Goal: Task Accomplishment & Management: Use online tool/utility

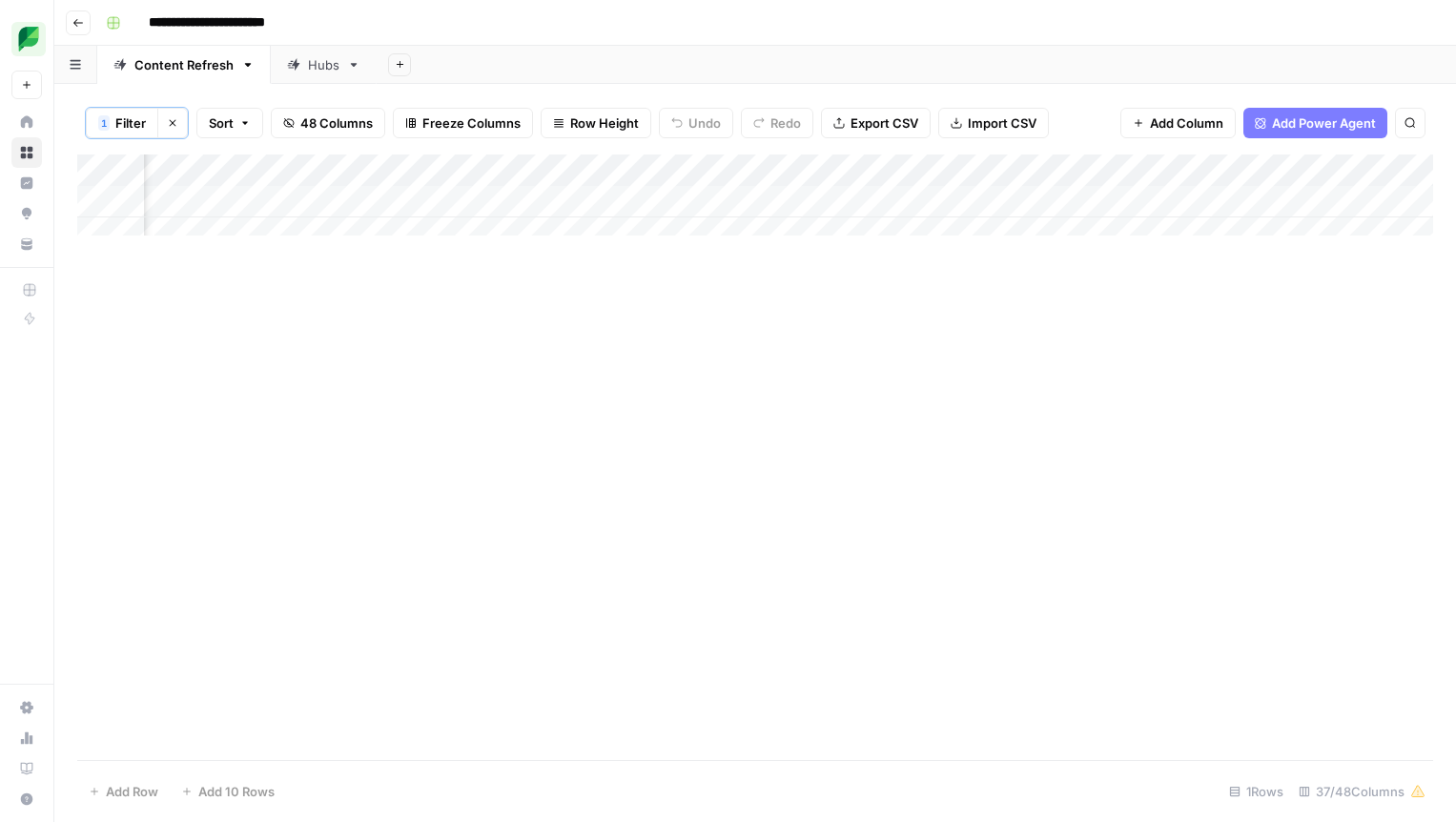
scroll to position [0, 2397]
click at [772, 203] on div "Add Column" at bounding box center [755, 203] width 1356 height 95
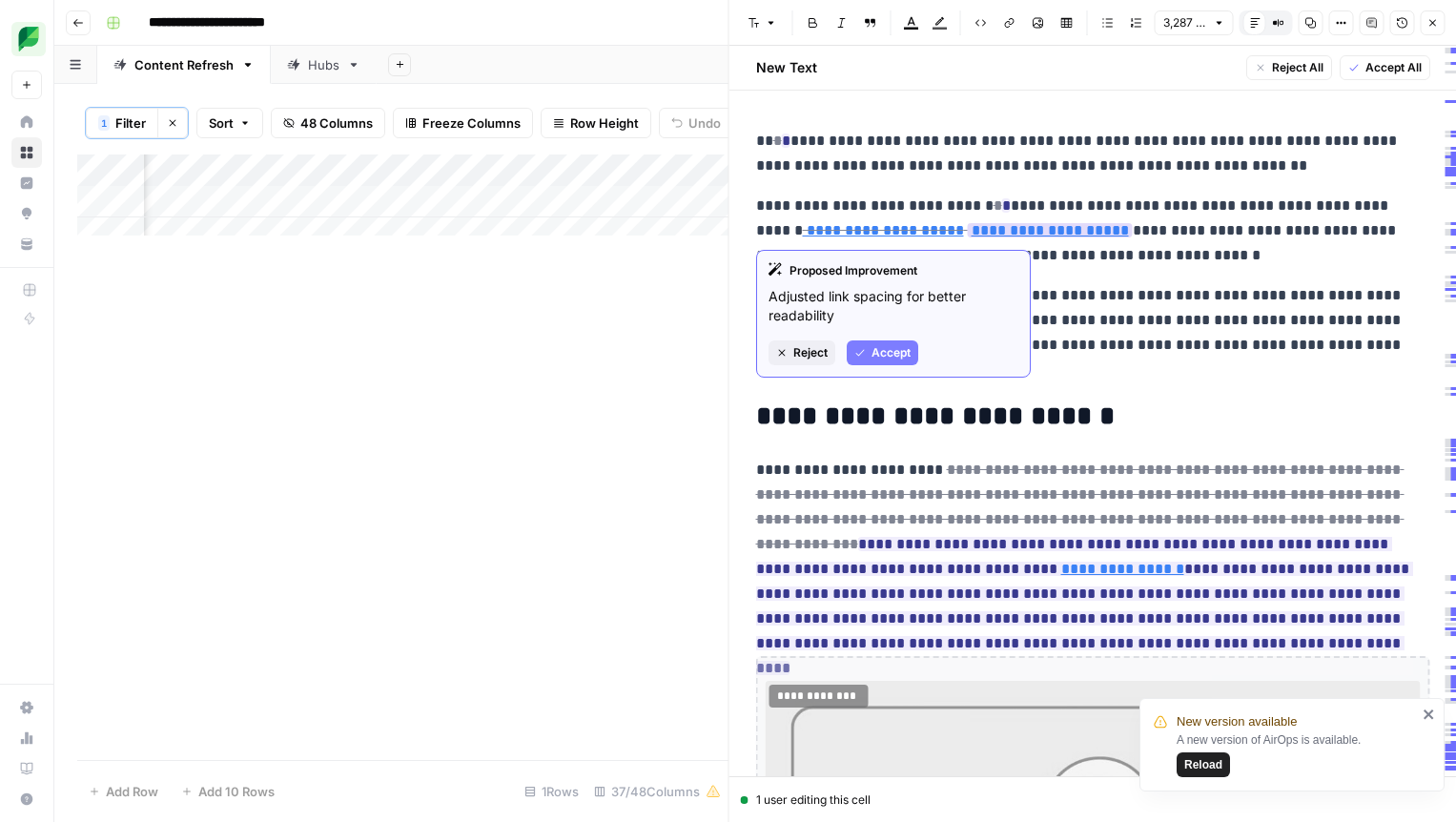
click at [877, 359] on span "Accept" at bounding box center [890, 352] width 39 height 17
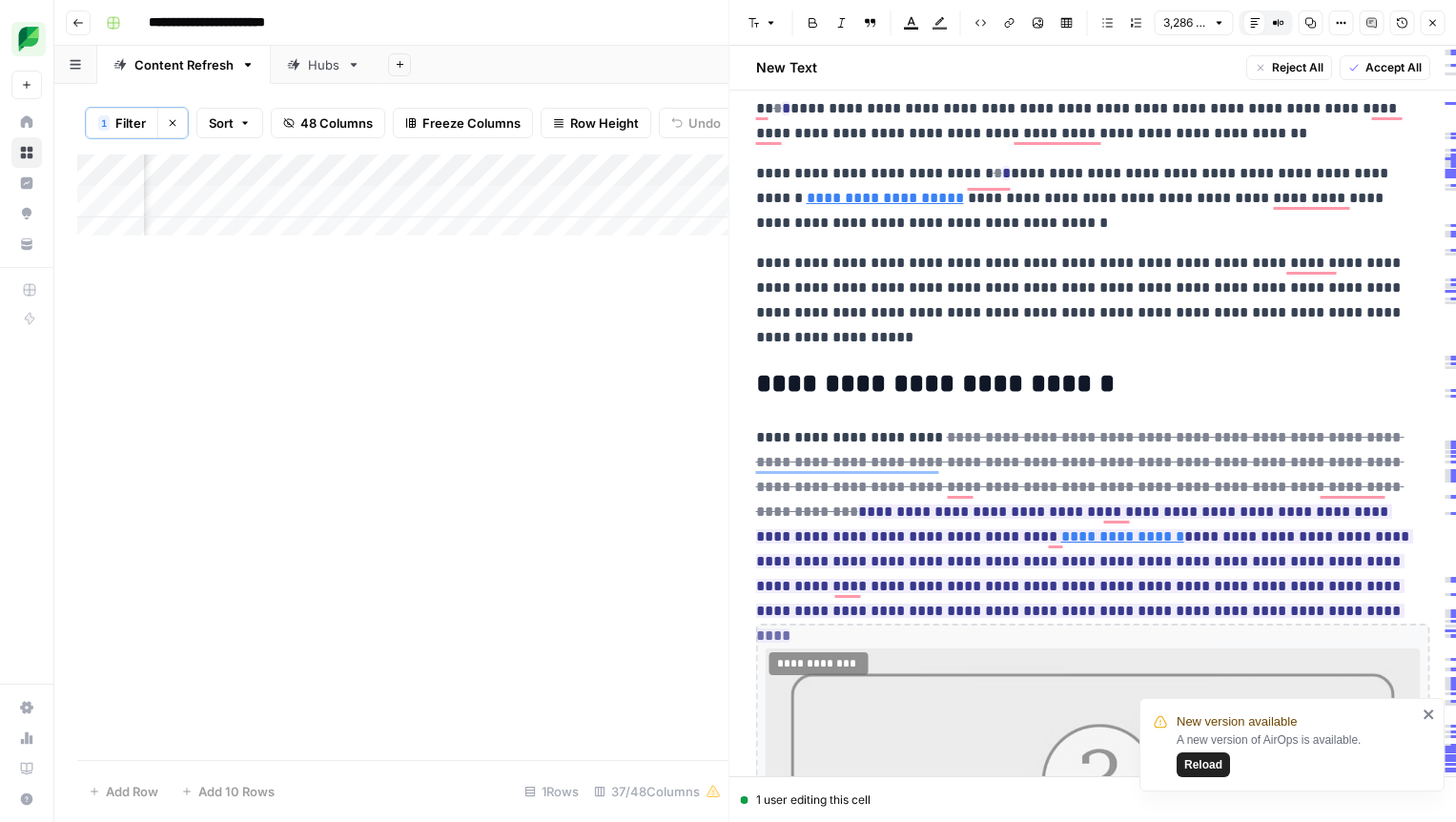
scroll to position [67, 0]
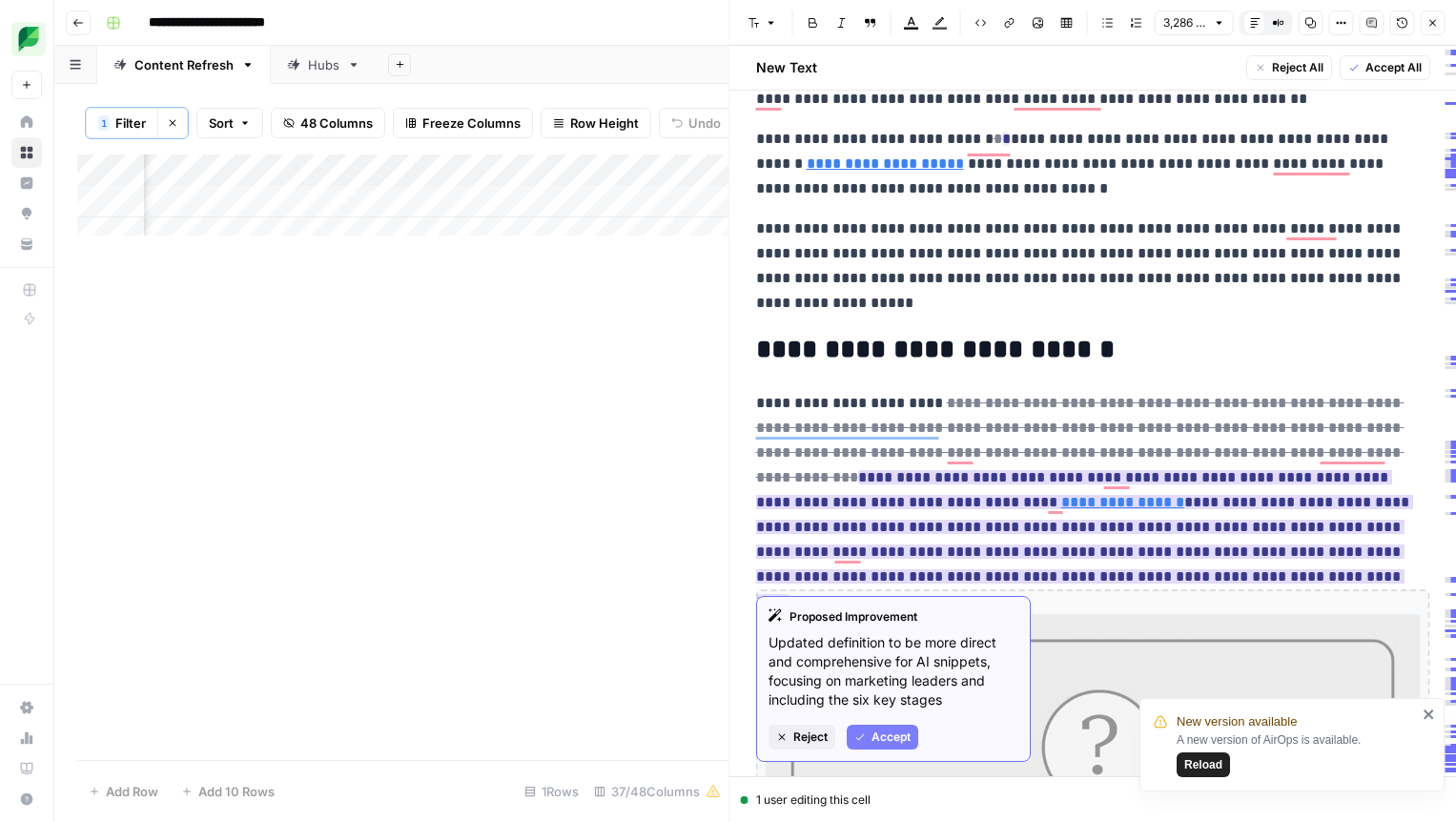
click at [880, 743] on span "Accept" at bounding box center [890, 737] width 39 height 17
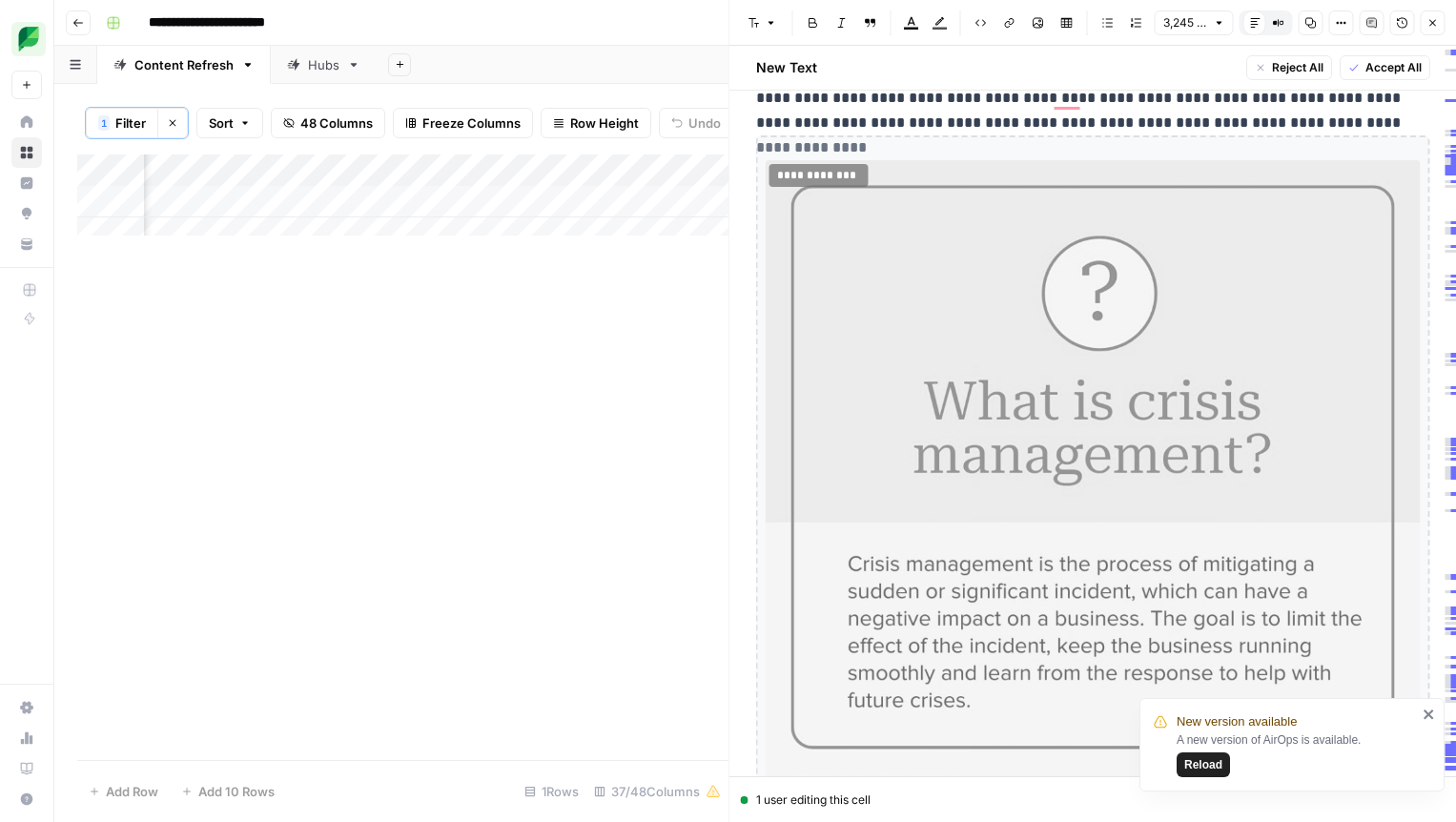
scroll to position [313, 0]
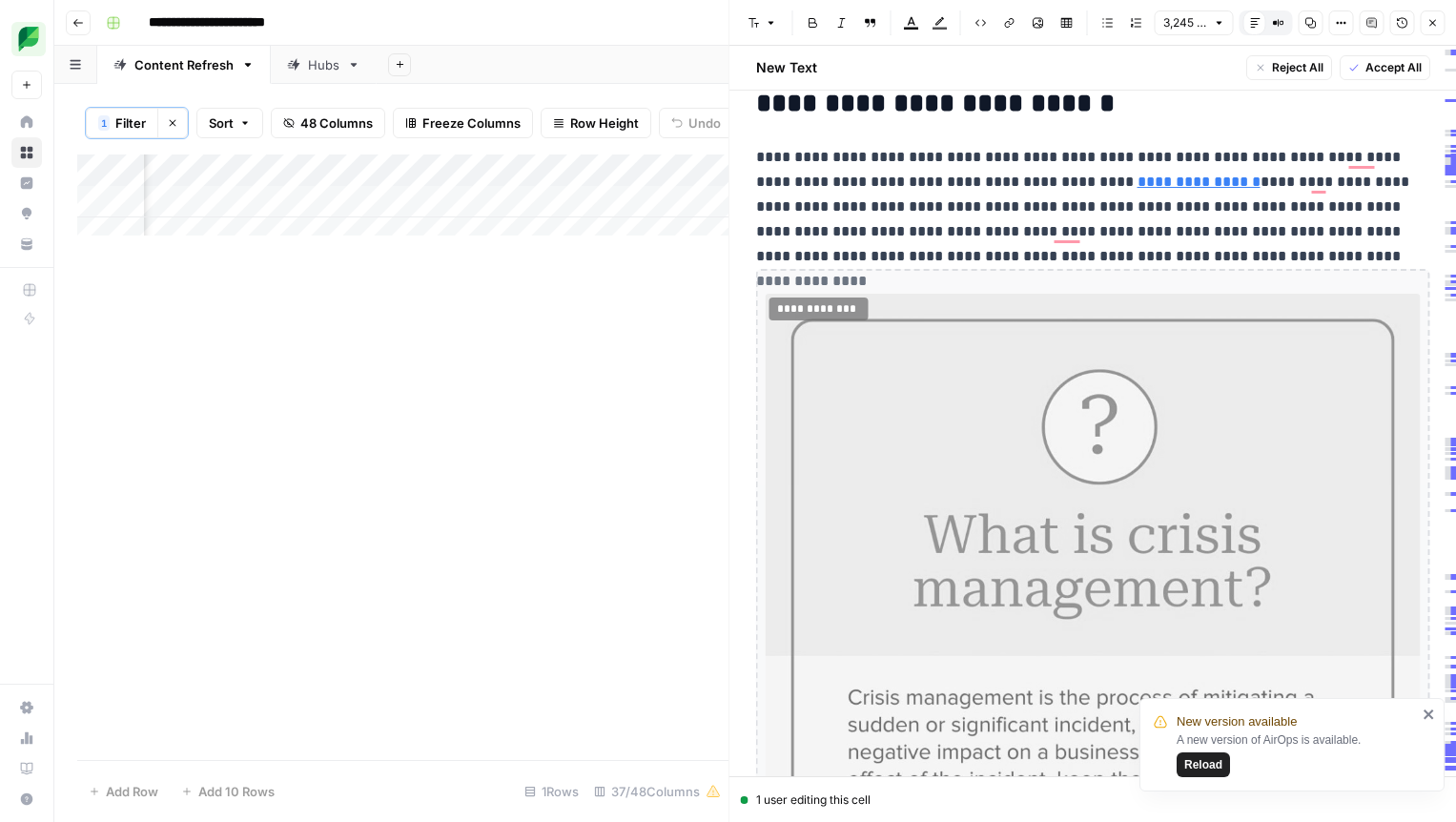
click at [837, 309] on div "**********" at bounding box center [819, 309] width 99 height 23
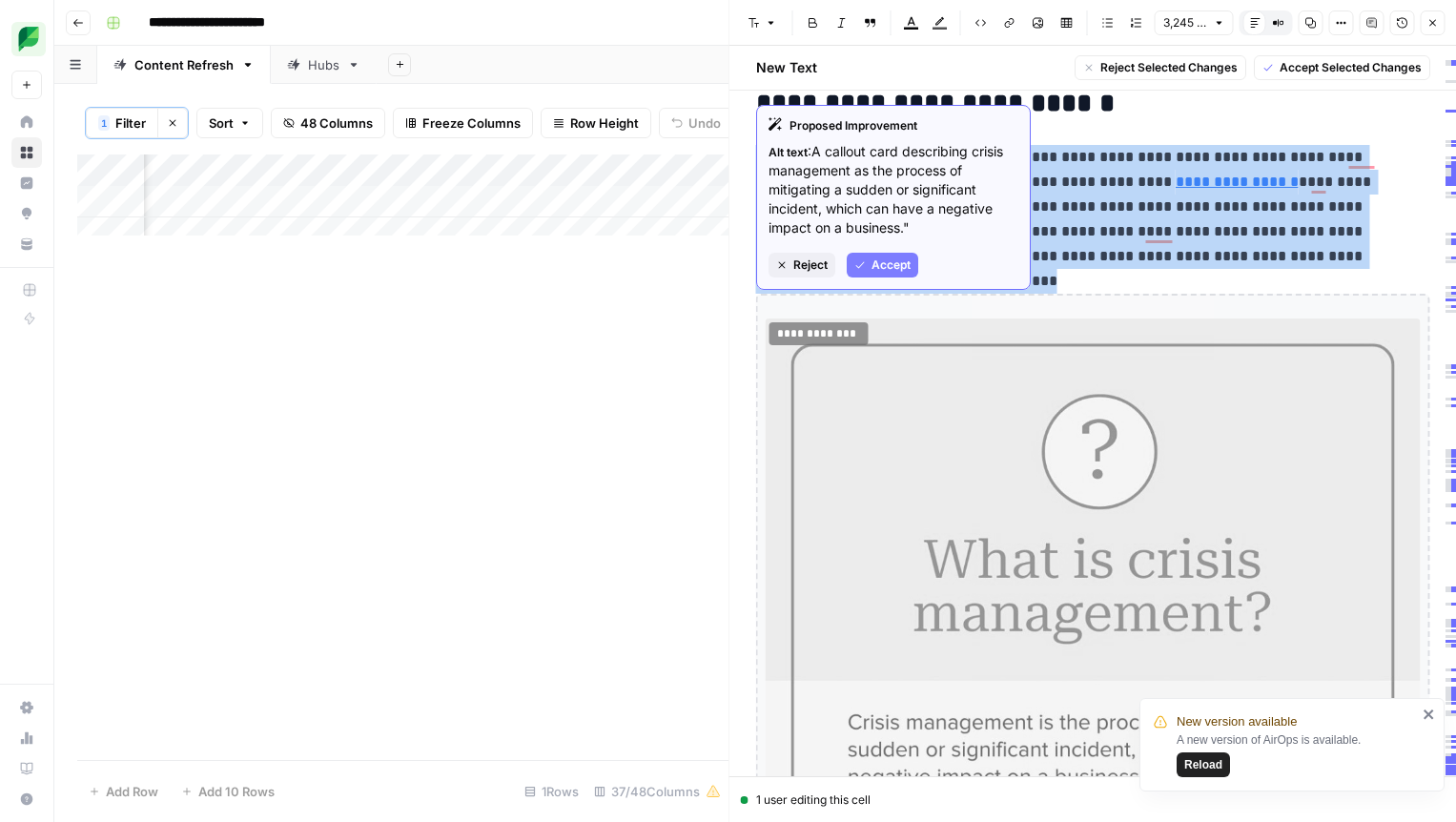
click at [823, 271] on span "Reject" at bounding box center [810, 264] width 35 height 17
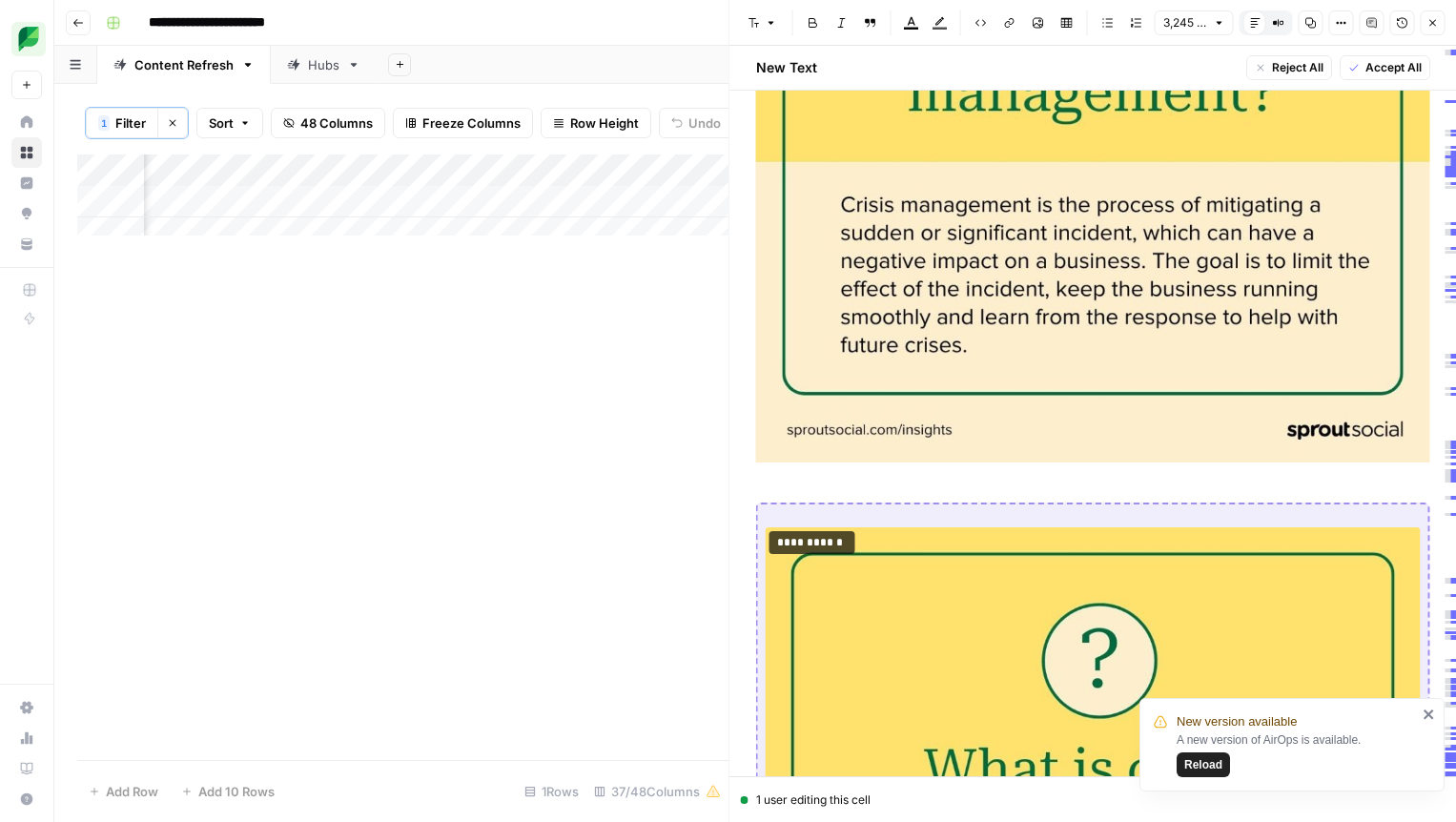
scroll to position [982, 0]
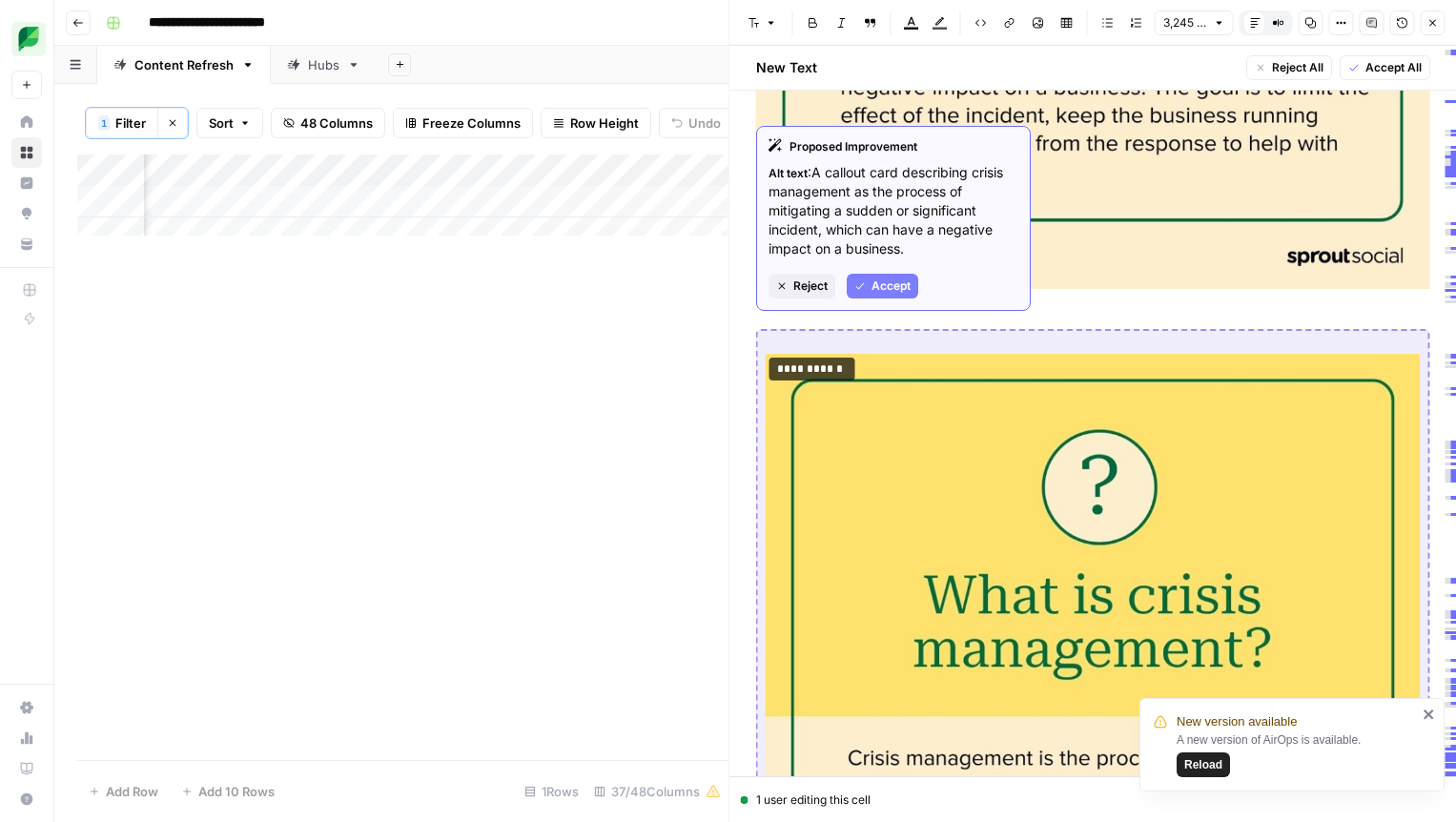
click at [817, 283] on span "Reject" at bounding box center [810, 286] width 35 height 17
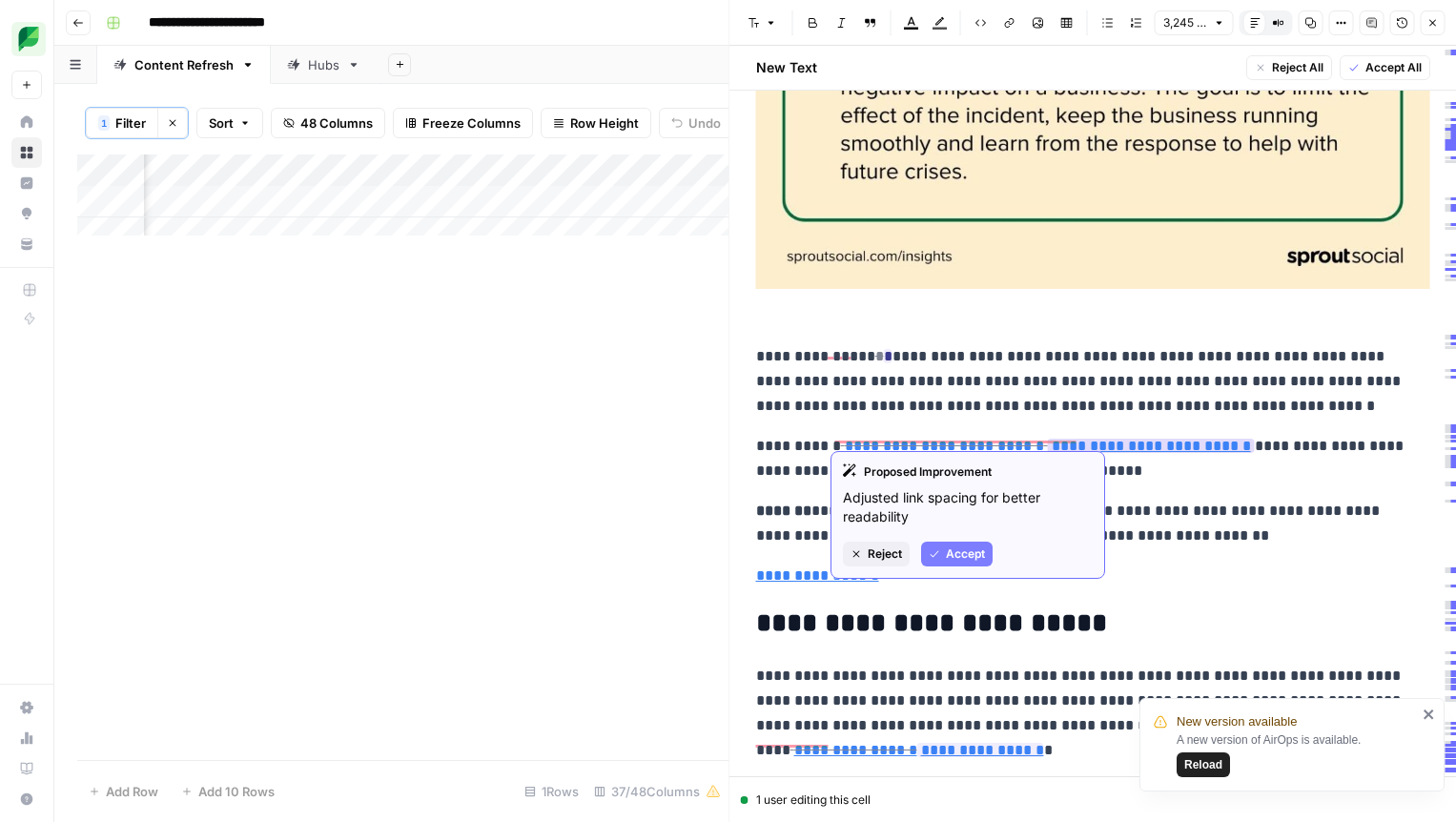
click at [959, 561] on span "Accept" at bounding box center [965, 554] width 39 height 17
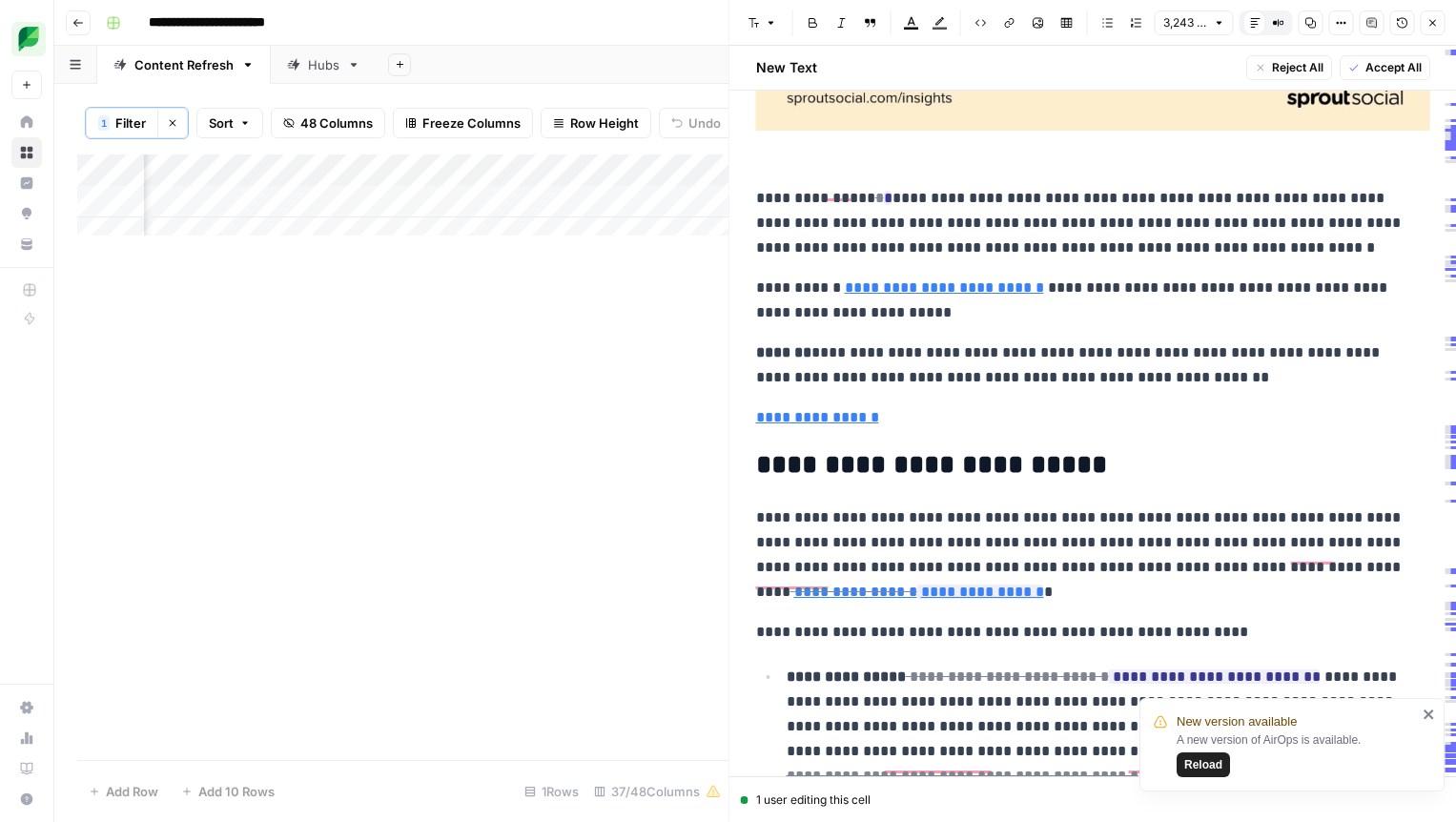
scroll to position [1180, 0]
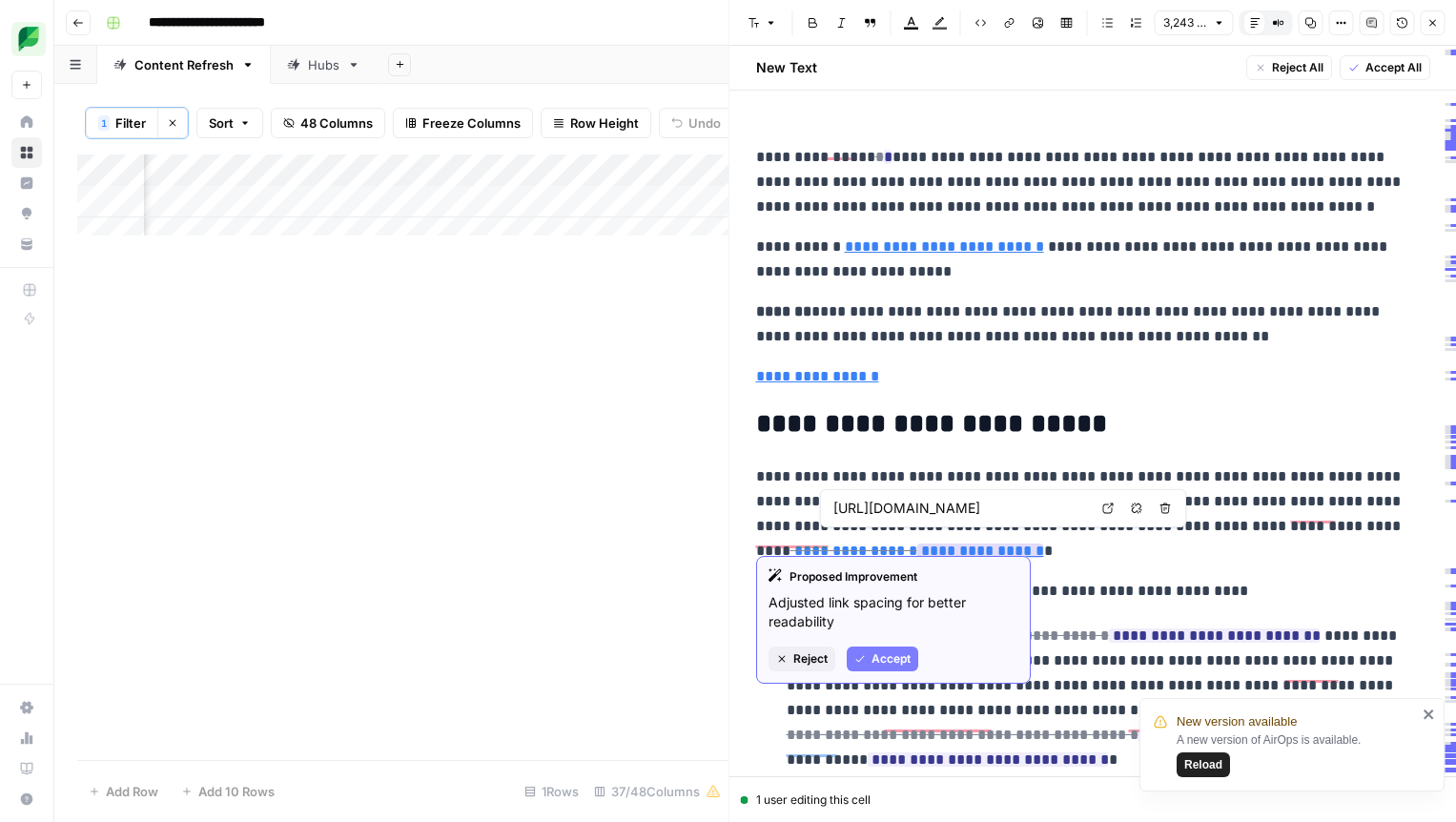
click at [876, 650] on span "Accept" at bounding box center [890, 658] width 39 height 17
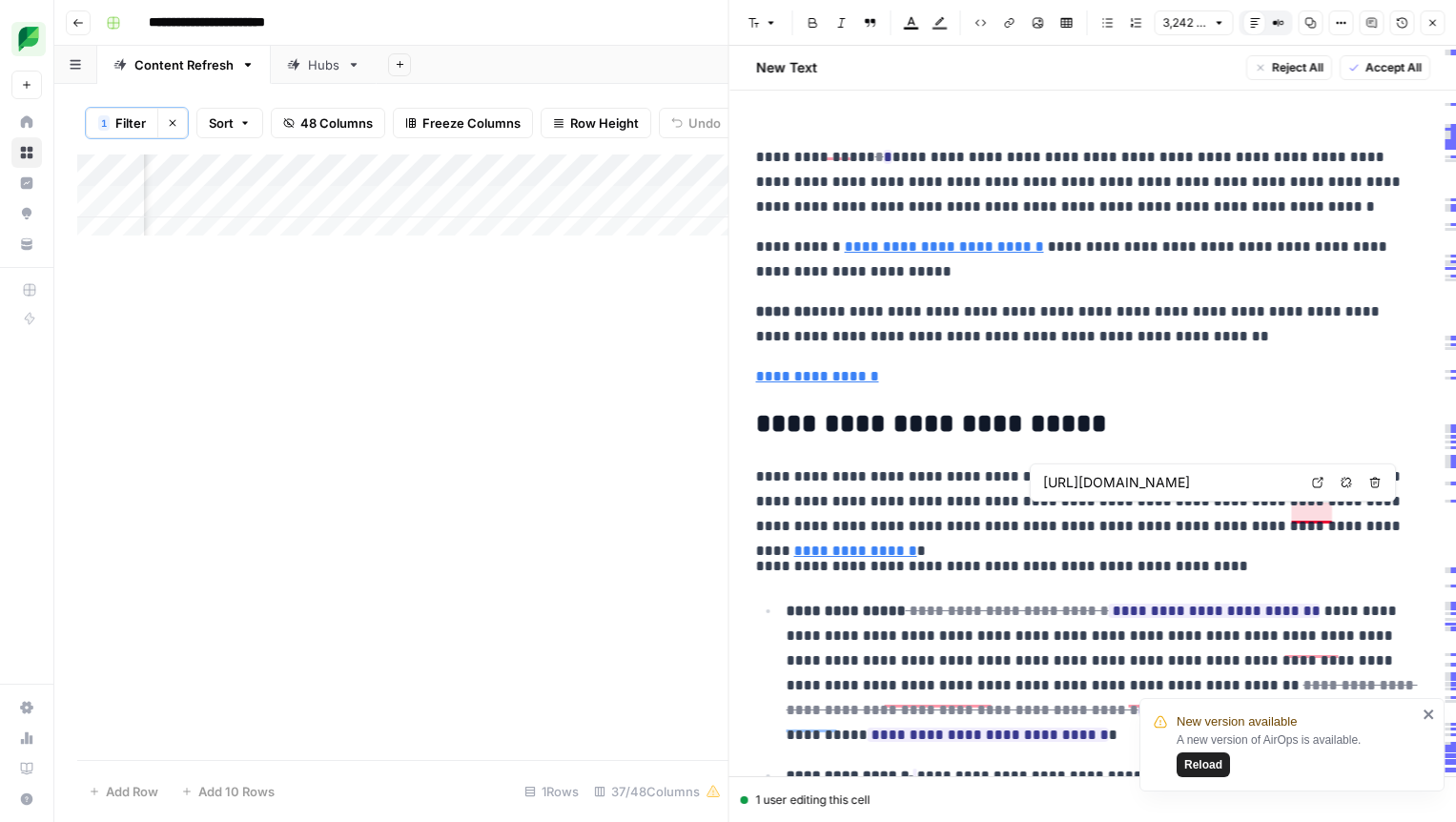
scroll to position [1214, 0]
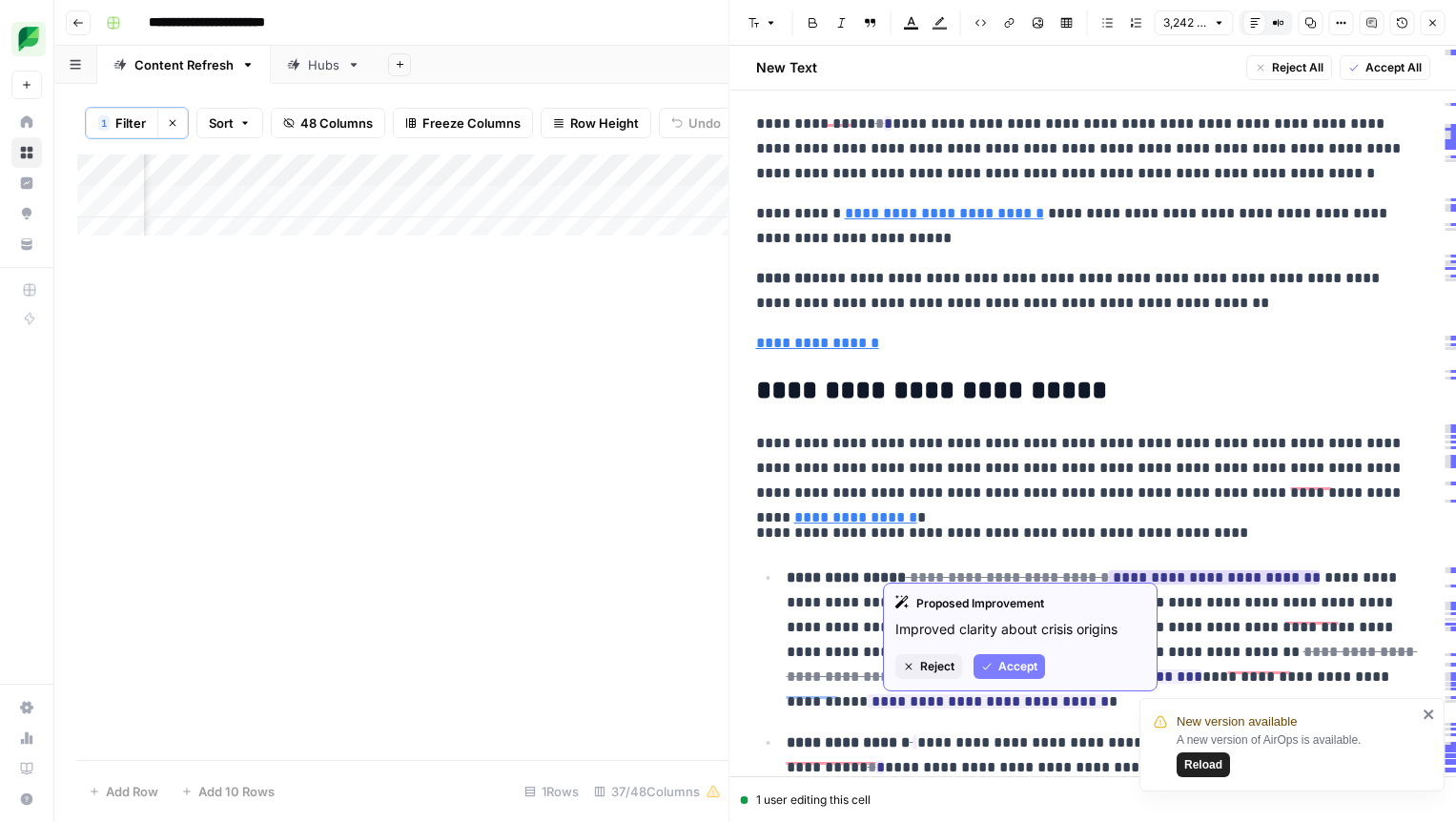
click at [1006, 674] on span "Accept" at bounding box center [1017, 666] width 39 height 17
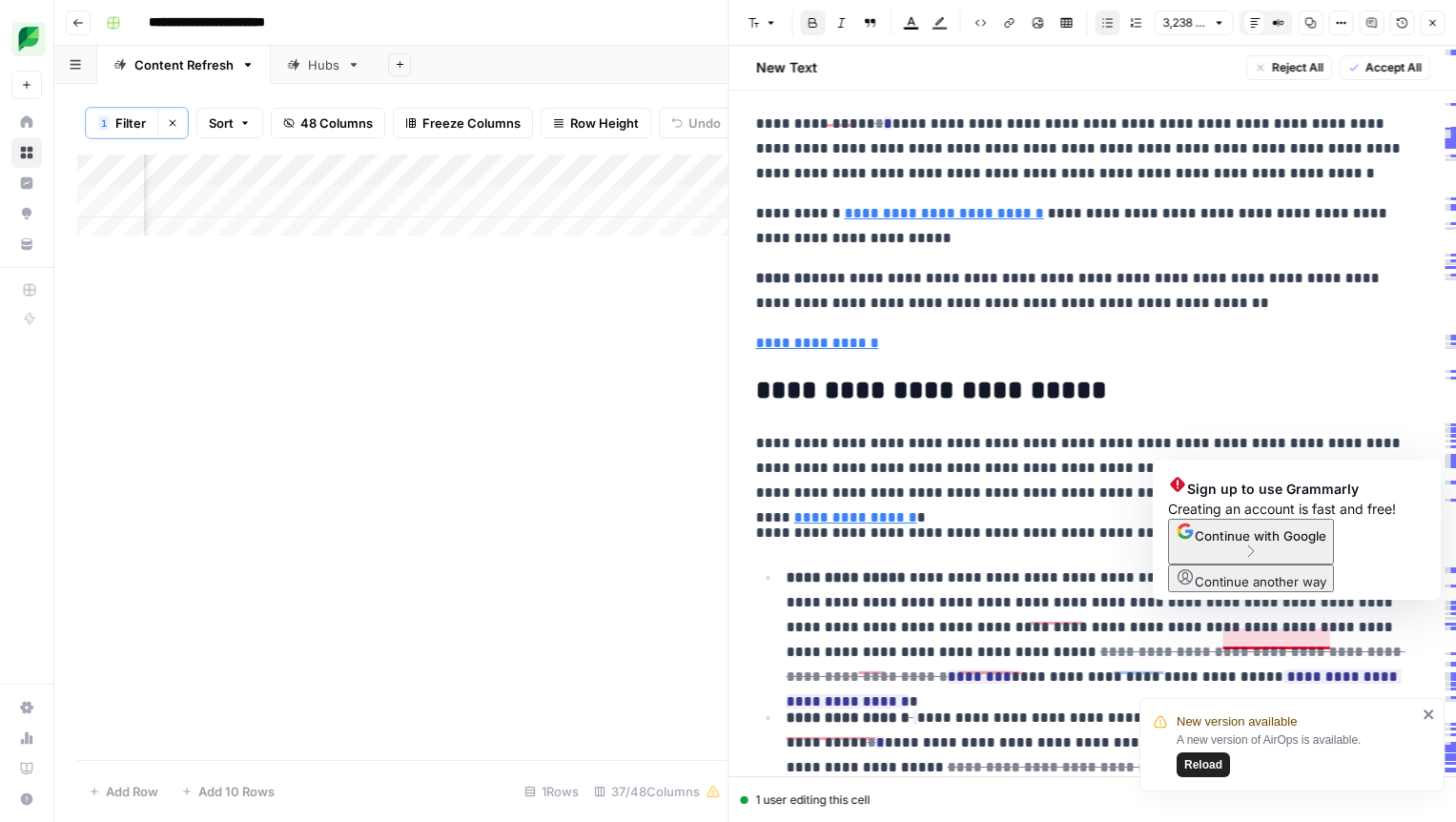
scroll to position [1406, 0]
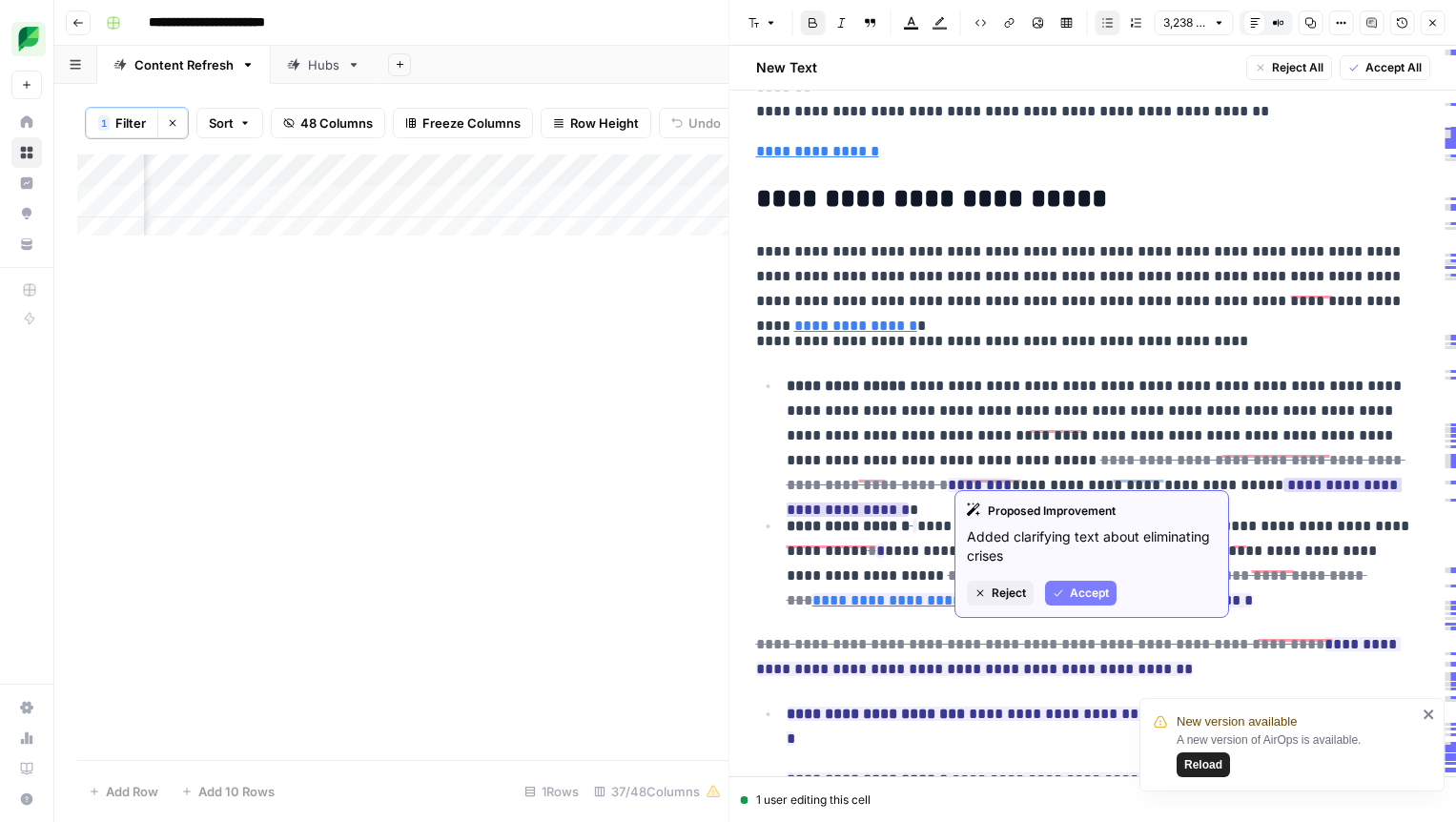
click at [1067, 595] on button "Accept" at bounding box center [1081, 593] width 71 height 25
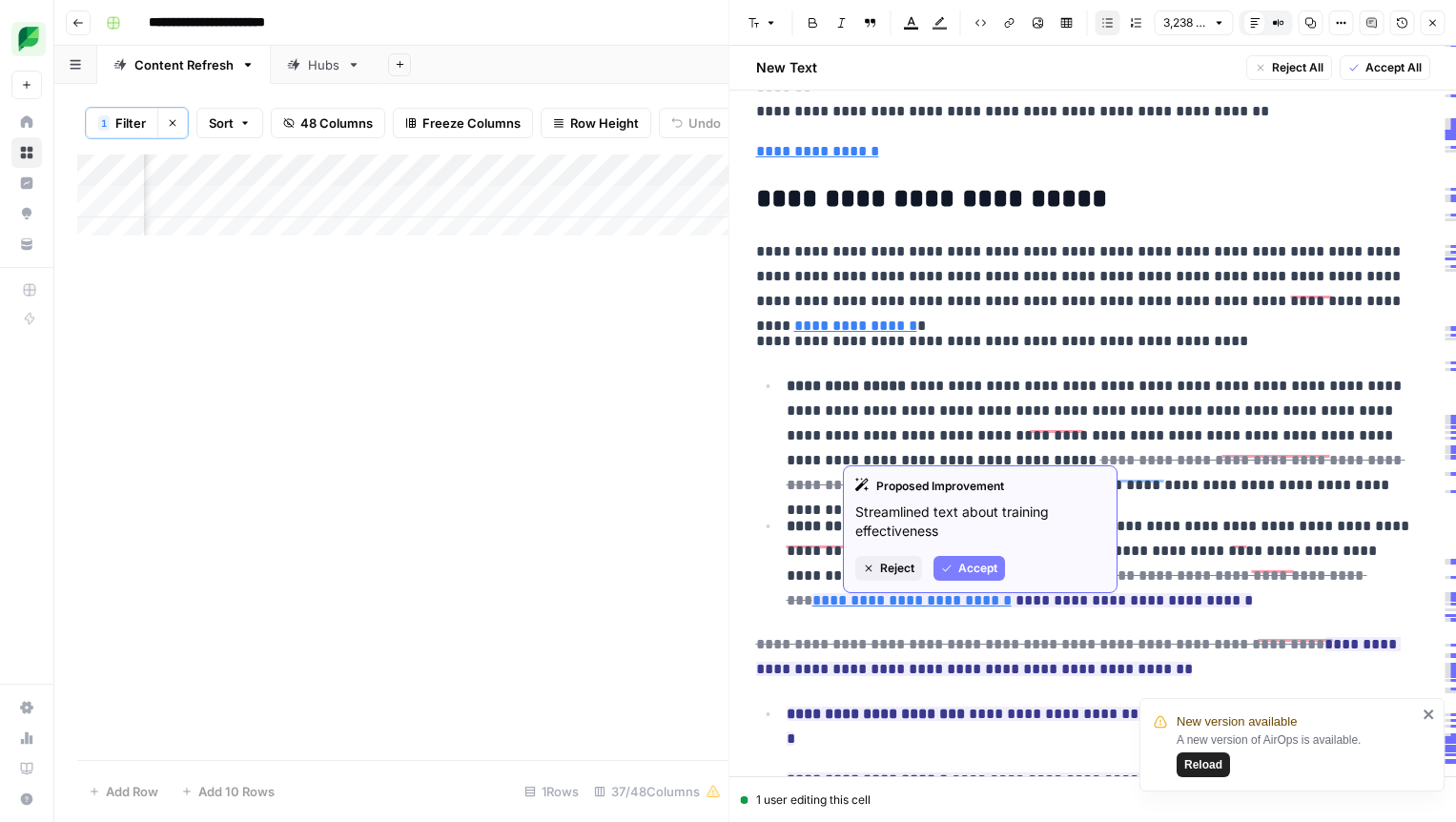
click at [977, 558] on button "Accept" at bounding box center [969, 568] width 71 height 25
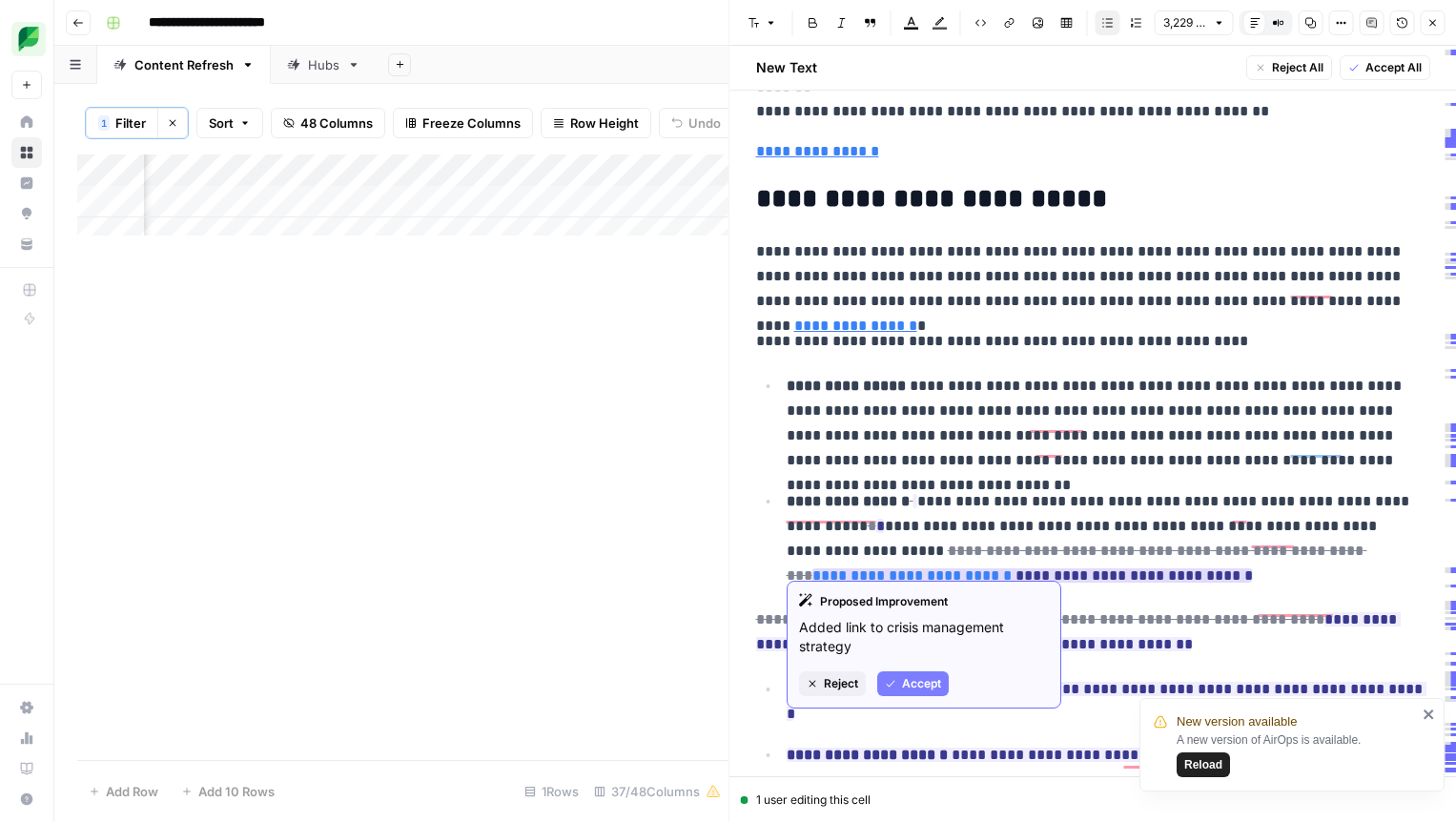
click at [936, 677] on span "Accept" at bounding box center [921, 683] width 39 height 17
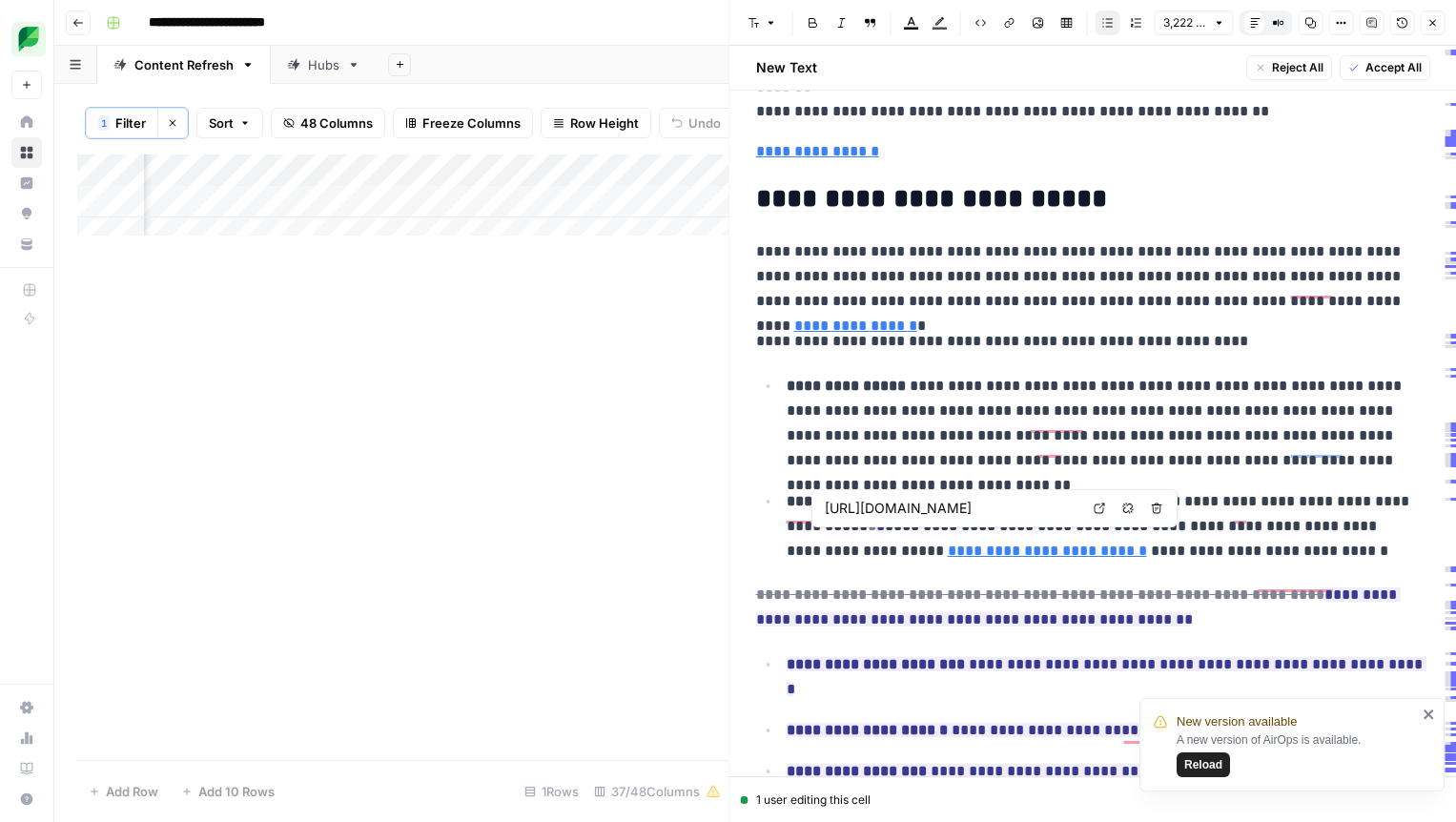
click at [992, 510] on input "https://sproutsocial.com/insights/guides/social-media-crisis-management/" at bounding box center [952, 507] width 254 height 19
click at [1308, 538] on p "**********" at bounding box center [1102, 526] width 629 height 74
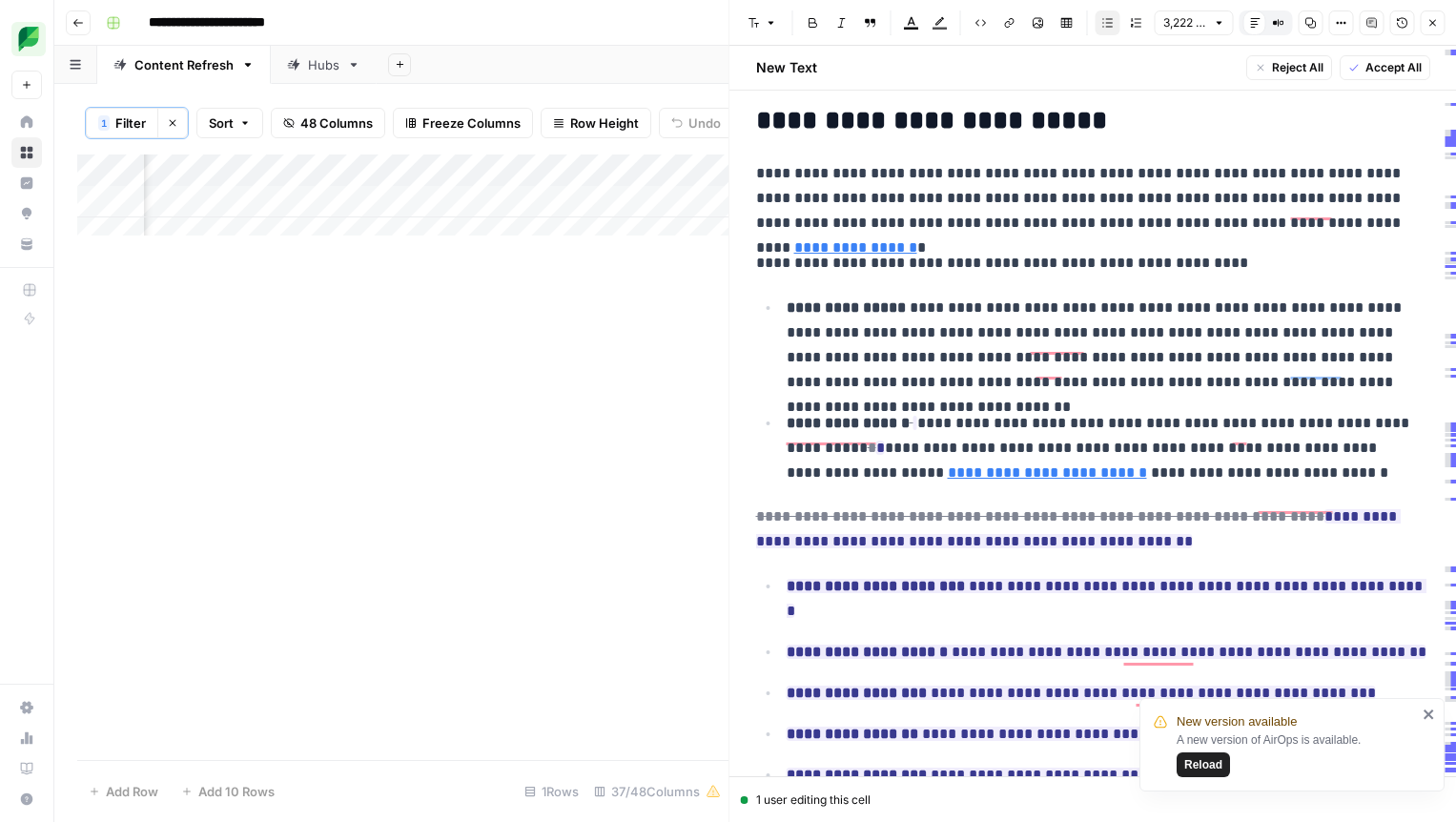
scroll to position [1506, 0]
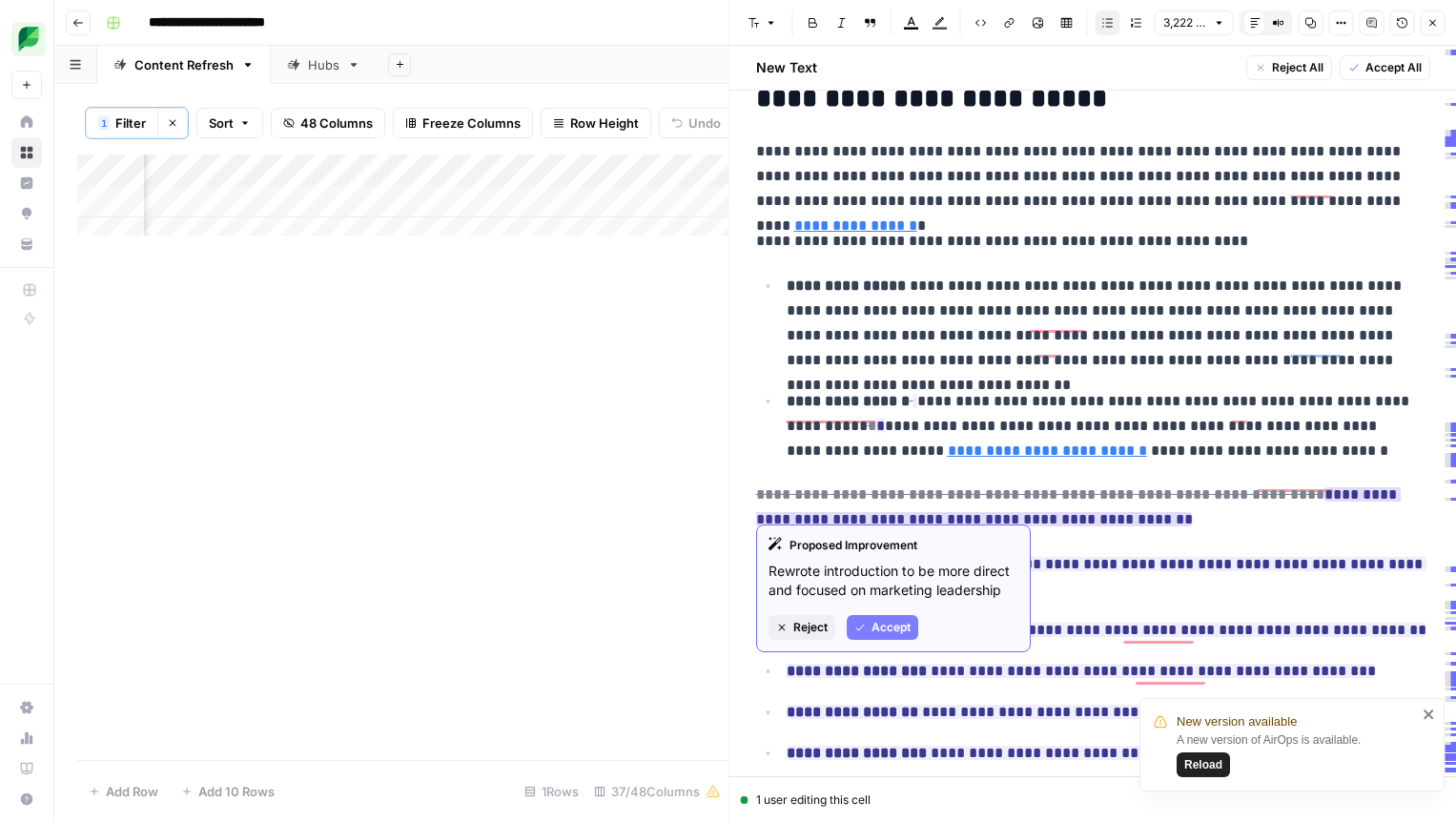
click at [895, 625] on span "Accept" at bounding box center [890, 626] width 39 height 17
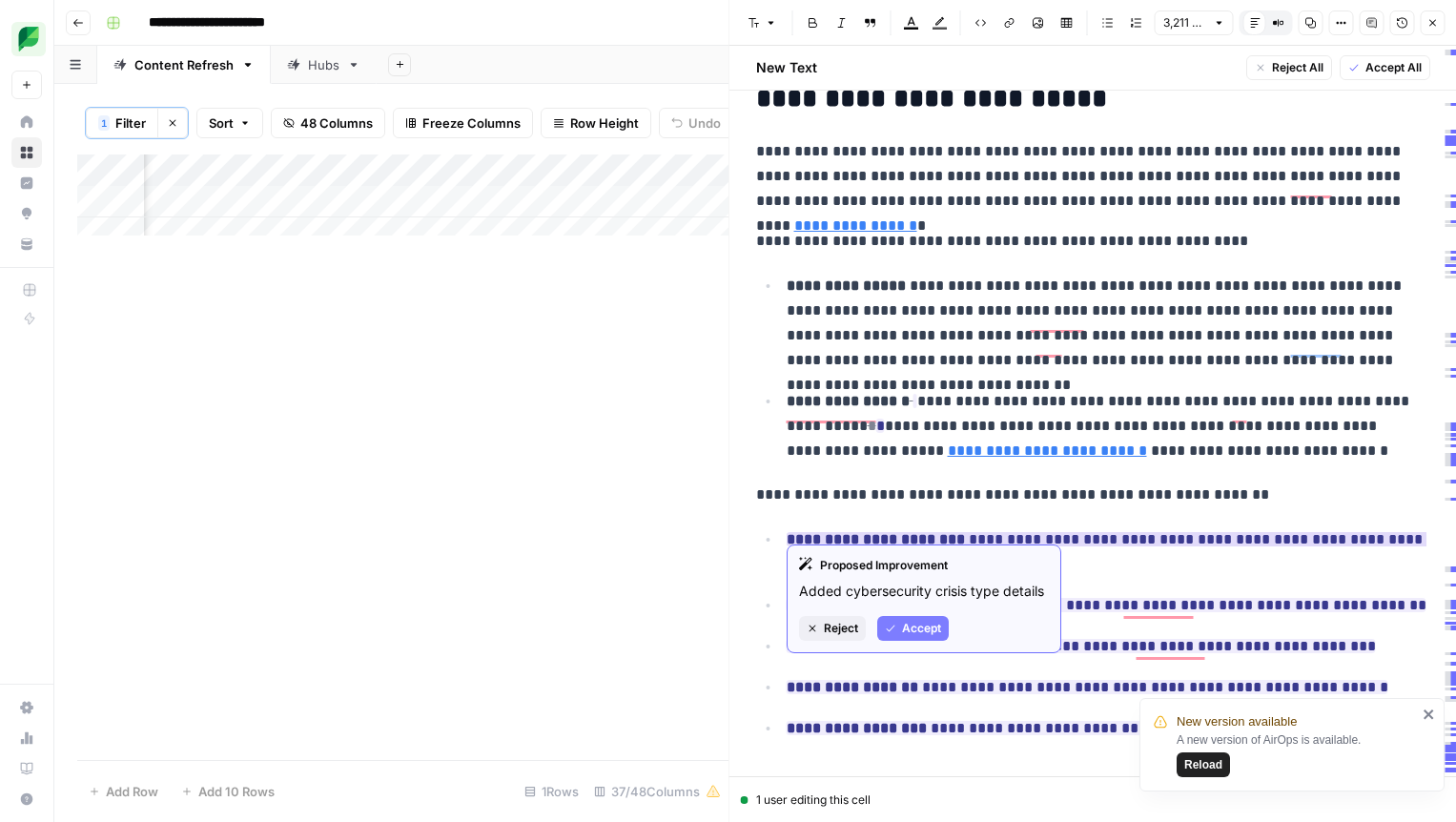
click at [906, 625] on span "Accept" at bounding box center [921, 627] width 39 height 17
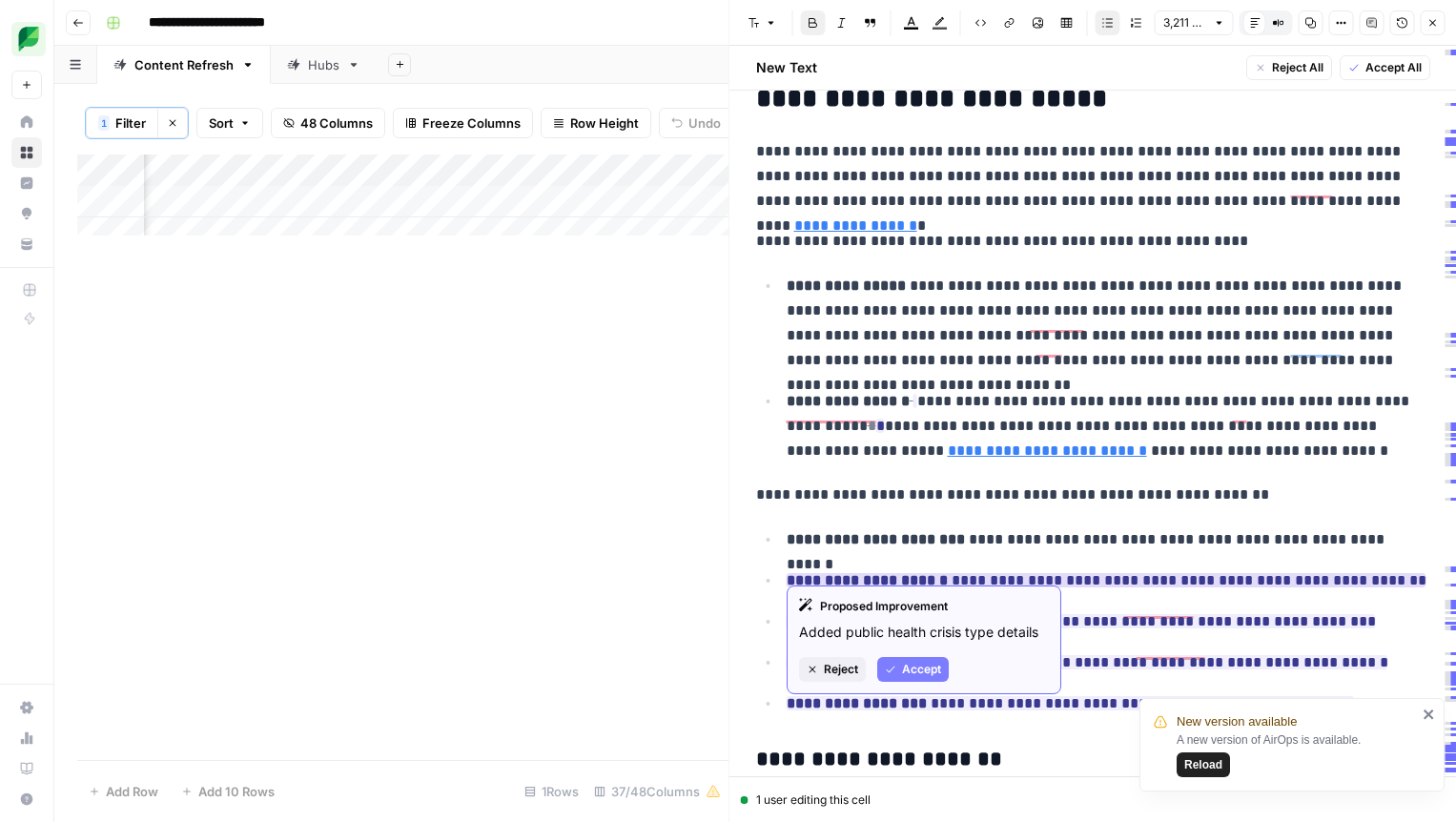
click at [905, 666] on span "Accept" at bounding box center [921, 669] width 39 height 17
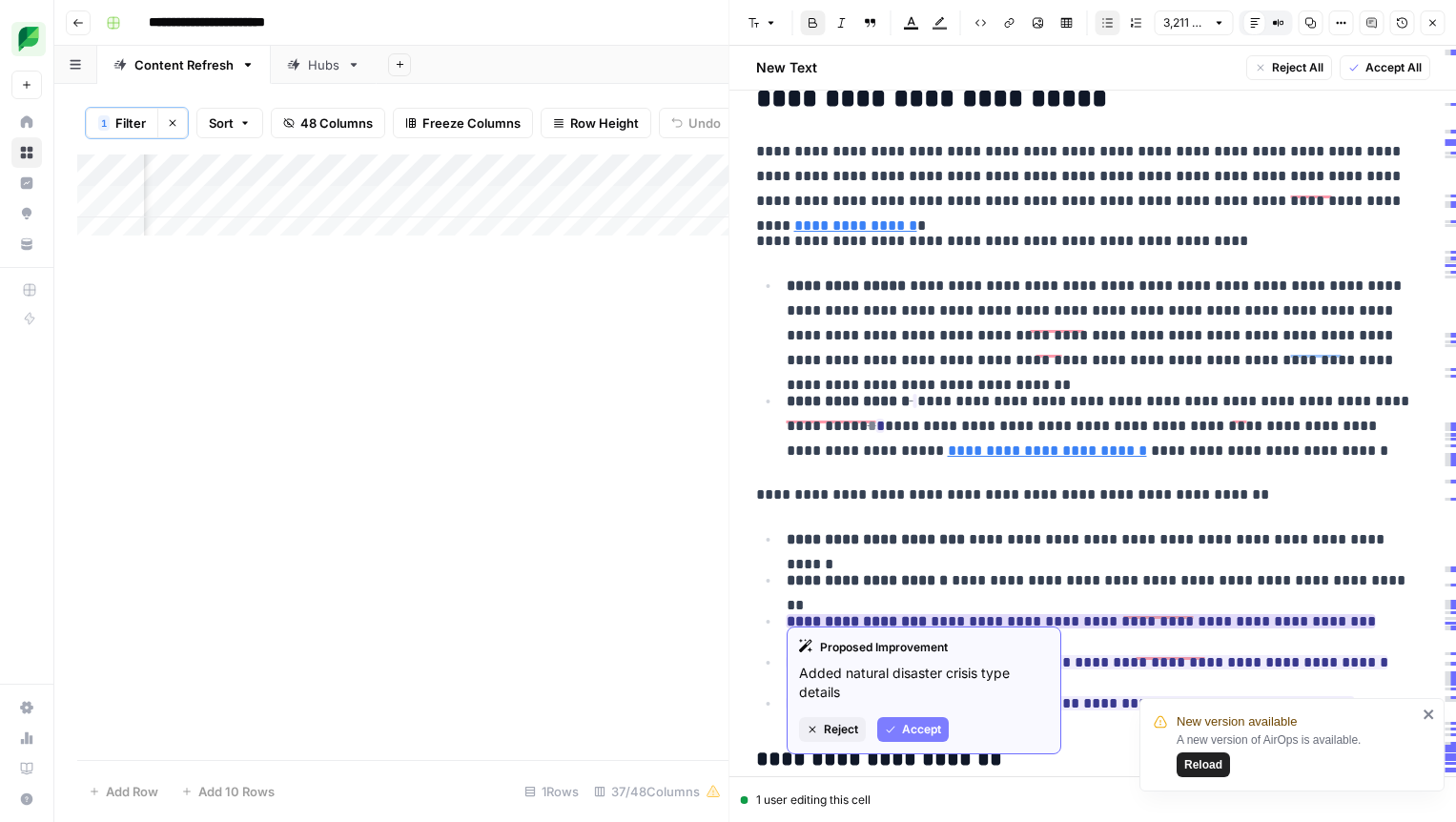
click at [906, 718] on button "Accept" at bounding box center [913, 729] width 71 height 25
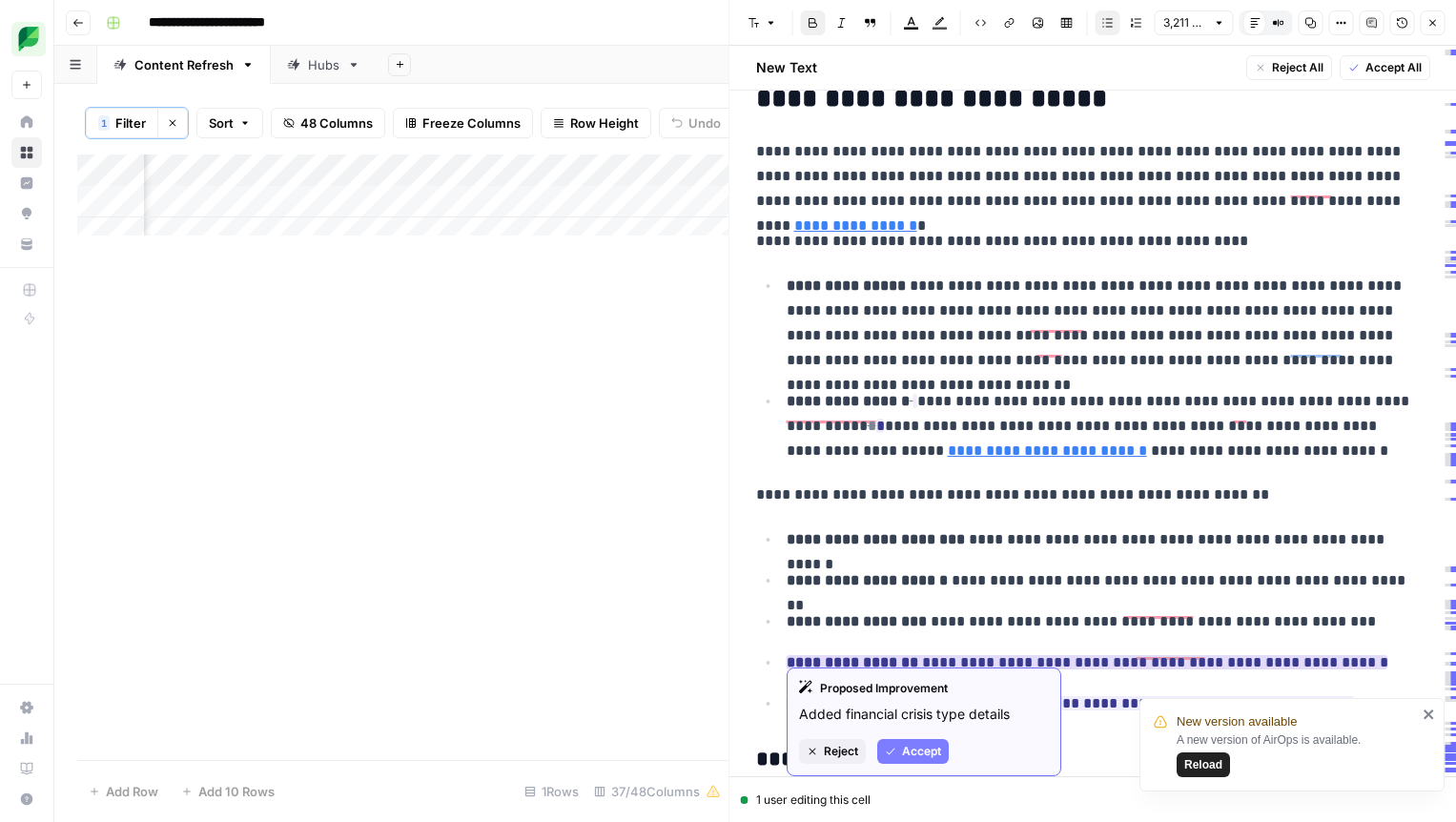
click at [913, 746] on span "Accept" at bounding box center [921, 751] width 39 height 17
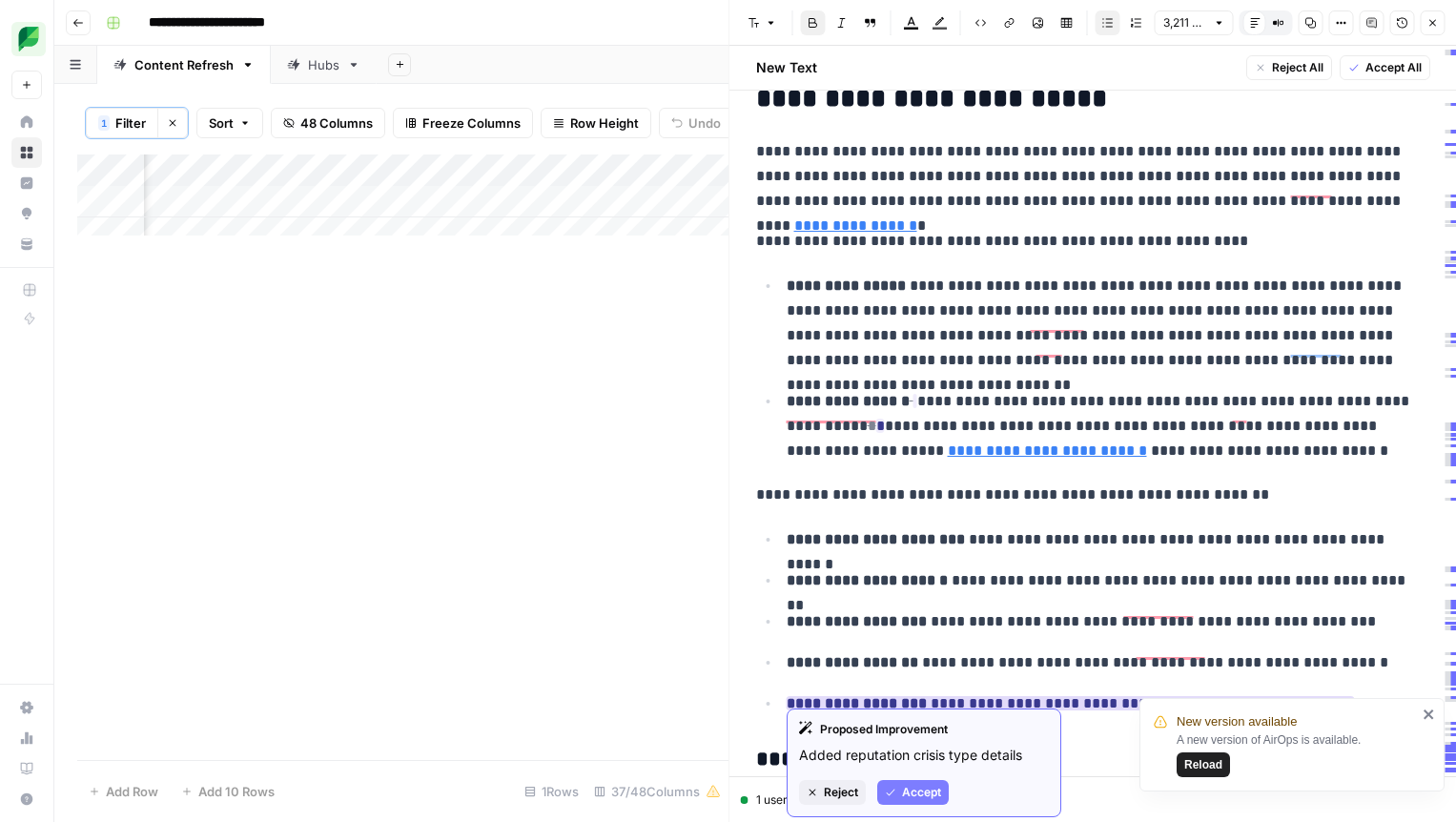
click at [909, 784] on span "Accept" at bounding box center [921, 792] width 39 height 17
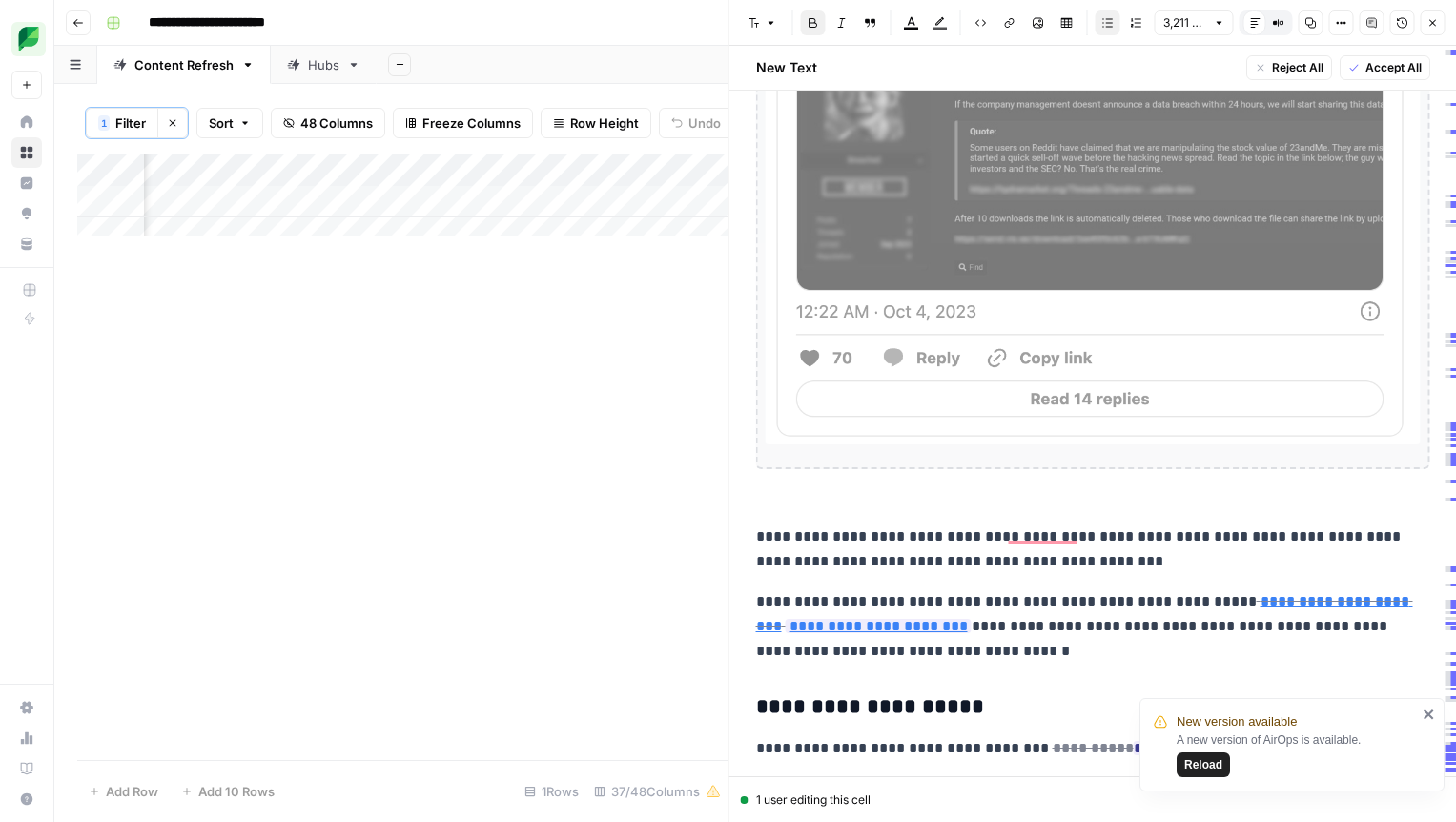
scroll to position [2118, 0]
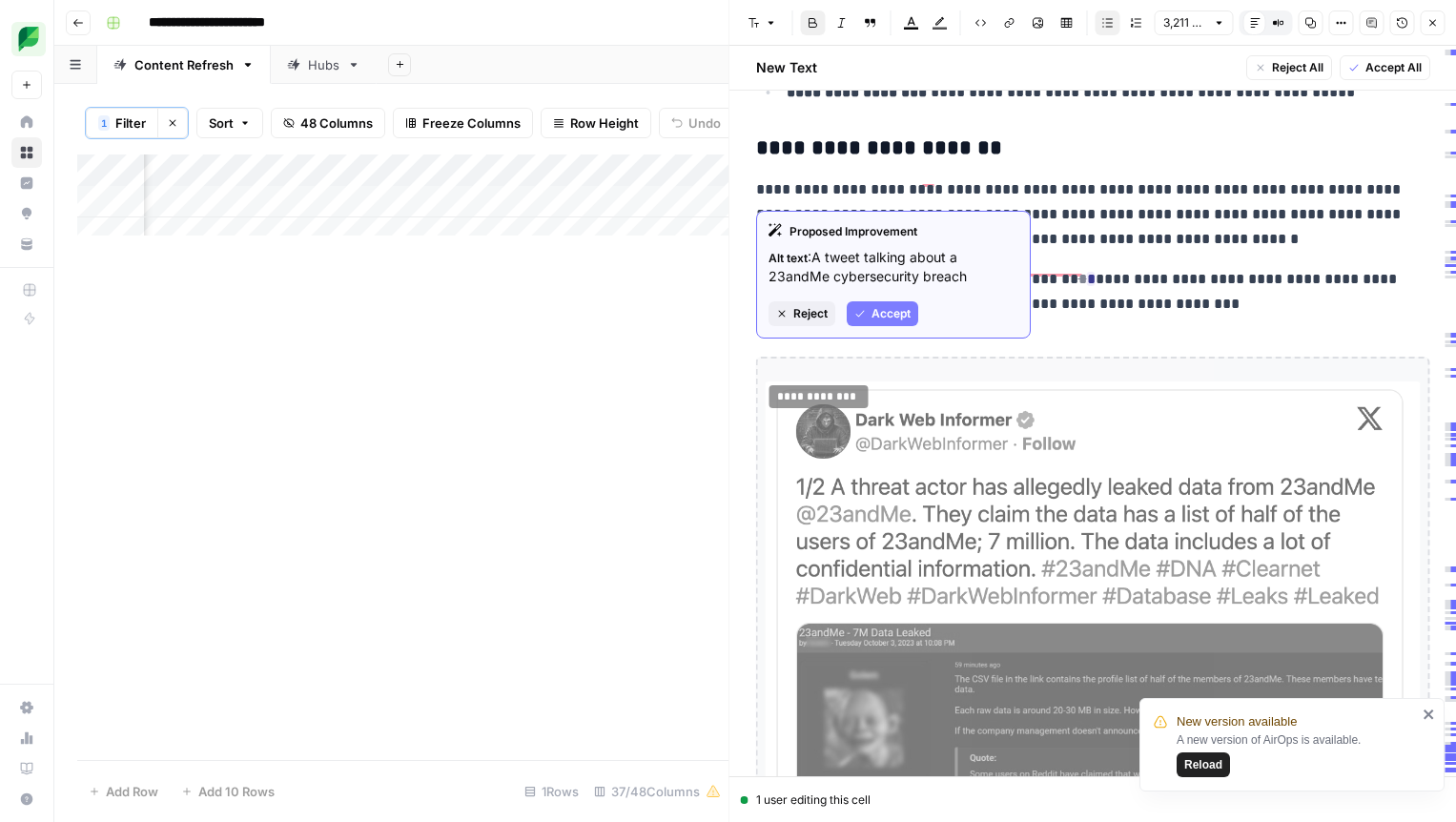
click at [803, 319] on span "Reject" at bounding box center [810, 313] width 35 height 17
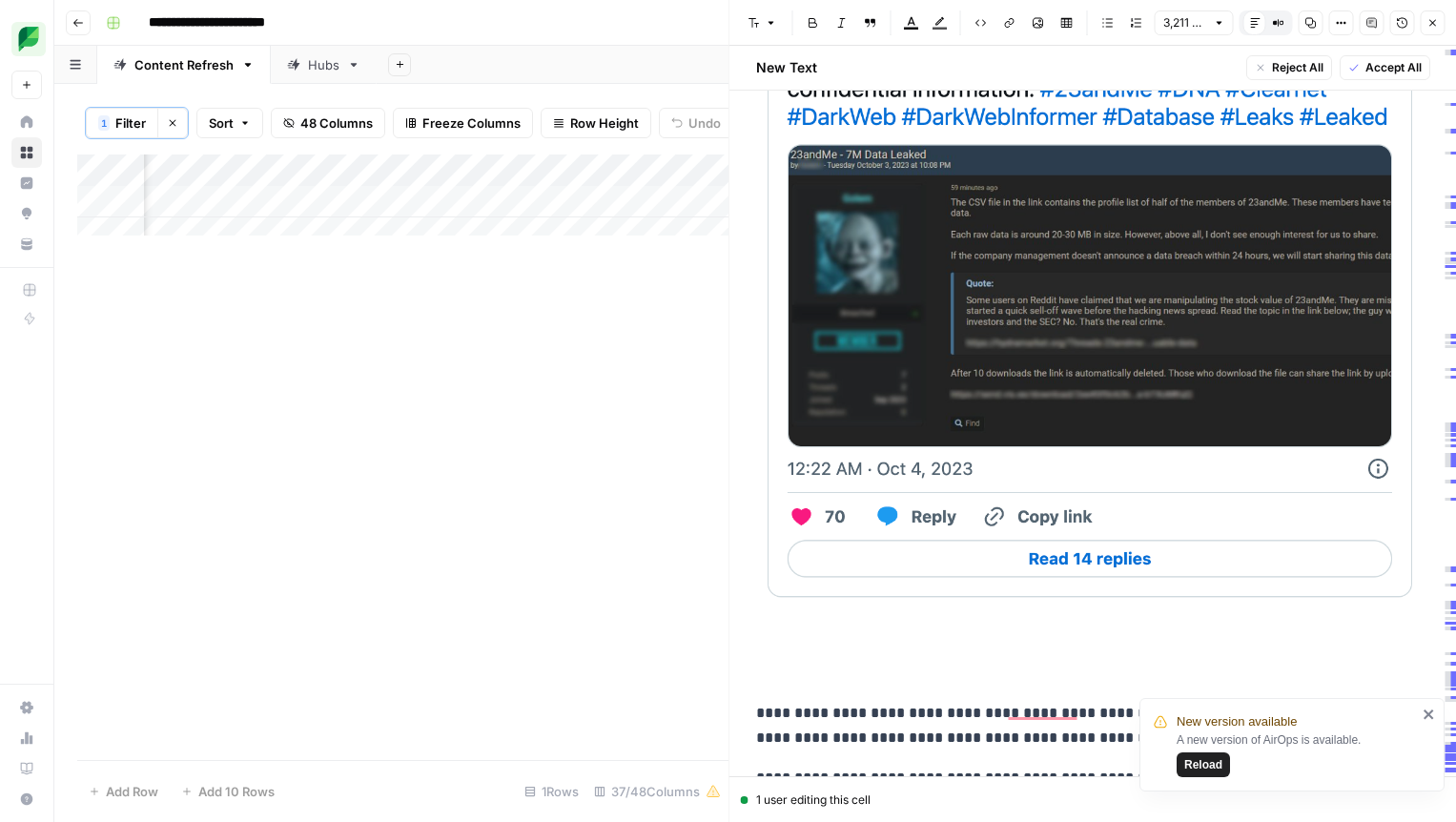
scroll to position [2795, 0]
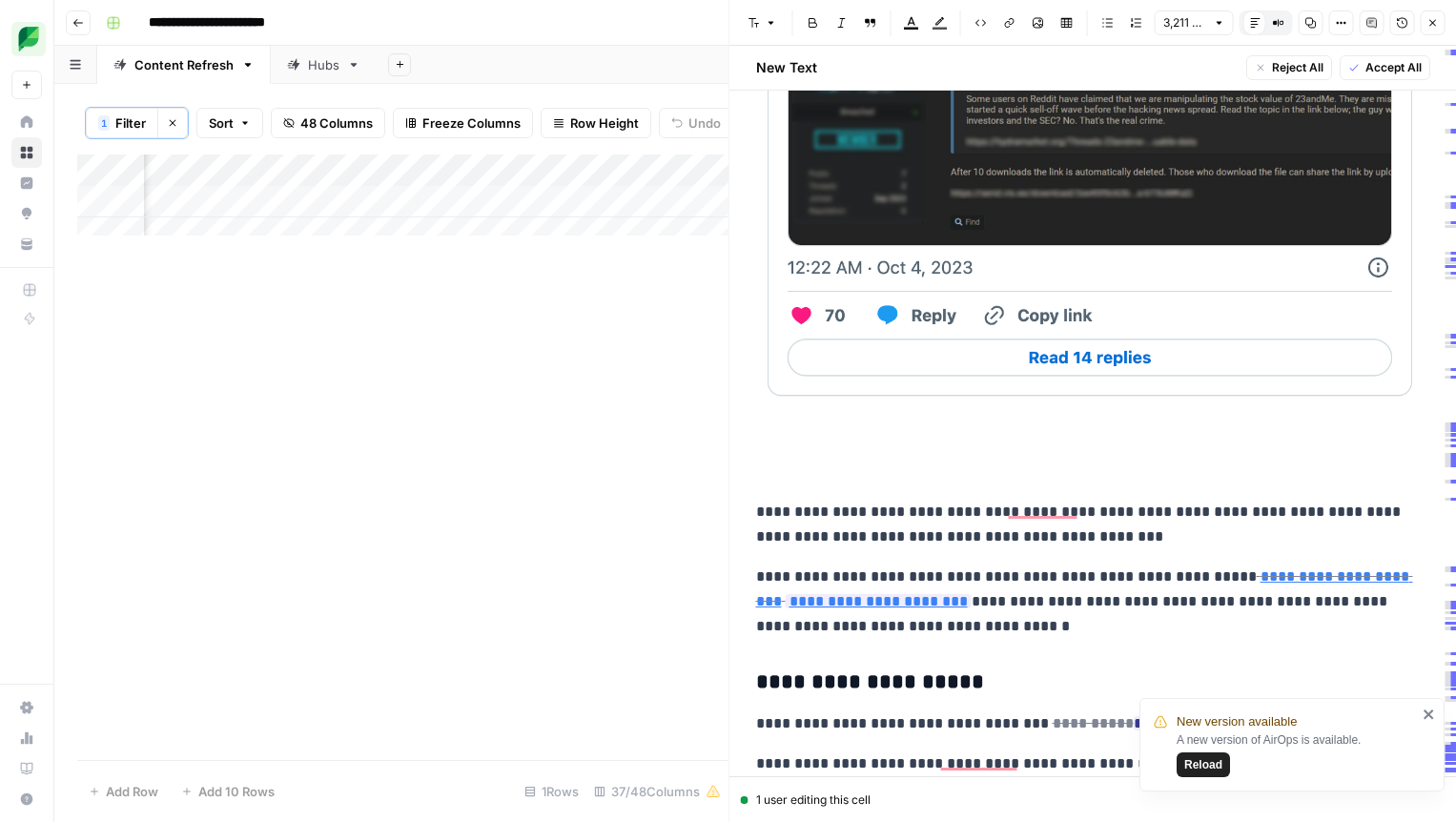
click at [762, 460] on p "To enrich screen reader interactions, please activate Accessibility in Grammarl…" at bounding box center [1093, 472] width 674 height 25
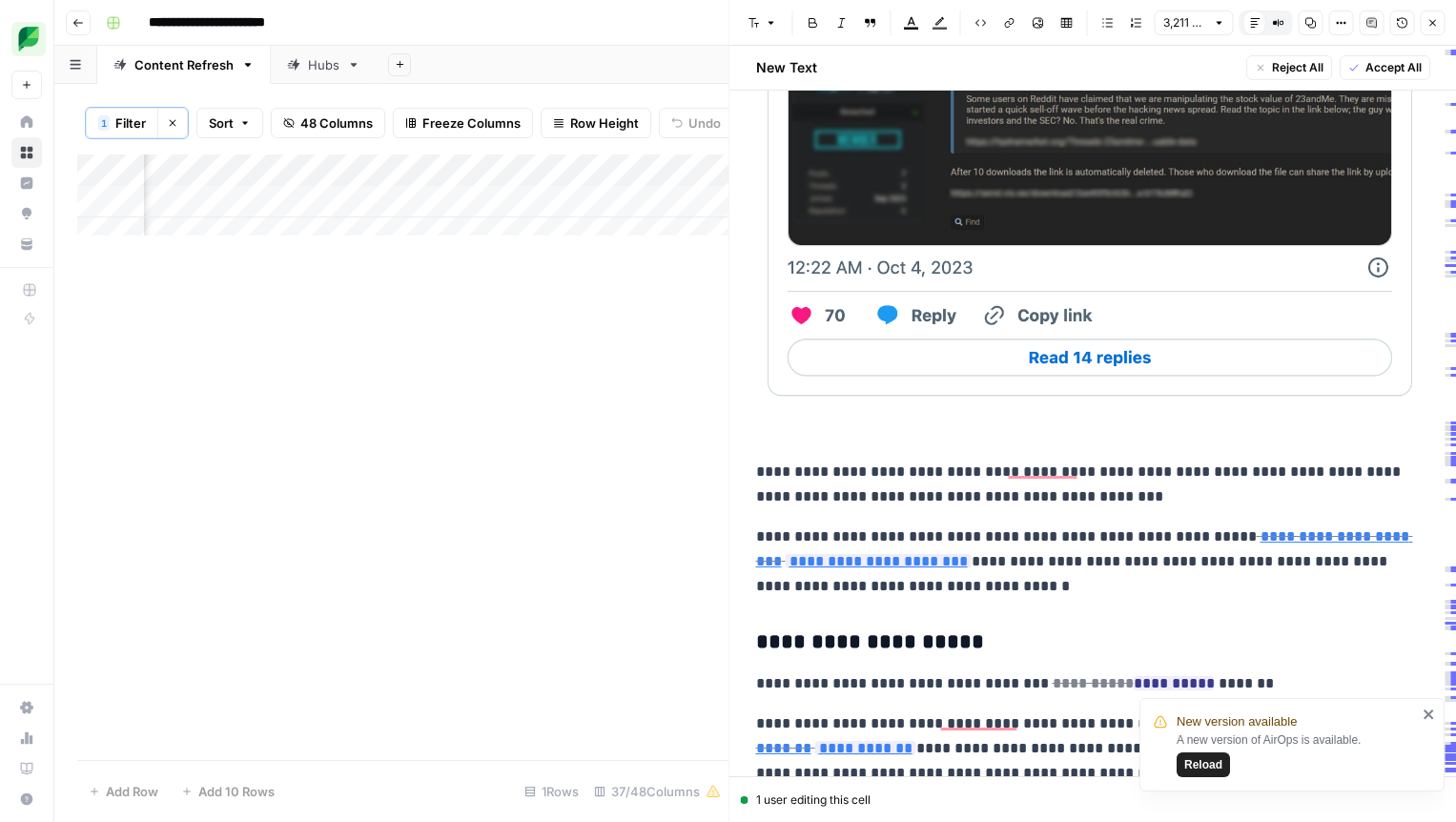
click at [766, 413] on p "To enrich screen reader interactions, please activate Accessibility in Grammarl…" at bounding box center [1093, 70] width 674 height 751
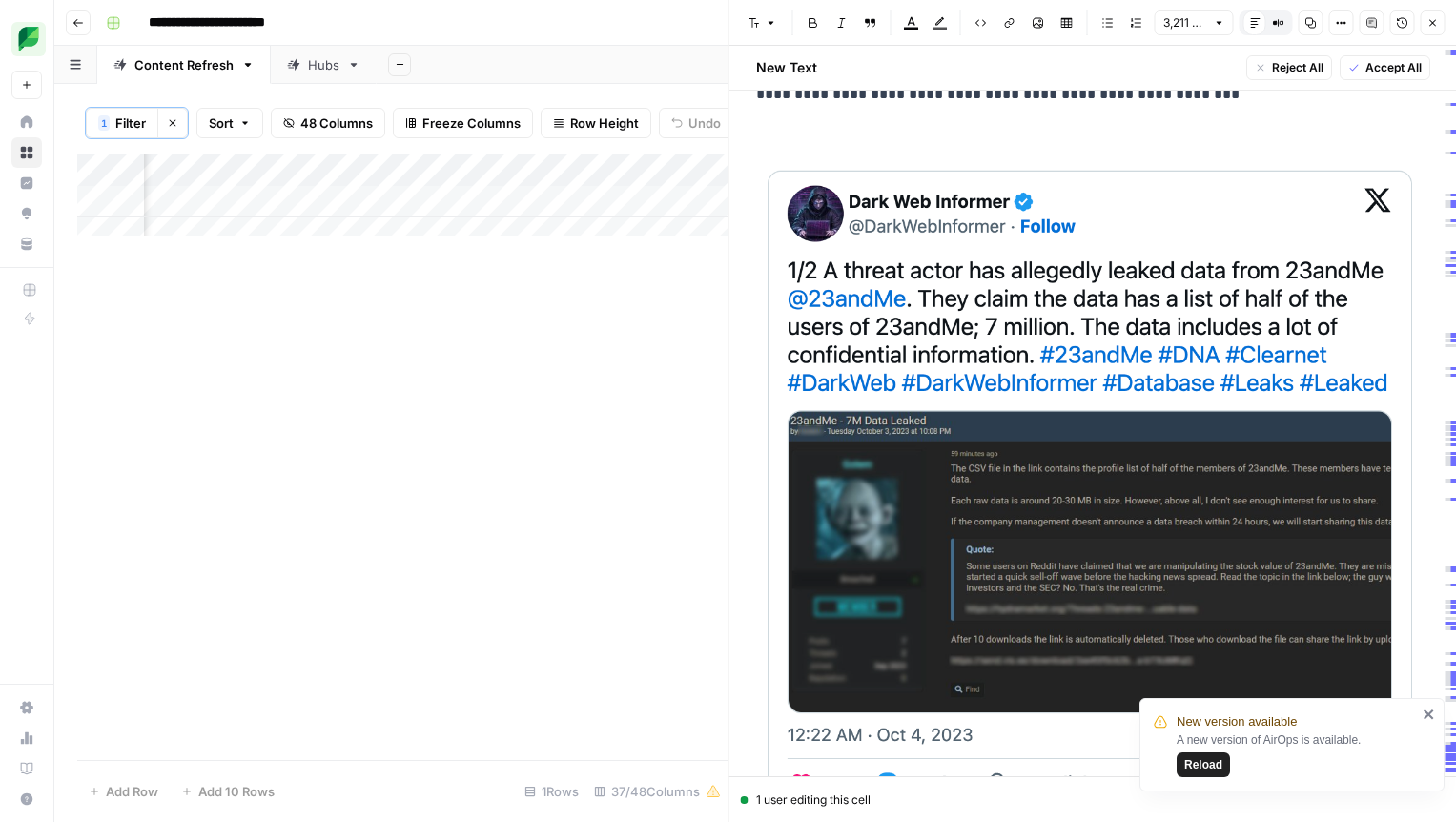
scroll to position [2105, 0]
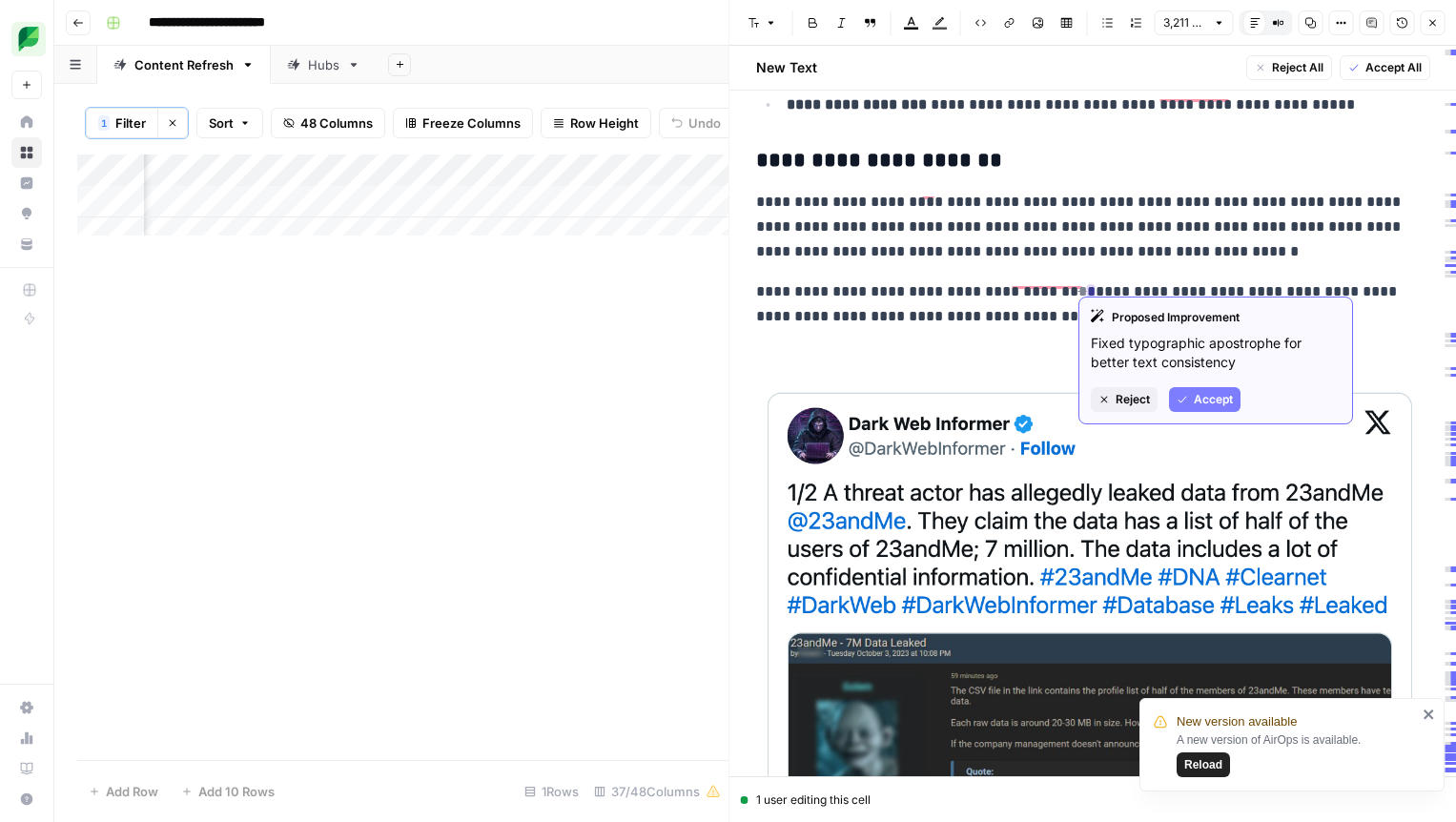
click at [1184, 390] on button "Accept" at bounding box center [1205, 399] width 71 height 25
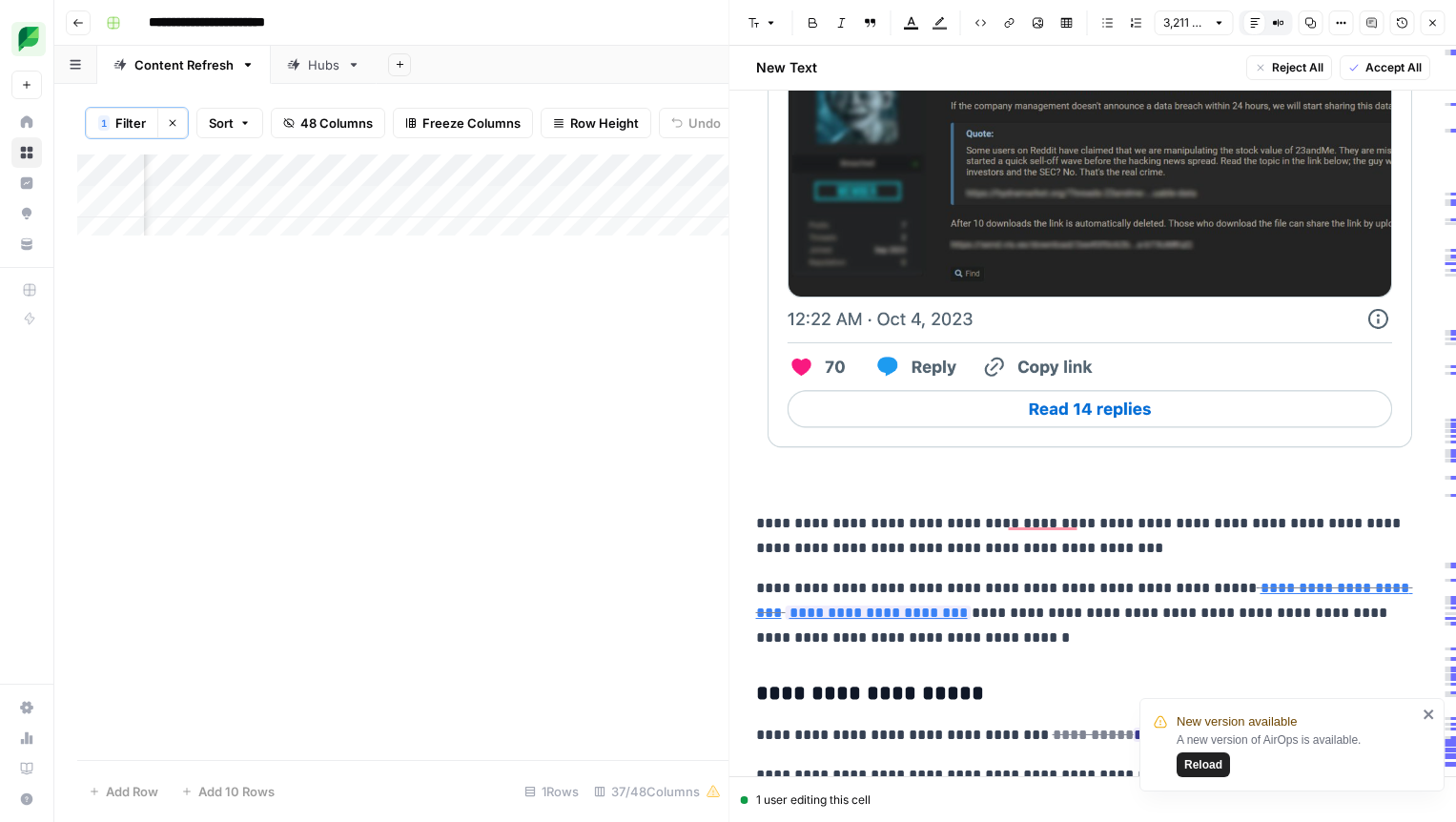
scroll to position [2949, 0]
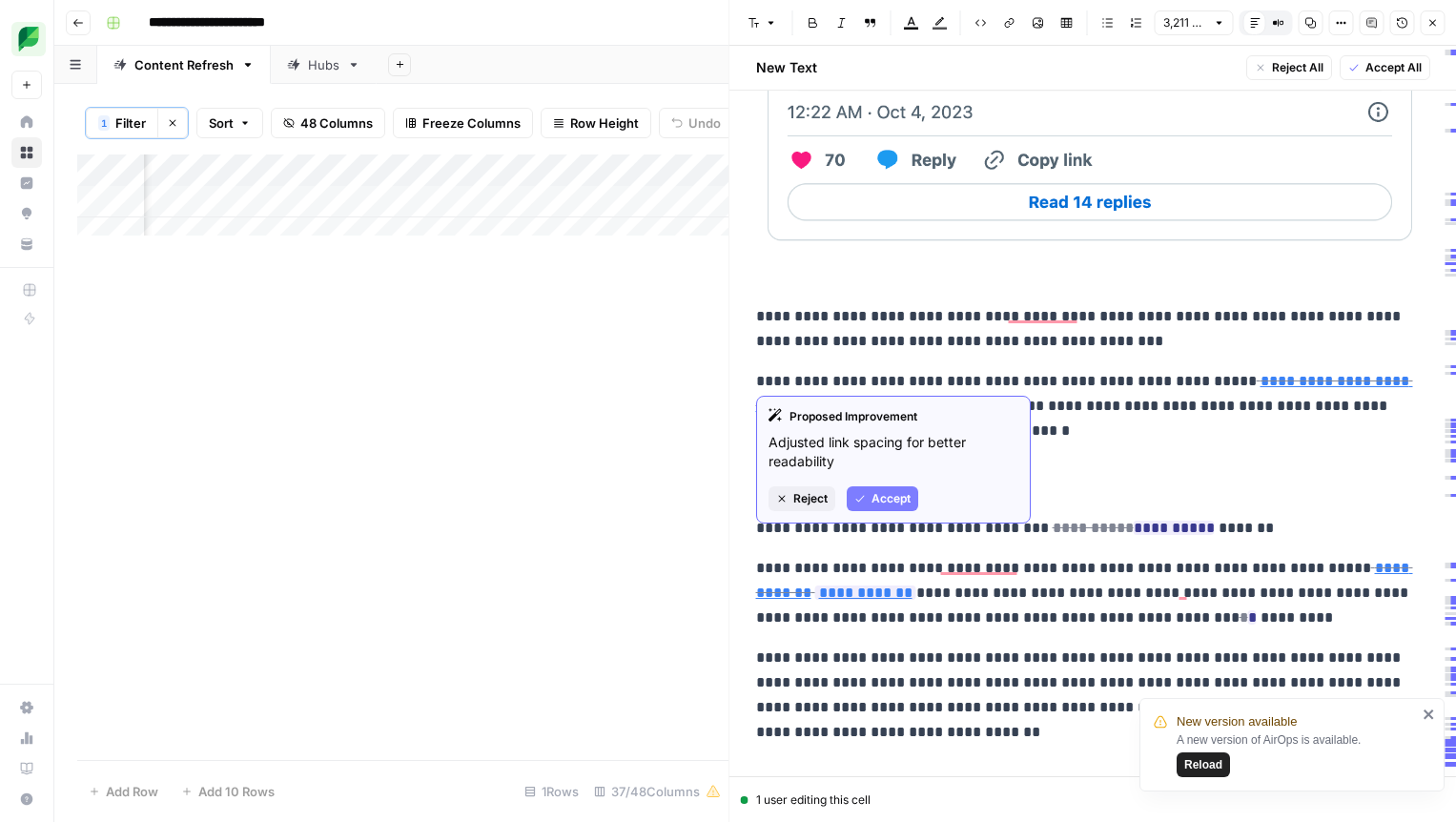
click at [888, 497] on span "Accept" at bounding box center [890, 498] width 39 height 17
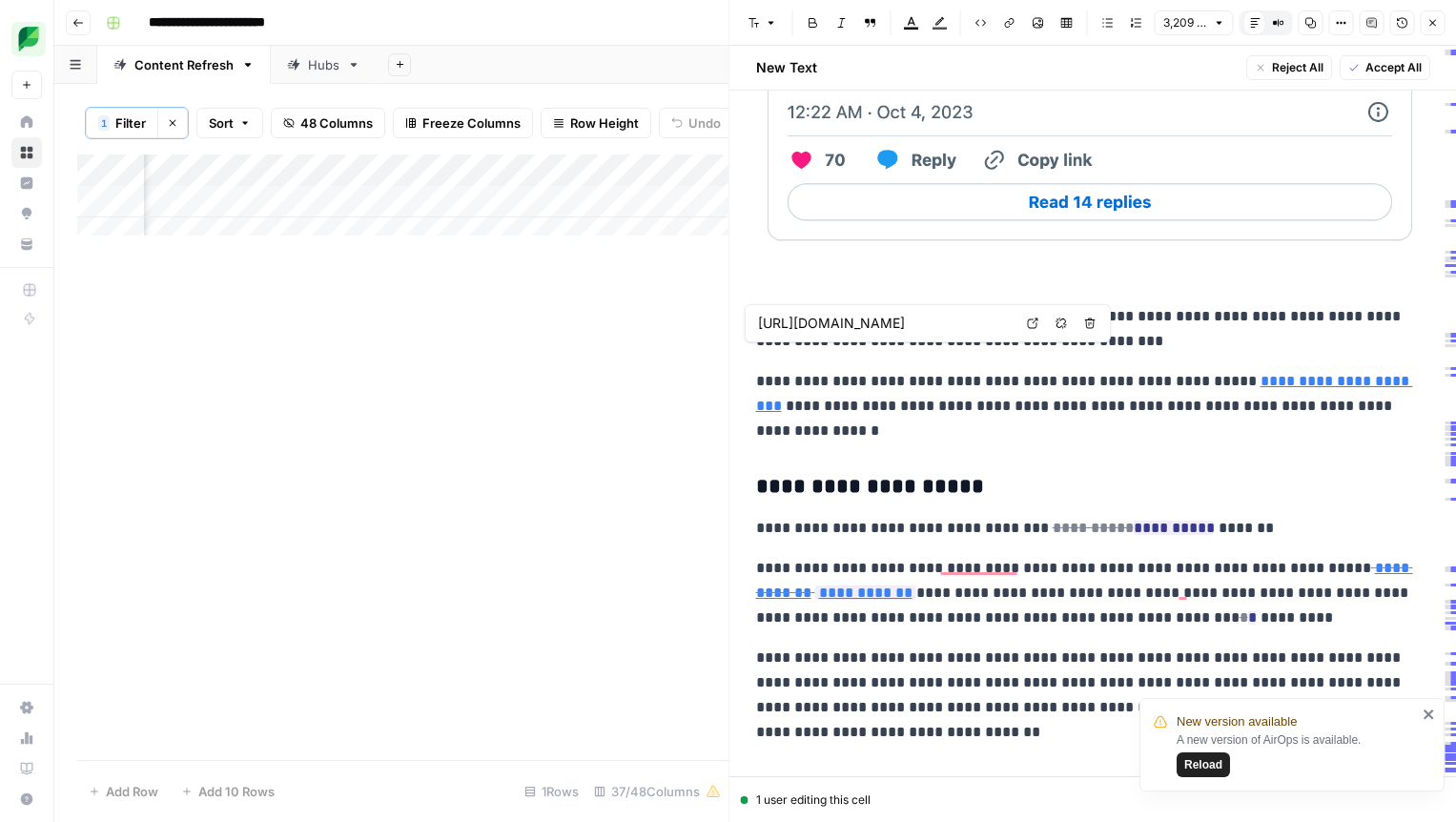
click at [1265, 374] on link "**********" at bounding box center [1085, 393] width 657 height 39
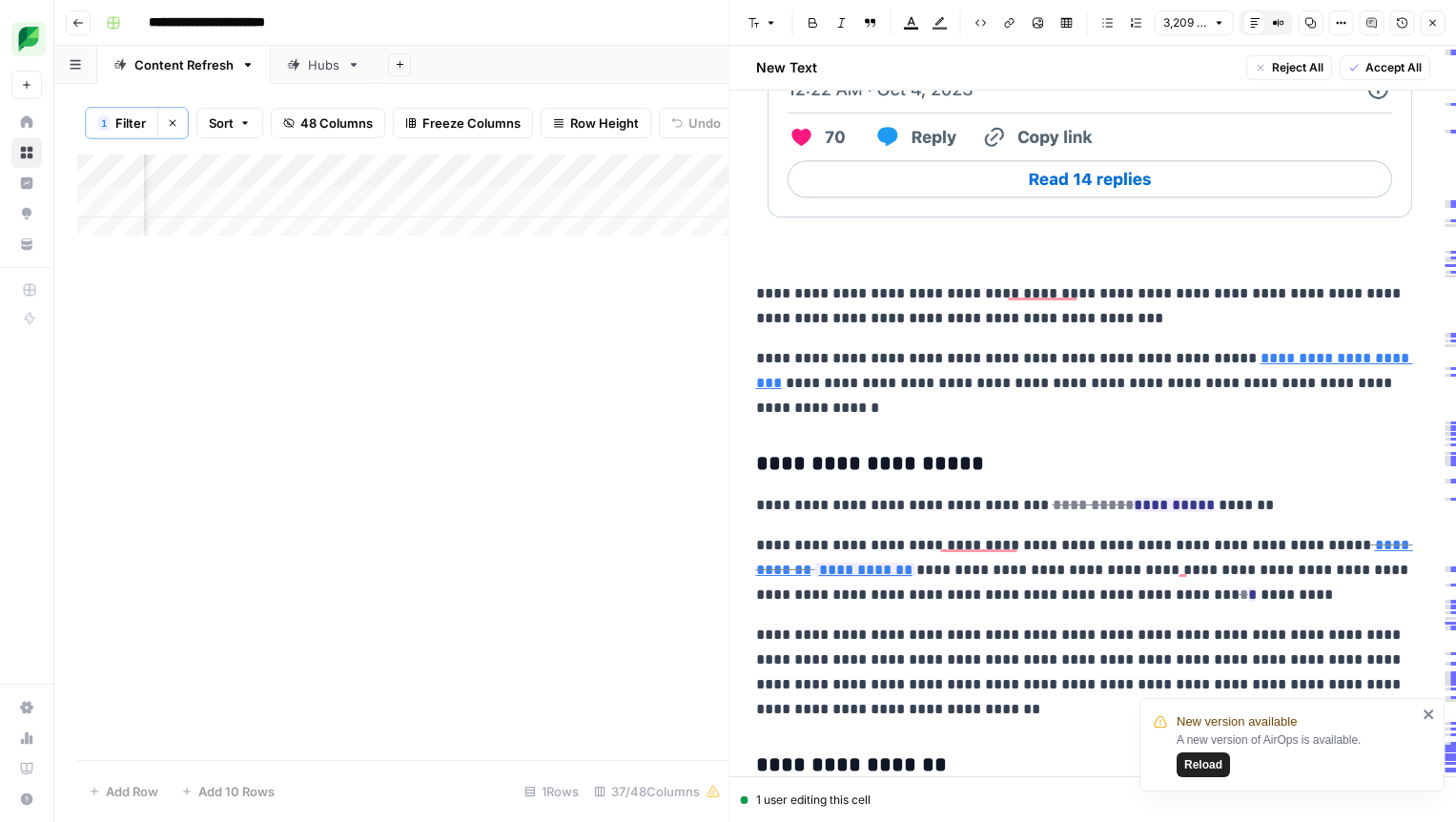
scroll to position [2984, 0]
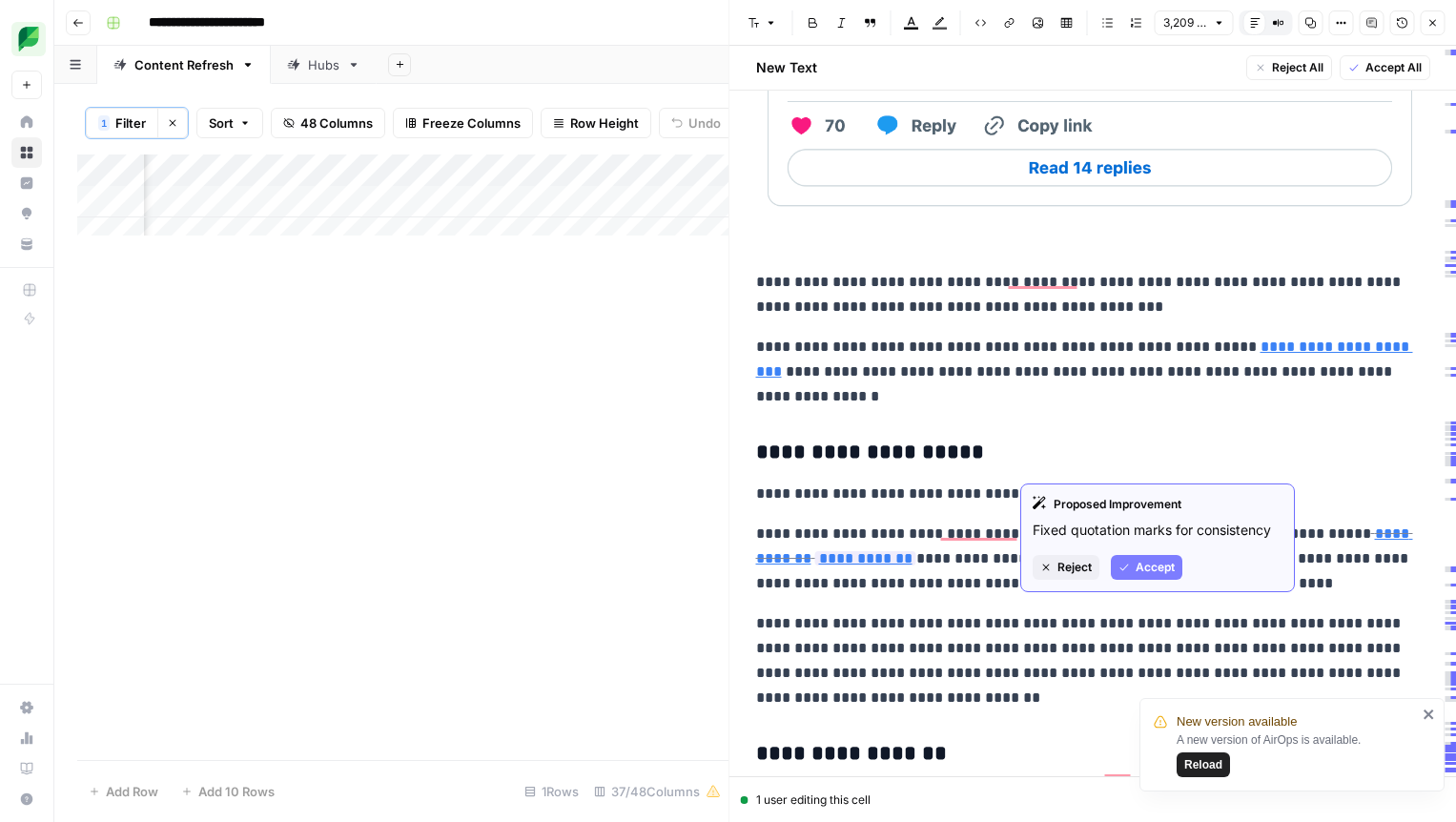
click at [1145, 562] on span "Accept" at bounding box center [1154, 567] width 39 height 17
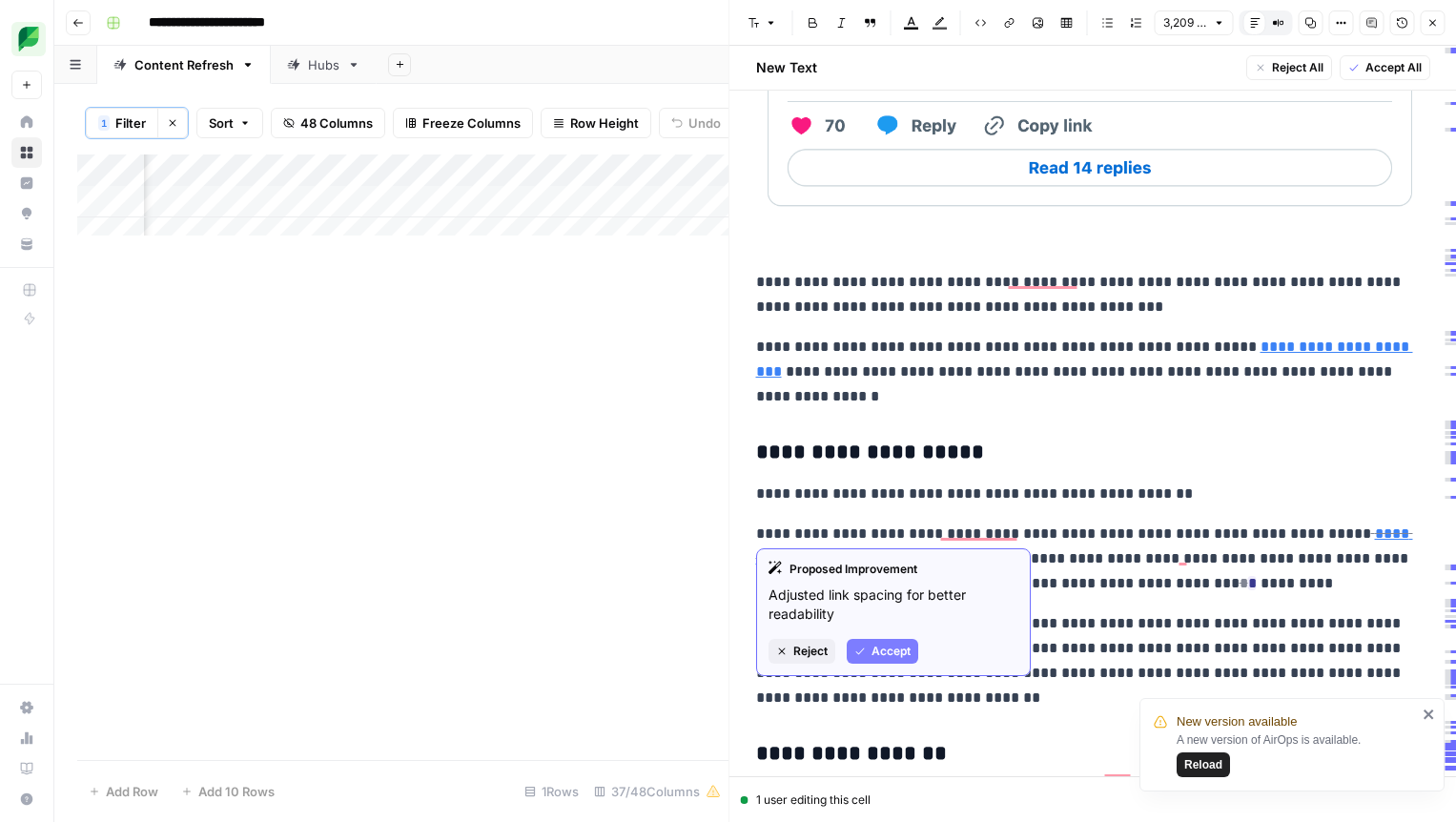
click at [885, 660] on button "Accept" at bounding box center [882, 651] width 71 height 25
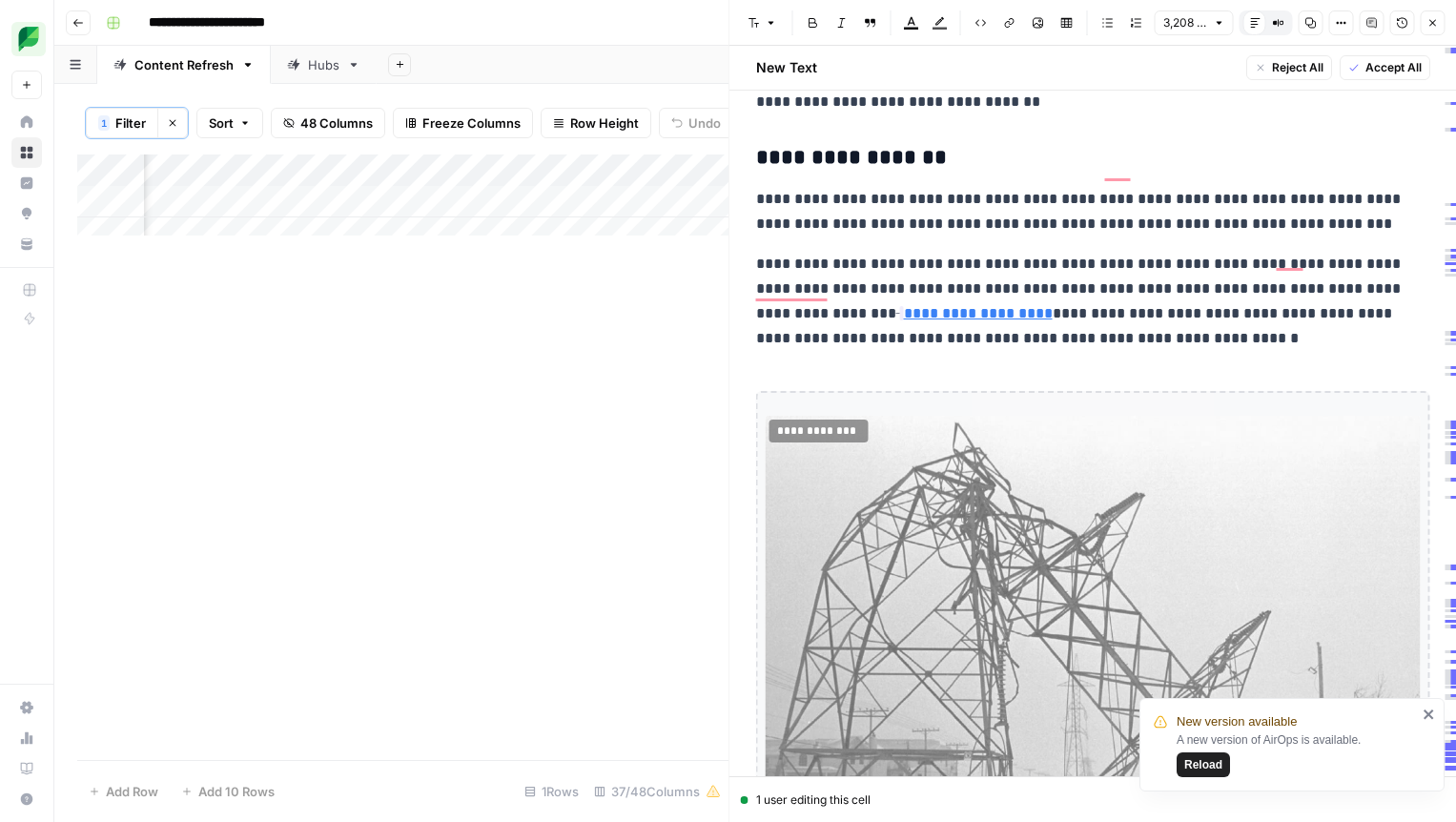
scroll to position [3622, 0]
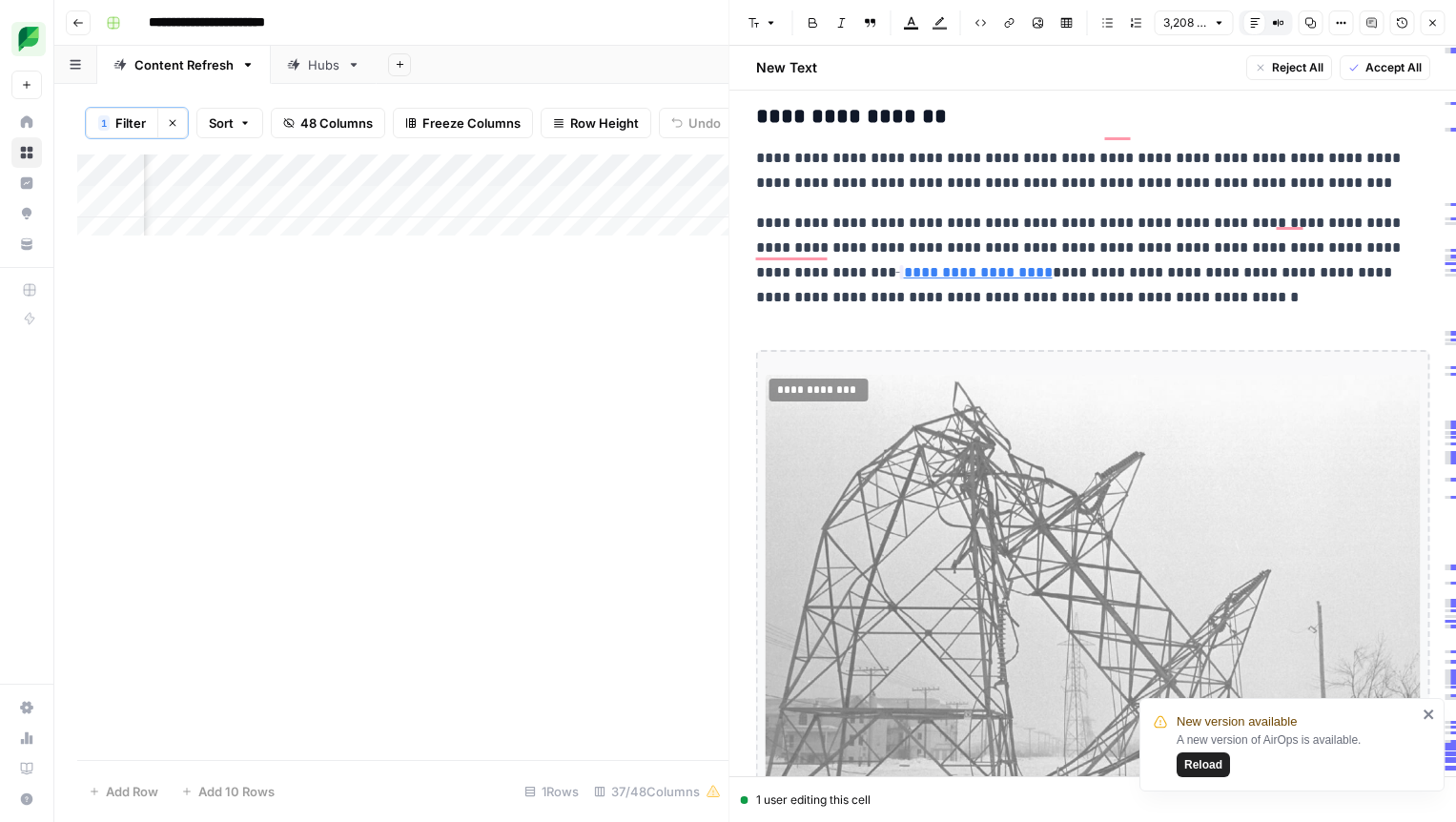
click at [901, 404] on img "To enrich screen reader interactions, please activate Accessibility in Grammarl…" at bounding box center [1093, 612] width 655 height 474
click at [884, 350] on div "**********" at bounding box center [1093, 612] width 674 height 523
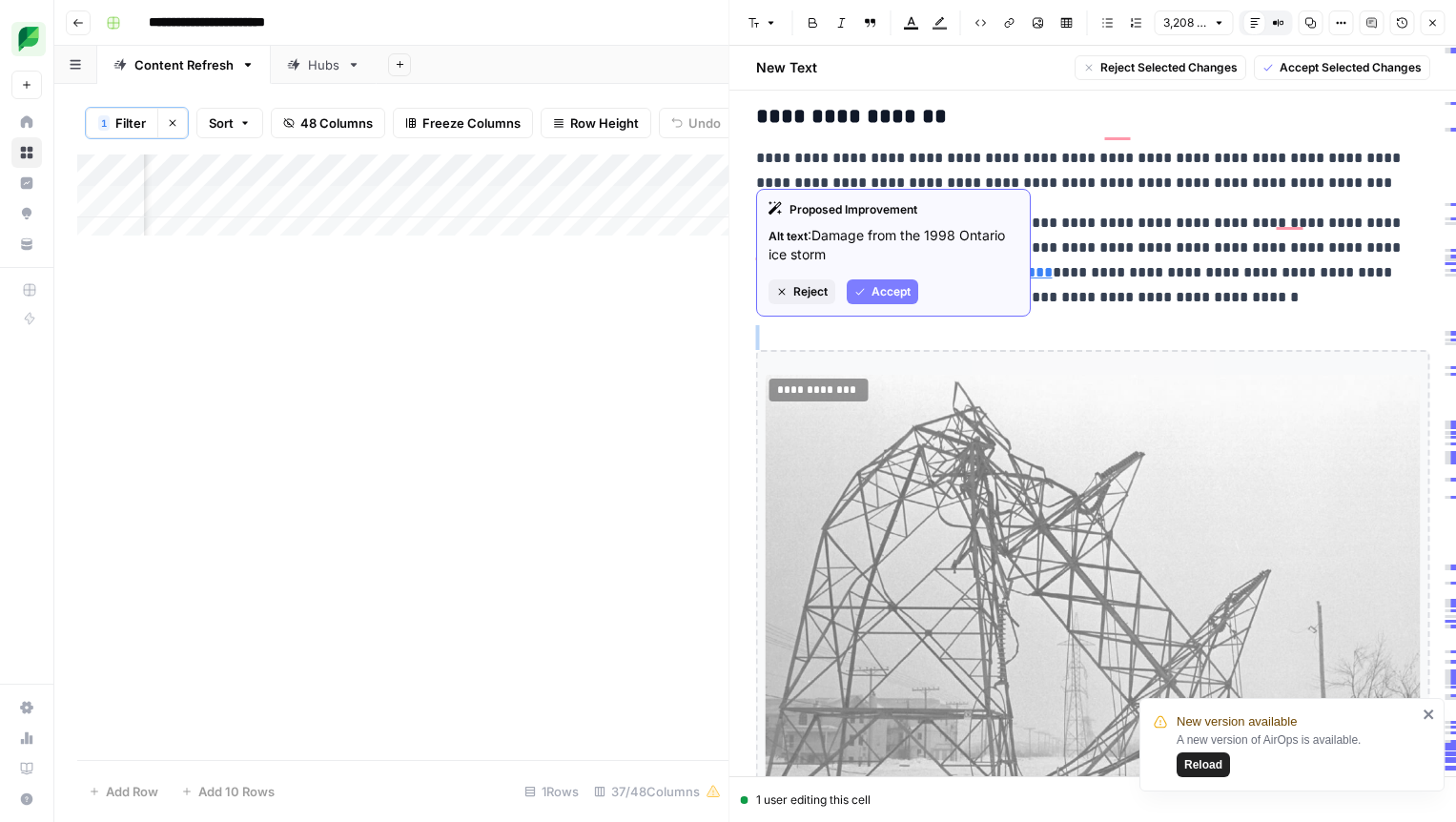
click at [889, 292] on span "Accept" at bounding box center [890, 291] width 39 height 17
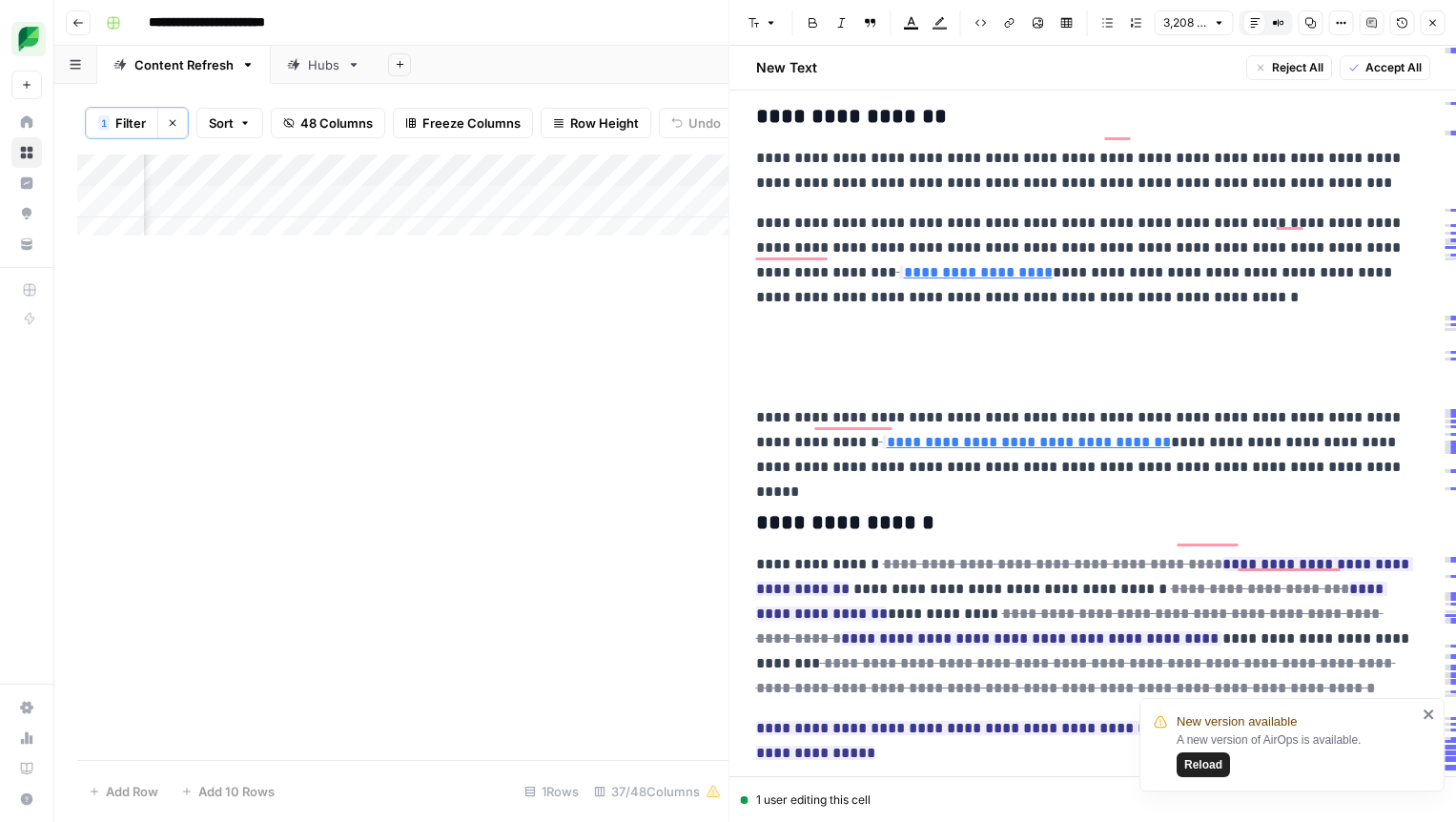
click at [820, 365] on p "To enrich screen reader interactions, please activate Accessibility in Grammarl…" at bounding box center [1093, 377] width 674 height 25
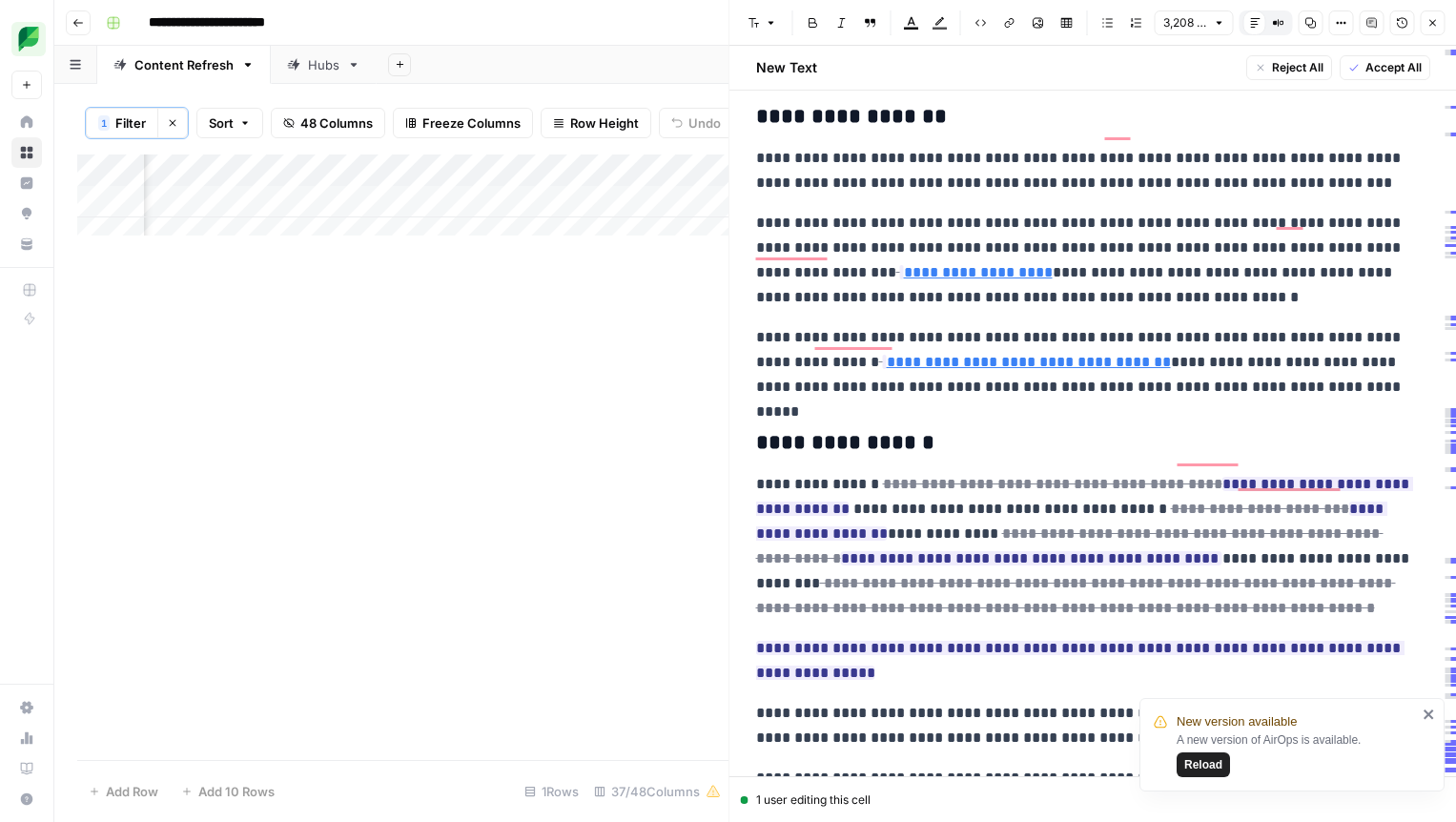
click at [1049, 354] on link "**********" at bounding box center [1028, 361] width 284 height 14
click at [995, 430] on h3 "**********" at bounding box center [1093, 443] width 674 height 27
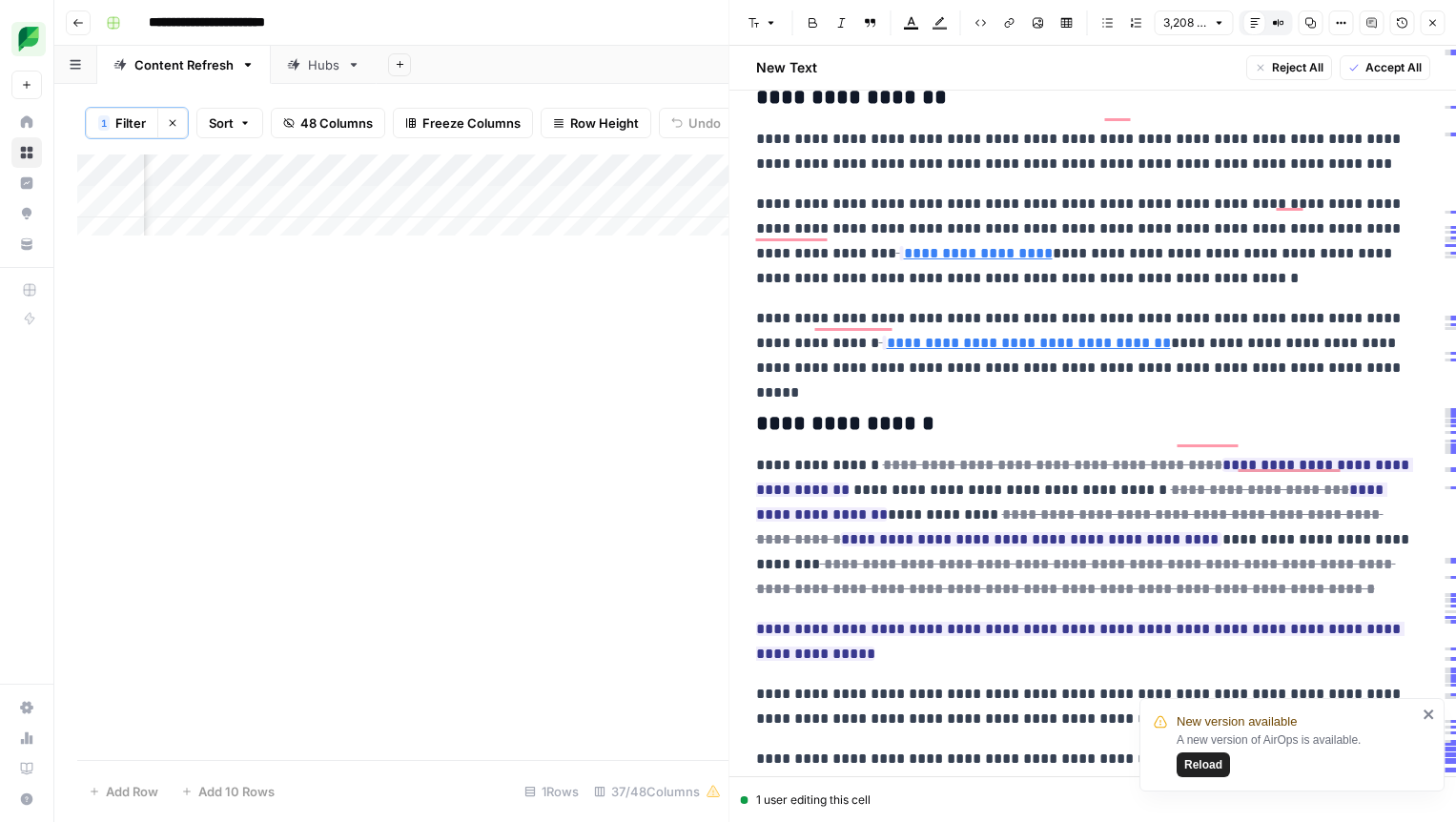
scroll to position [3649, 0]
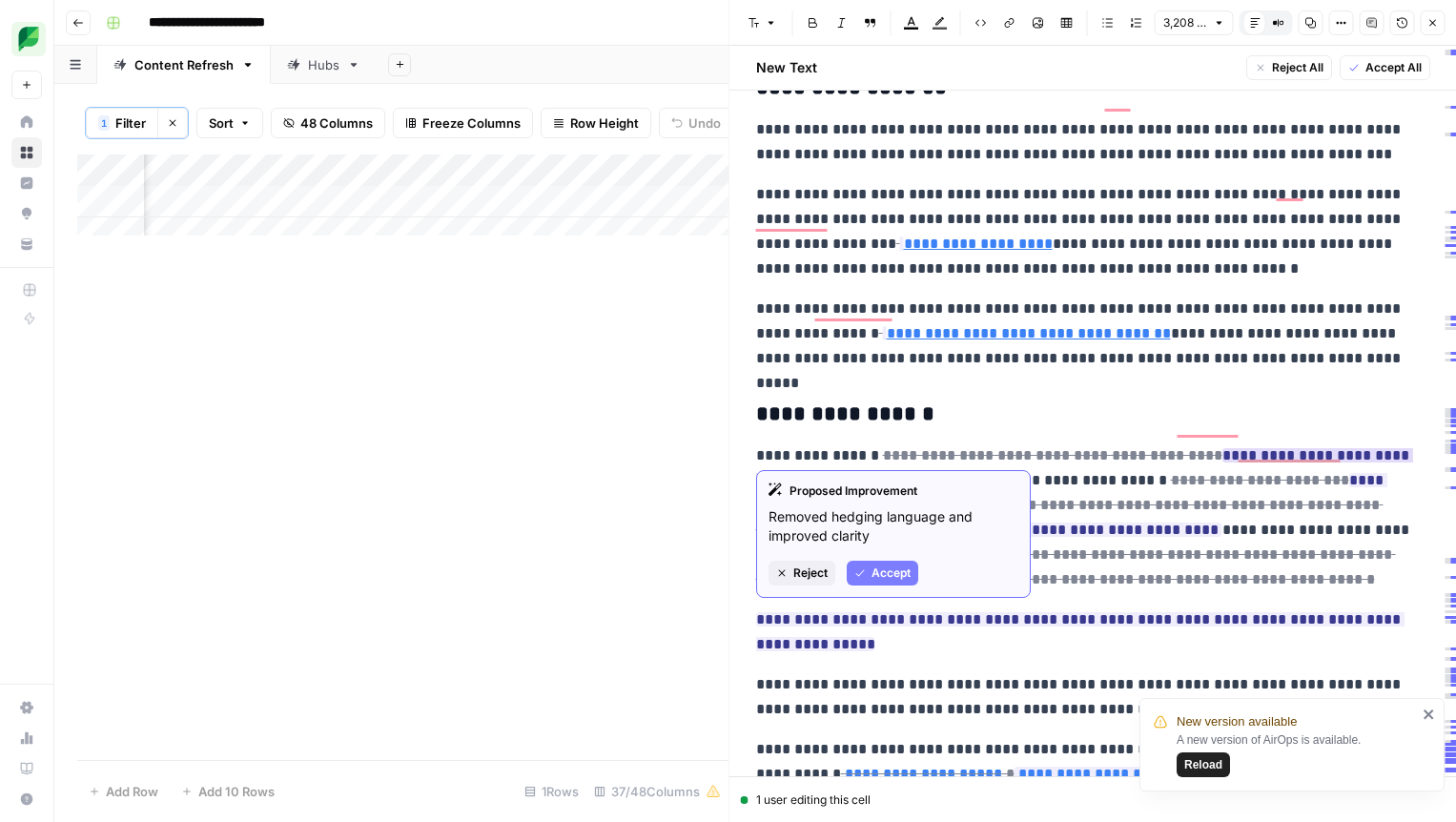
click at [893, 569] on span "Accept" at bounding box center [890, 573] width 39 height 17
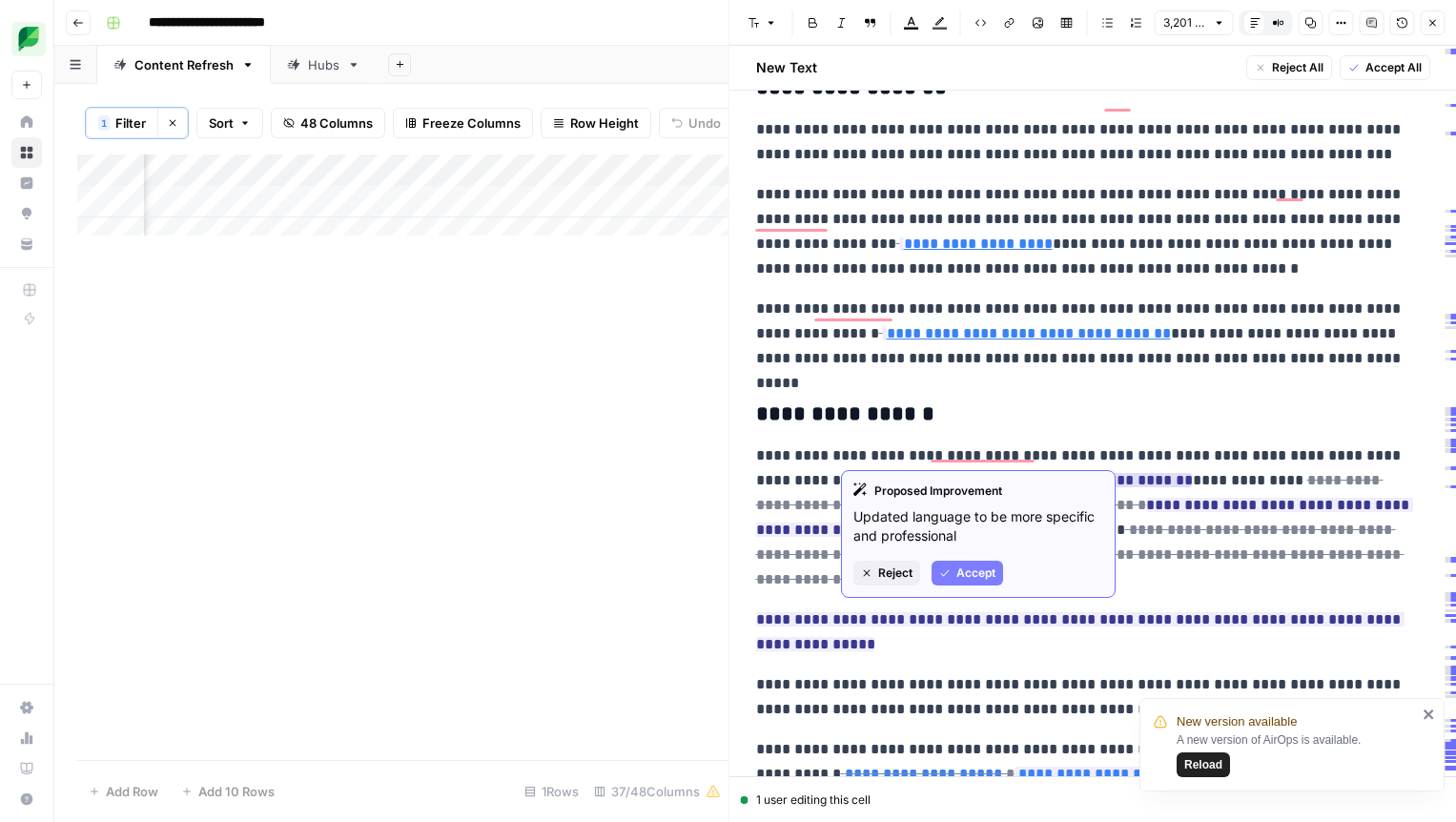
click at [966, 567] on span "Accept" at bounding box center [976, 573] width 39 height 17
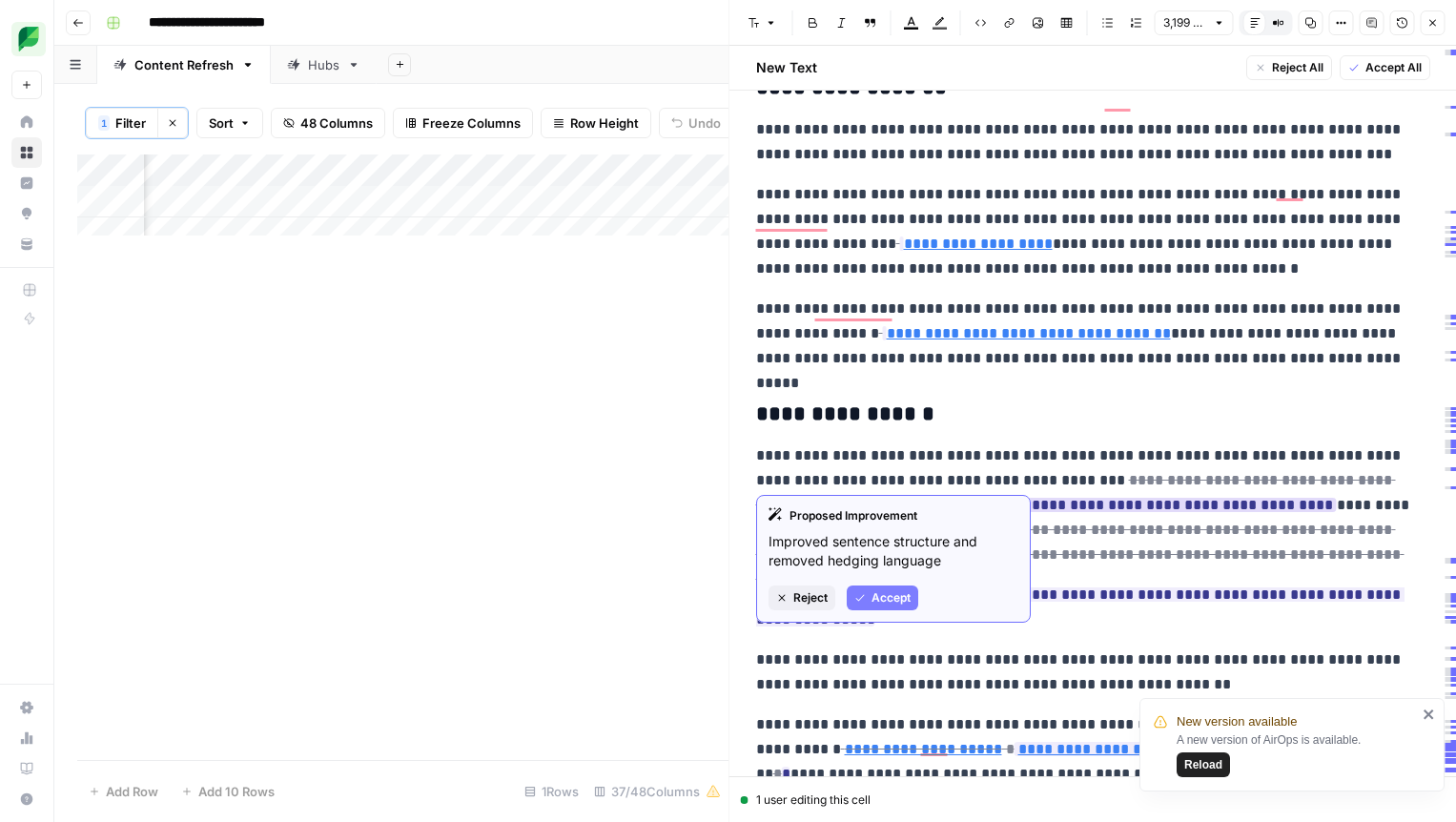
click at [888, 594] on span "Accept" at bounding box center [890, 598] width 39 height 17
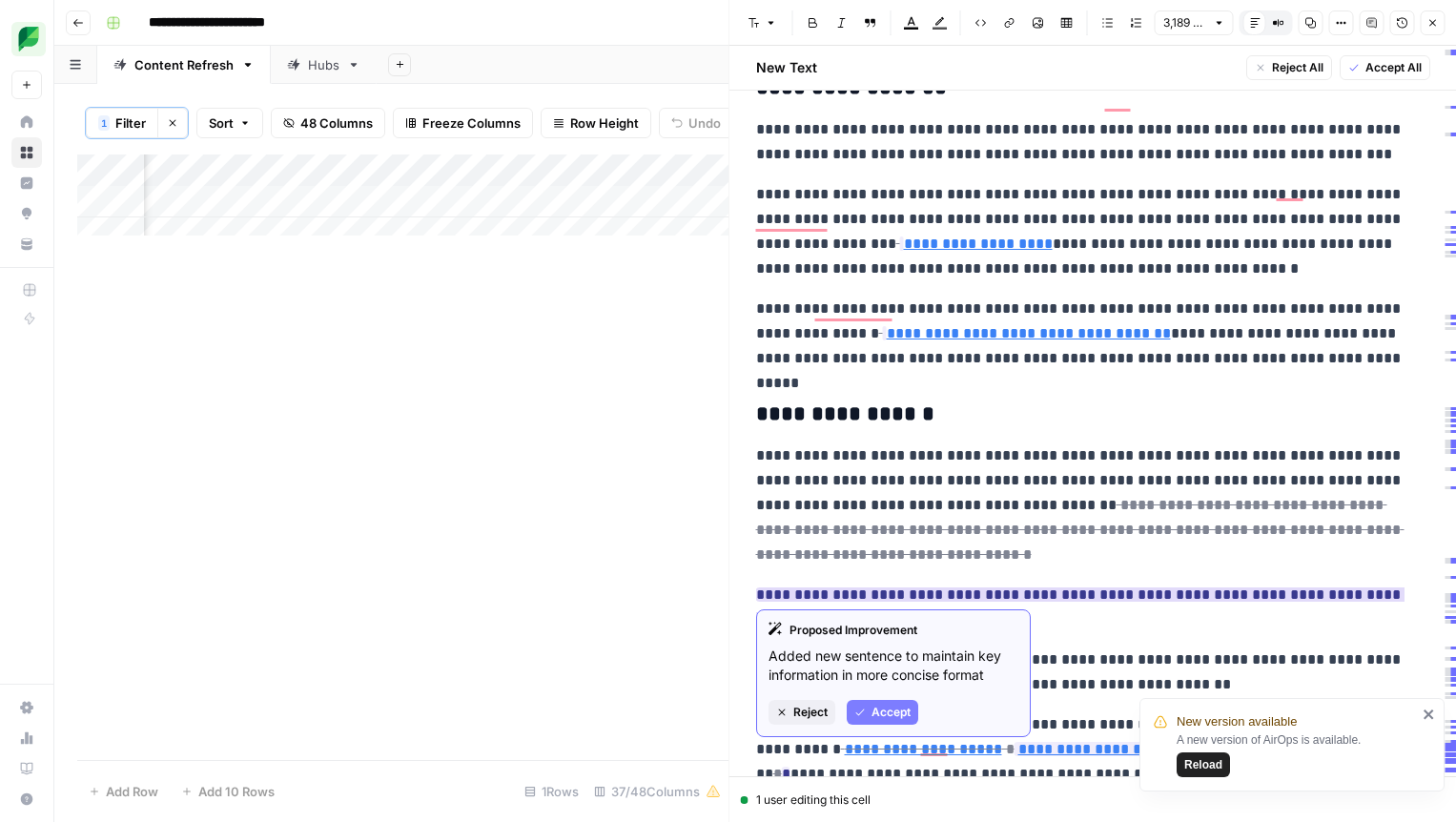
click at [885, 715] on span "Accept" at bounding box center [890, 712] width 39 height 17
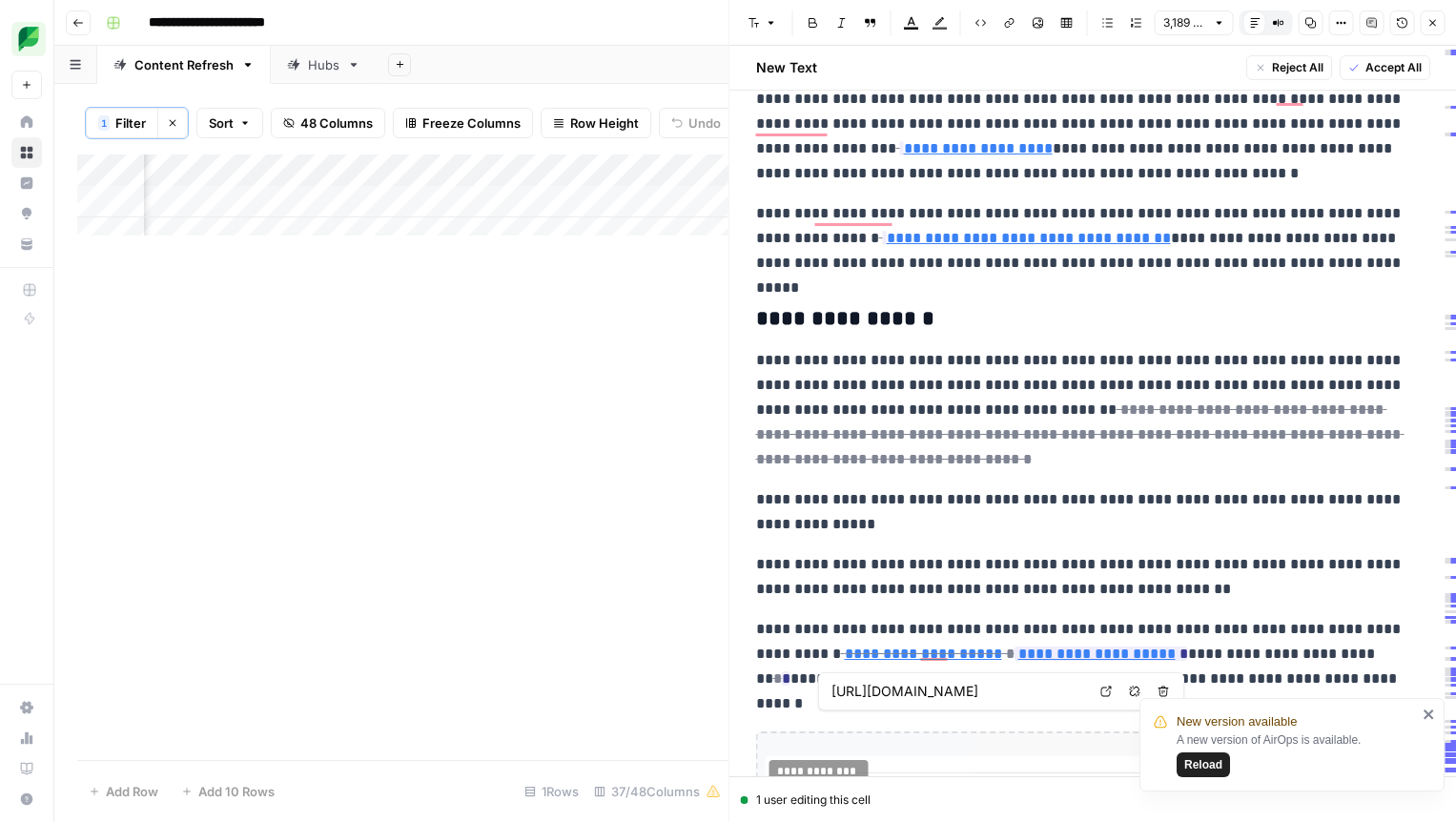
scroll to position [3811, 0]
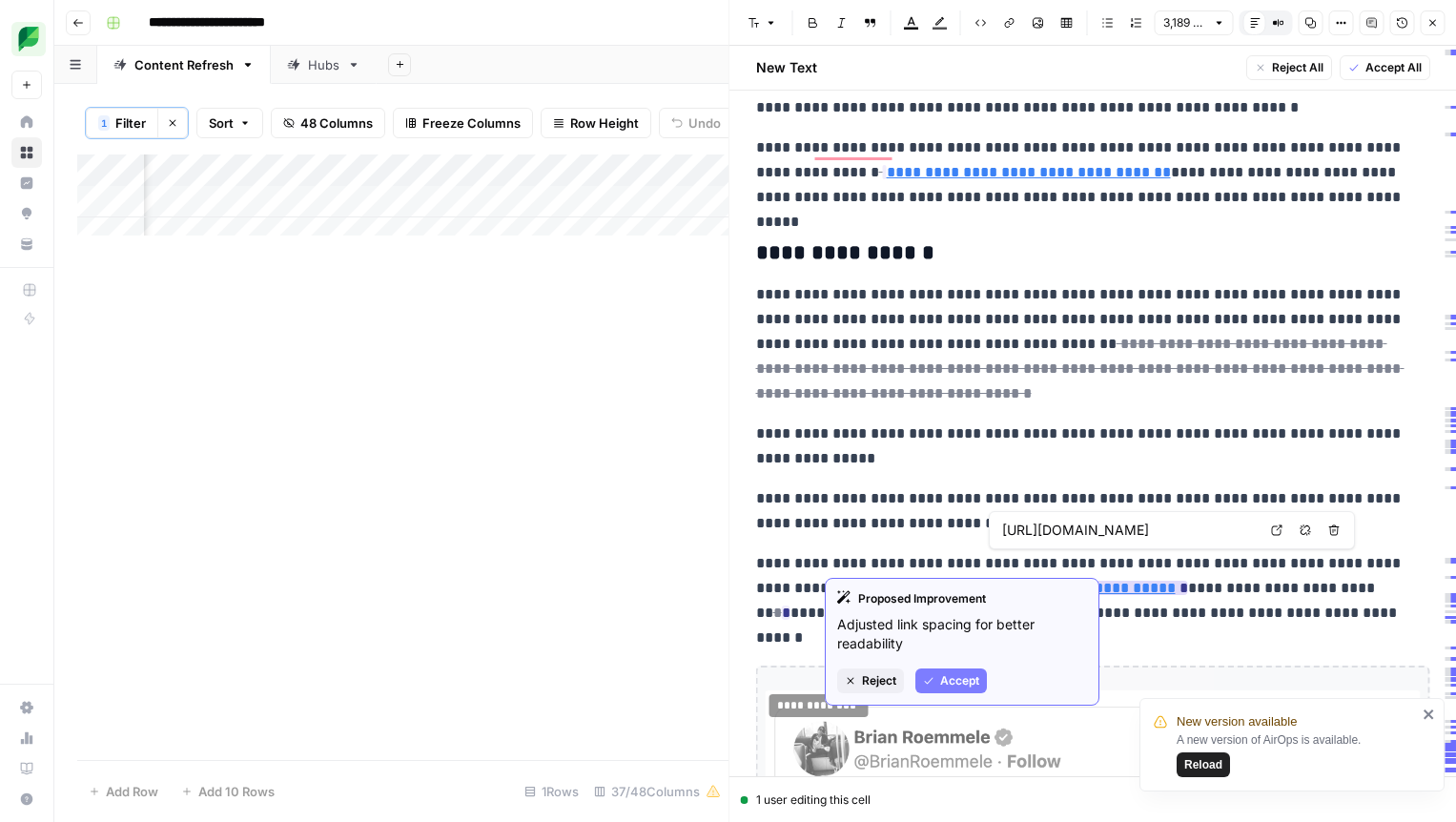
click at [960, 676] on span "Accept" at bounding box center [959, 680] width 39 height 17
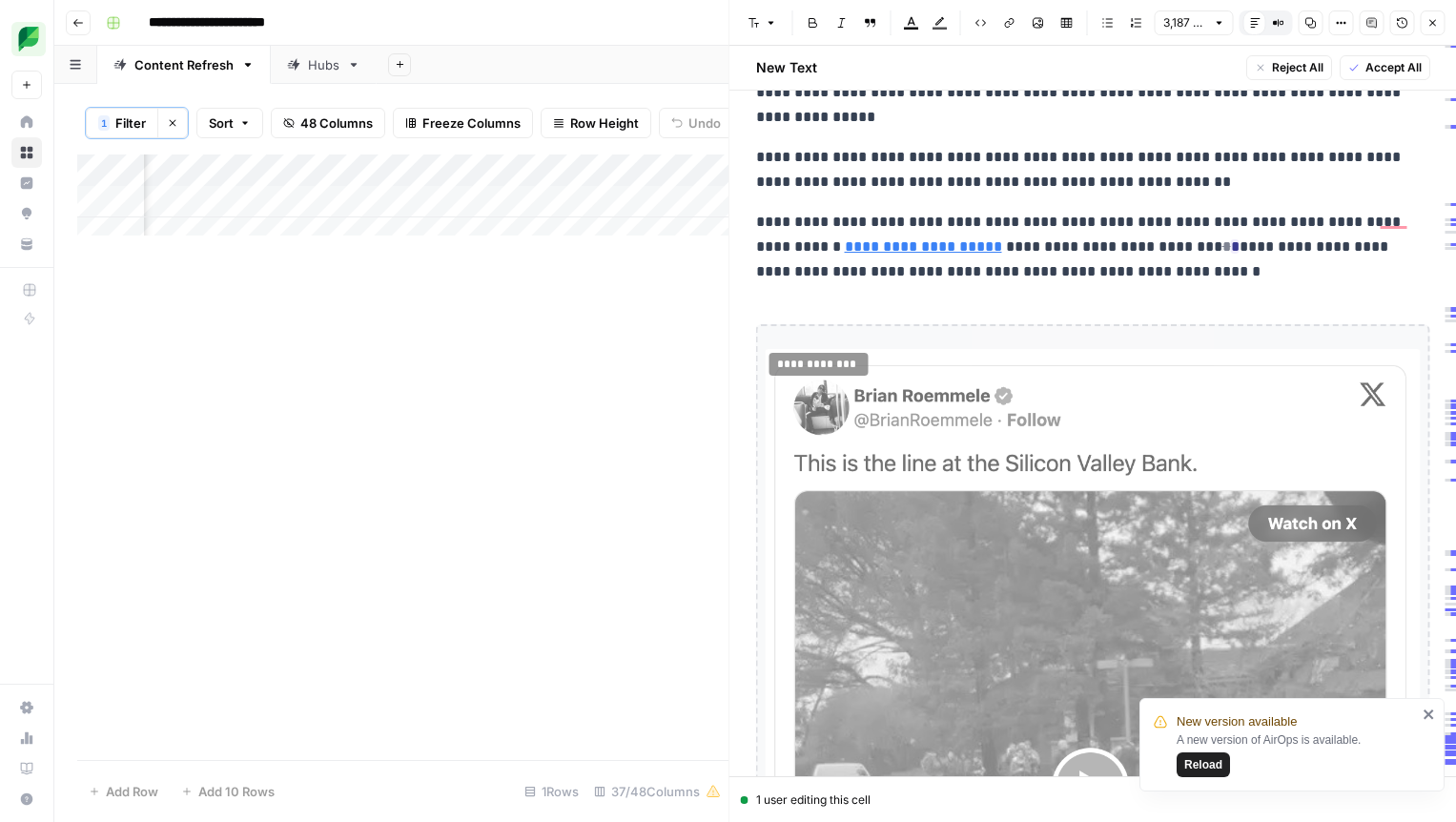
scroll to position [4106, 0]
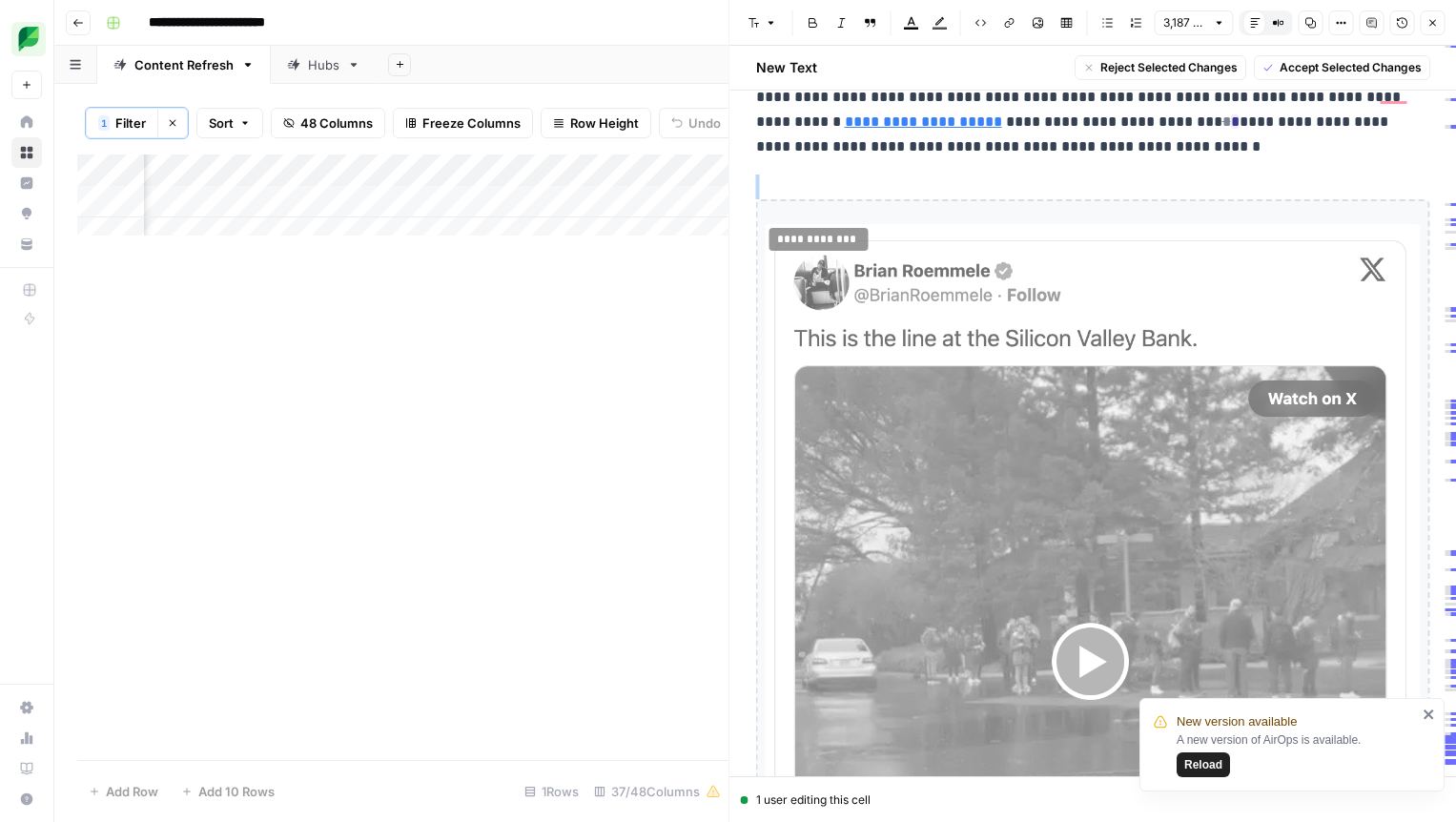
click at [923, 573] on img "To enrich screen reader interactions, please activate Accessibility in Grammarl…" at bounding box center [1093, 669] width 655 height 890
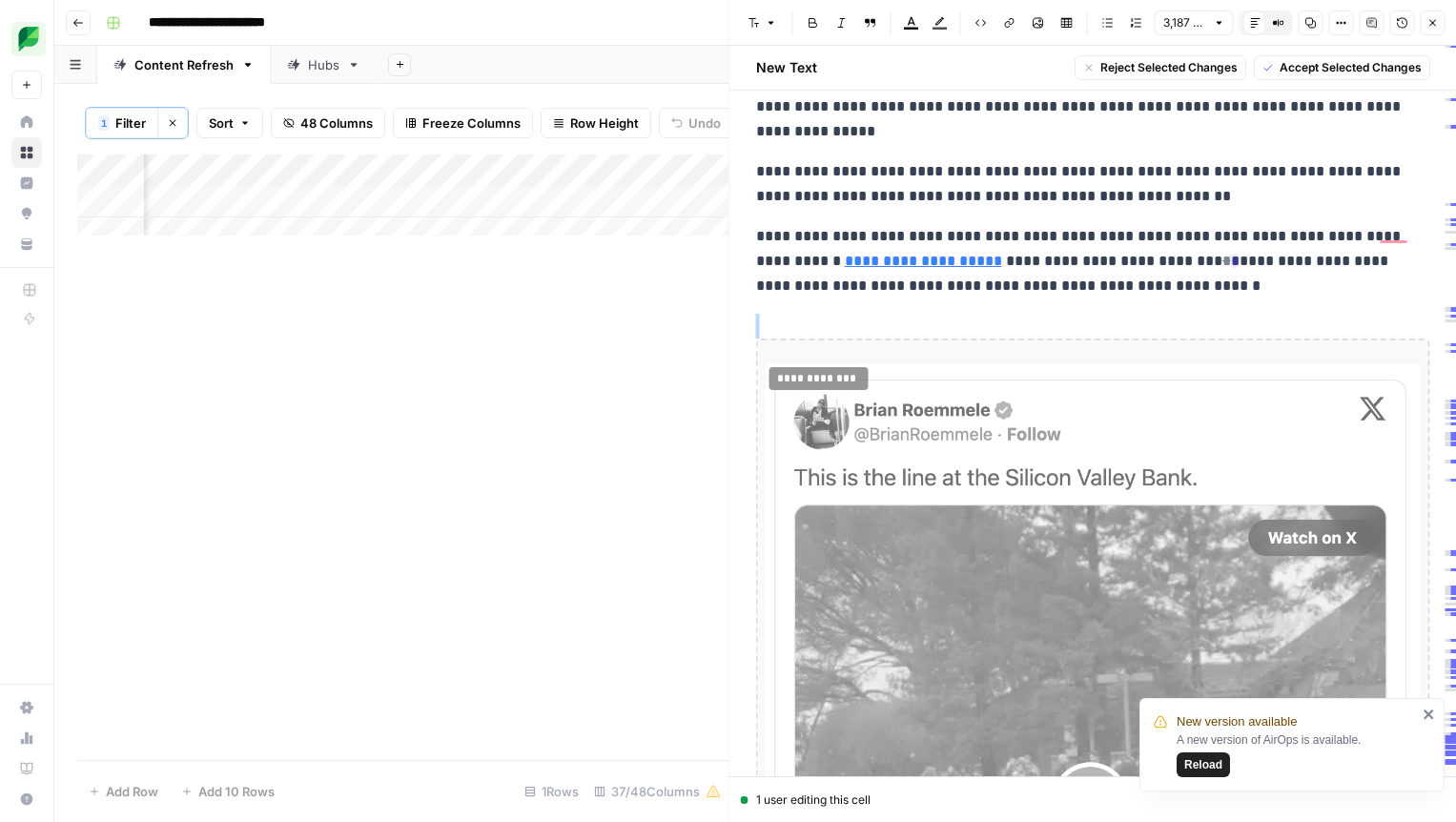
scroll to position [3992, 0]
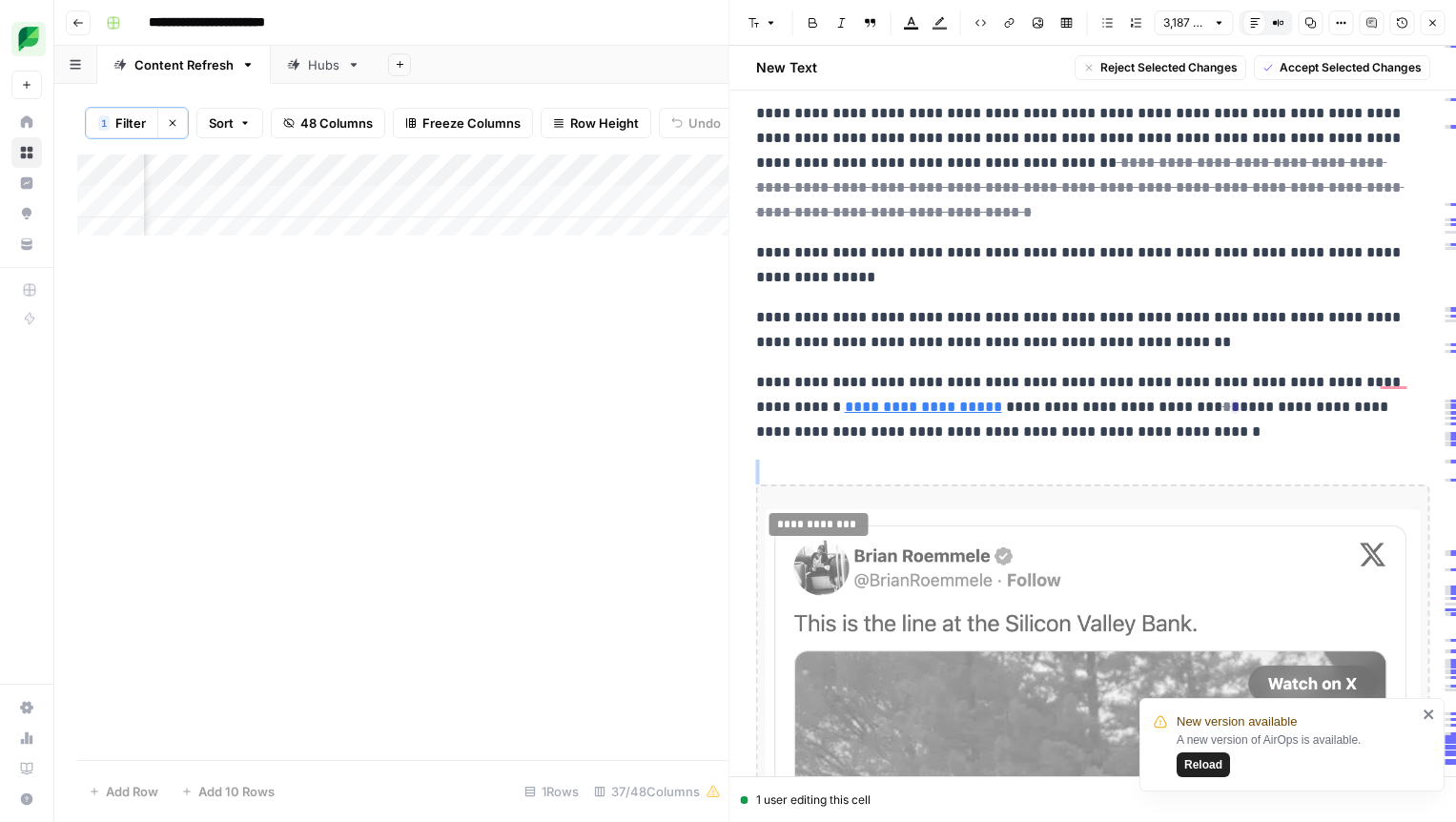
click at [838, 513] on div "**********" at bounding box center [819, 524] width 99 height 23
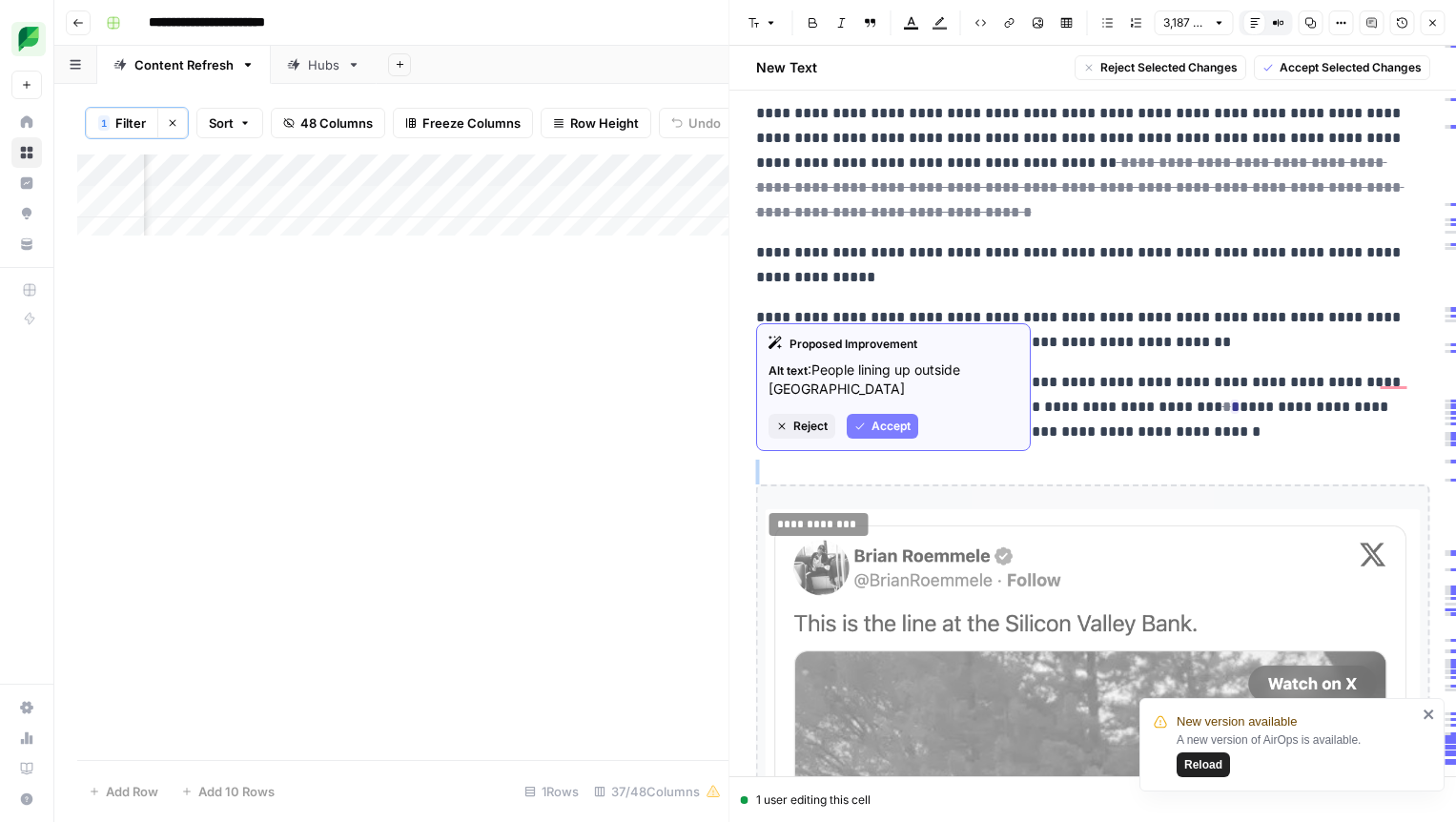
click at [807, 429] on span "Reject" at bounding box center [810, 426] width 35 height 17
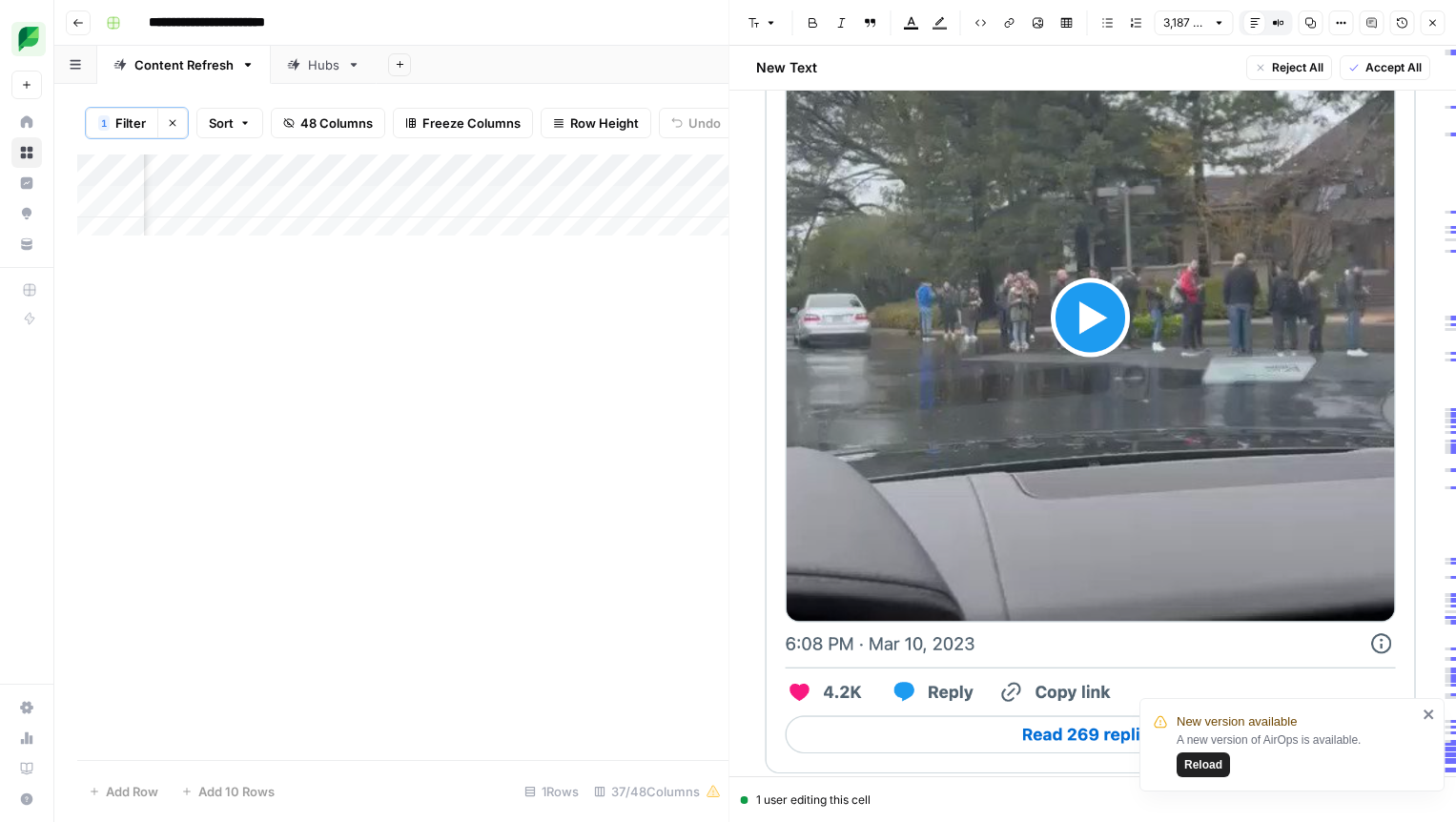
scroll to position [4893, 0]
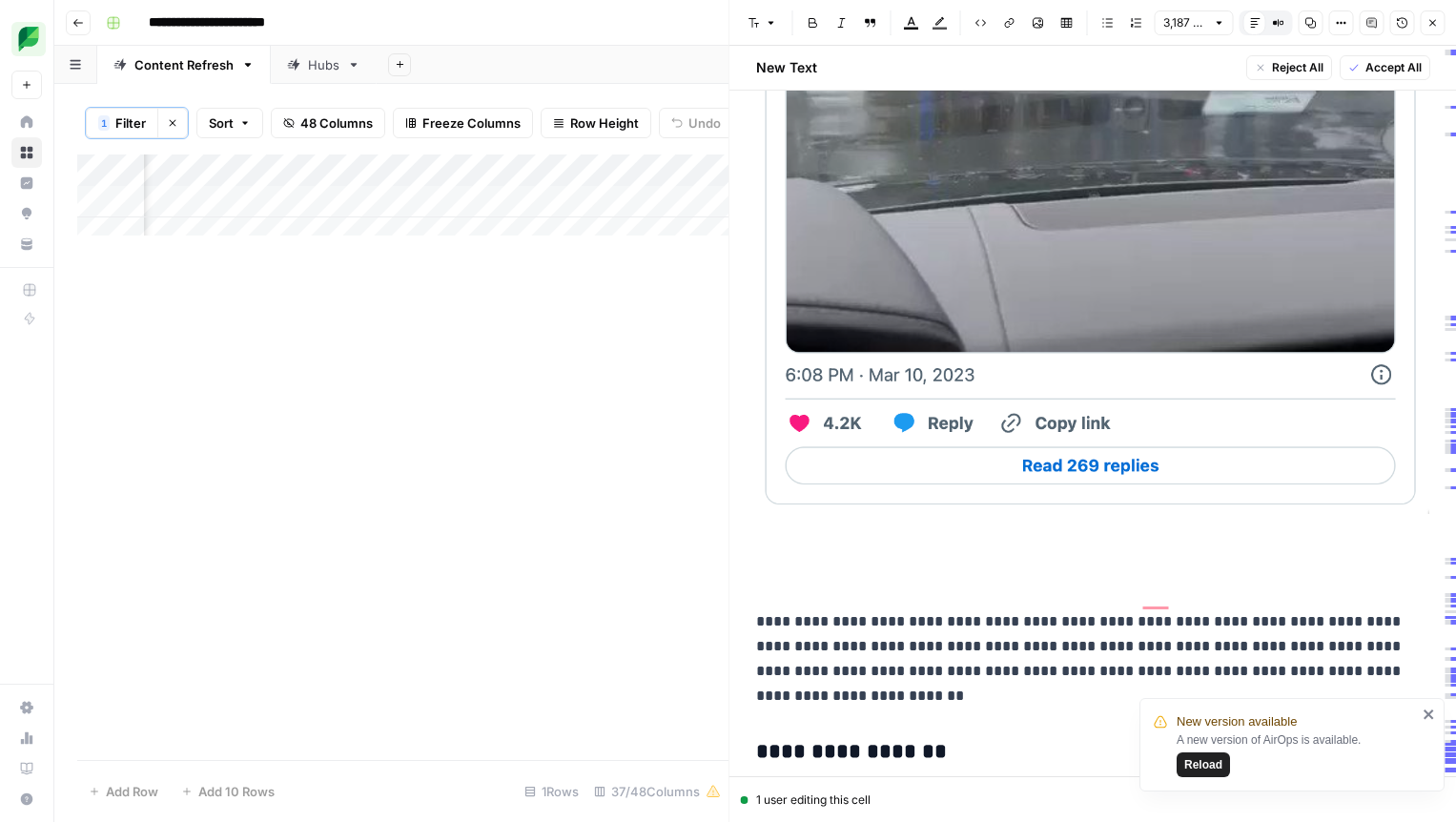
click at [807, 570] on p "To enrich screen reader interactions, please activate Accessibility in Grammarl…" at bounding box center [1093, 582] width 674 height 25
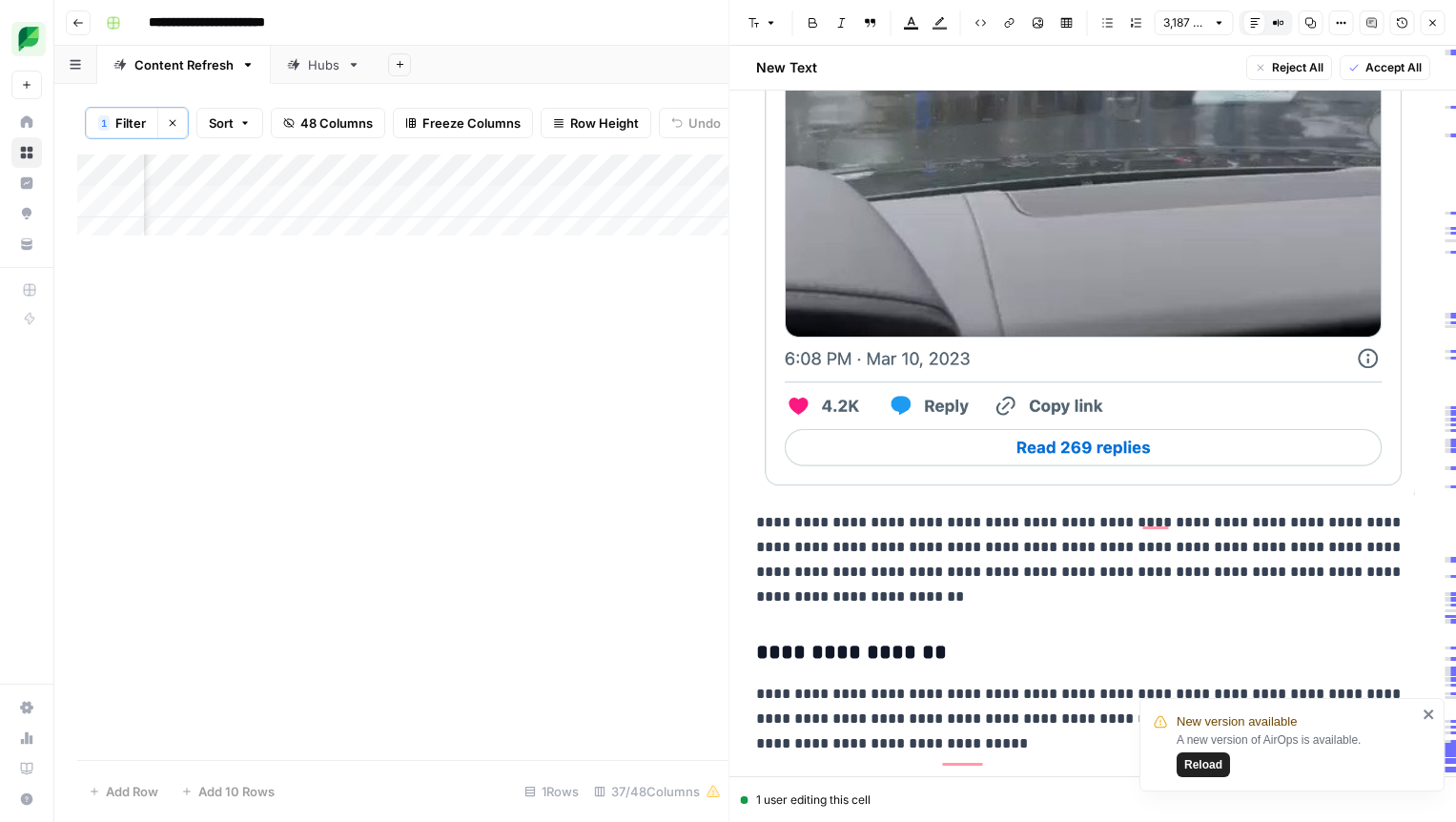
click at [991, 568] on p "**********" at bounding box center [1086, 104] width 660 height 1011
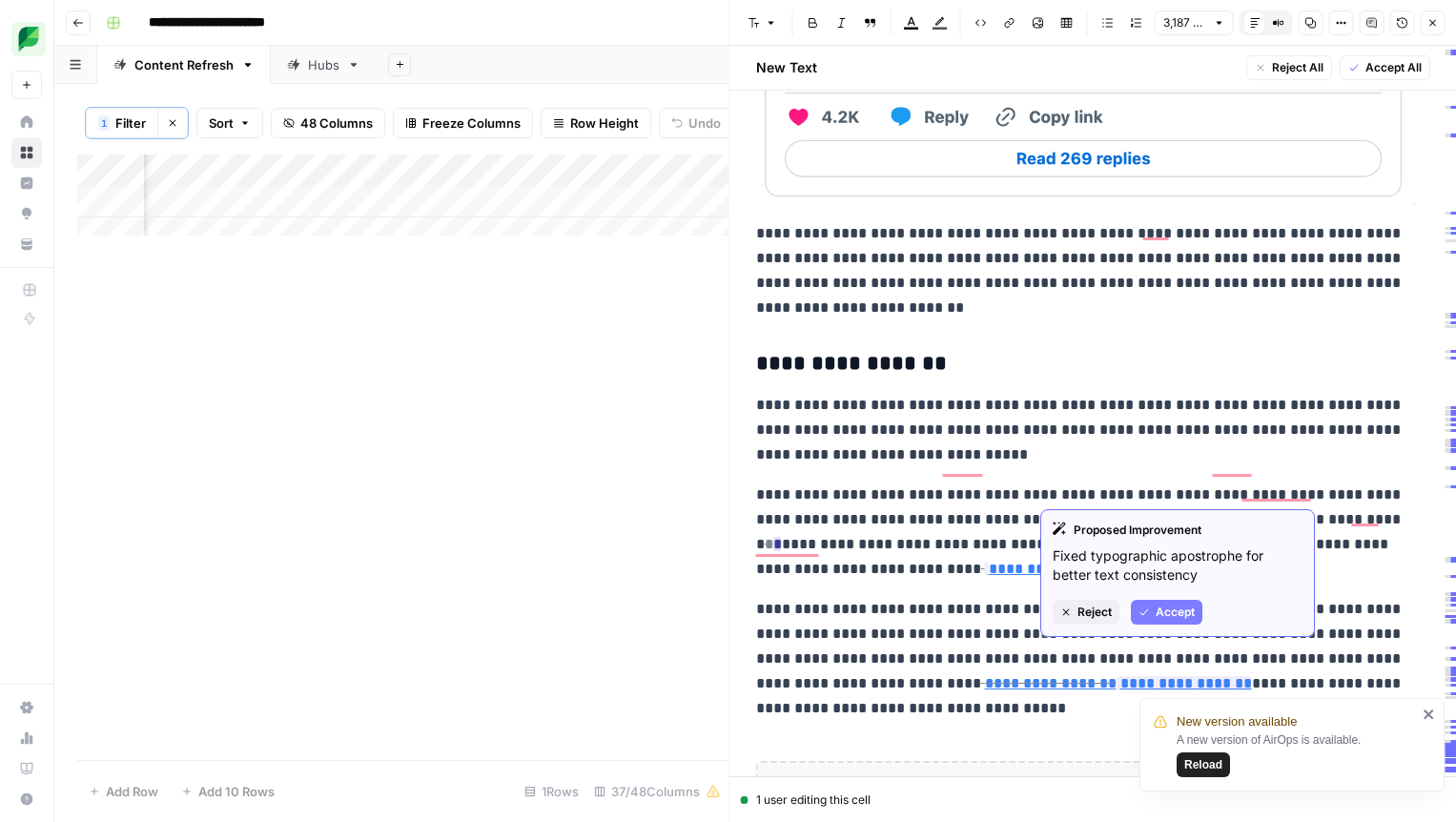
click at [1160, 613] on span "Accept" at bounding box center [1174, 612] width 39 height 17
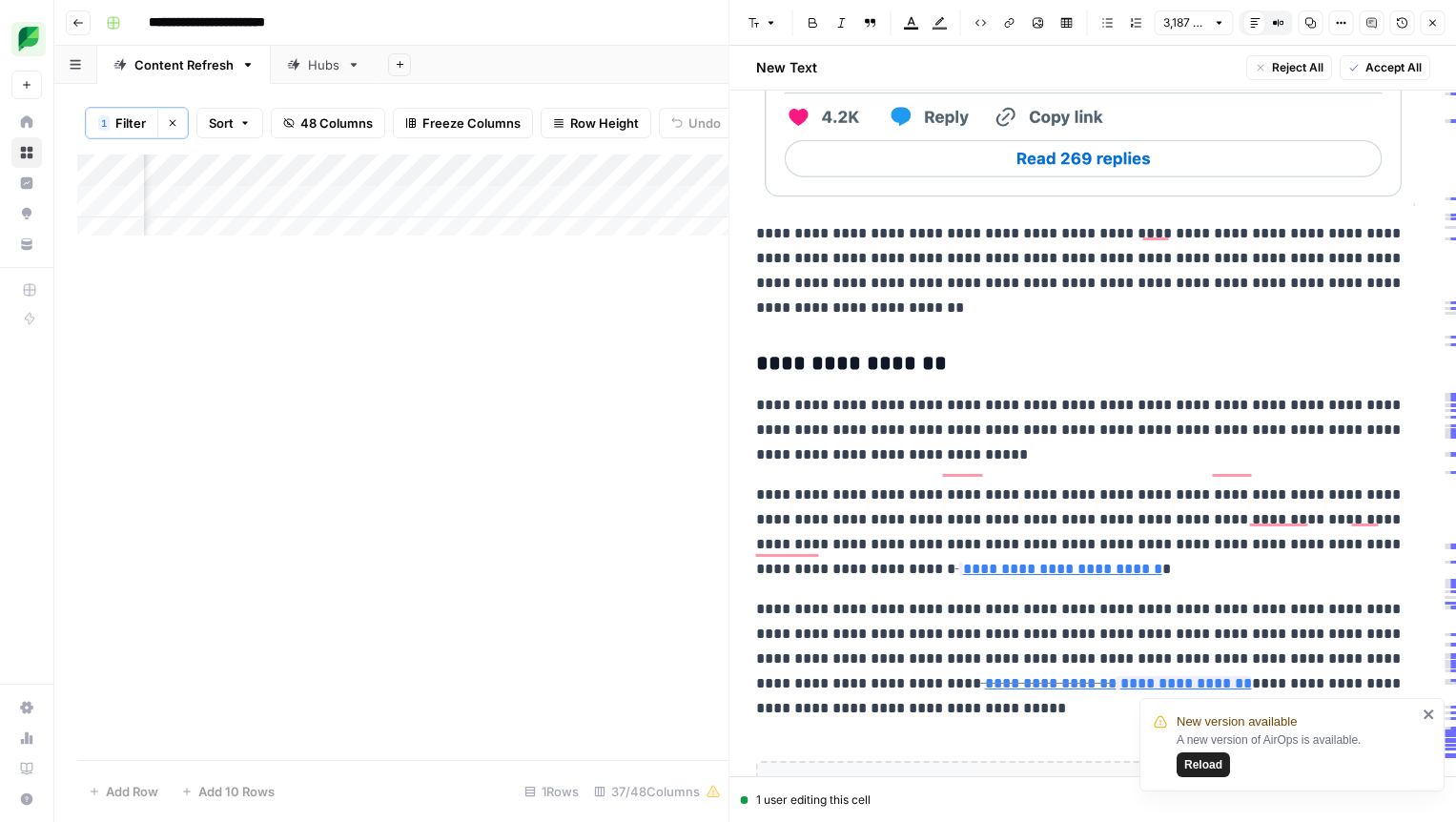
scroll to position [5203, 0]
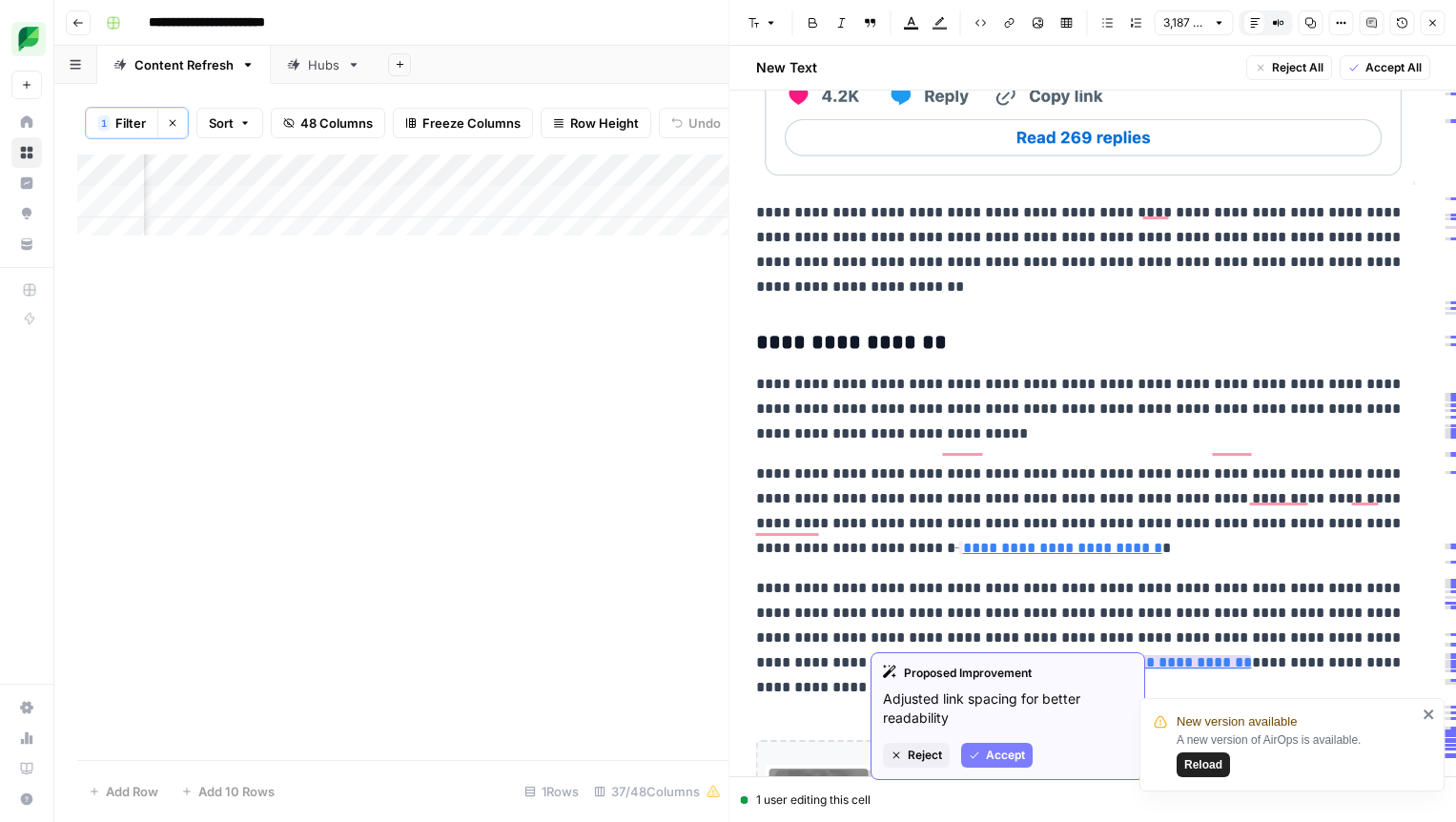
click at [1001, 747] on span "Accept" at bounding box center [1004, 754] width 39 height 17
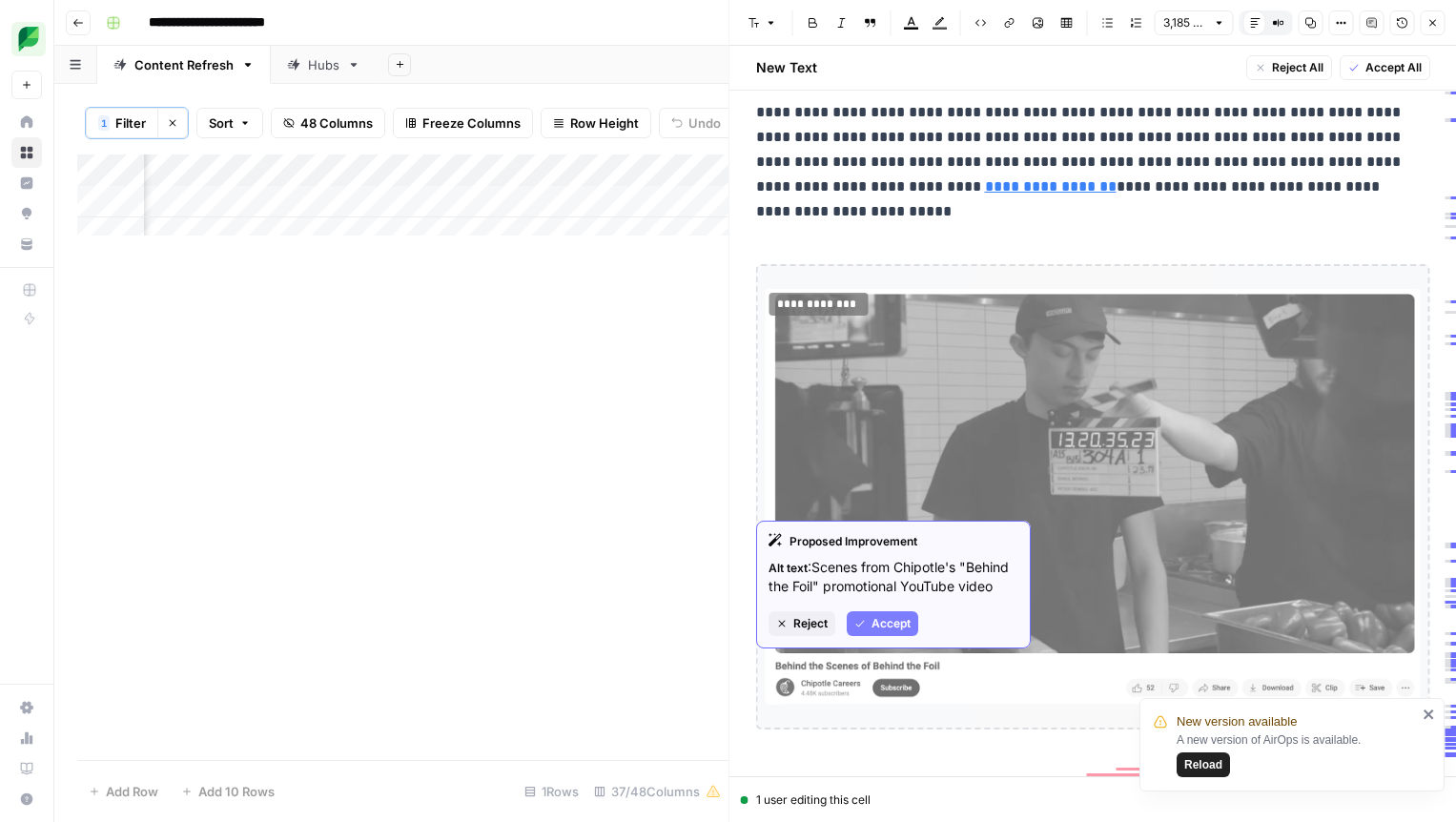
scroll to position [5856, 0]
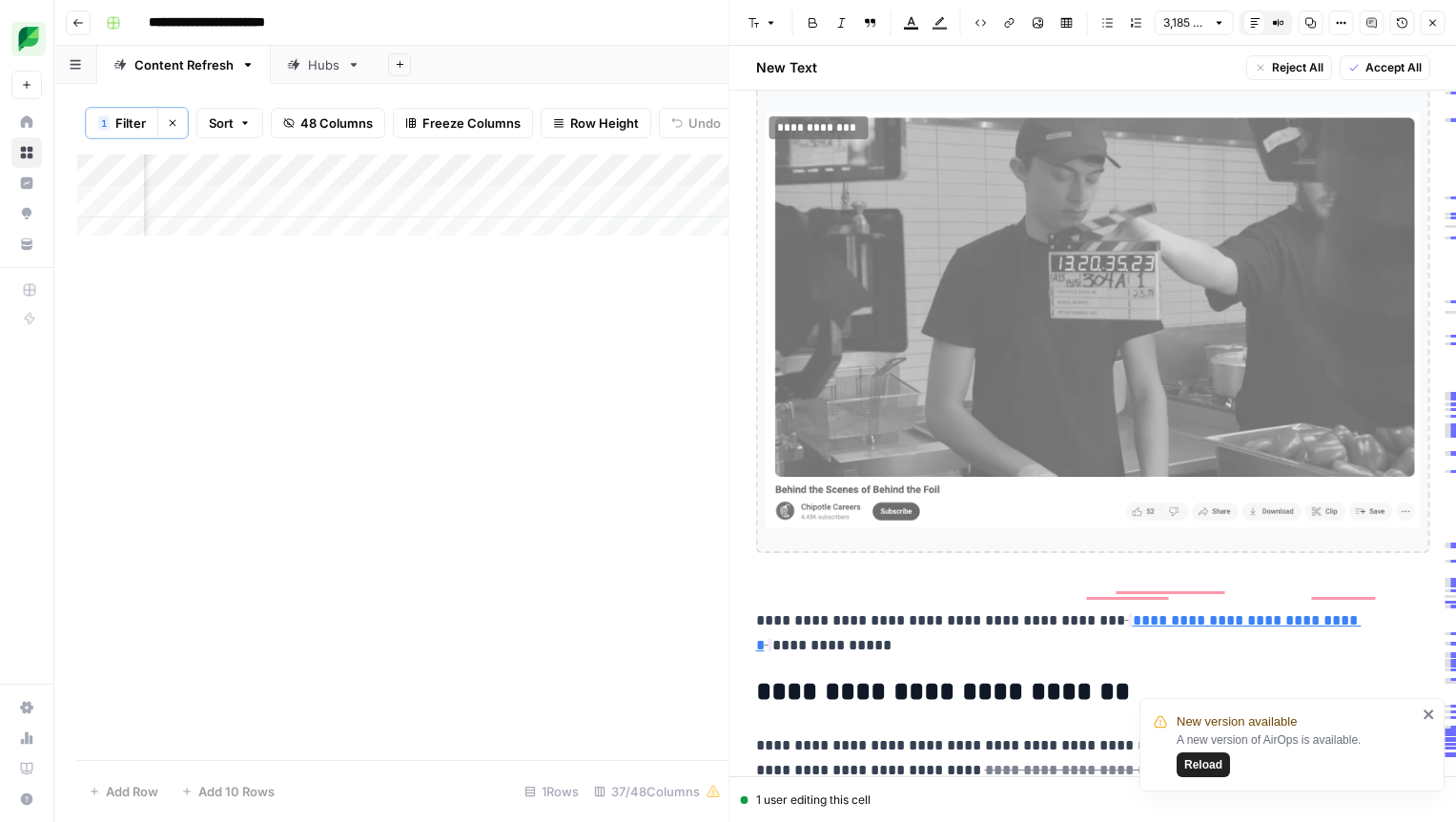
click at [905, 303] on img "To enrich screen reader interactions, please activate Accessibility in Grammarl…" at bounding box center [1093, 320] width 655 height 416
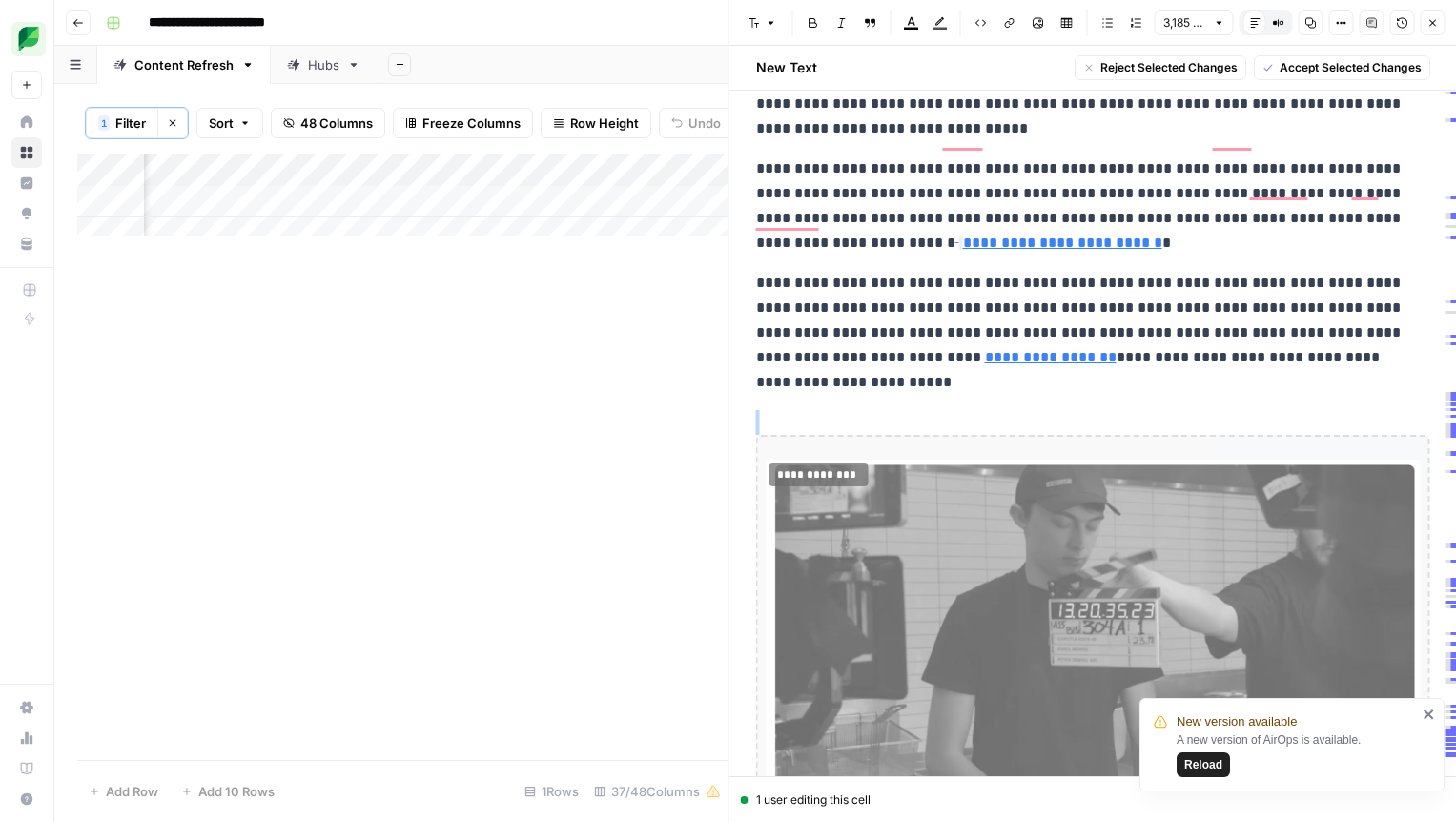
click at [841, 493] on img "To enrich screen reader interactions, please activate Accessibility in Grammarl…" at bounding box center [1093, 667] width 655 height 416
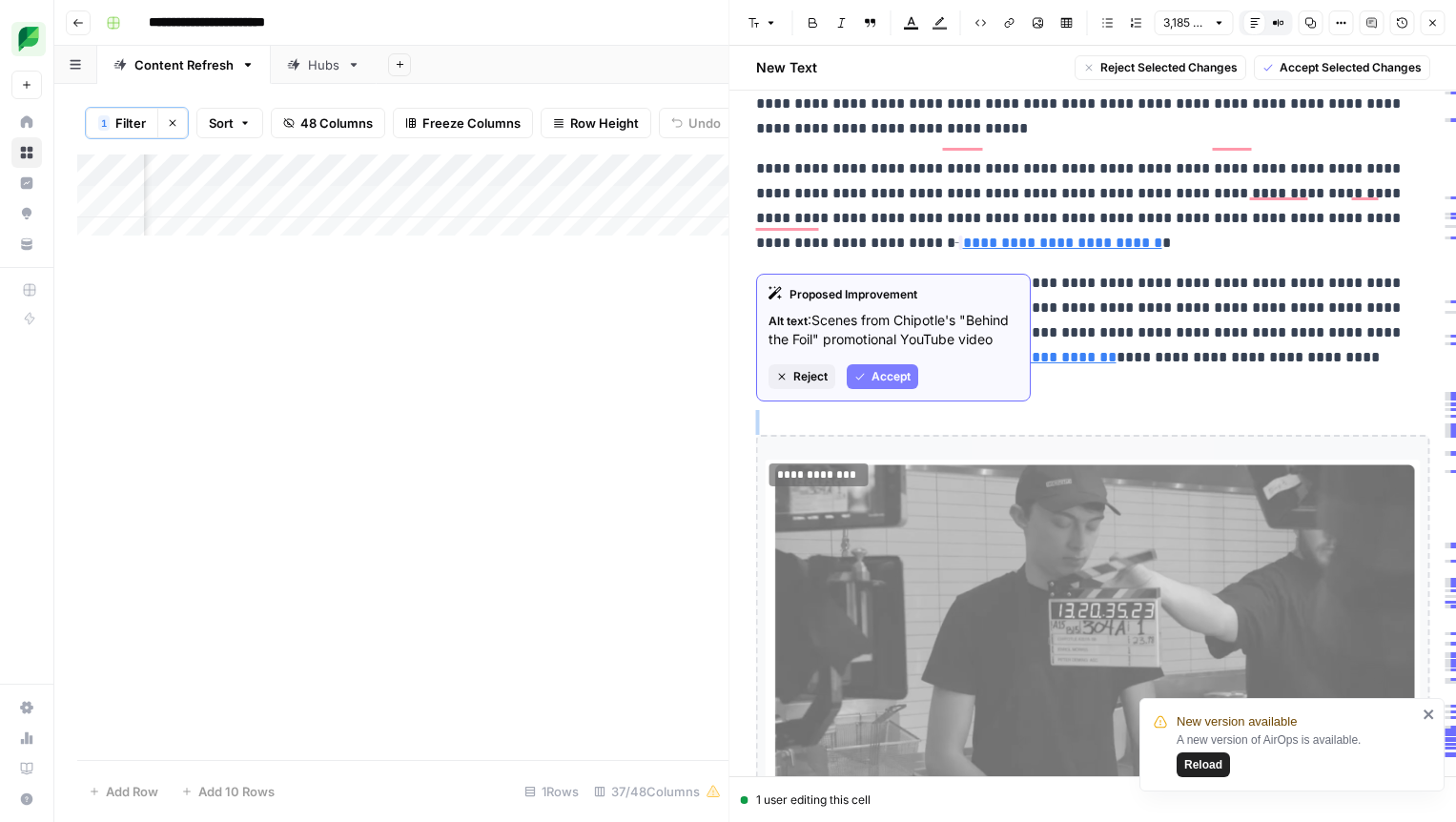
click at [802, 382] on span "Reject" at bounding box center [810, 376] width 35 height 17
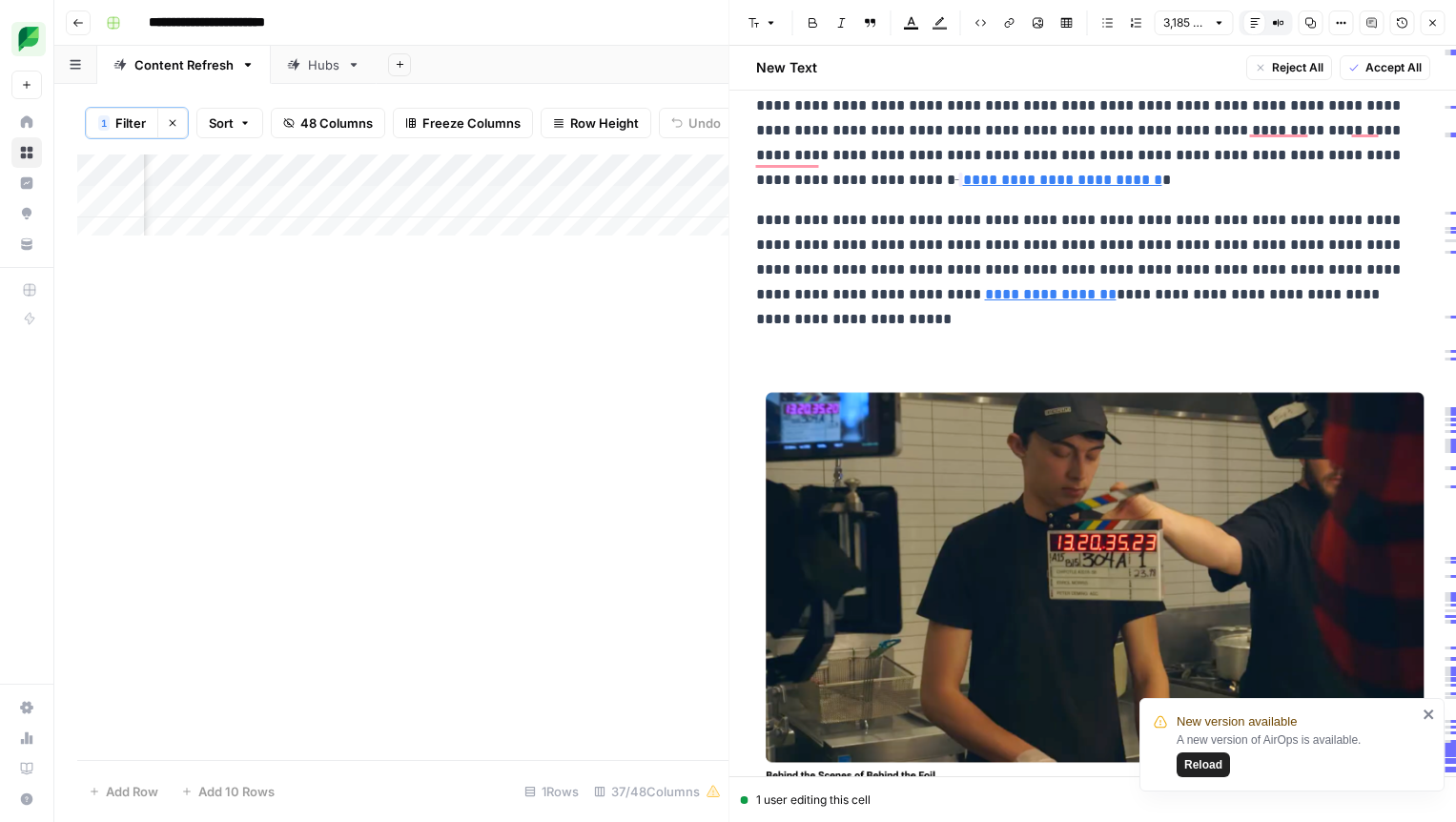
scroll to position [5846, 0]
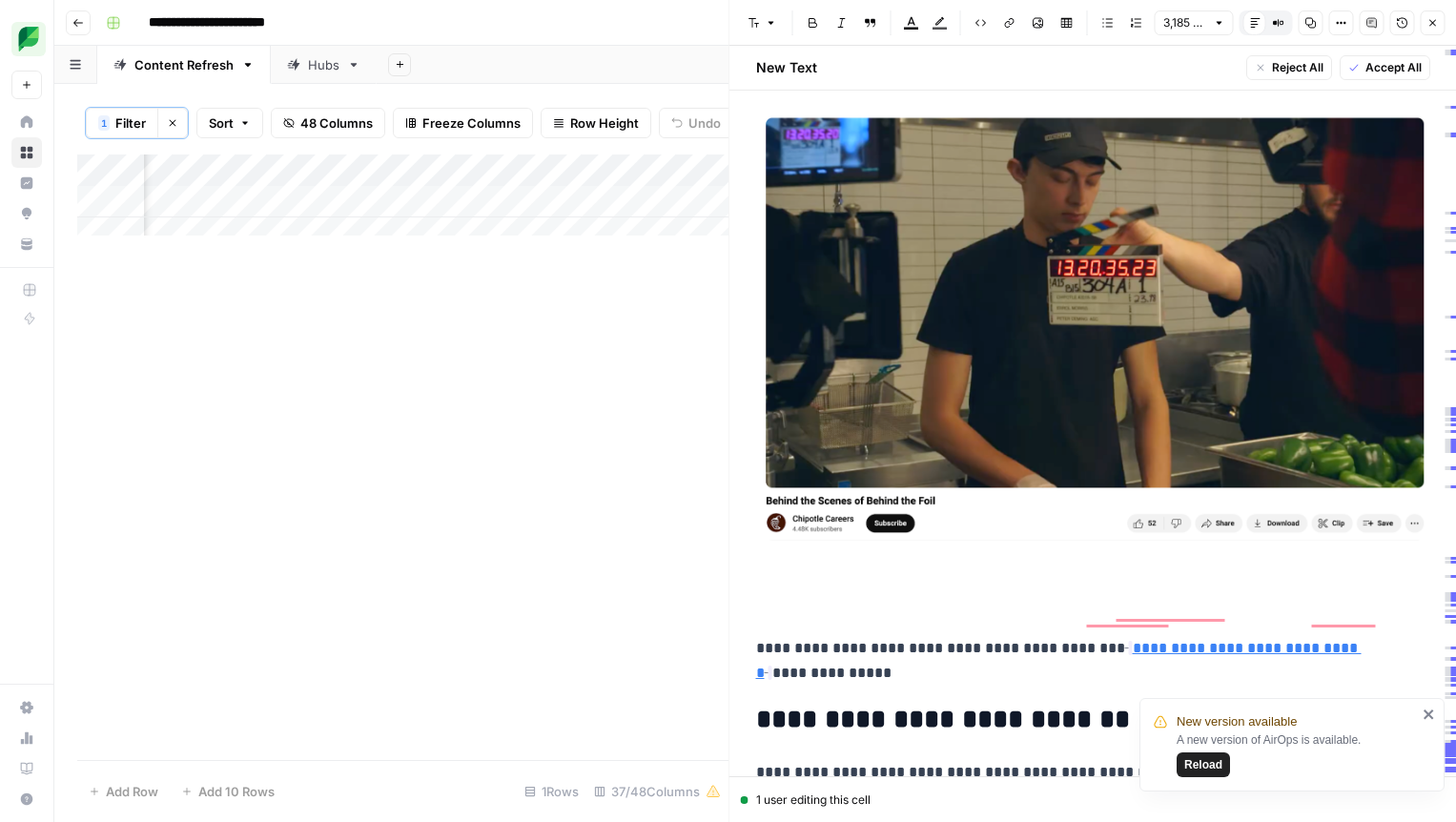
click at [768, 596] on p "To enrich screen reader interactions, please activate Accessibility in Grammarl…" at bounding box center [1093, 608] width 674 height 25
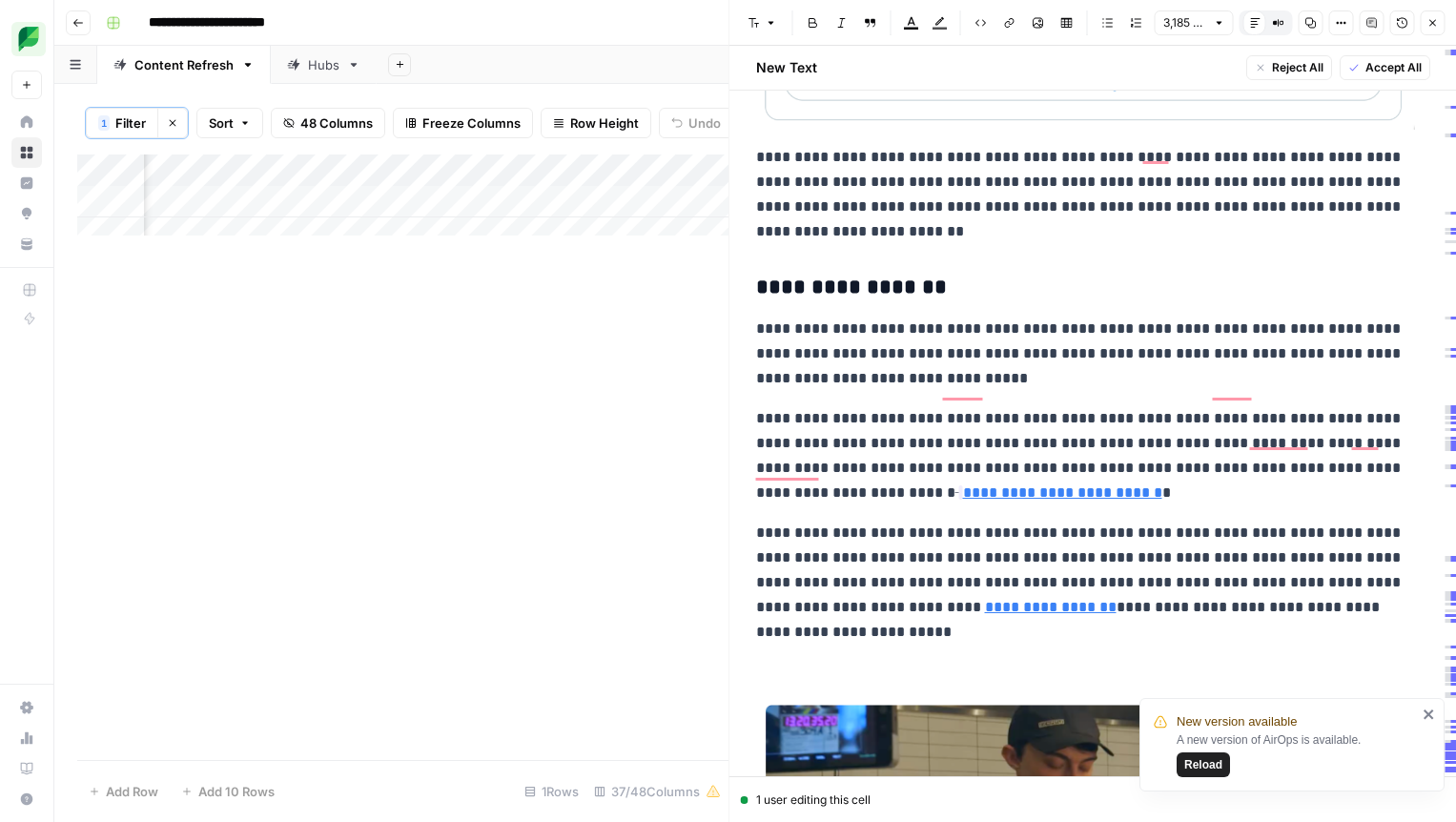
scroll to position [5249, 0]
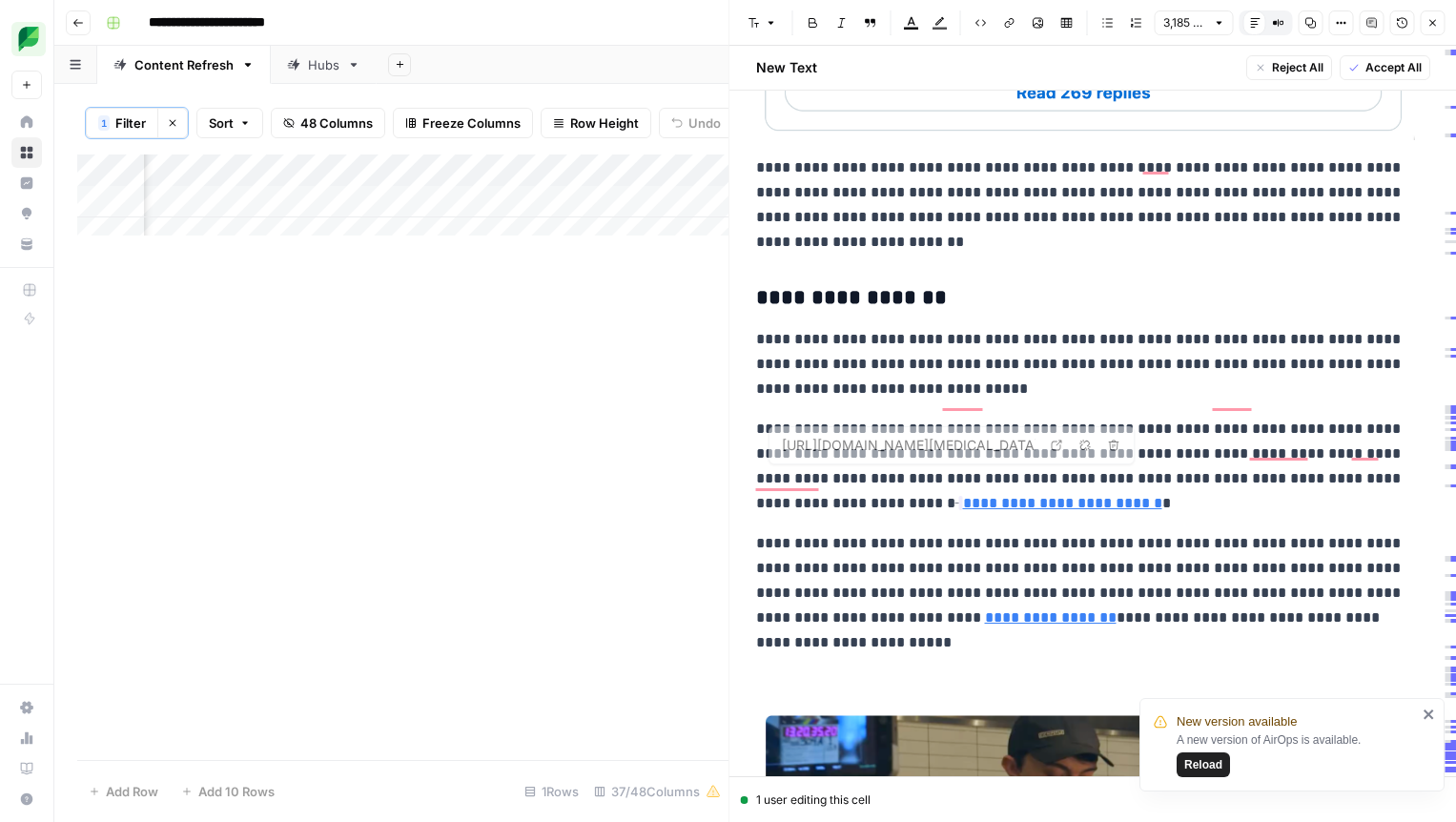
click at [785, 670] on p "To enrich screen reader interactions, please activate Accessibility in Grammarl…" at bounding box center [1093, 682] width 674 height 25
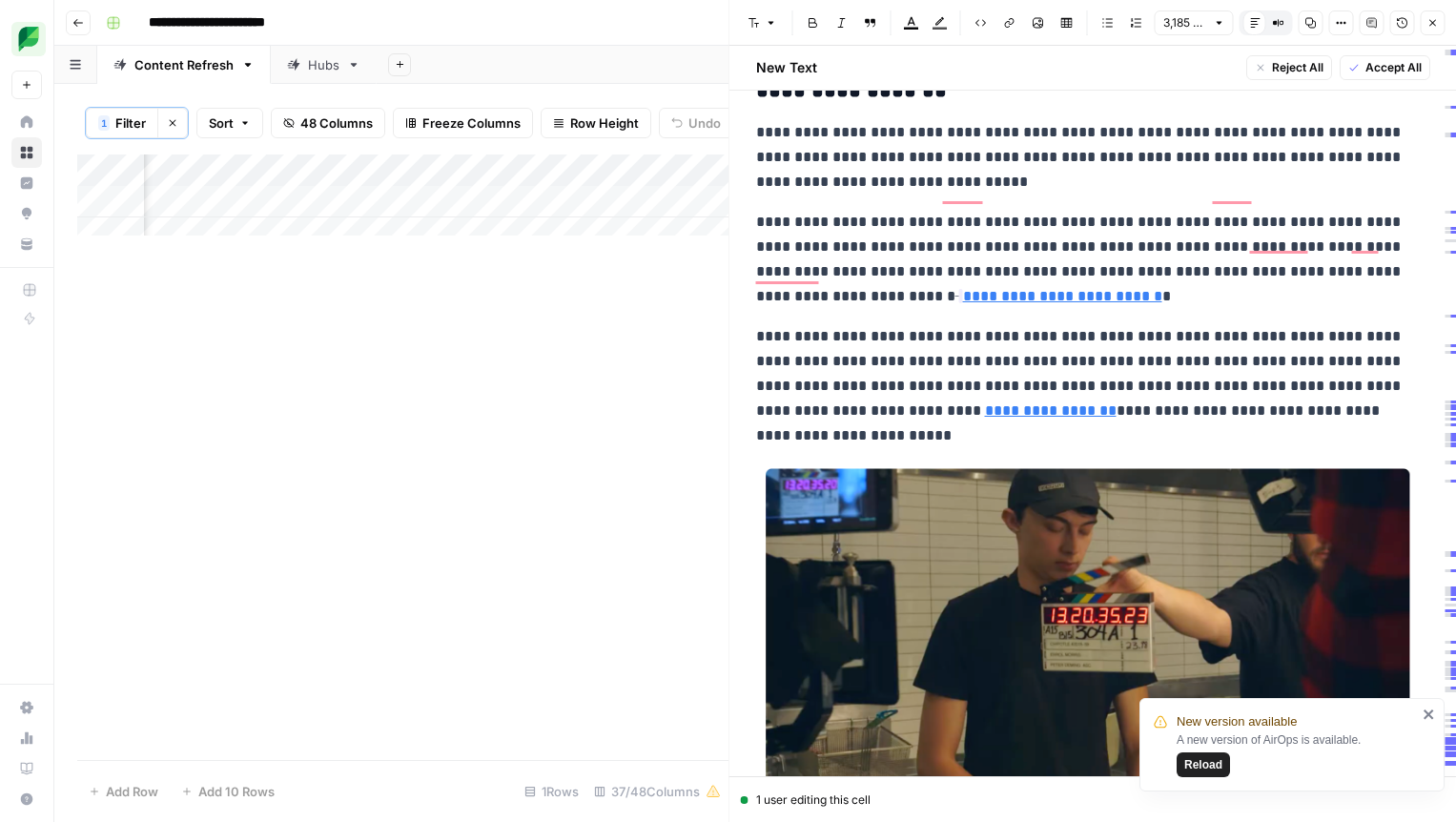
scroll to position [5798, 0]
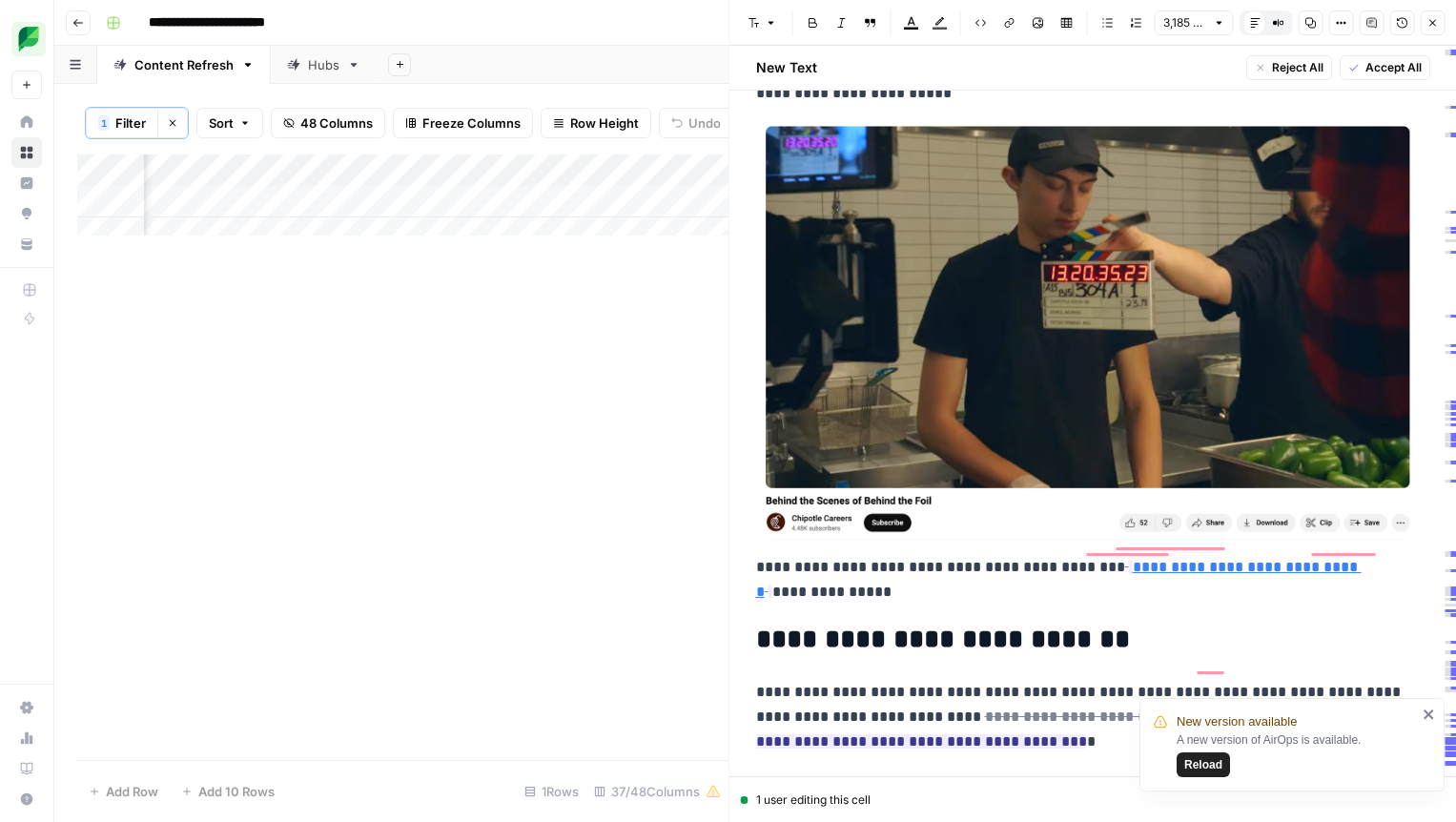
click at [1298, 624] on h2 "**********" at bounding box center [1086, 639] width 660 height 31
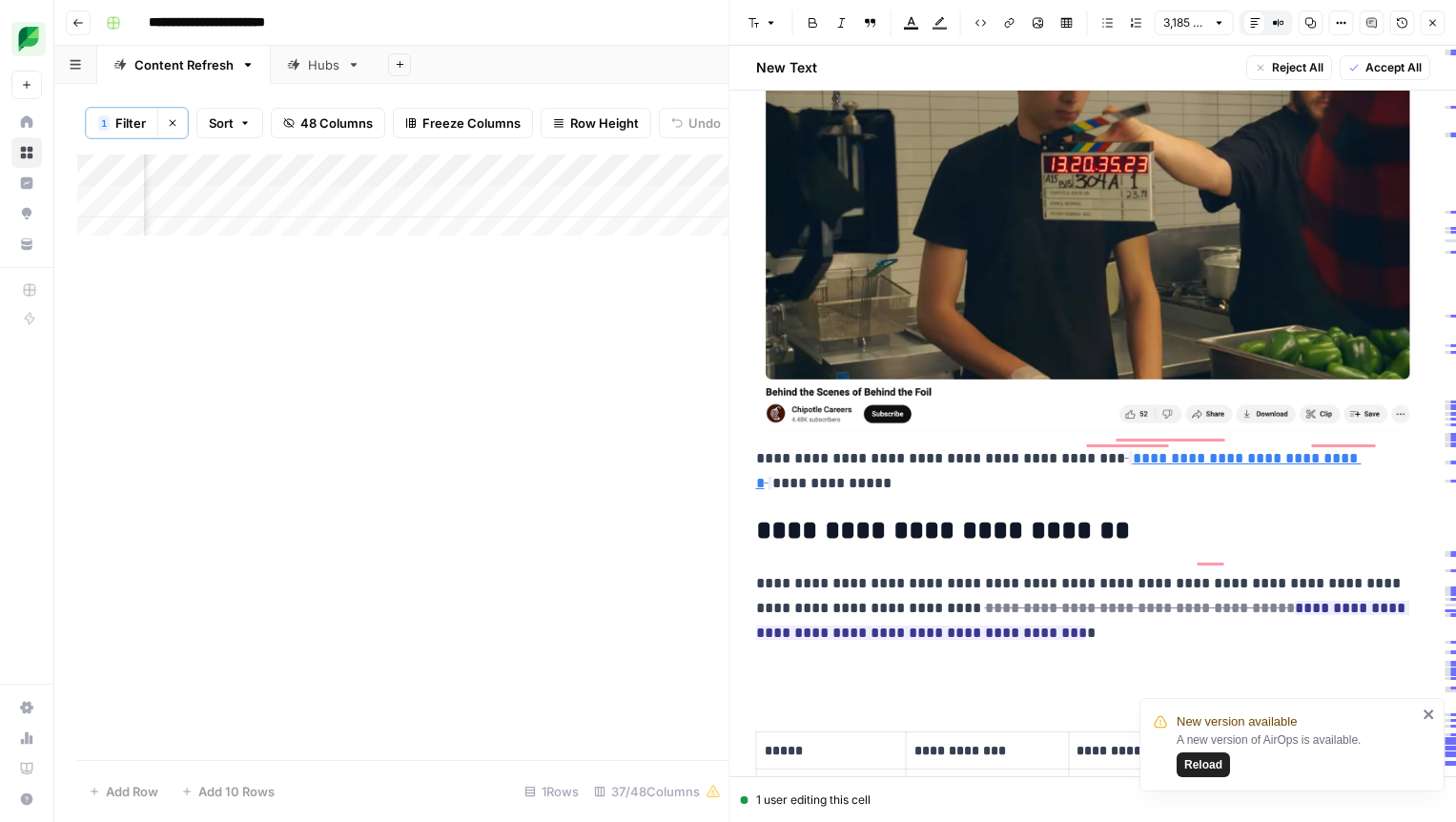
scroll to position [5907, 0]
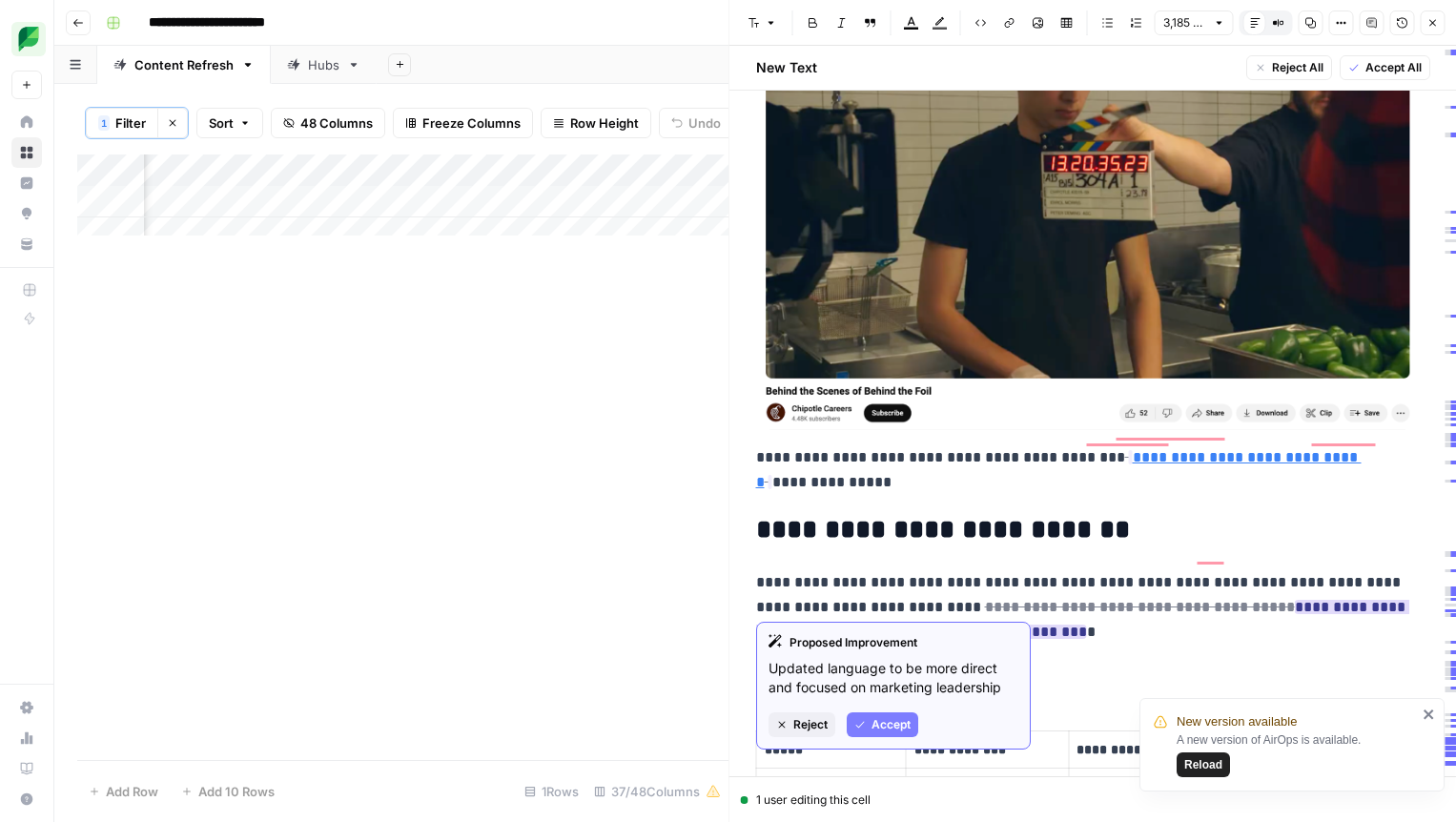
click at [890, 719] on span "Accept" at bounding box center [890, 724] width 39 height 17
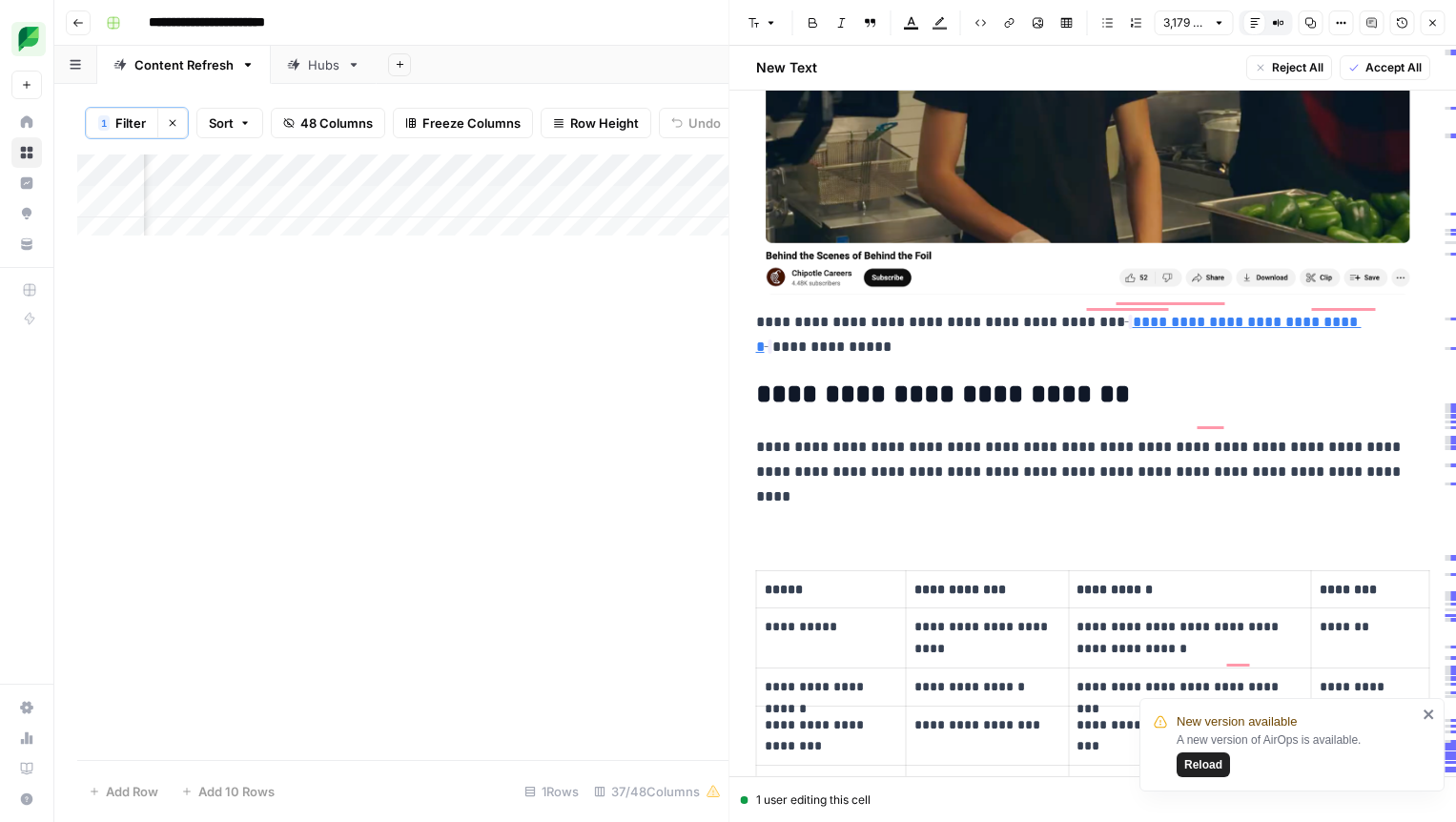
scroll to position [6203, 0]
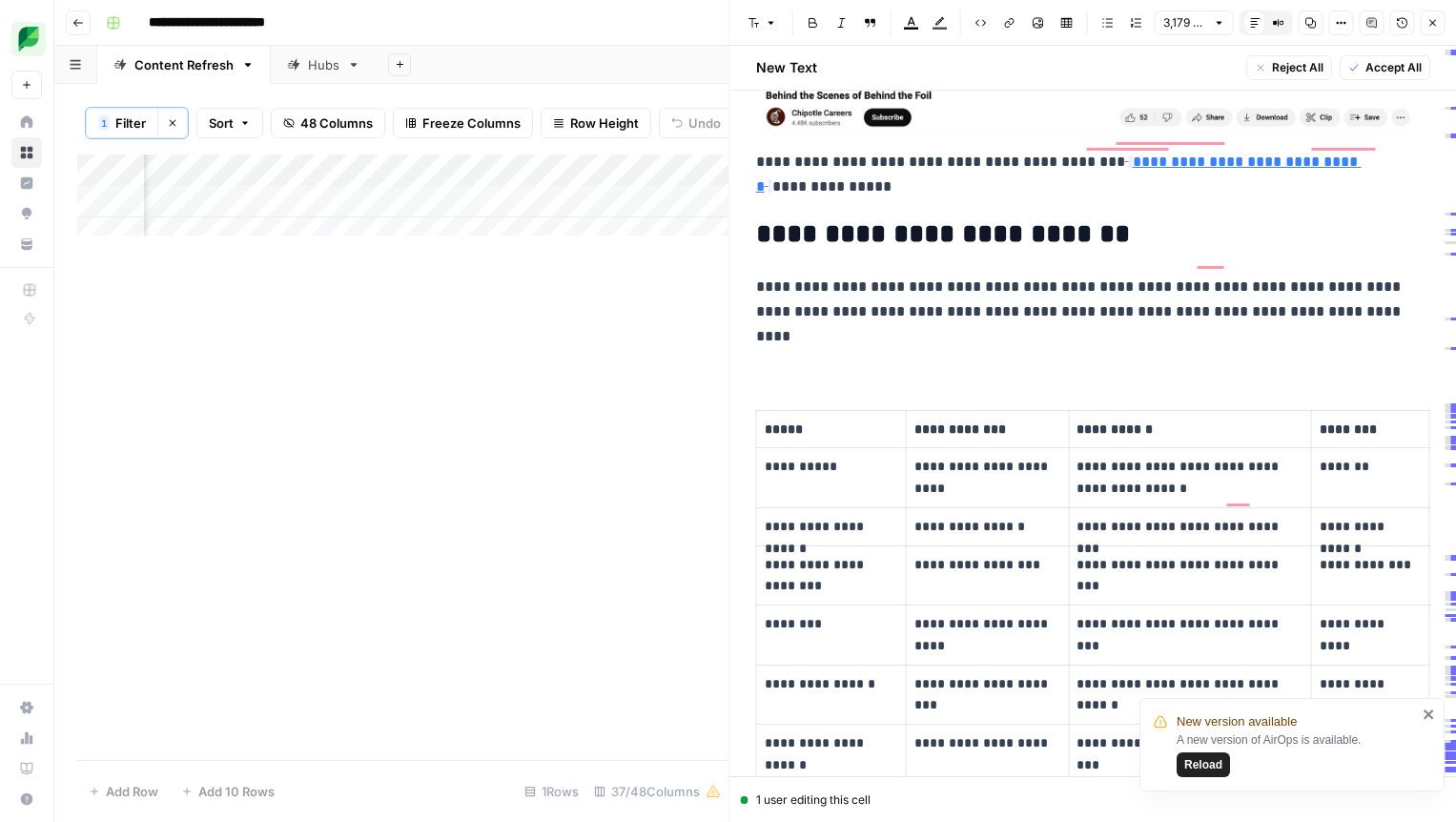
click at [756, 340] on p "To enrich screen reader interactions, please activate Accessibility in Grammarl…" at bounding box center [1093, 351] width 674 height 25
click at [813, 340] on p "To enrich screen reader interactions, please activate Accessibility in Grammarl…" at bounding box center [1093, 351] width 674 height 25
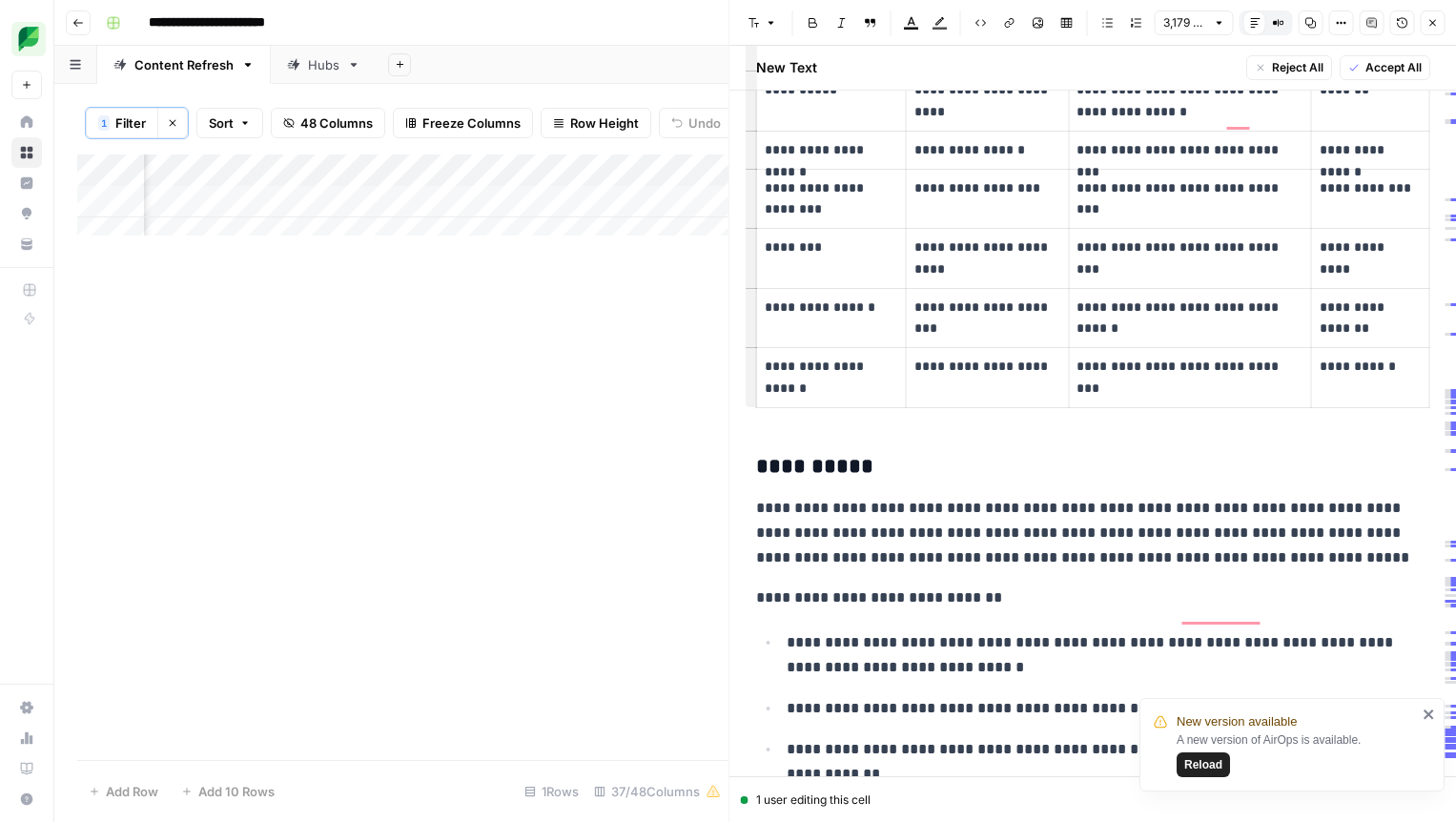
scroll to position [6584, 0]
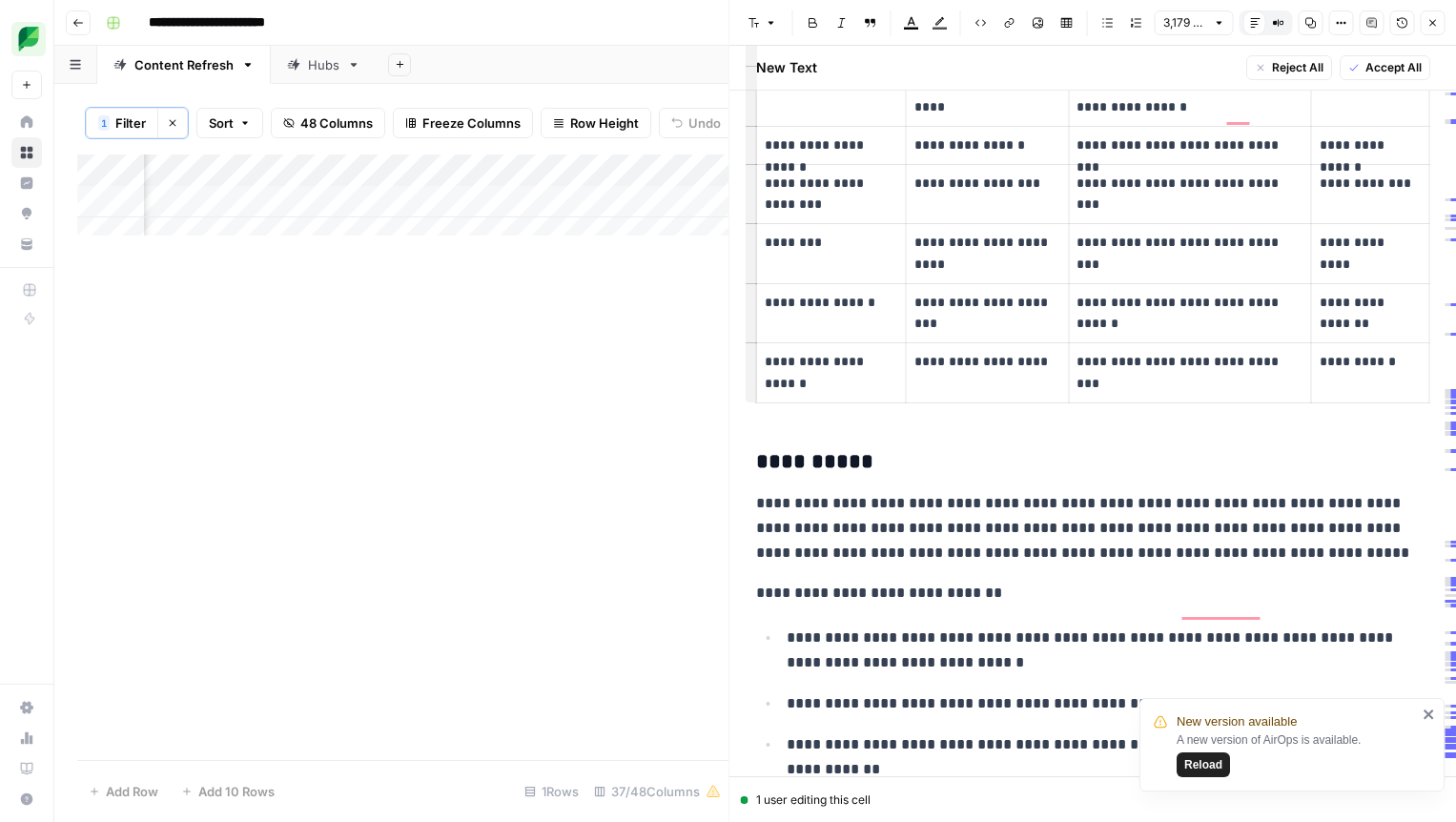
click at [929, 239] on p "**********" at bounding box center [986, 253] width 143 height 44
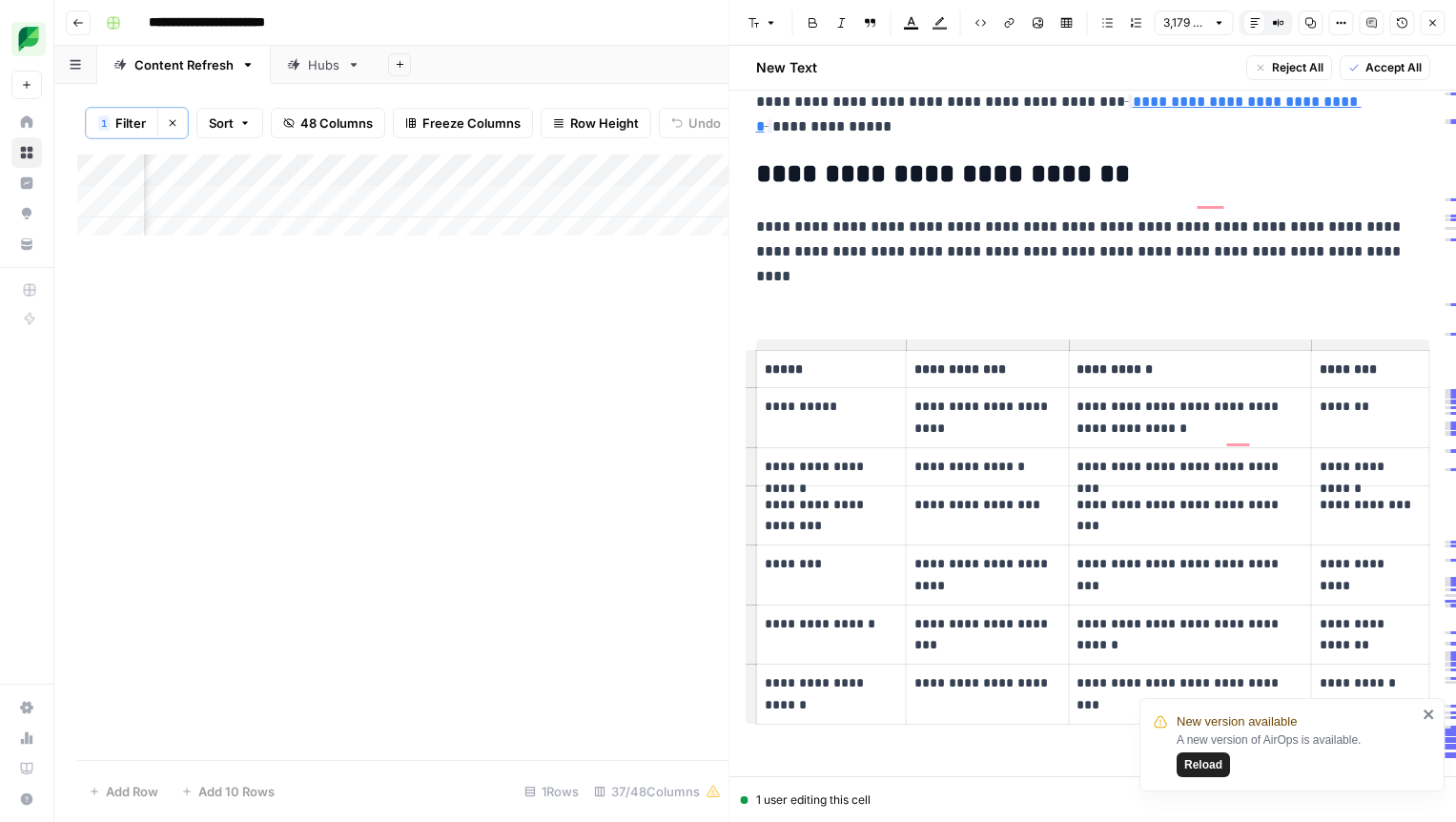
scroll to position [6151, 0]
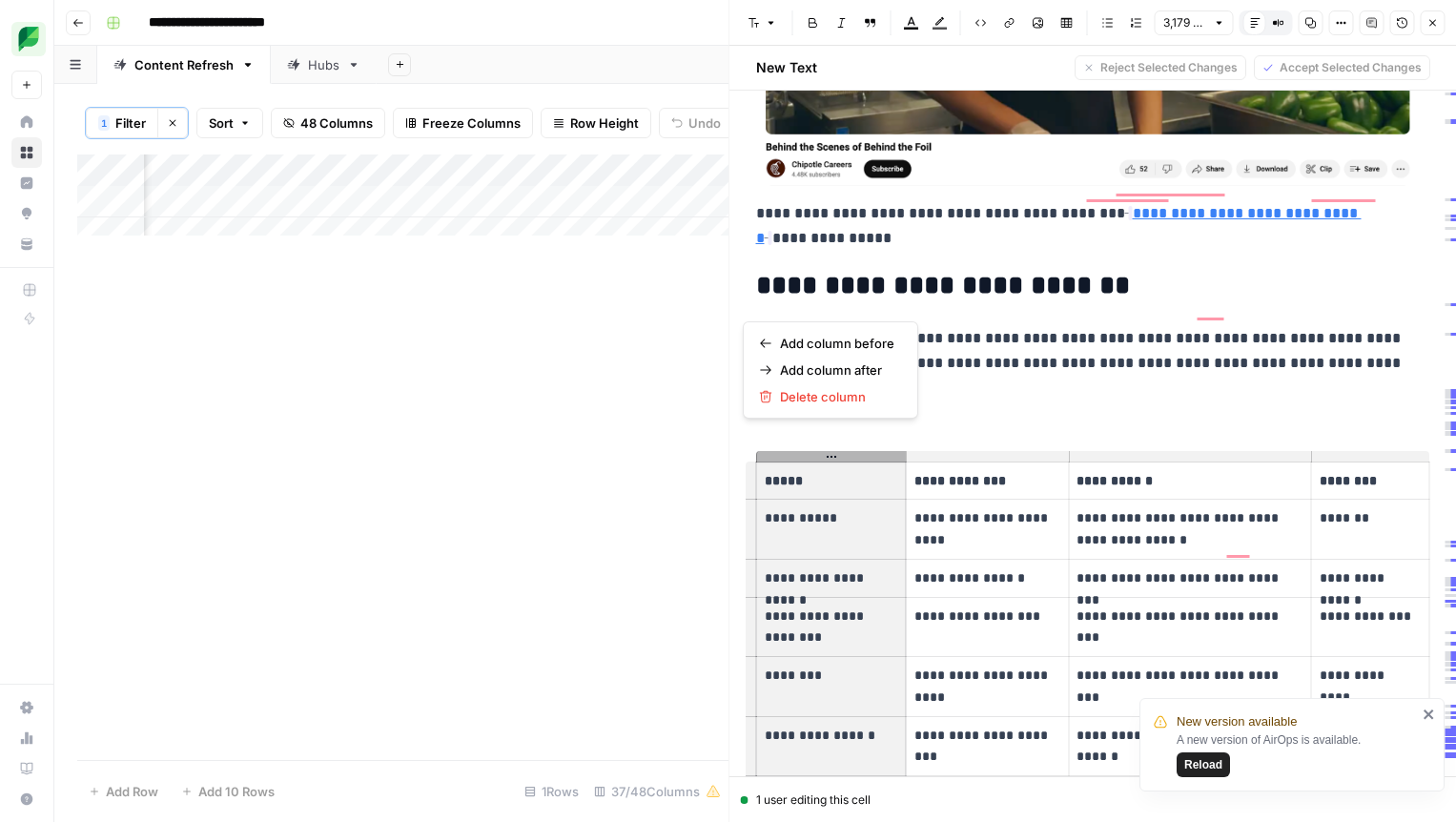
click at [1098, 391] on p "To enrich screen reader interactions, please activate Accessibility in Grammarl…" at bounding box center [1093, 403] width 674 height 25
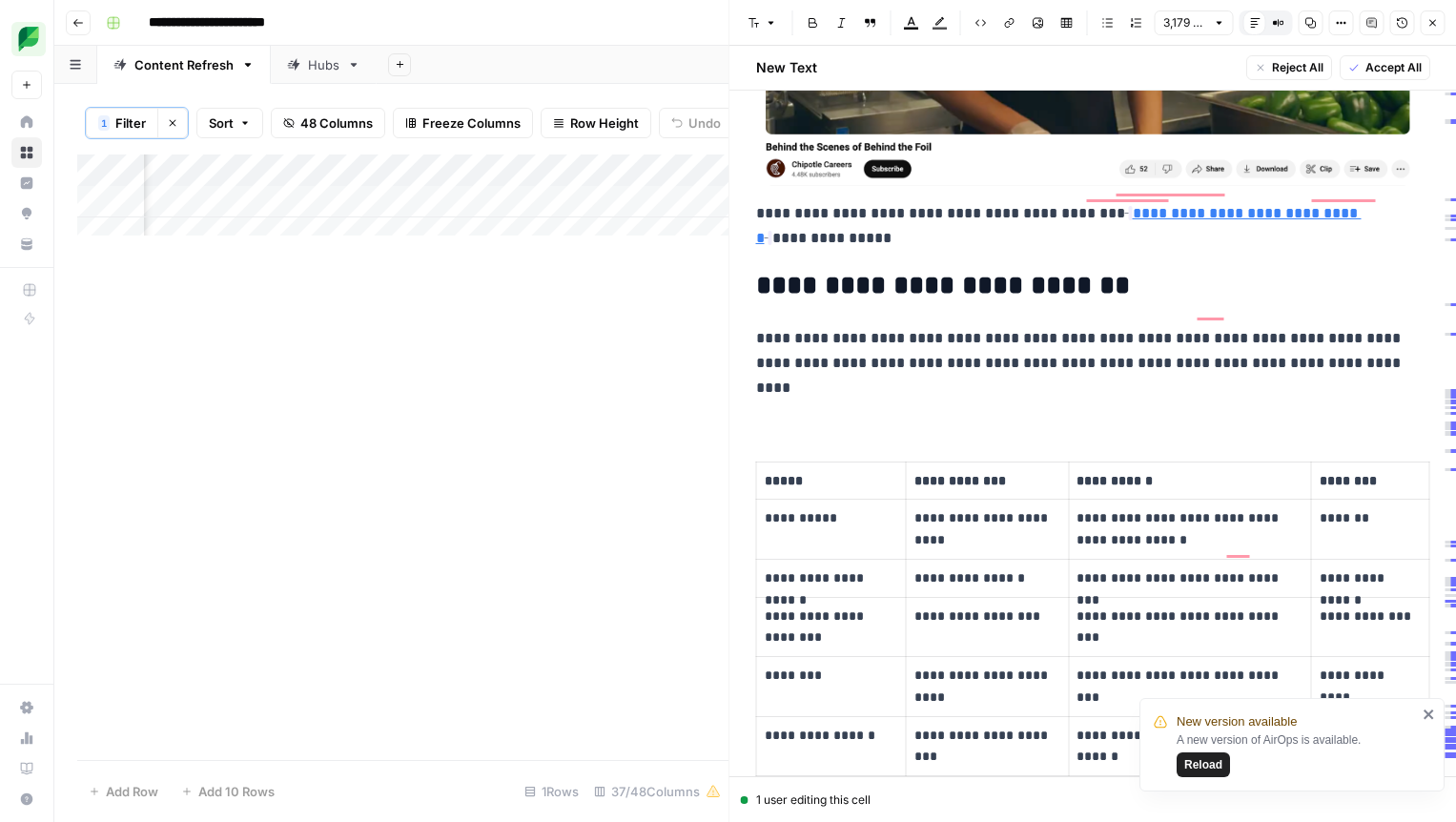
click at [759, 391] on p "To enrich screen reader interactions, please activate Accessibility in Grammarl…" at bounding box center [1093, 403] width 674 height 25
drag, startPoint x: 820, startPoint y: 378, endPoint x: 741, endPoint y: 422, distance: 90.4
click at [815, 391] on p "To enrich screen reader interactions, please activate Accessibility in Grammarl…" at bounding box center [1093, 403] width 674 height 25
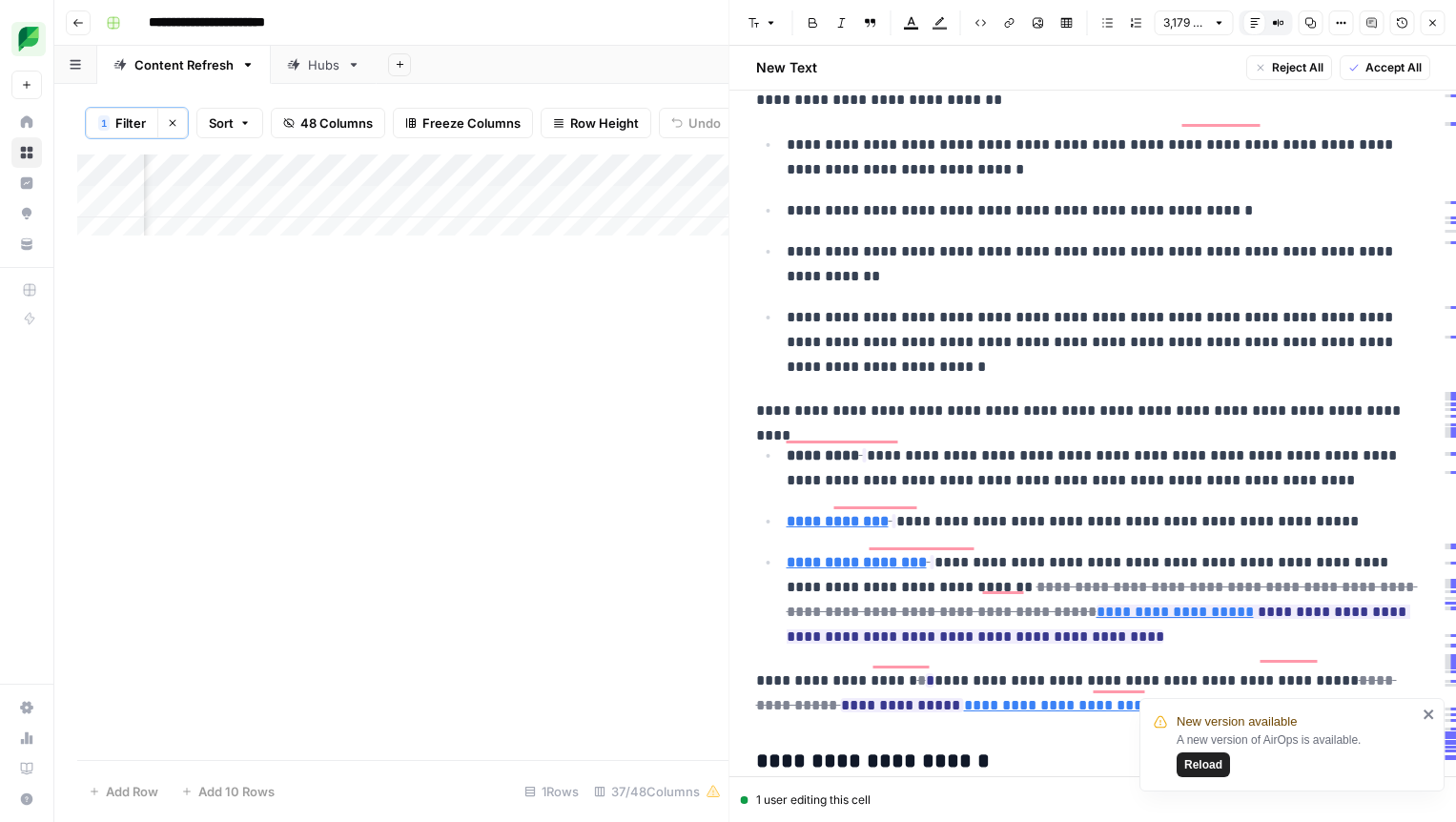
scroll to position [7122, 0]
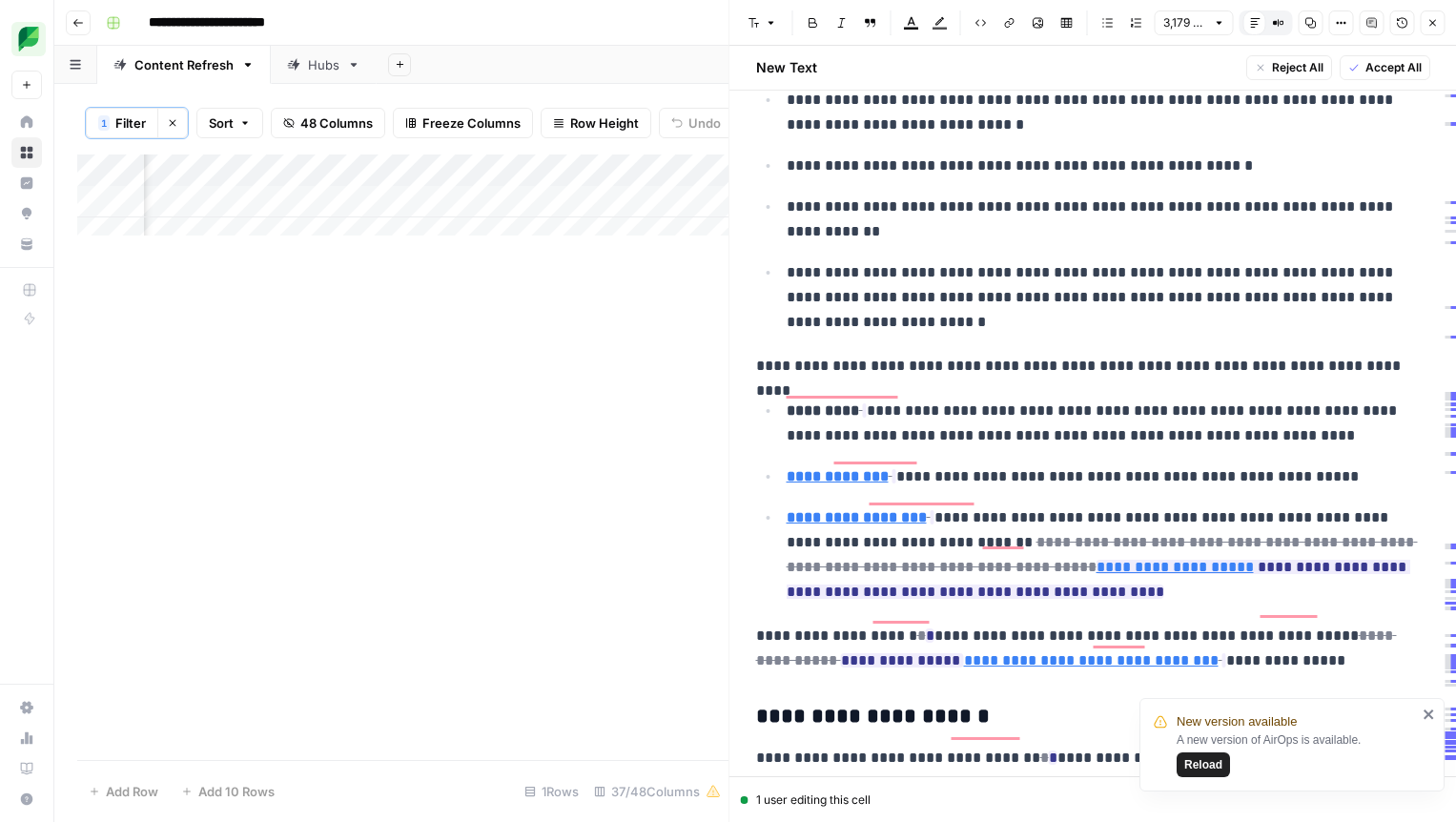
click at [1244, 399] on p "**********" at bounding box center [1102, 424] width 629 height 50
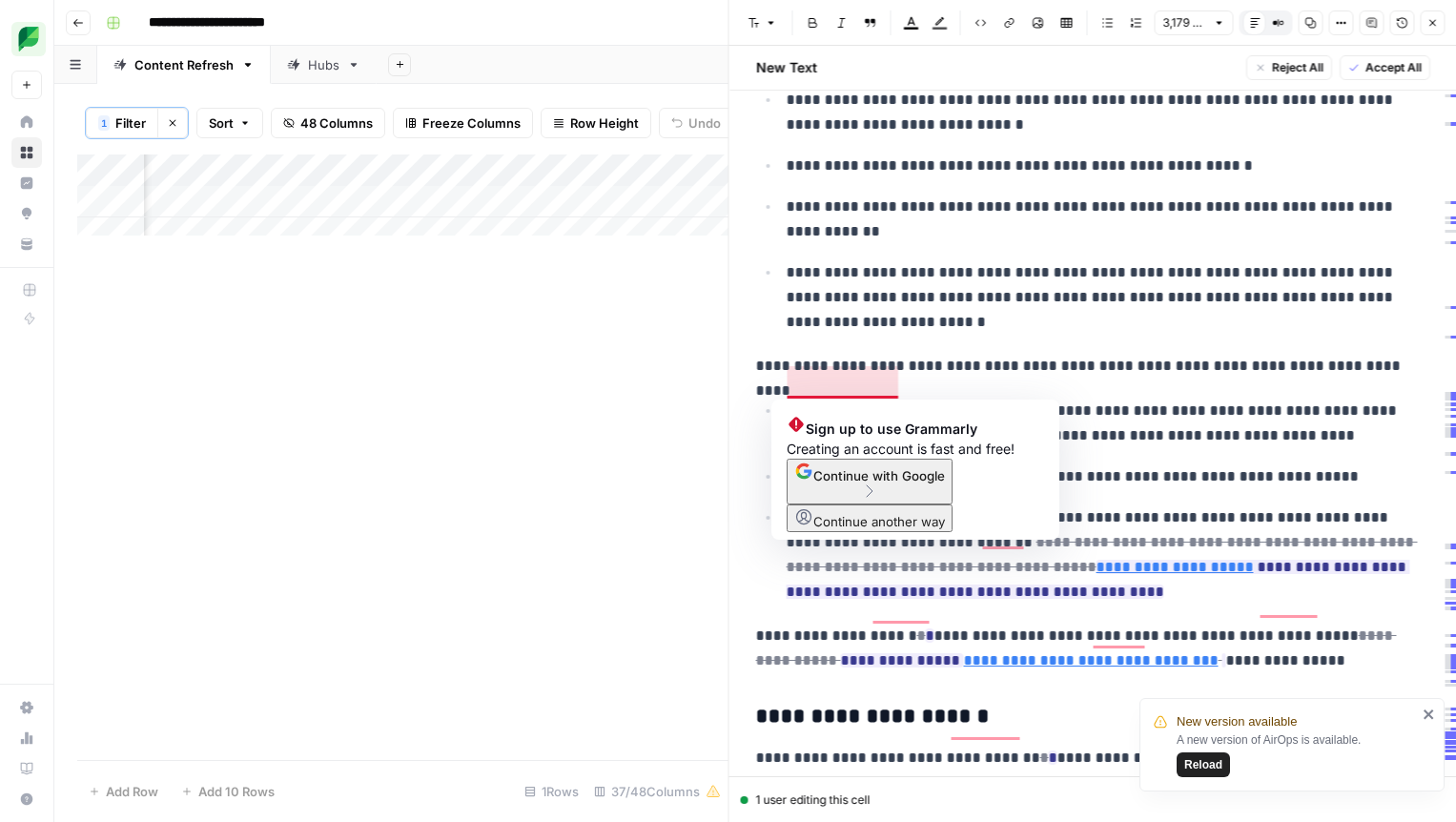
scroll to position [7307, 0]
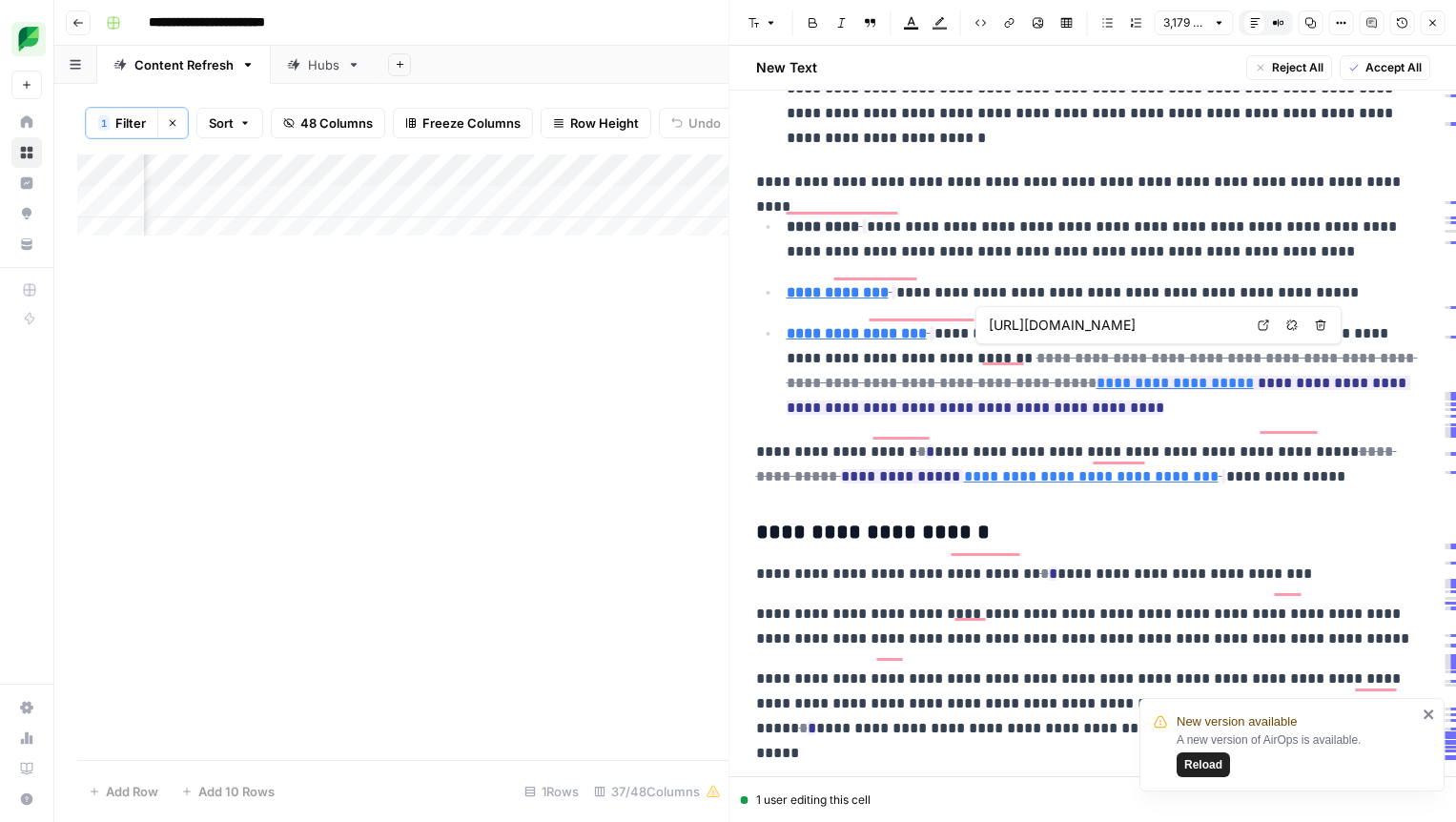
click at [1296, 324] on icon "button" at bounding box center [1291, 325] width 11 height 11
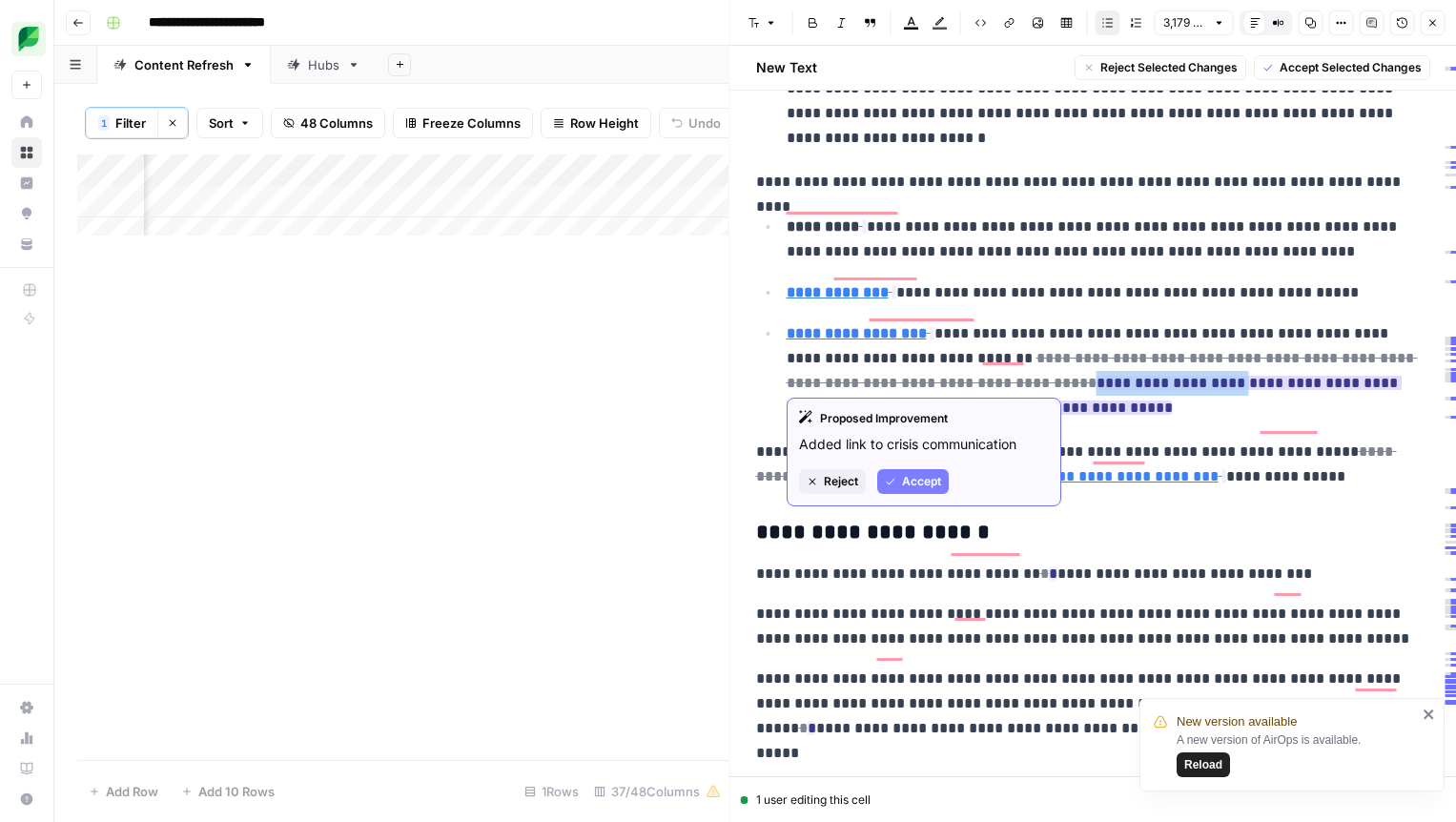
click at [925, 474] on span "Accept" at bounding box center [921, 480] width 39 height 17
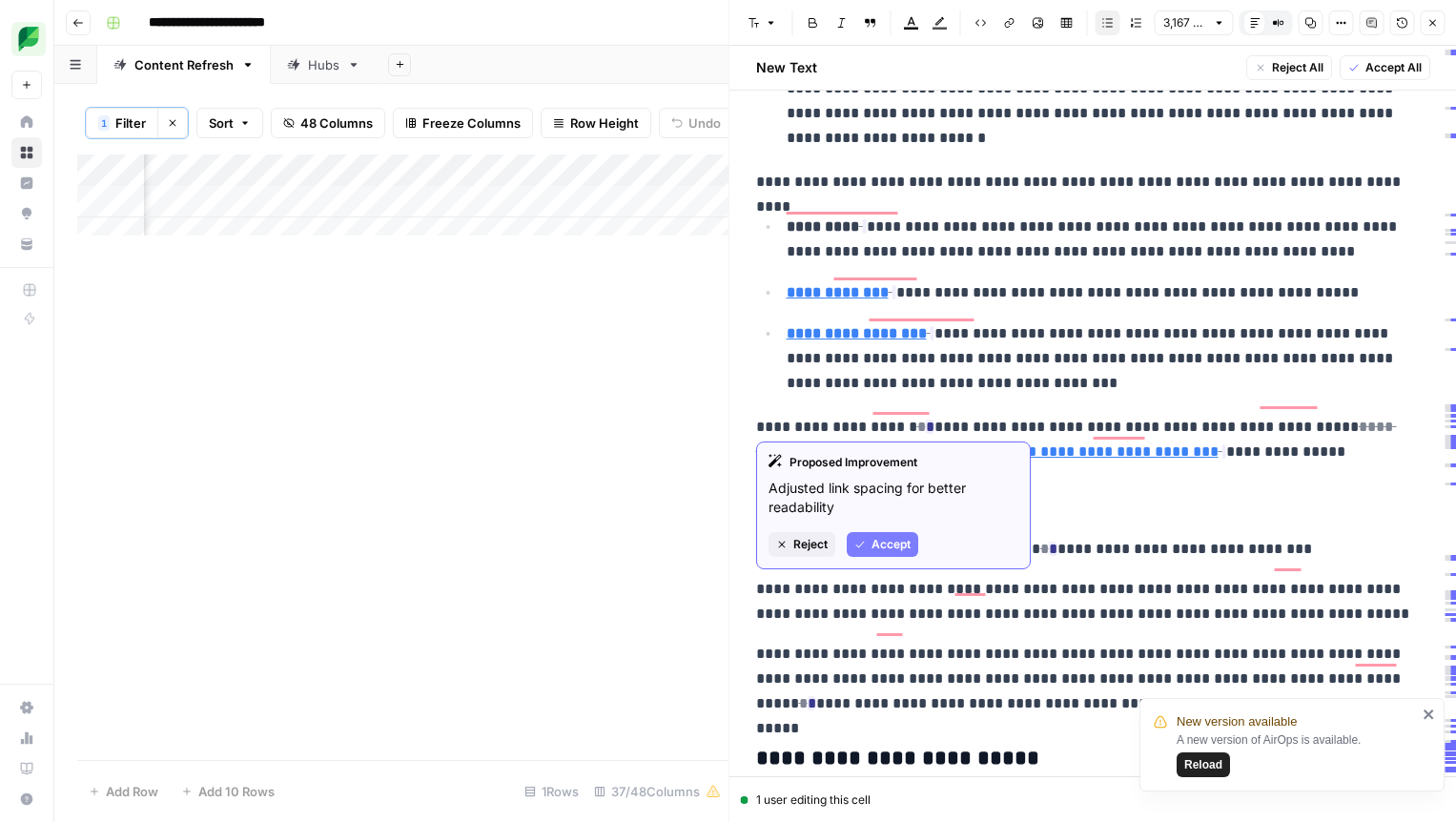
click at [874, 532] on button "Accept" at bounding box center [882, 544] width 71 height 25
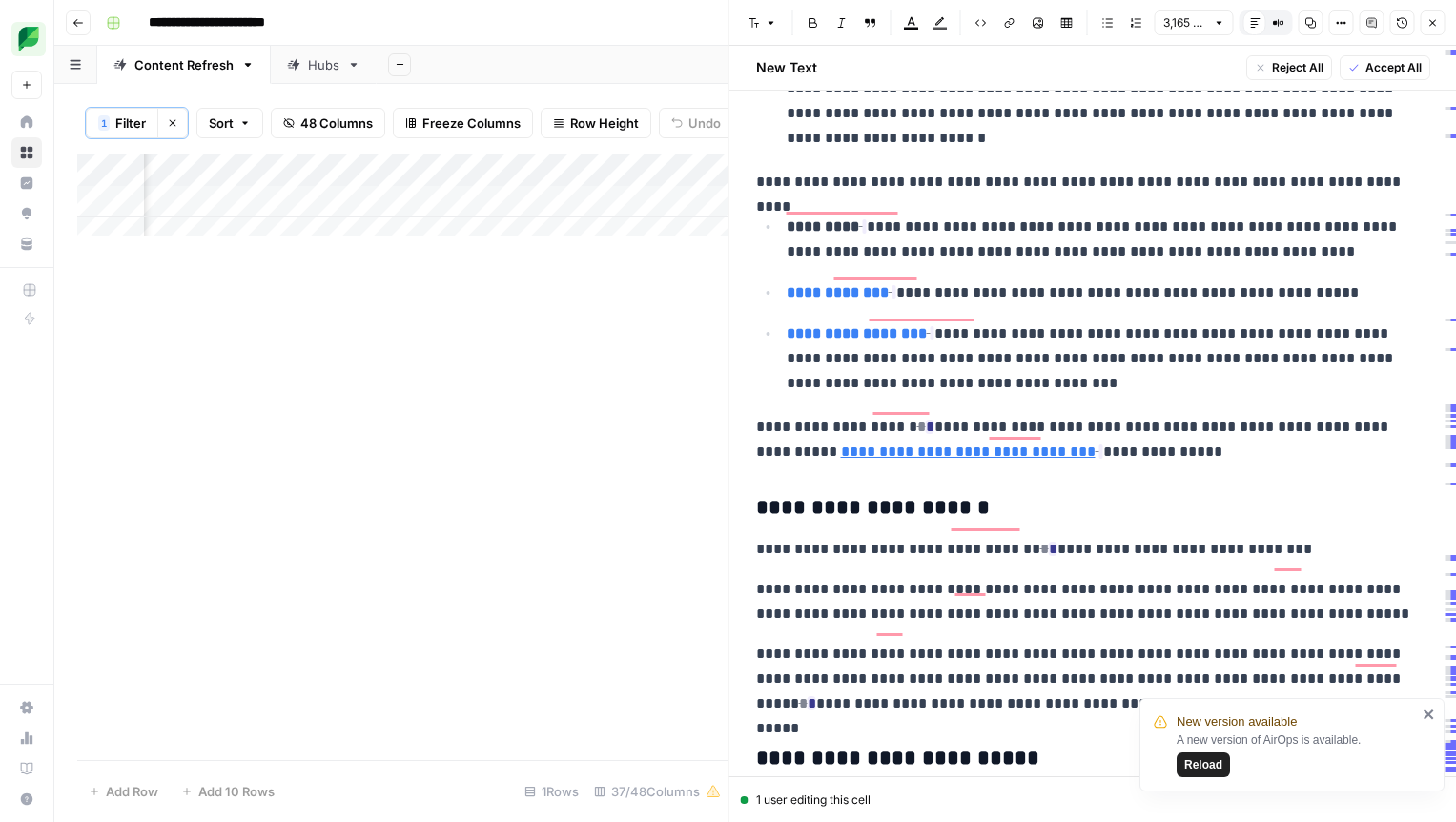
click at [1300, 438] on div "**********" at bounding box center [1093, 395] width 697 height 15162
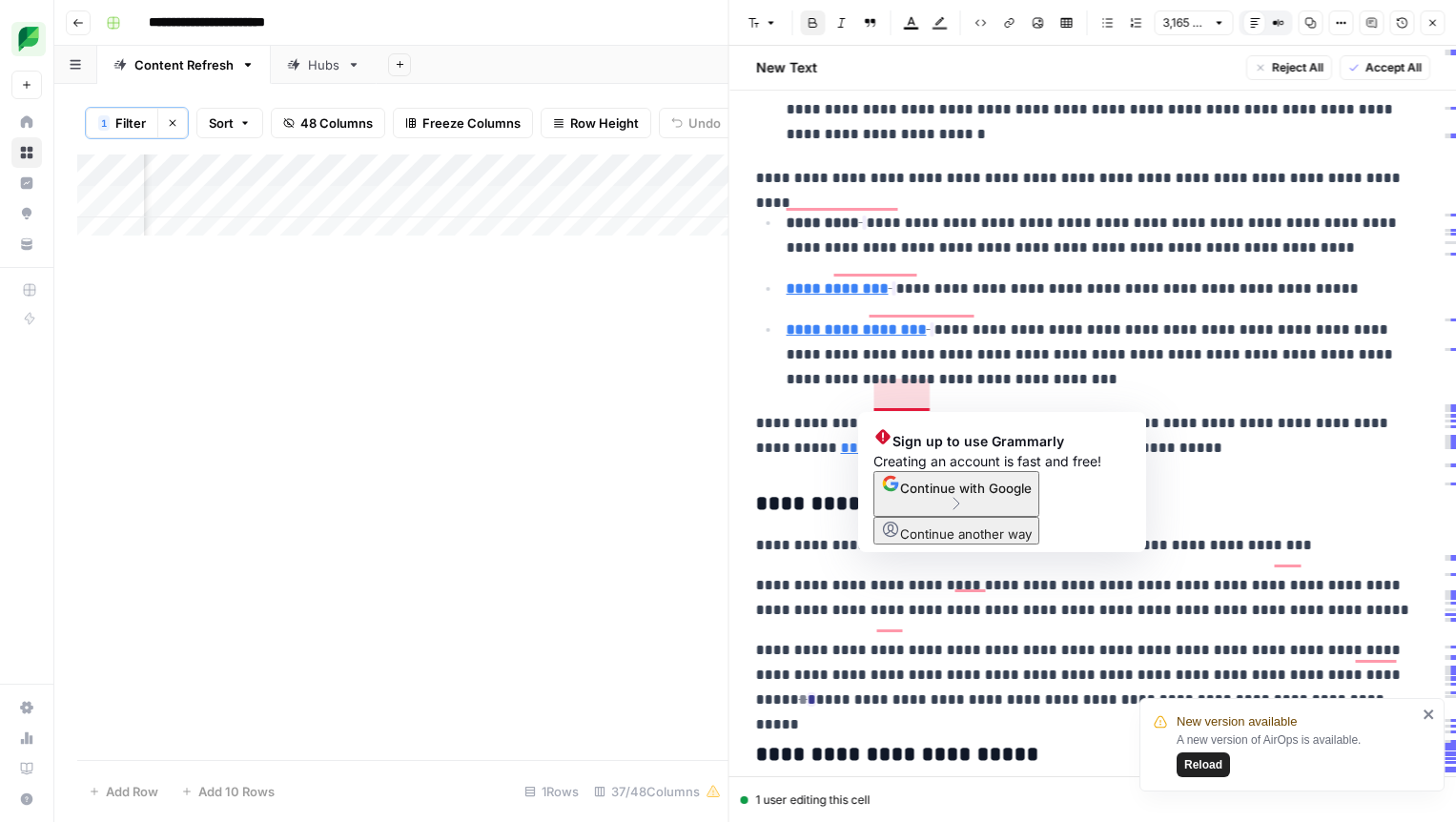
click at [1308, 457] on div "**********" at bounding box center [1093, 391] width 697 height 15162
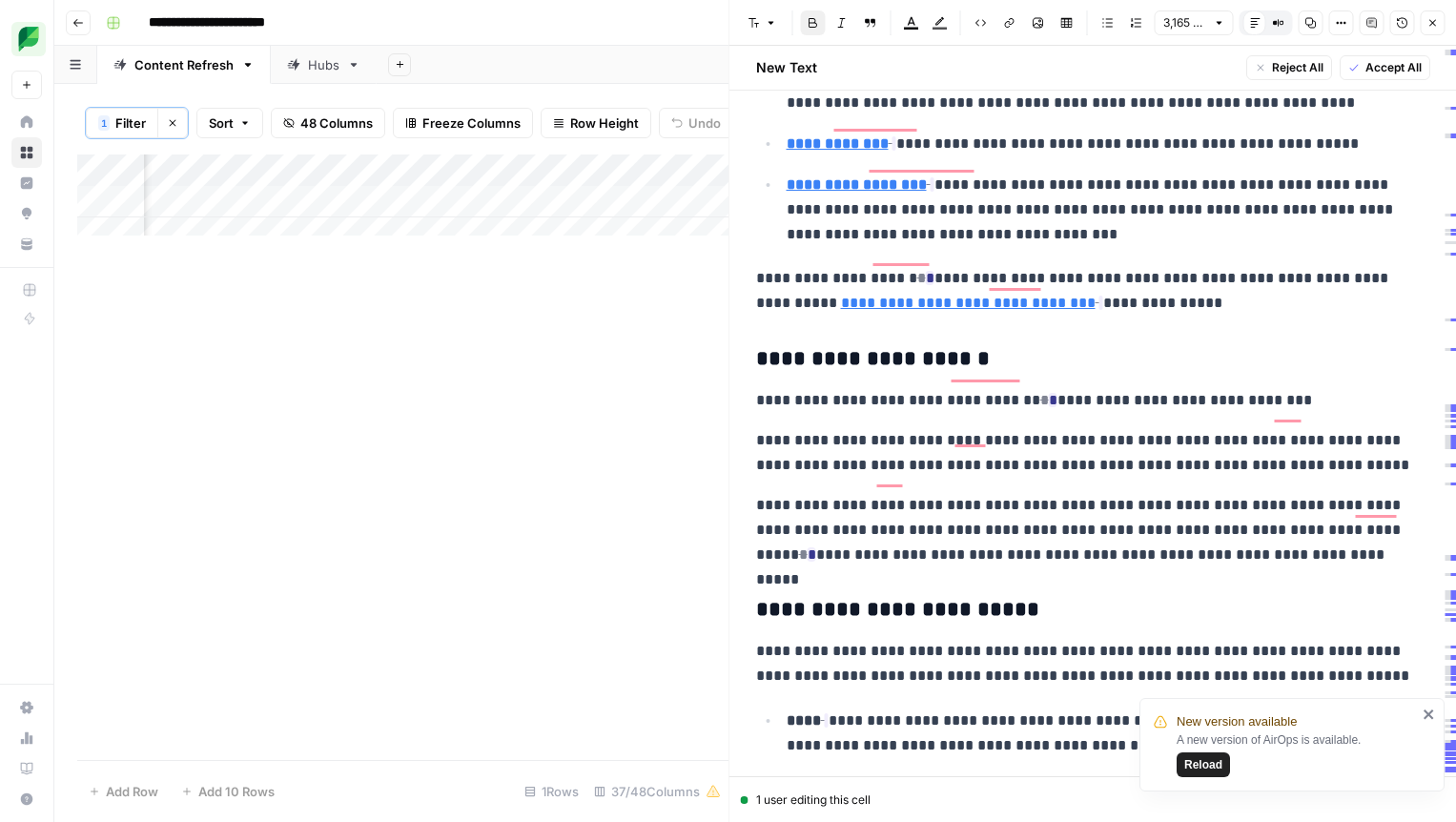
scroll to position [7458, 0]
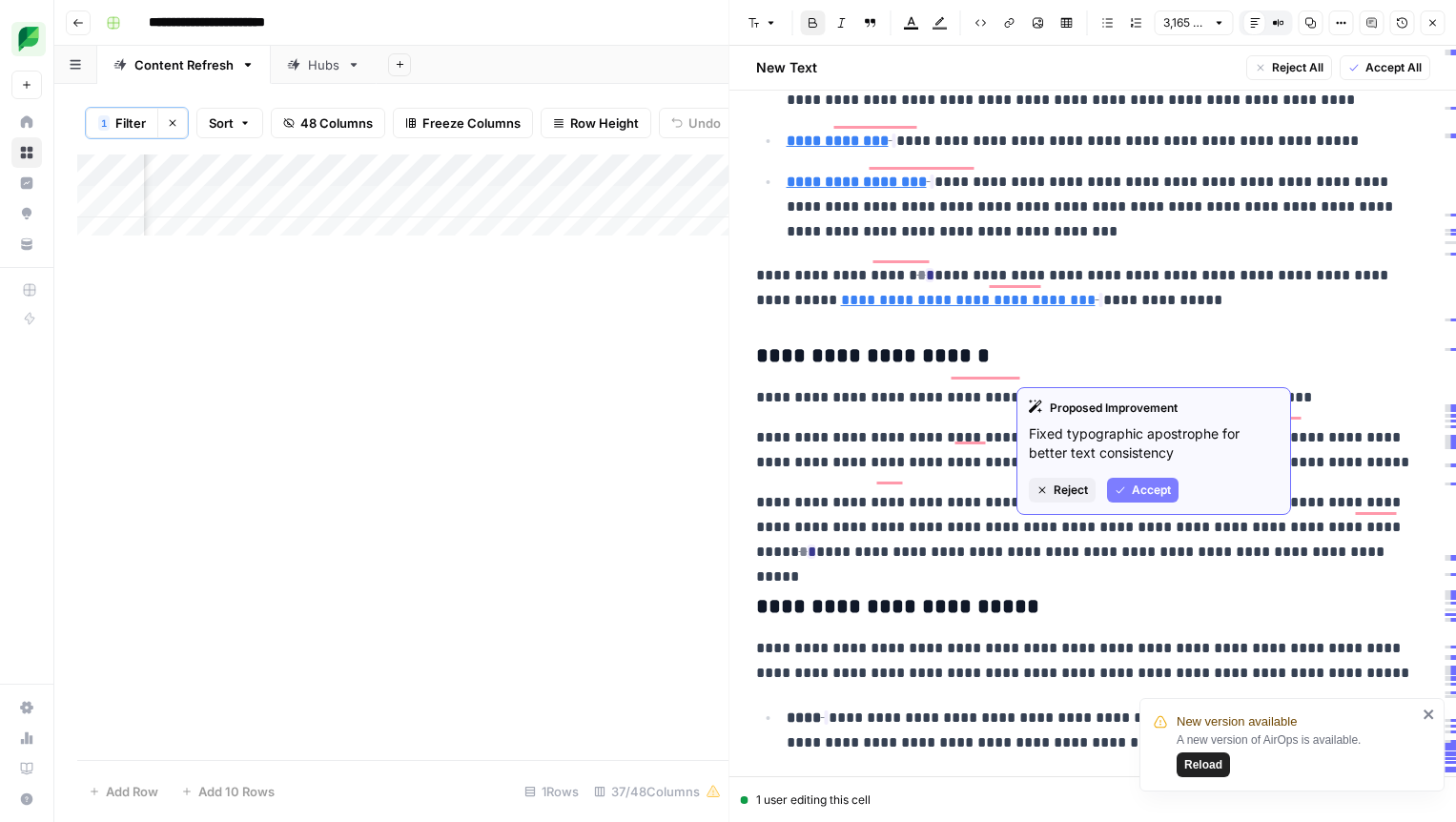
click at [1133, 480] on button "Accept" at bounding box center [1142, 489] width 71 height 25
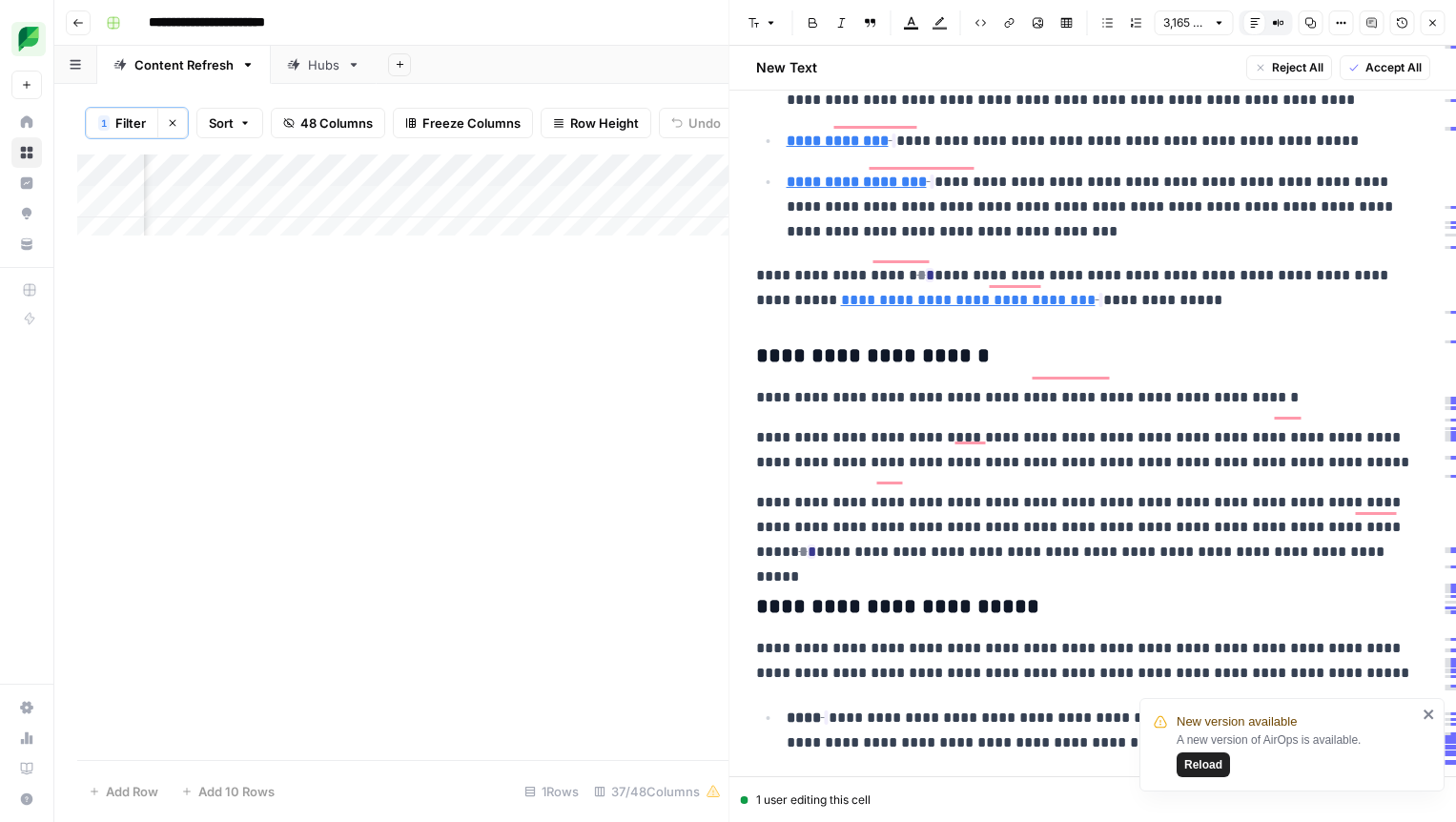
click at [963, 202] on p "**********" at bounding box center [1102, 206] width 629 height 74
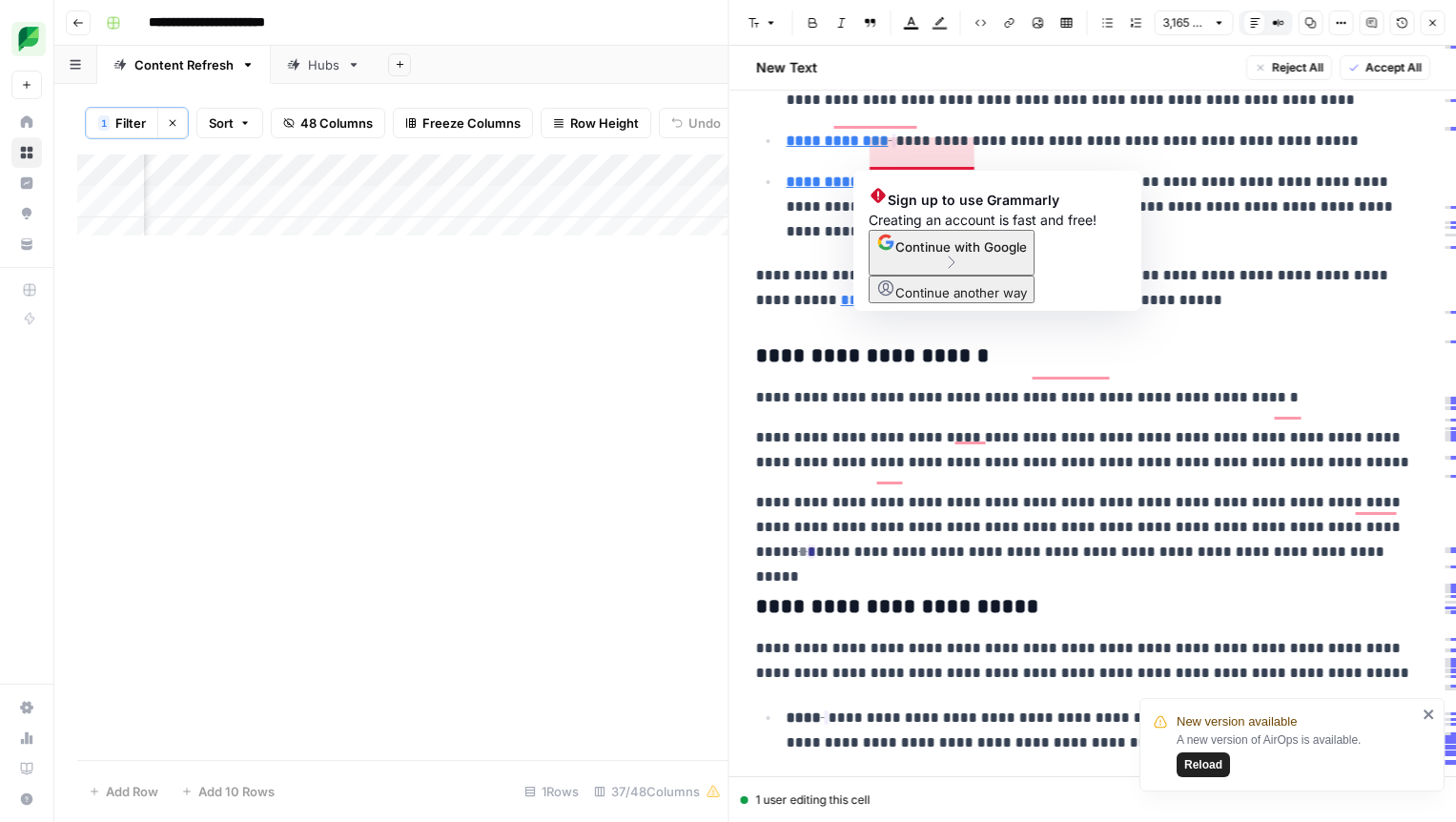
click at [940, 170] on p "**********" at bounding box center [1102, 206] width 629 height 74
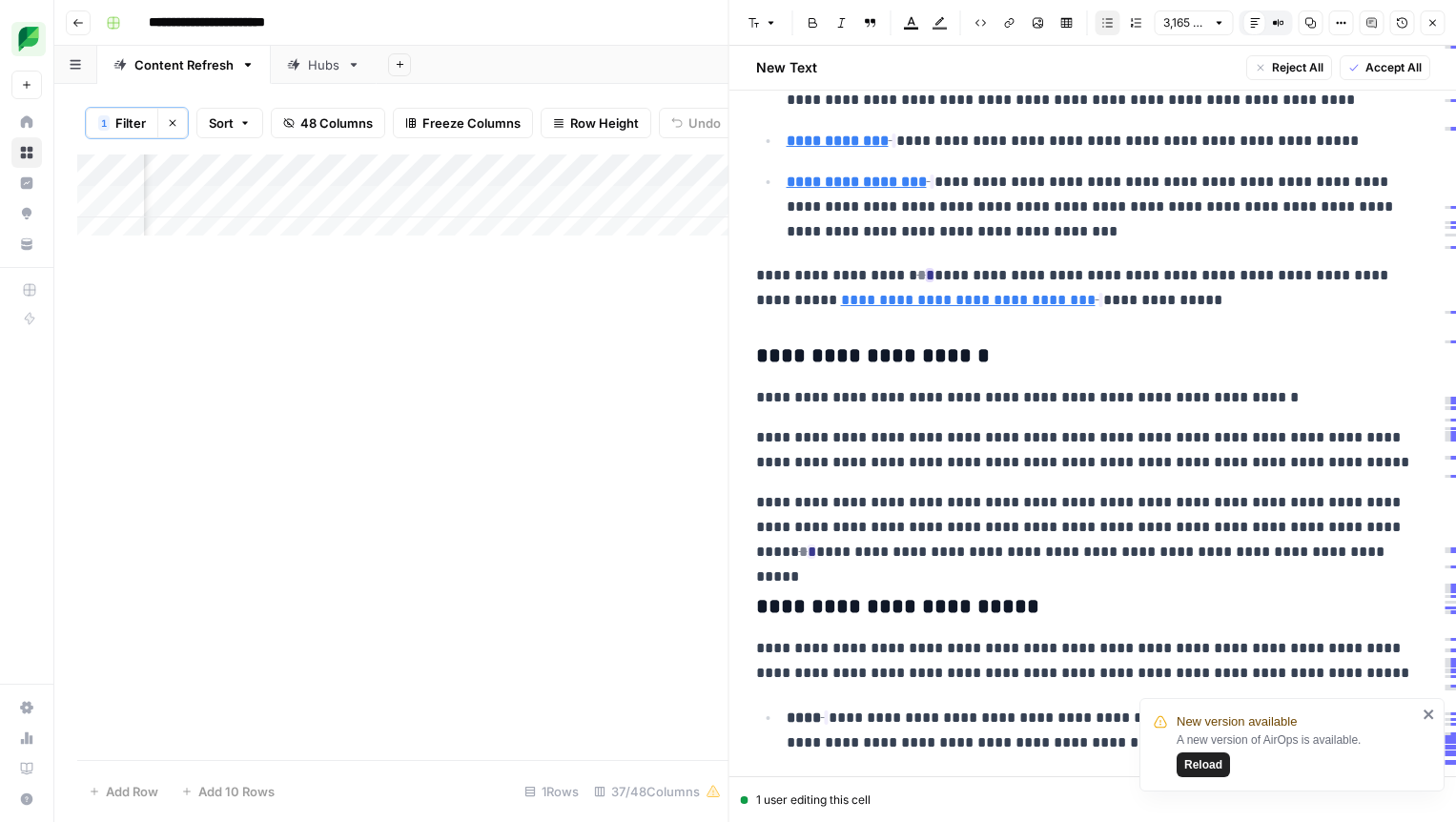
click at [926, 268] on ins "*" at bounding box center [930, 275] width 9 height 14
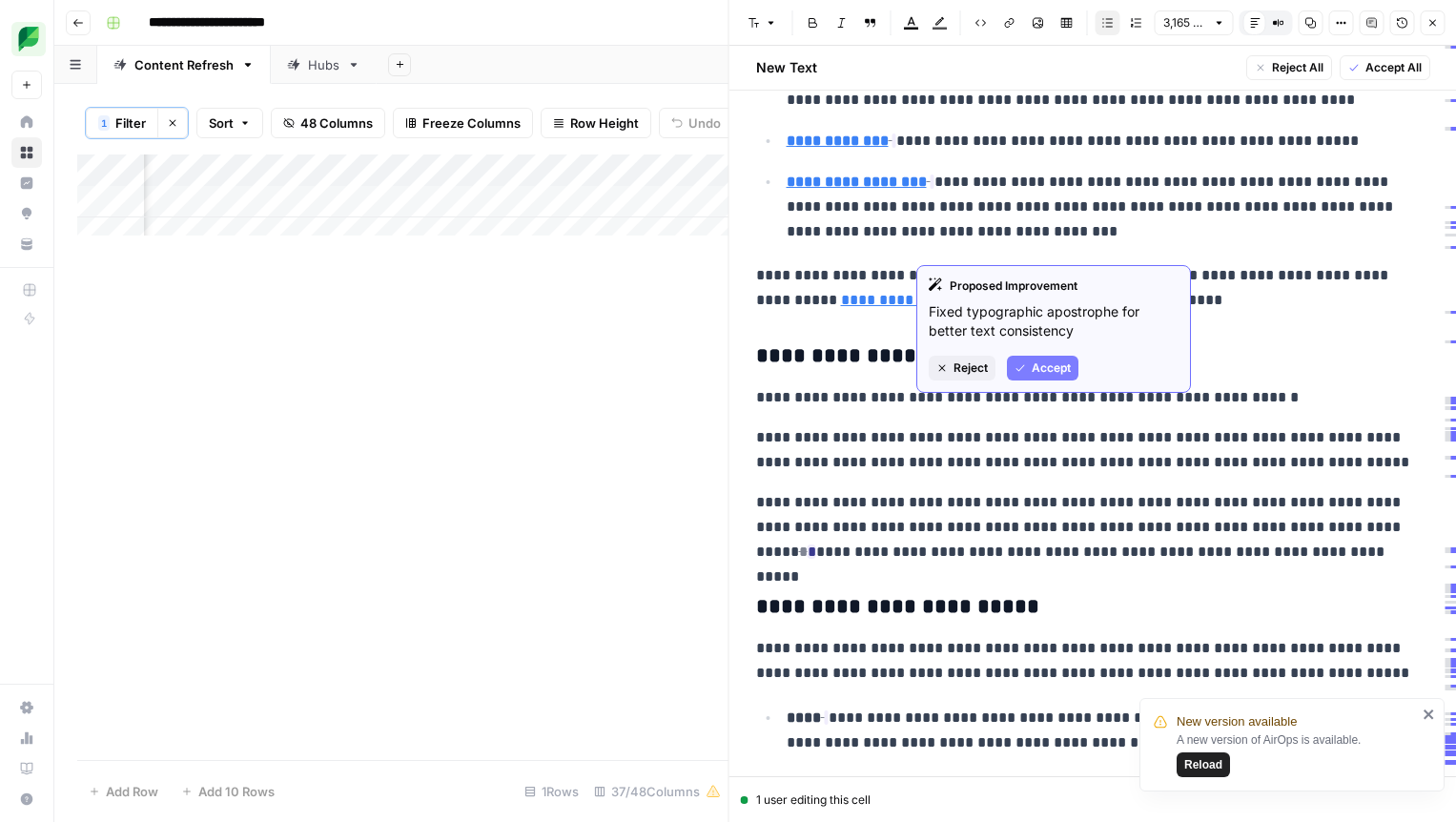
click at [1046, 366] on span "Accept" at bounding box center [1050, 367] width 39 height 17
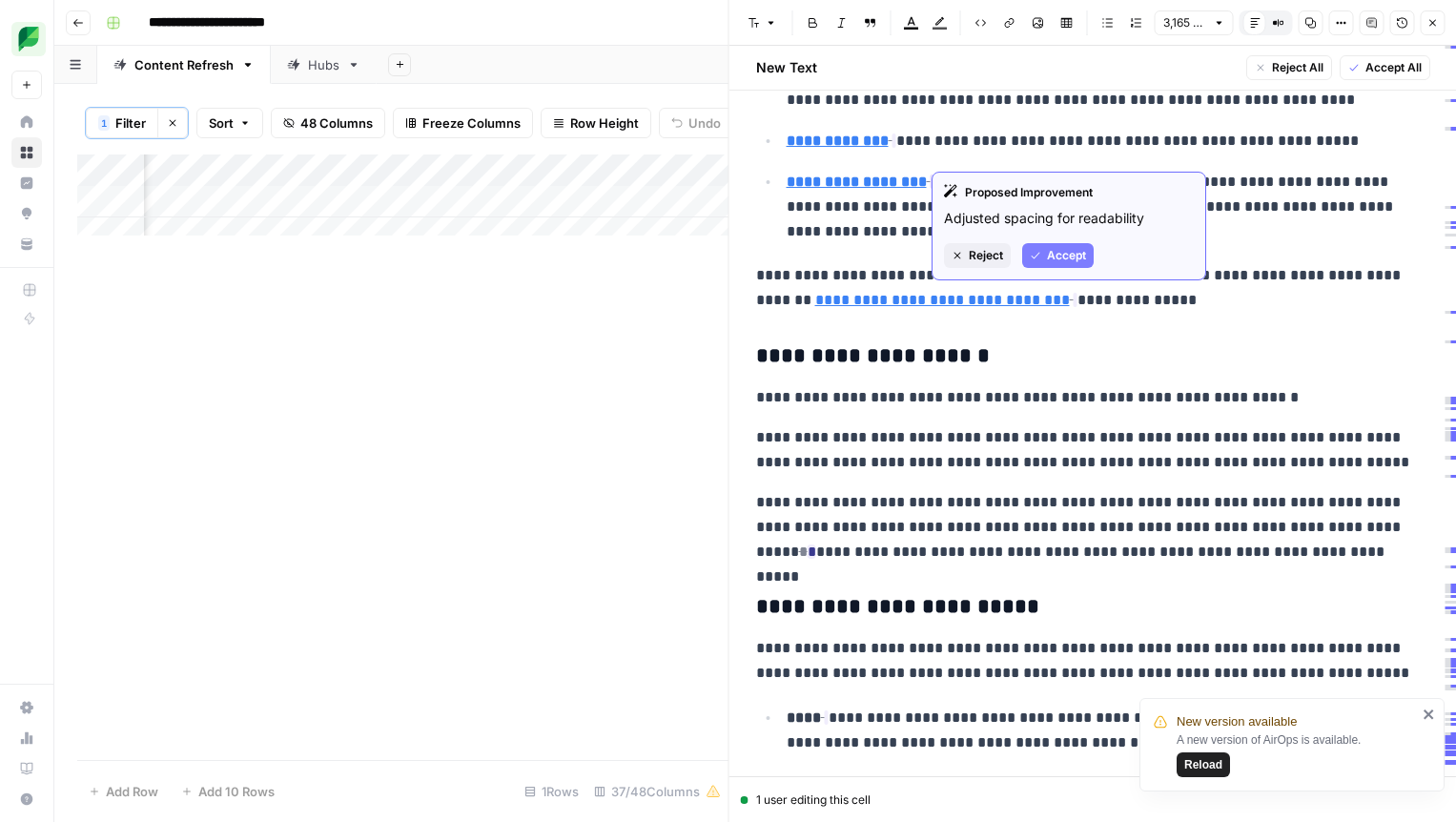
click at [1041, 250] on button "Accept" at bounding box center [1058, 255] width 71 height 25
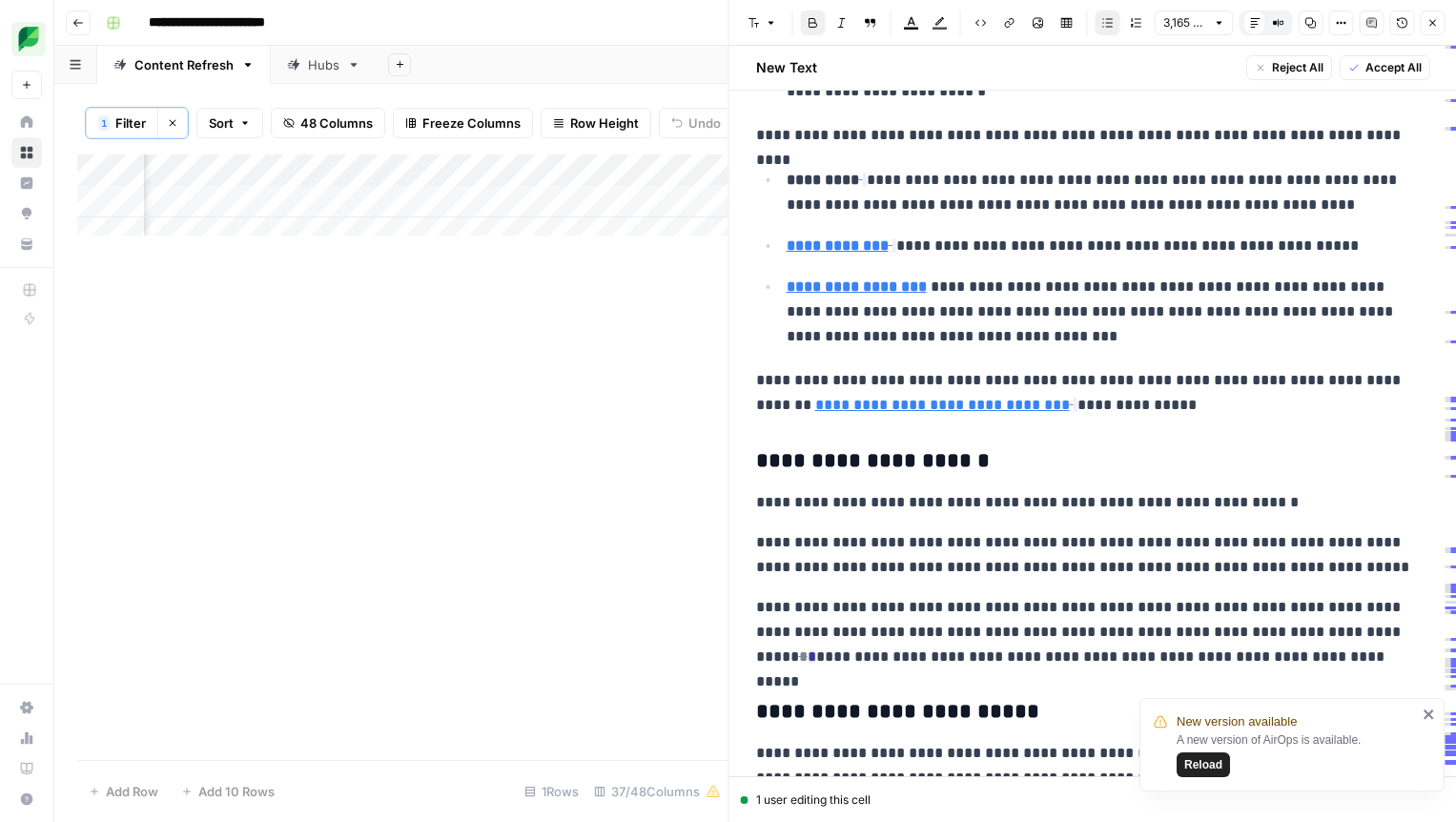
scroll to position [7264, 0]
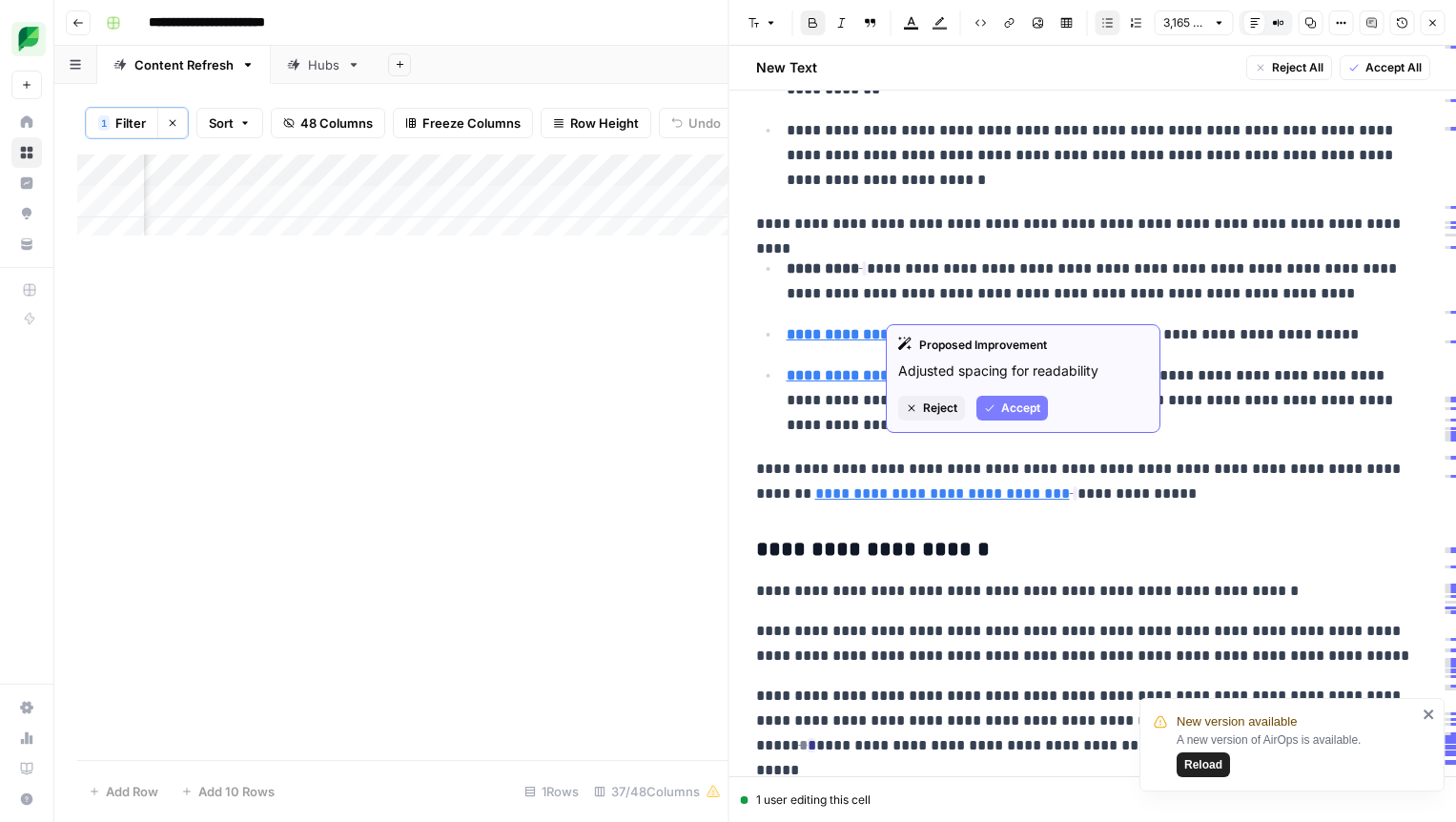
click at [999, 397] on button "Accept" at bounding box center [1012, 408] width 71 height 25
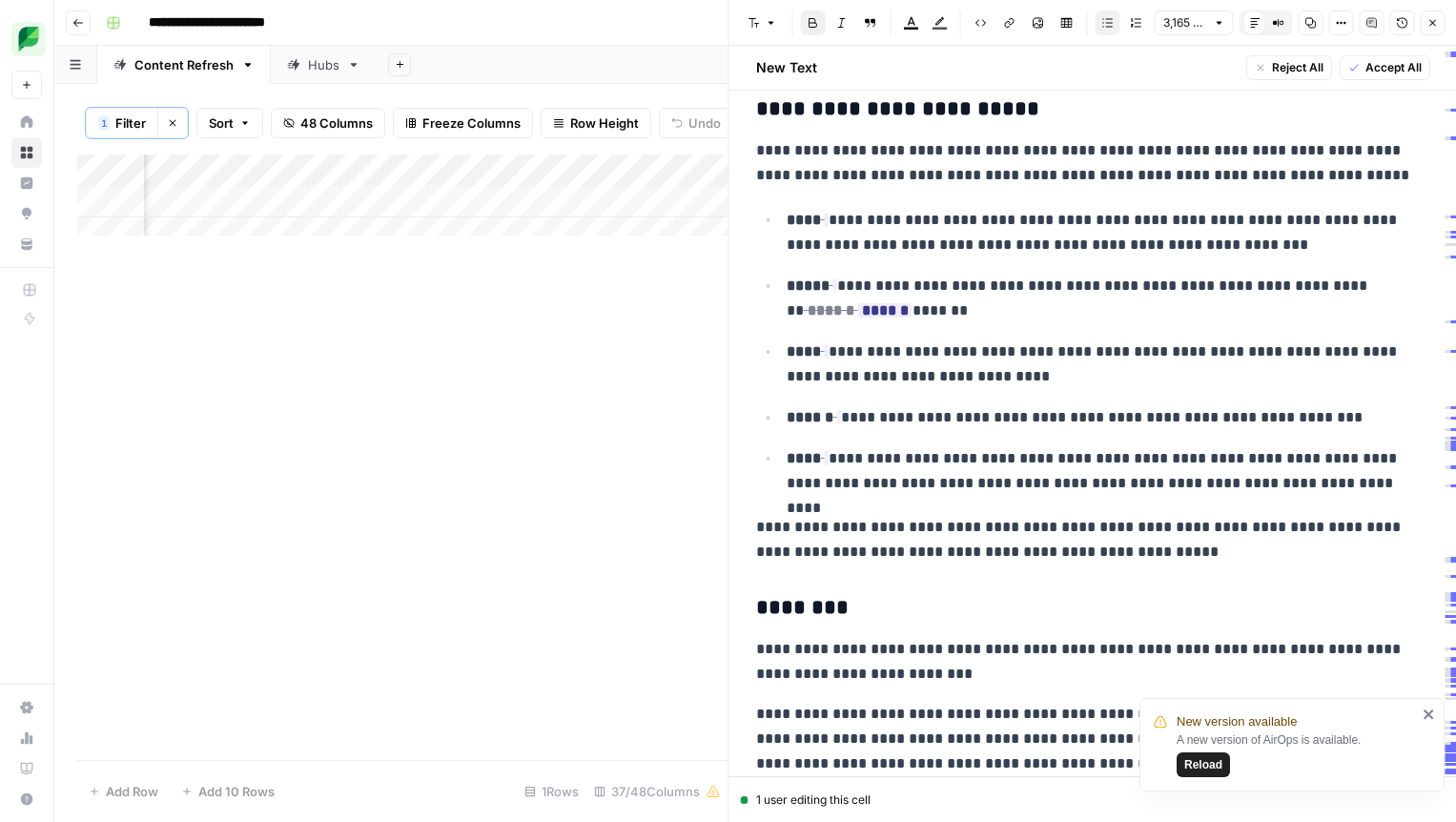
scroll to position [7959, 0]
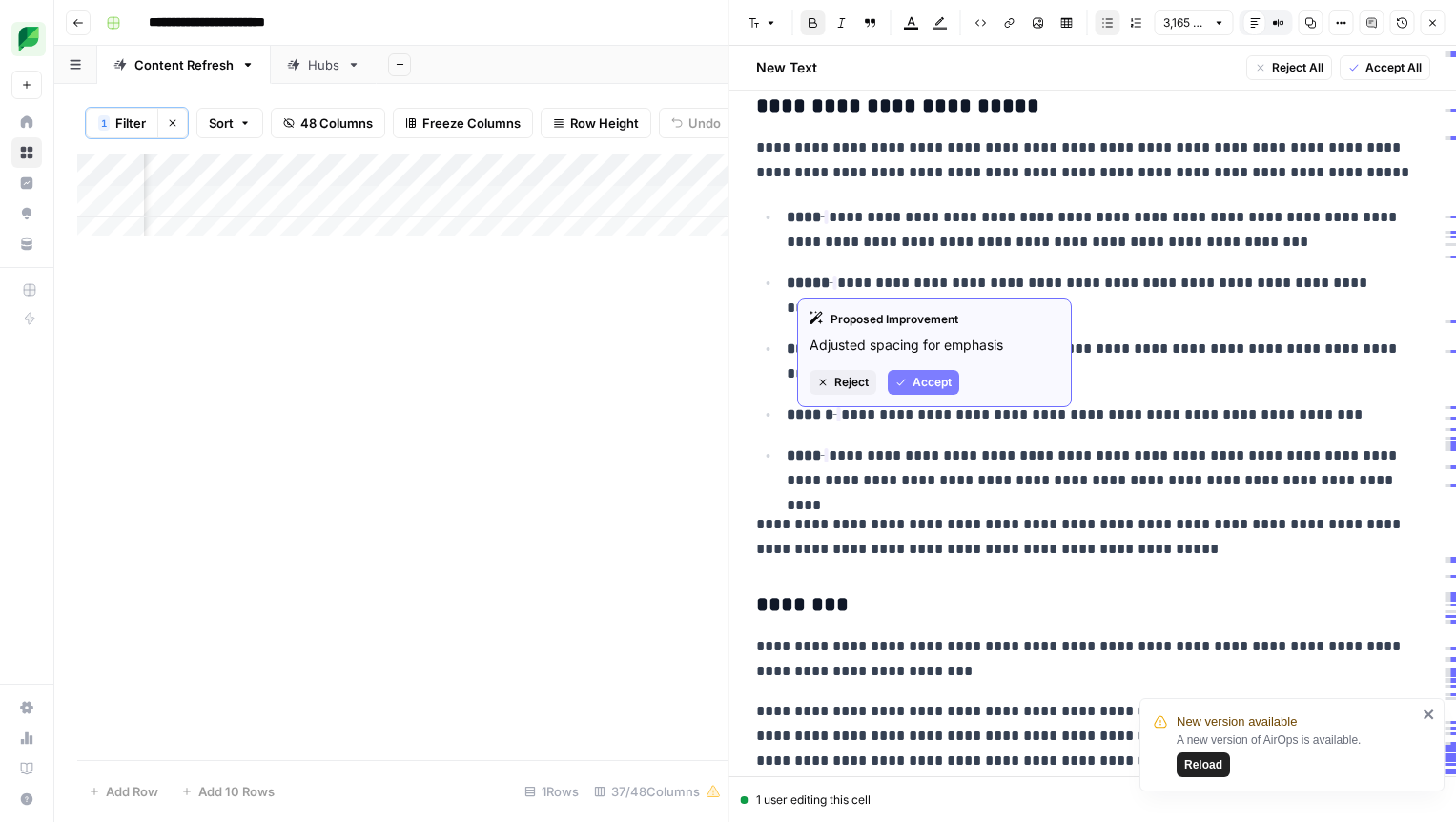
click at [932, 375] on span "Accept" at bounding box center [931, 382] width 39 height 17
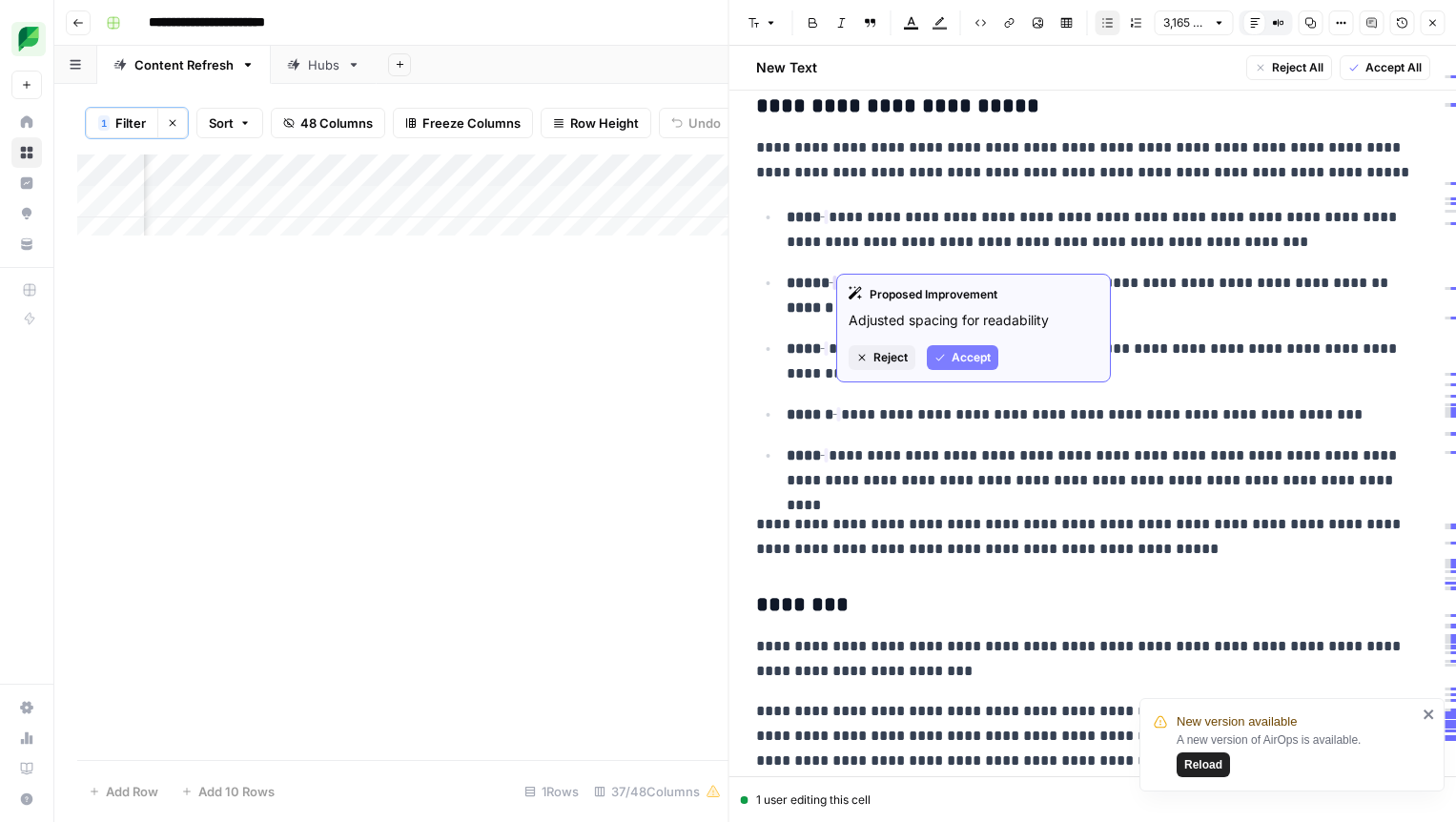
click at [955, 345] on button "Accept" at bounding box center [963, 357] width 71 height 25
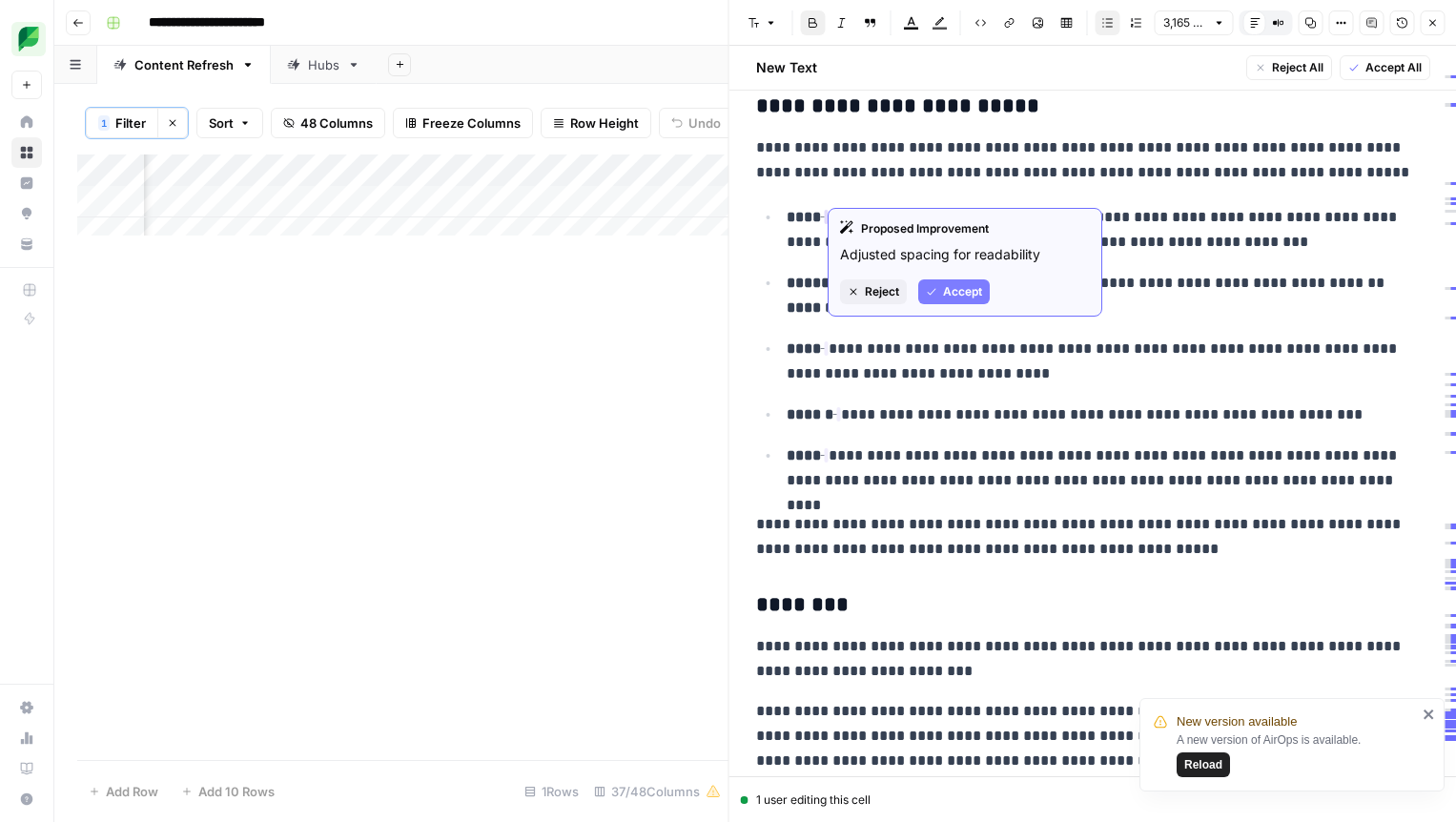
click at [940, 288] on button "Accept" at bounding box center [954, 291] width 71 height 25
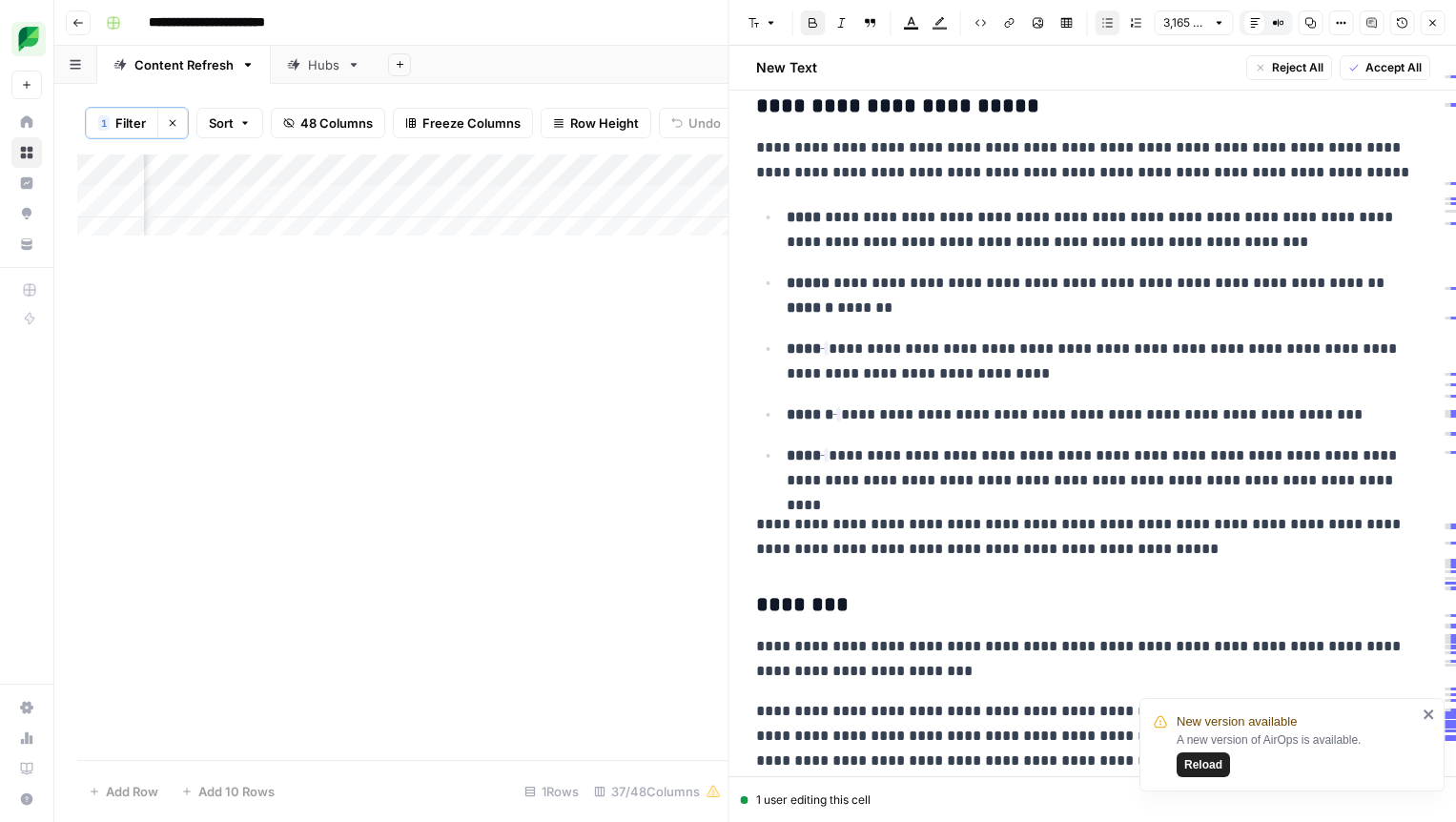
scroll to position [7996, 0]
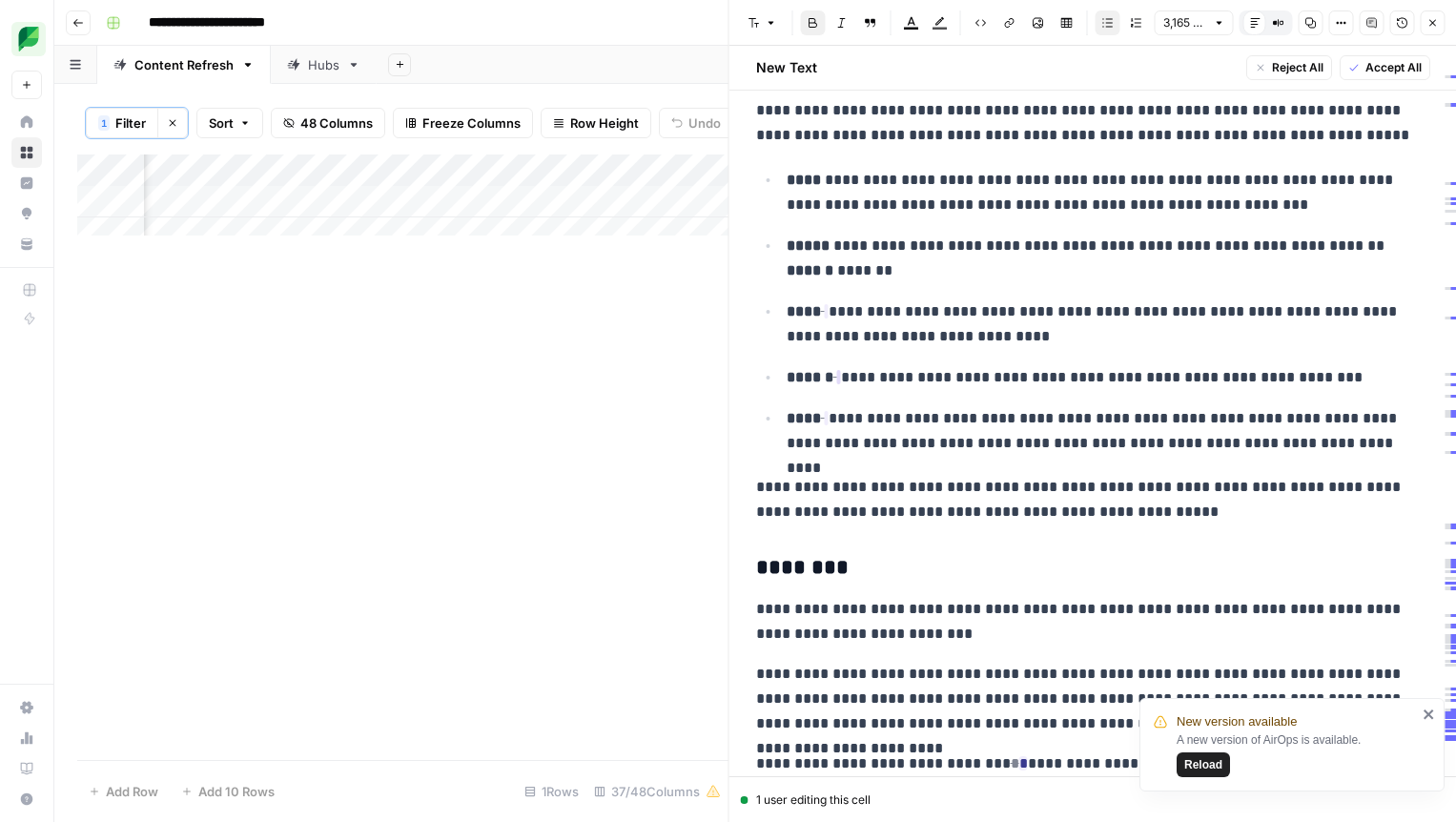
click at [841, 370] on ins "To enrich screen reader interactions, please activate Accessibility in Grammarl…" at bounding box center [839, 377] width 4 height 14
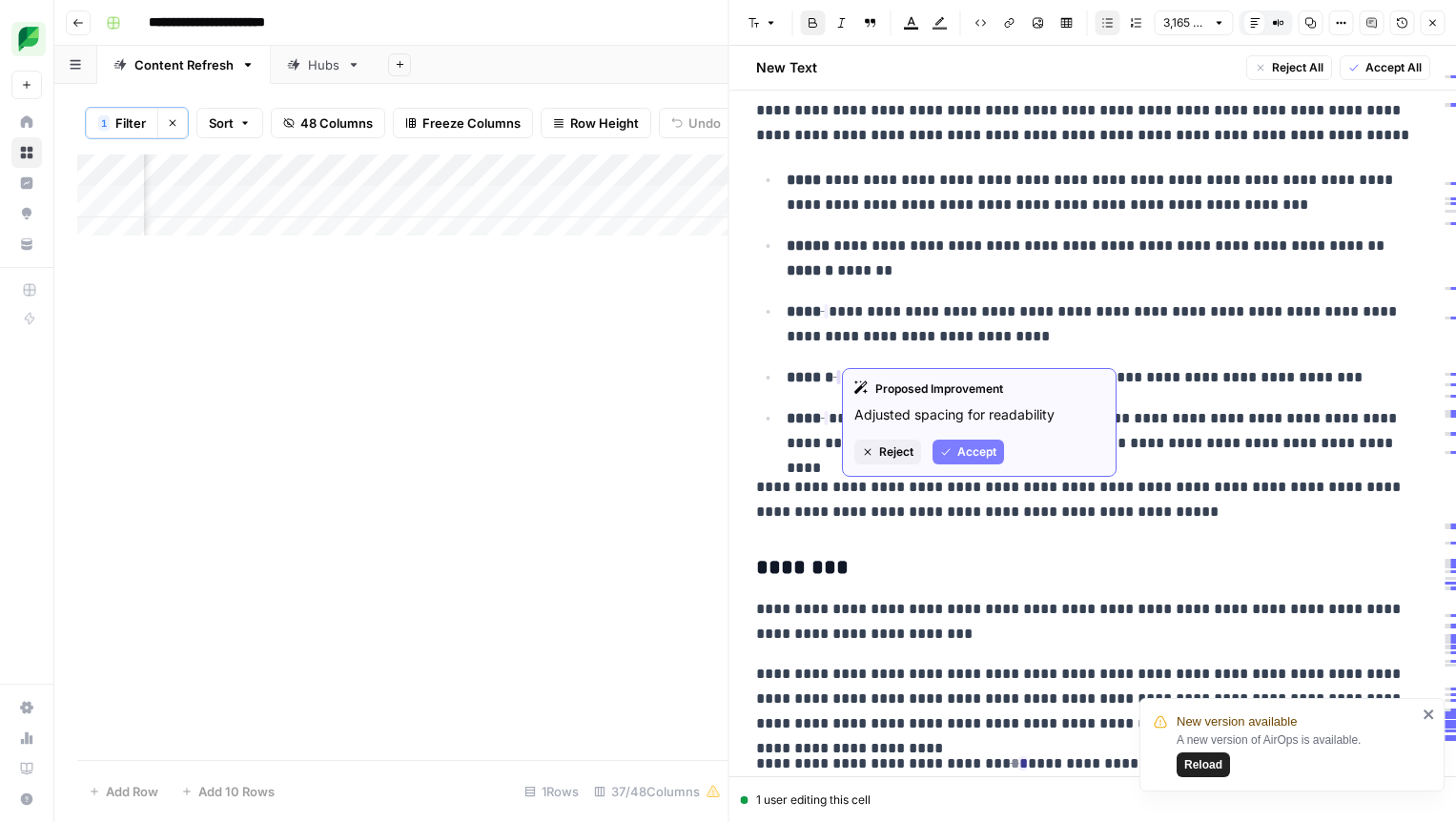
click at [966, 444] on span "Accept" at bounding box center [977, 452] width 39 height 17
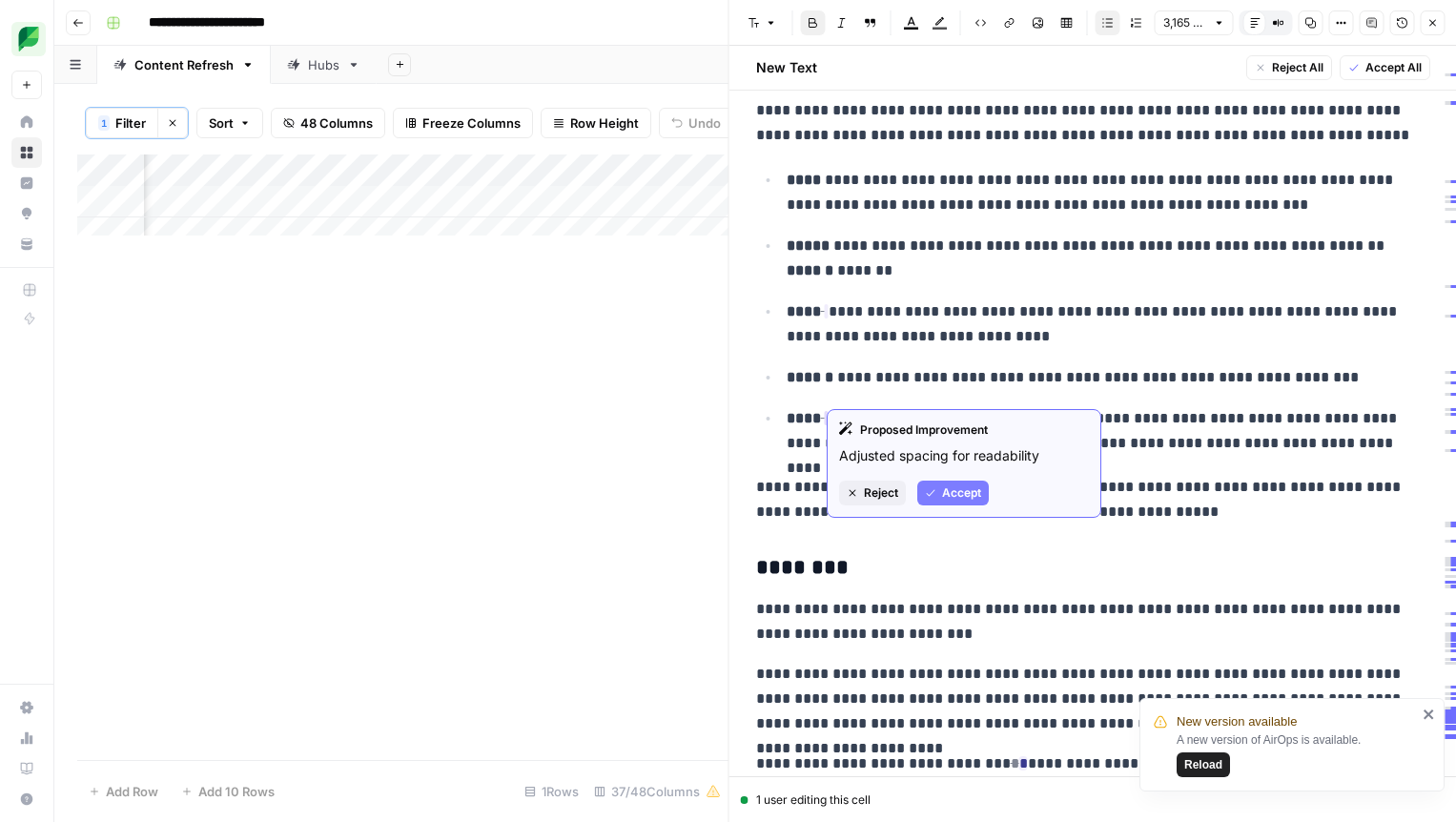
click at [954, 487] on span "Accept" at bounding box center [961, 492] width 39 height 17
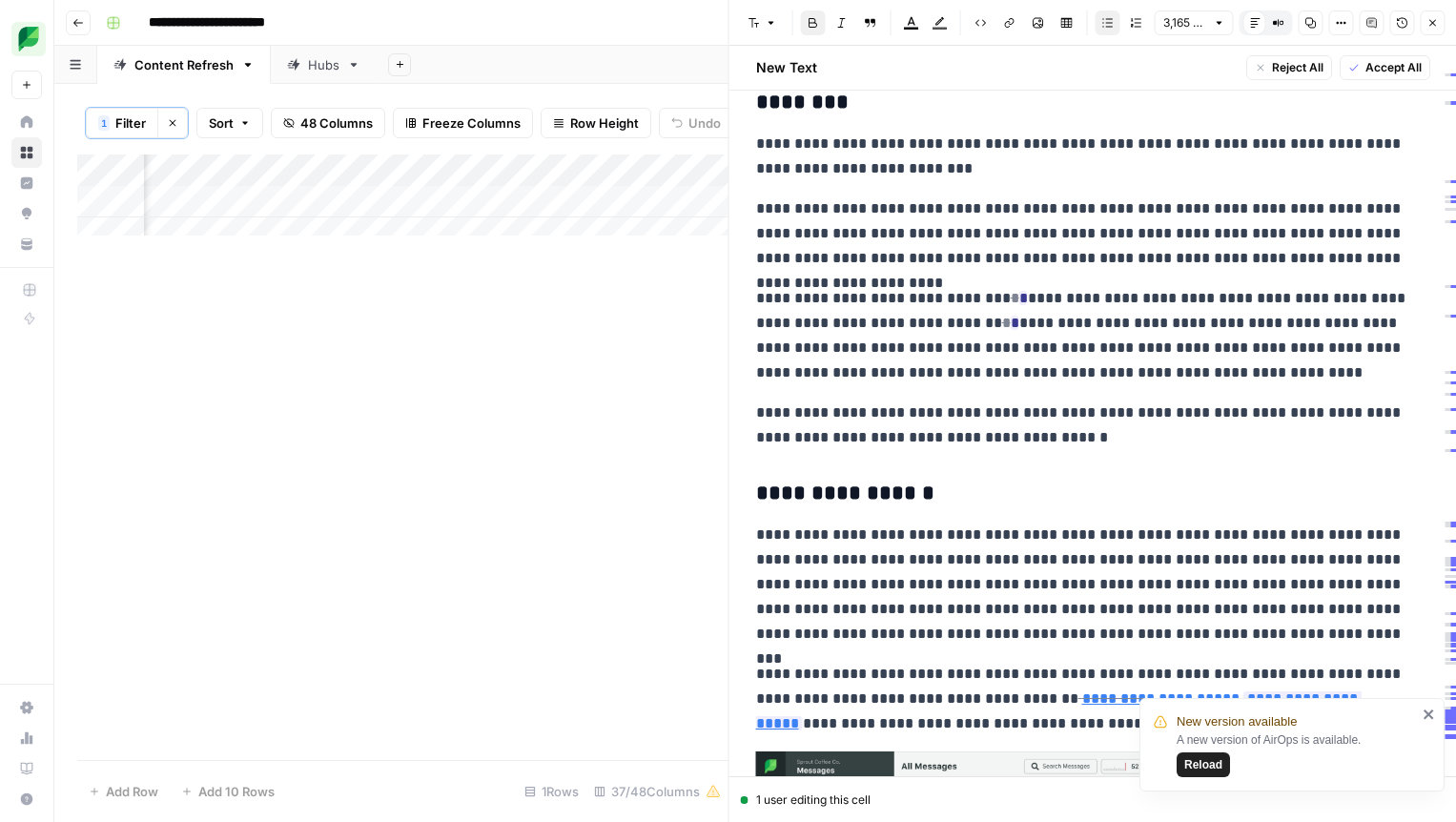
scroll to position [8658, 0]
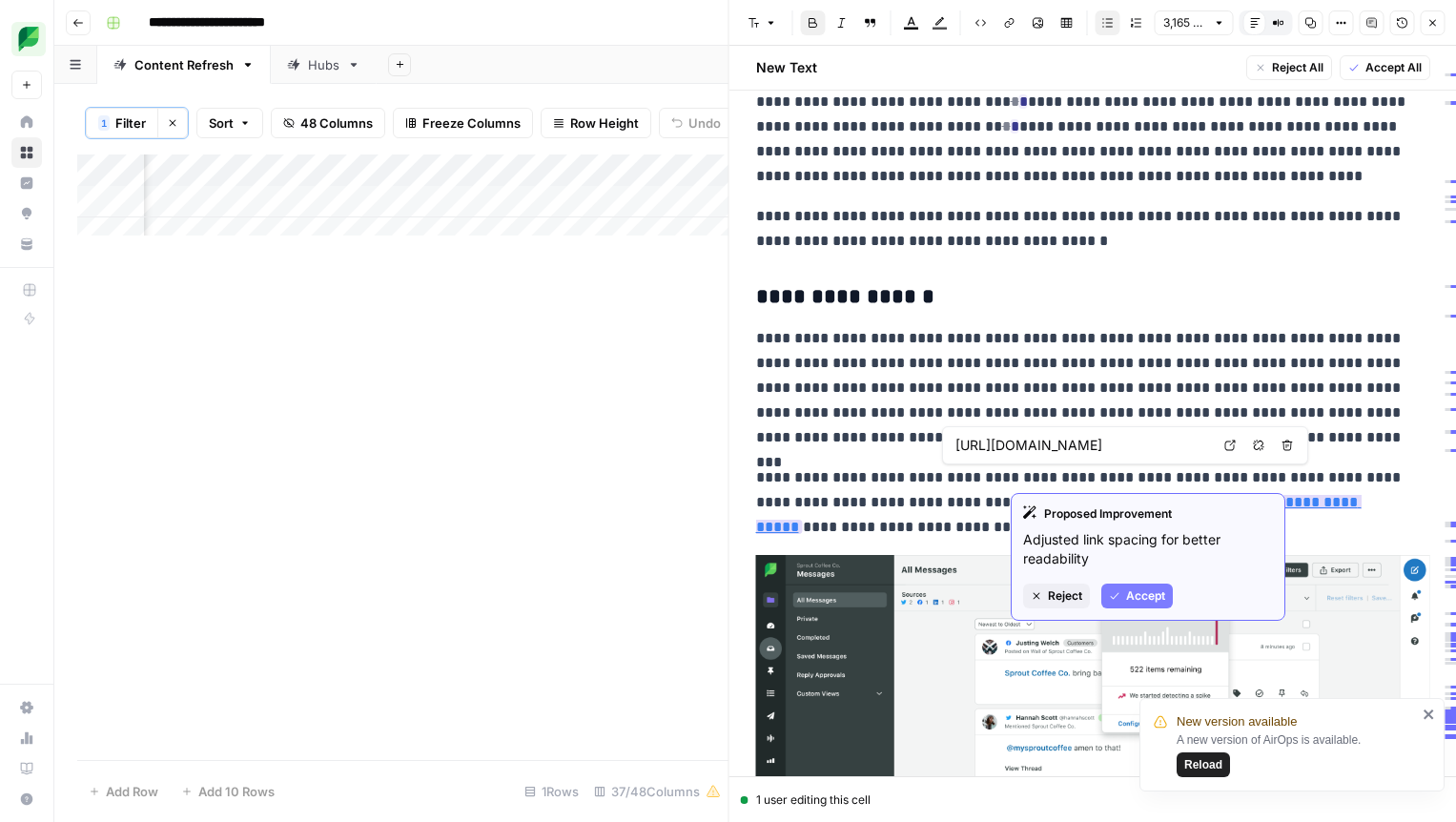
click at [1137, 599] on span "Accept" at bounding box center [1145, 596] width 39 height 17
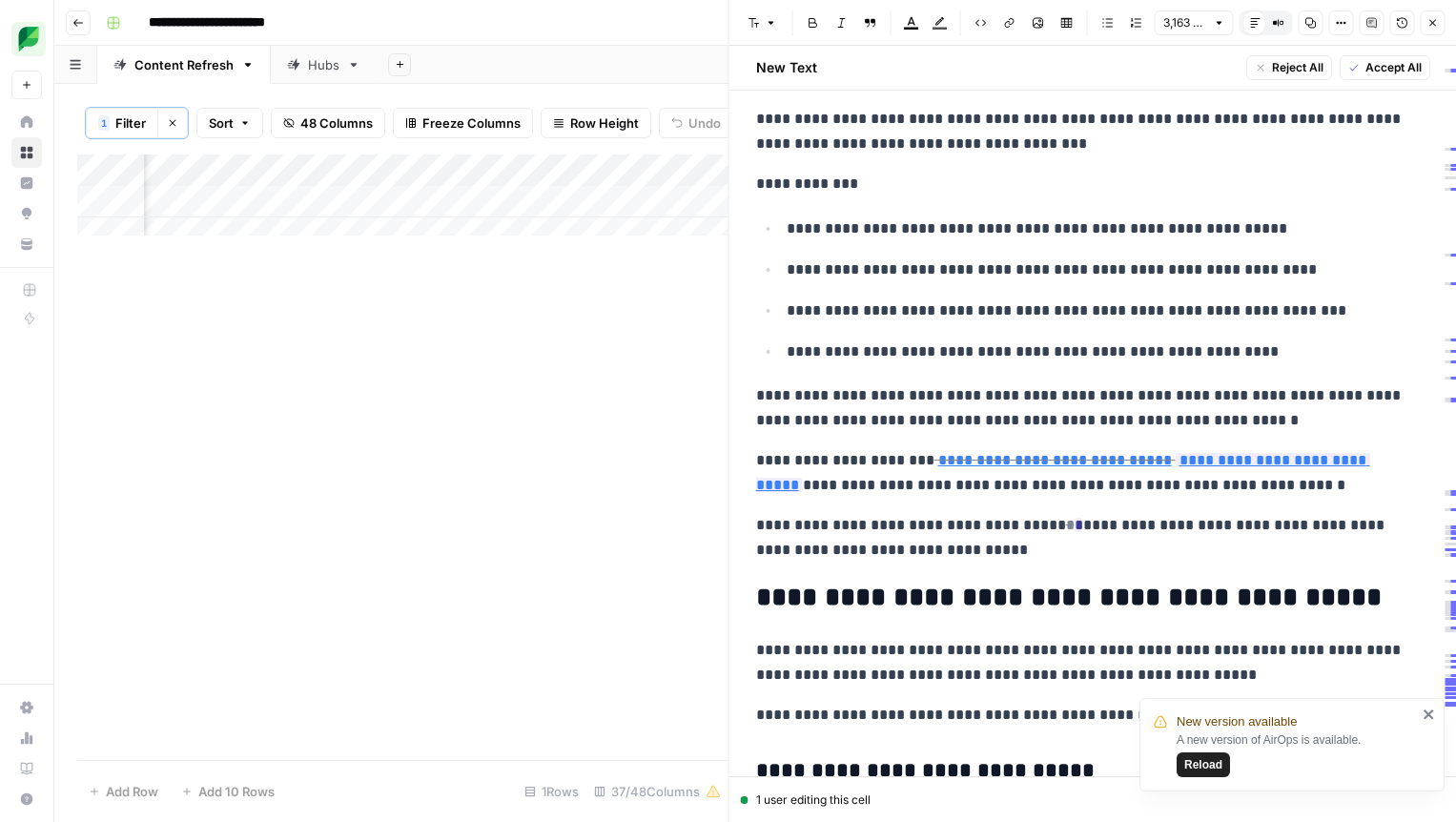
scroll to position [10241, 0]
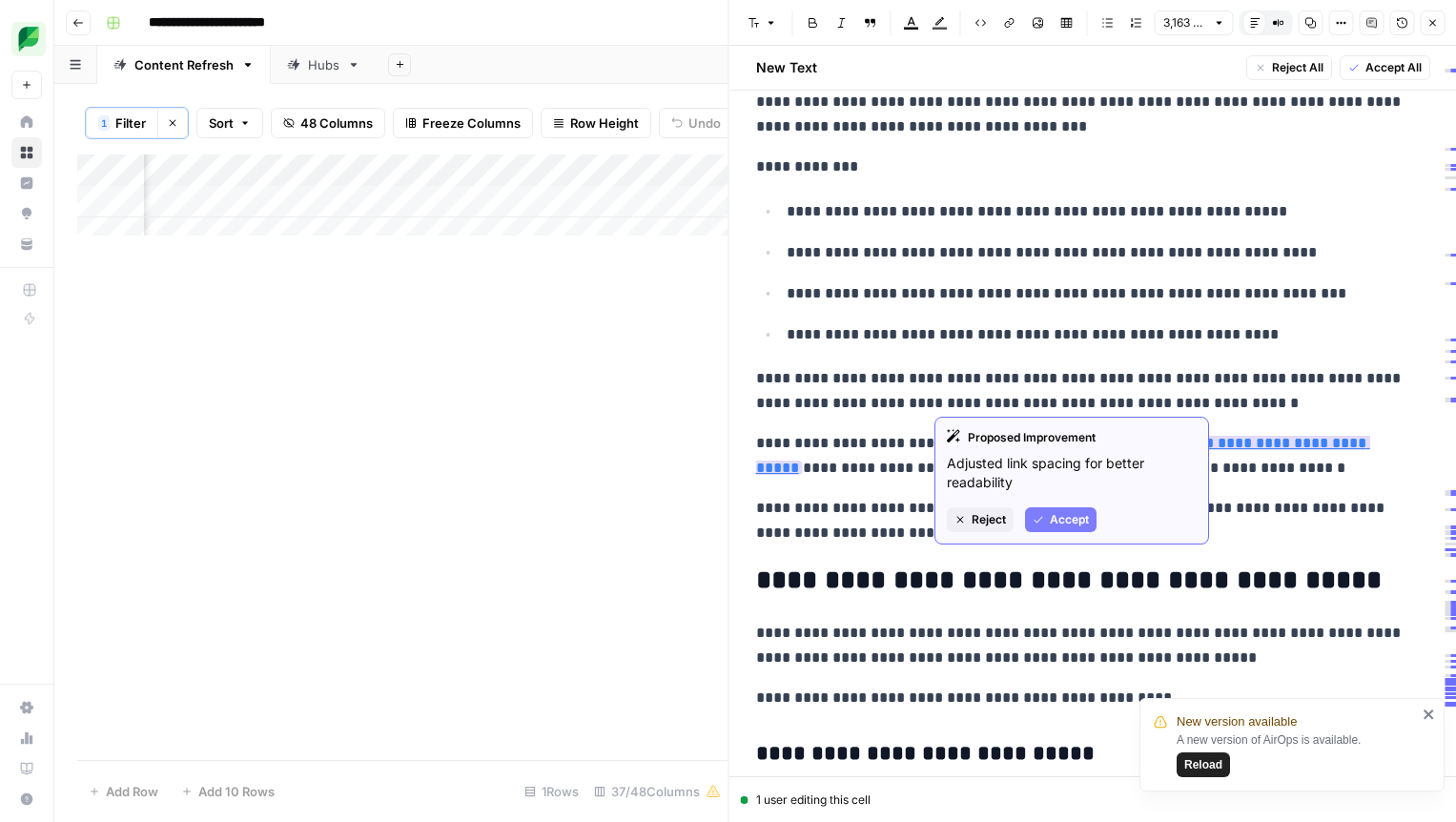
click at [1062, 522] on span "Accept" at bounding box center [1069, 519] width 39 height 17
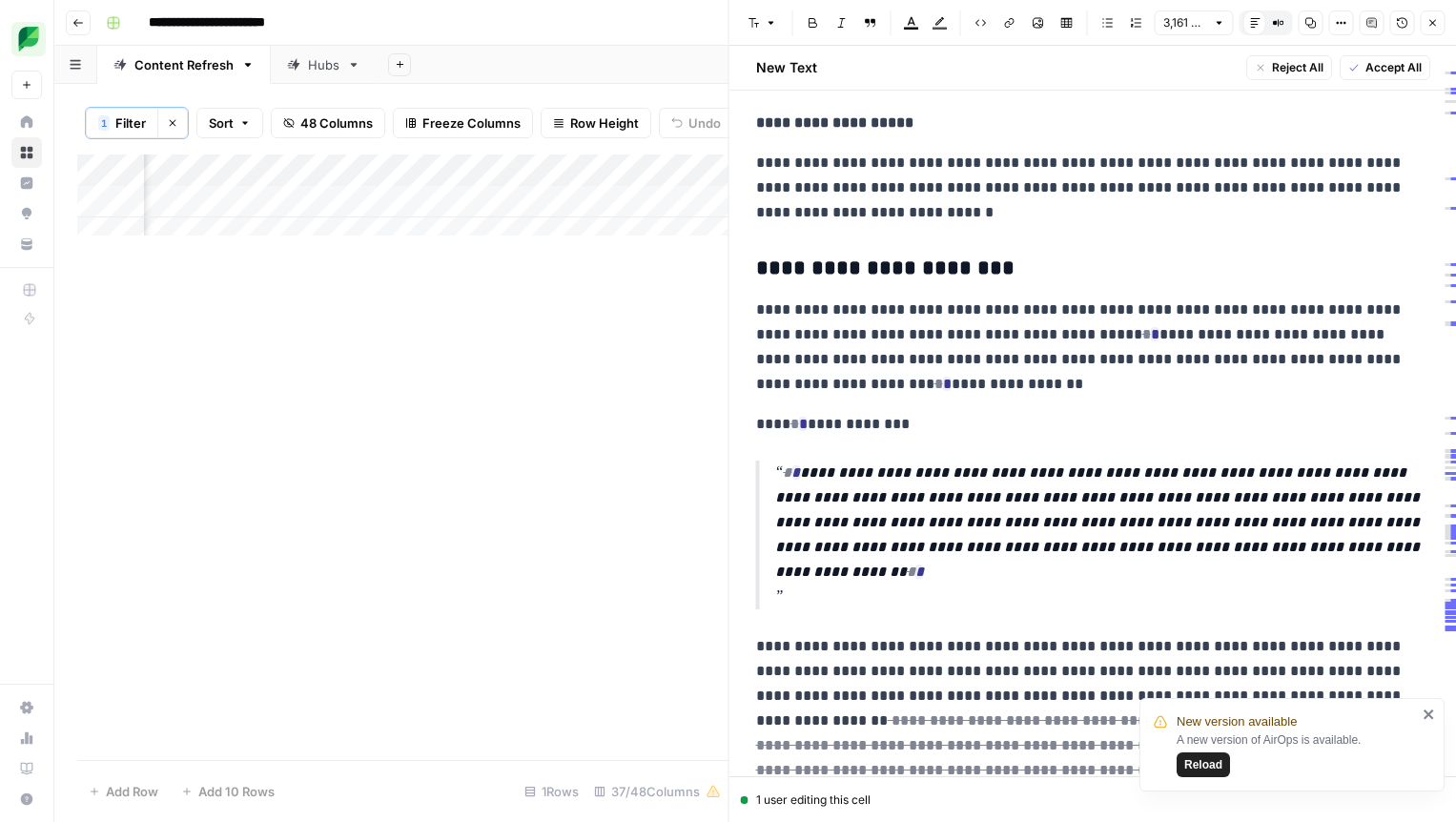
scroll to position [11363, 0]
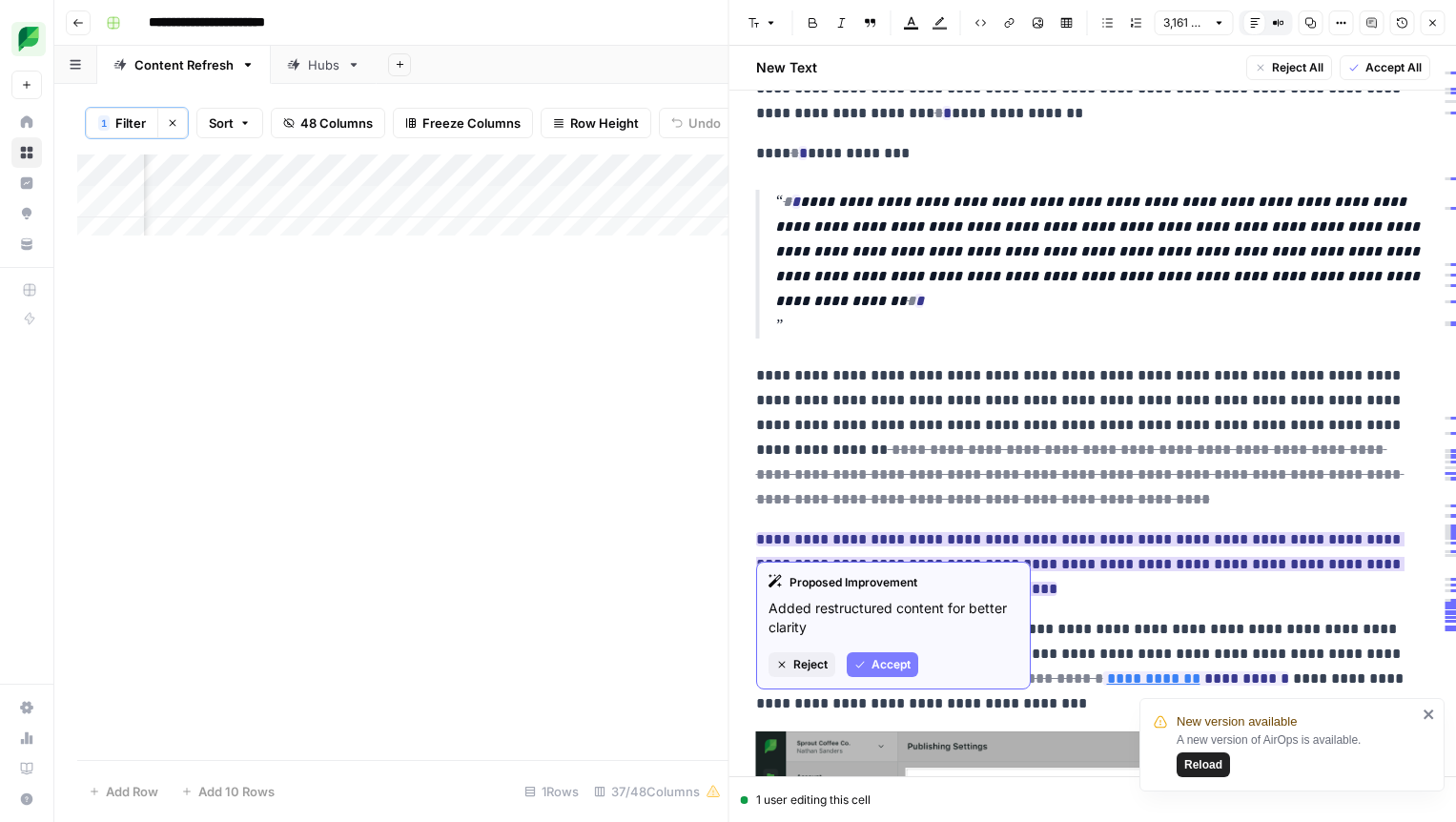
click at [890, 657] on span "Accept" at bounding box center [890, 664] width 39 height 17
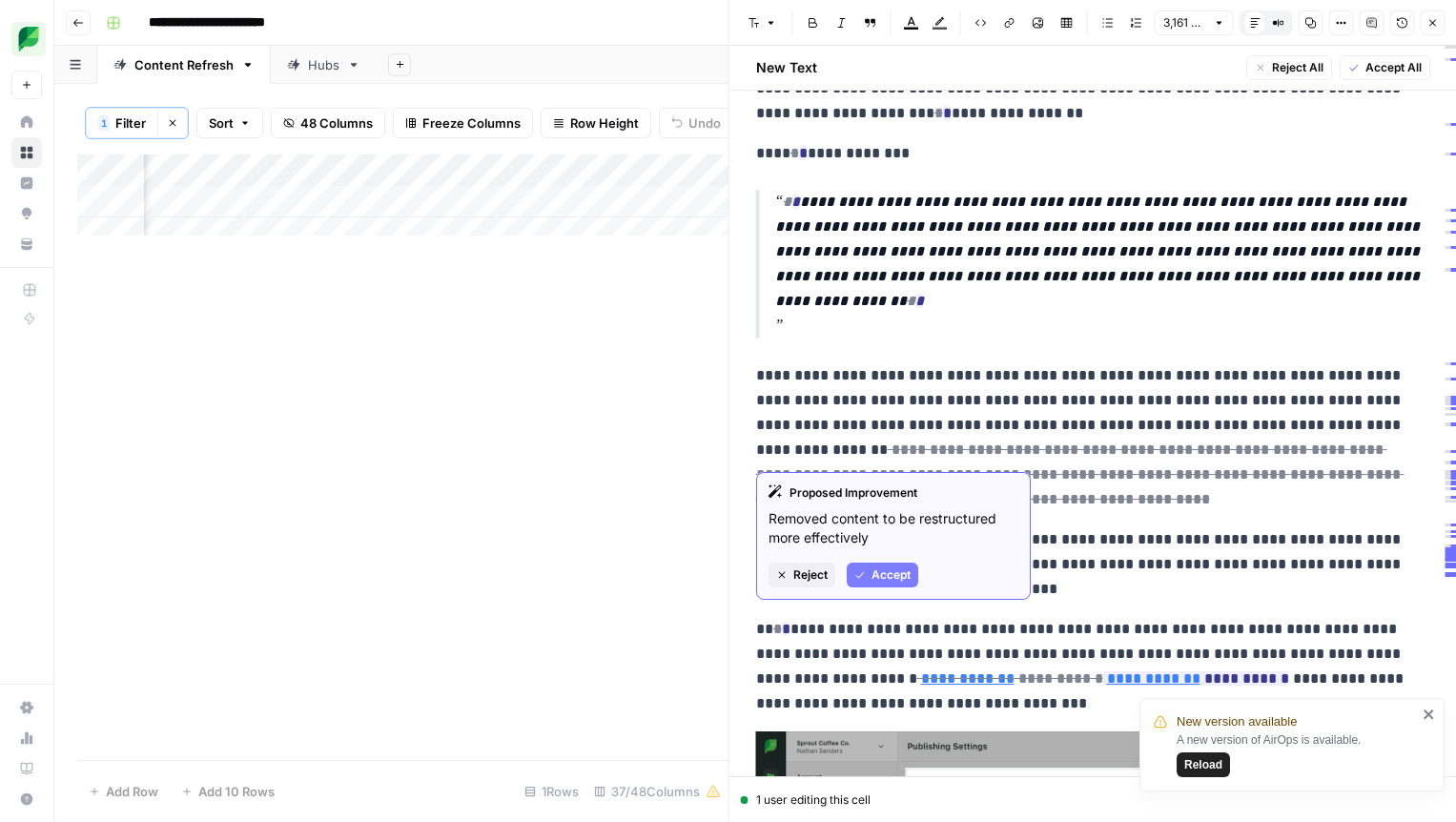
click at [876, 572] on span "Accept" at bounding box center [890, 575] width 39 height 17
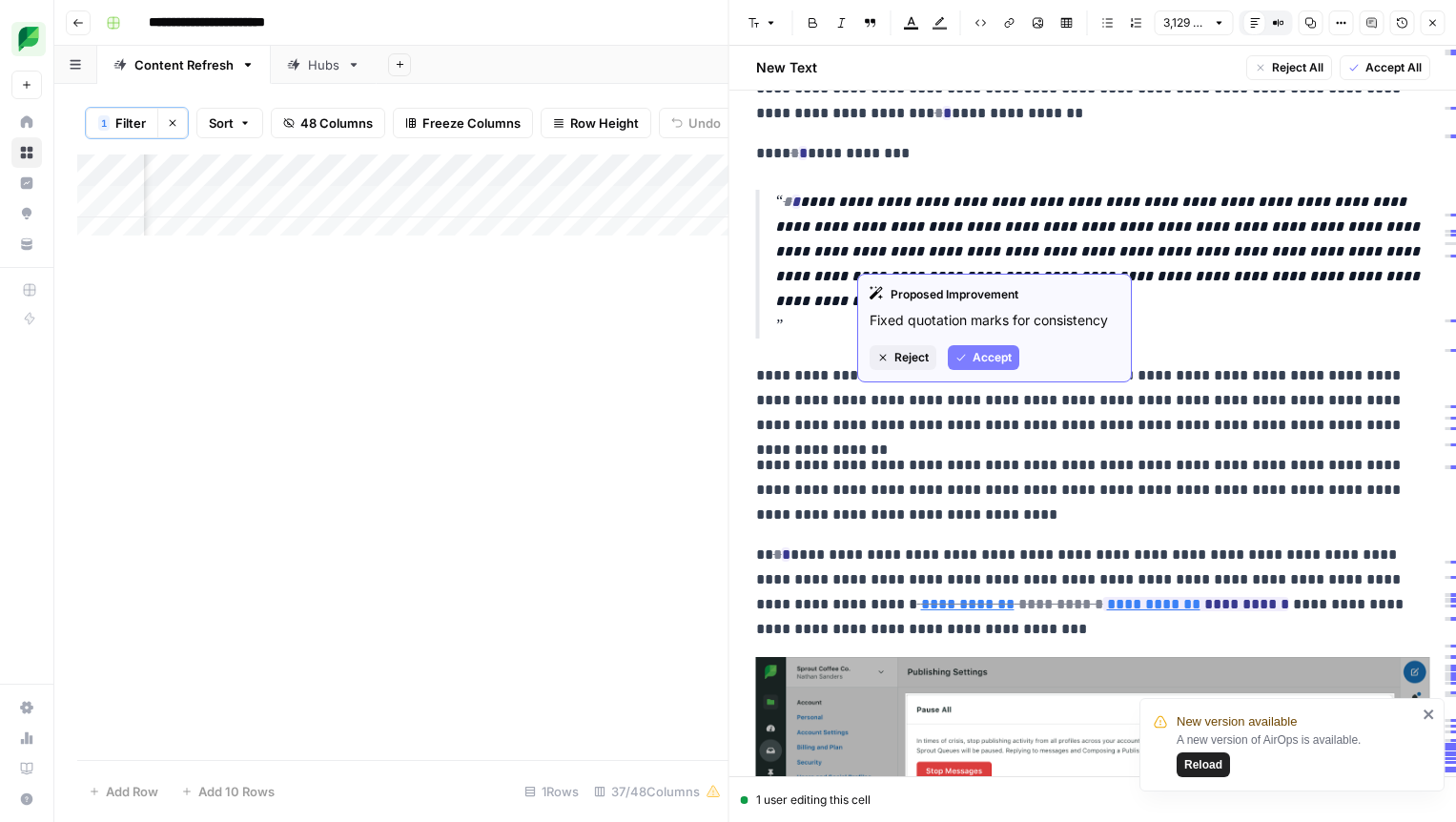
click at [993, 358] on span "Accept" at bounding box center [992, 357] width 39 height 17
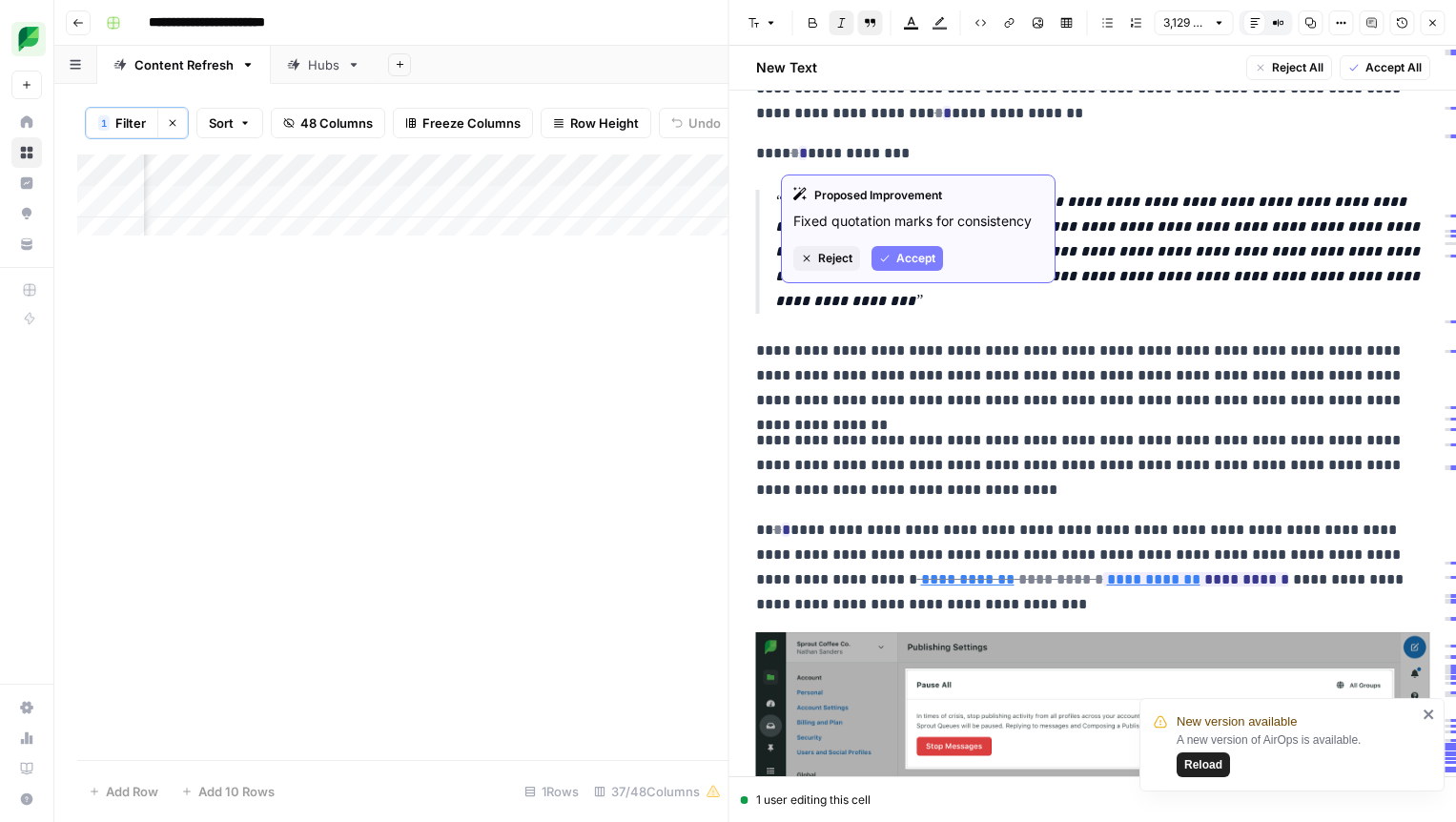
click at [908, 256] on span "Accept" at bounding box center [915, 258] width 39 height 17
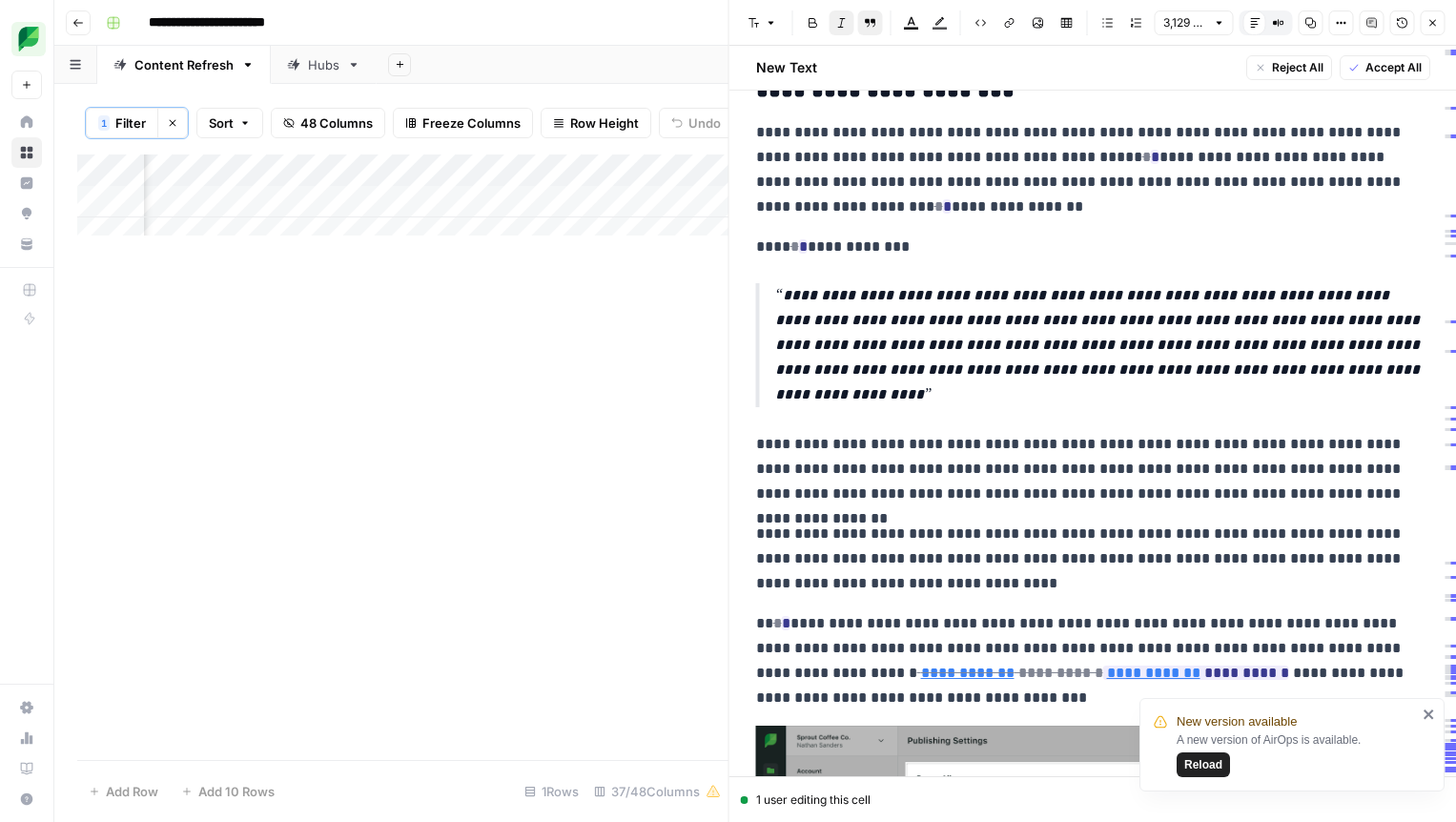
scroll to position [11251, 0]
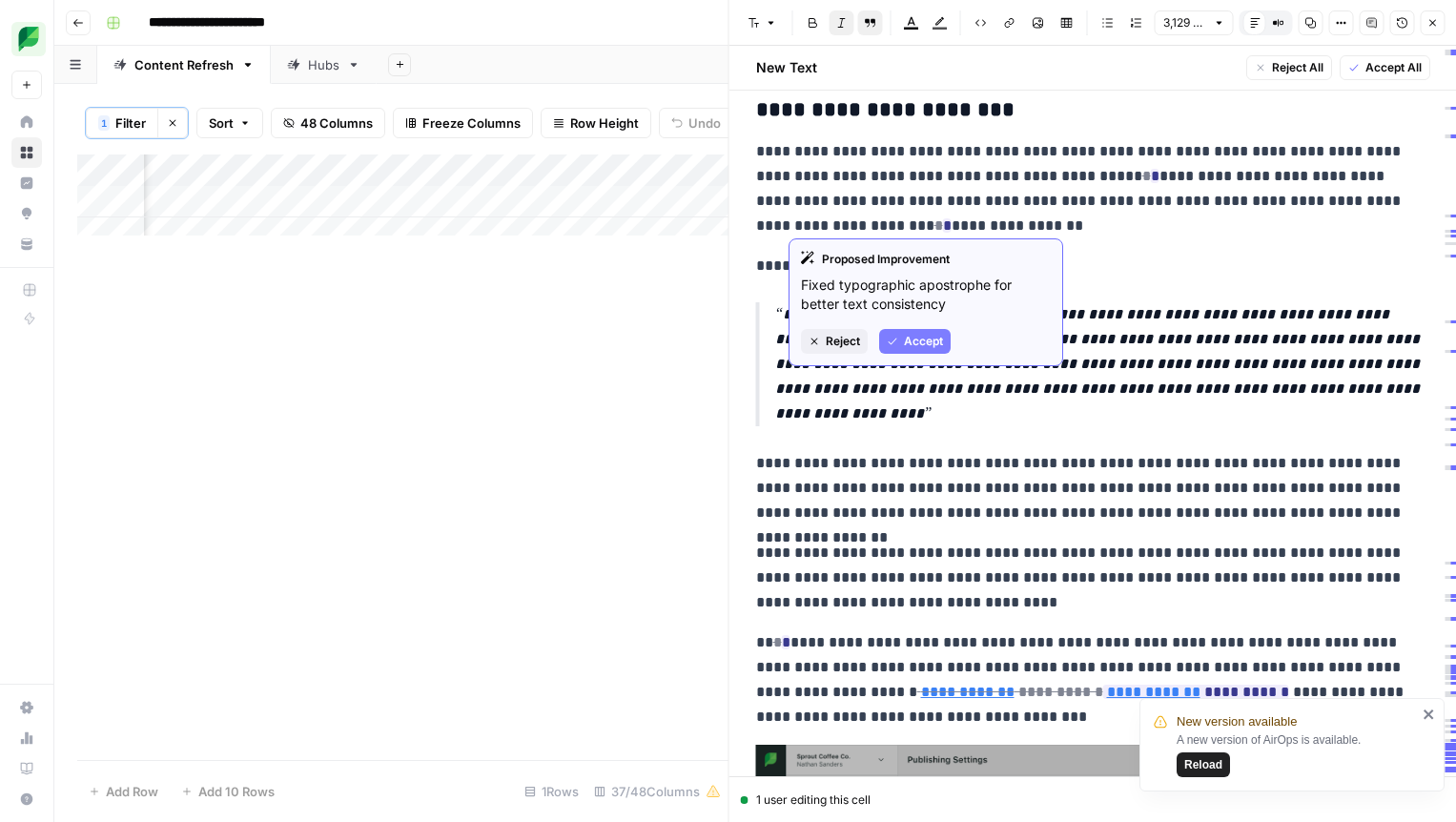
click at [912, 333] on span "Accept" at bounding box center [923, 341] width 39 height 17
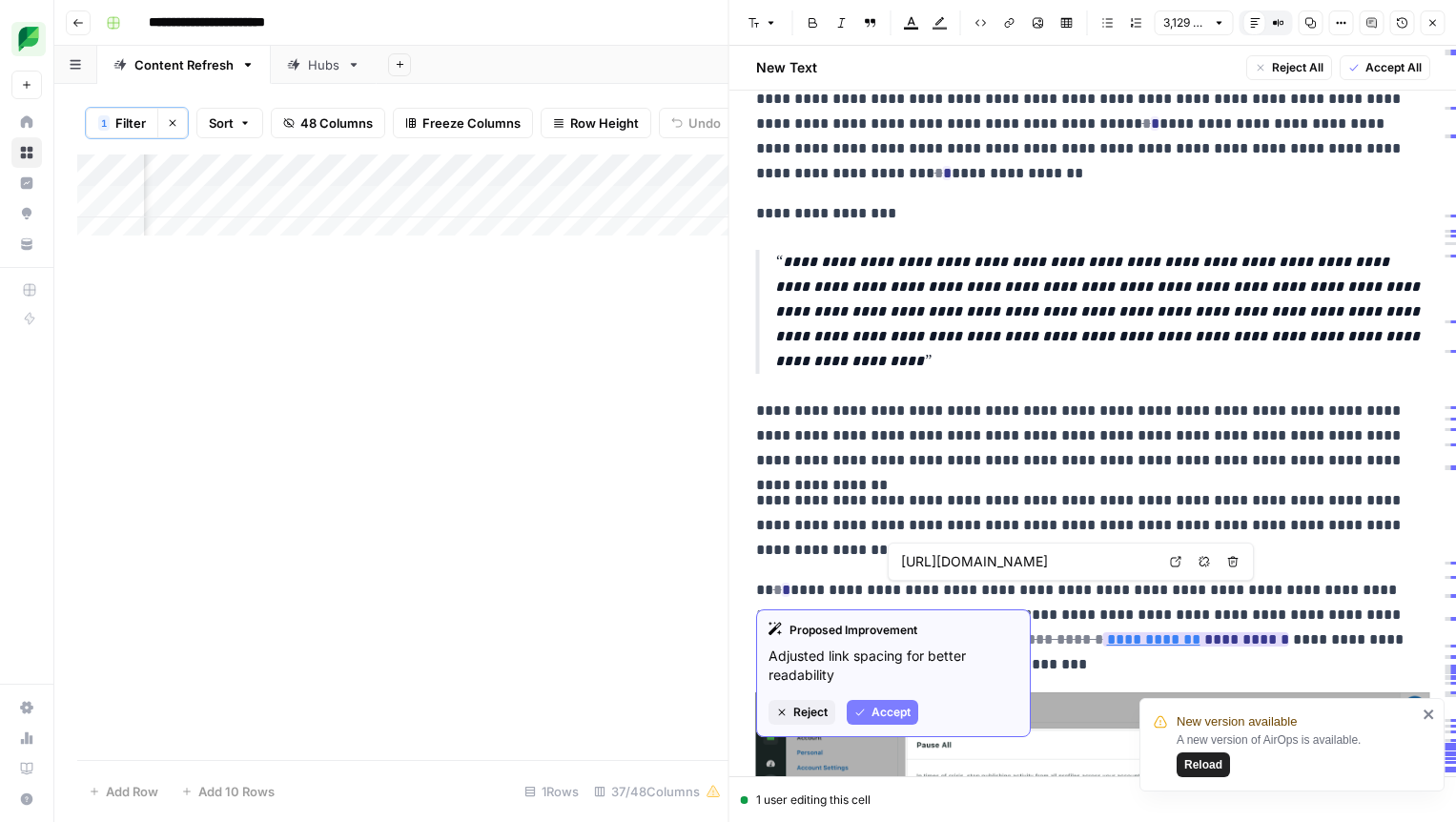
scroll to position [11335, 0]
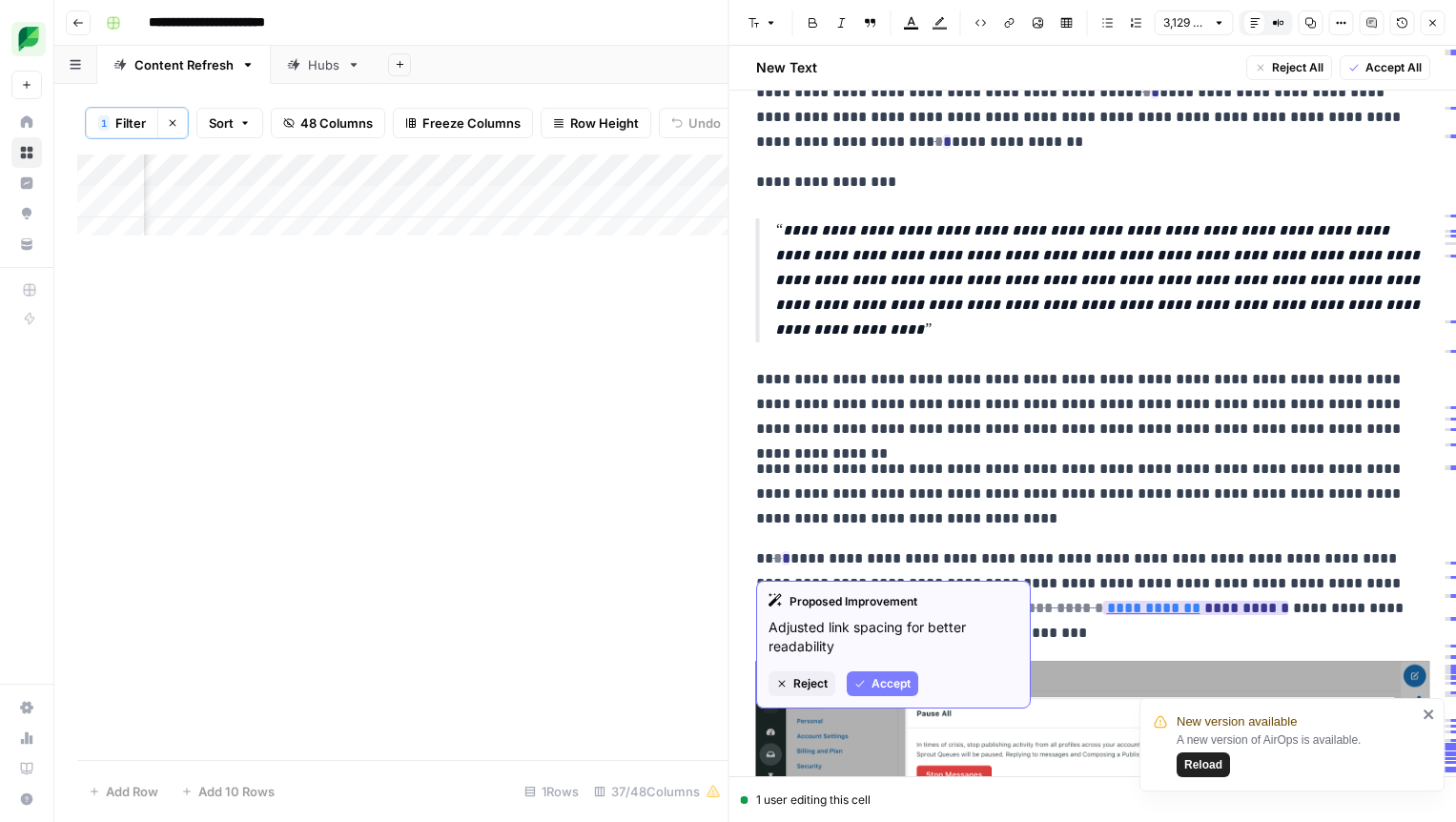
click at [872, 690] on span "Accept" at bounding box center [890, 683] width 39 height 17
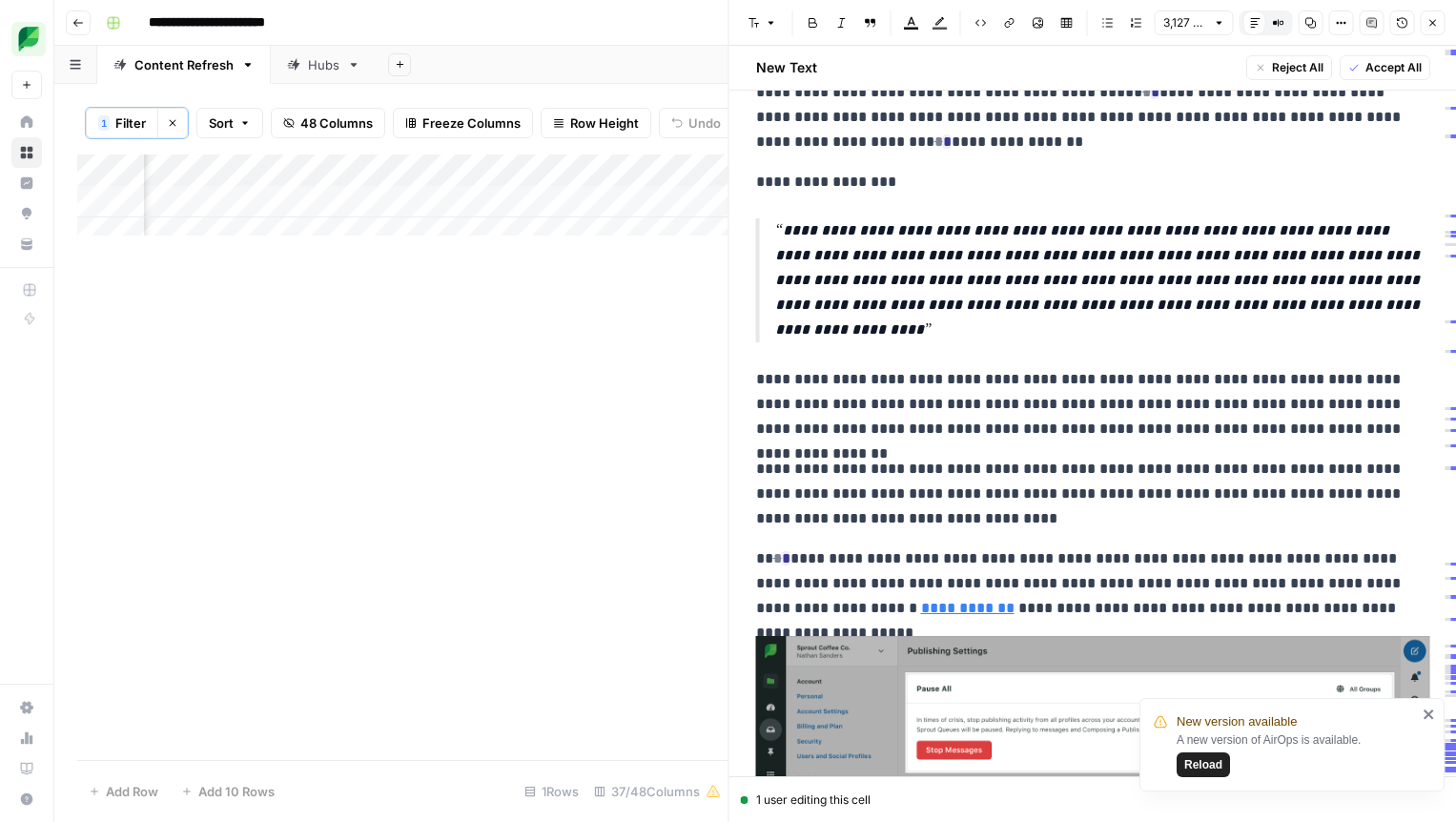
scroll to position [11338, 0]
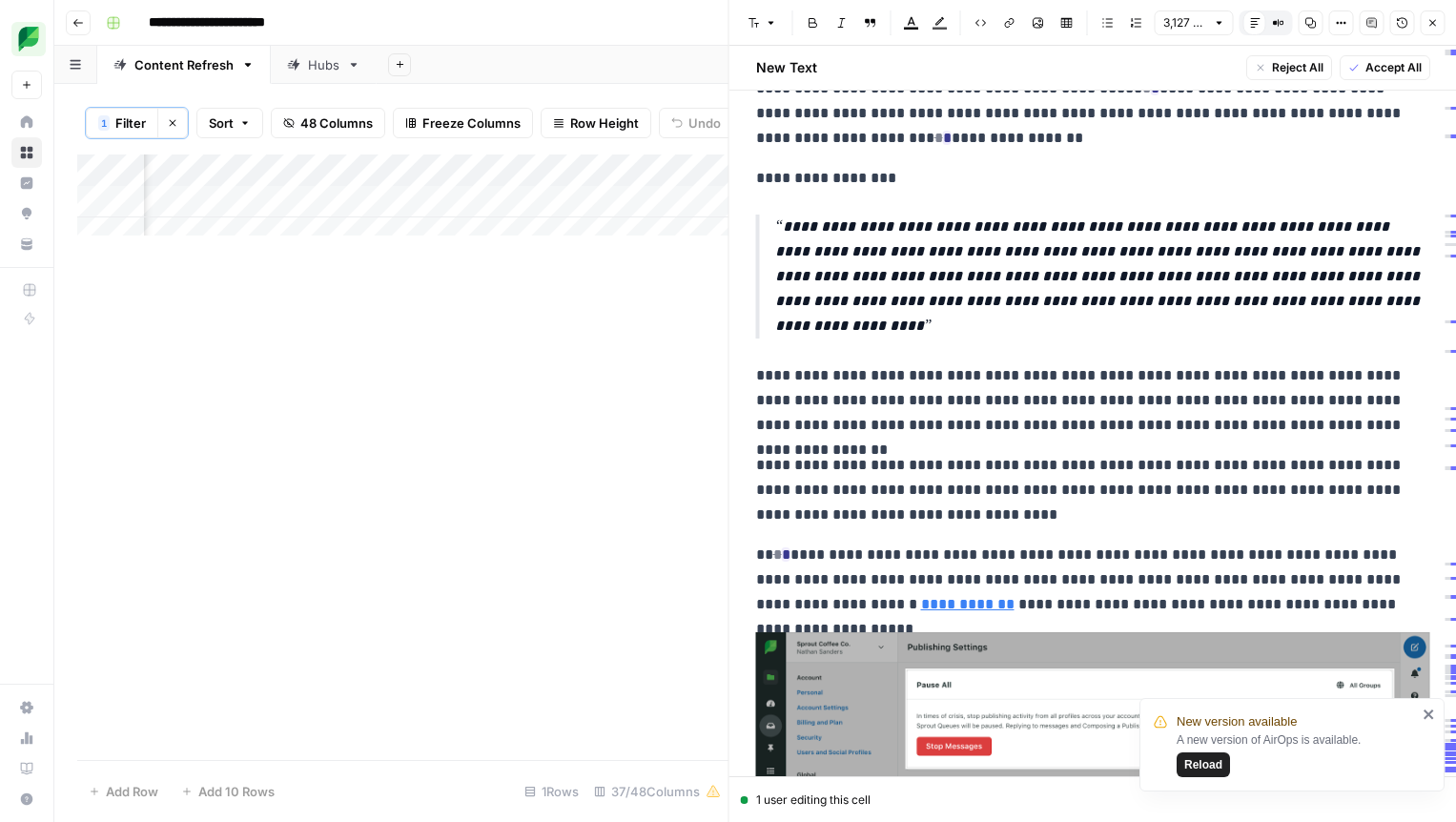
click at [774, 543] on p "**********" at bounding box center [1086, 580] width 660 height 74
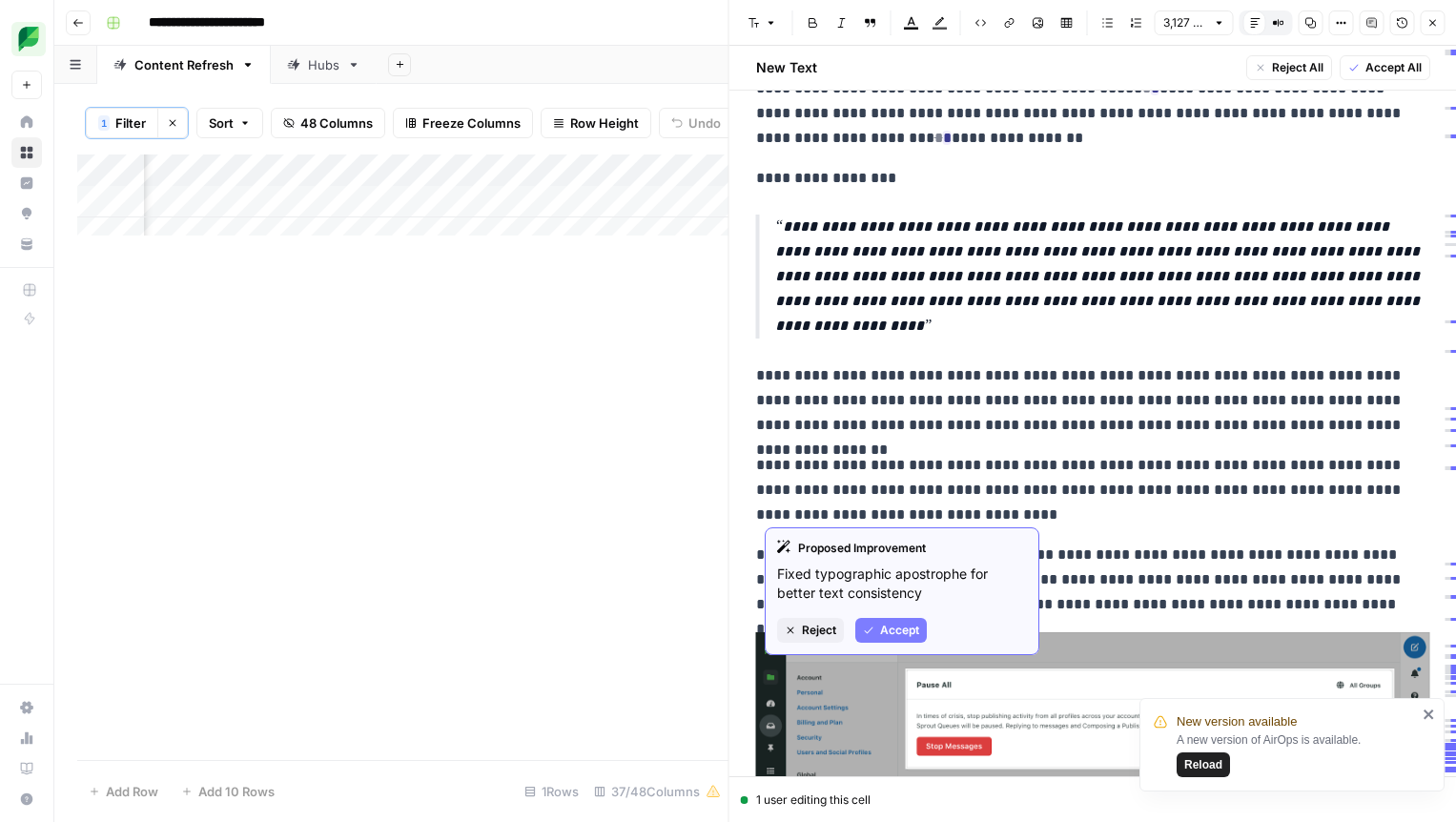
click at [887, 629] on span "Accept" at bounding box center [899, 629] width 39 height 17
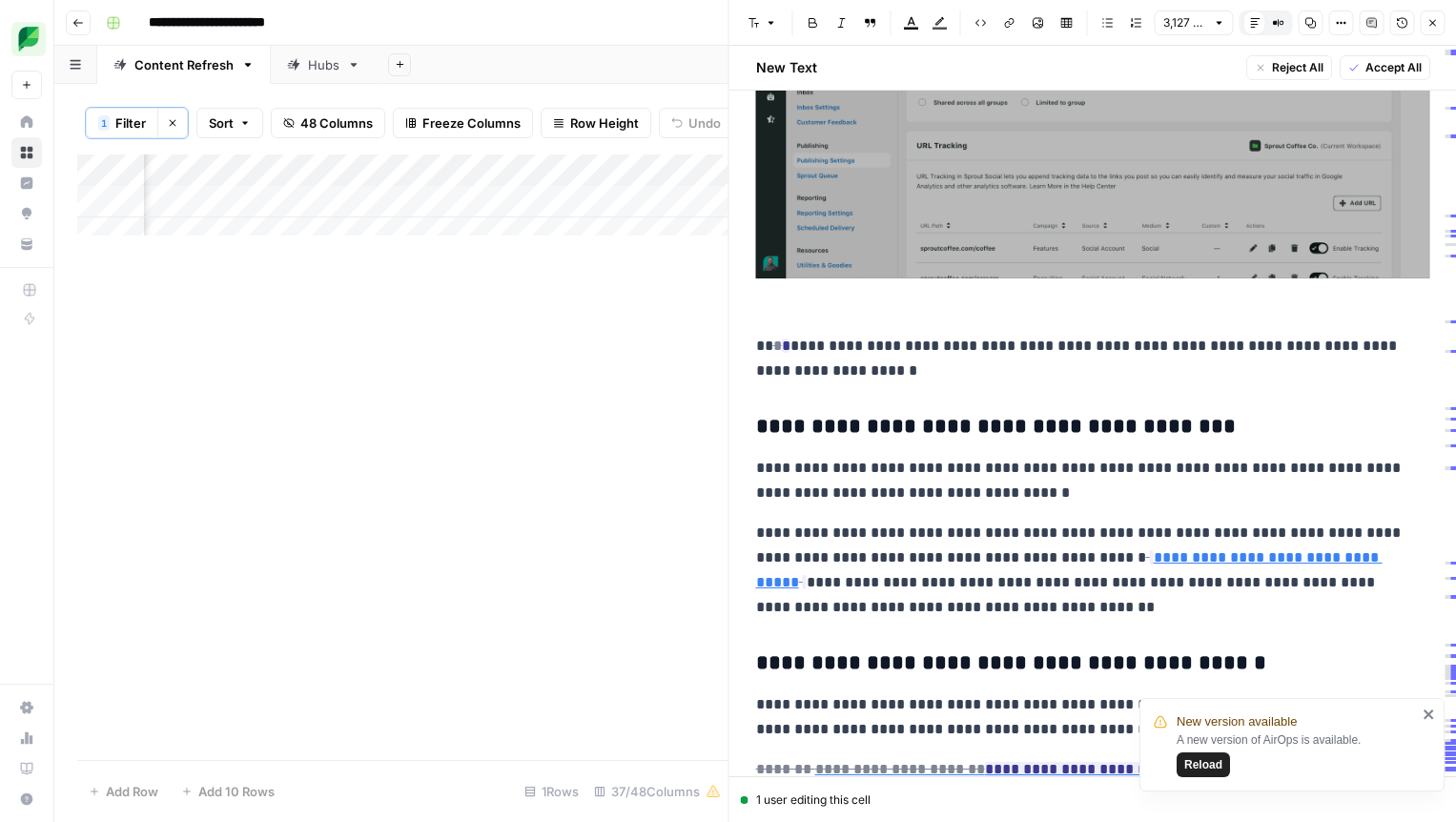
scroll to position [12317, 0]
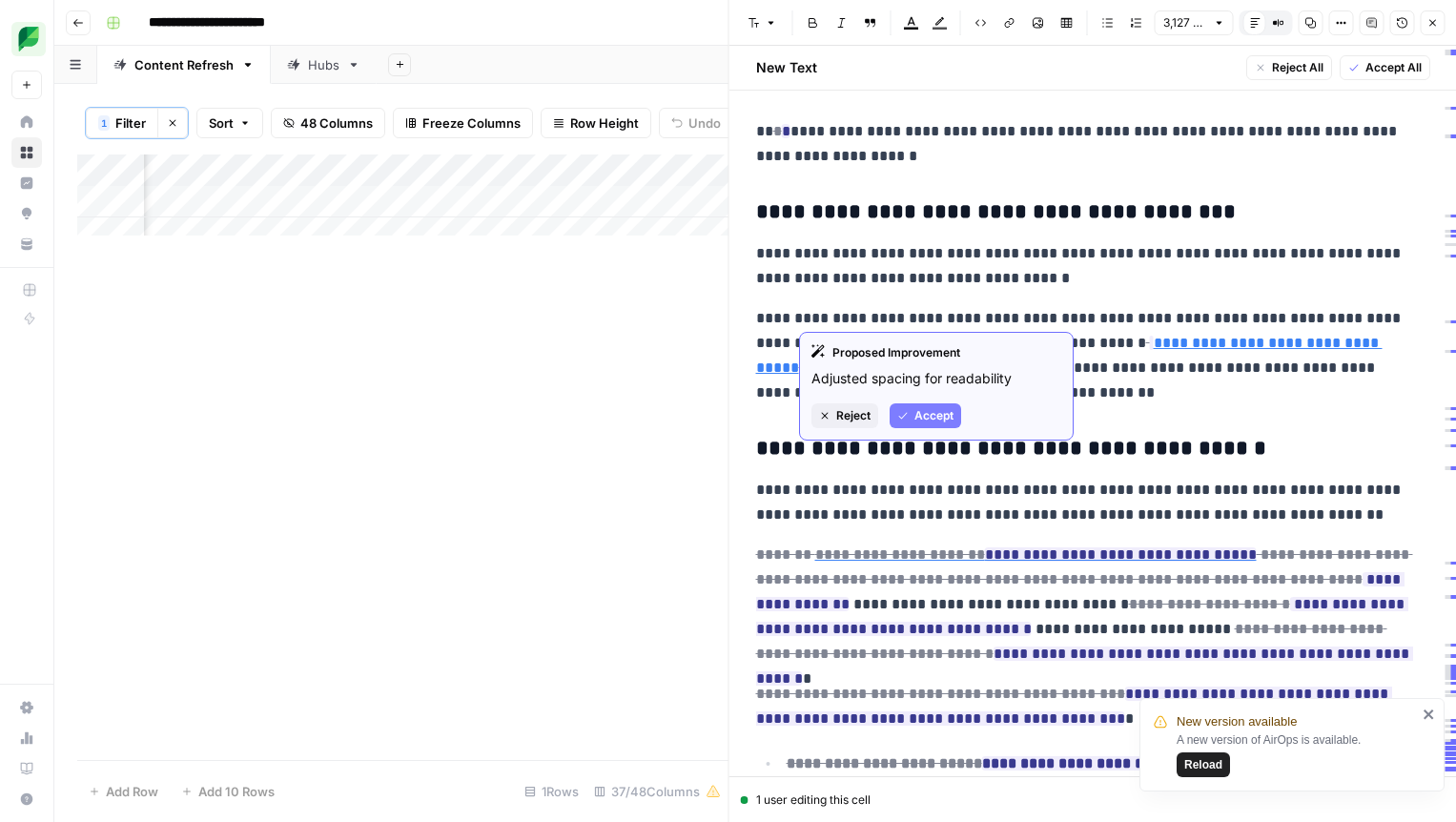
click at [924, 417] on span "Accept" at bounding box center [933, 415] width 39 height 17
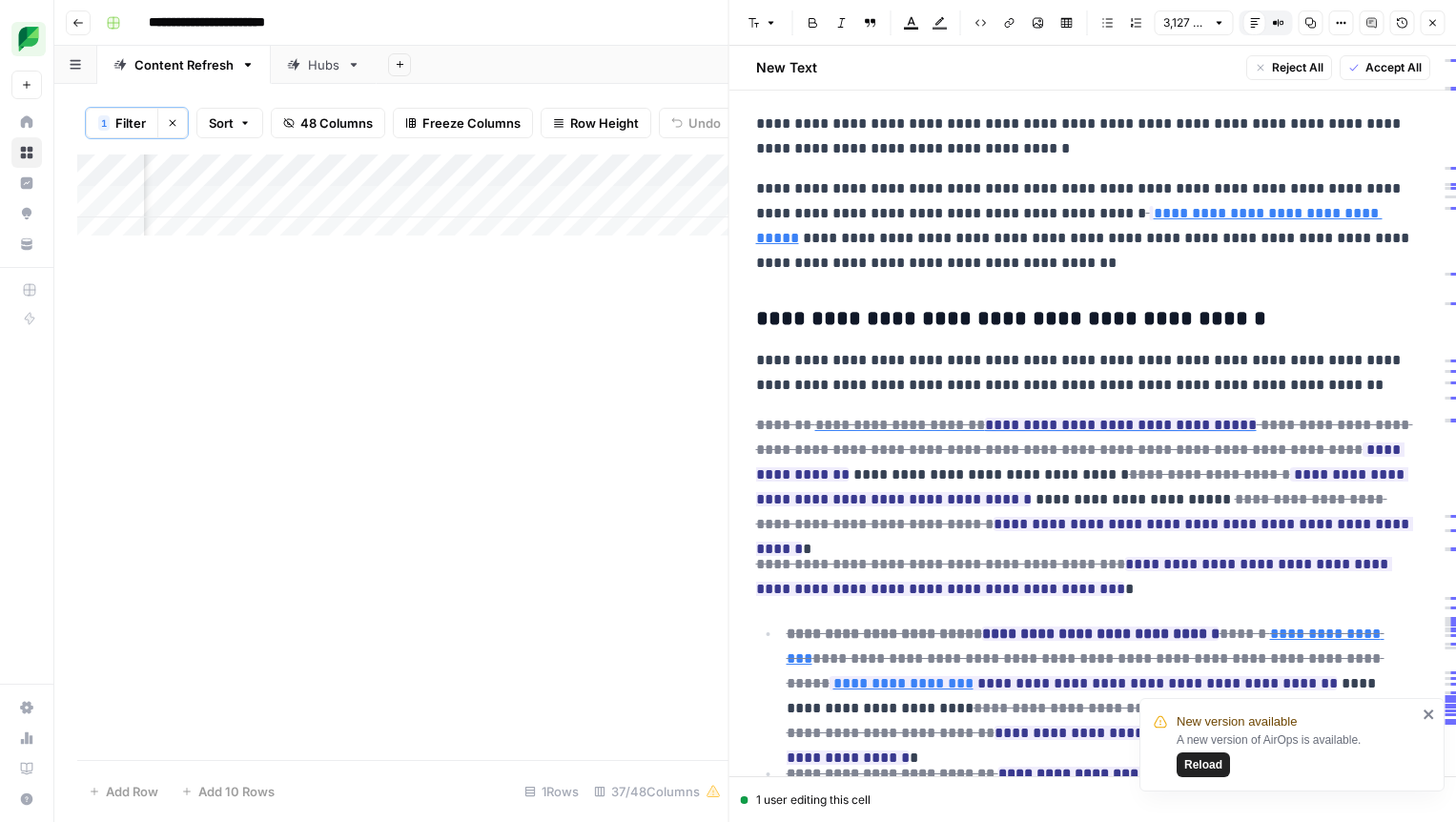
scroll to position [12467, 0]
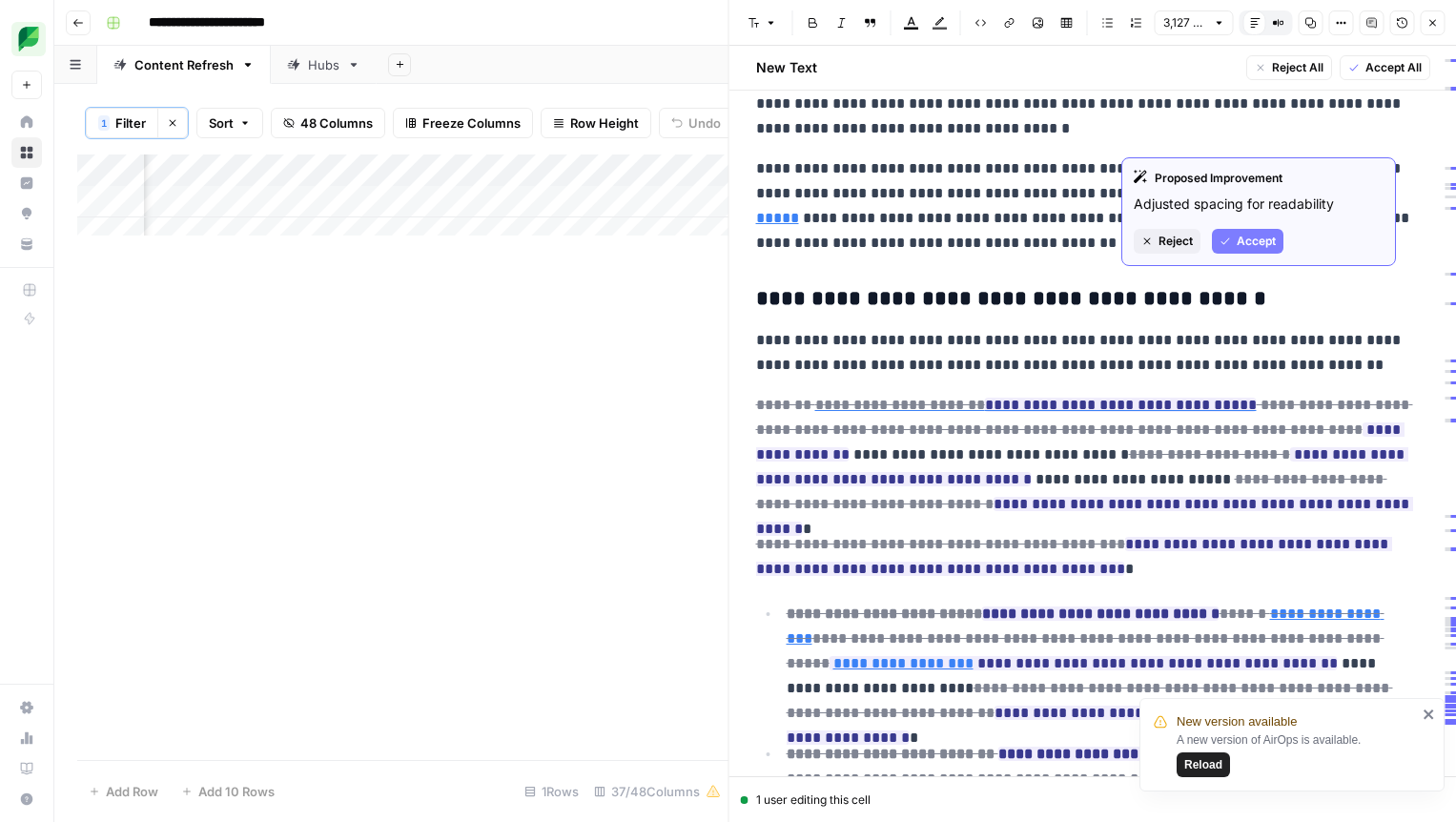
click at [1234, 243] on button "Accept" at bounding box center [1248, 241] width 71 height 25
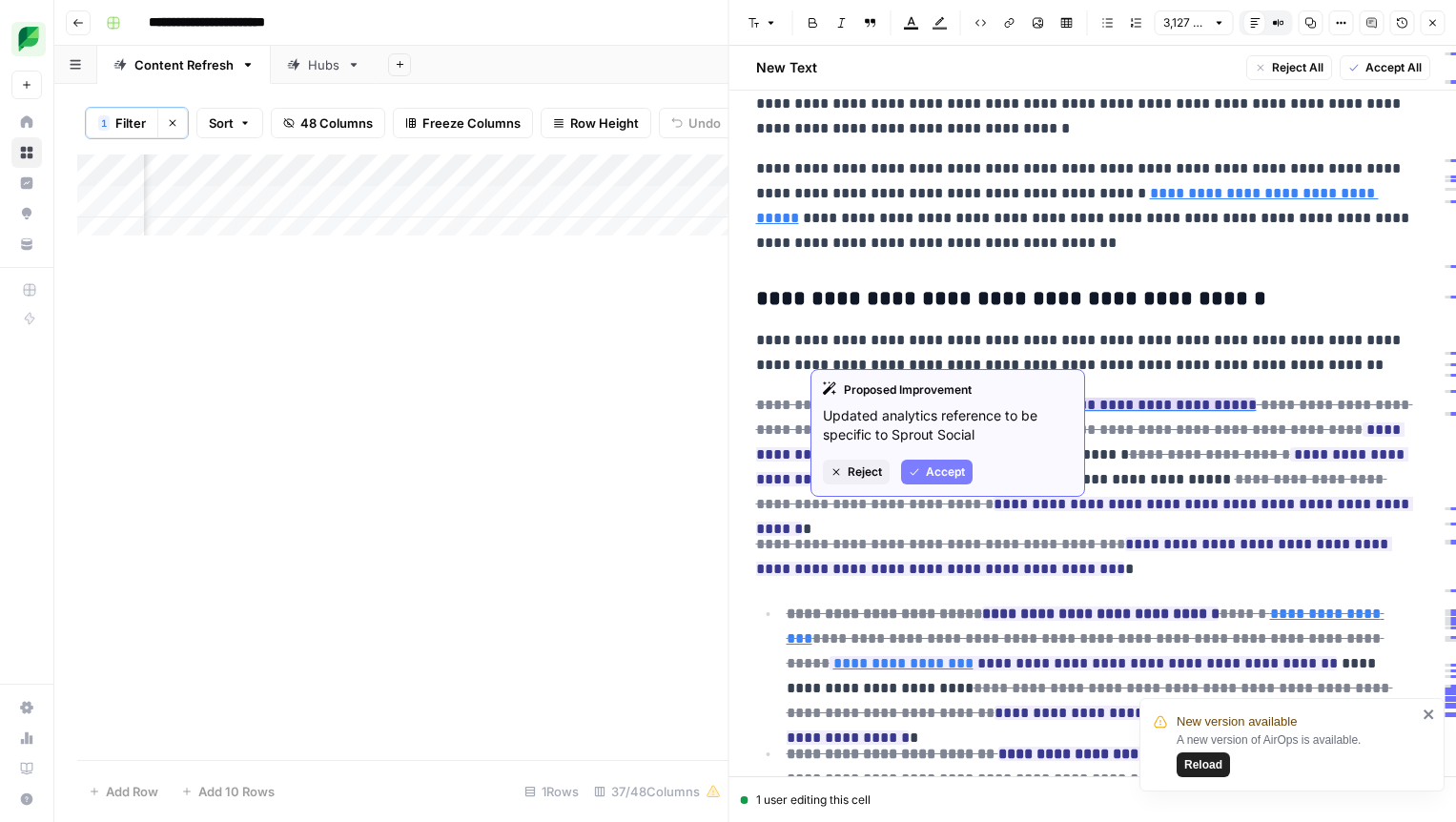
click at [945, 472] on span "Accept" at bounding box center [945, 472] width 39 height 17
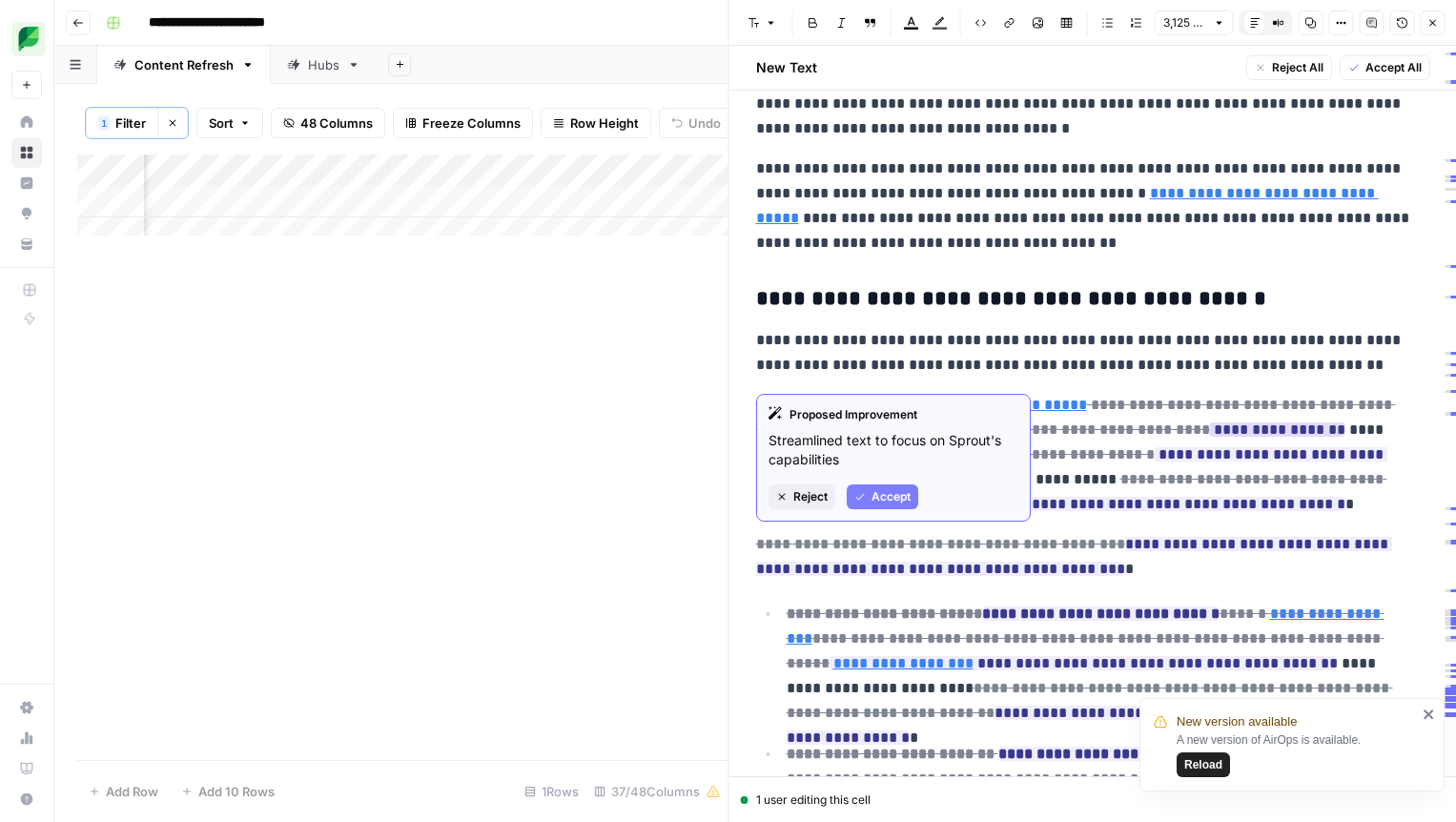
click at [891, 495] on span "Accept" at bounding box center [890, 496] width 39 height 17
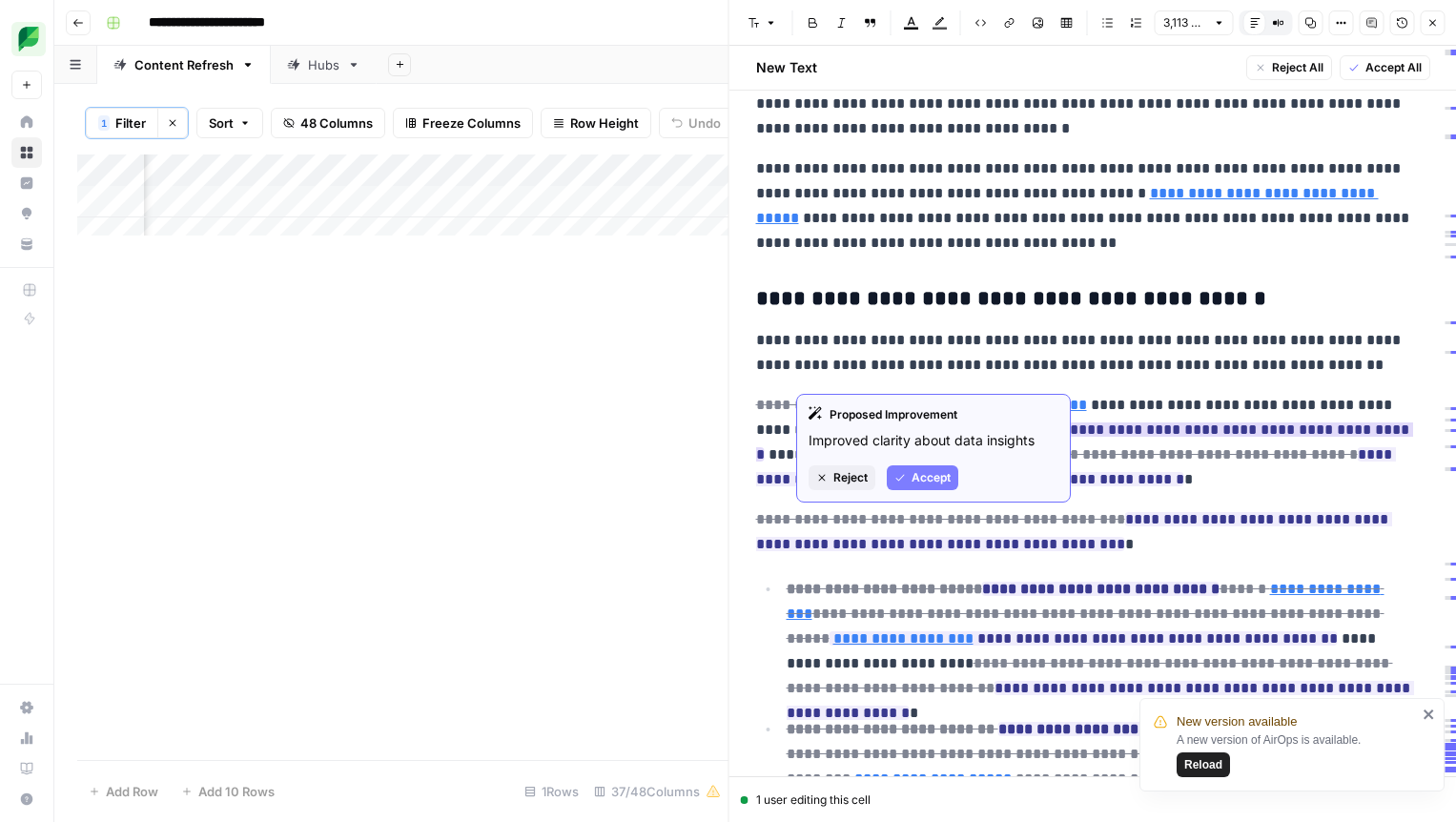
click at [926, 473] on span "Accept" at bounding box center [930, 478] width 39 height 17
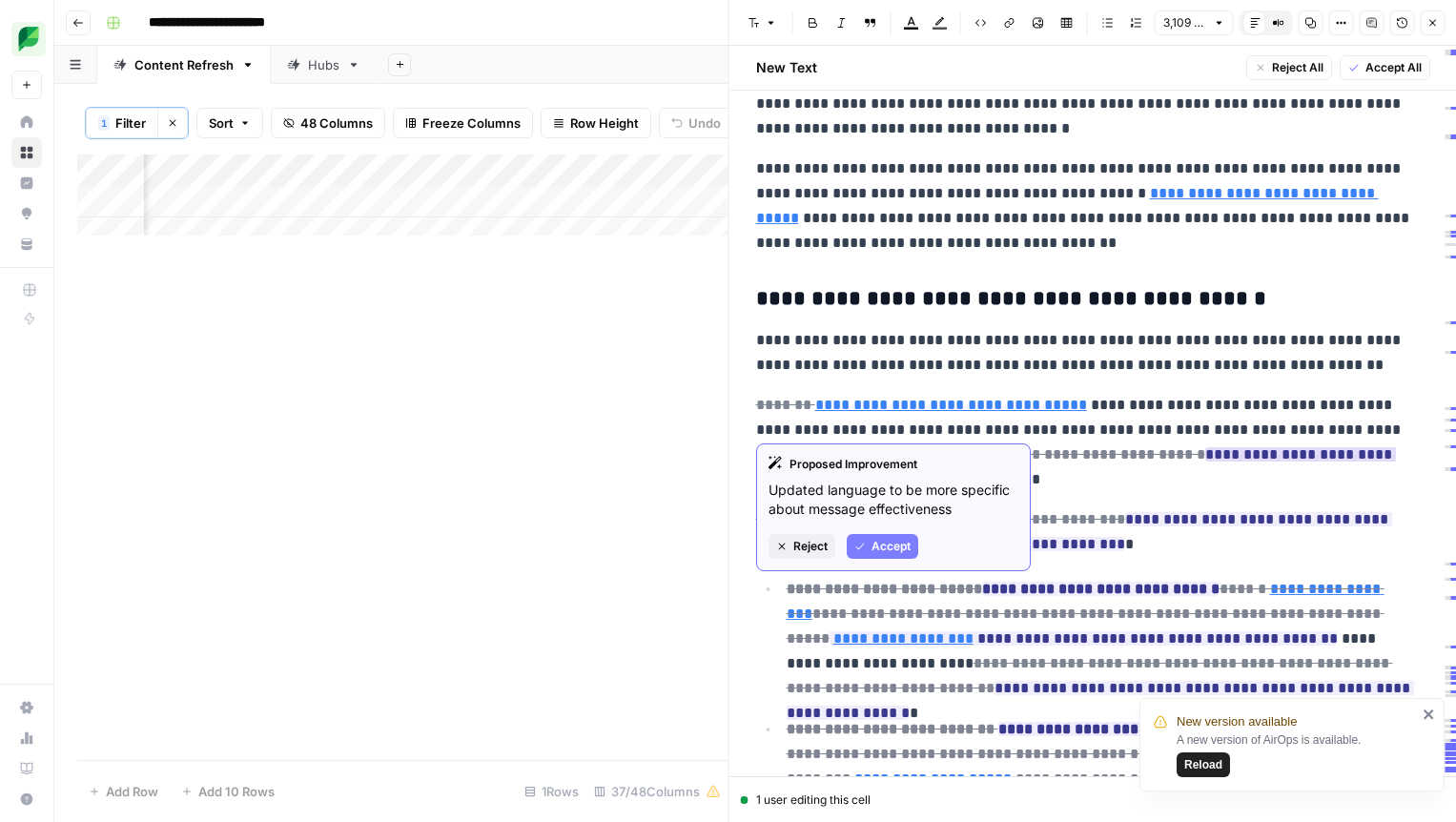
click at [880, 544] on span "Accept" at bounding box center [890, 546] width 39 height 17
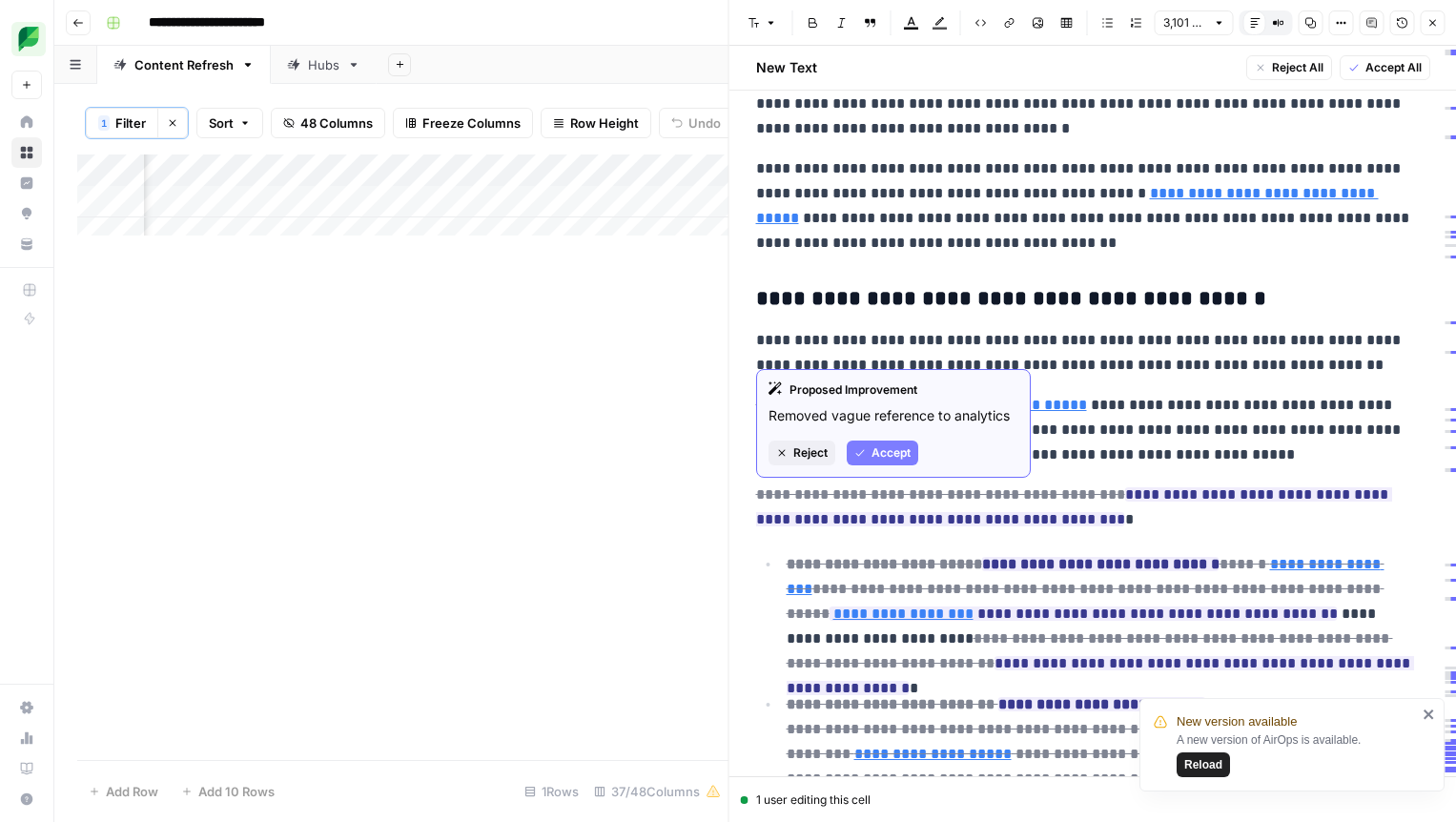
click at [893, 454] on span "Accept" at bounding box center [890, 453] width 39 height 17
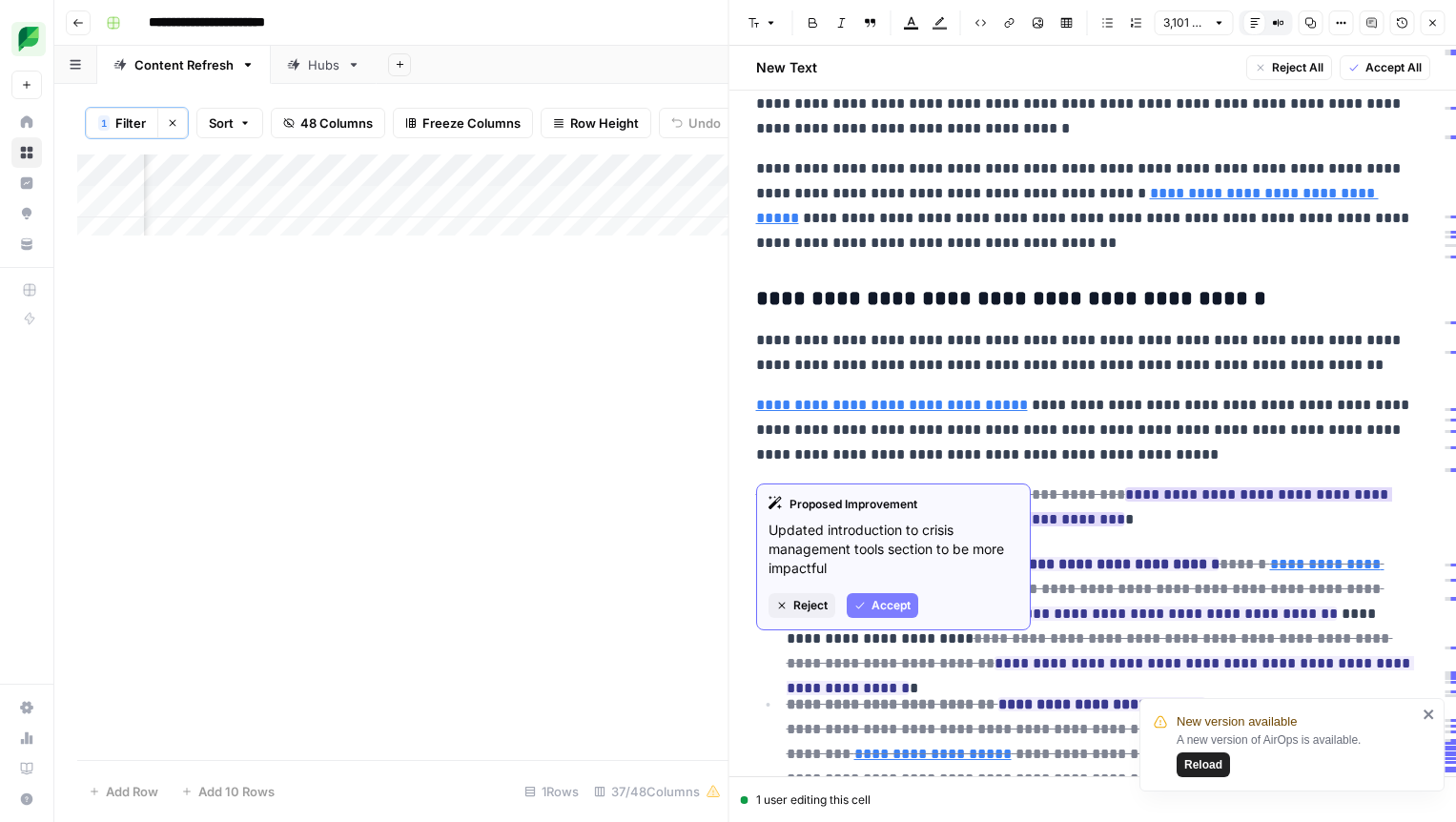
click at [876, 608] on span "Accept" at bounding box center [890, 605] width 39 height 17
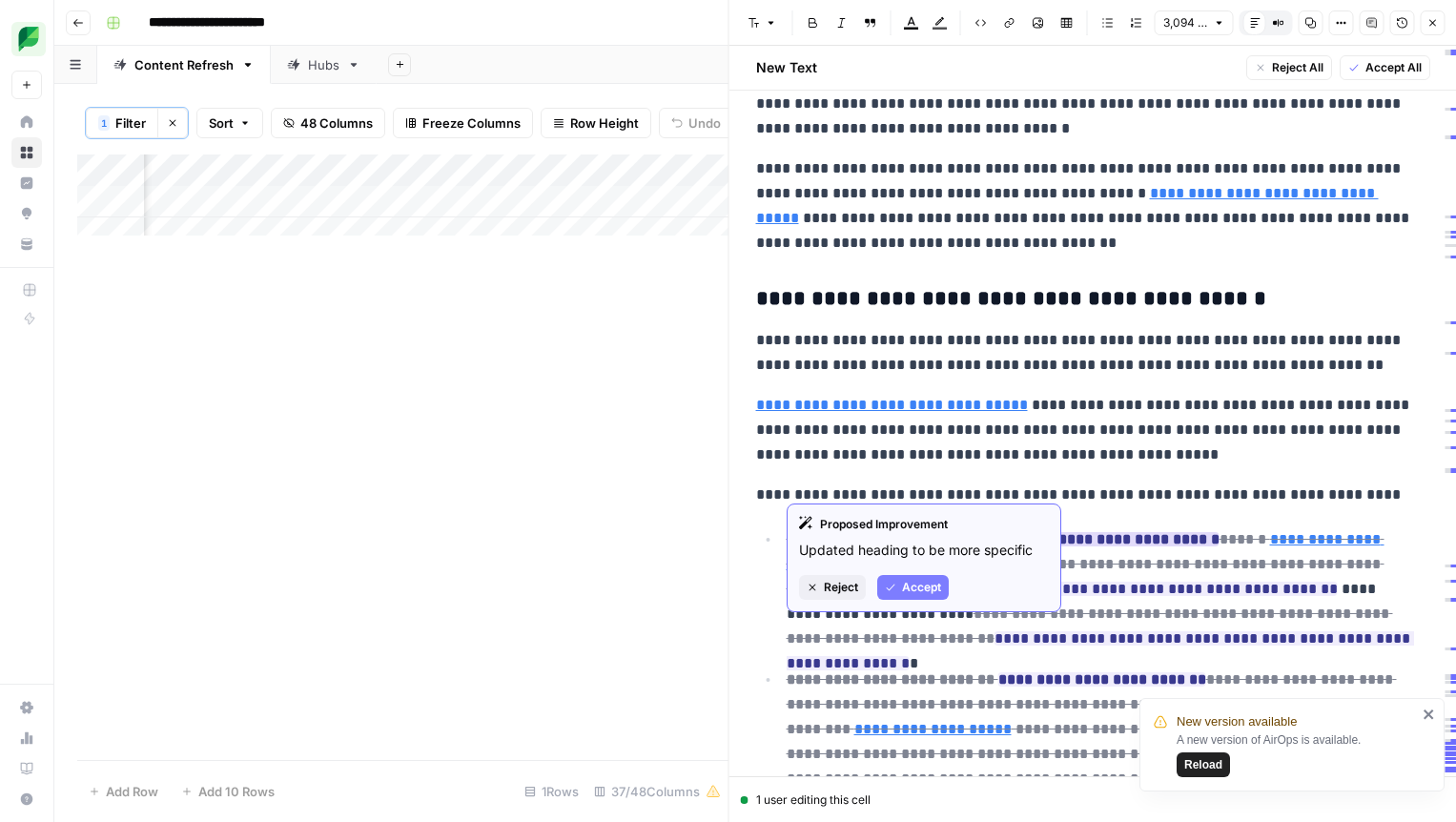
click at [919, 594] on span "Accept" at bounding box center [921, 587] width 39 height 17
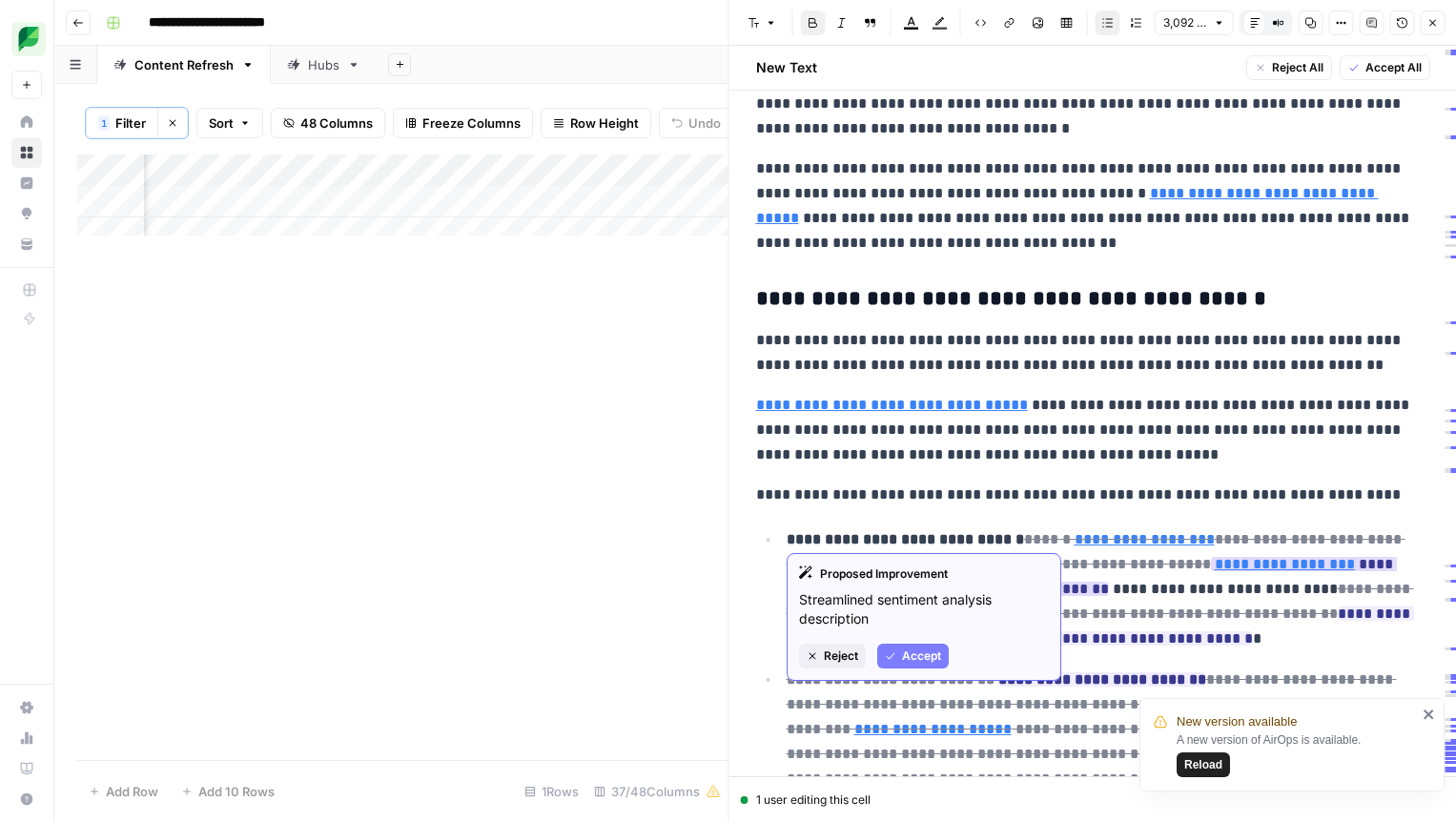
click at [902, 647] on span "Accept" at bounding box center [921, 655] width 39 height 17
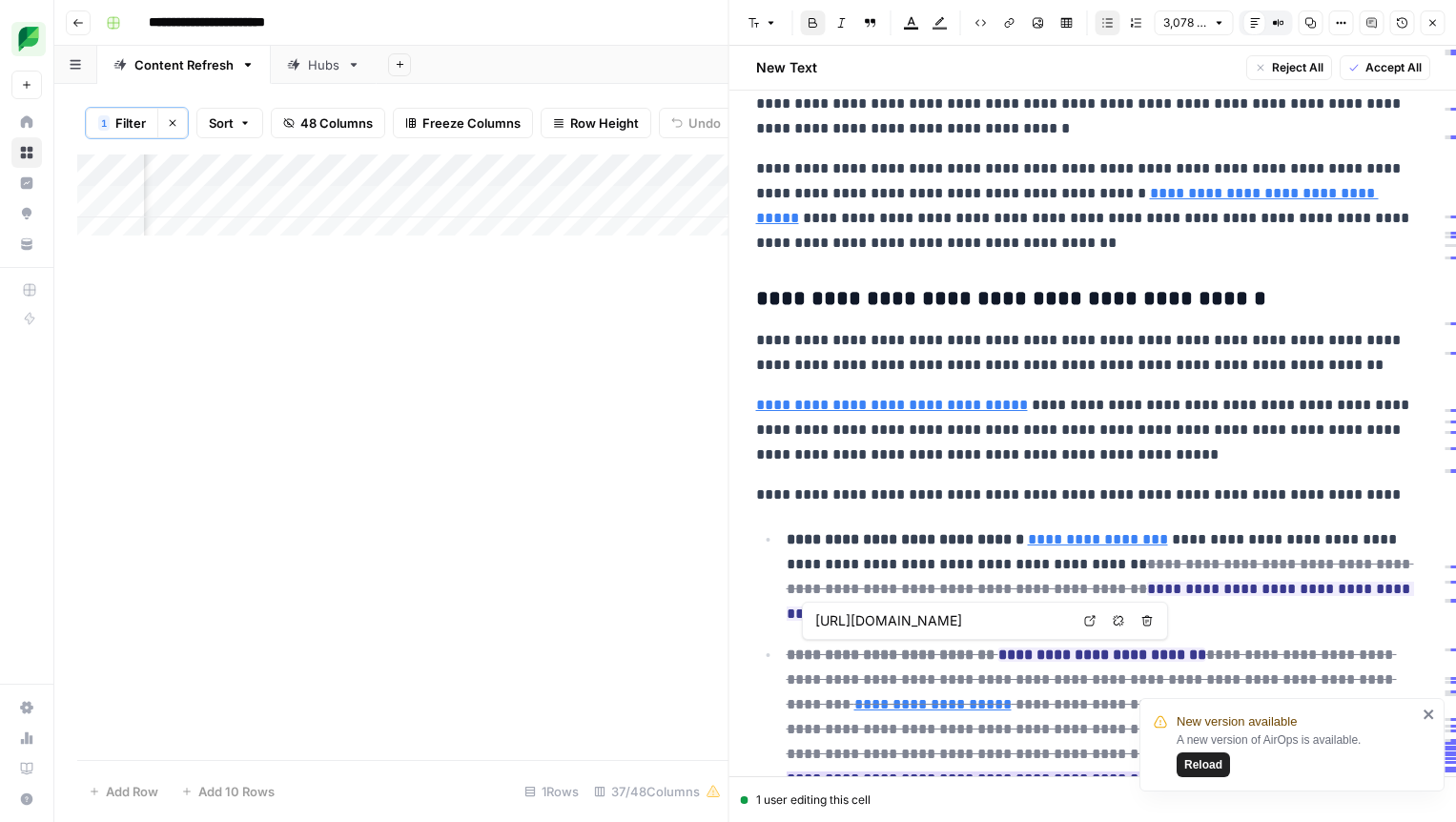
type input "https://sproutsocial.com/insights/sentiment-analysis/"
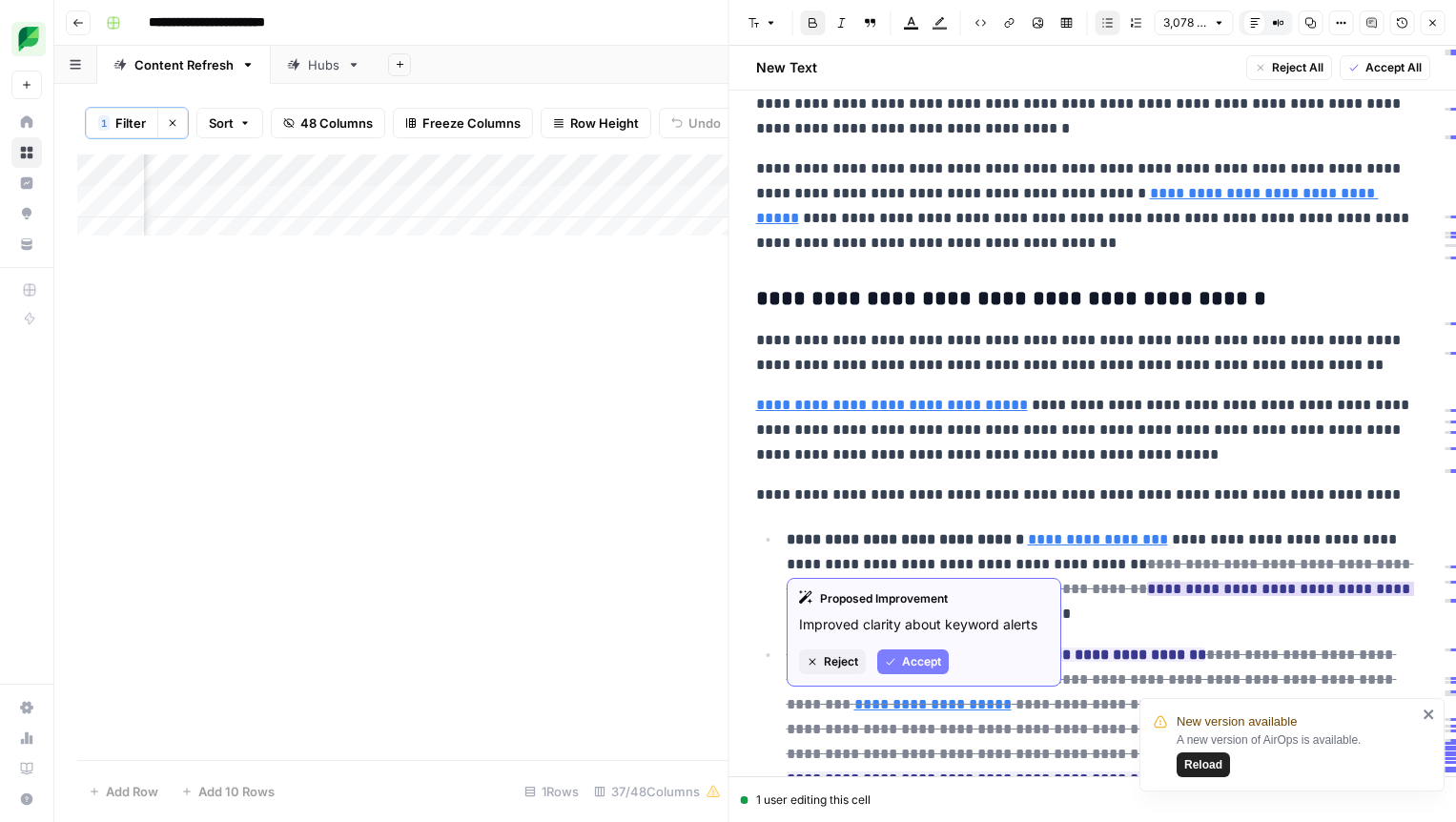
click at [911, 669] on span "Accept" at bounding box center [921, 661] width 39 height 17
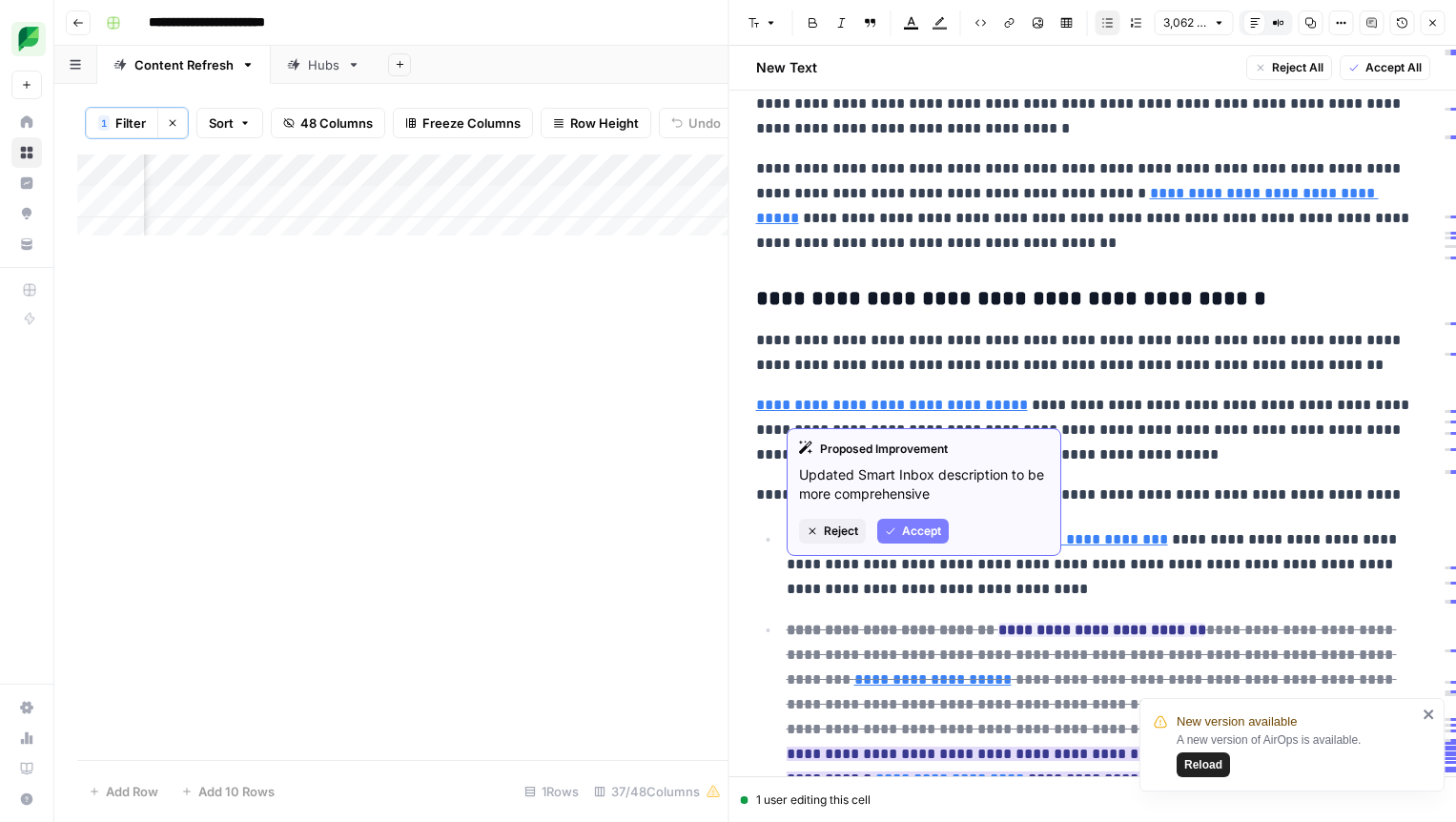
click at [909, 535] on span "Accept" at bounding box center [921, 530] width 39 height 17
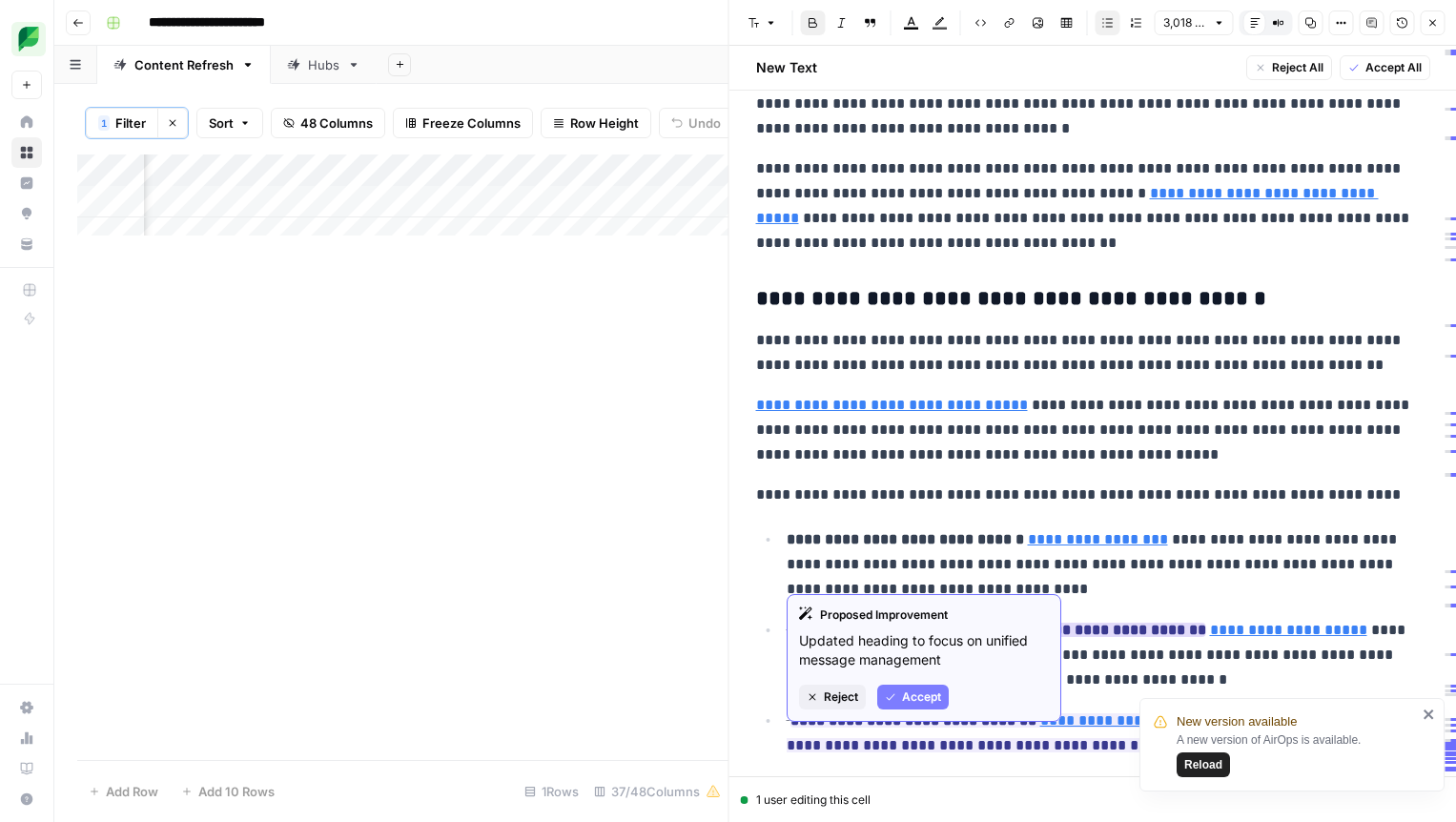
click at [915, 691] on span "Accept" at bounding box center [921, 697] width 39 height 17
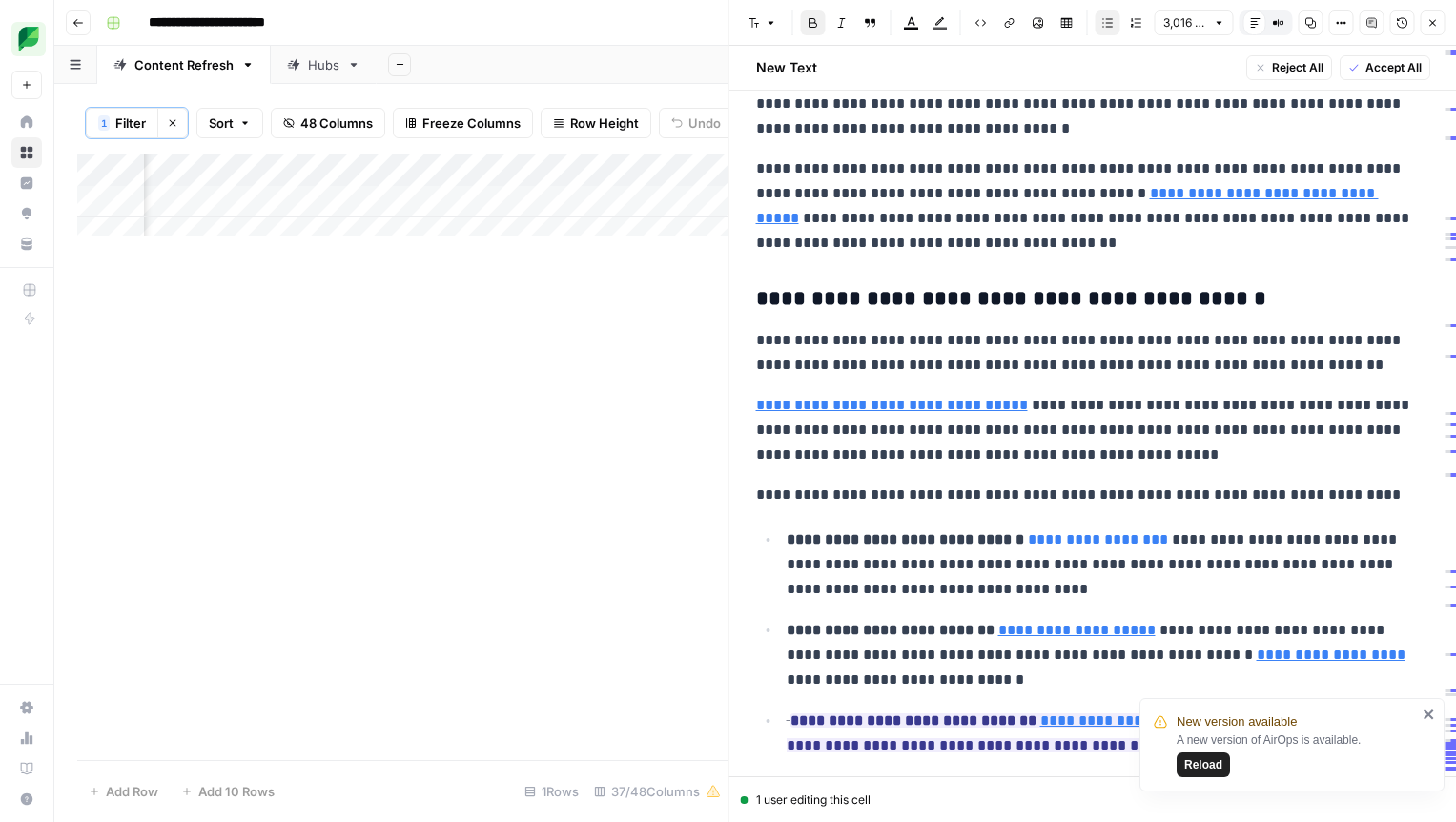
scroll to position [12499, 0]
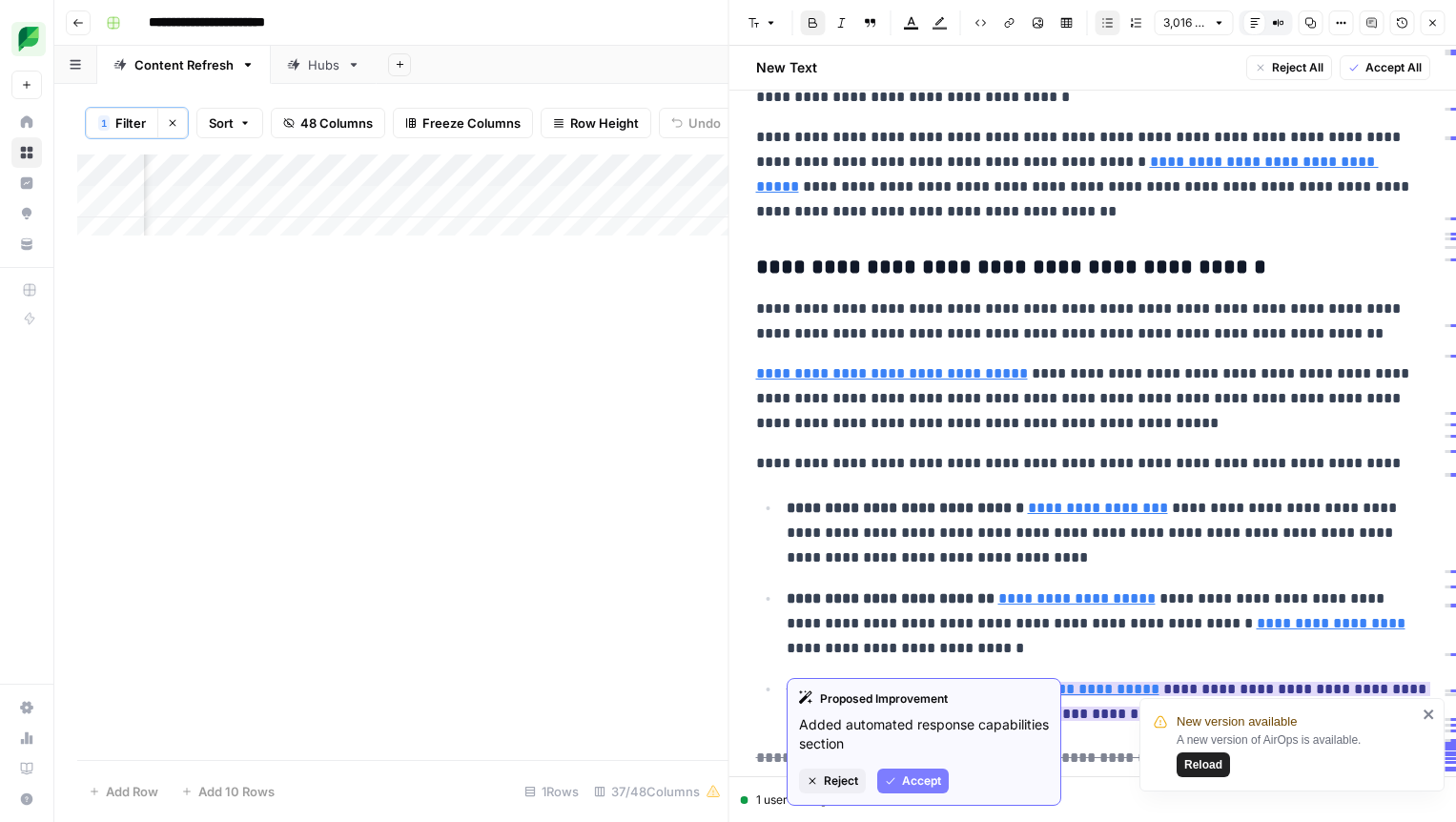
click at [920, 783] on span "Accept" at bounding box center [921, 780] width 39 height 17
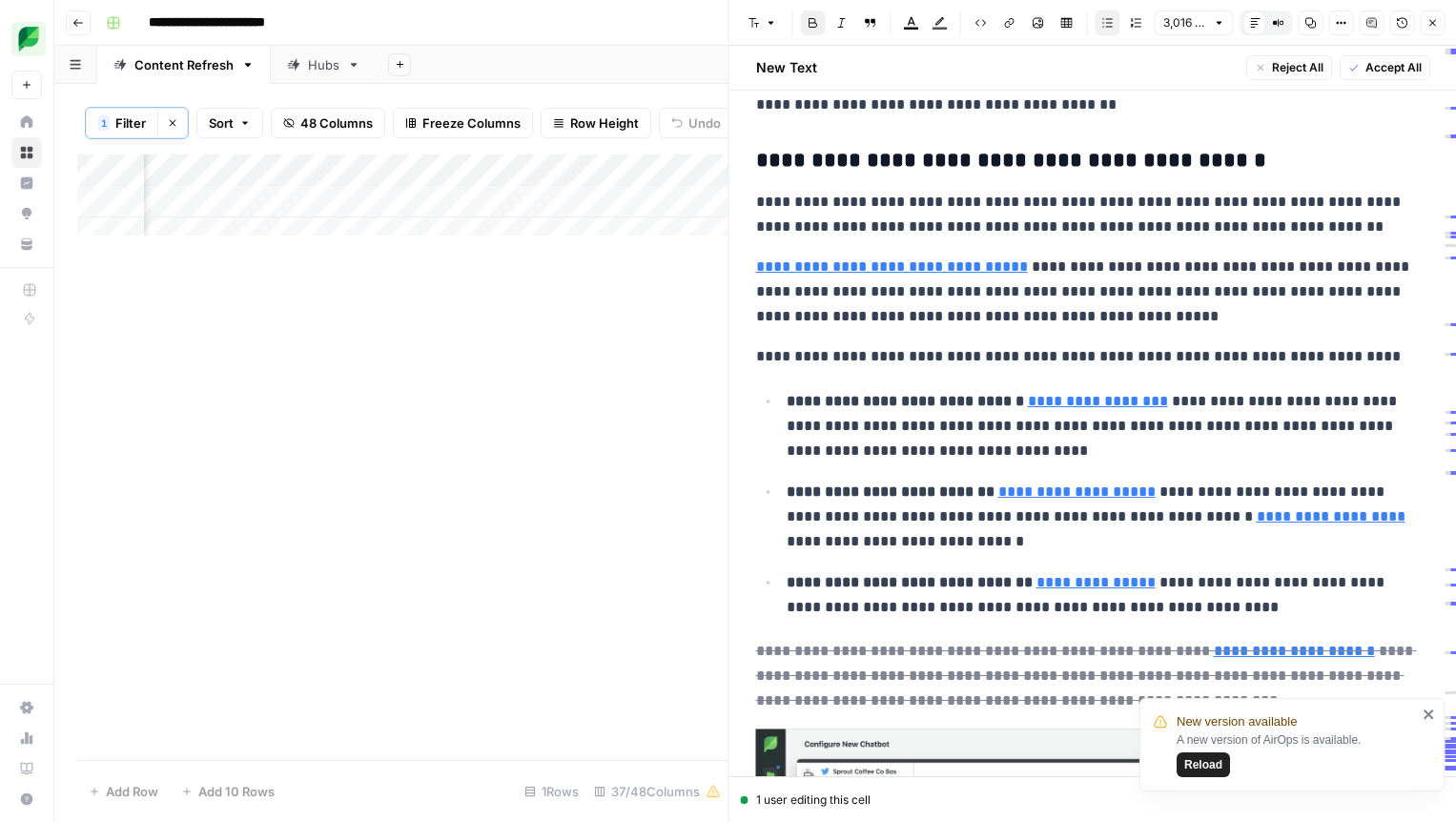
scroll to position [12623, 0]
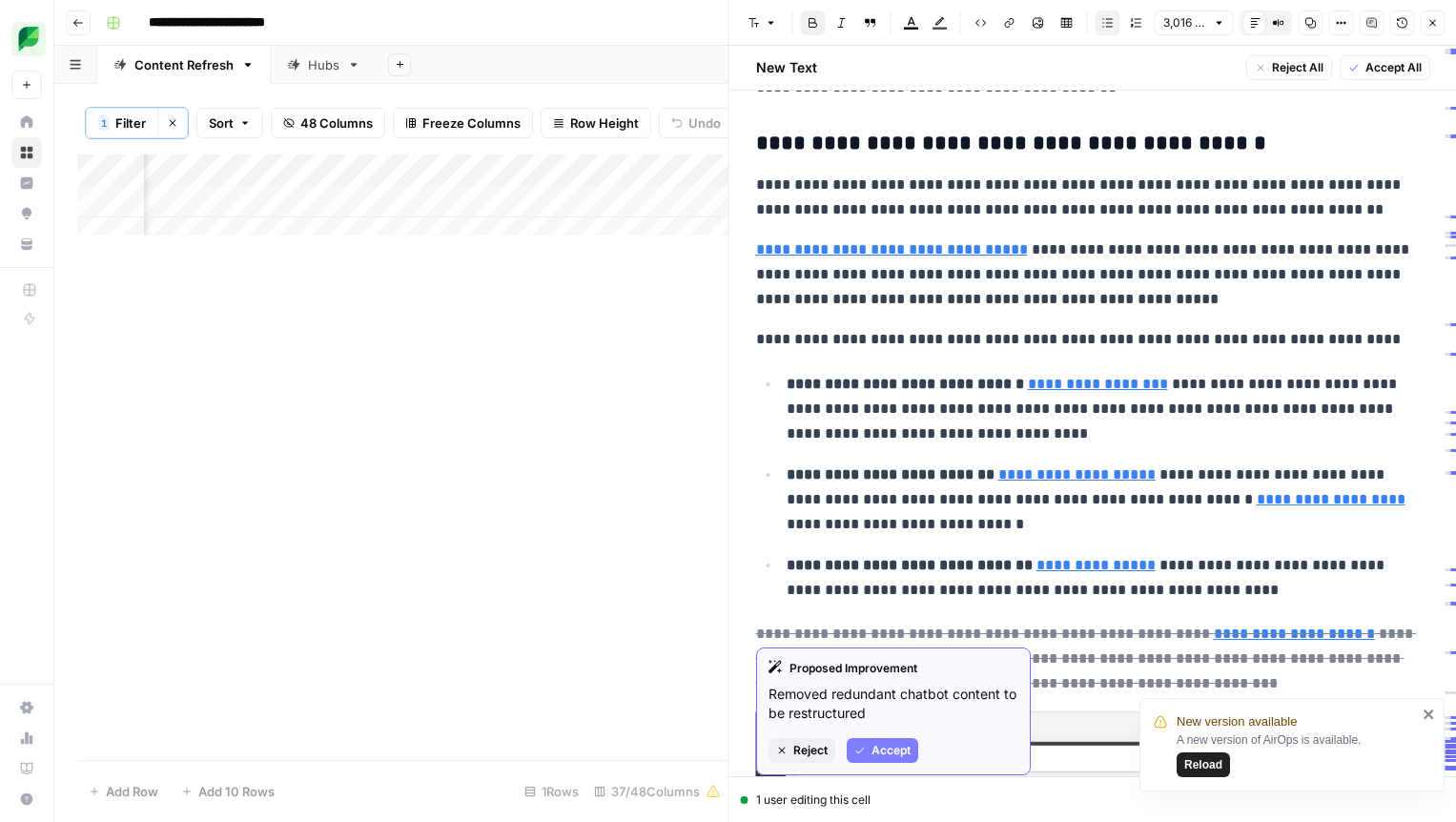
click at [882, 754] on span "Accept" at bounding box center [890, 750] width 39 height 17
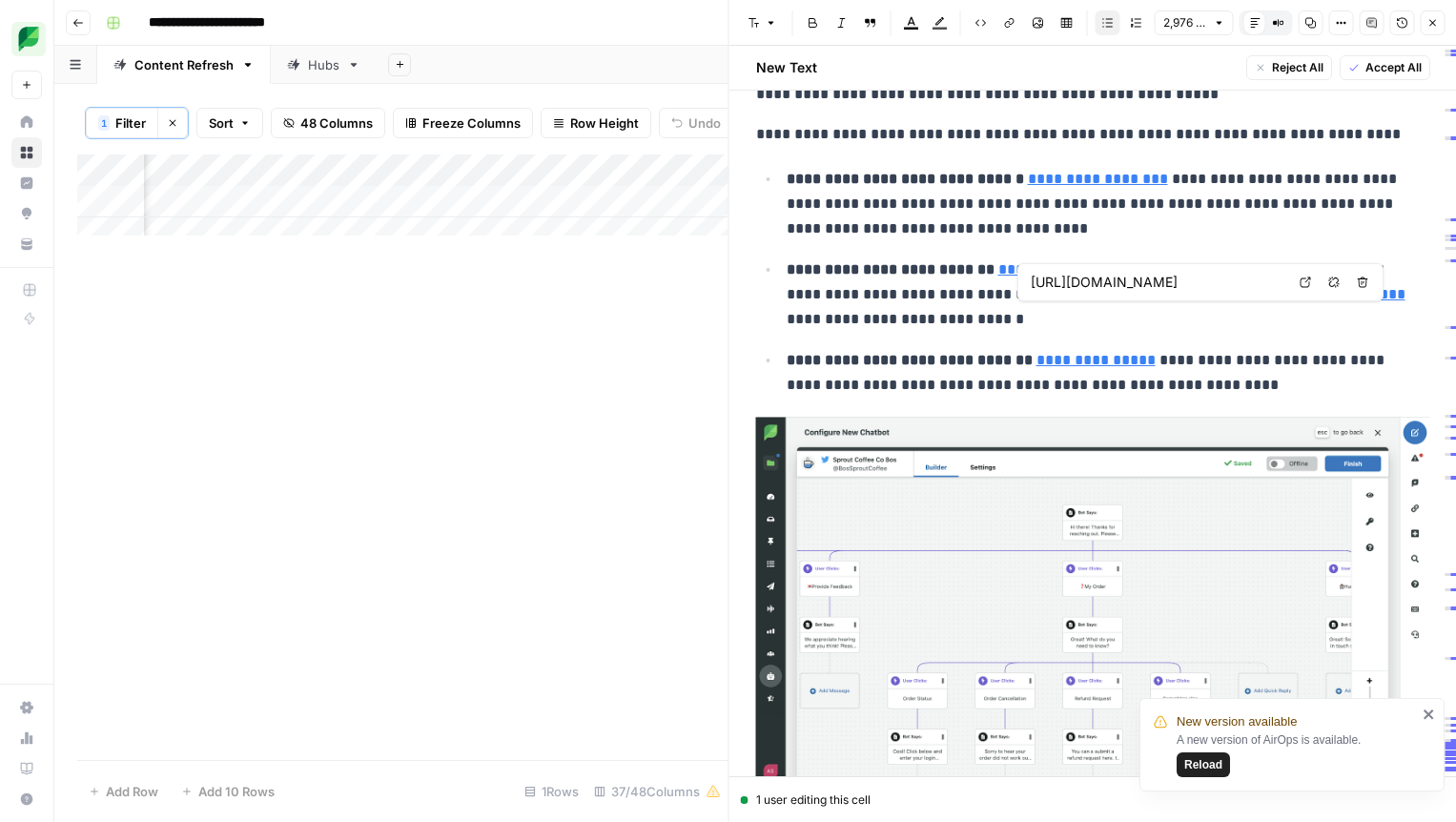
scroll to position [12808, 0]
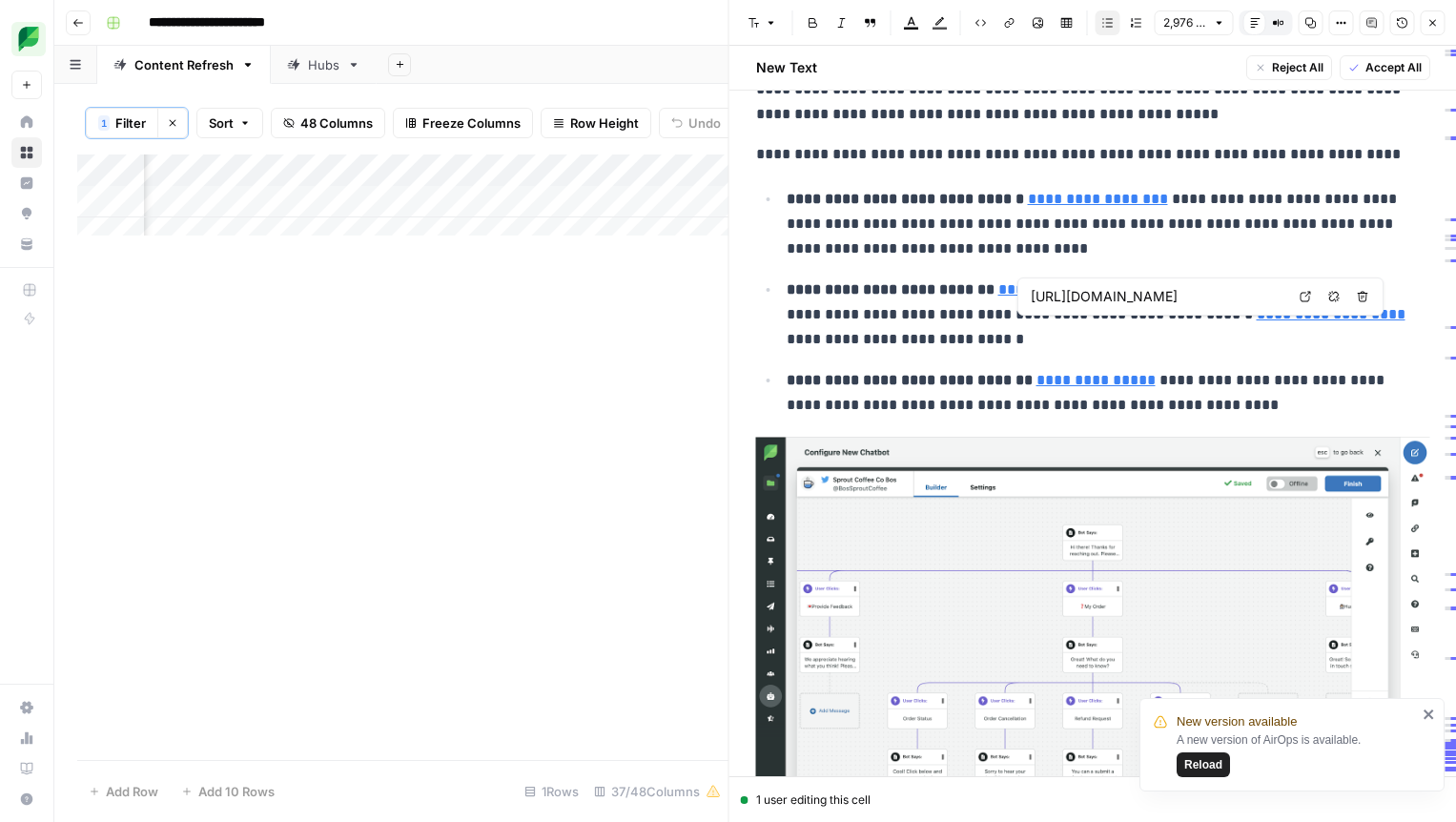
type input "https://sproutsocial.com/features/smart-inbox/"
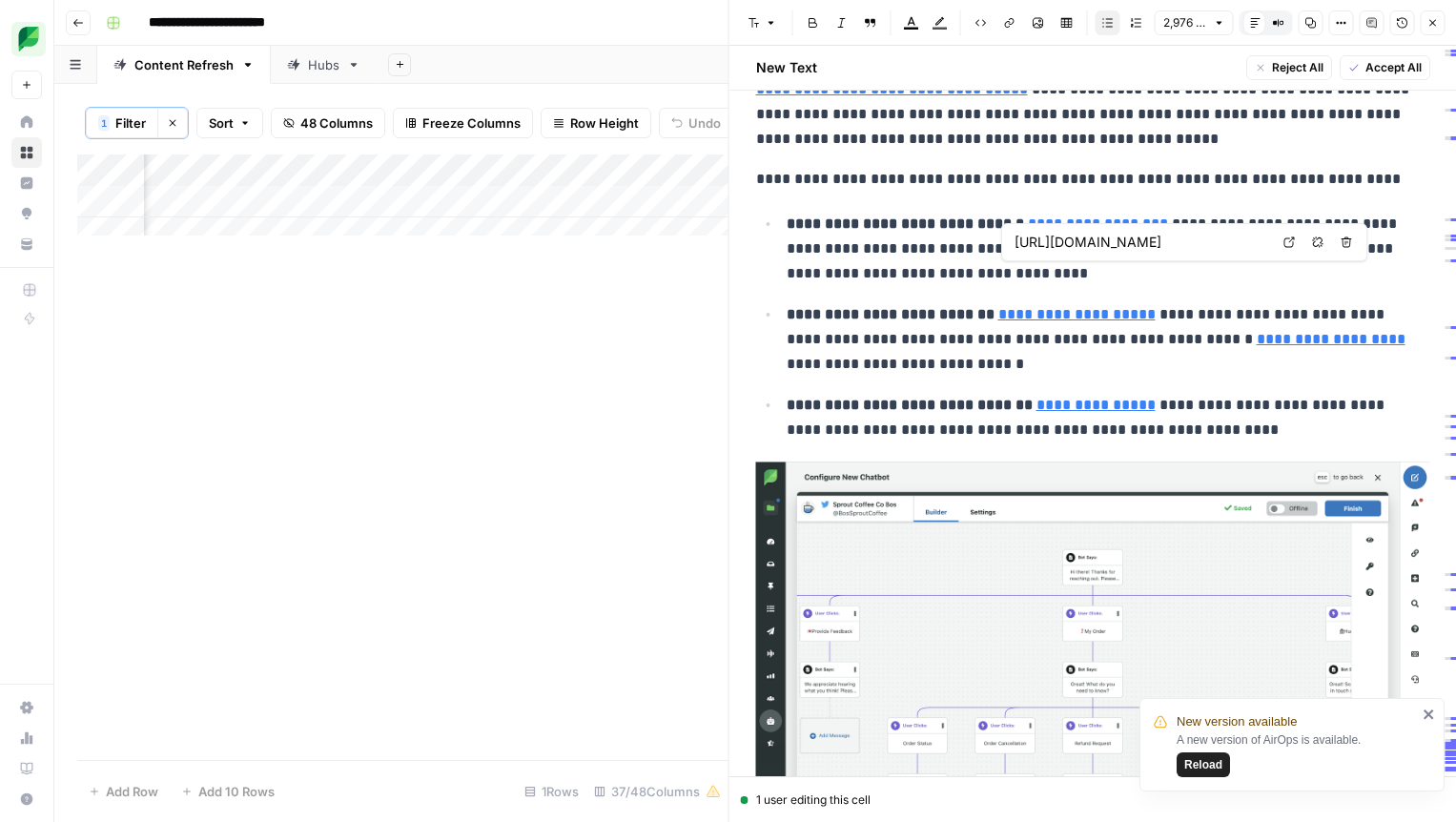
scroll to position [12771, 0]
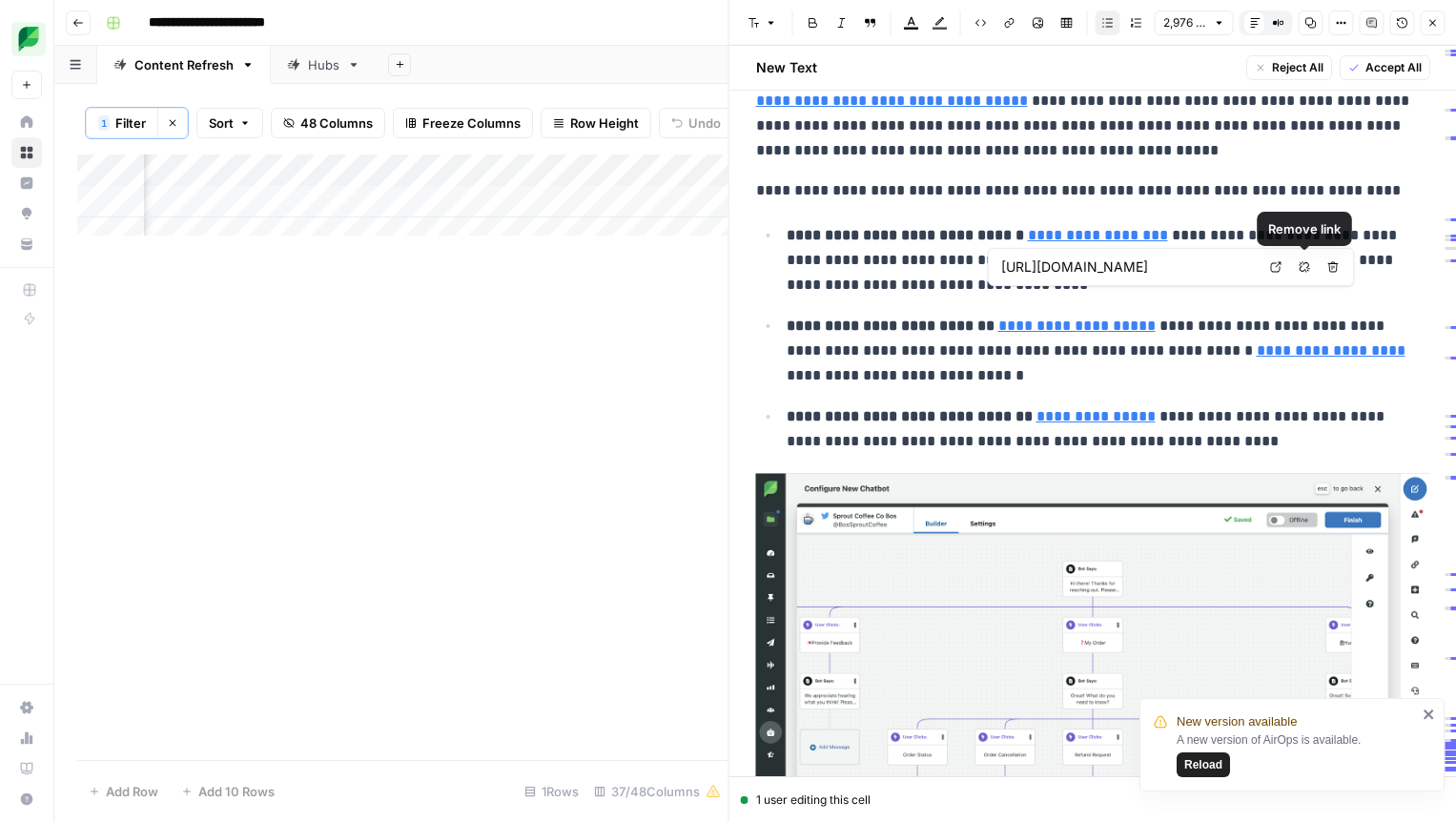
click at [1302, 273] on button "Remove link" at bounding box center [1304, 266] width 25 height 25
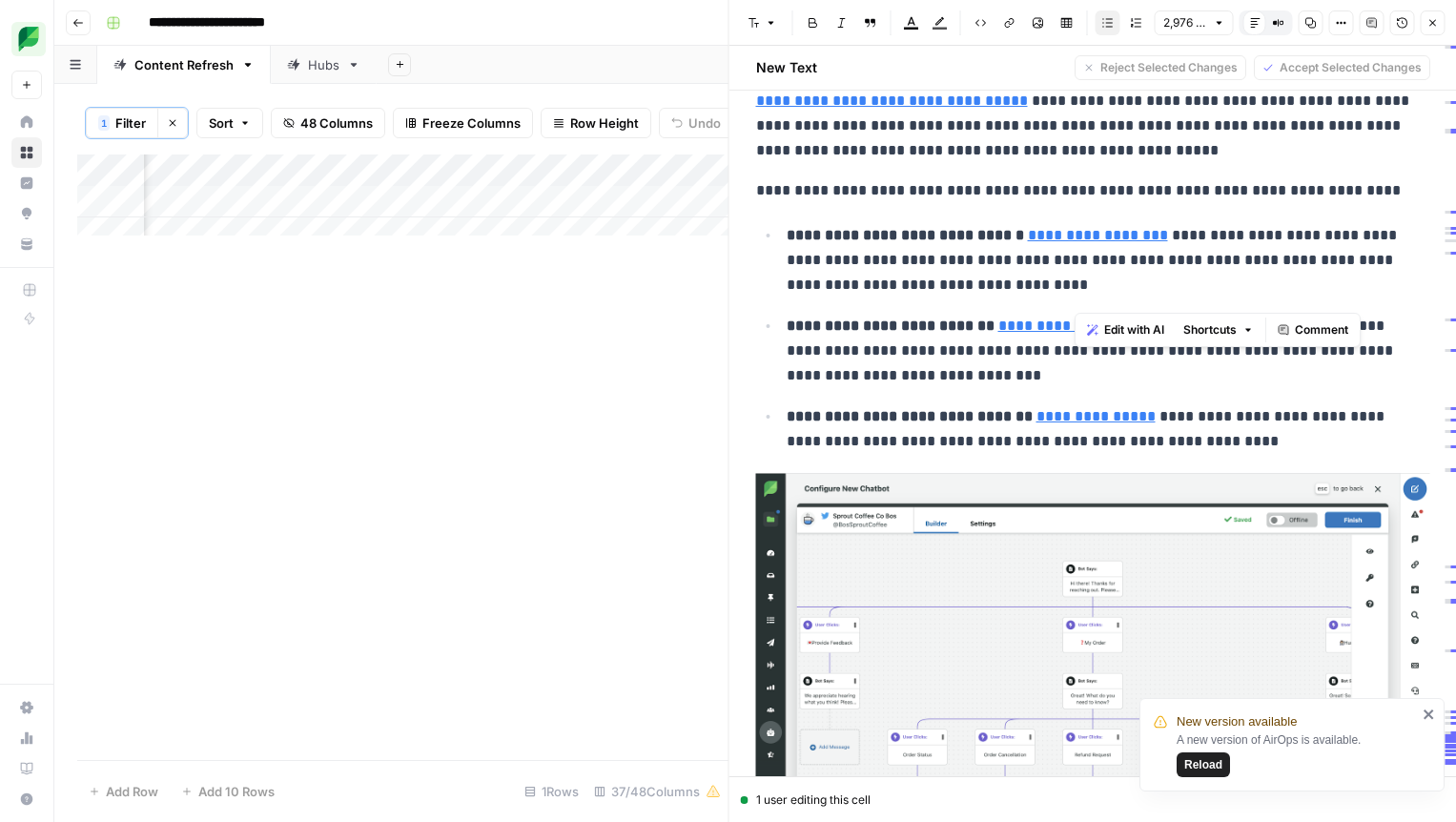
click at [1230, 314] on p "**********" at bounding box center [1102, 350] width 629 height 74
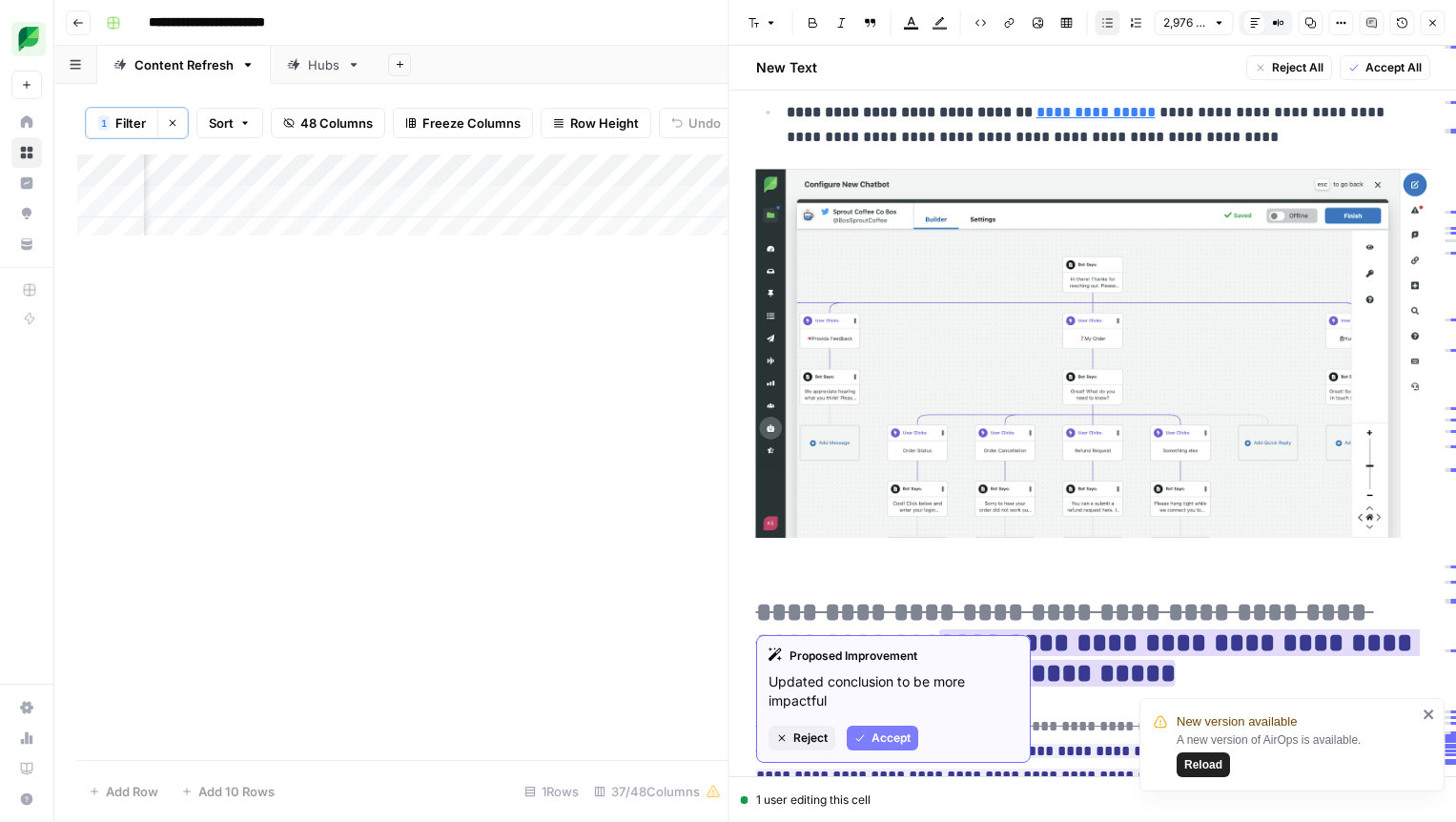
scroll to position [13092, 0]
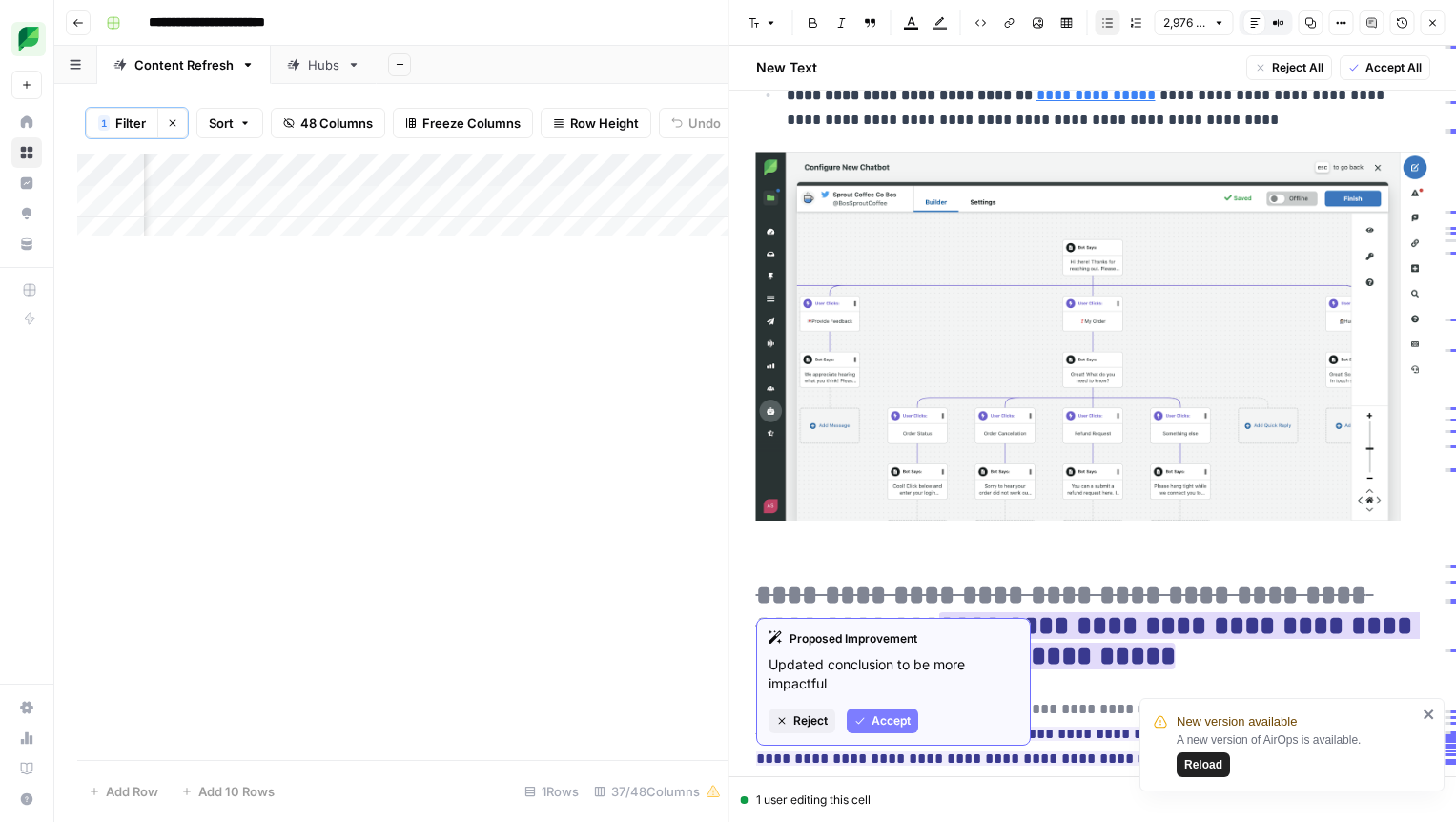
click at [890, 715] on span "Accept" at bounding box center [890, 721] width 39 height 17
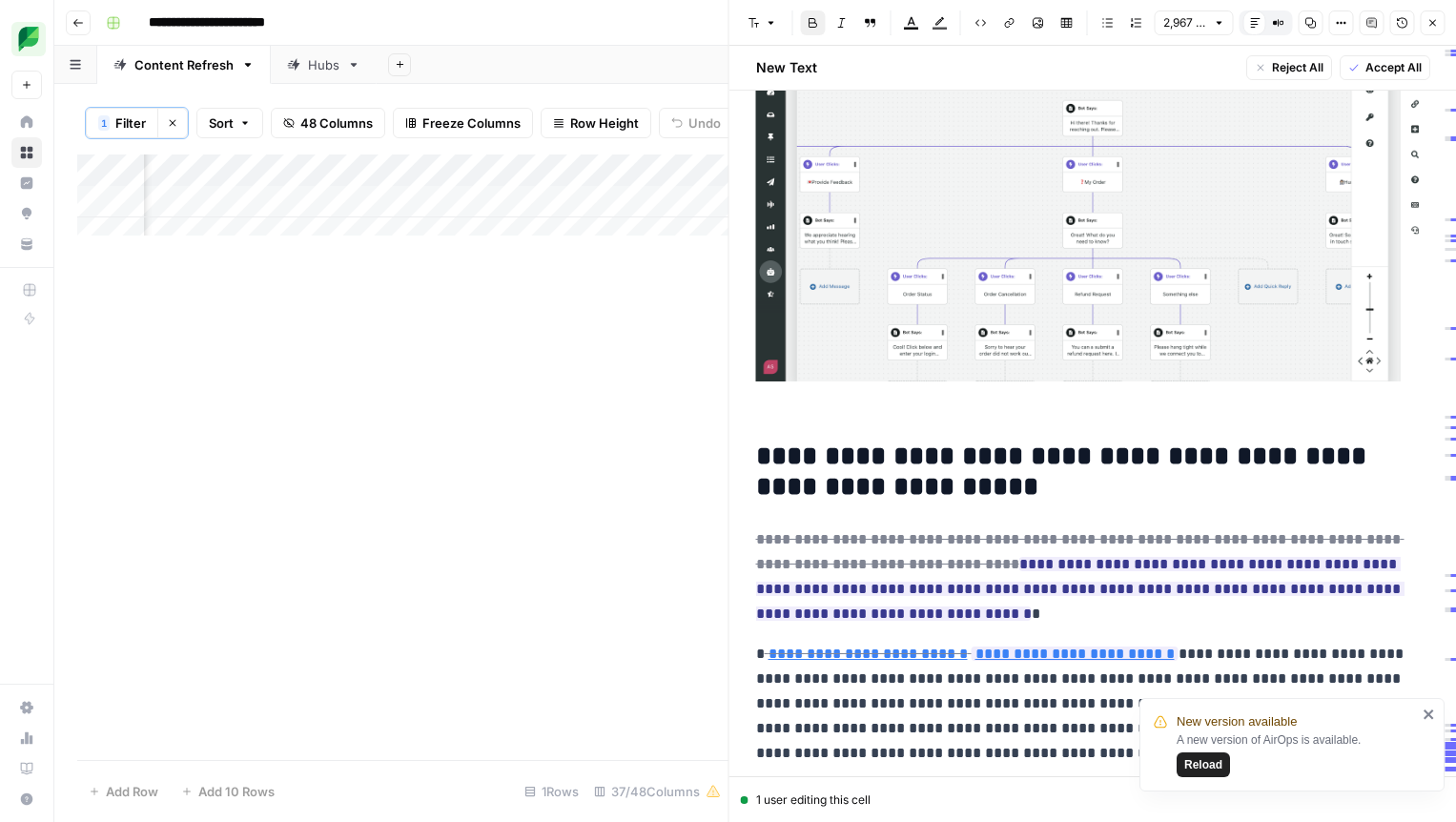
scroll to position [13232, 0]
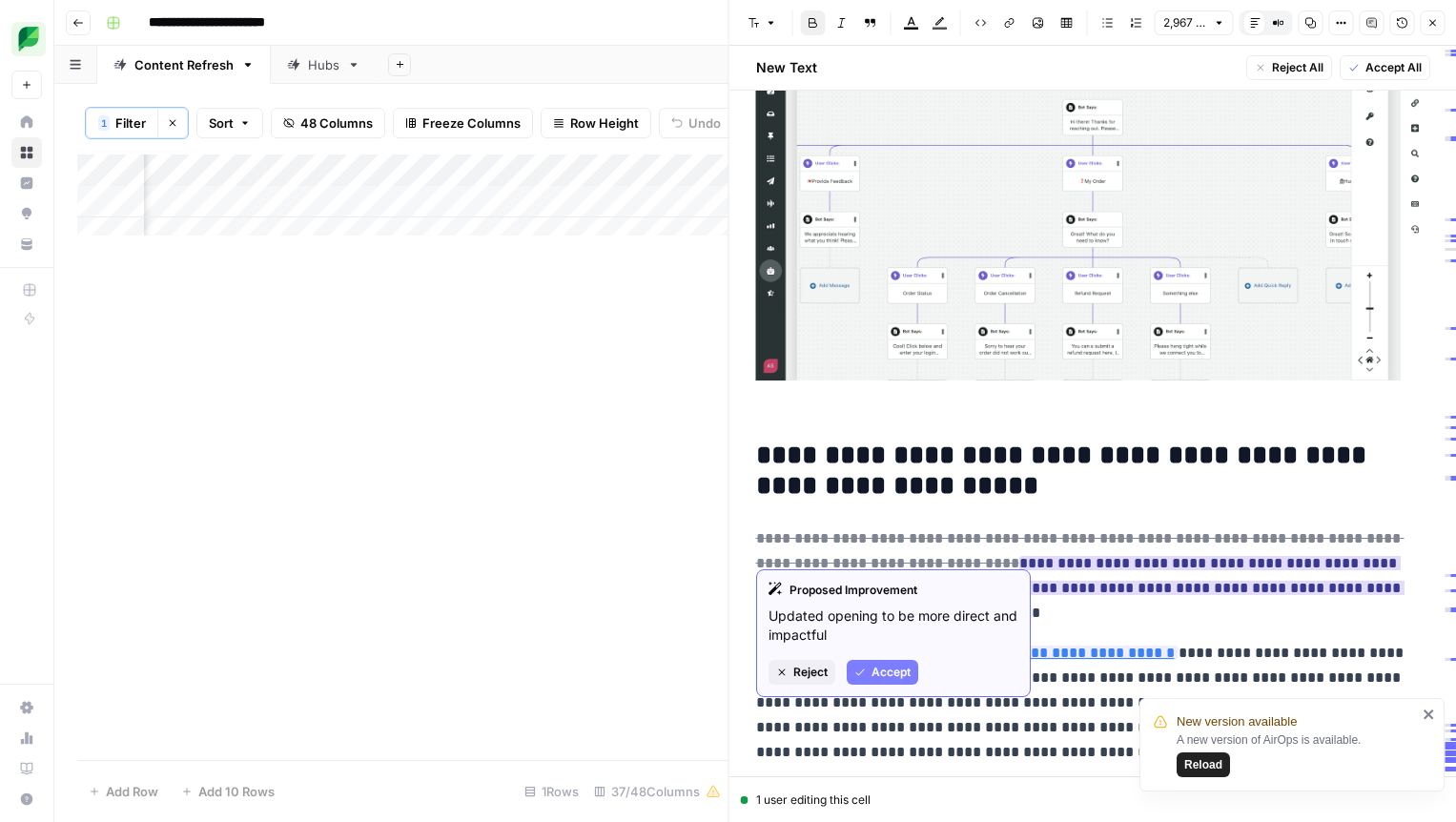
click at [889, 664] on span "Accept" at bounding box center [890, 672] width 39 height 17
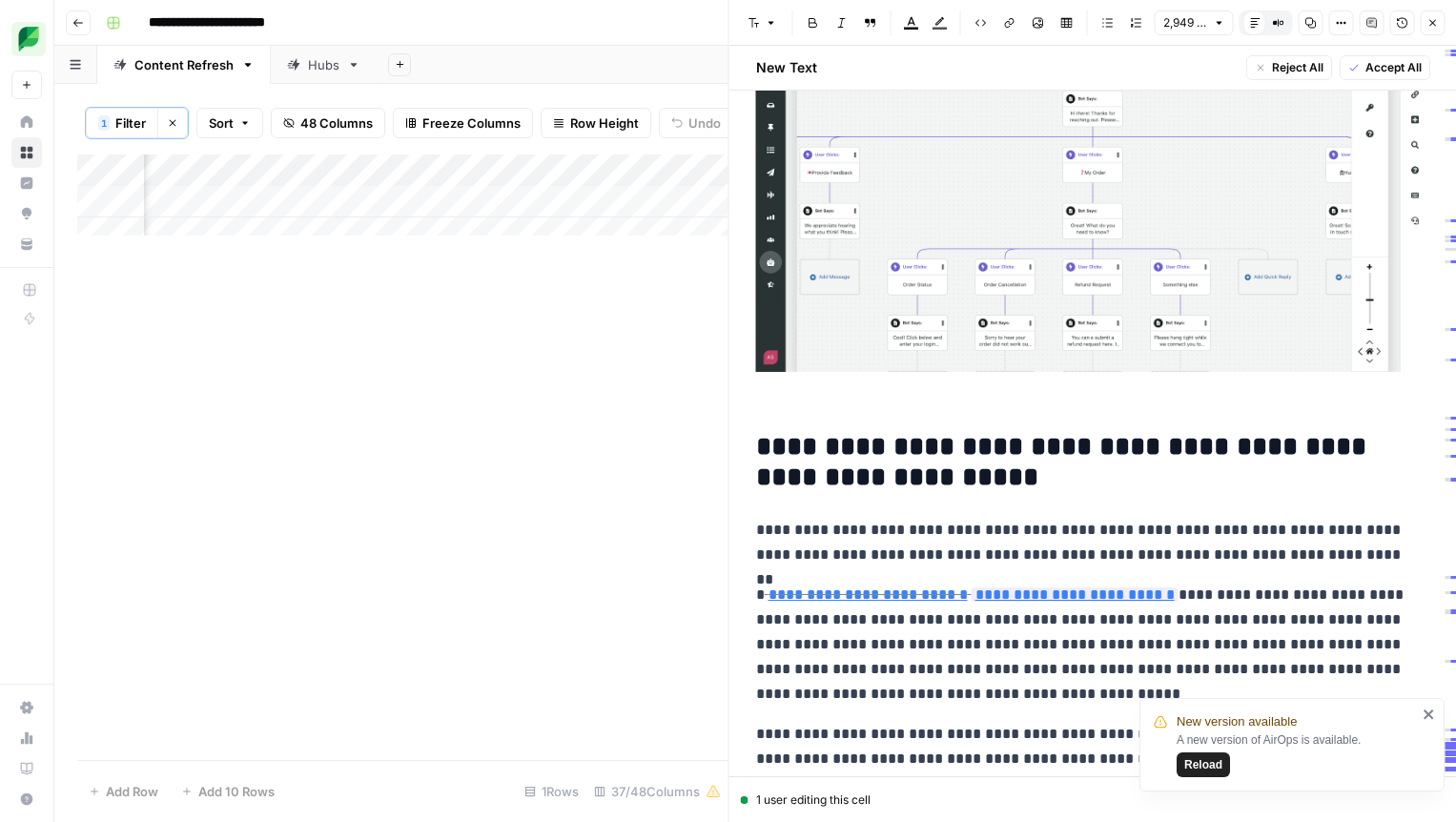
scroll to position [13261, 0]
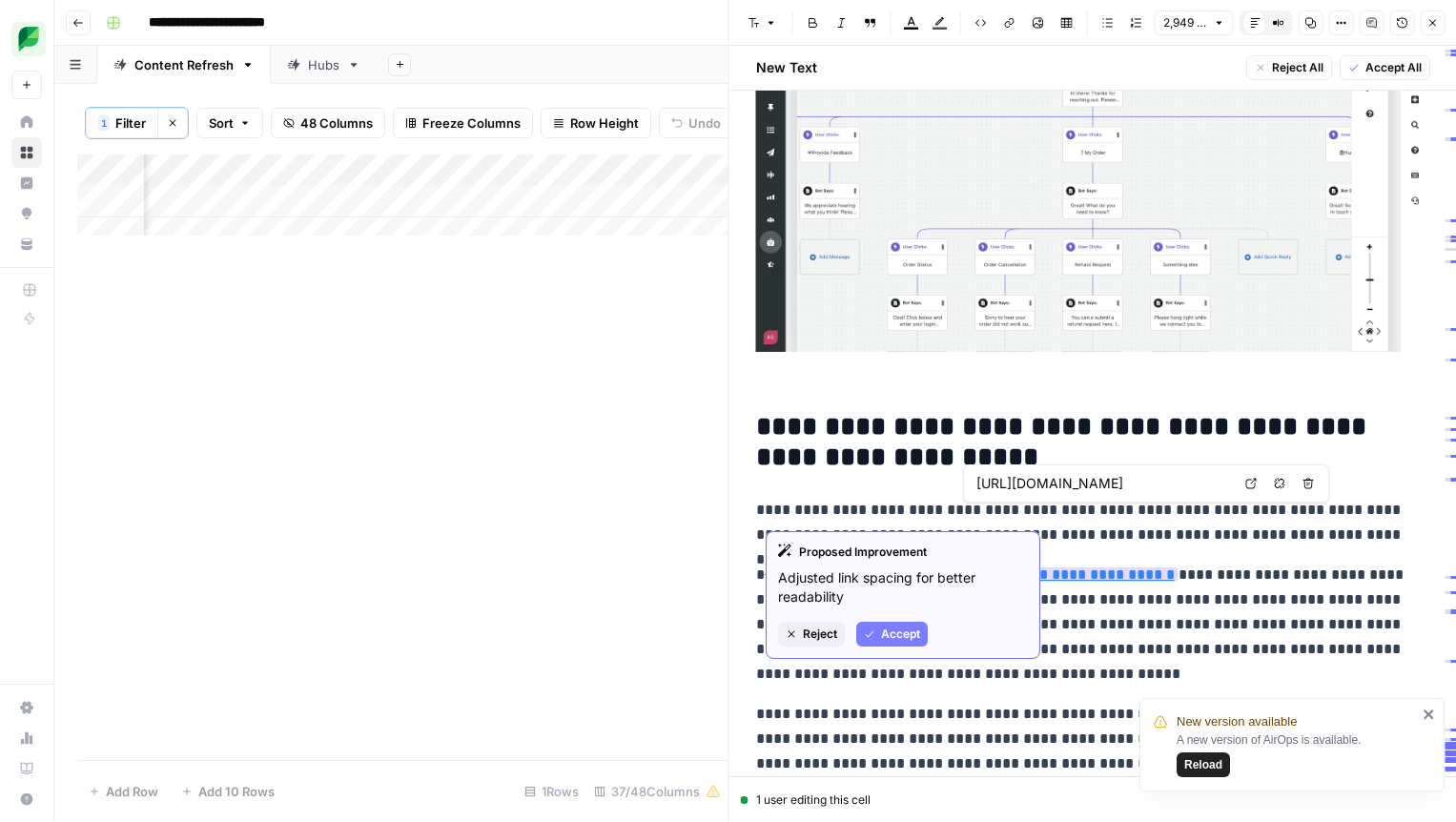
click at [895, 632] on span "Accept" at bounding box center [900, 633] width 39 height 17
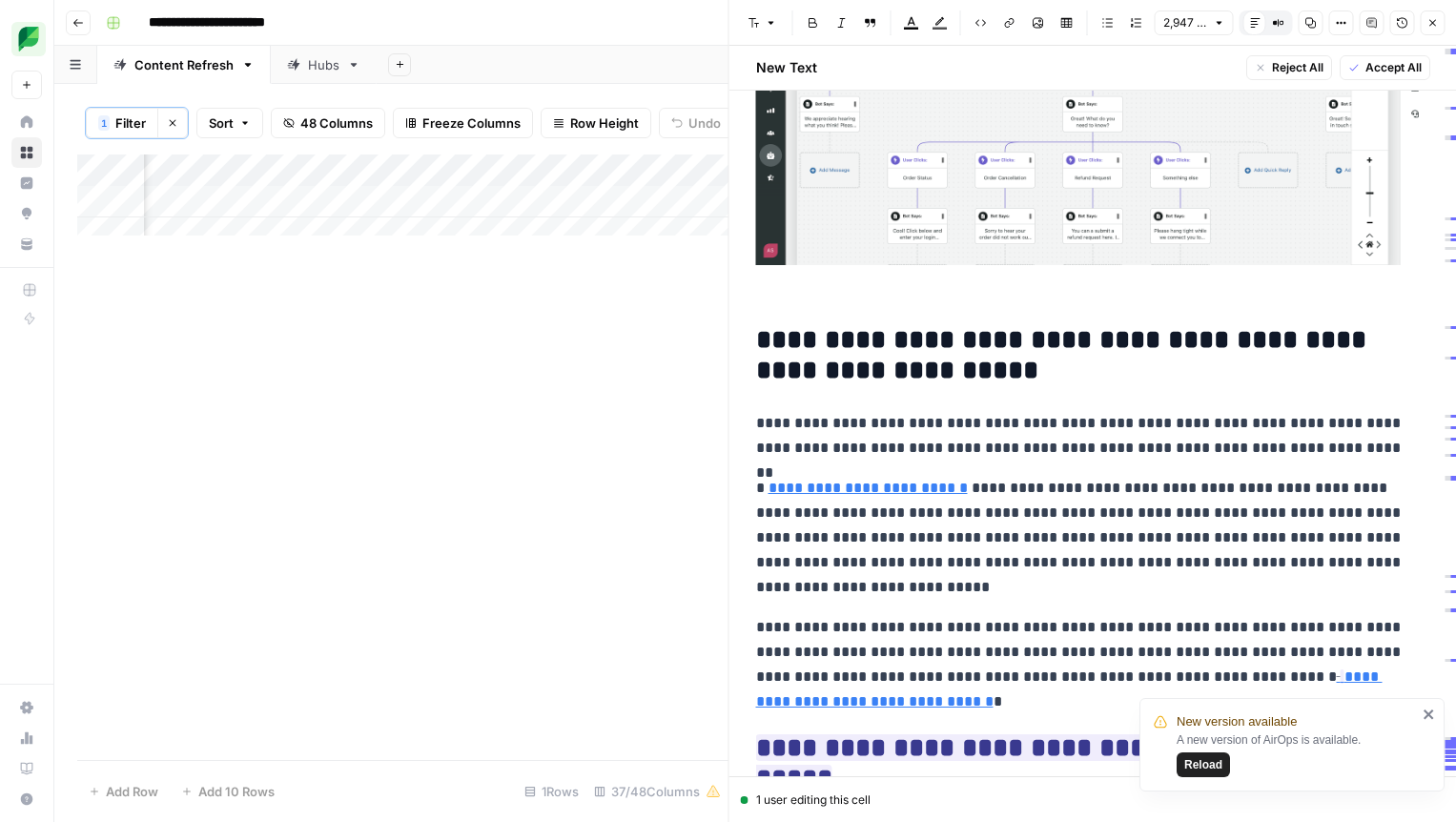
scroll to position [13370, 0]
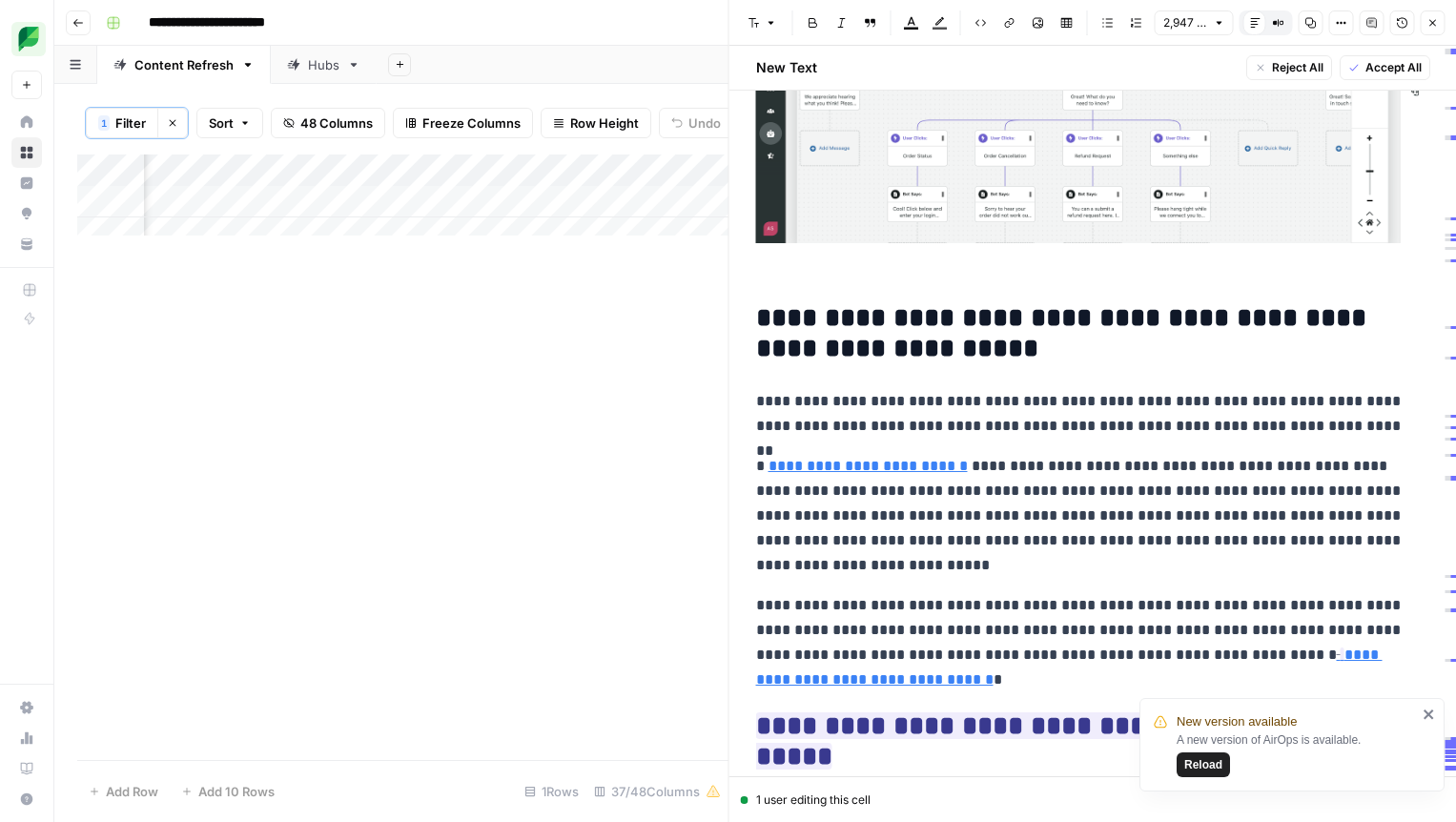
click at [1198, 642] on link "**********" at bounding box center [1069, 664] width 626 height 45
click at [976, 695] on span "Reject" at bounding box center [977, 695] width 35 height 17
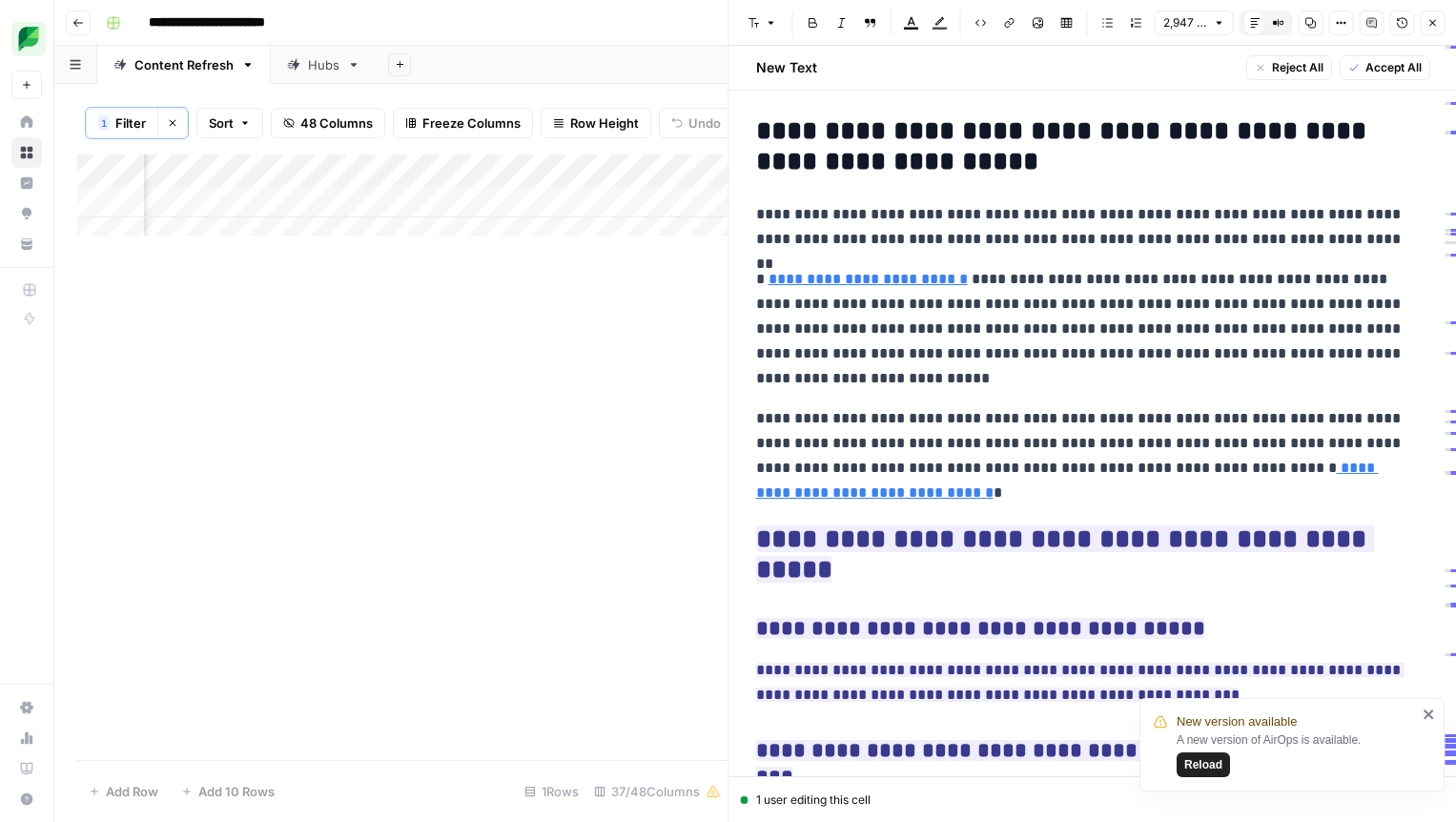
scroll to position [13560, 0]
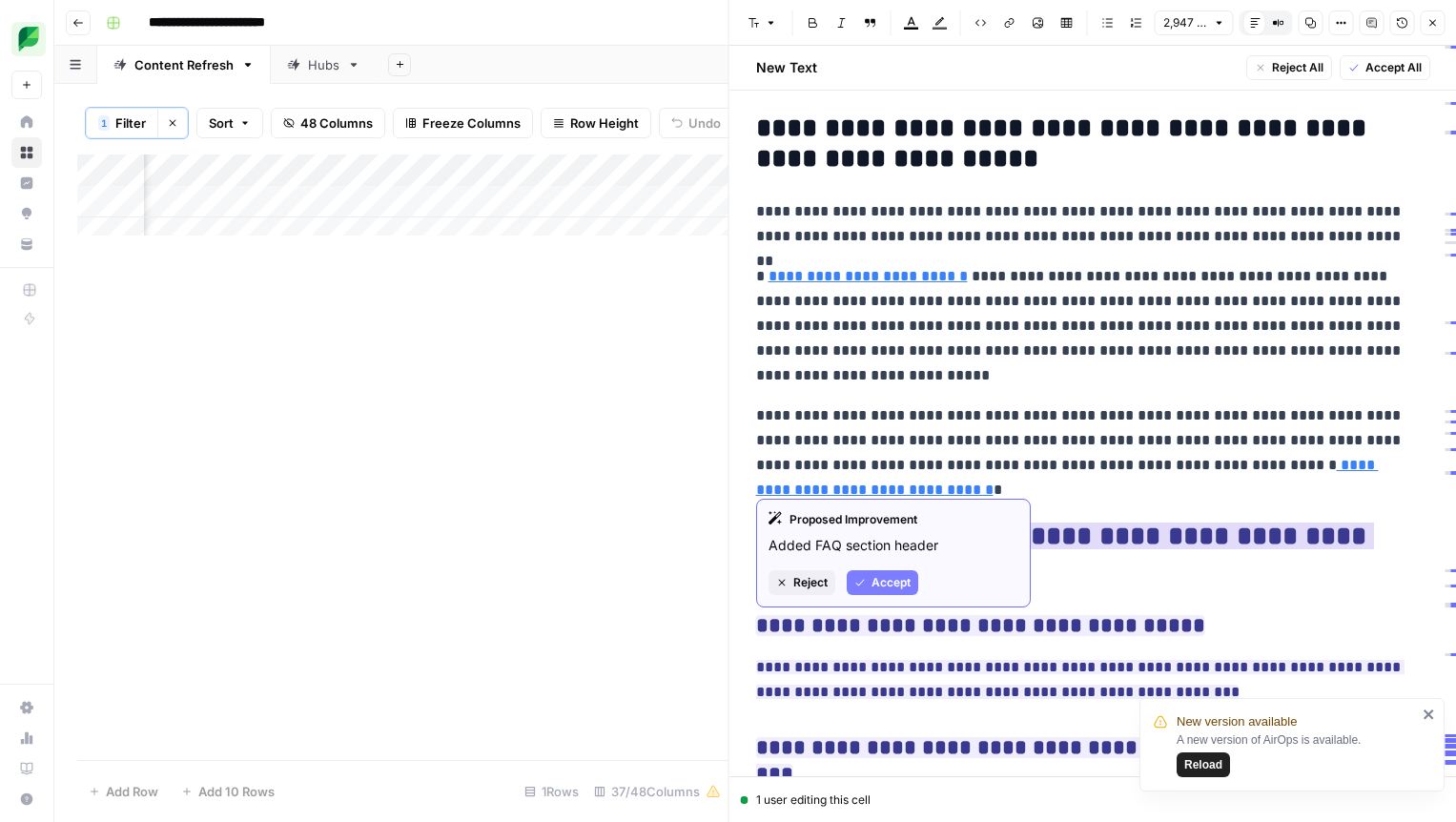
click at [887, 581] on span "Accept" at bounding box center [890, 582] width 39 height 17
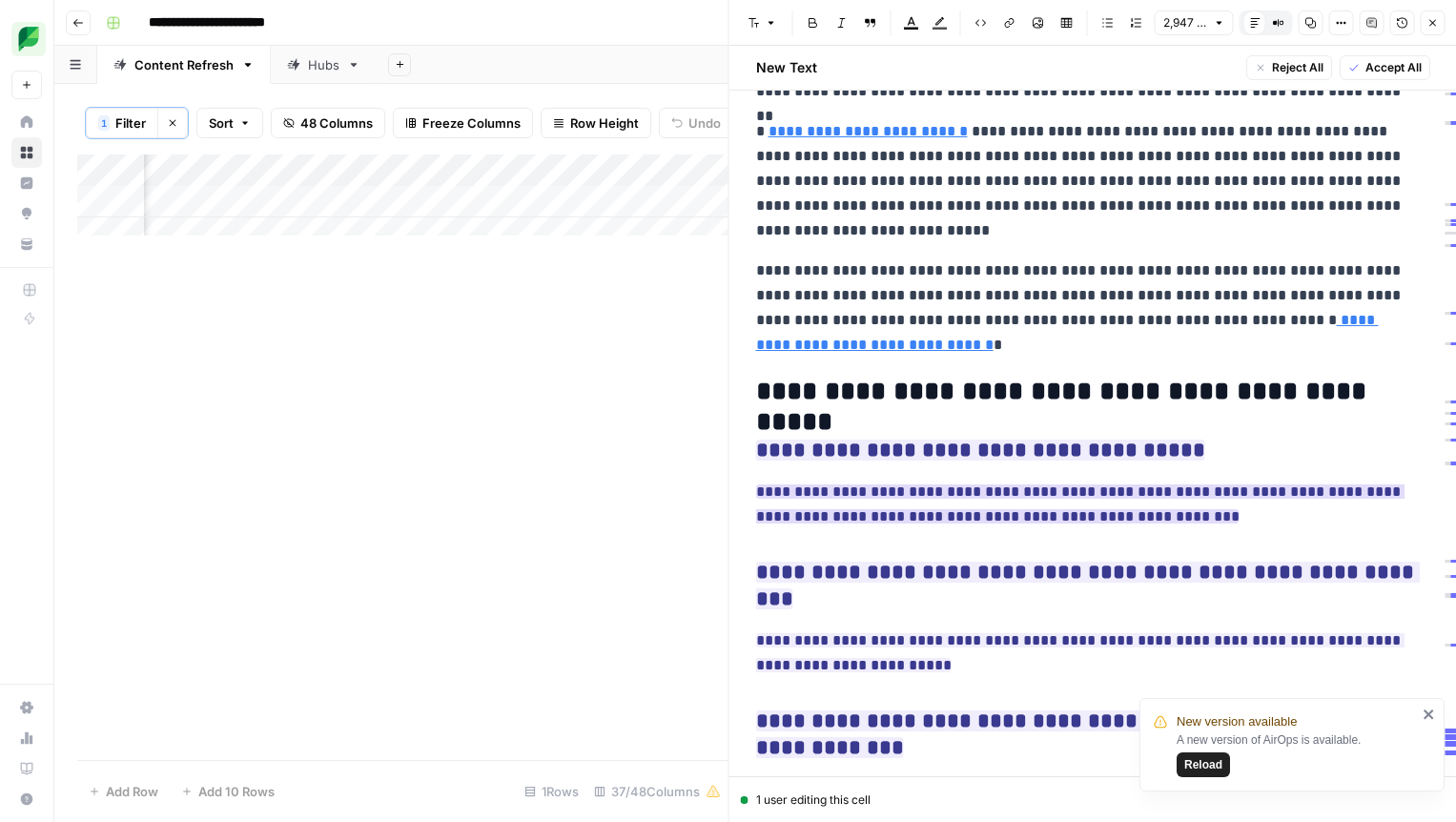
scroll to position [13706, 0]
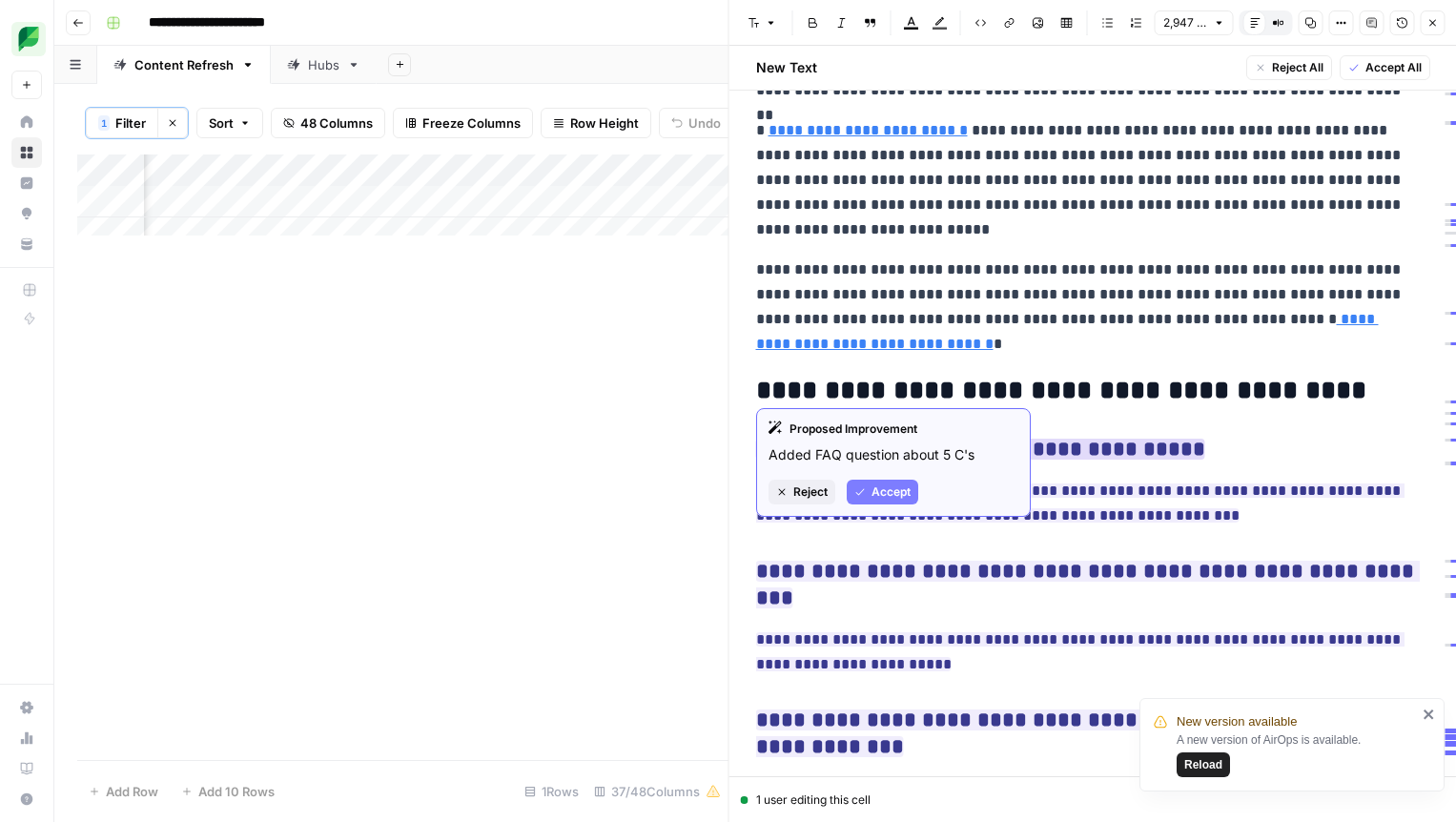
click at [882, 485] on span "Accept" at bounding box center [890, 491] width 39 height 17
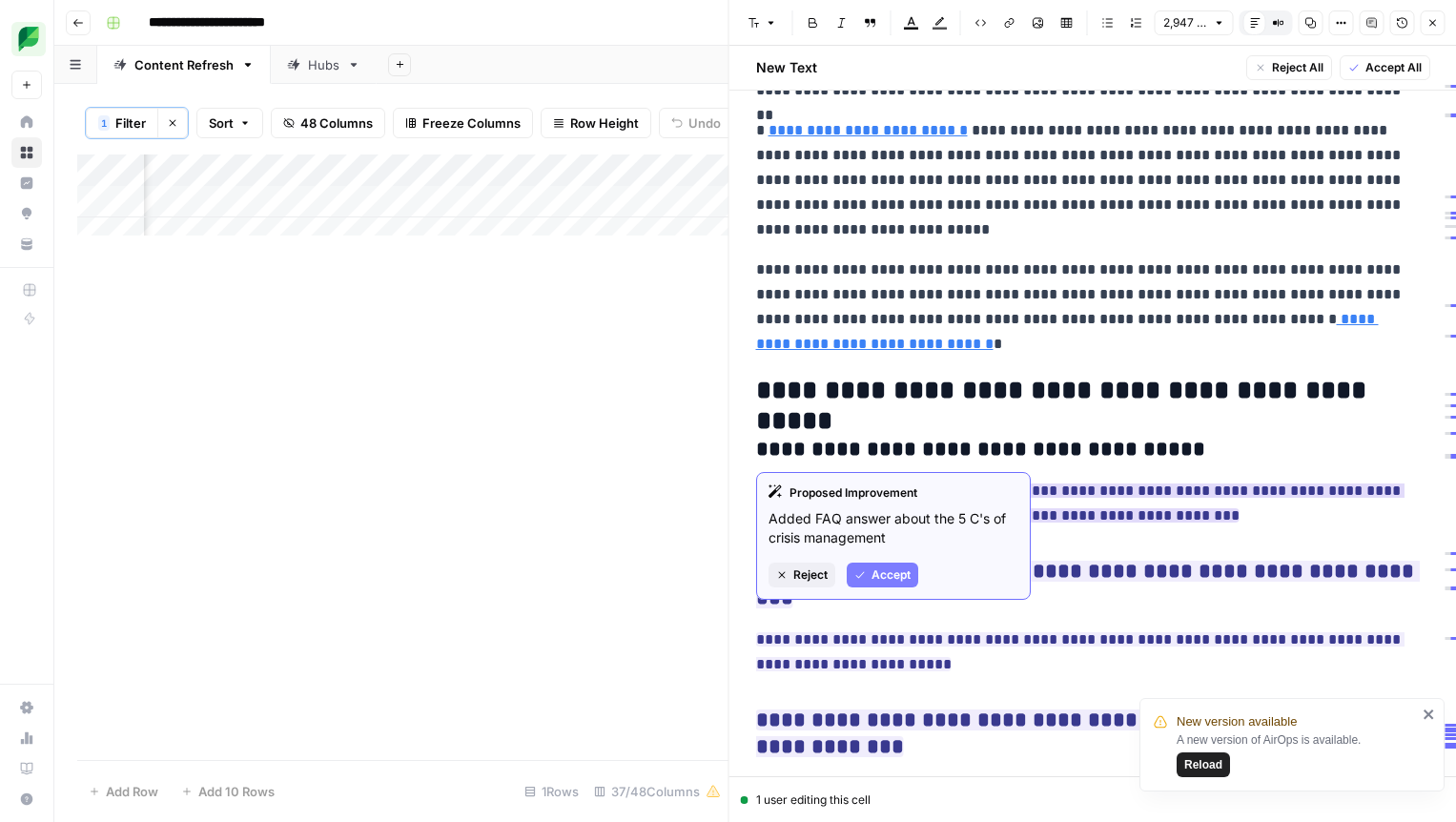
click at [884, 578] on span "Accept" at bounding box center [890, 575] width 39 height 17
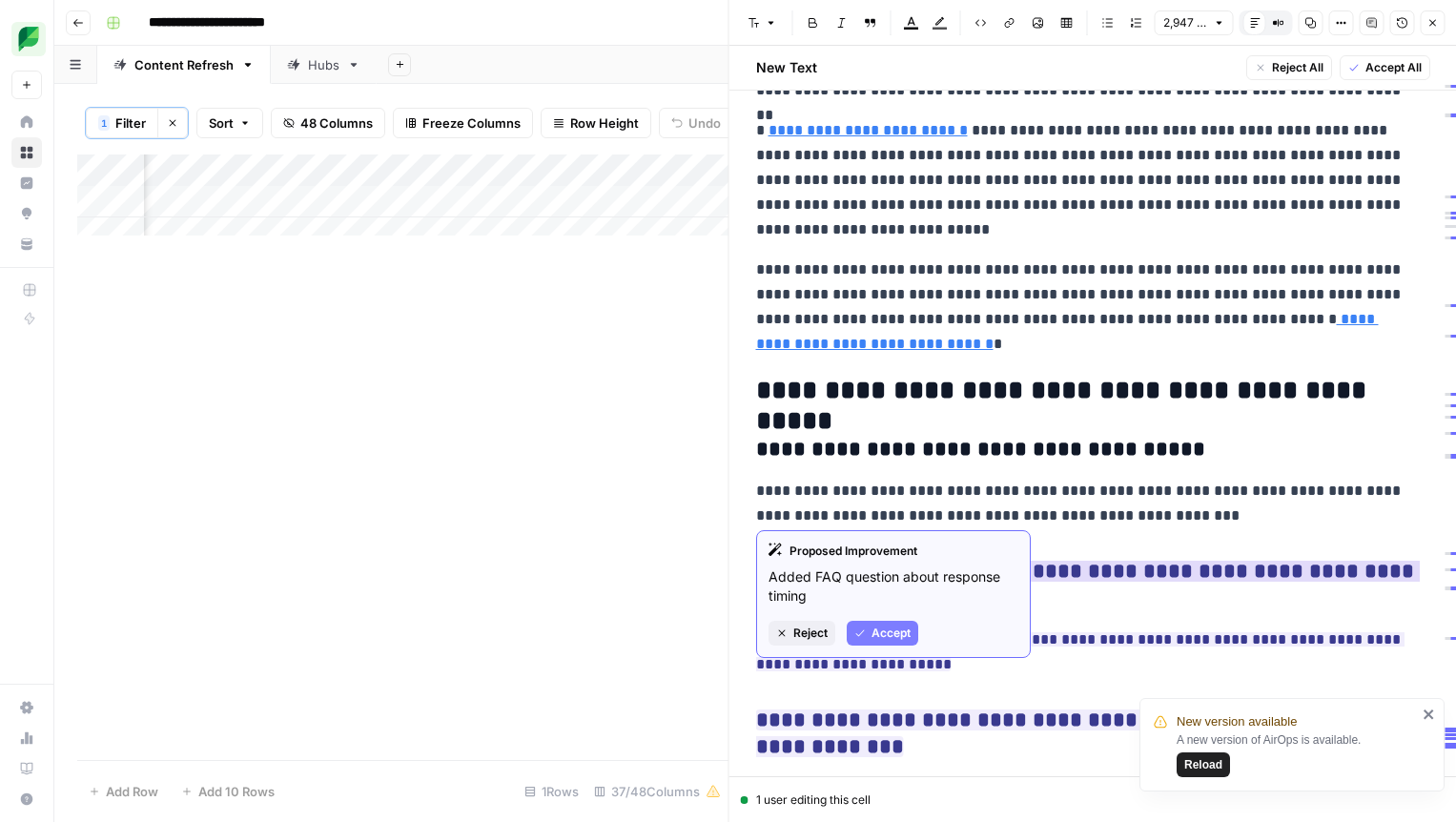
click at [880, 628] on span "Accept" at bounding box center [890, 632] width 39 height 17
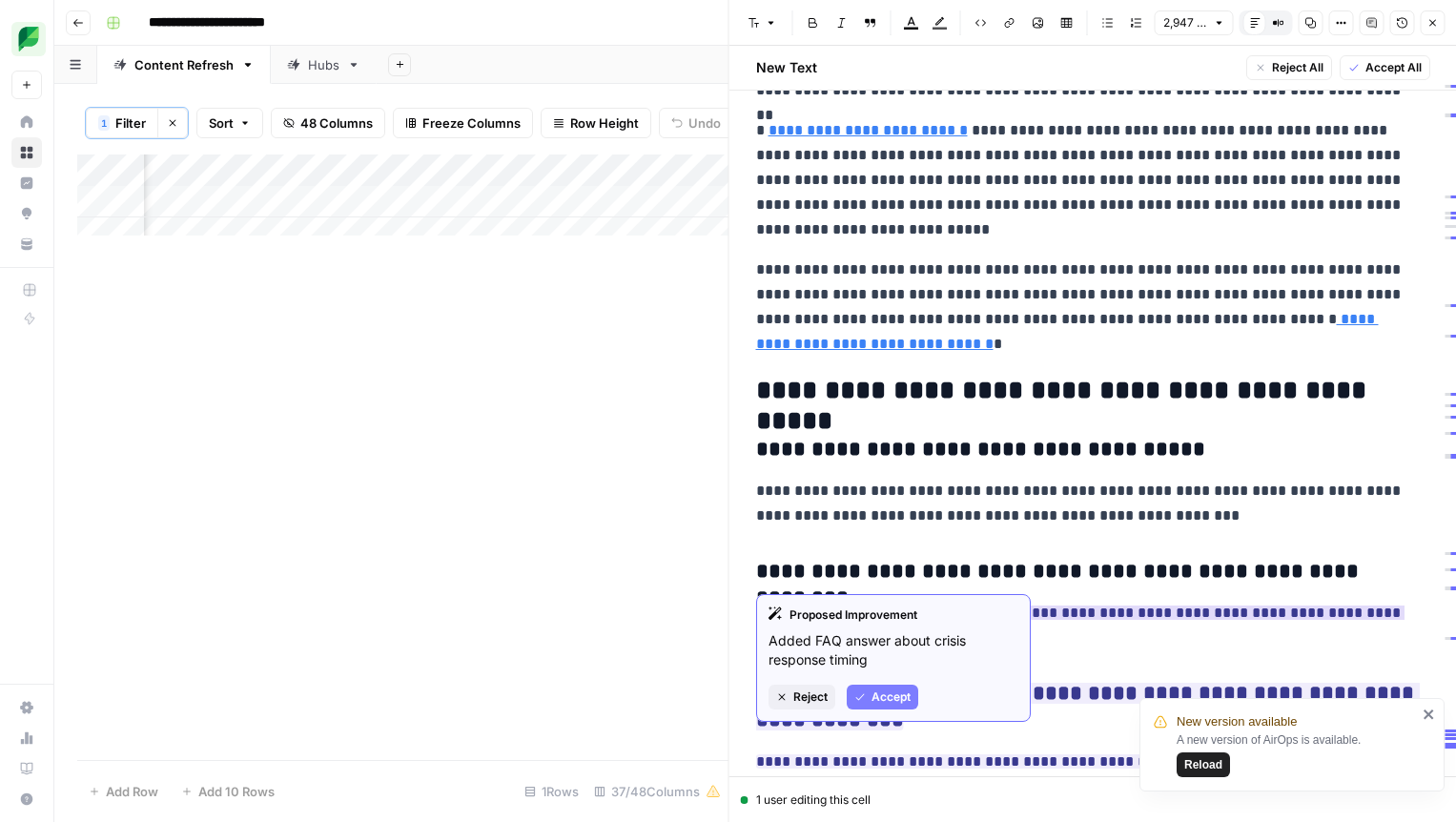
click at [882, 691] on span "Accept" at bounding box center [890, 697] width 39 height 17
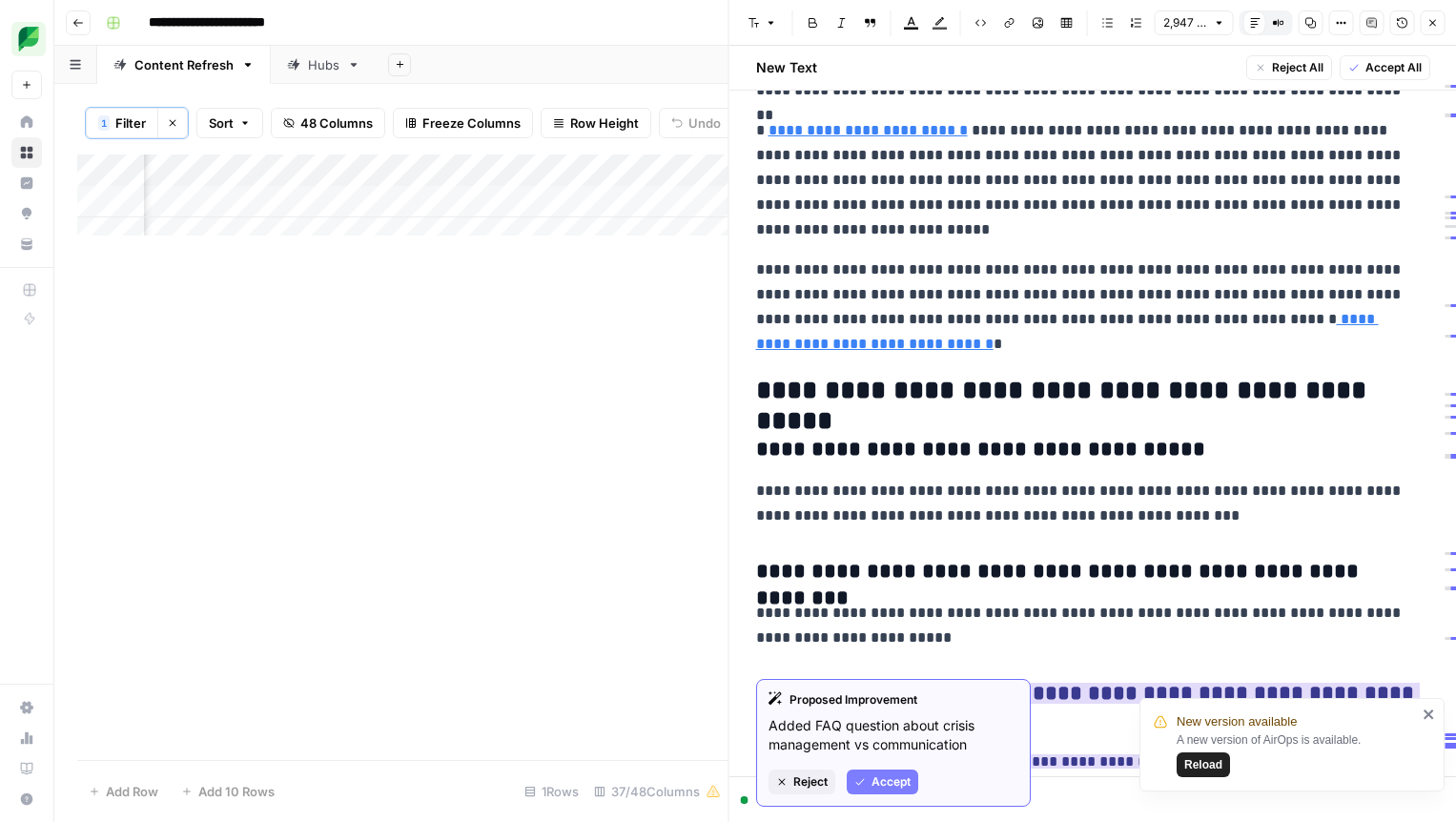
drag, startPoint x: 891, startPoint y: 783, endPoint x: 884, endPoint y: 706, distance: 77.3
click at [891, 783] on span "Accept" at bounding box center [890, 781] width 39 height 17
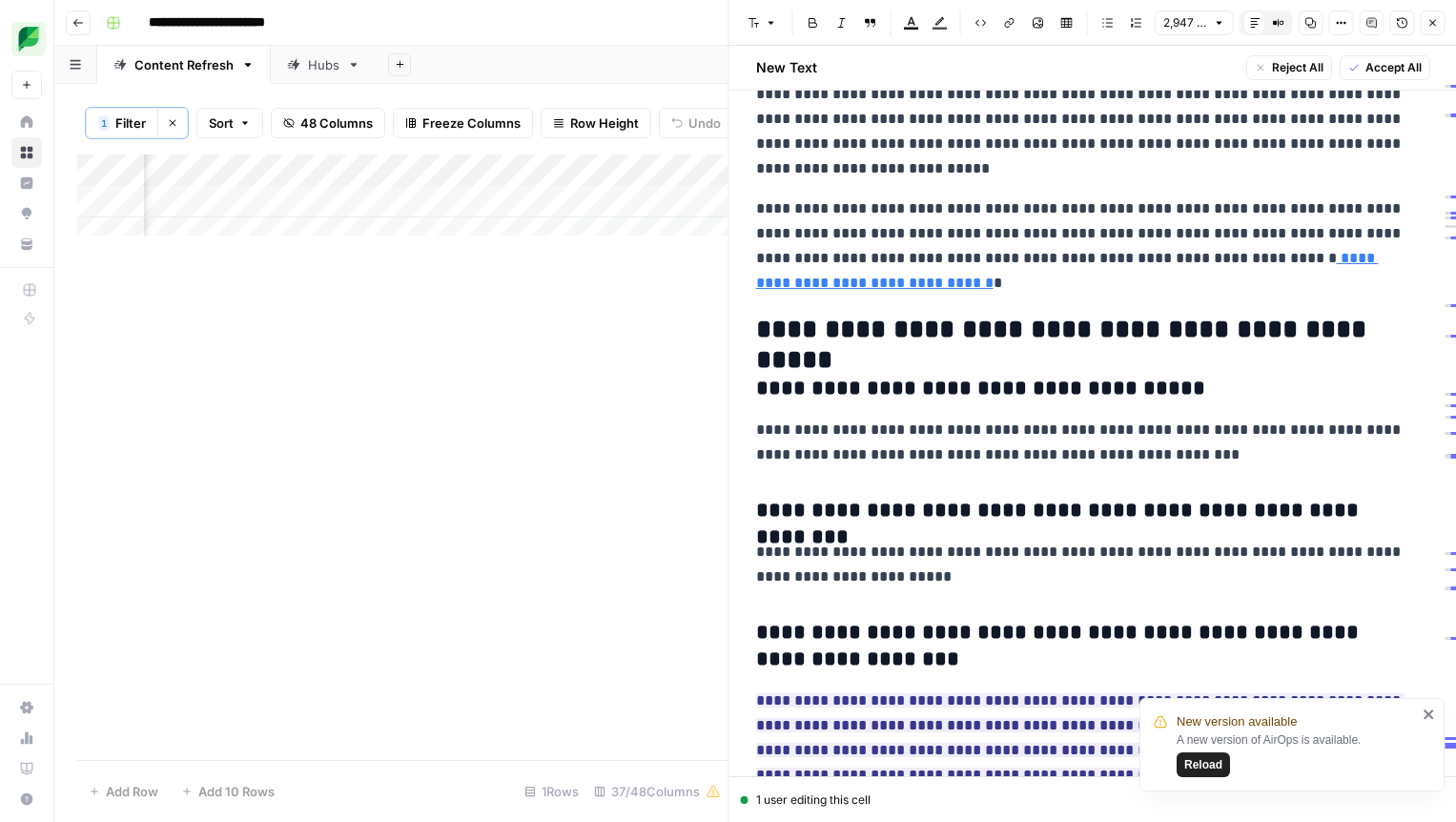
scroll to position [13789, 0]
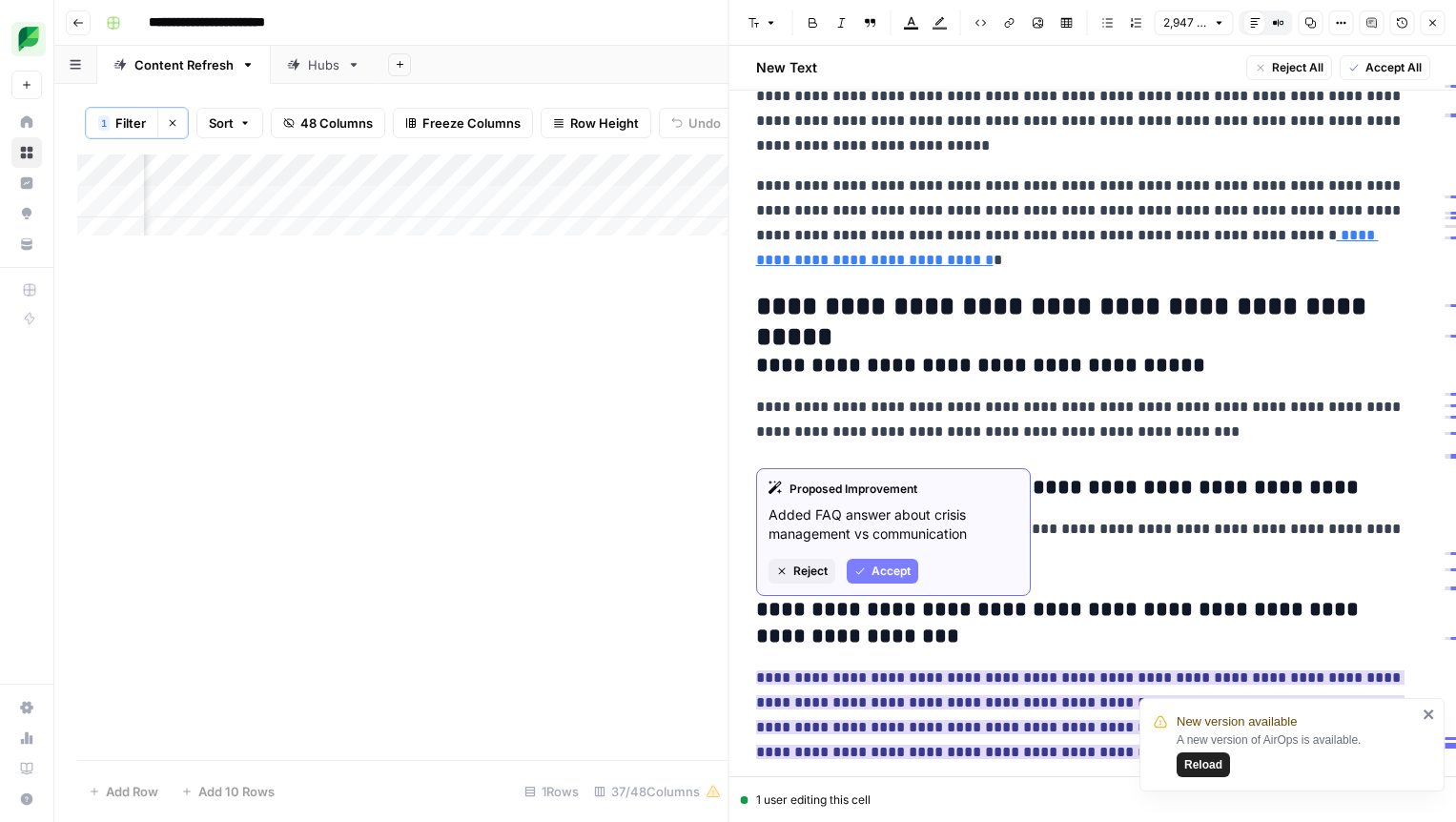
click at [888, 570] on span "Accept" at bounding box center [890, 571] width 39 height 17
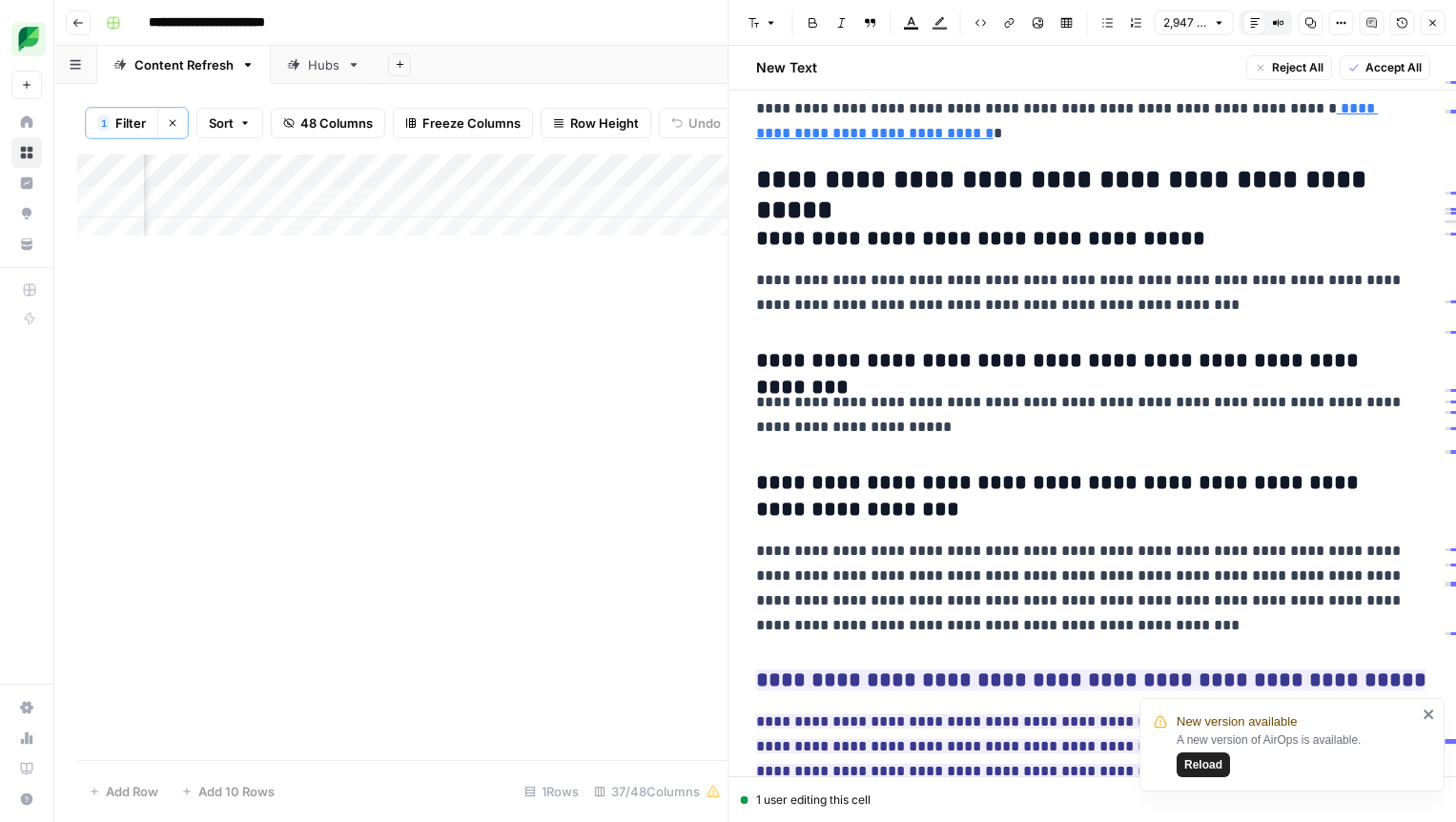
scroll to position [13931, 0]
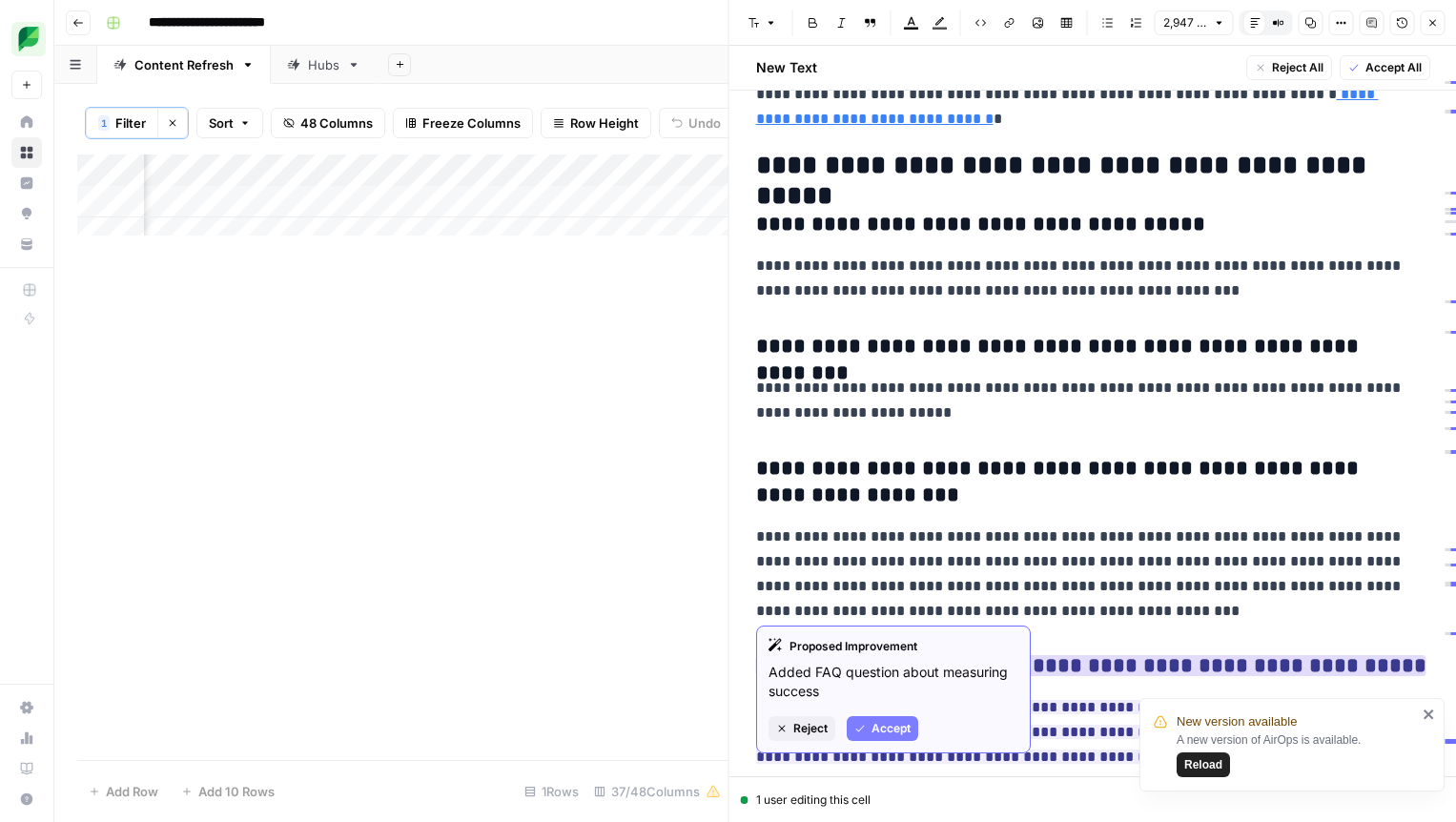
click at [885, 729] on span "Accept" at bounding box center [890, 728] width 39 height 17
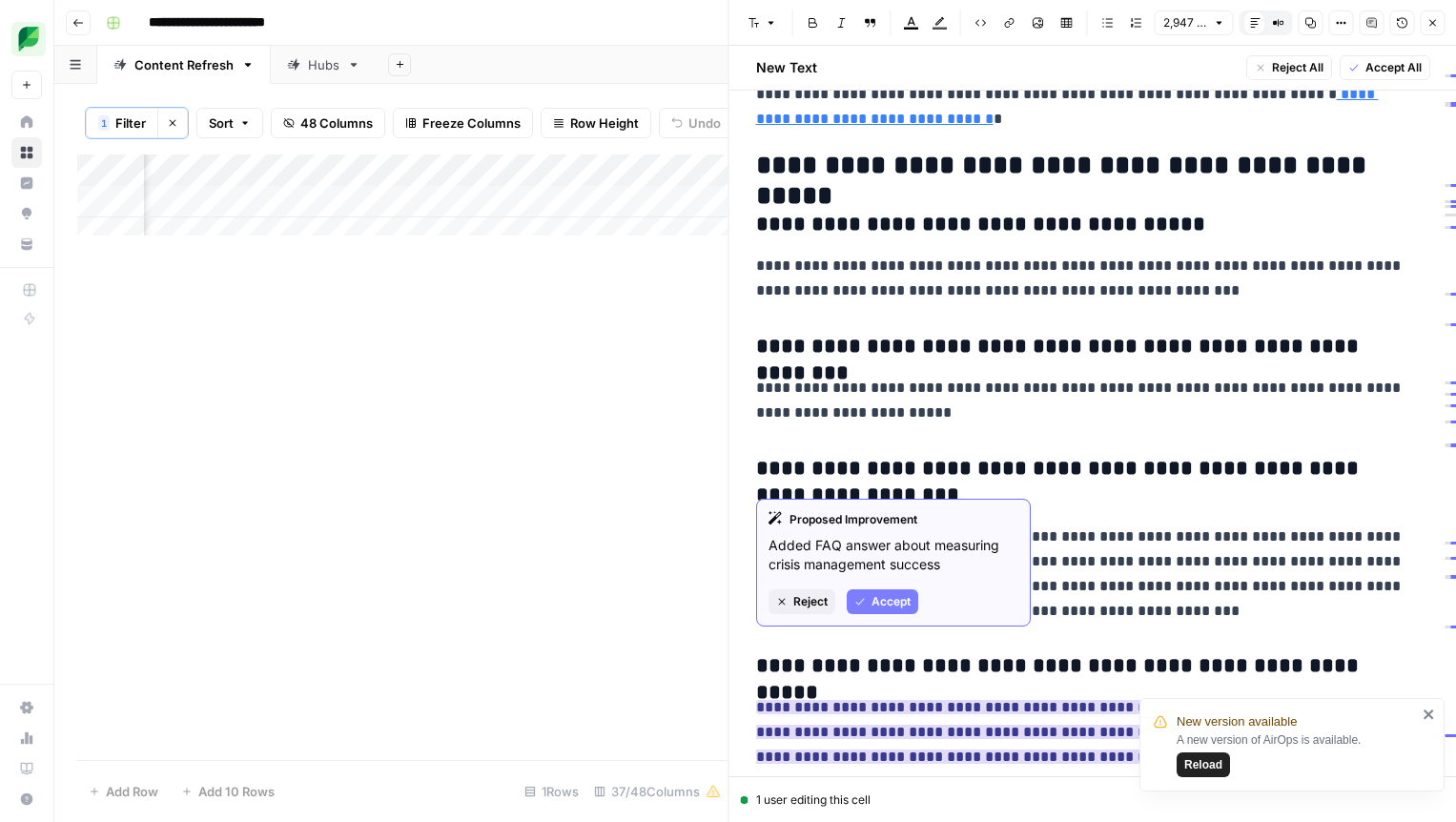
click at [880, 600] on span "Accept" at bounding box center [890, 602] width 39 height 17
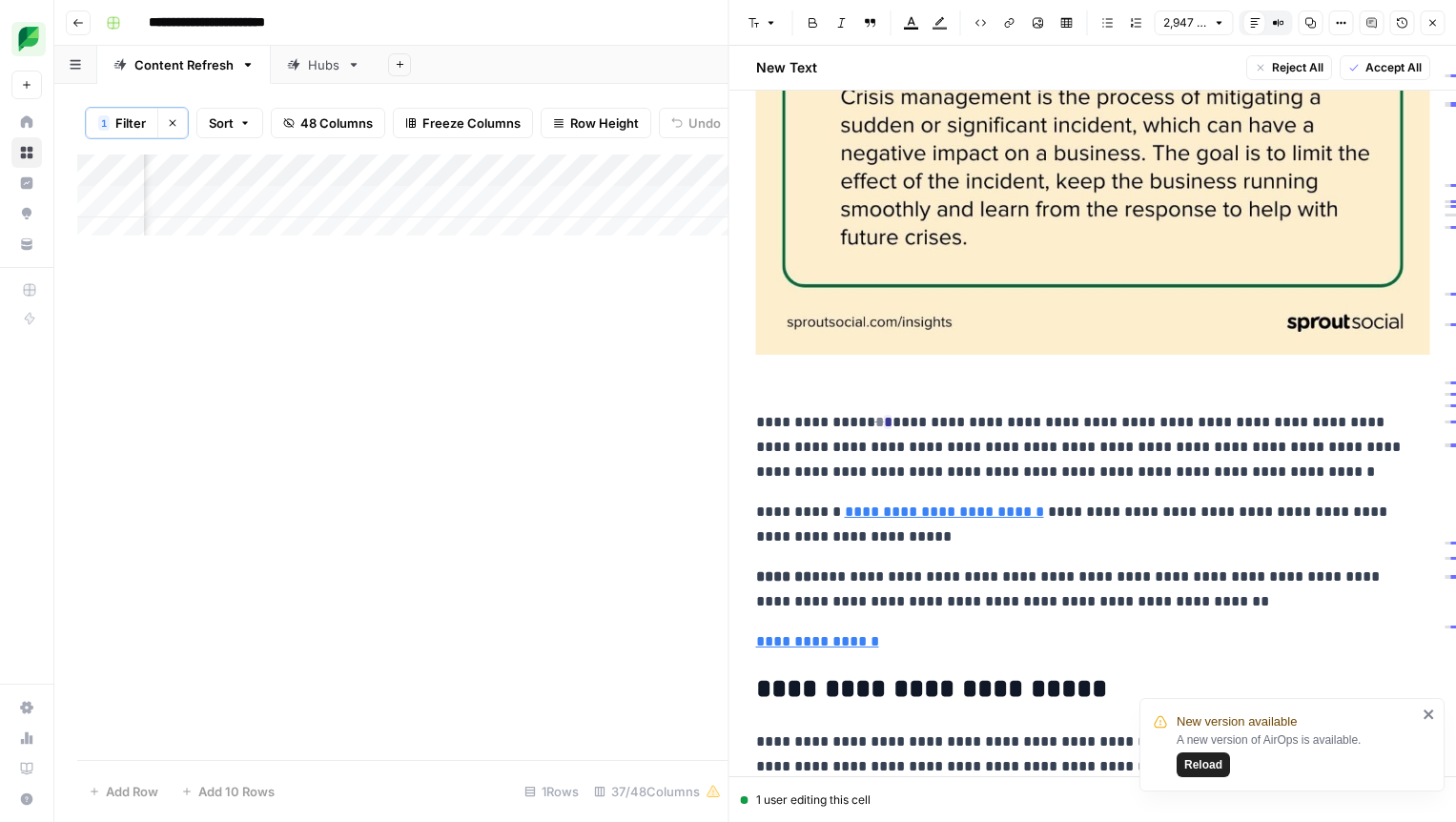
scroll to position [0, 0]
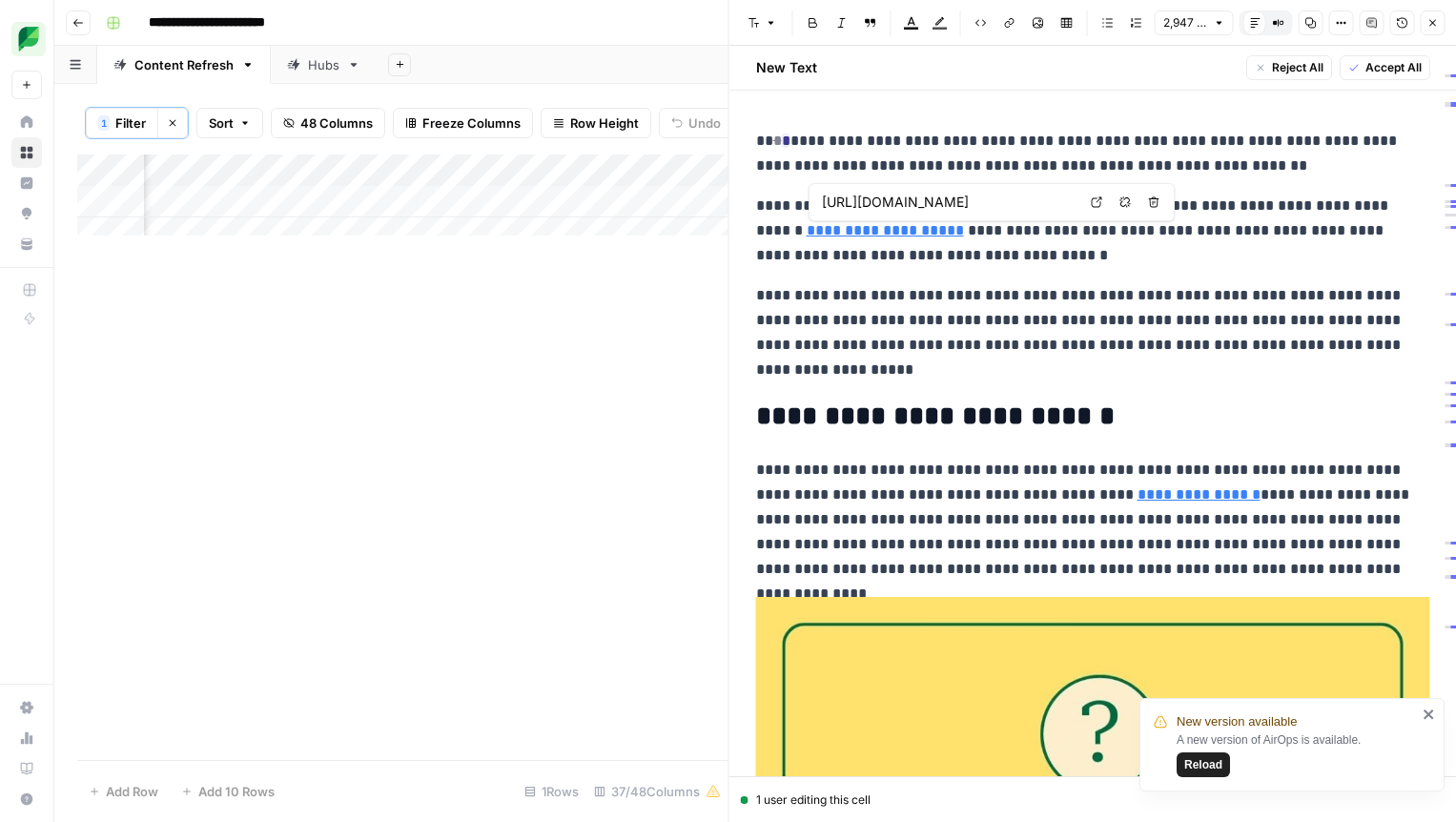
type input "https://sproutsocial.com/insights/brand-reputation-management/"
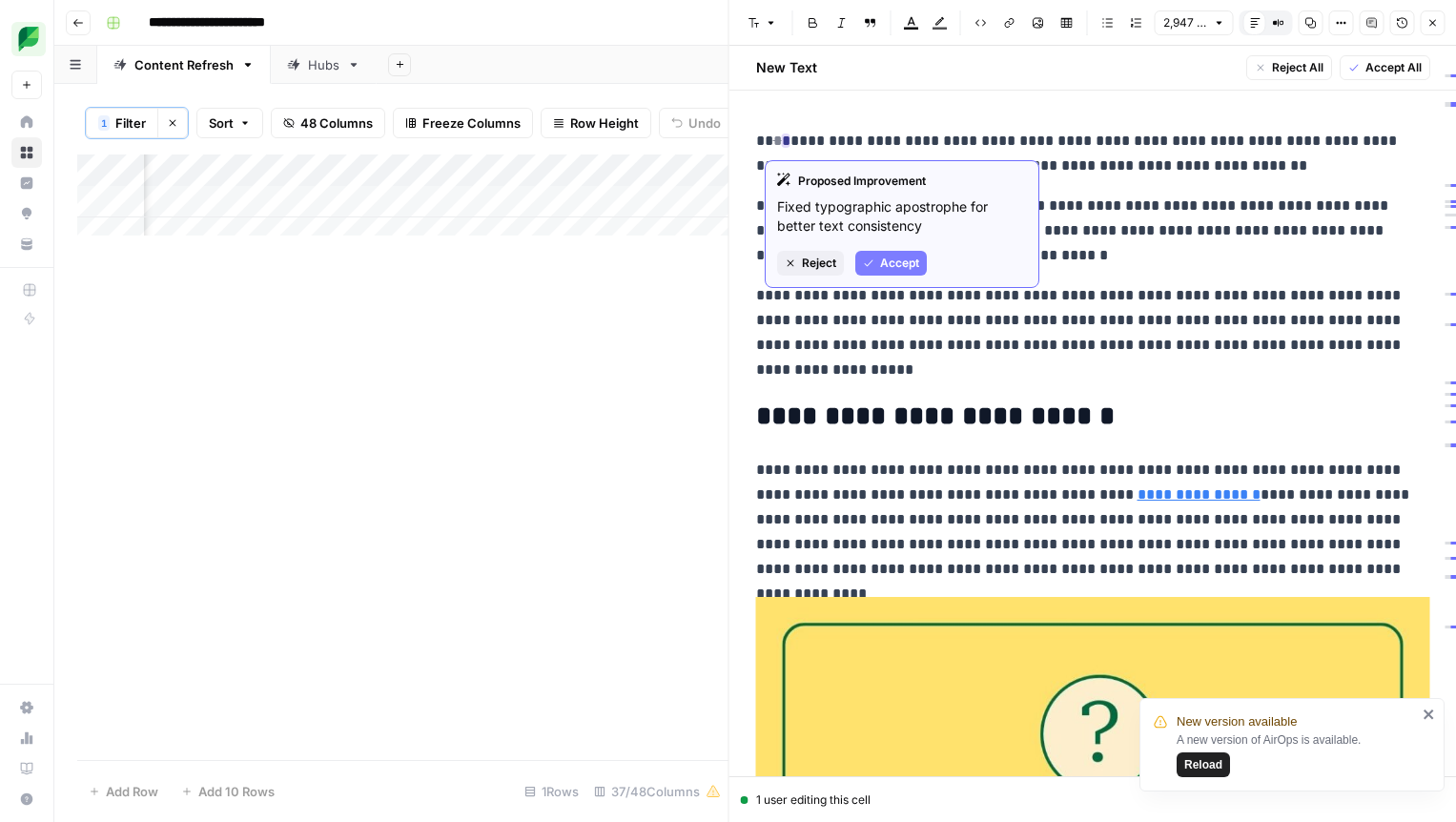
click at [893, 257] on span "Accept" at bounding box center [899, 262] width 39 height 17
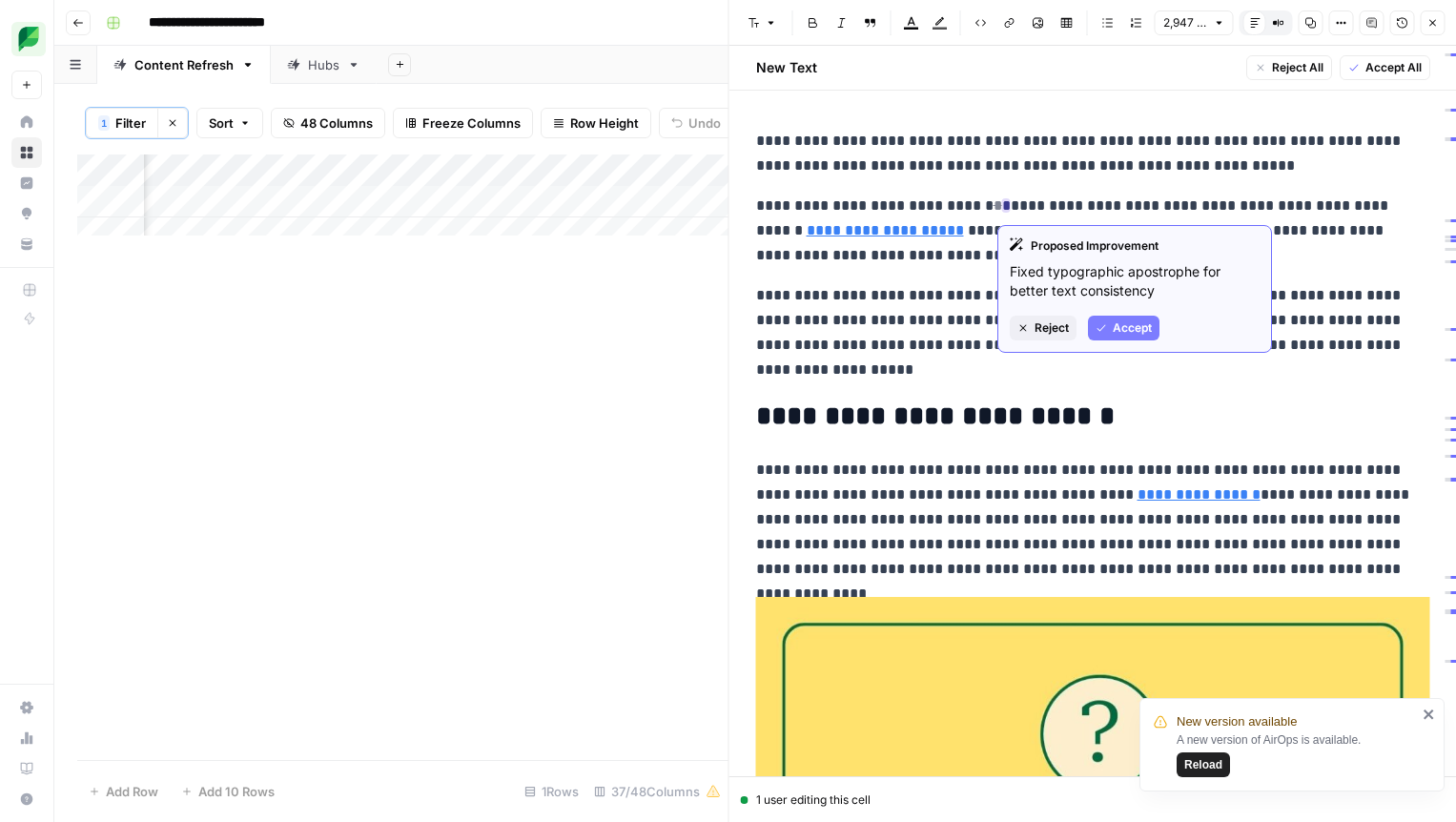
click at [1122, 334] on span "Accept" at bounding box center [1131, 328] width 39 height 17
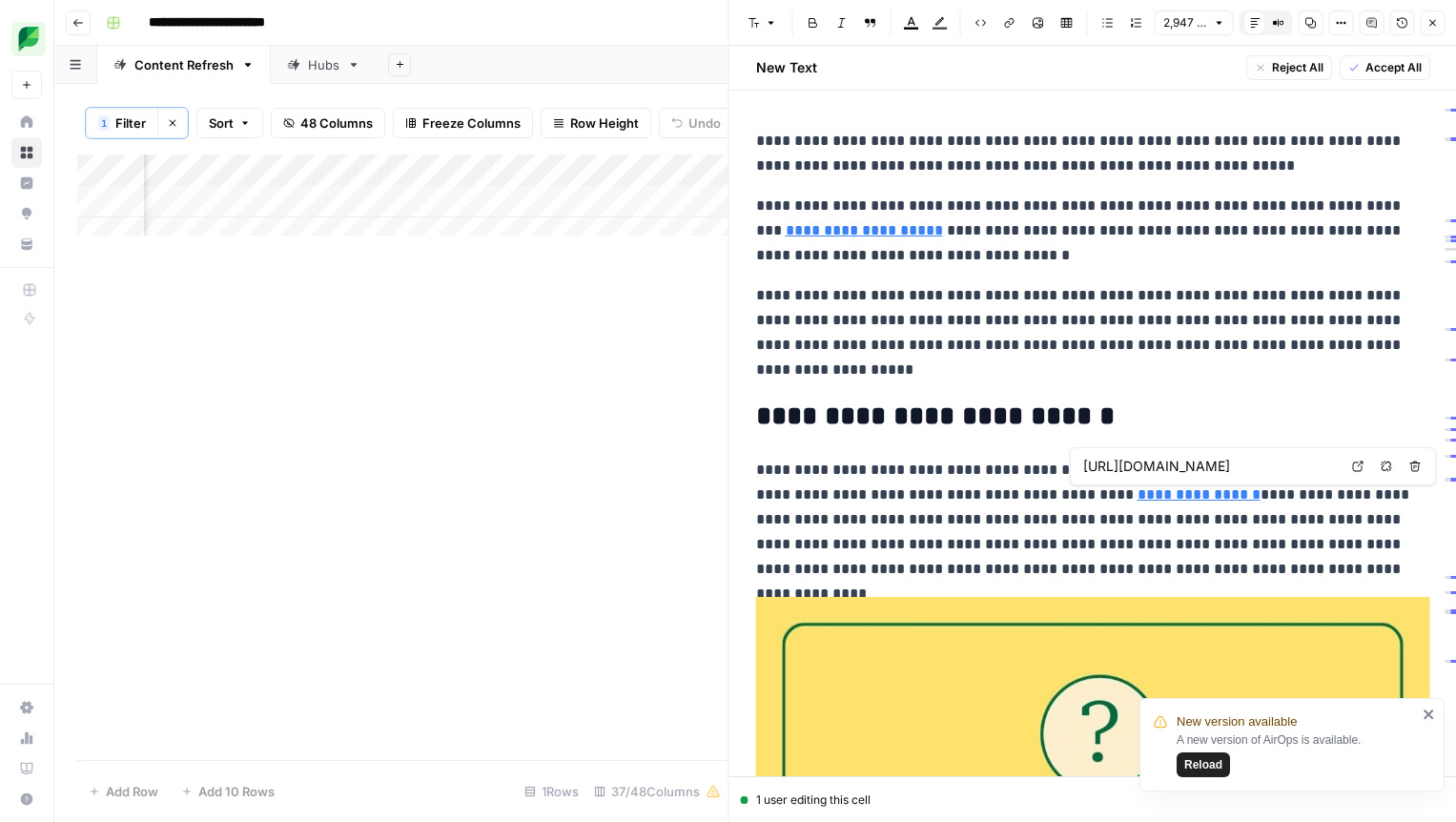
click at [1128, 460] on input "https://sproutsocial.com/insights/brand-reputation-management/" at bounding box center [1210, 466] width 254 height 19
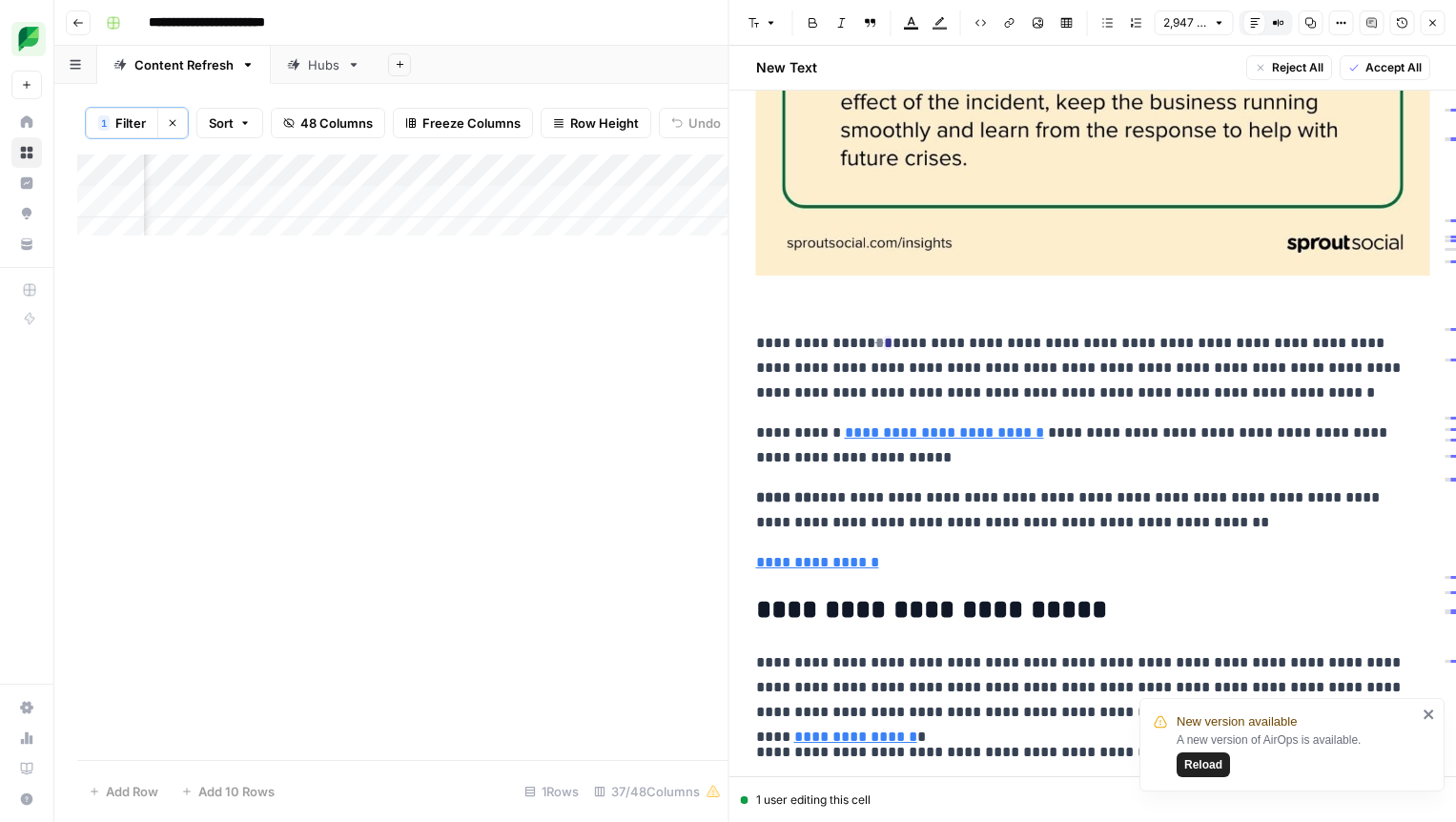
scroll to position [1150, 0]
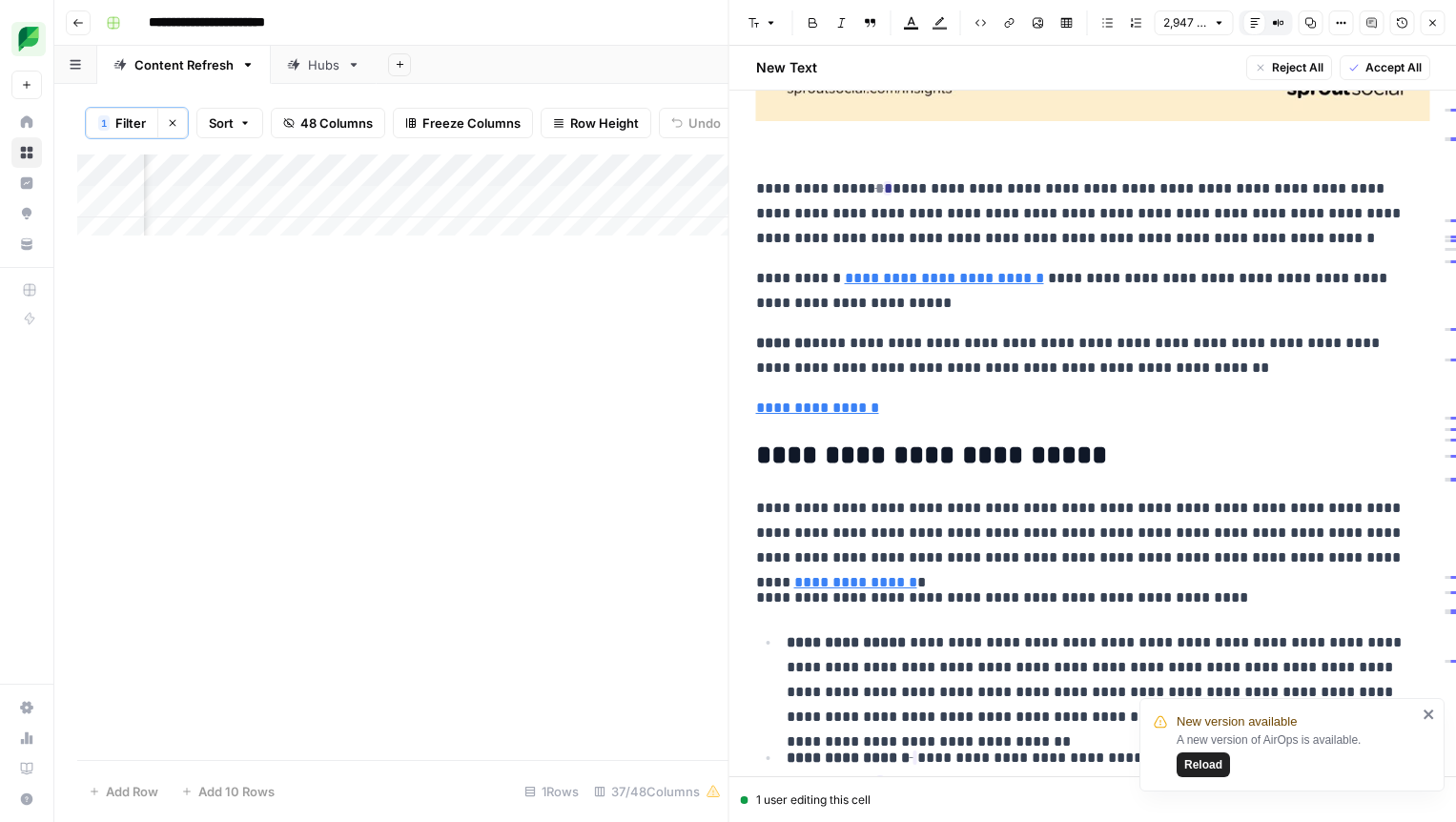
click at [917, 575] on link "**********" at bounding box center [856, 582] width 123 height 14
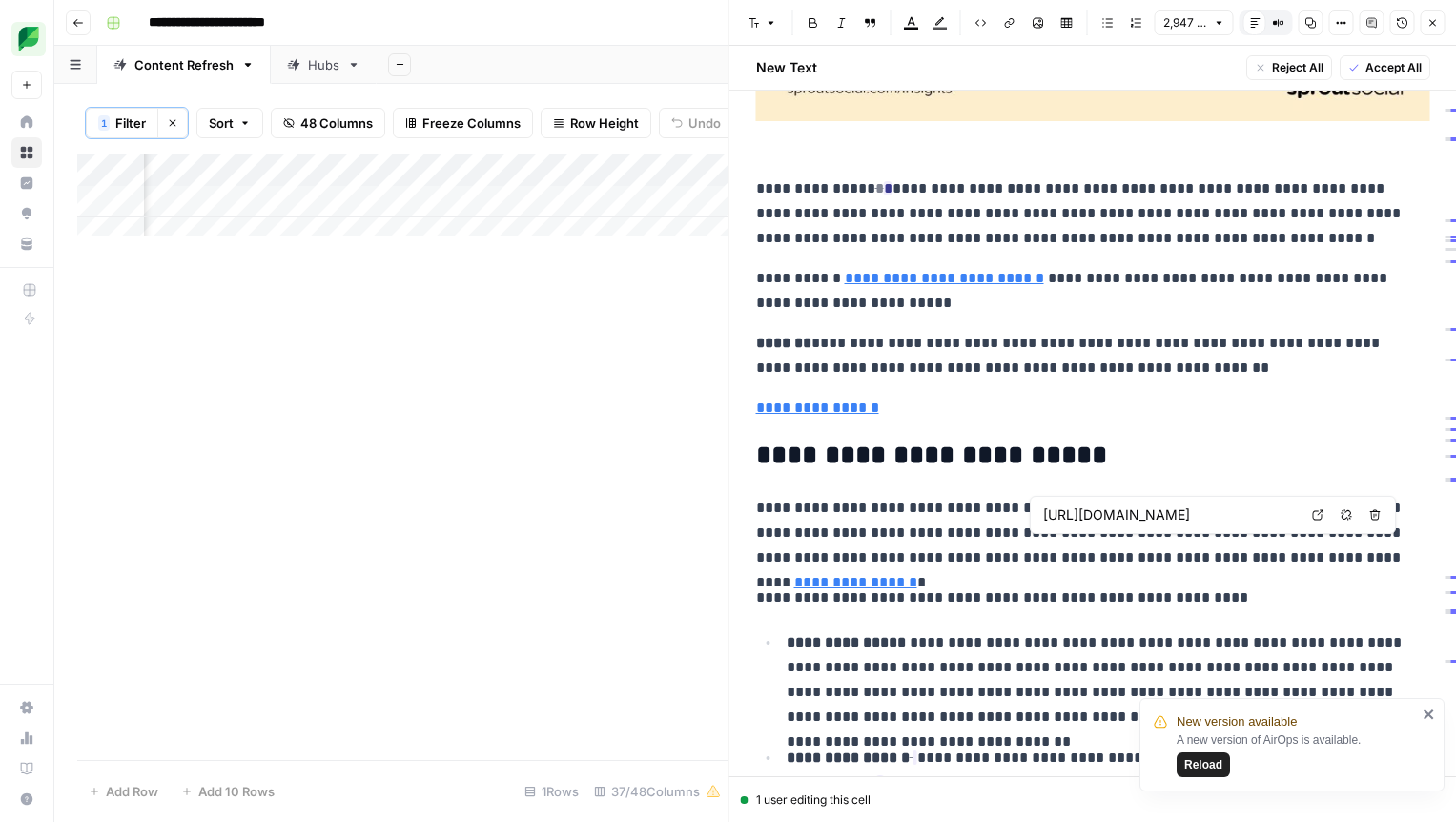
click at [1231, 510] on input "https://sproutsocial.com/insights/brand-reputation-management/" at bounding box center [1170, 514] width 254 height 19
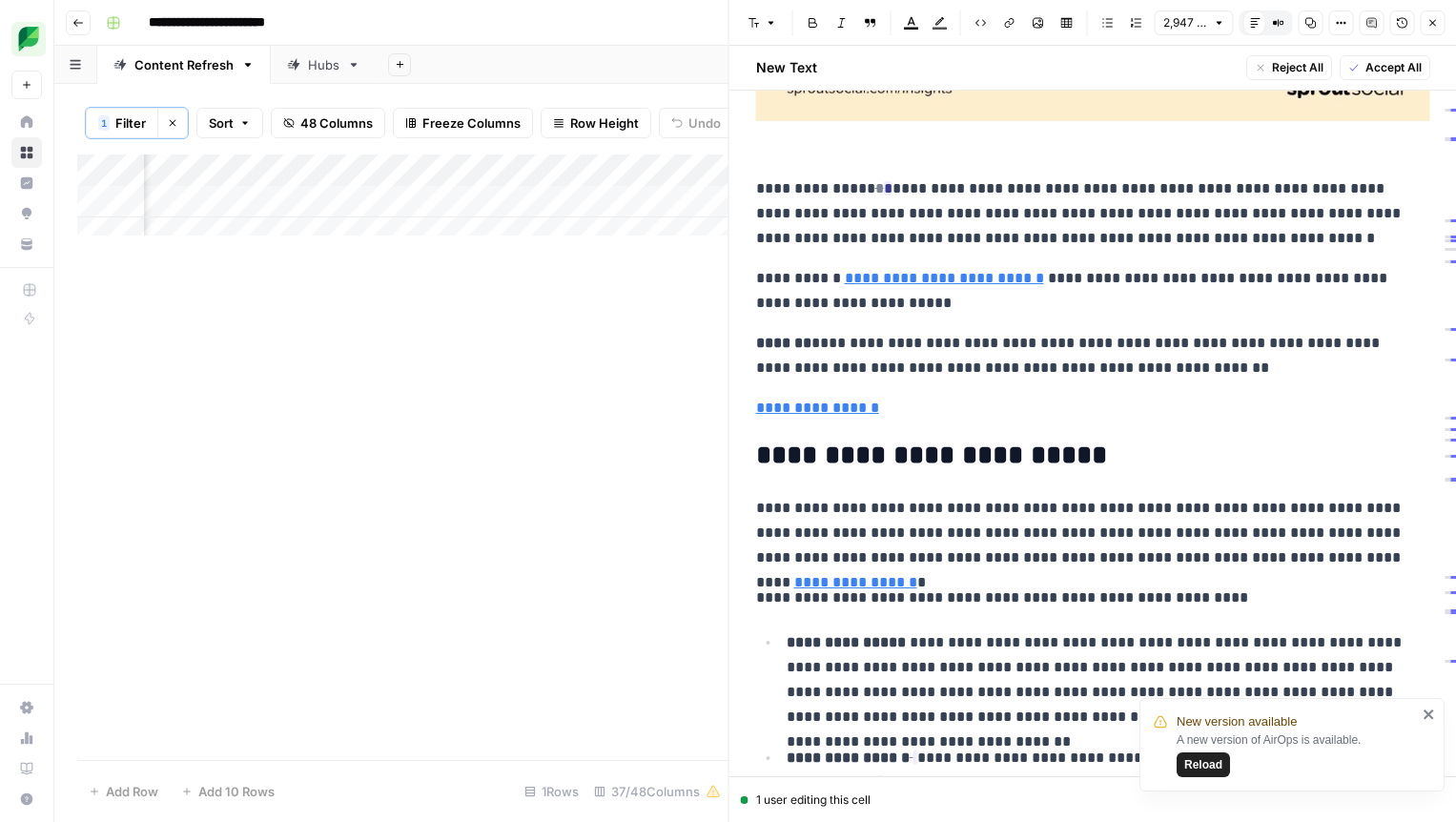
click at [914, 554] on p "**********" at bounding box center [1086, 533] width 660 height 74
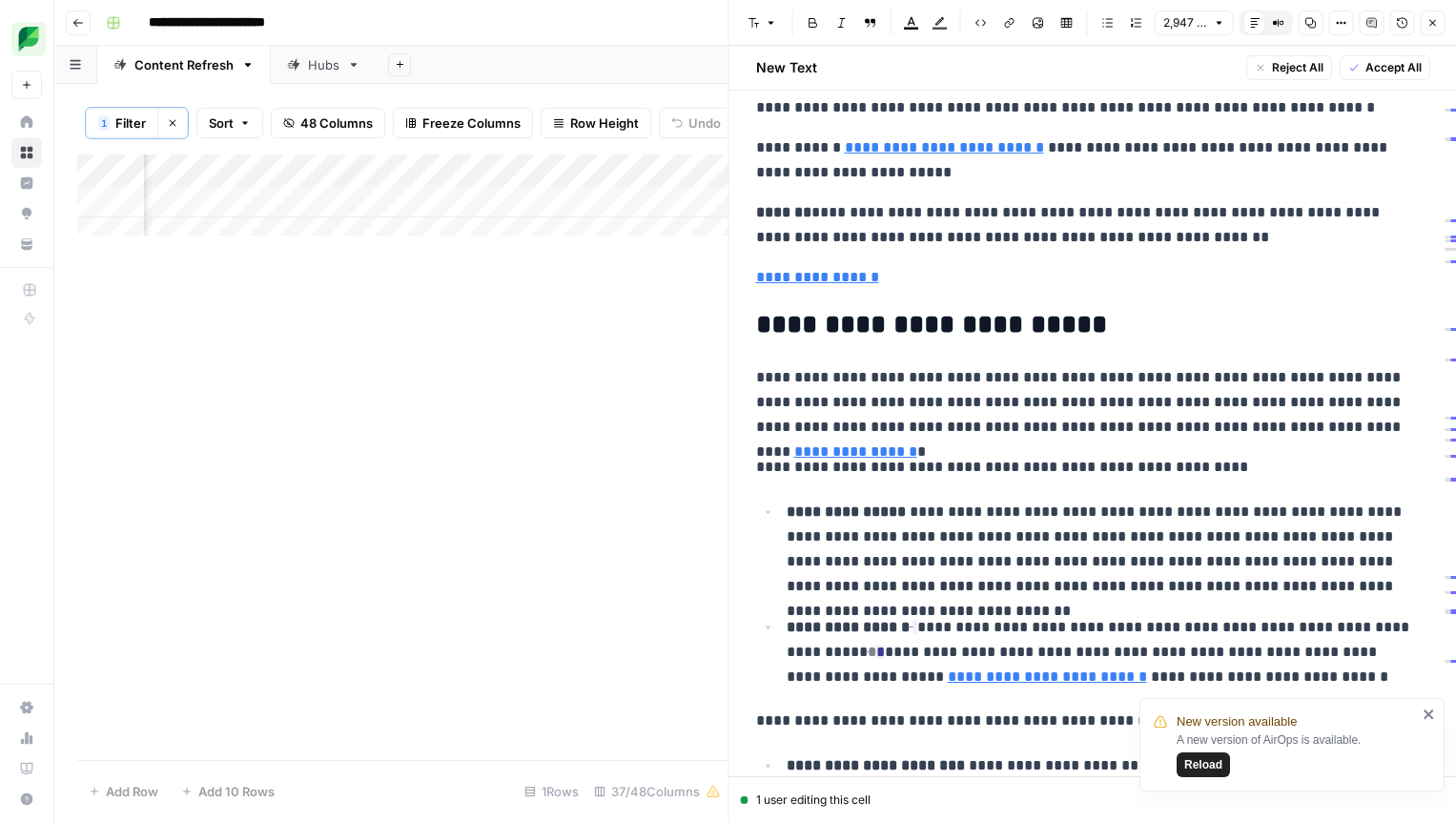
scroll to position [1292, 0]
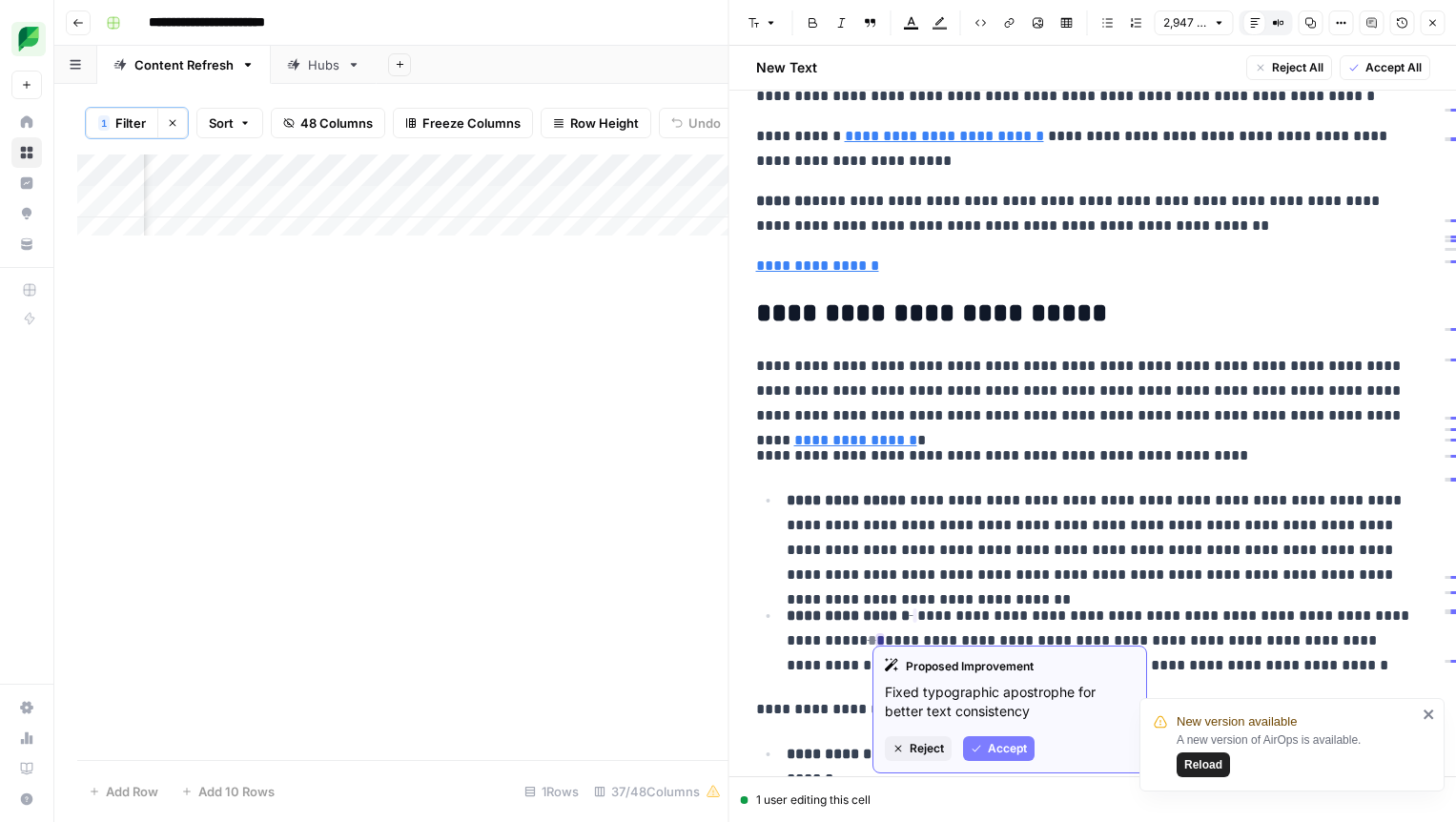
click at [983, 753] on button "Accept" at bounding box center [998, 749] width 71 height 25
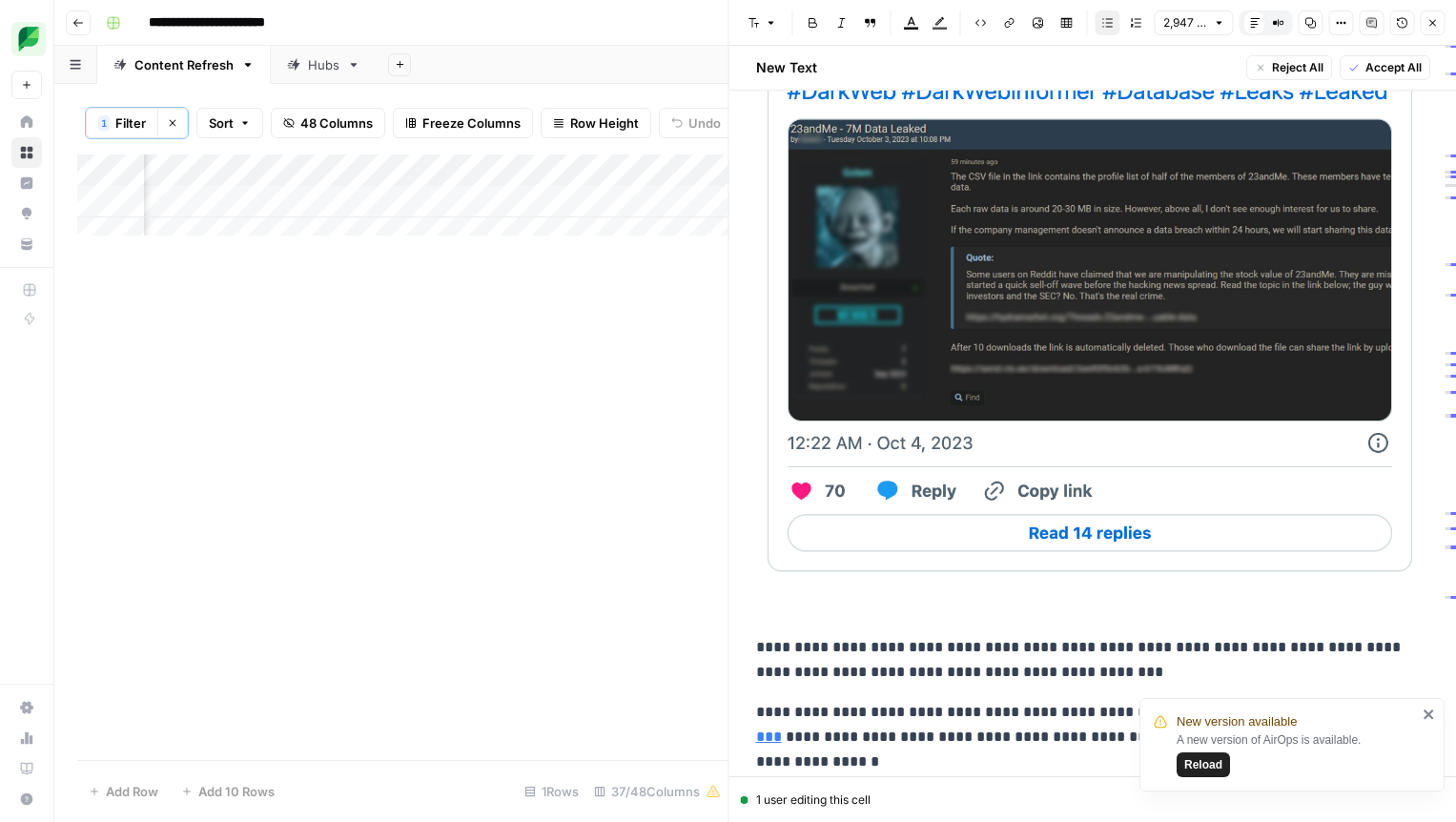
scroll to position [2058, 0]
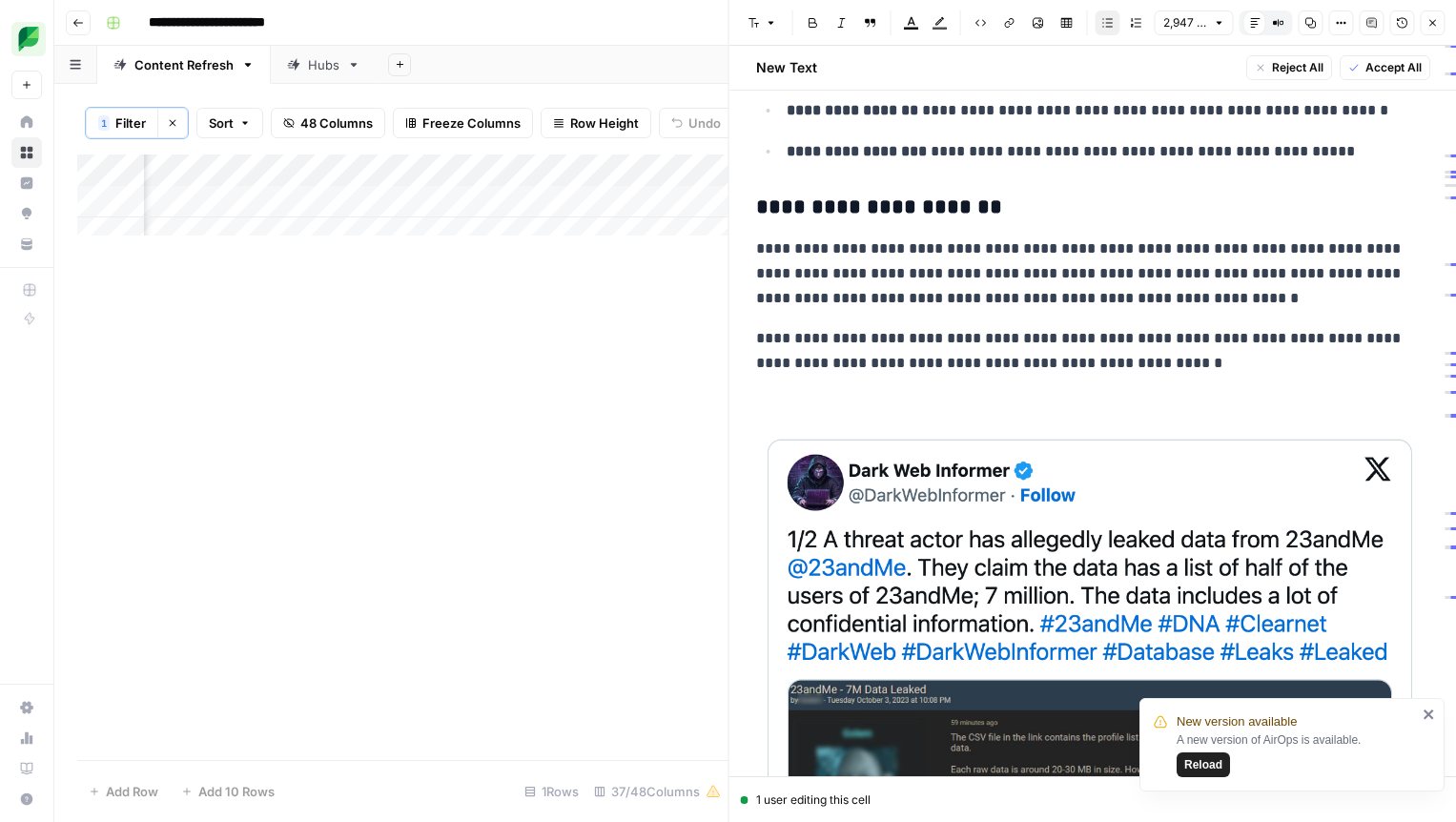
click at [807, 391] on p "To enrich screen reader interactions, please activate Accessibility in Grammarl…" at bounding box center [1093, 403] width 674 height 25
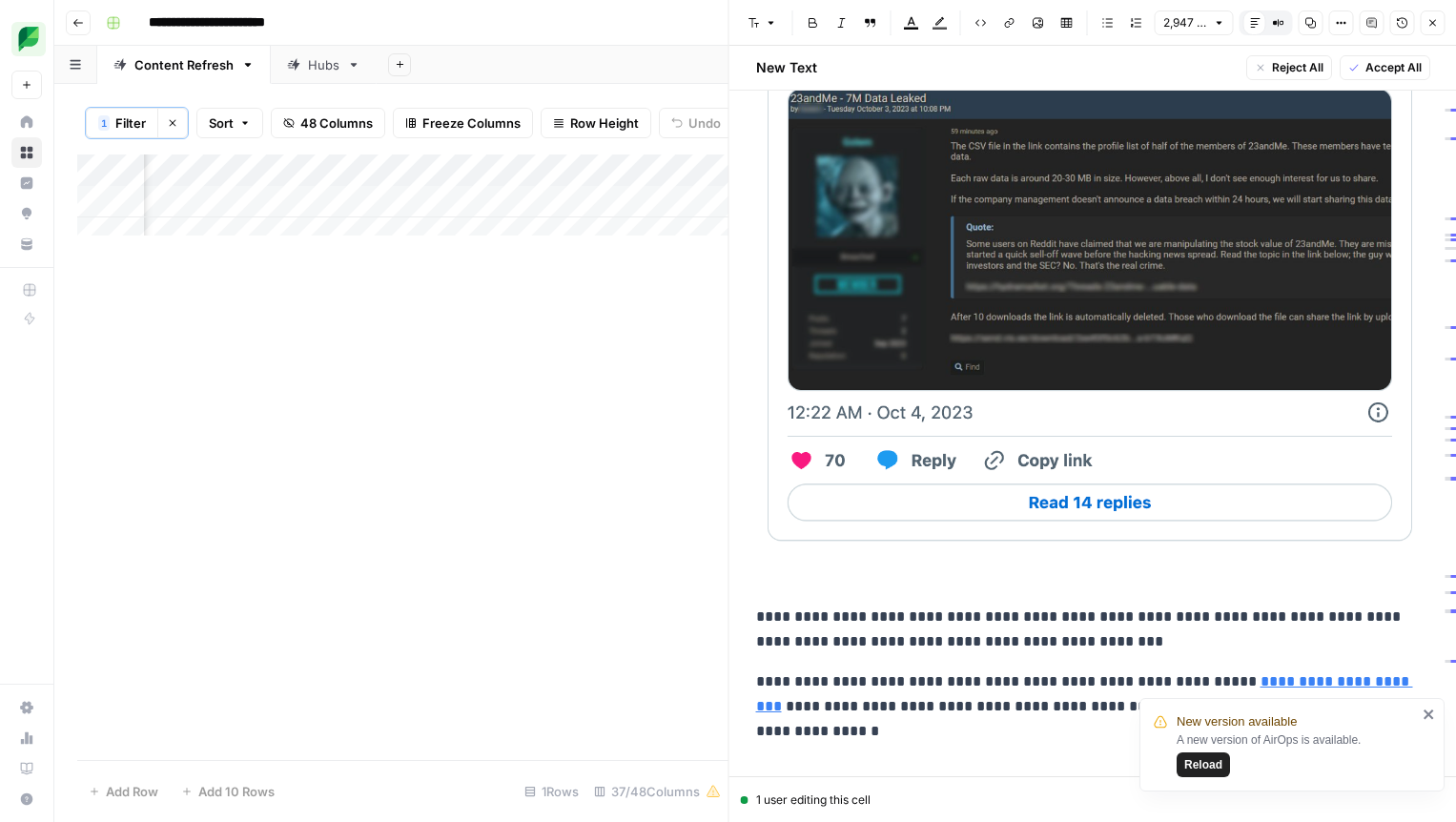
scroll to position [2819, 0]
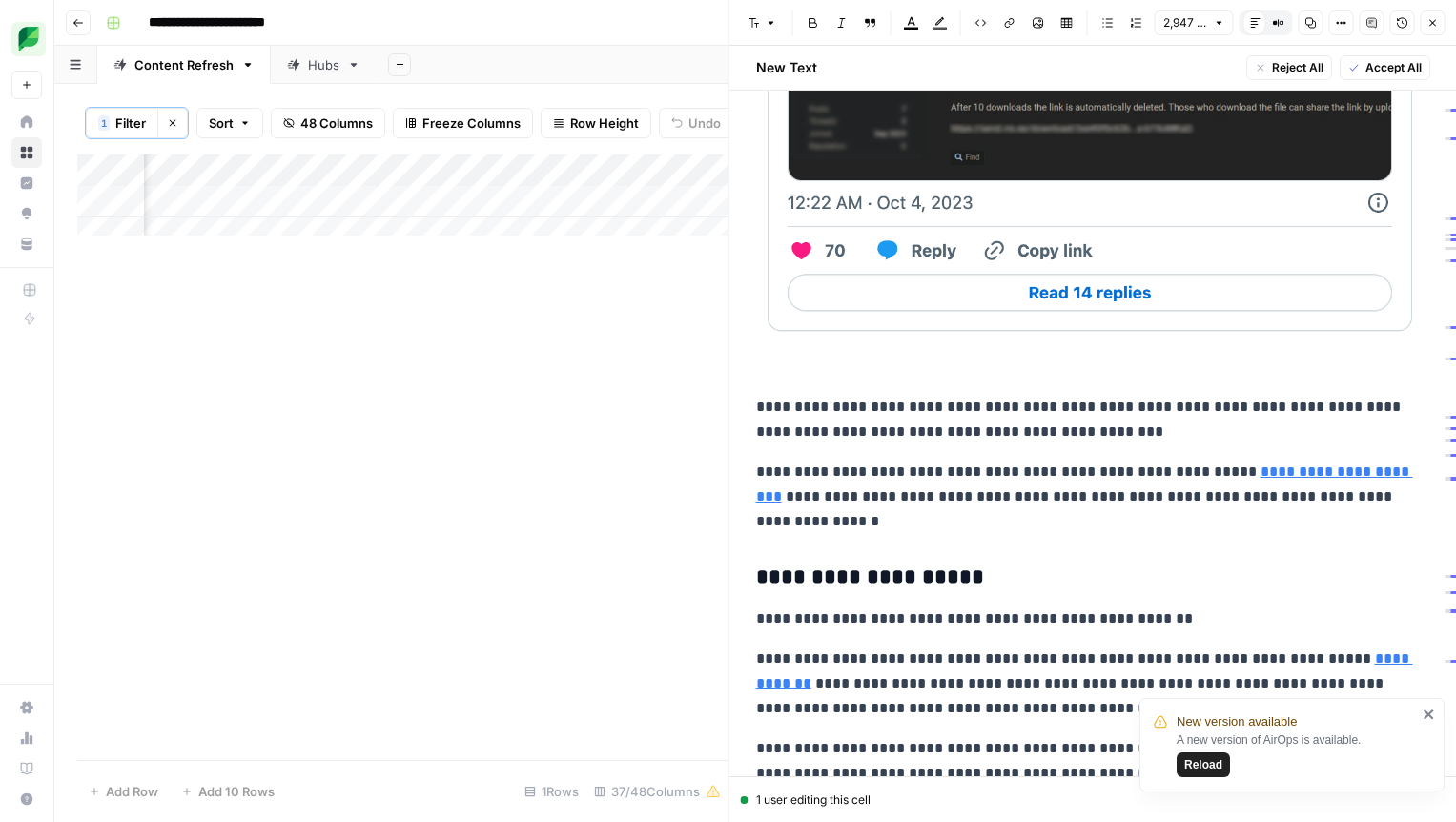
click at [778, 349] on p "To enrich screen reader interactions, please activate Accessibility in Grammarl…" at bounding box center [1093, 5] width 674 height 751
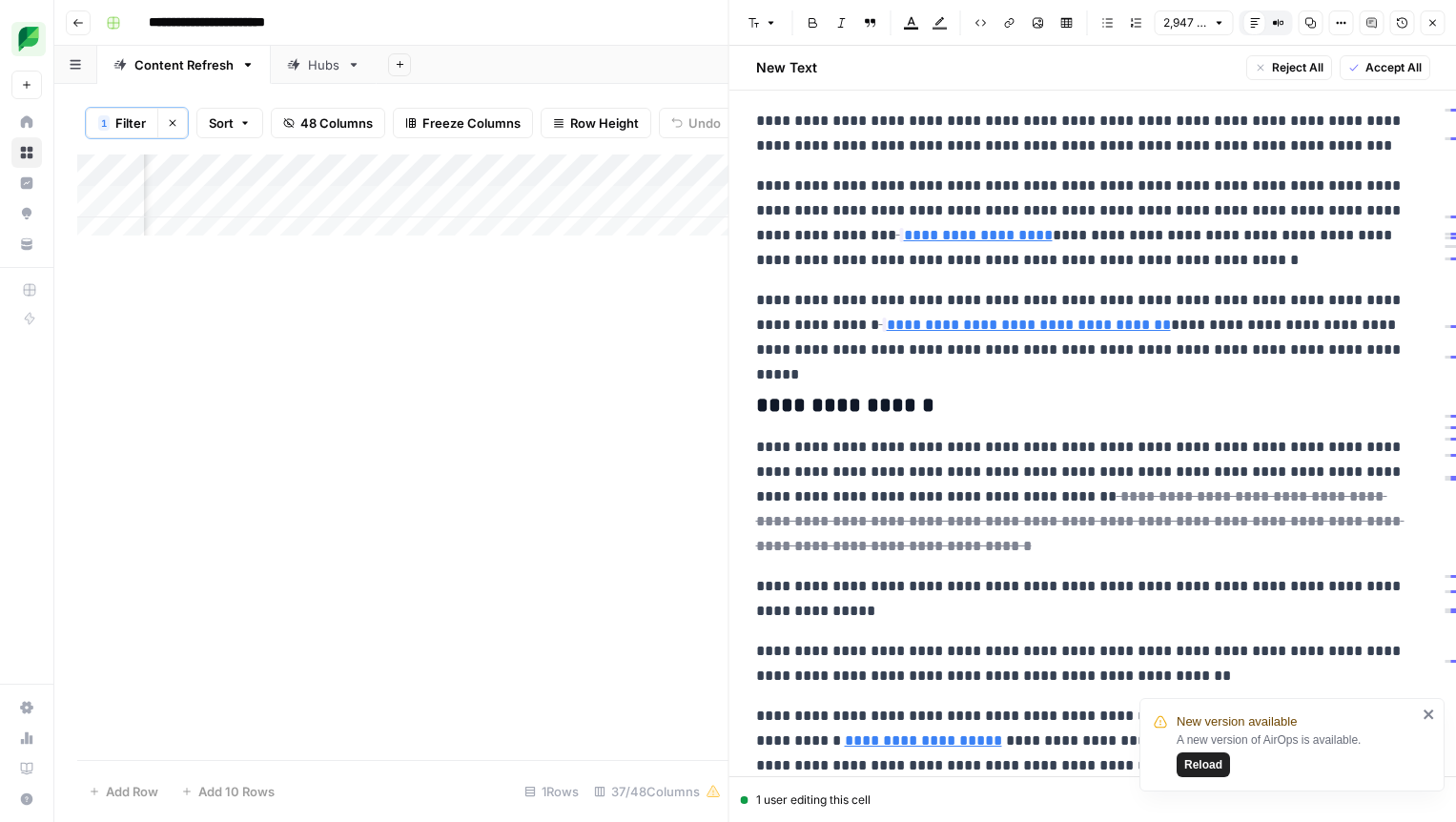
scroll to position [3757, 0]
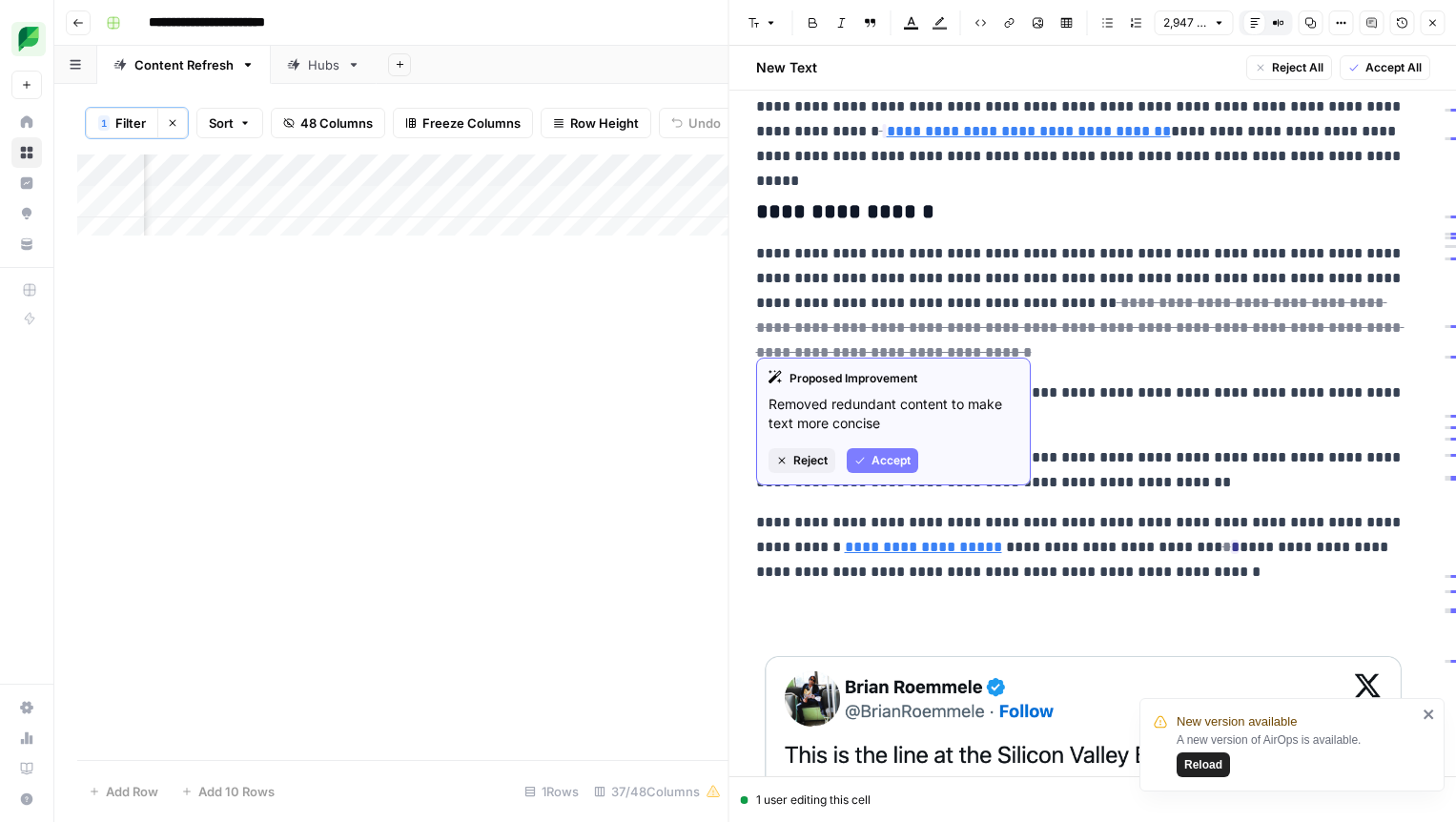
click at [890, 459] on span "Accept" at bounding box center [890, 460] width 39 height 17
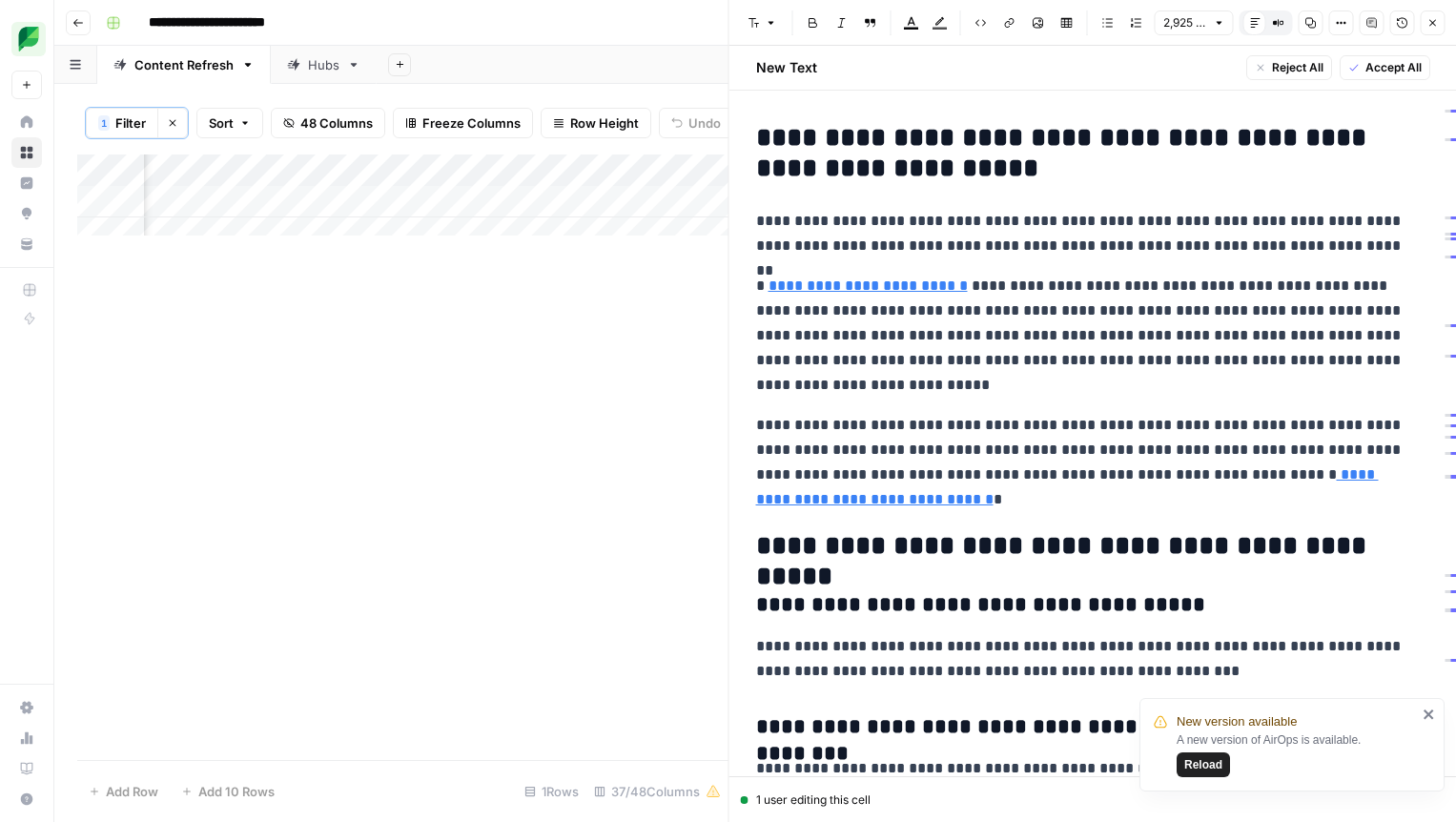
scroll to position [13801, 0]
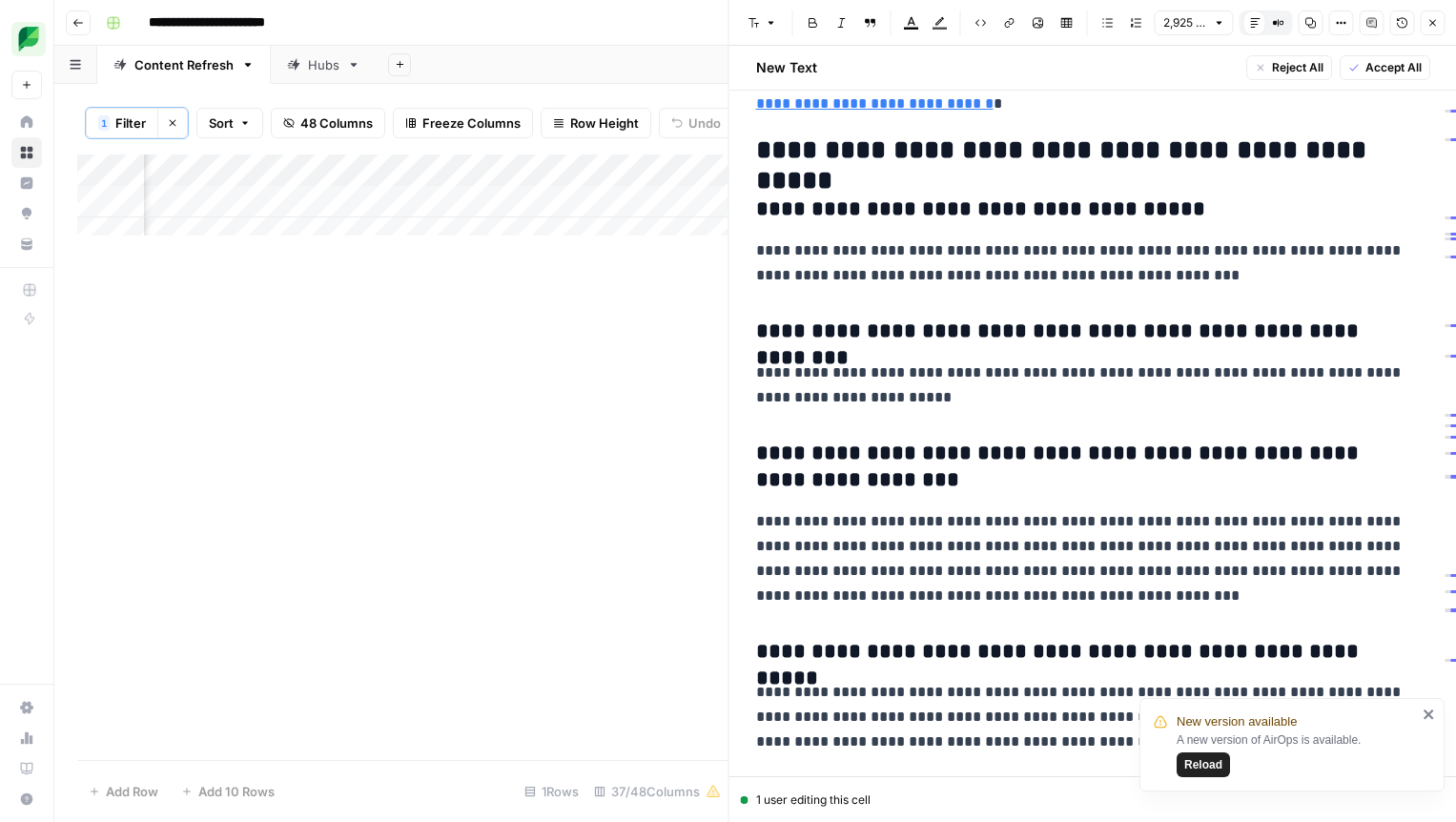
click at [1372, 60] on span "Accept All" at bounding box center [1392, 68] width 57 height 17
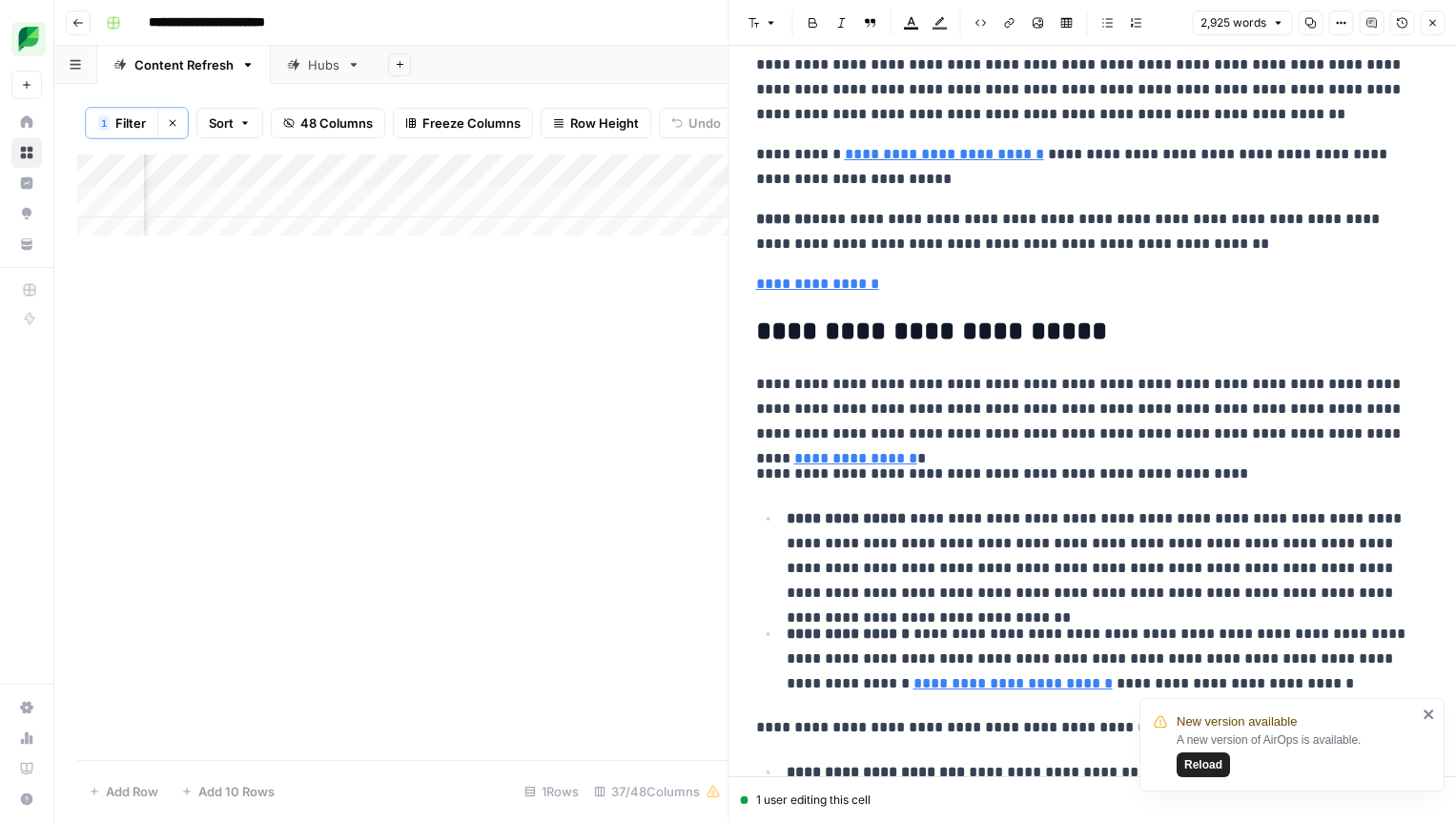
scroll to position [2518, 0]
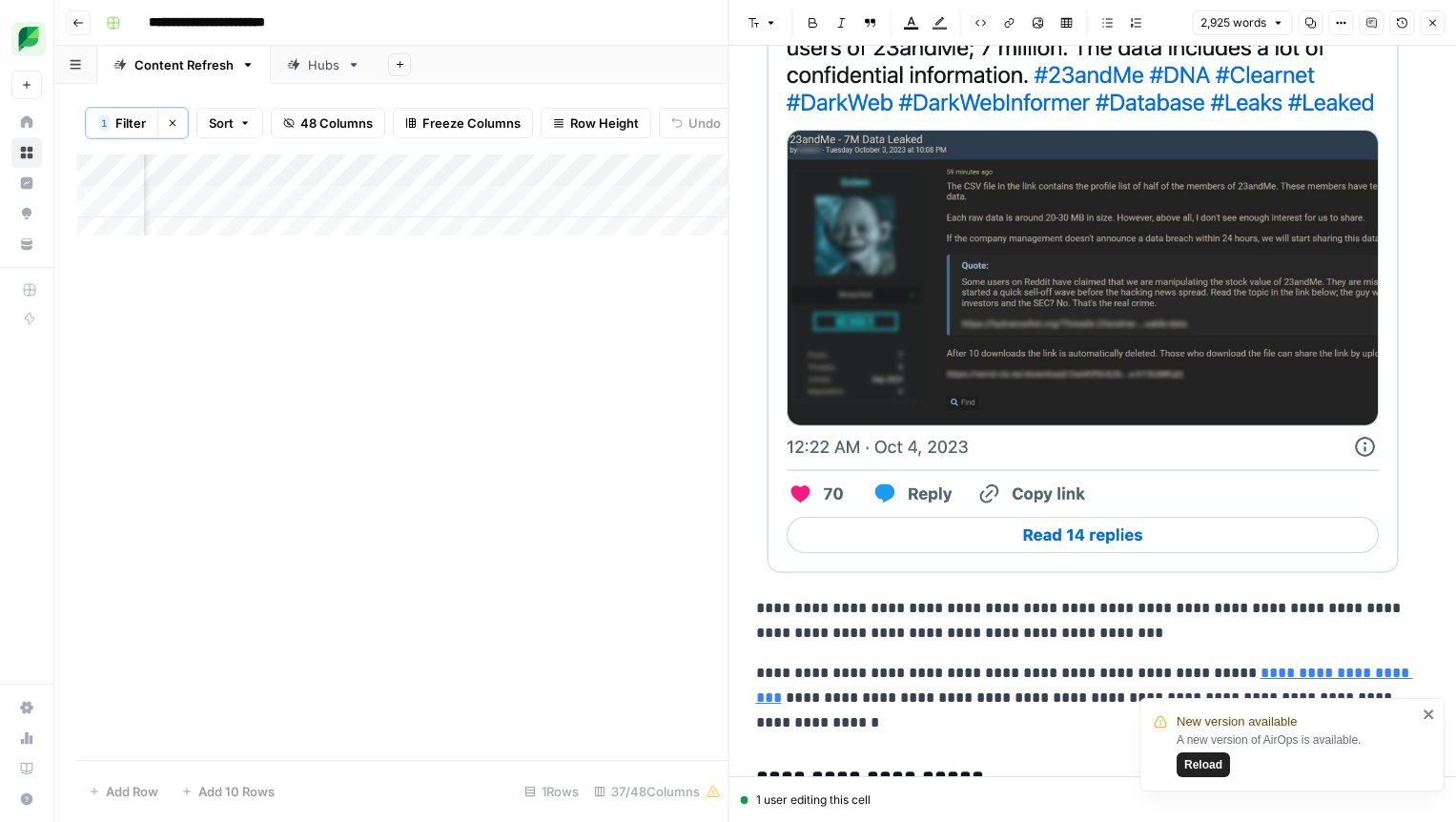
click at [1428, 714] on icon "close" at bounding box center [1428, 715] width 10 height 10
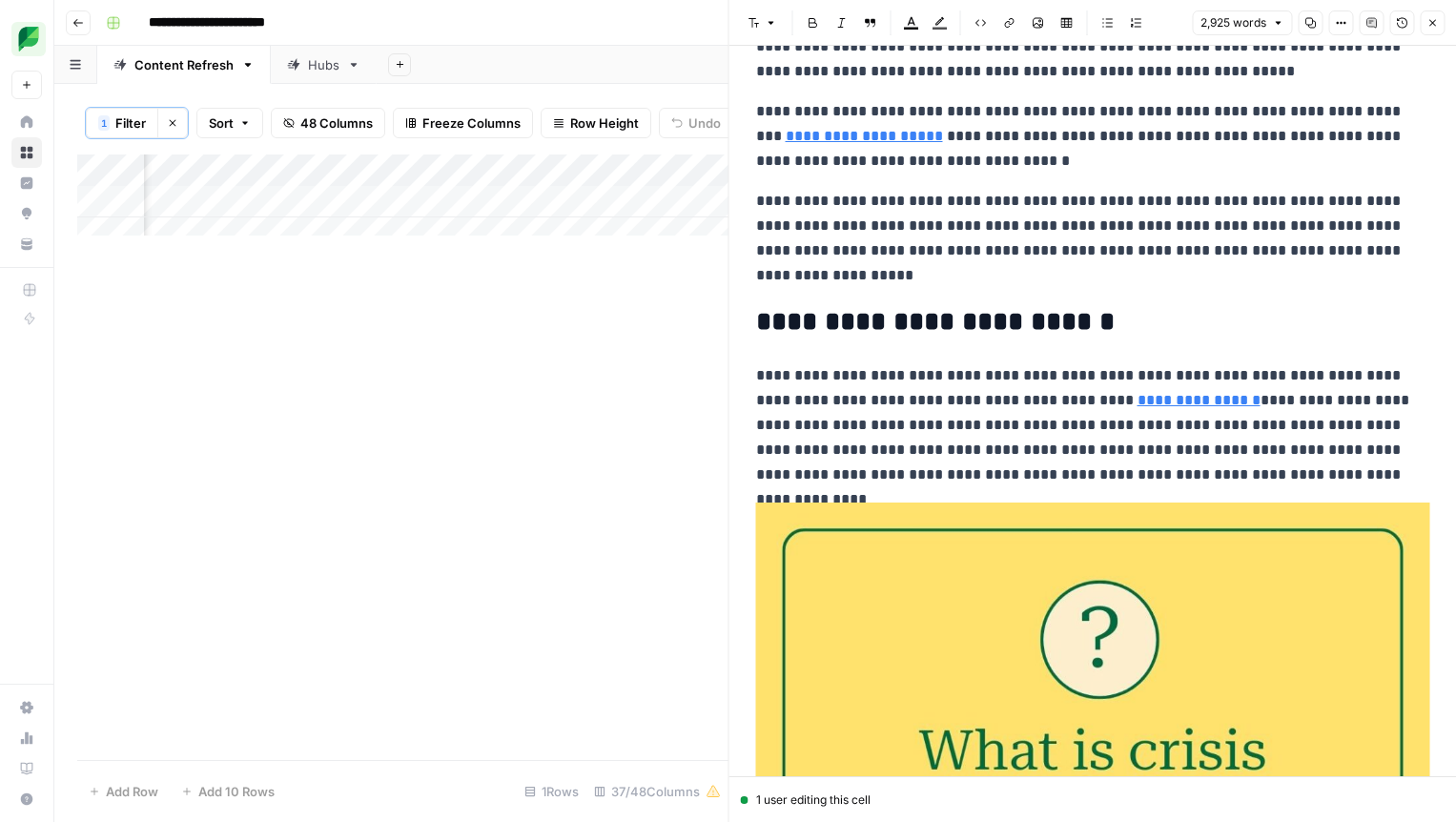
scroll to position [0, 0]
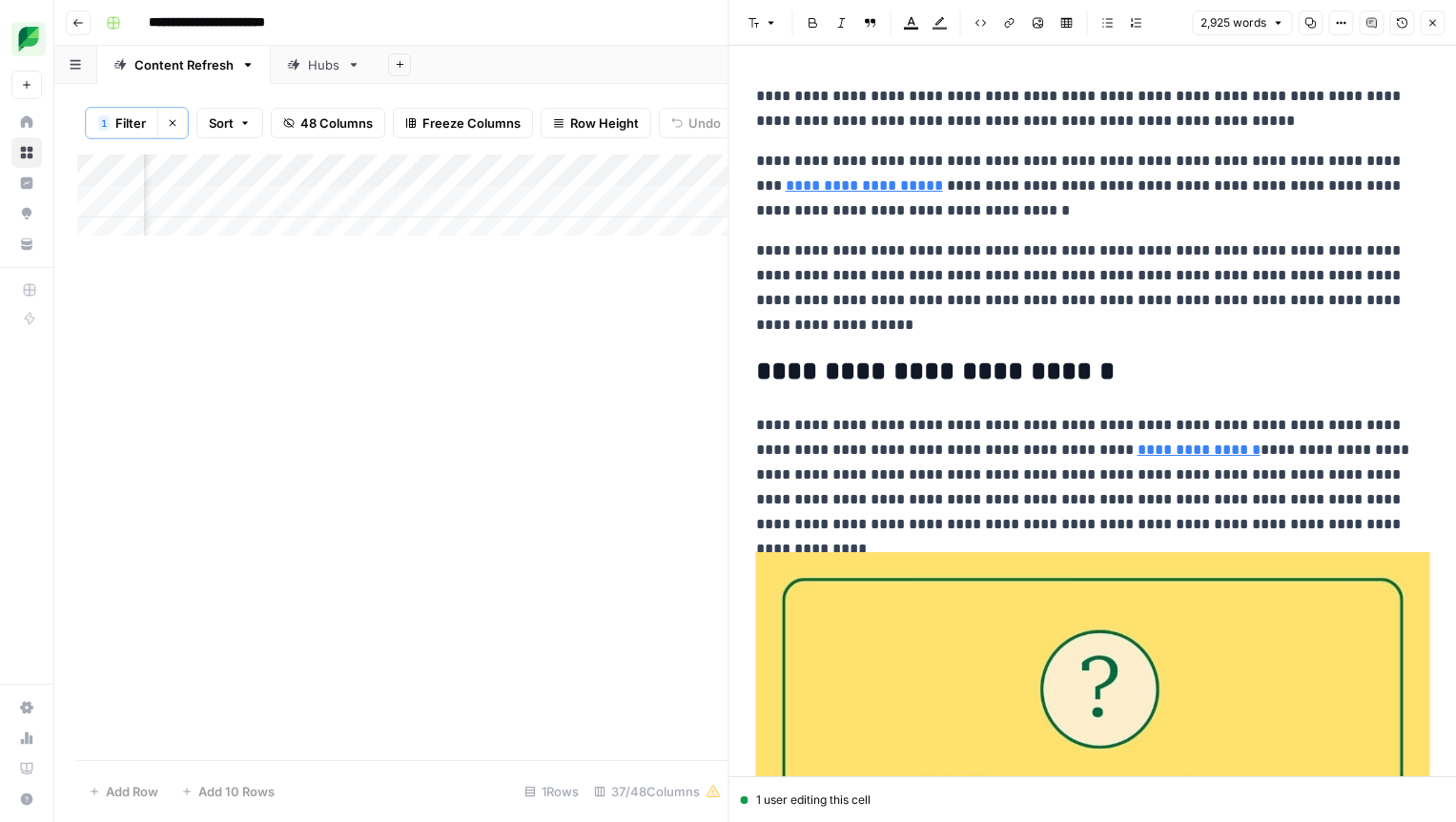
click at [636, 390] on div "Add Column" at bounding box center [403, 458] width 651 height 606
click at [1426, 26] on icon "button" at bounding box center [1432, 23] width 12 height 12
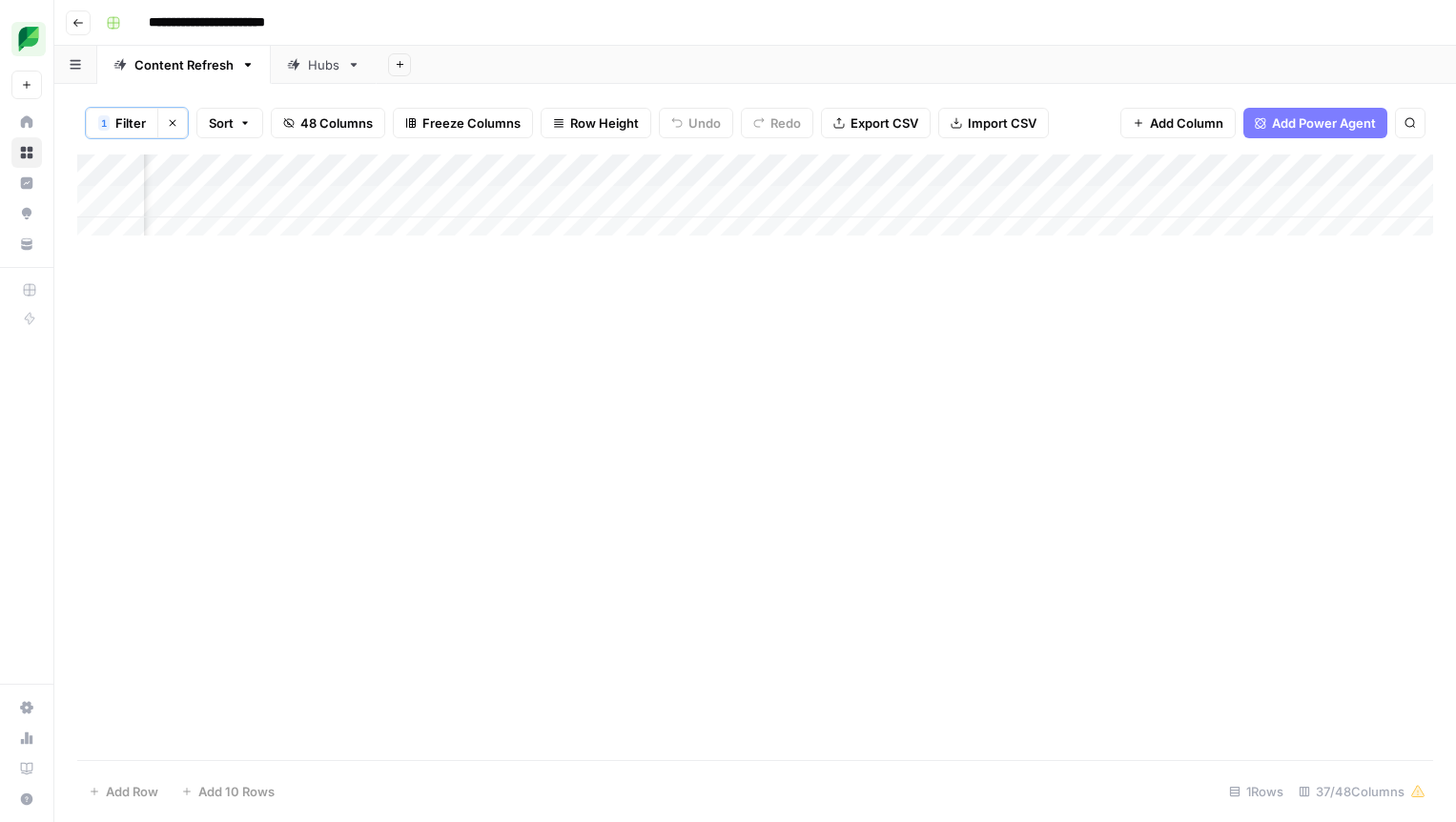
scroll to position [0, 2729]
click at [577, 205] on div "Add Column" at bounding box center [755, 203] width 1356 height 95
click at [625, 203] on div "Add Column" at bounding box center [755, 203] width 1356 height 95
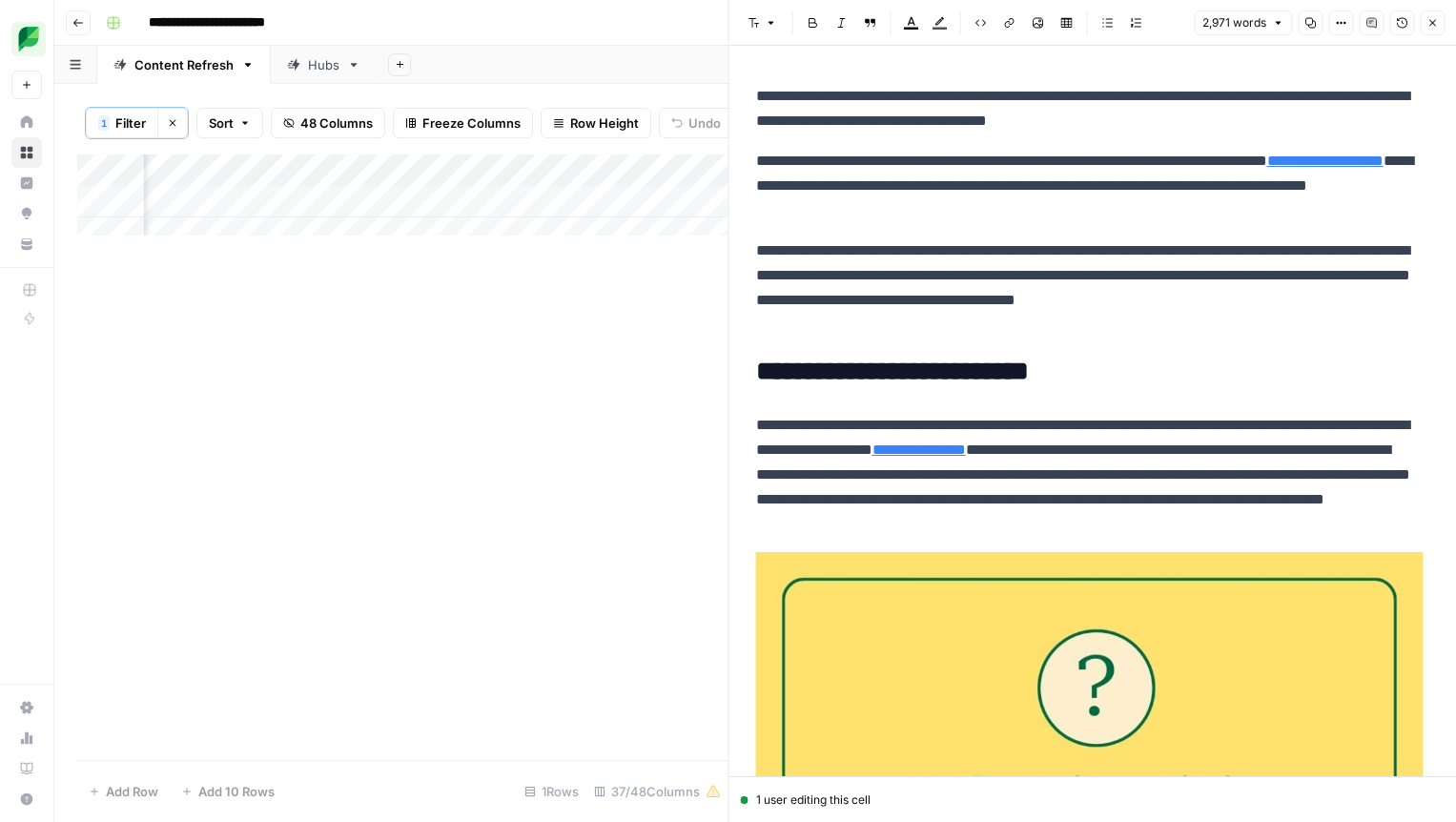
scroll to position [1975, 0]
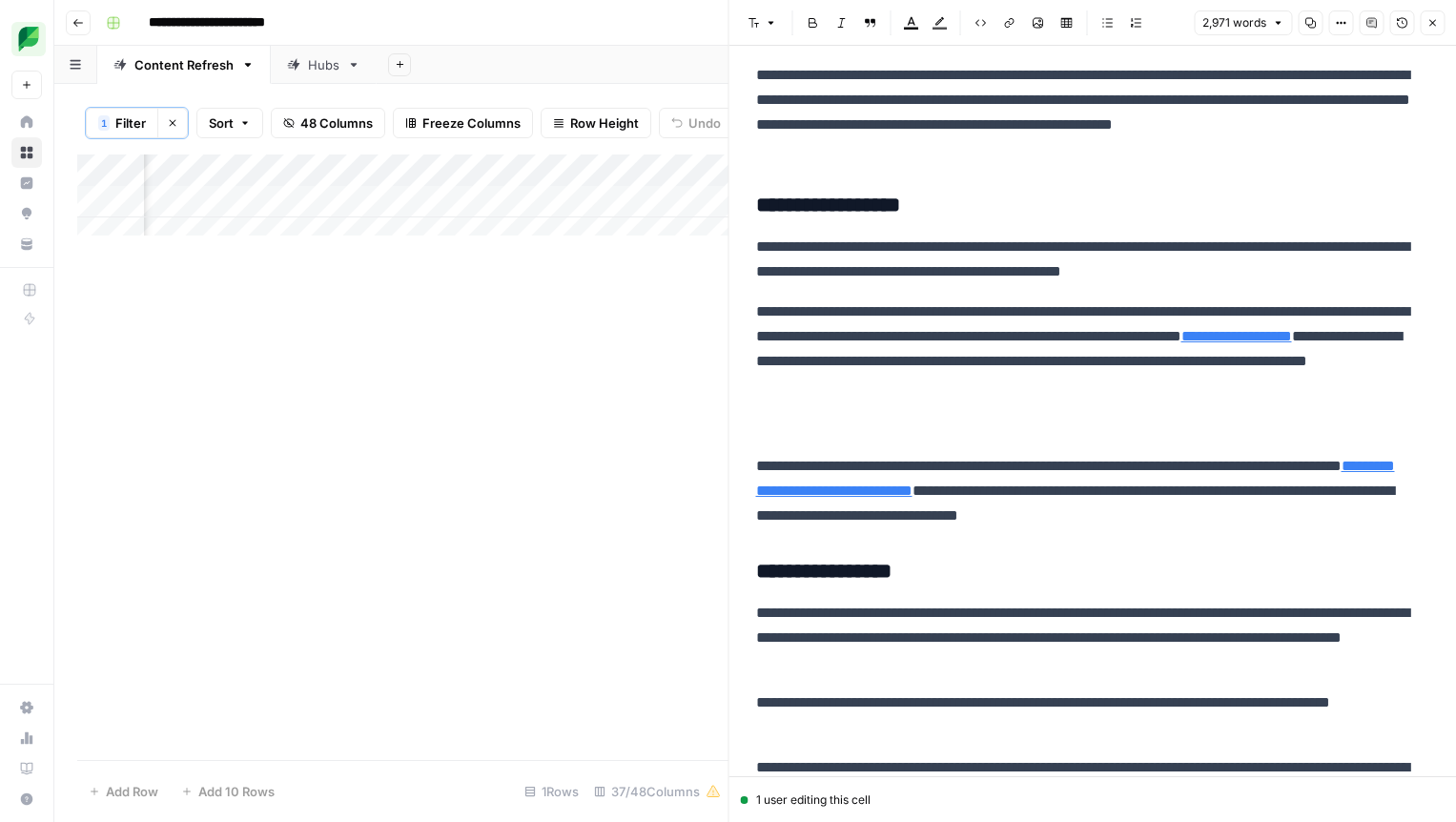
scroll to position [2747, 0]
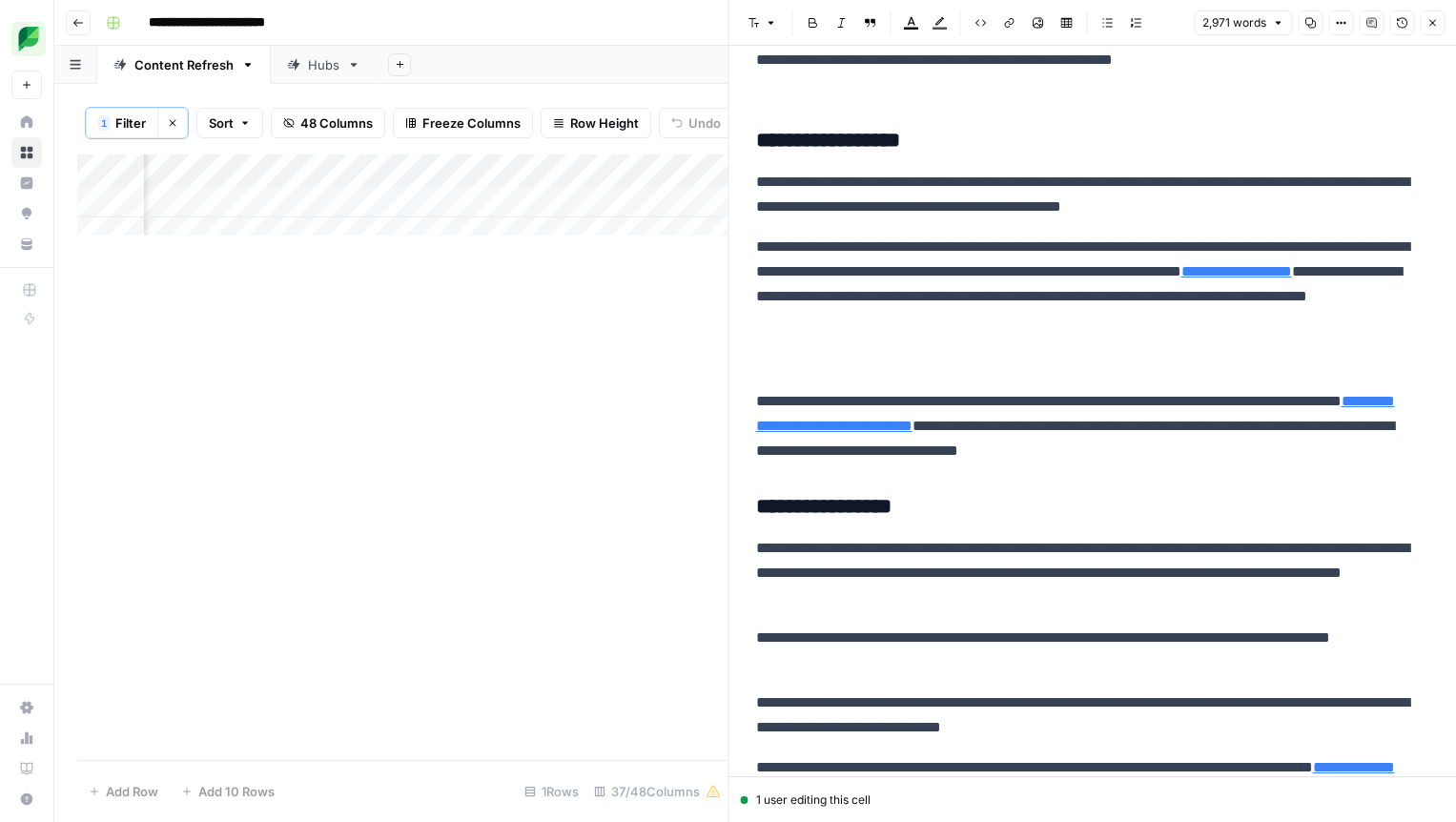
click at [813, 350] on p at bounding box center [1093, 361] width 674 height 25
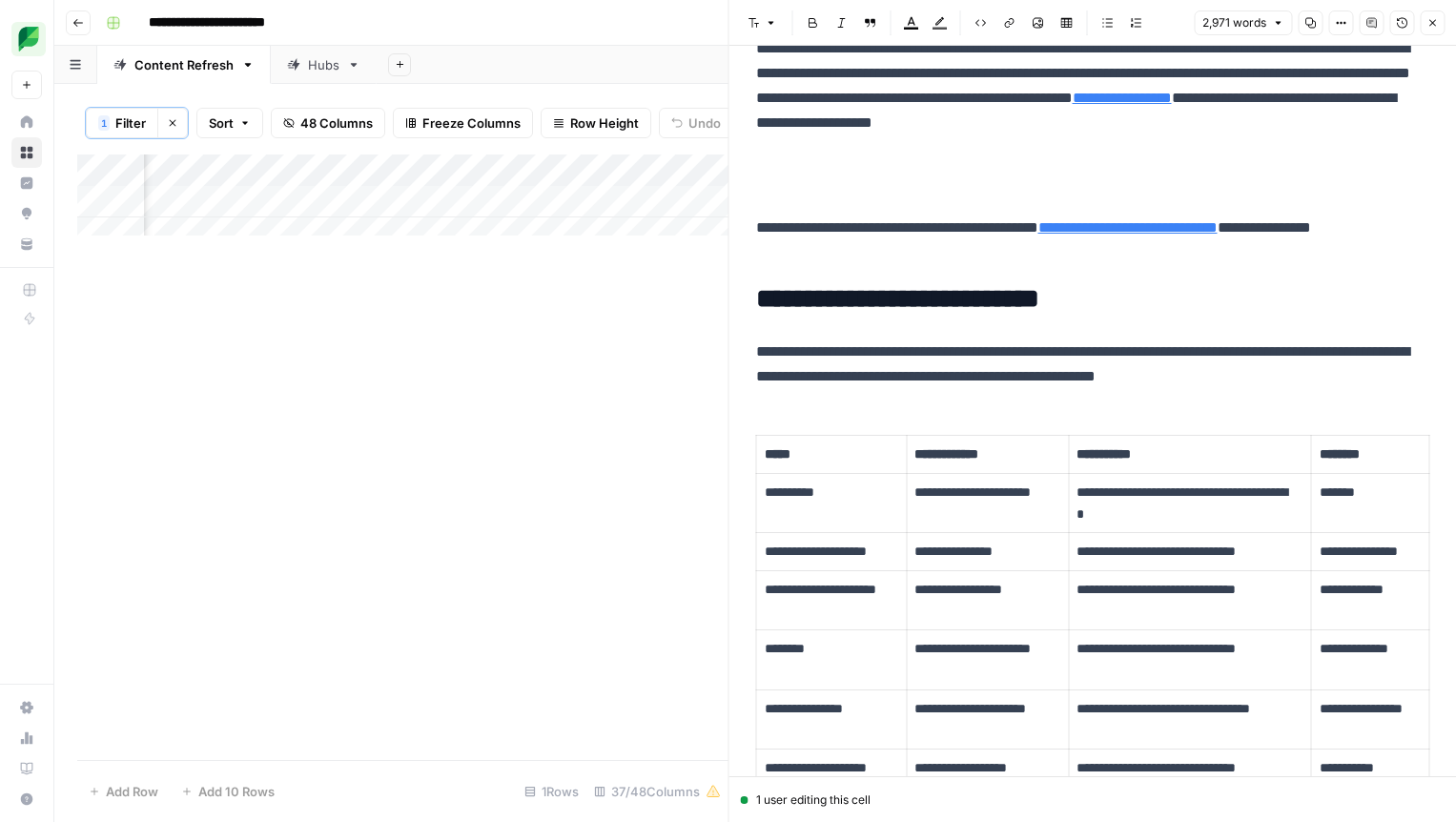
scroll to position [3882, 0]
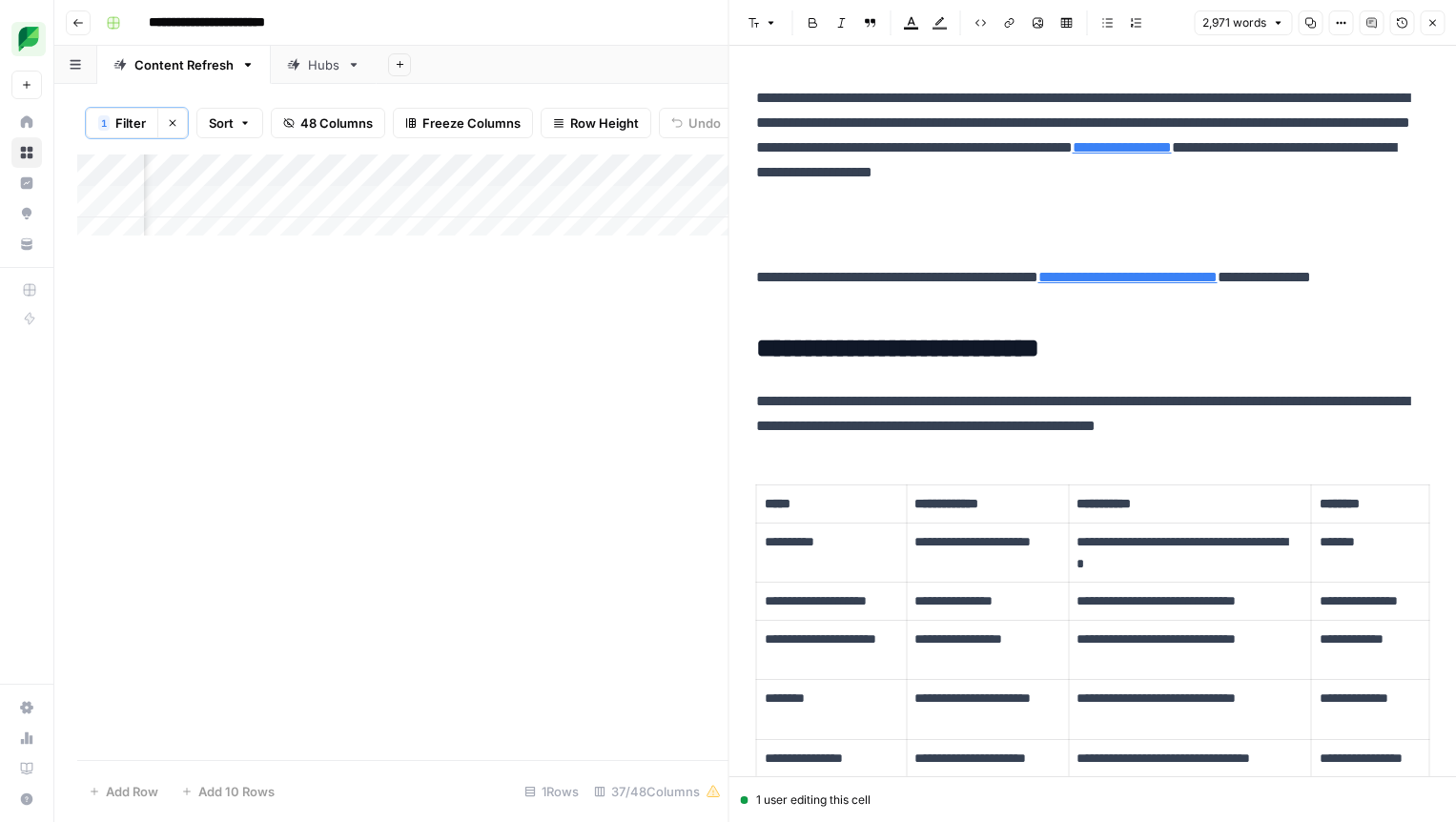
click at [807, 229] on p at bounding box center [1093, 237] width 674 height 25
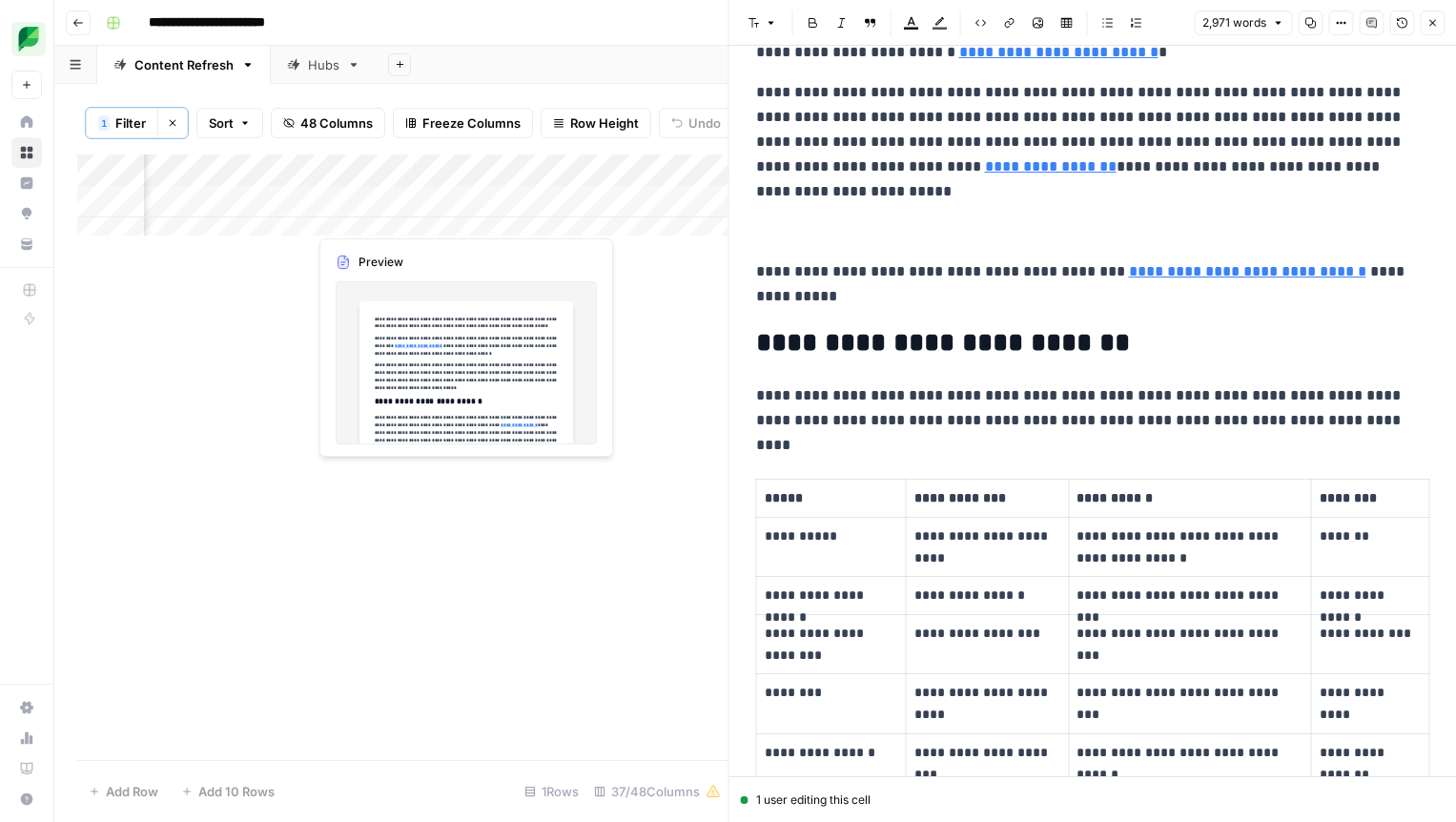
click at [359, 218] on div "Add Column" at bounding box center [403, 203] width 651 height 95
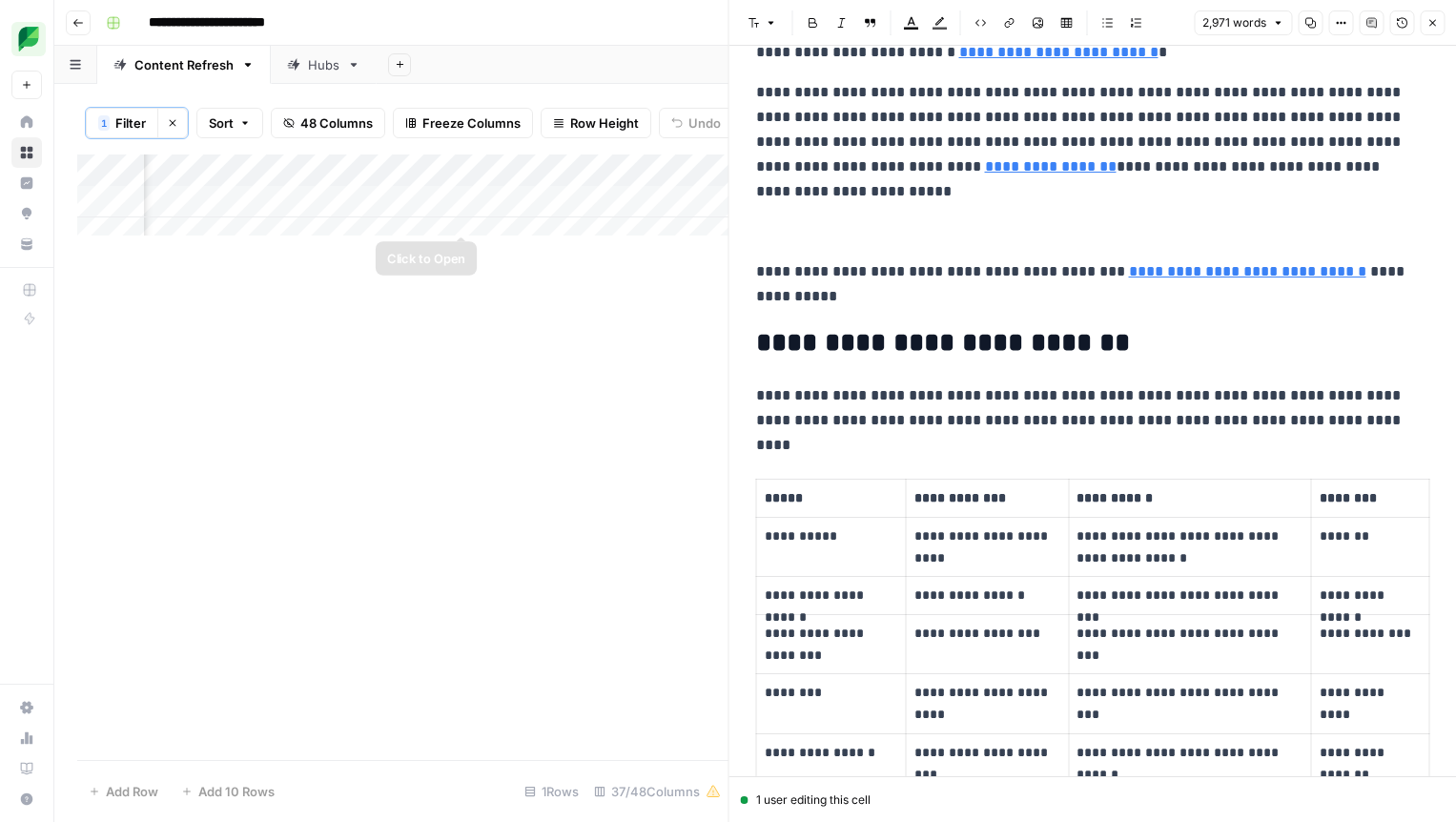
click at [567, 214] on div "Add Column" at bounding box center [403, 203] width 651 height 95
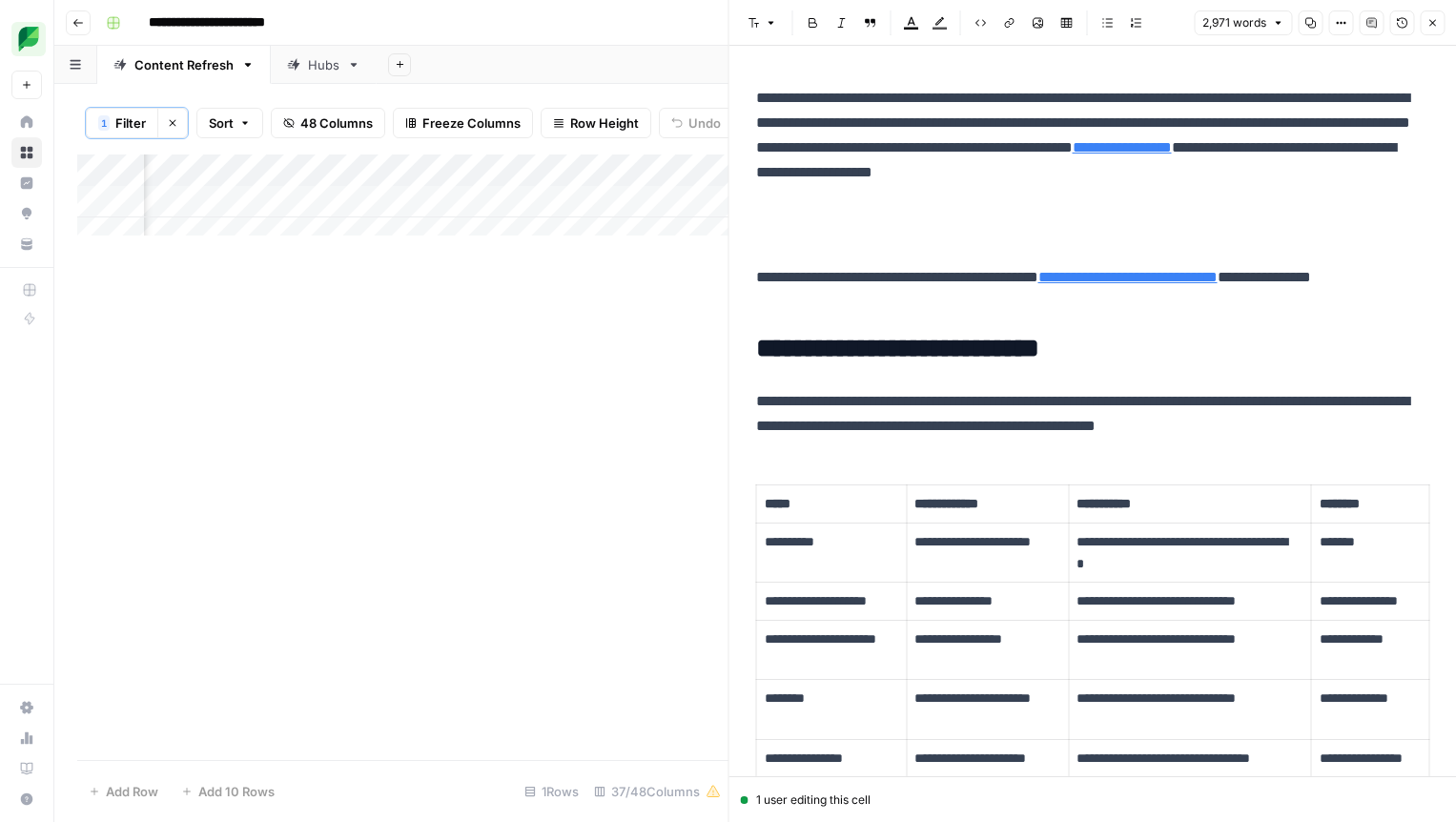
click at [1438, 27] on button "Close" at bounding box center [1431, 23] width 25 height 25
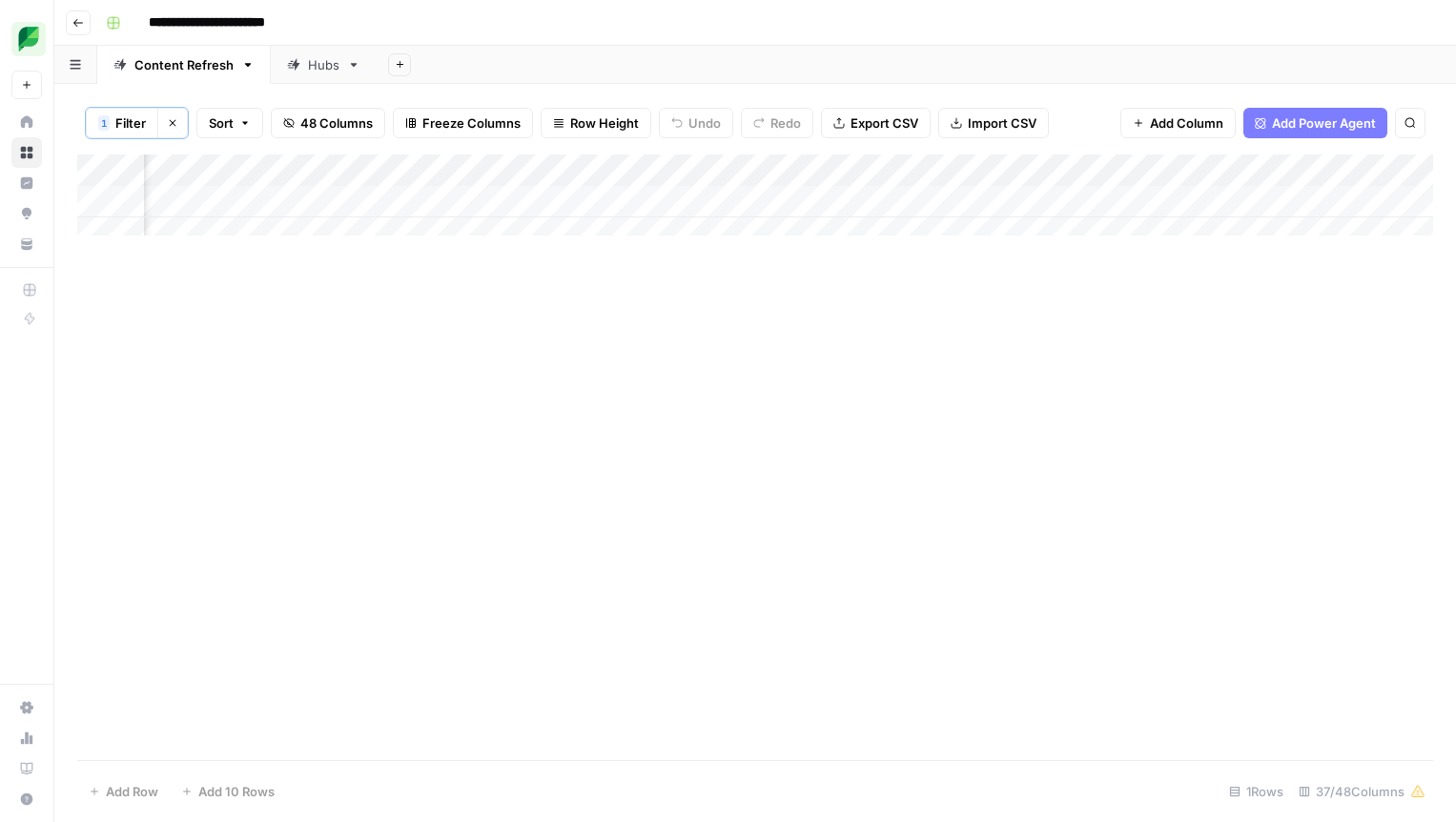
scroll to position [0, 2560]
click at [547, 194] on div "Add Column" at bounding box center [755, 203] width 1356 height 95
click at [631, 199] on div "Add Column" at bounding box center [755, 203] width 1356 height 95
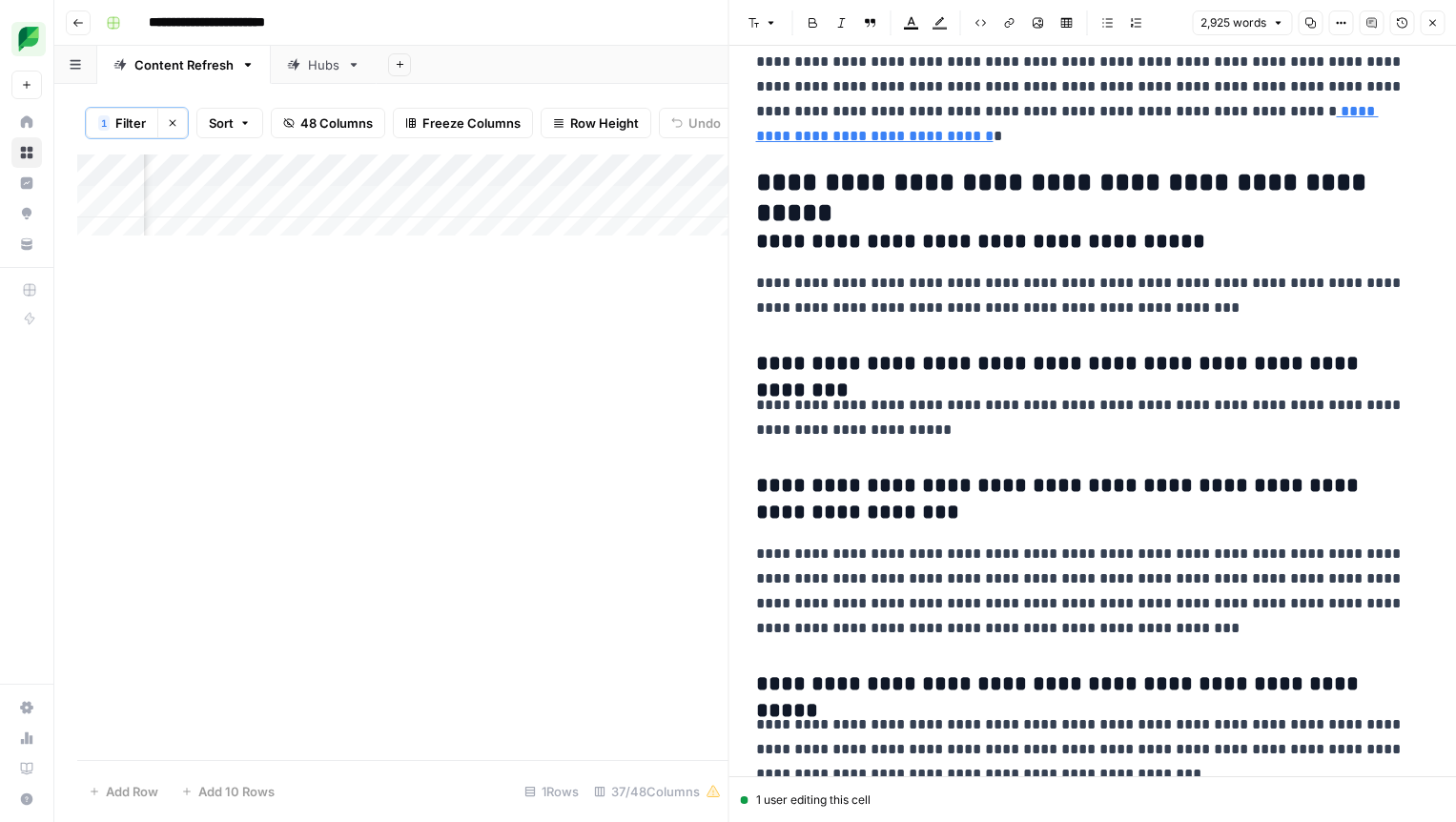
scroll to position [13757, 0]
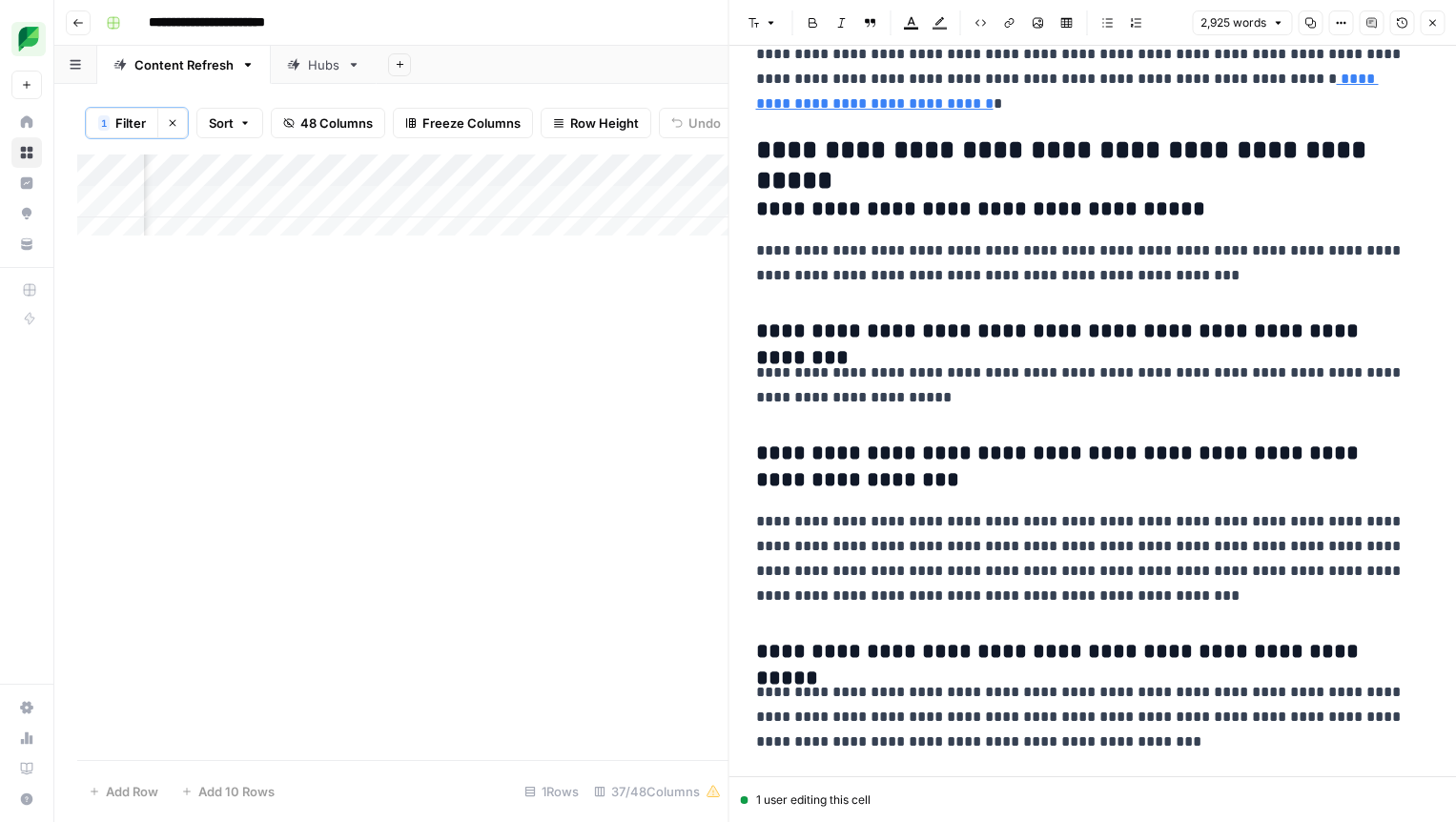
click at [517, 363] on div "Add Column" at bounding box center [403, 458] width 651 height 606
click at [557, 365] on div "Add Column" at bounding box center [403, 458] width 651 height 606
click at [1434, 27] on icon "button" at bounding box center [1432, 23] width 12 height 12
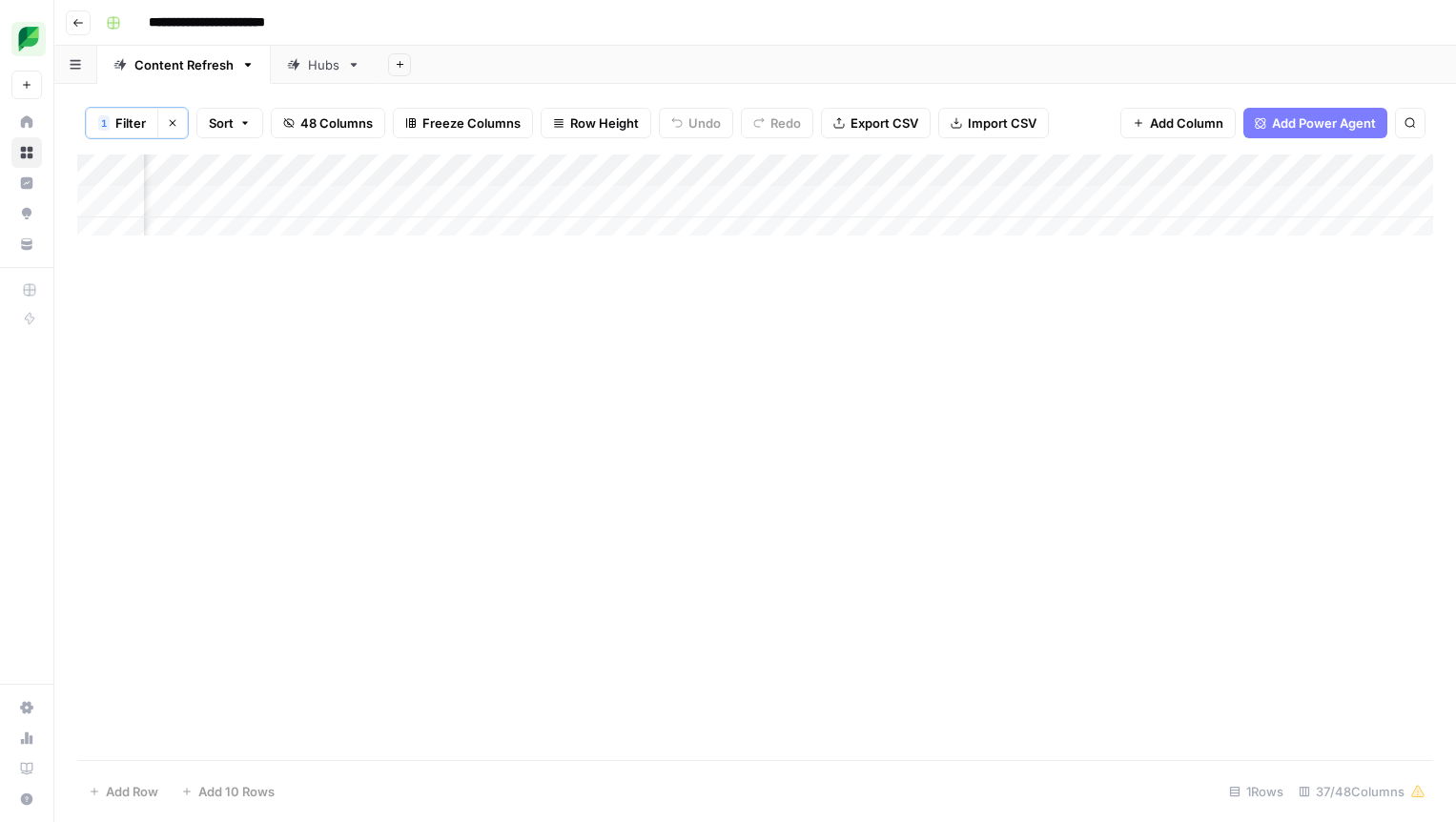
scroll to position [0, 3552]
click at [450, 207] on div "Add Column" at bounding box center [755, 203] width 1356 height 95
click at [543, 189] on div "Add Column" at bounding box center [755, 203] width 1356 height 95
click at [636, 201] on div "Add Column" at bounding box center [755, 203] width 1356 height 95
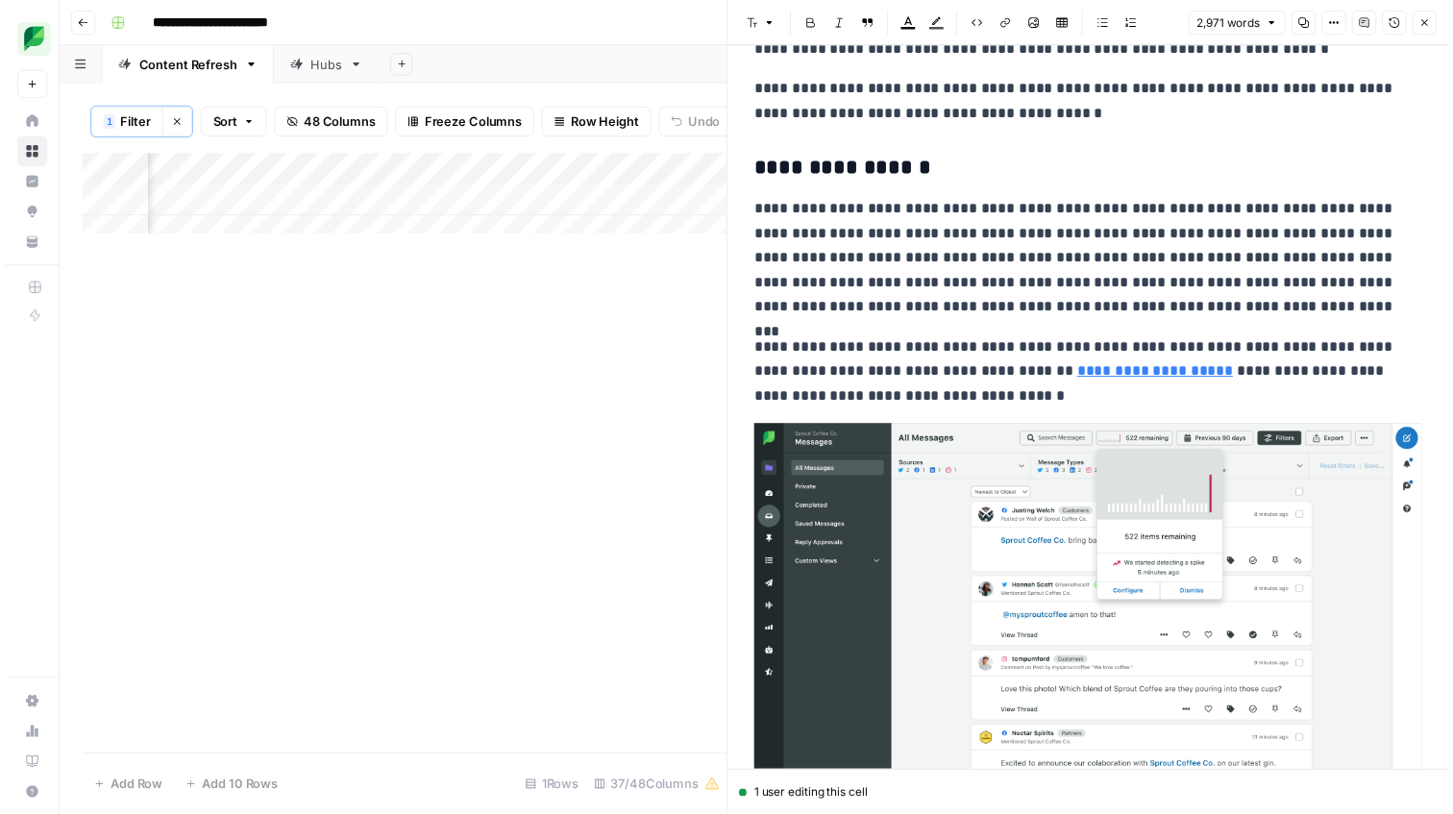
scroll to position [6897, 0]
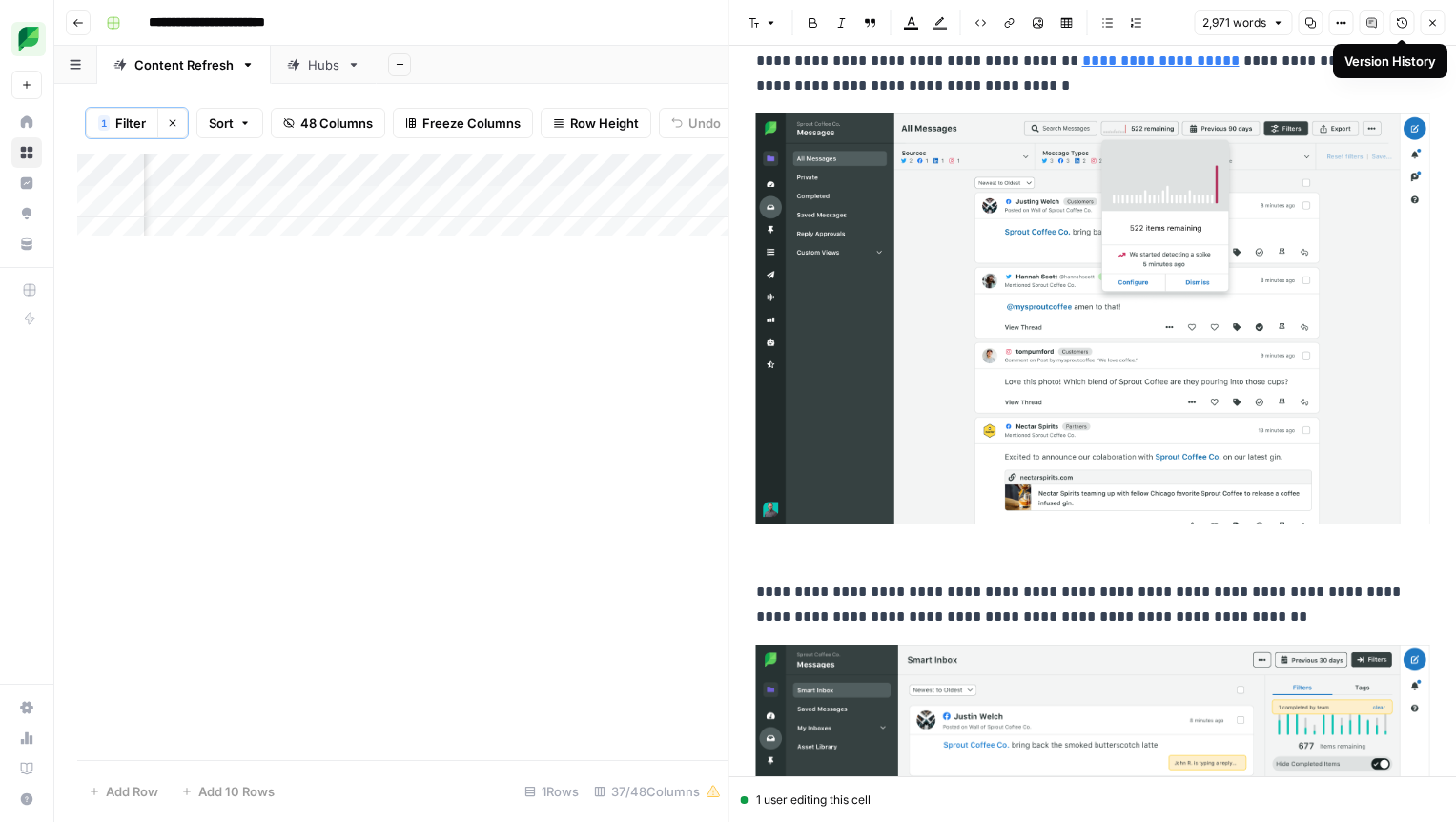
click at [1410, 24] on button "Version History" at bounding box center [1401, 23] width 25 height 25
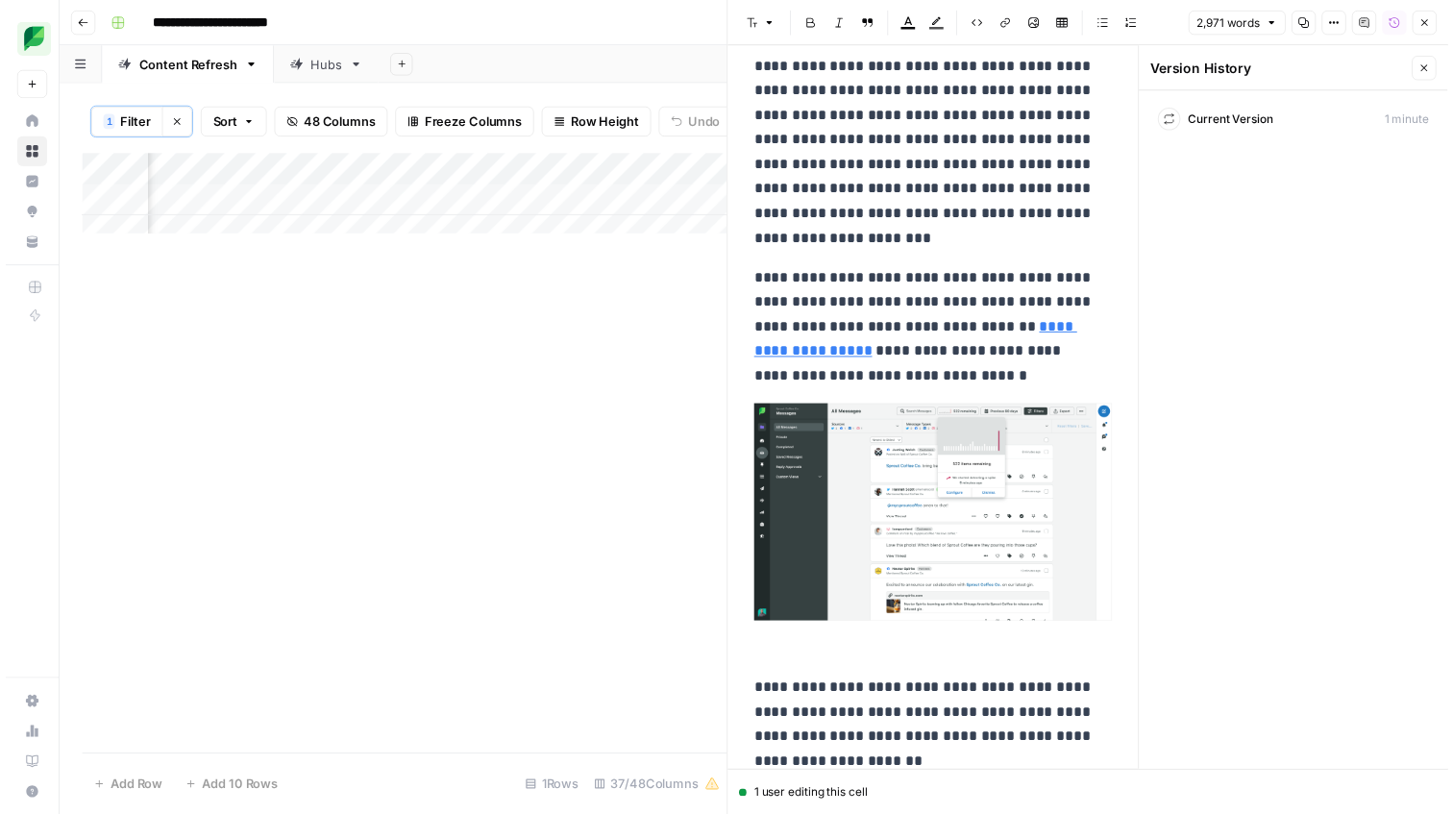
scroll to position [10075, 0]
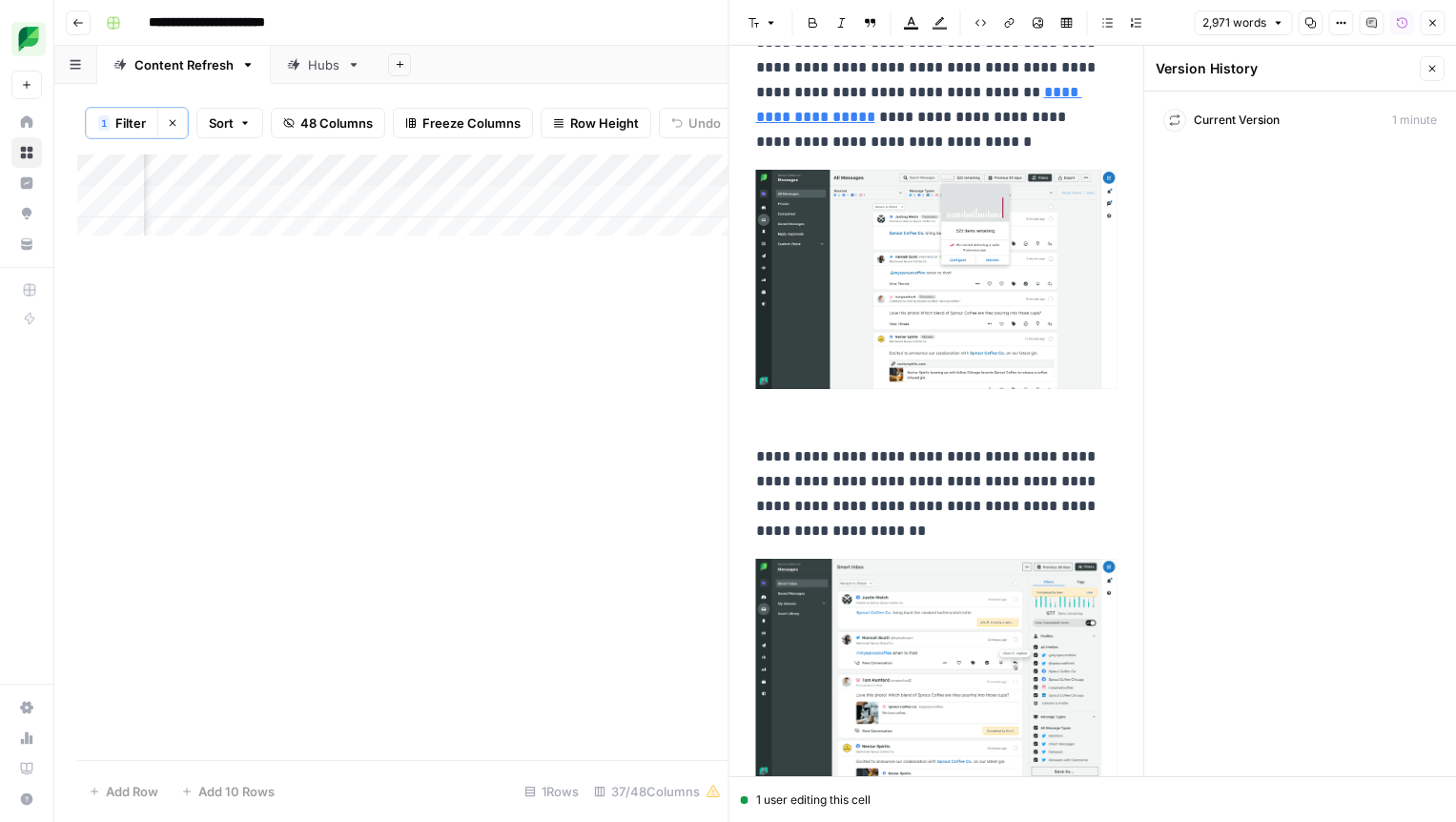
click at [1211, 129] on div "Current Version 1 minute" at bounding box center [1299, 120] width 289 height 35
click at [1177, 119] on icon at bounding box center [1175, 120] width 12 height 12
click at [1405, 24] on icon "button" at bounding box center [1401, 23] width 11 height 11
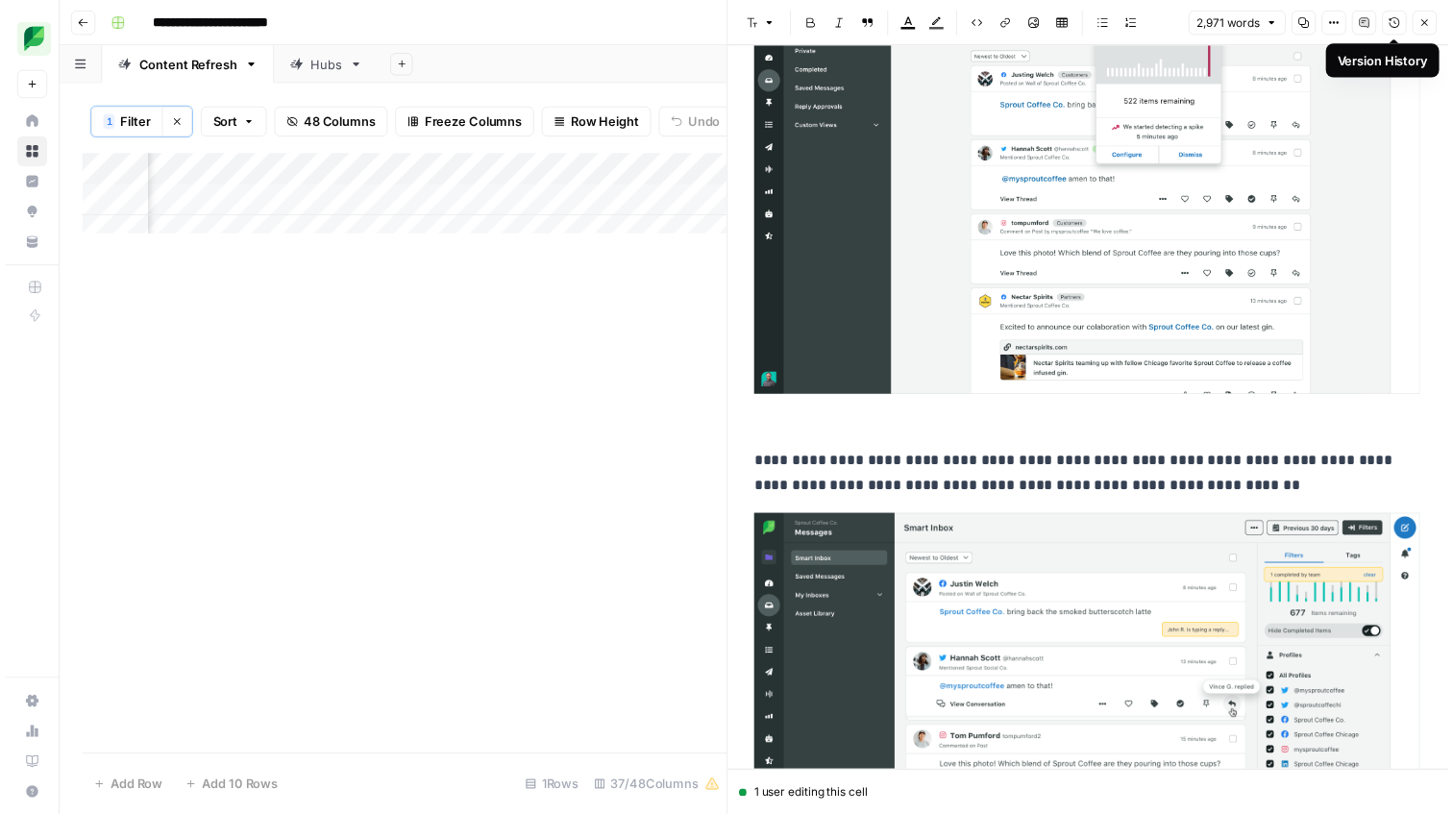
scroll to position [6897, 0]
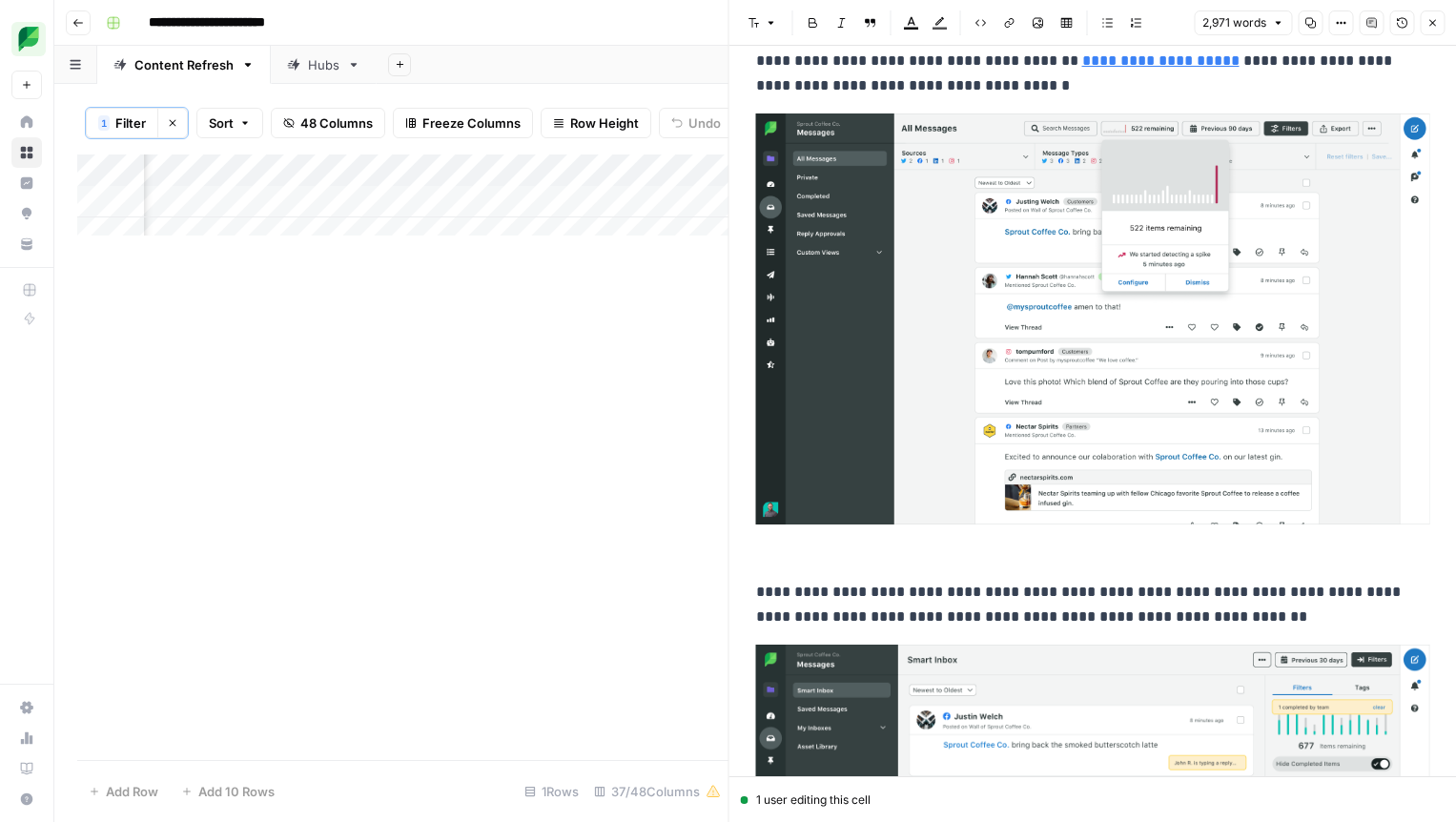
click at [1405, 24] on icon "button" at bounding box center [1401, 23] width 11 height 11
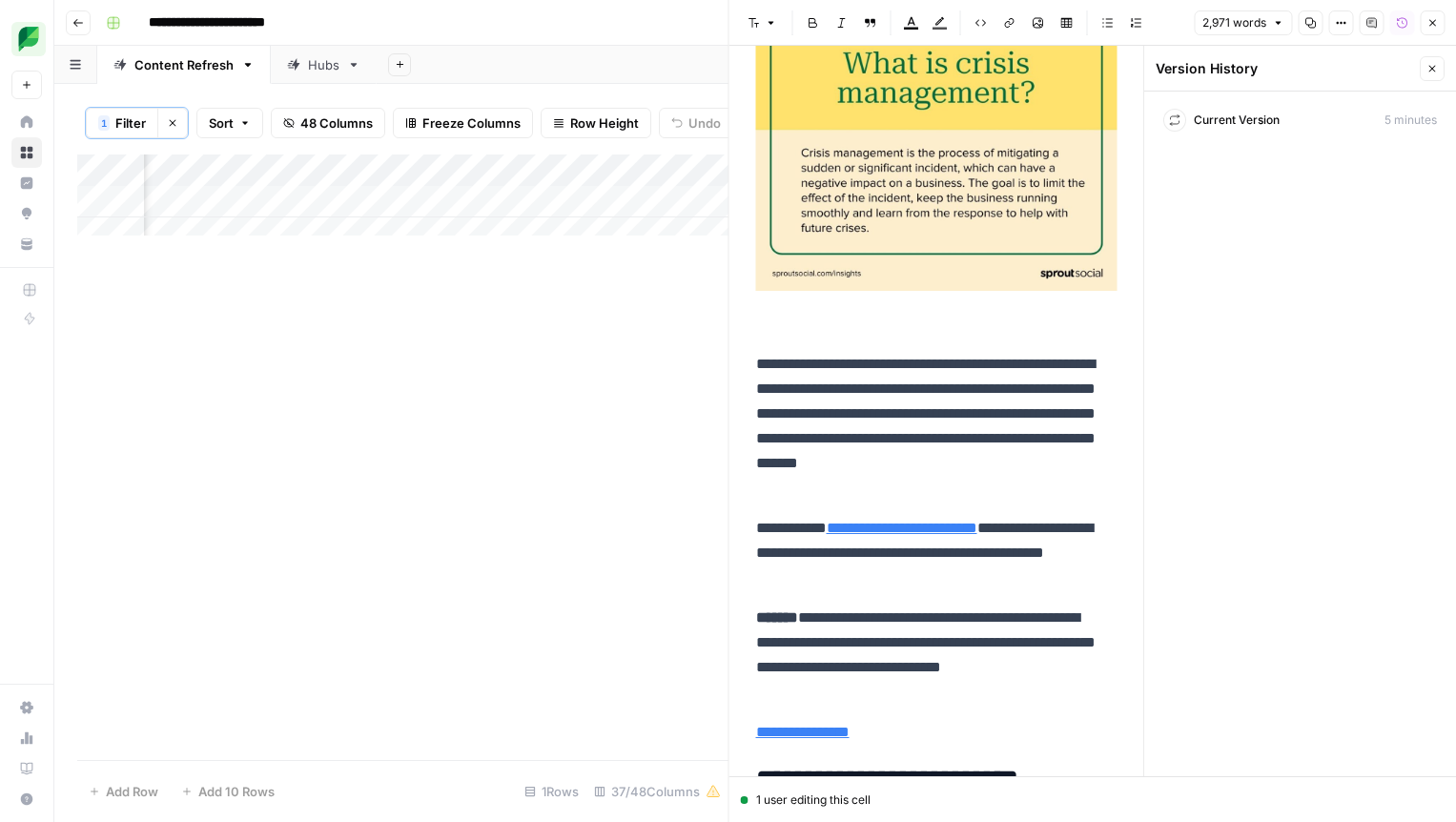
scroll to position [0, 0]
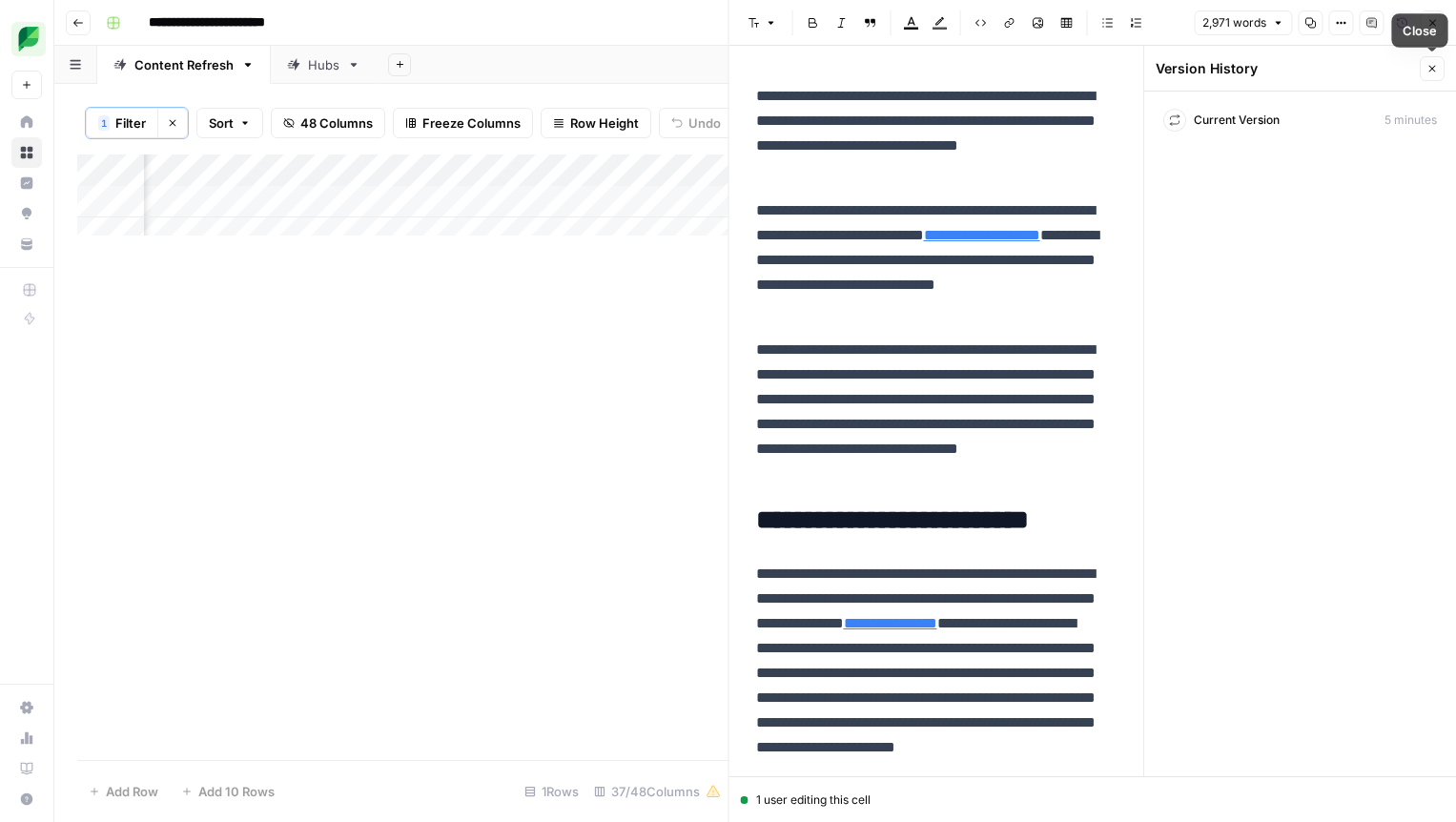
click at [1432, 66] on icon "button" at bounding box center [1432, 68] width 12 height 12
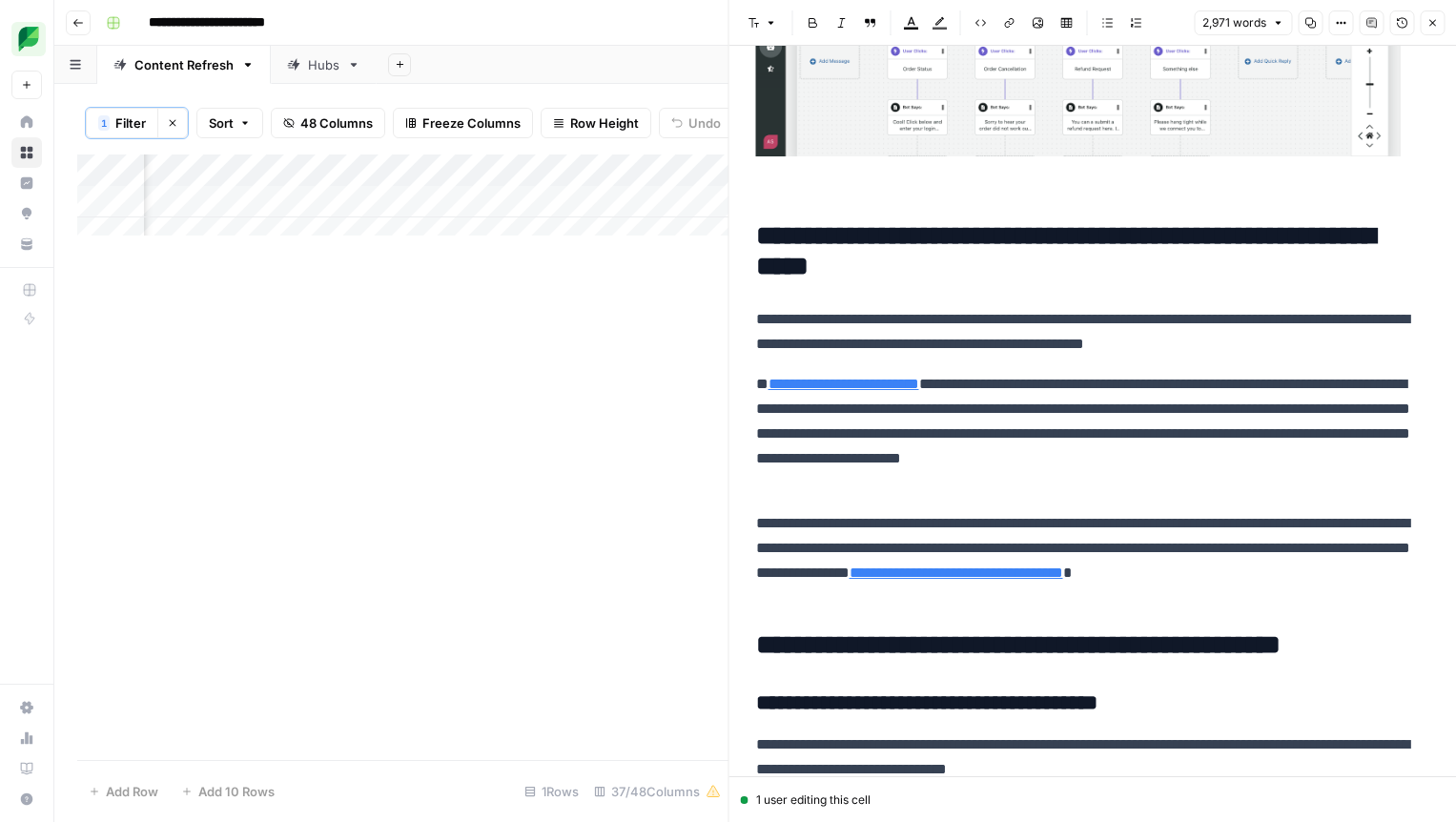
scroll to position [11053, 0]
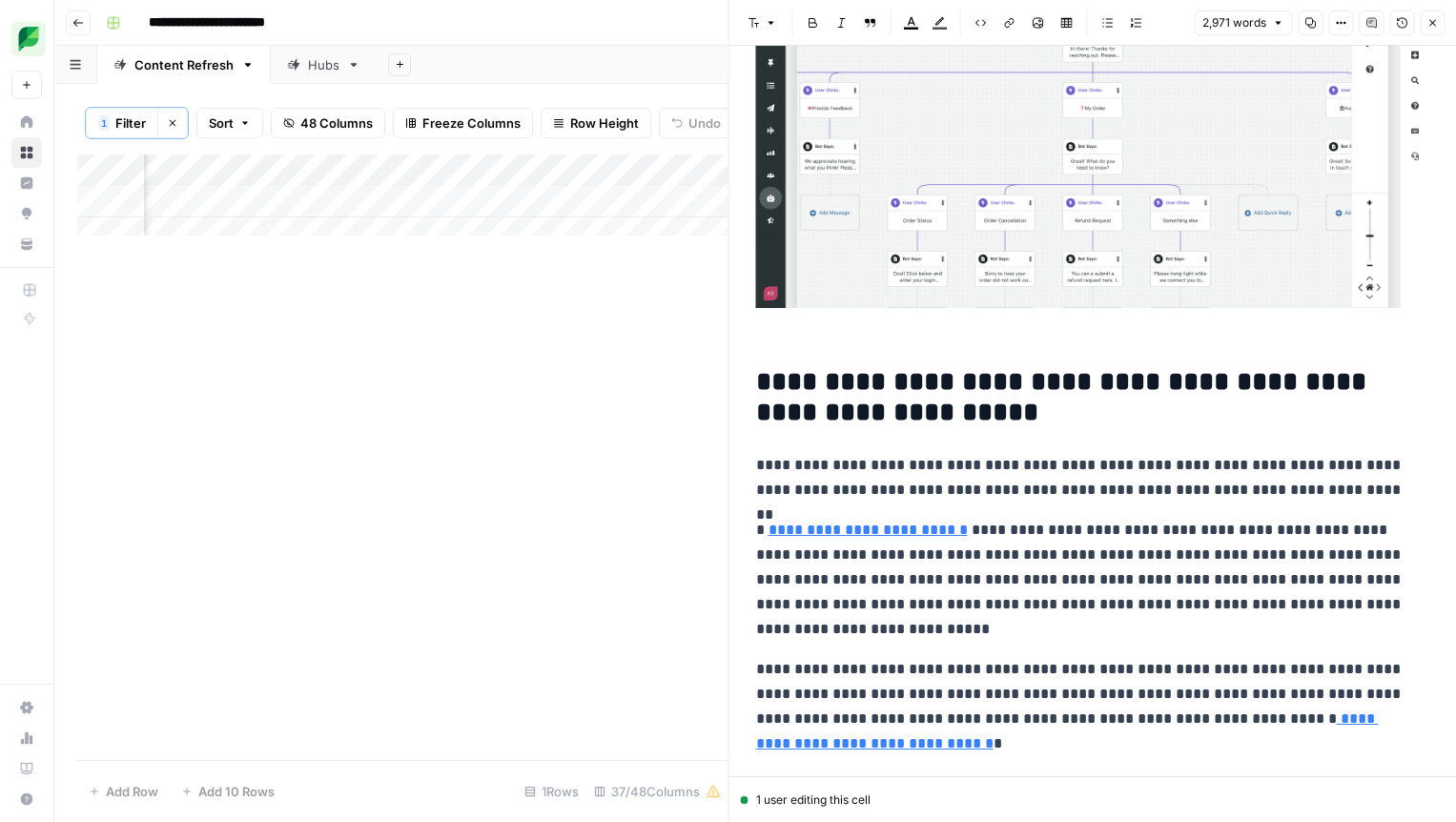
click at [432, 223] on div "Add Column" at bounding box center [403, 203] width 651 height 95
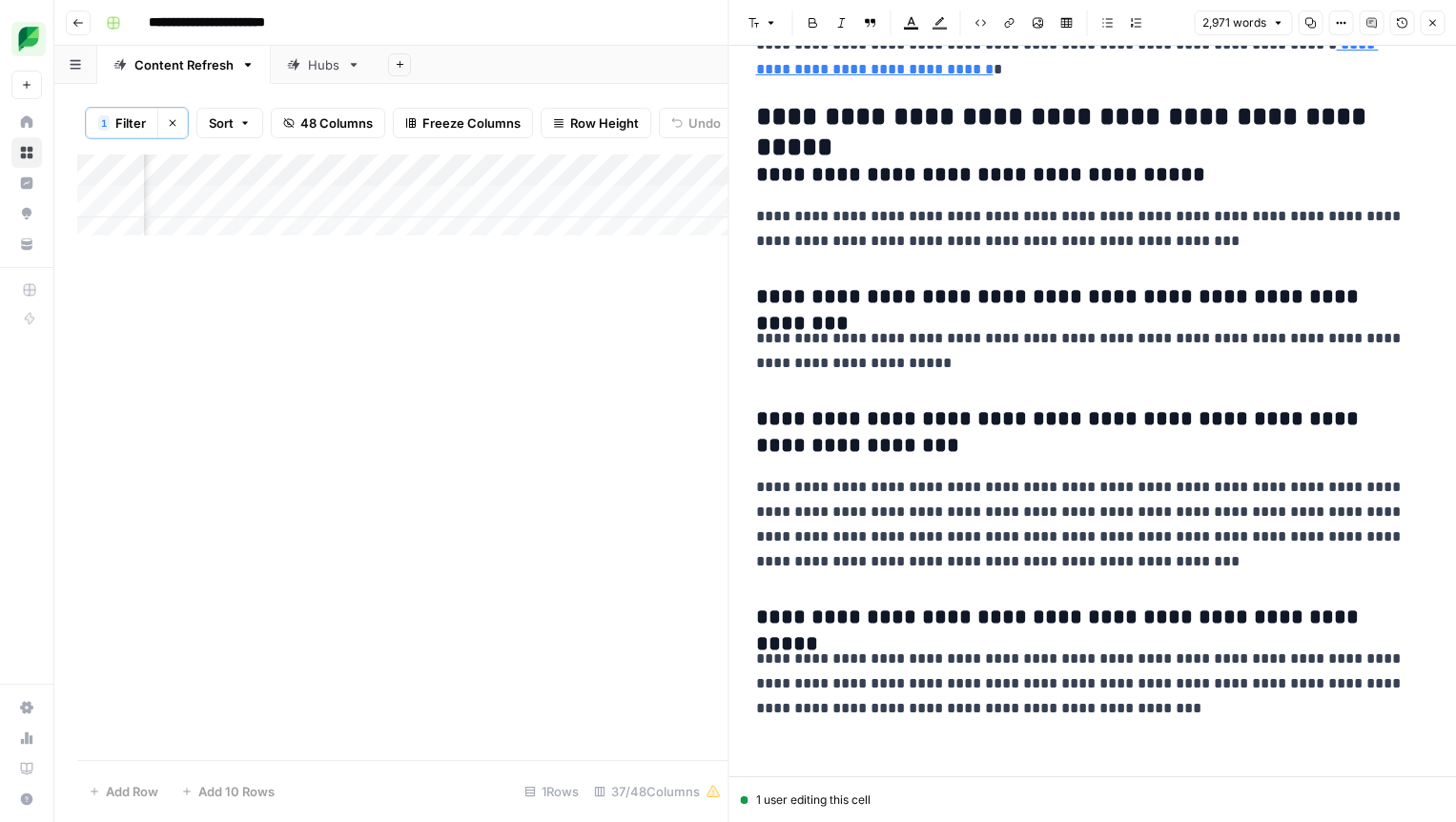
scroll to position [11700, 0]
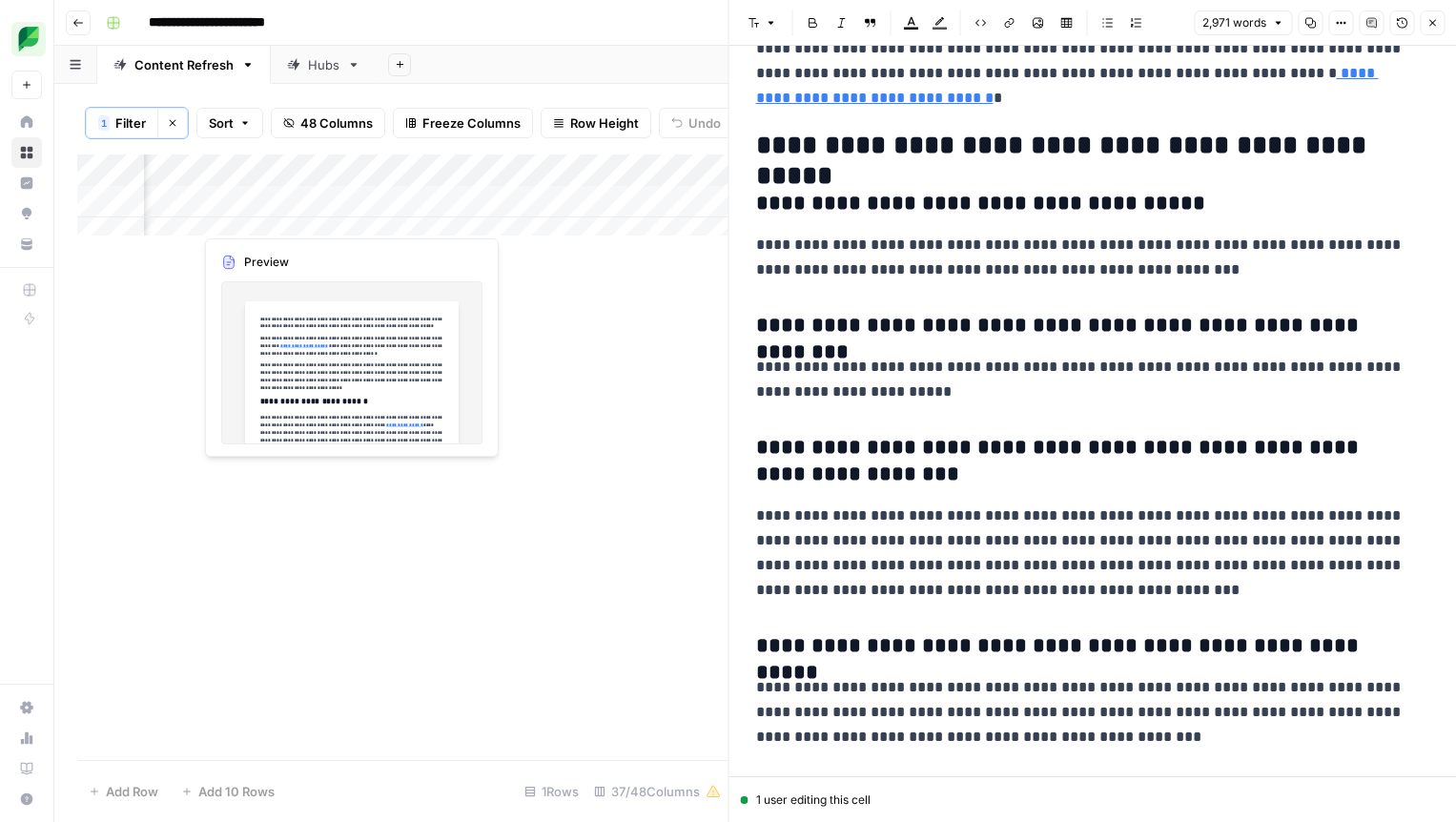
click at [244, 215] on div "Add Column" at bounding box center [403, 203] width 651 height 95
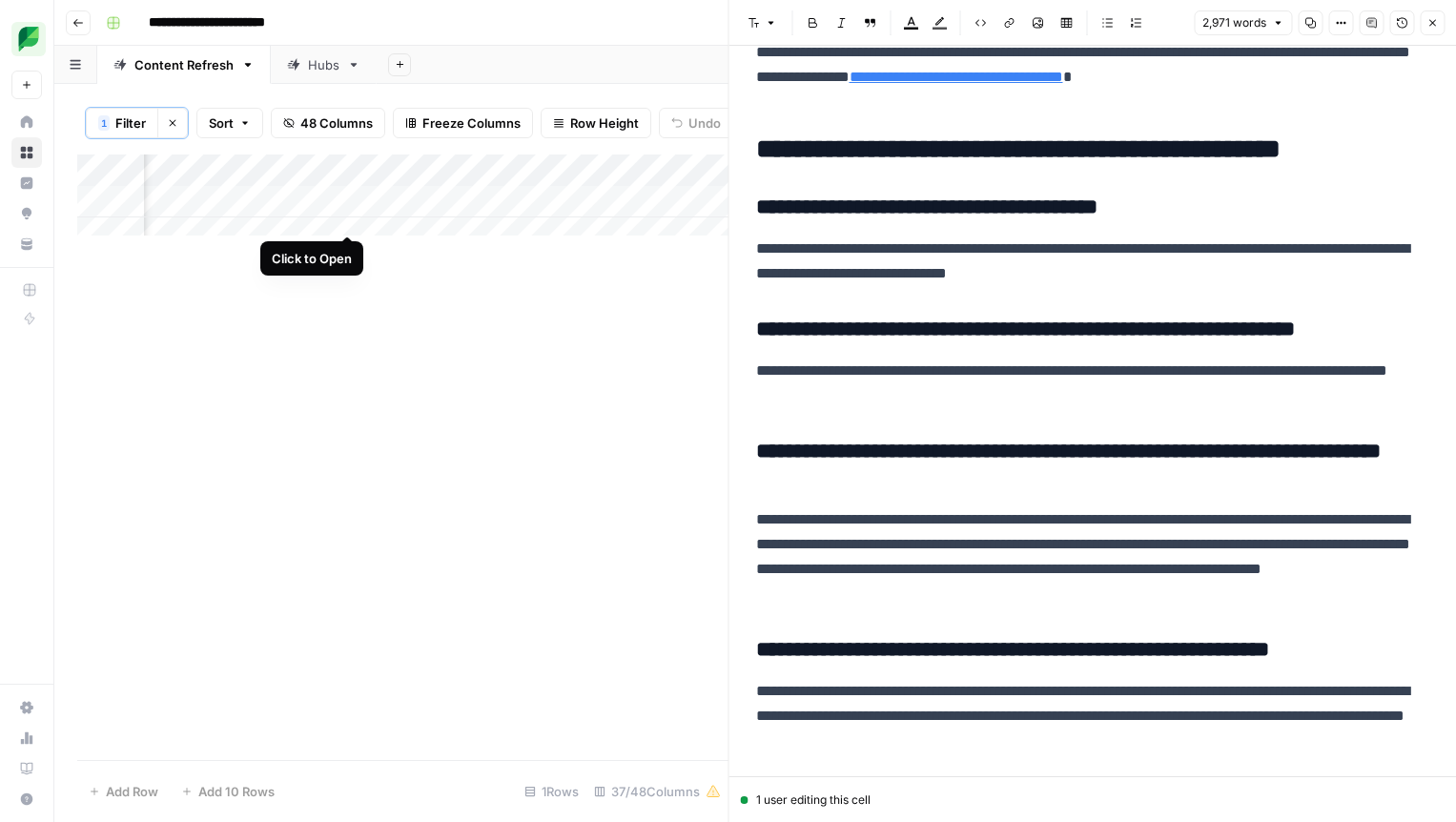
click at [351, 212] on div "Add Column" at bounding box center [403, 203] width 651 height 95
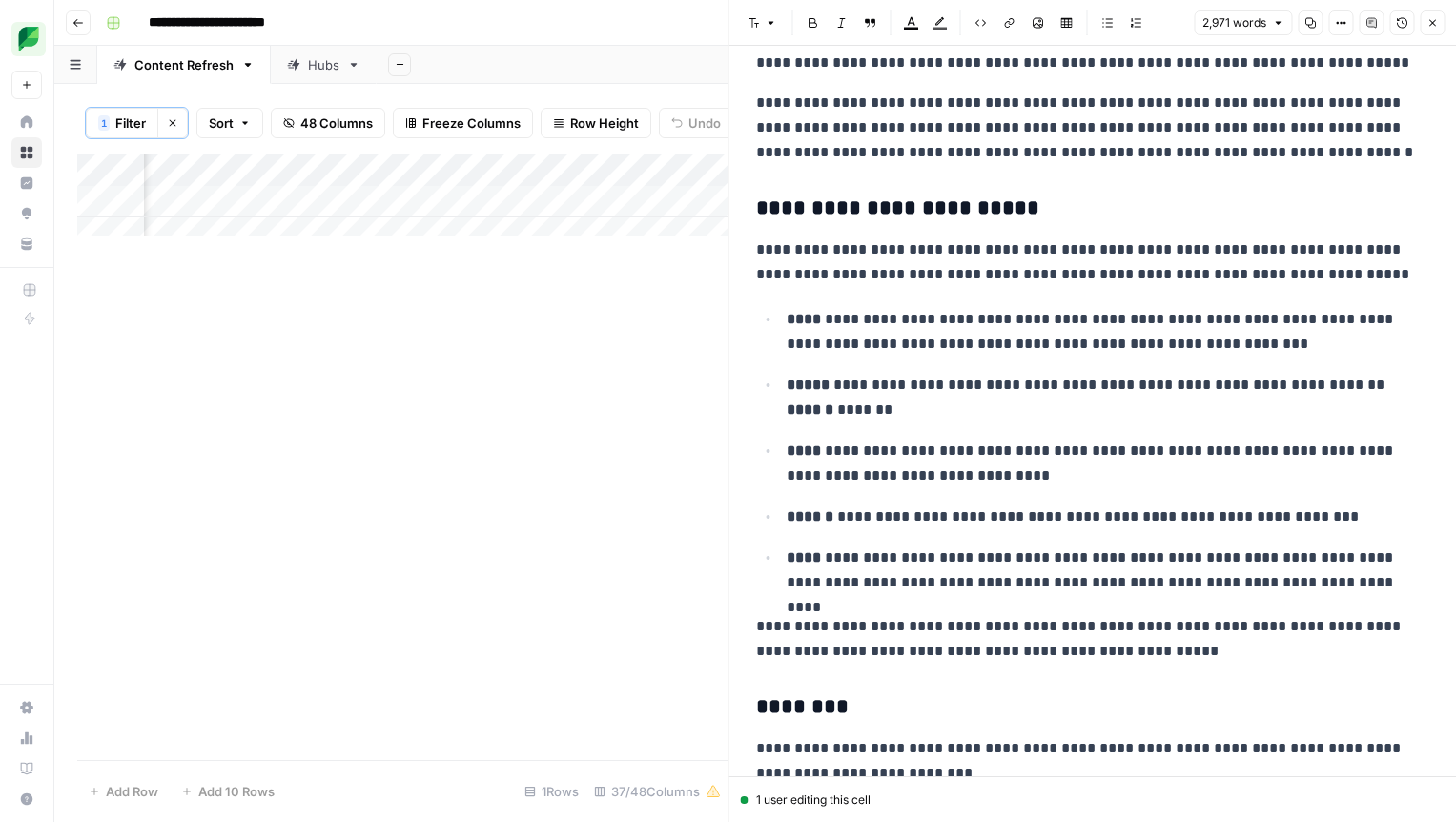
scroll to position [6548, 0]
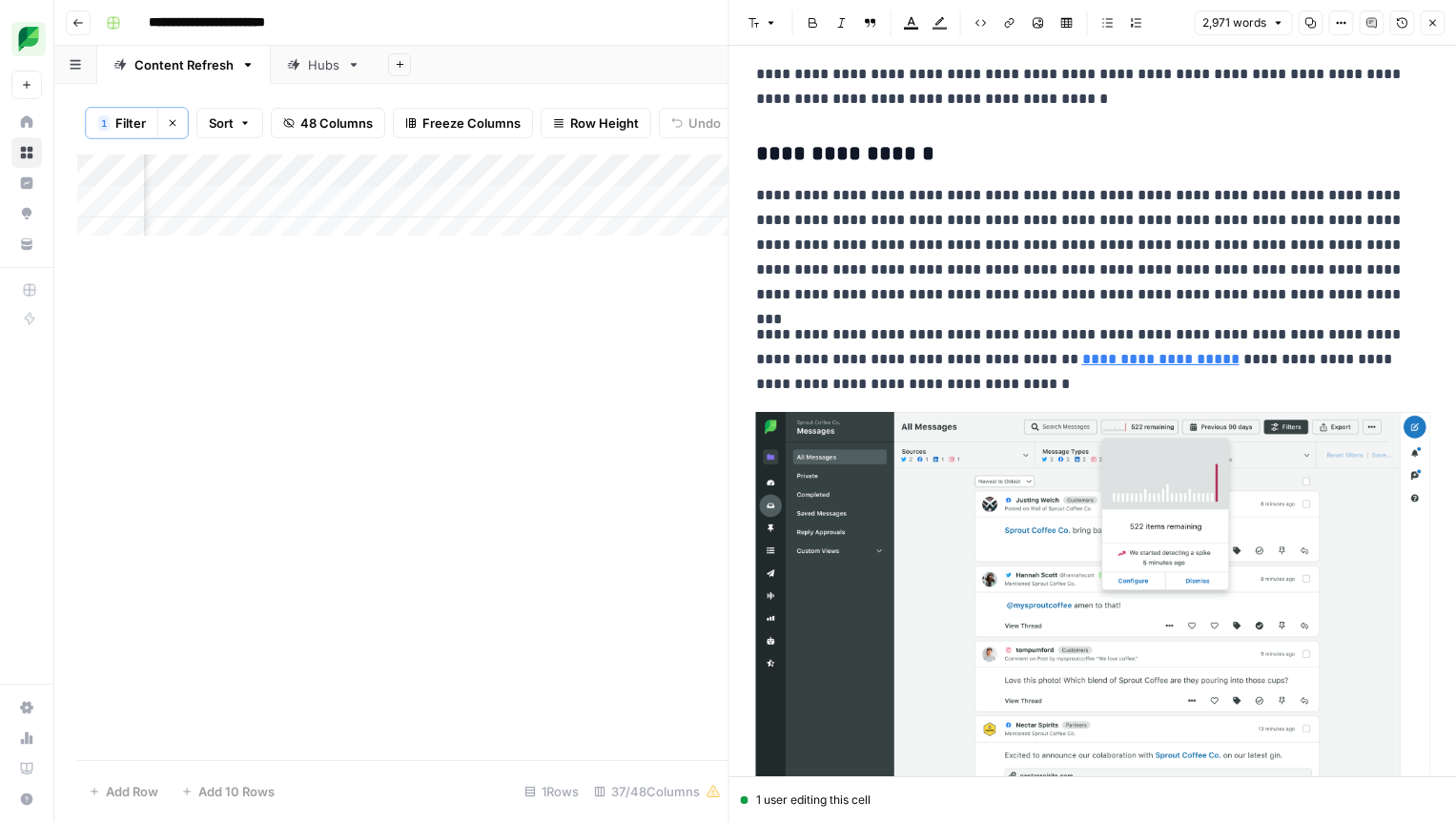
click at [1441, 21] on button "Close" at bounding box center [1431, 23] width 25 height 25
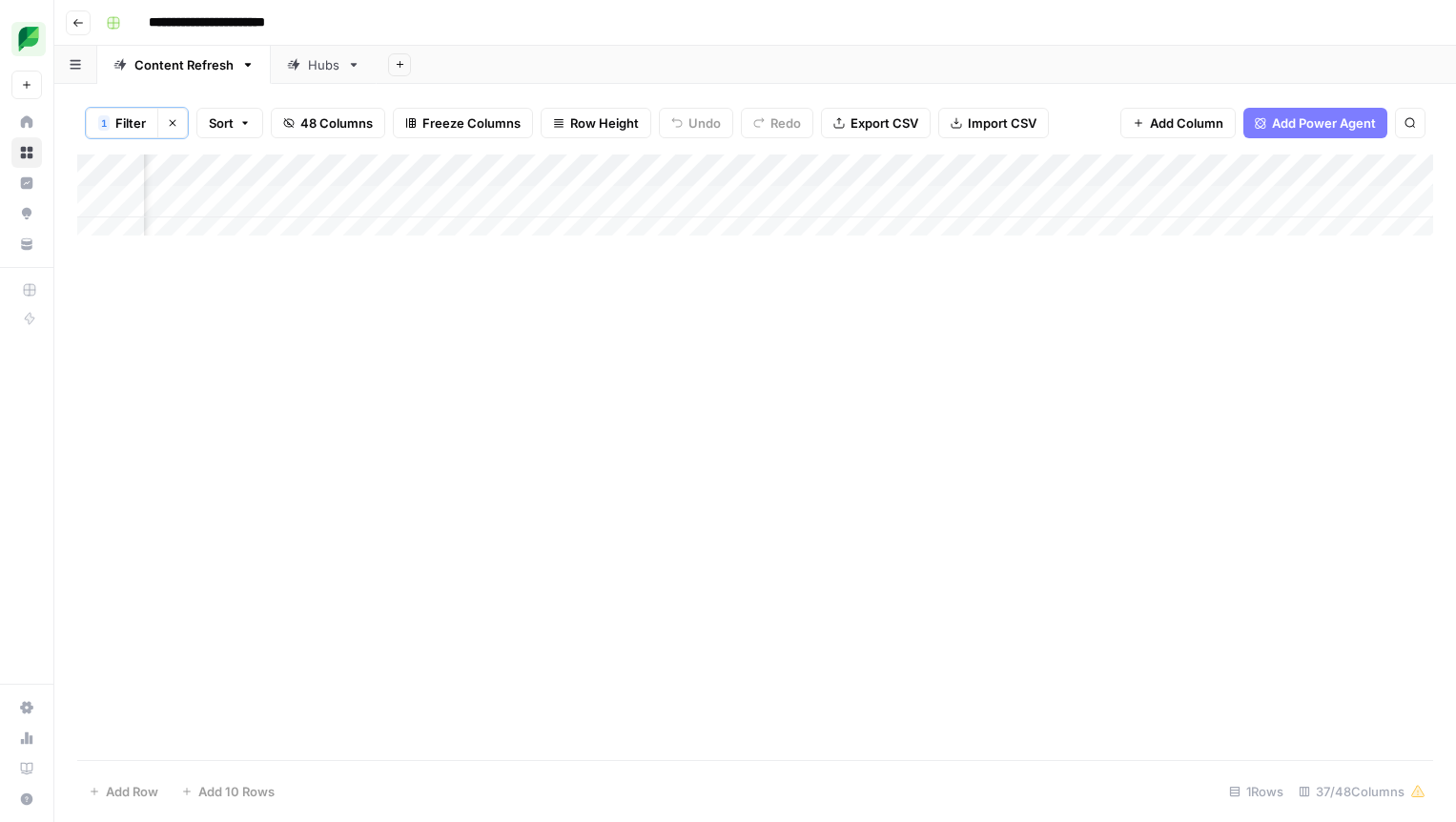
click at [1416, 792] on icon at bounding box center [1418, 792] width 12 height 12
click at [997, 391] on div "Add Column" at bounding box center [755, 458] width 1356 height 606
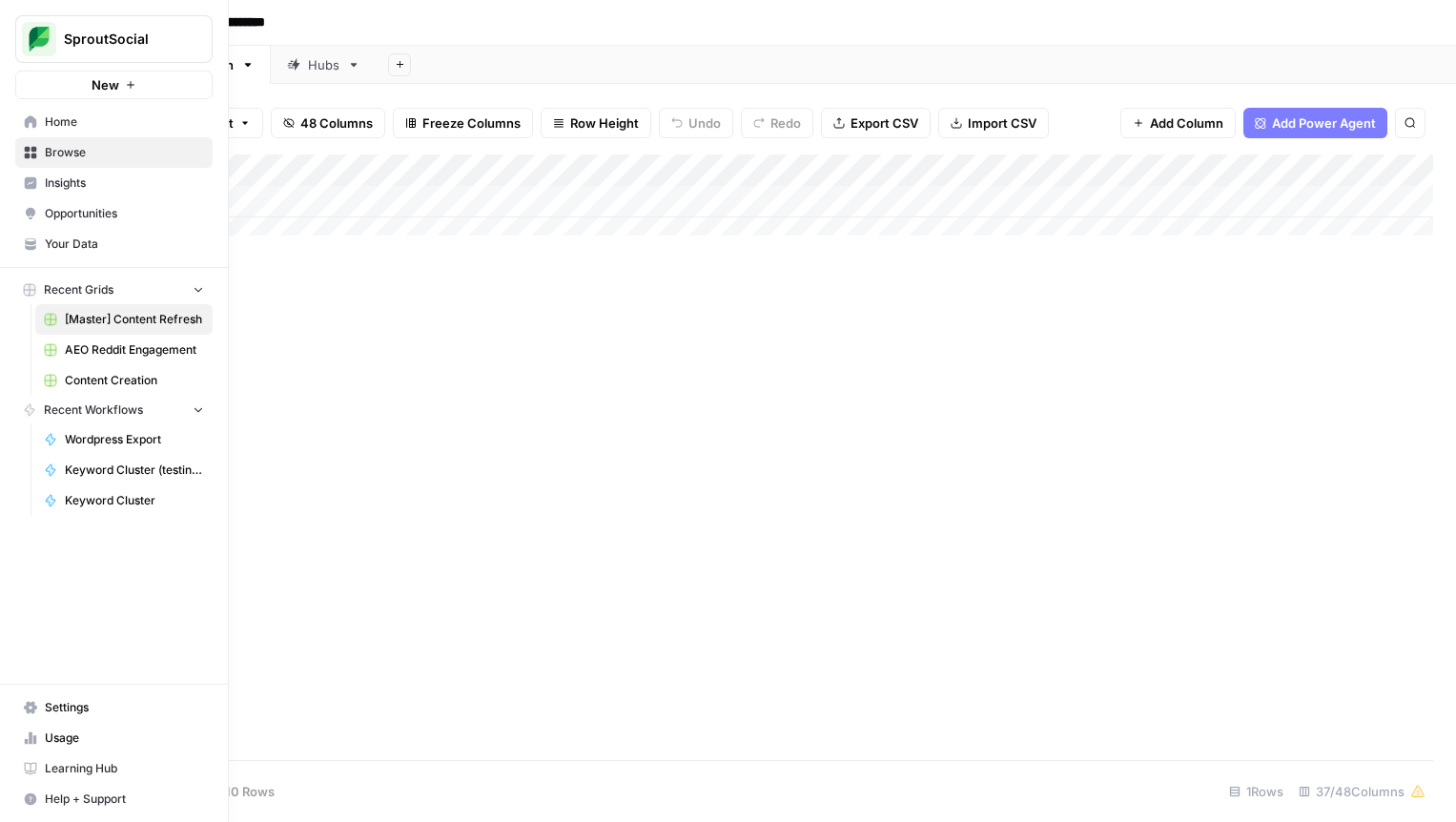
click at [76, 697] on link "Settings" at bounding box center [113, 707] width 198 height 31
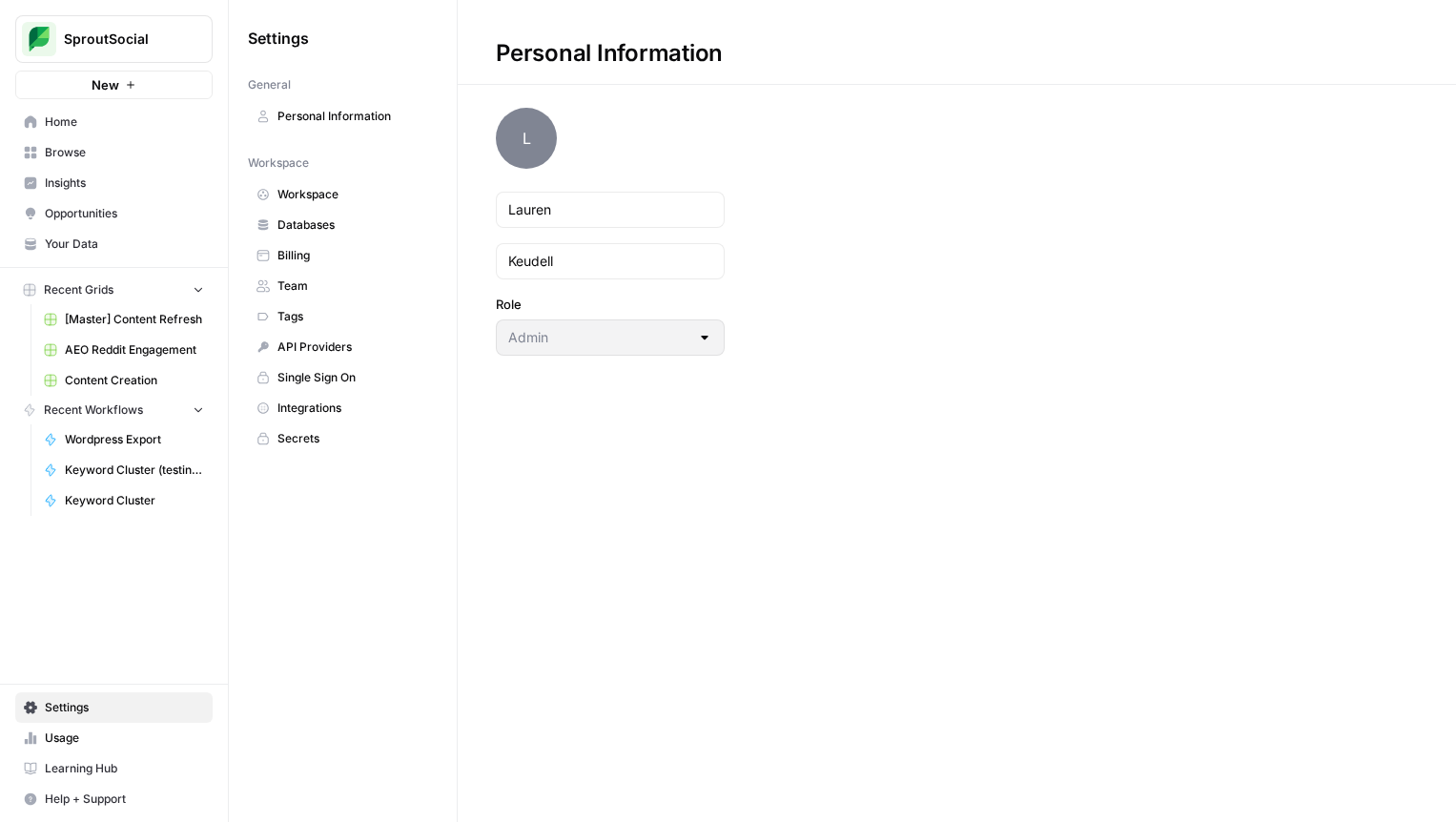
click at [343, 182] on link "Workspace" at bounding box center [342, 195] width 190 height 31
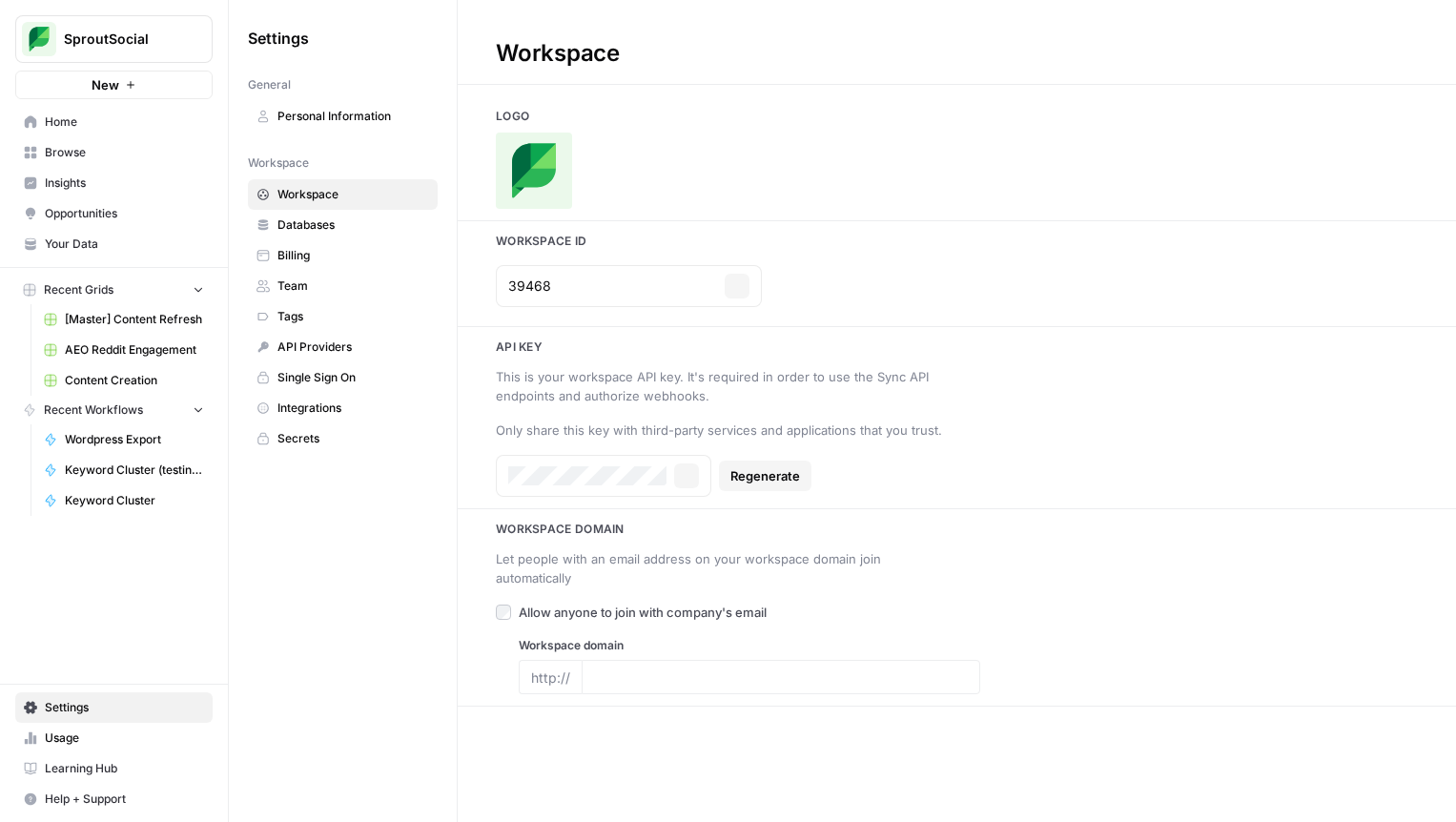
type input "www.sproutsocial.com"
click at [155, 127] on span "Home" at bounding box center [124, 121] width 159 height 17
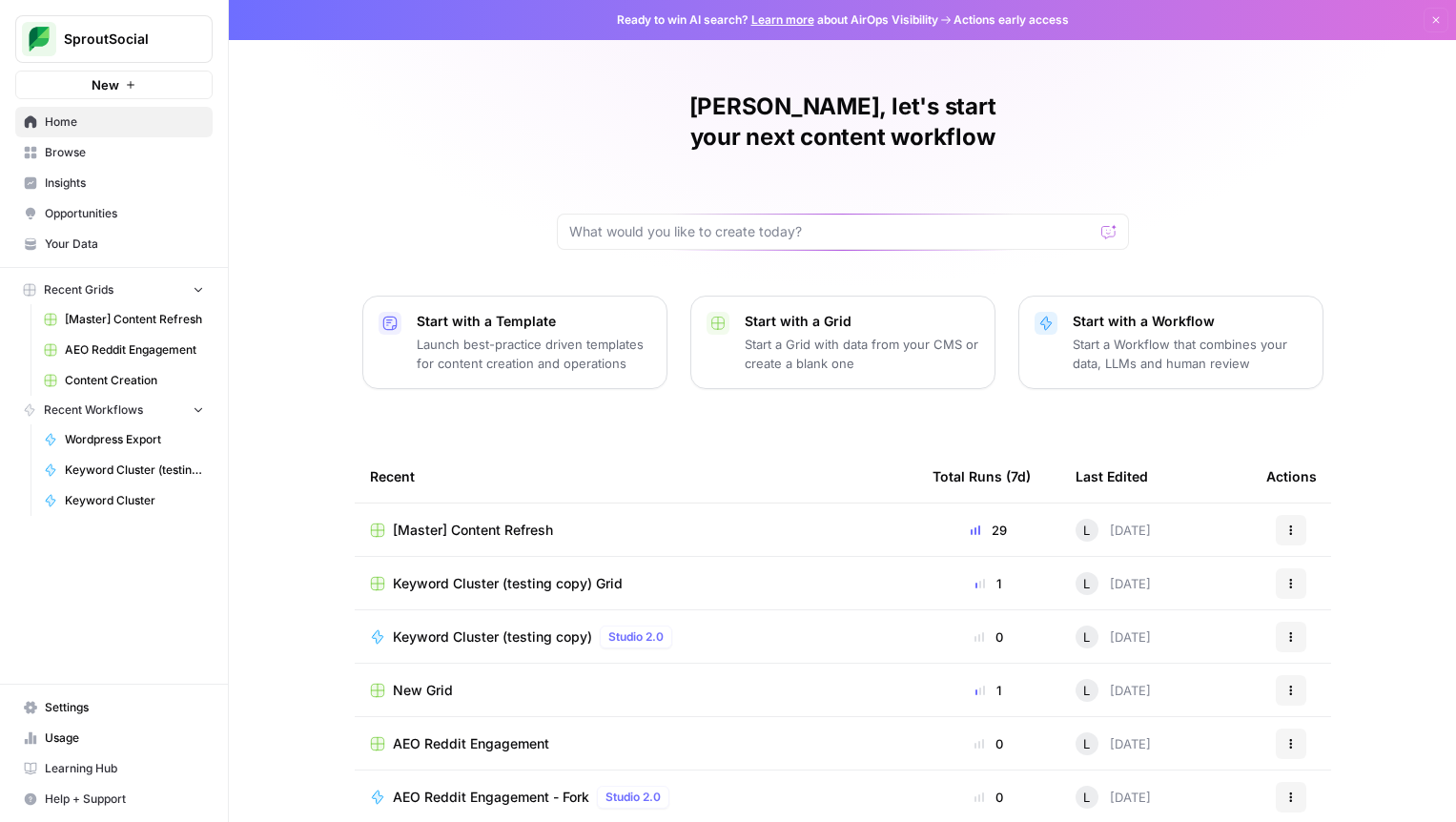
click at [162, 319] on span "[Master] Content Refresh" at bounding box center [134, 319] width 139 height 17
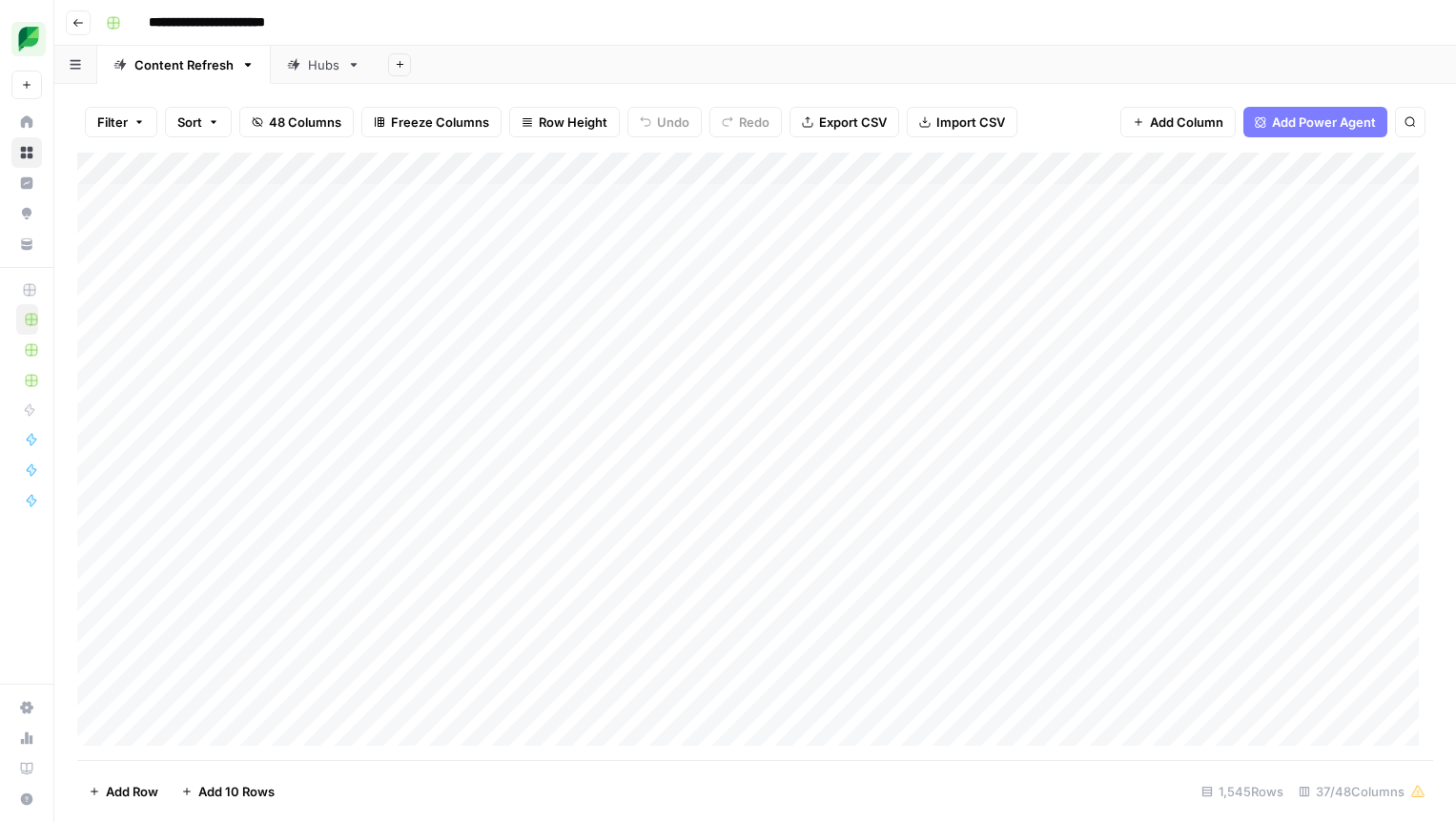
click at [1421, 789] on icon at bounding box center [1417, 791] width 15 height 15
click at [1257, 172] on div "Add Column" at bounding box center [755, 457] width 1356 height 608
click at [884, 377] on span "Filter" at bounding box center [954, 371] width 167 height 19
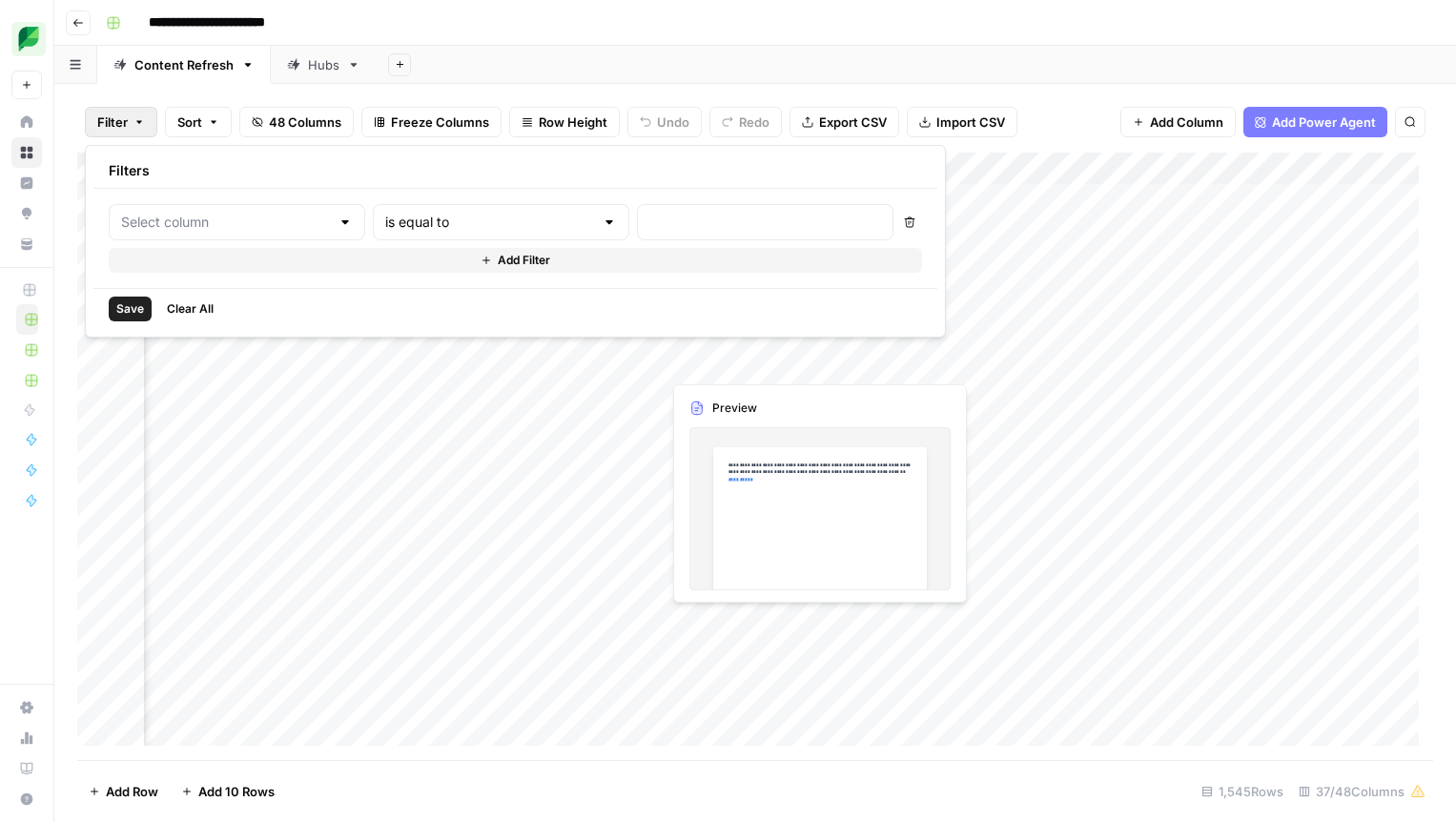
type input "Link"
click at [691, 227] on input "text" at bounding box center [817, 221] width 253 height 19
type input "/crisis-management"
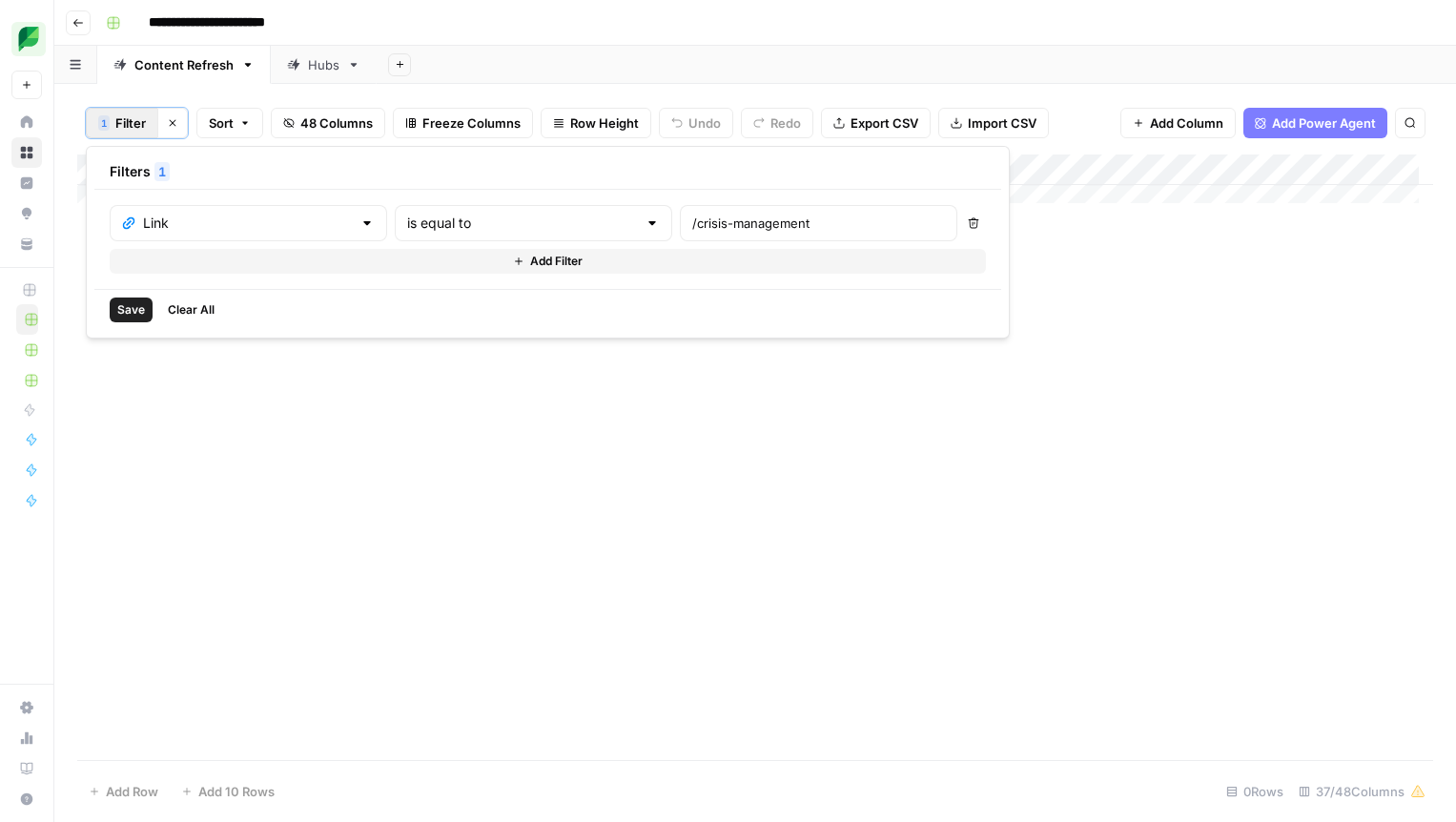
click at [1126, 413] on div "Add Column" at bounding box center [755, 458] width 1356 height 606
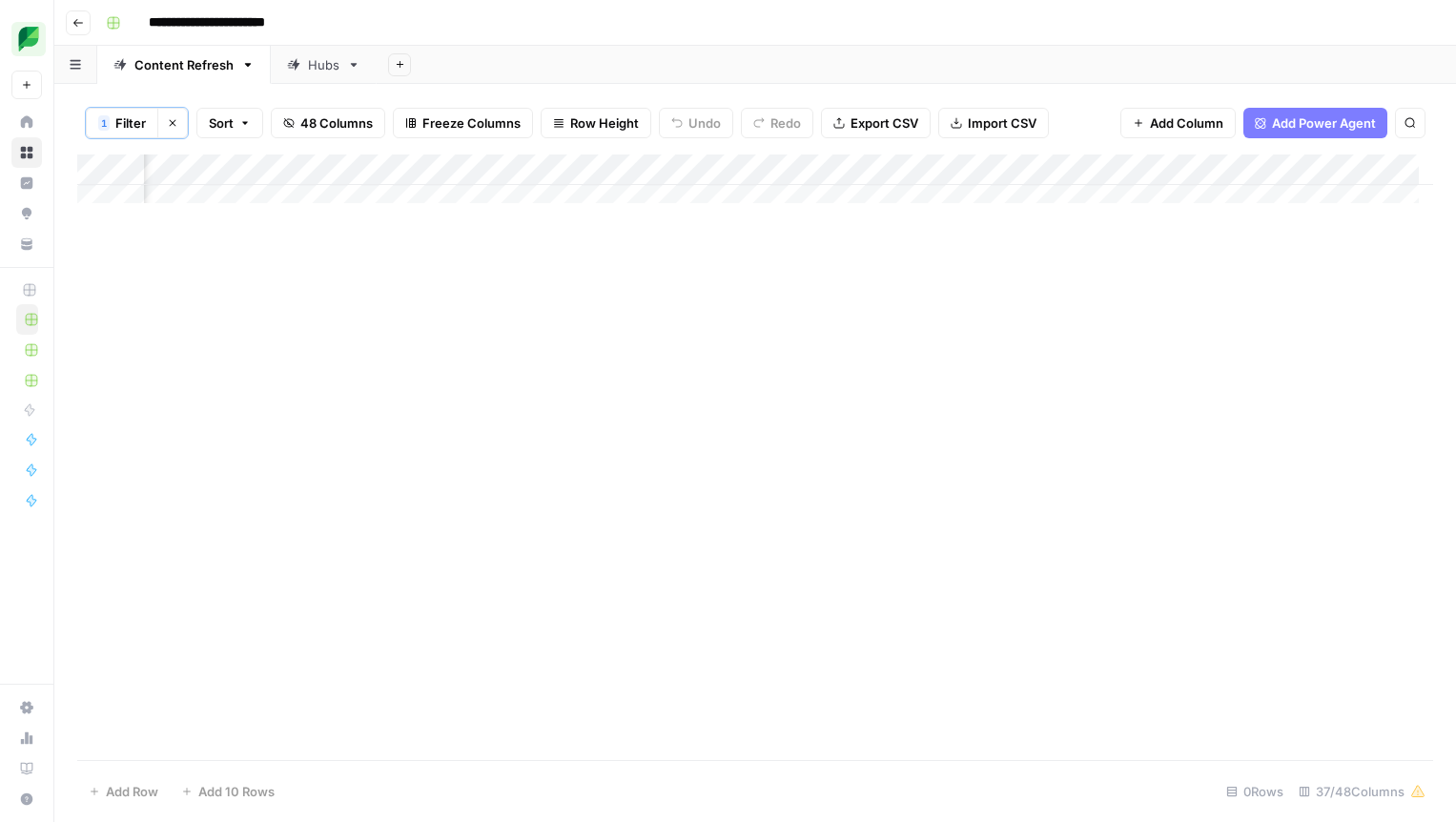
click at [1029, 176] on div "Add Column" at bounding box center [755, 186] width 1356 height 63
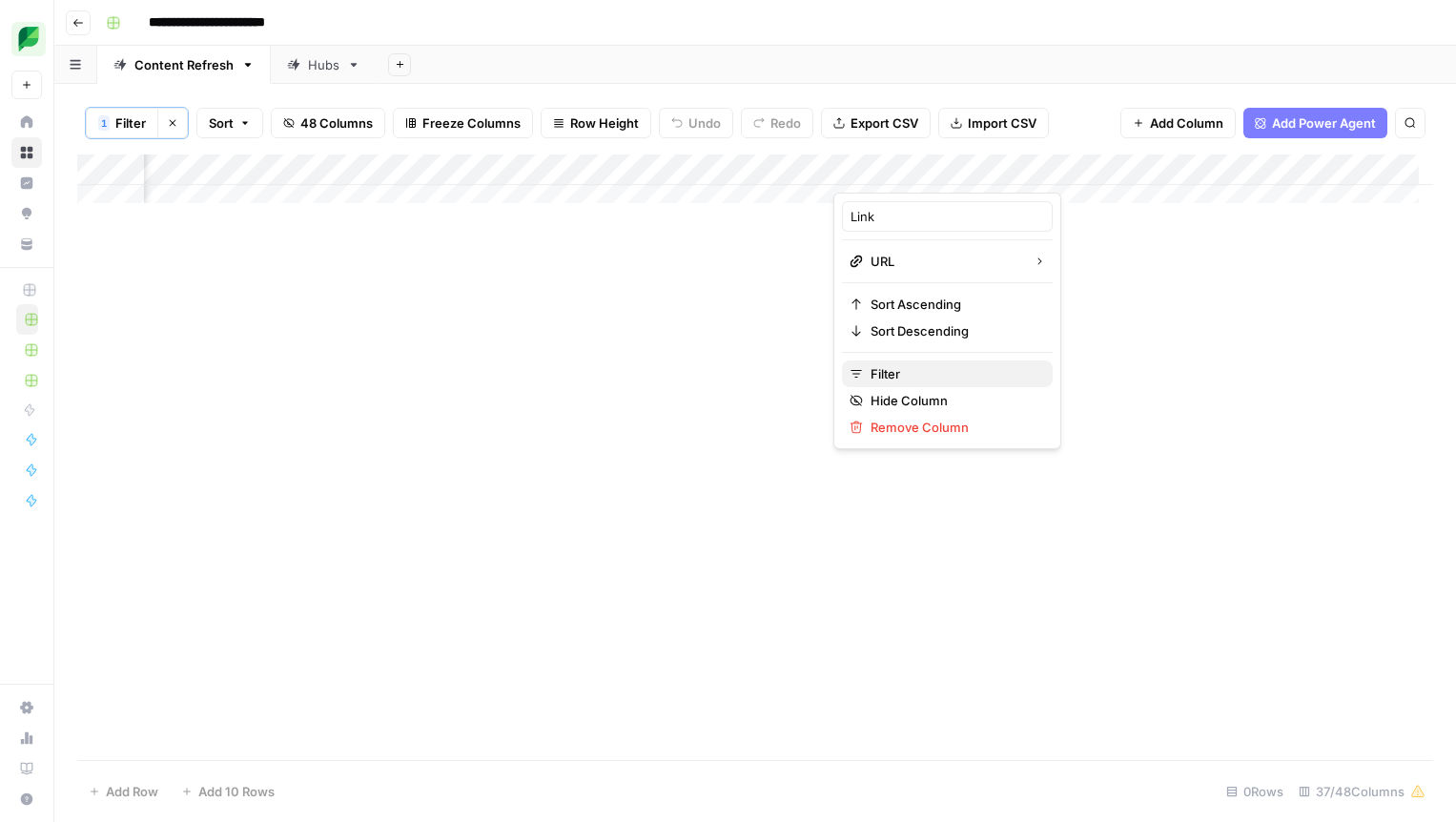
click at [927, 385] on button "Filter" at bounding box center [947, 373] width 210 height 27
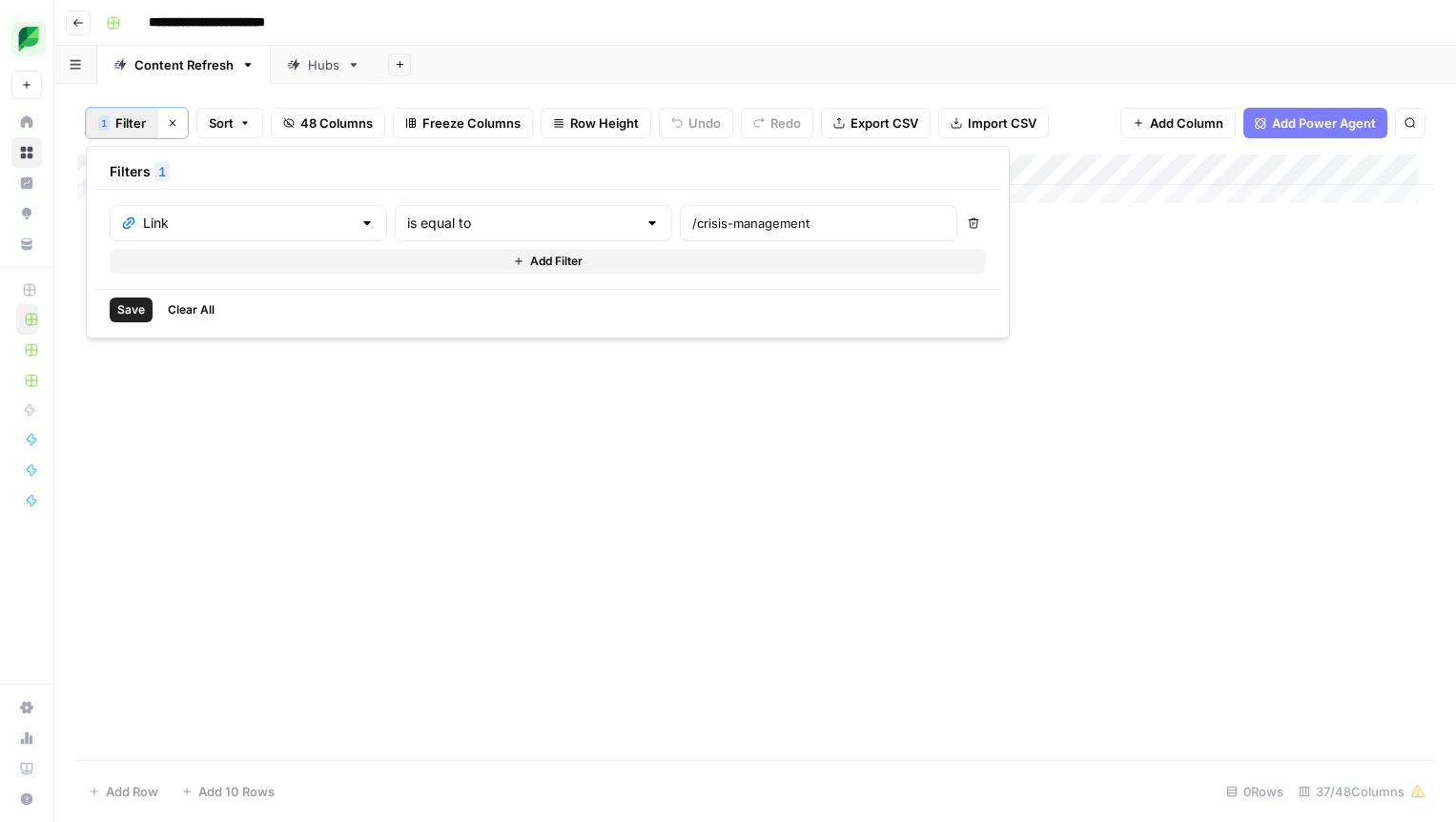
click at [195, 314] on span "Clear All" at bounding box center [191, 310] width 47 height 17
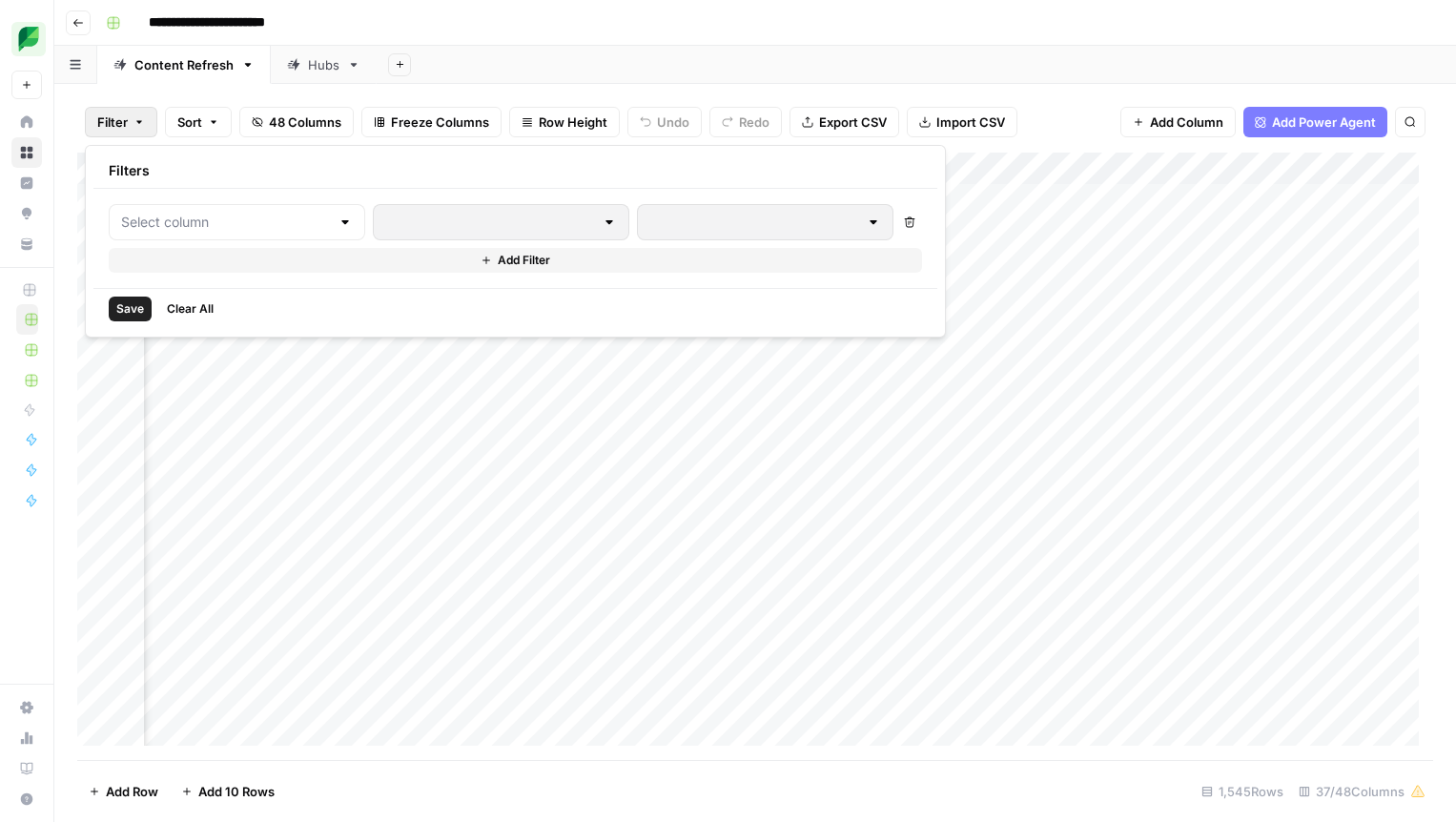
click at [1092, 54] on div "Add Sheet" at bounding box center [915, 65] width 1079 height 38
click at [554, 168] on div "Add Column" at bounding box center [755, 457] width 1356 height 608
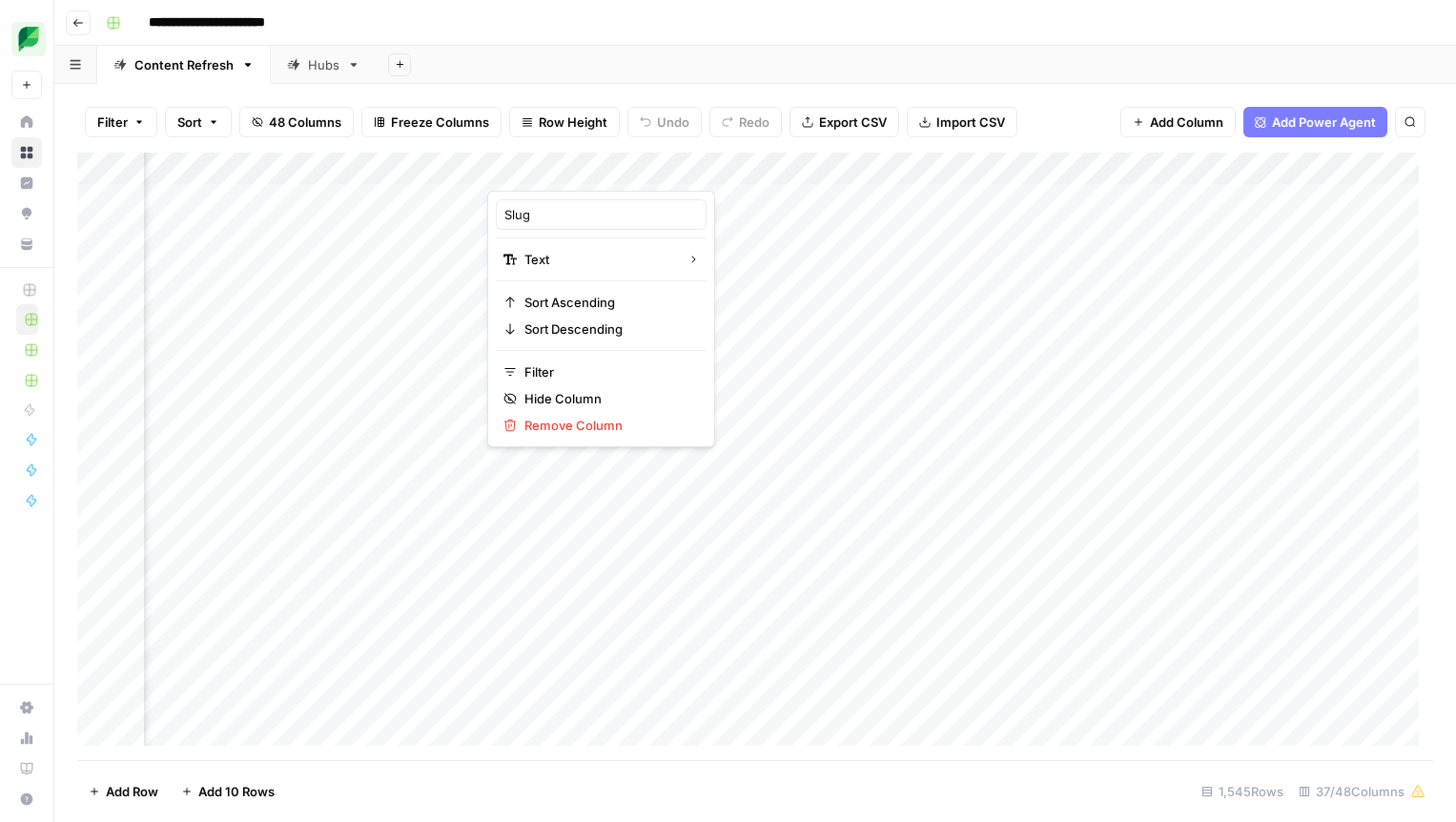
click at [567, 355] on div "Slug Text Sort Ascending Sort Descending Filter Hide Column Remove Column" at bounding box center [601, 319] width 228 height 256
click at [565, 363] on span "Filter" at bounding box center [607, 371] width 167 height 19
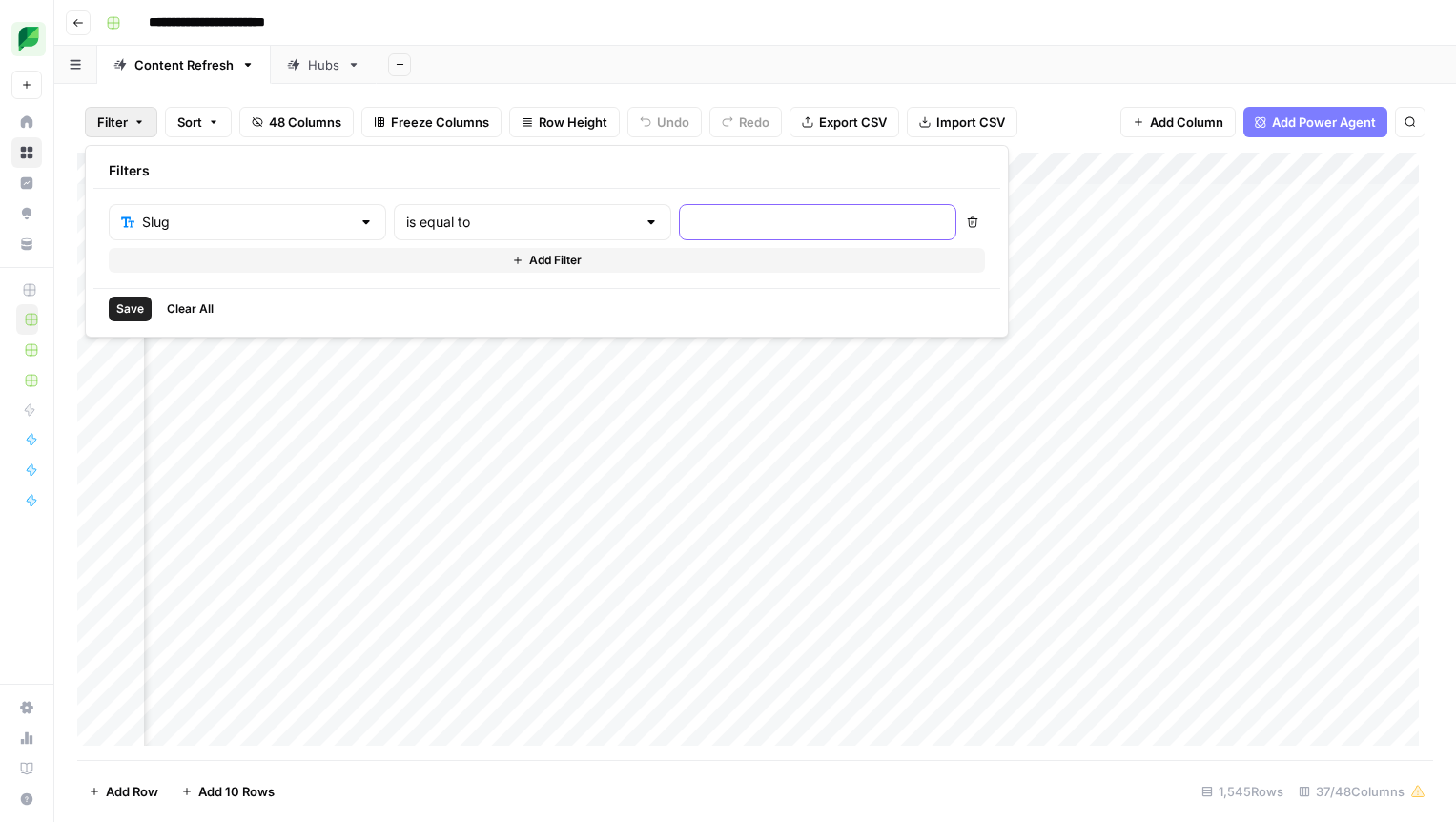
click at [691, 226] on input "text" at bounding box center [817, 221] width 253 height 19
type input "crisis-management"
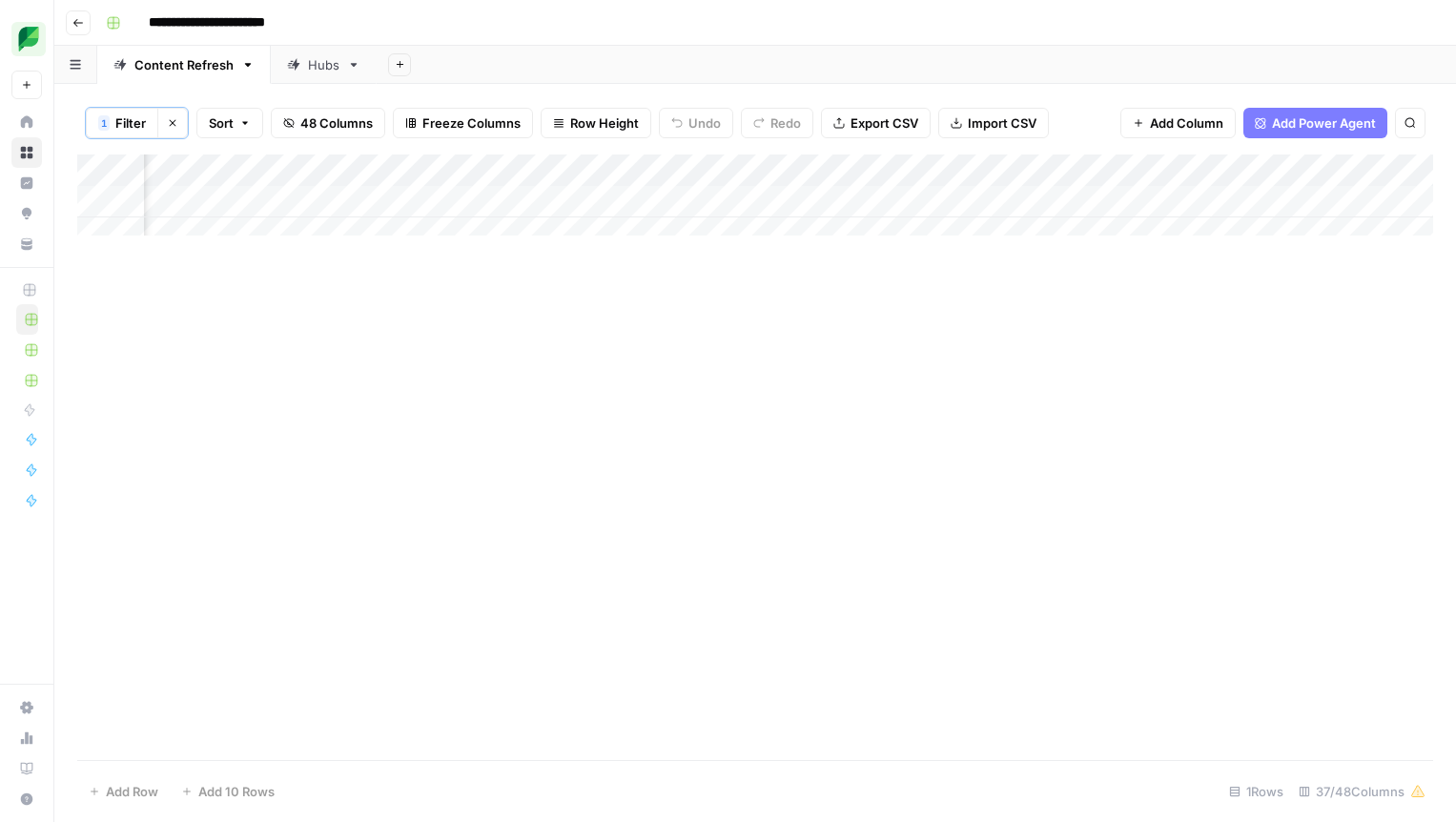
click at [1128, 397] on div "Add Column" at bounding box center [755, 458] width 1356 height 606
click at [760, 205] on div "Add Column" at bounding box center [755, 203] width 1356 height 95
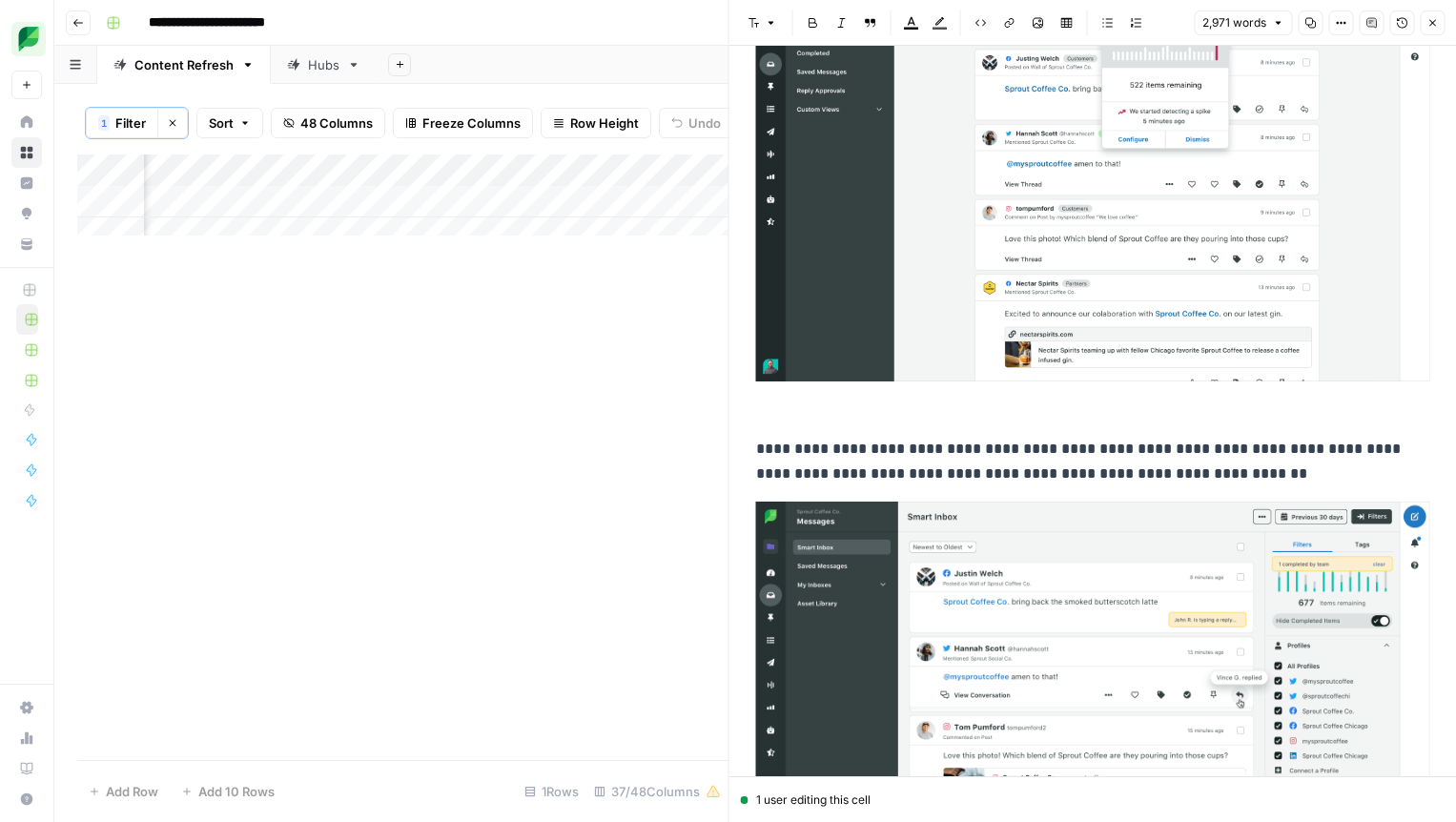
scroll to position [7283, 0]
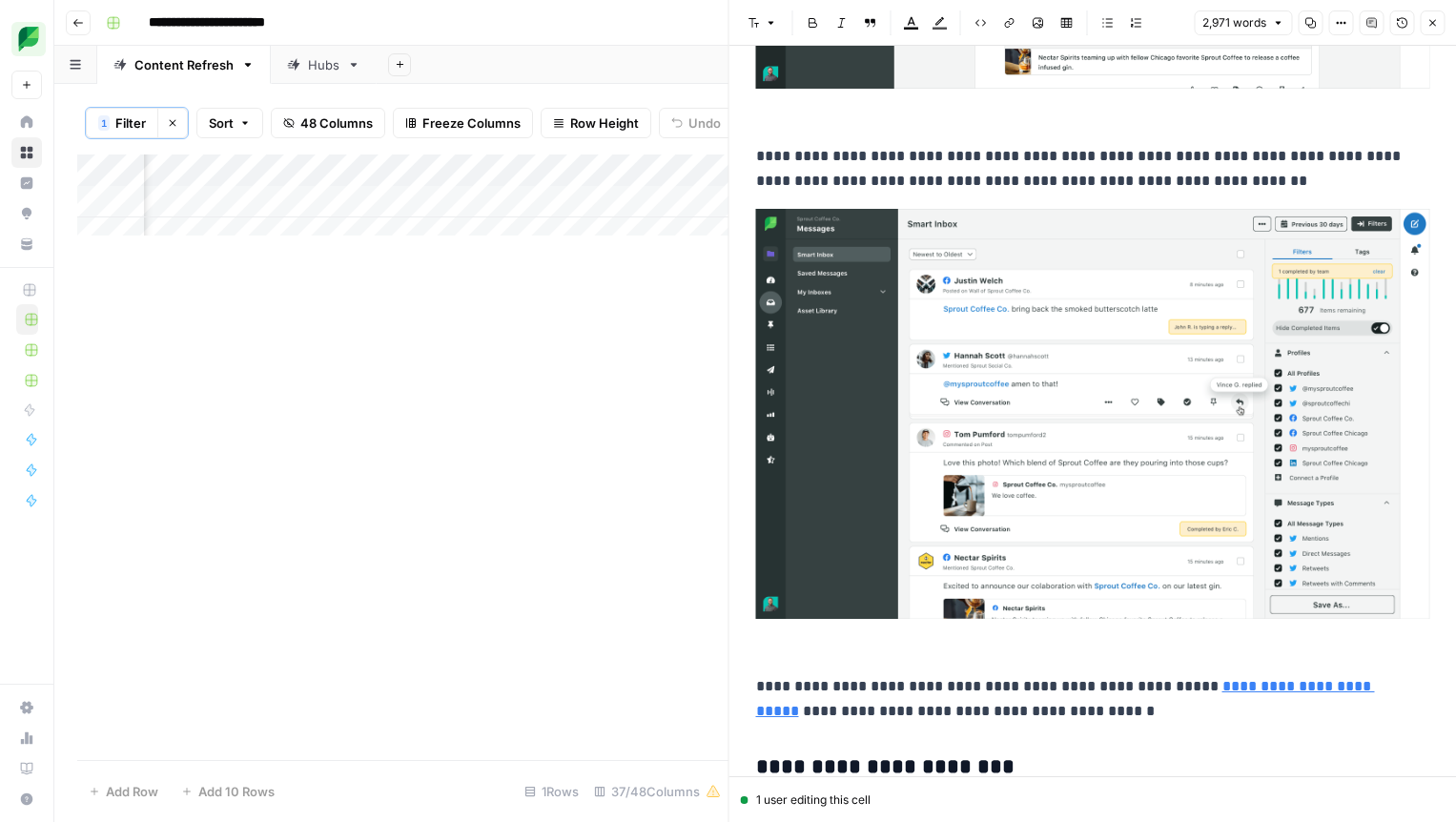
click at [1436, 21] on icon "button" at bounding box center [1432, 23] width 12 height 12
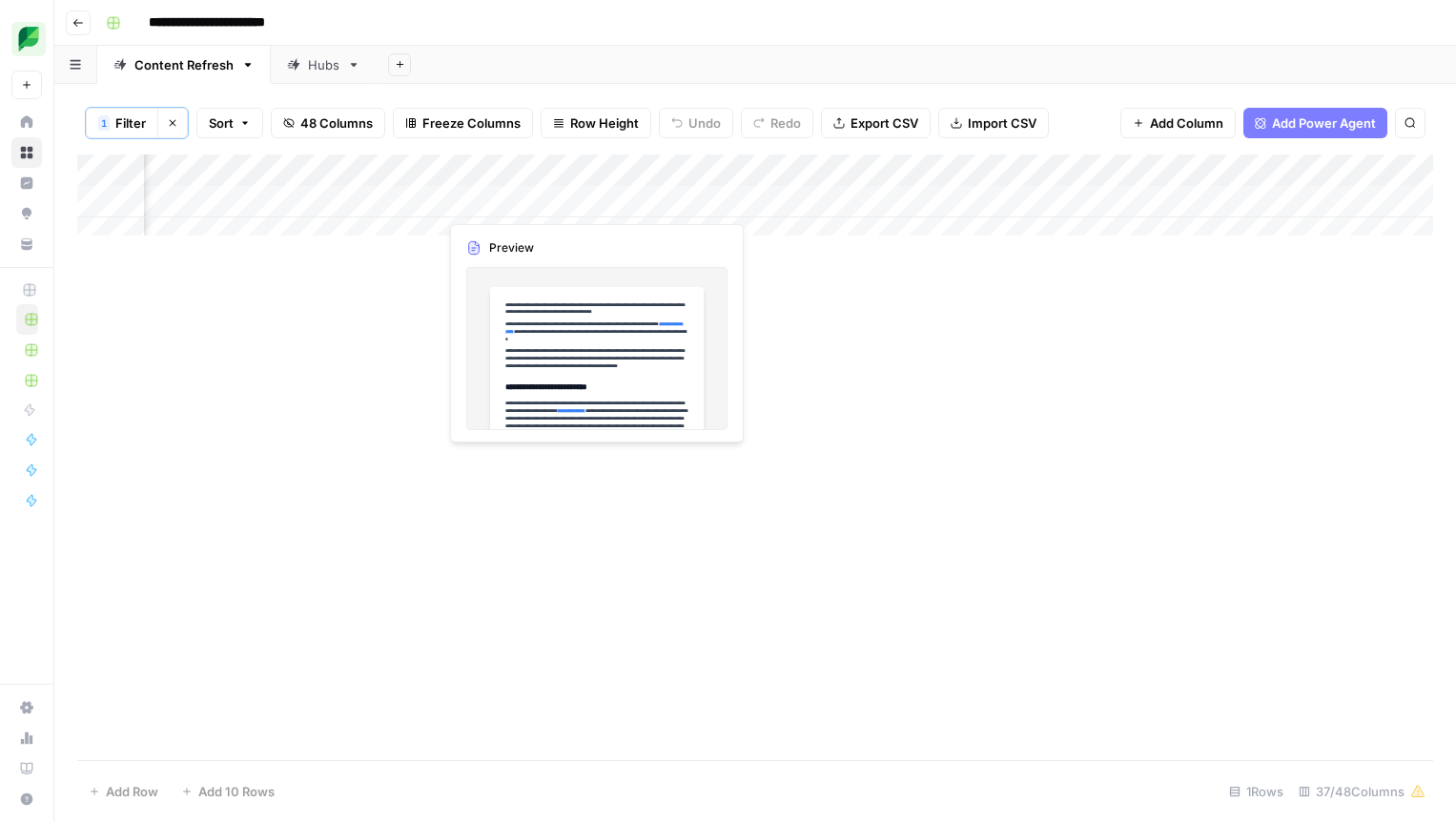
click at [479, 207] on div "Add Column" at bounding box center [755, 203] width 1356 height 95
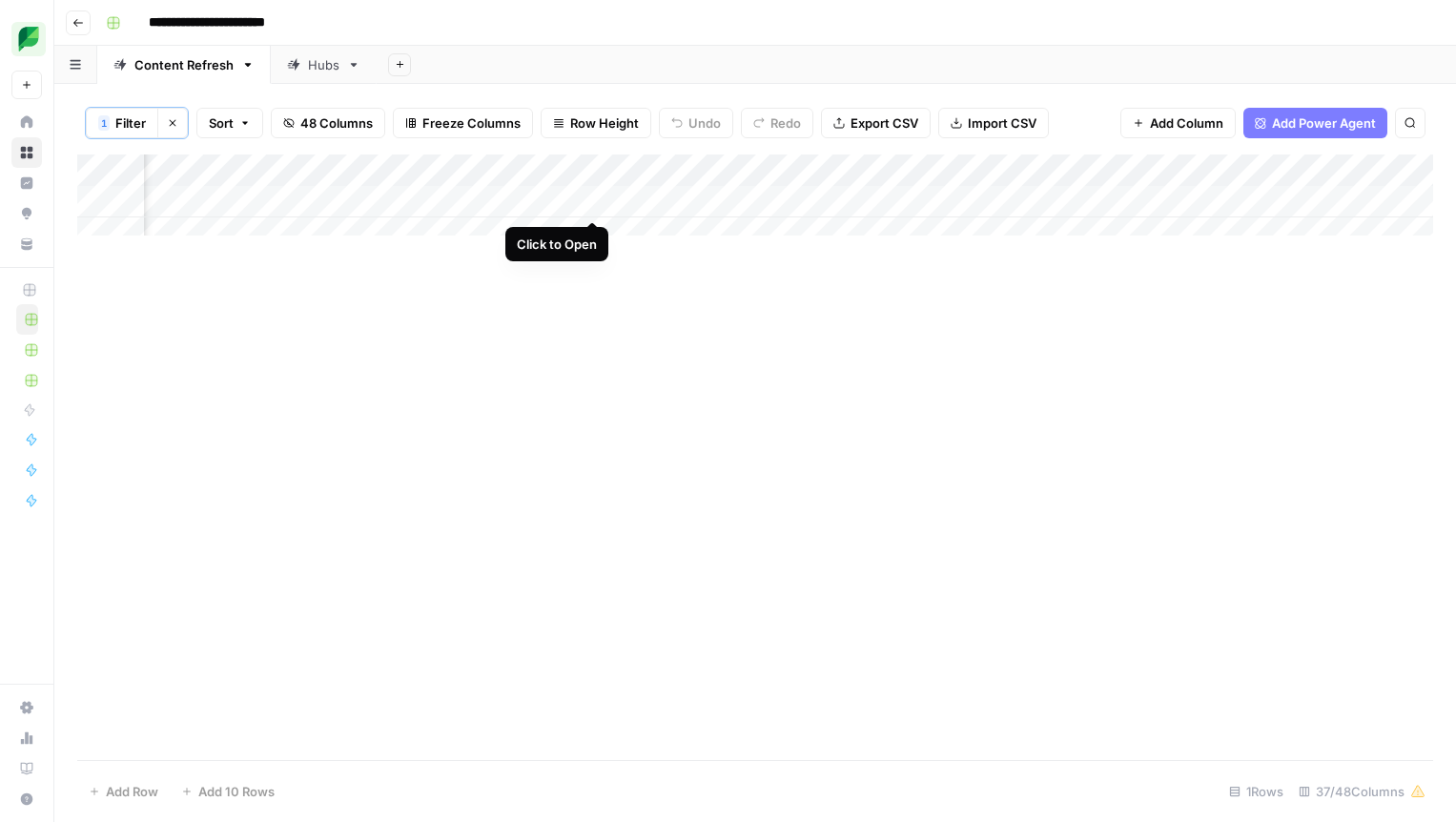
click at [594, 205] on div "Add Column" at bounding box center [755, 203] width 1356 height 95
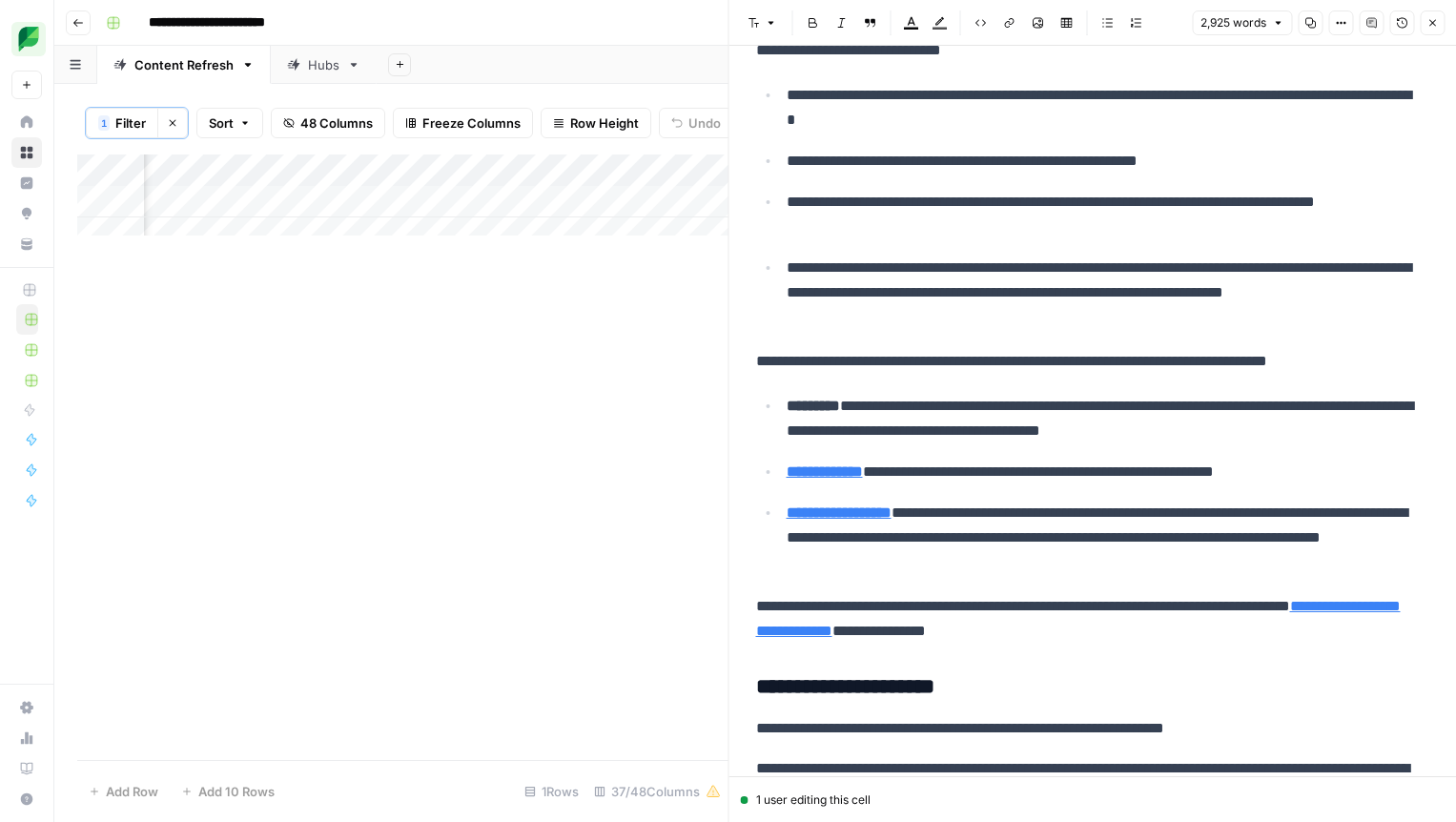
scroll to position [7738, 0]
